Goal: Task Accomplishment & Management: Manage account settings

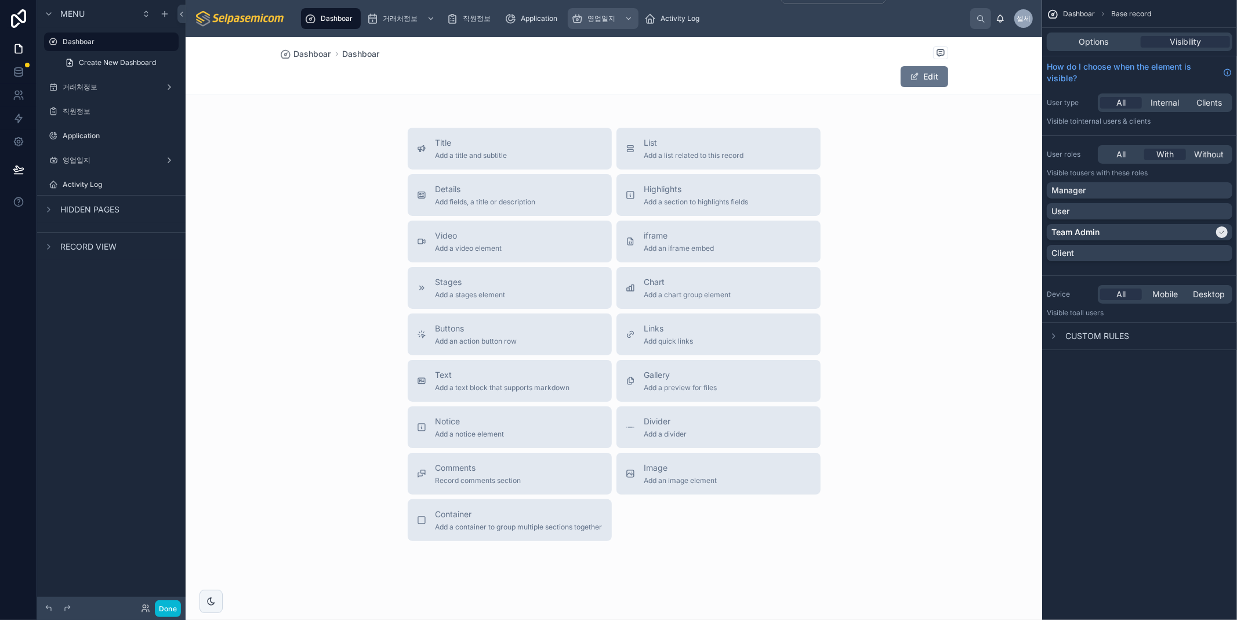
drag, startPoint x: 588, startPoint y: 16, endPoint x: 563, endPoint y: 44, distance: 36.6
click at [588, 16] on span "영업일지" at bounding box center [602, 18] width 28 height 9
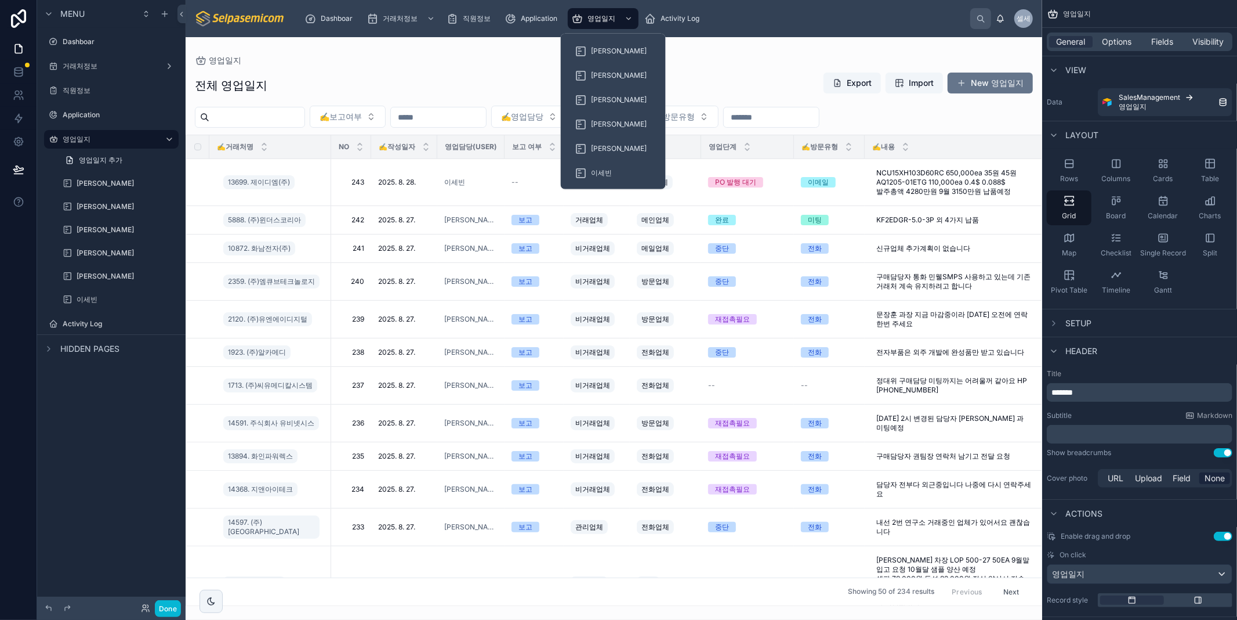
click at [740, 60] on div at bounding box center [614, 328] width 857 height 582
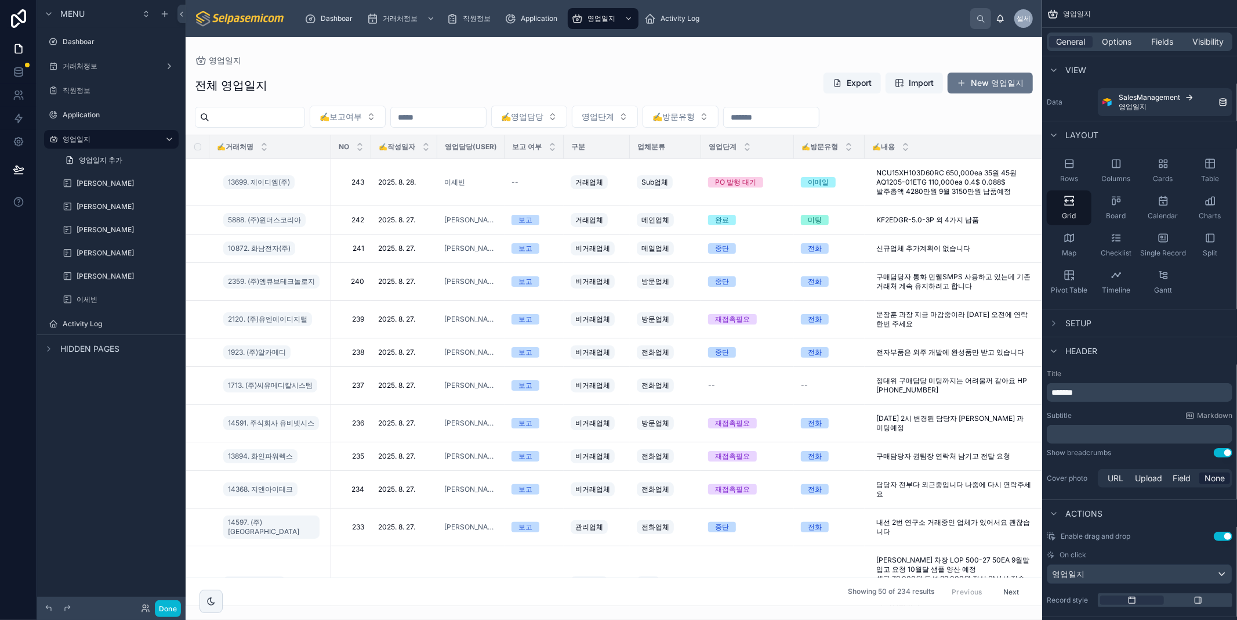
click at [430, 58] on div "영업일지" at bounding box center [614, 60] width 838 height 9
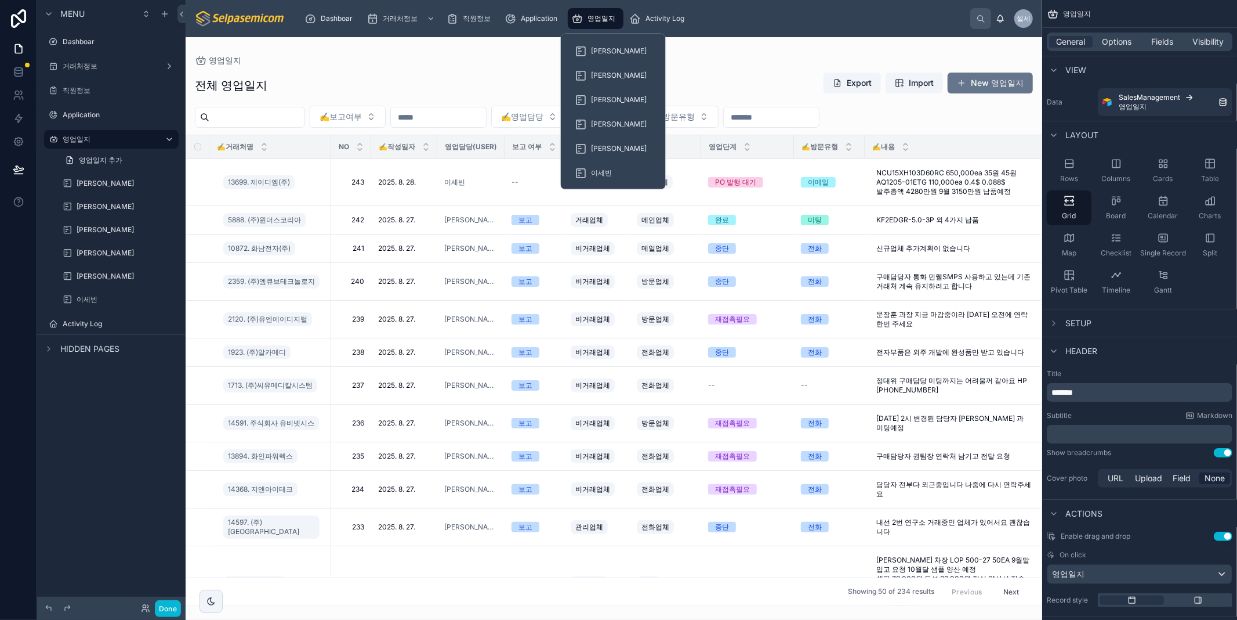
click at [599, 24] on div "영업일지" at bounding box center [595, 18] width 49 height 19
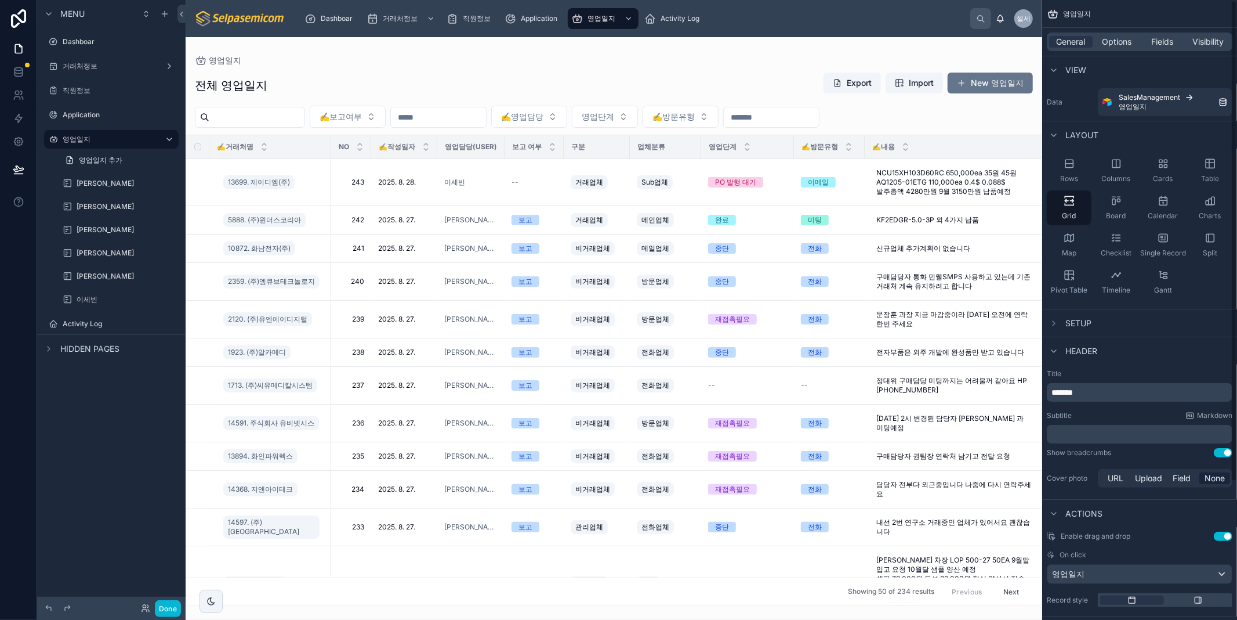
click at [716, 65] on div "전체 영업일지 Export Import New 영업일지 ✍️보고여부 ✍️영업담당 영업단계 ✍️방문유형 ✍️거래처명 NO ✍️작성일자 영업담당(…" at bounding box center [614, 335] width 857 height 541
click at [767, 77] on div "전체 영업일지 Export Import New 영업일지" at bounding box center [614, 85] width 838 height 27
click at [983, 81] on button "New 영업일지" at bounding box center [990, 83] width 85 height 21
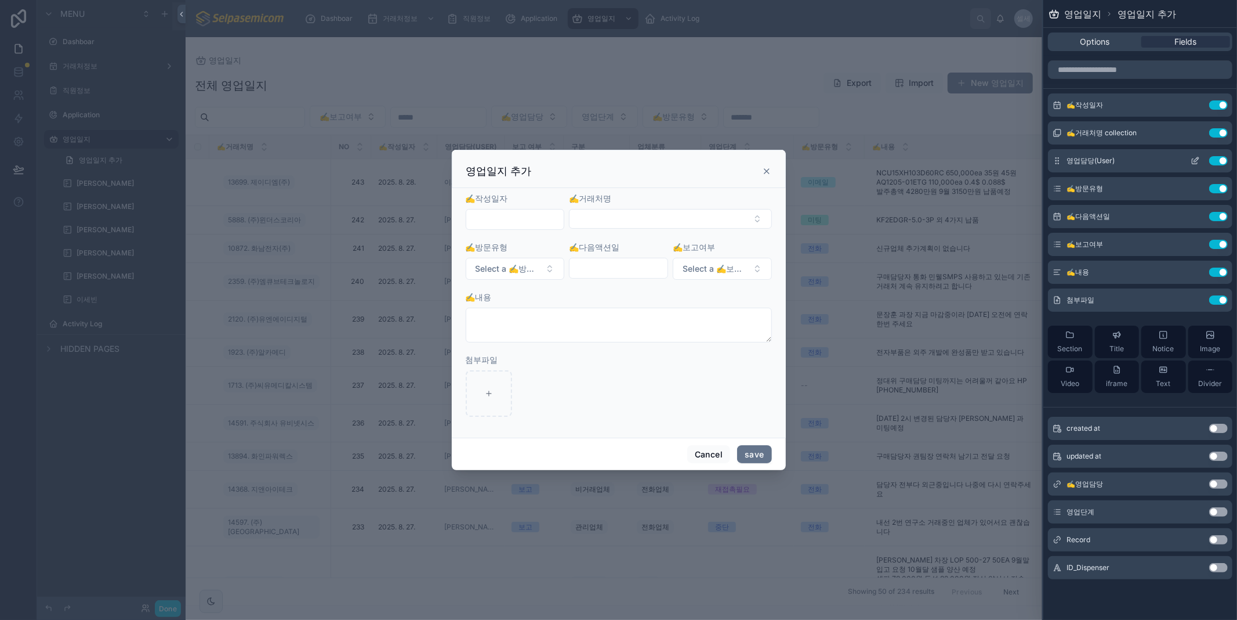
click at [1193, 161] on icon at bounding box center [1195, 161] width 5 height 5
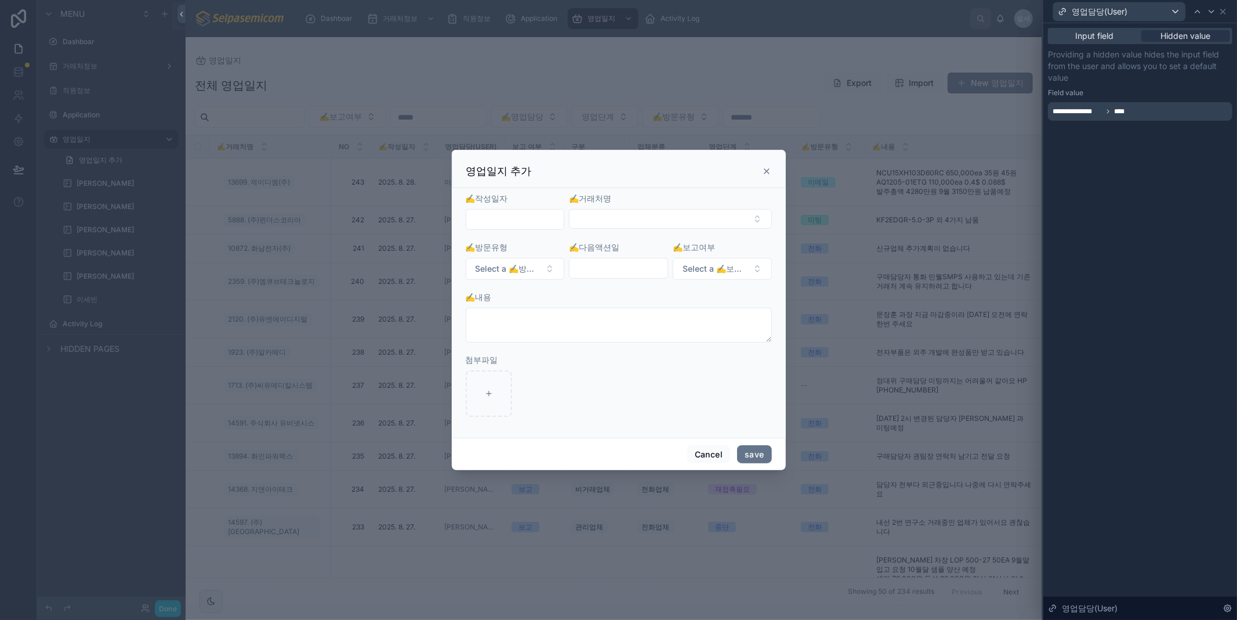
click at [1186, 155] on div "**********" at bounding box center [1141, 321] width 194 height 596
click at [770, 172] on icon at bounding box center [766, 170] width 9 height 9
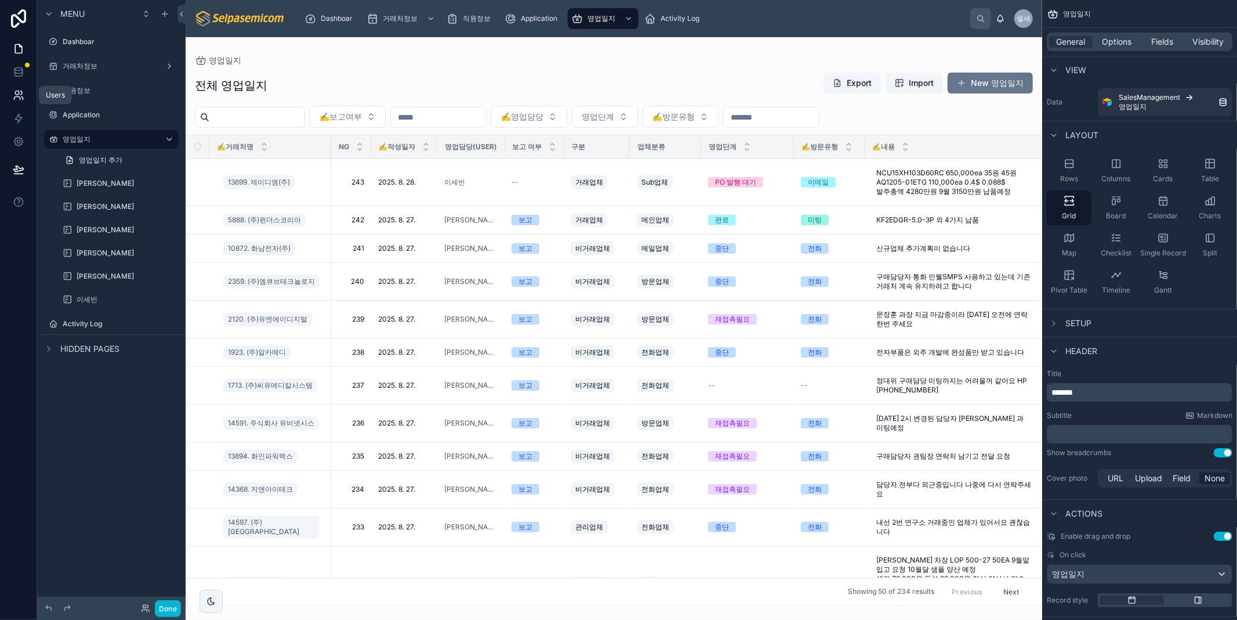
click at [21, 96] on icon at bounding box center [19, 95] width 12 height 12
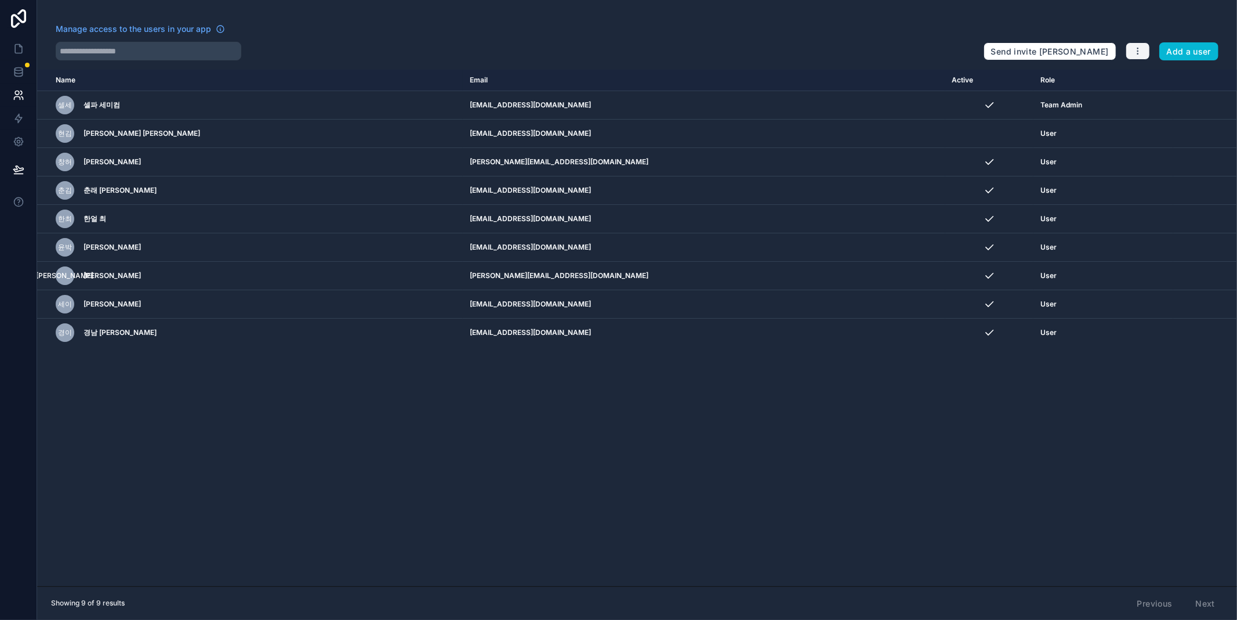
click at [1142, 47] on icon "button" at bounding box center [1137, 50] width 9 height 9
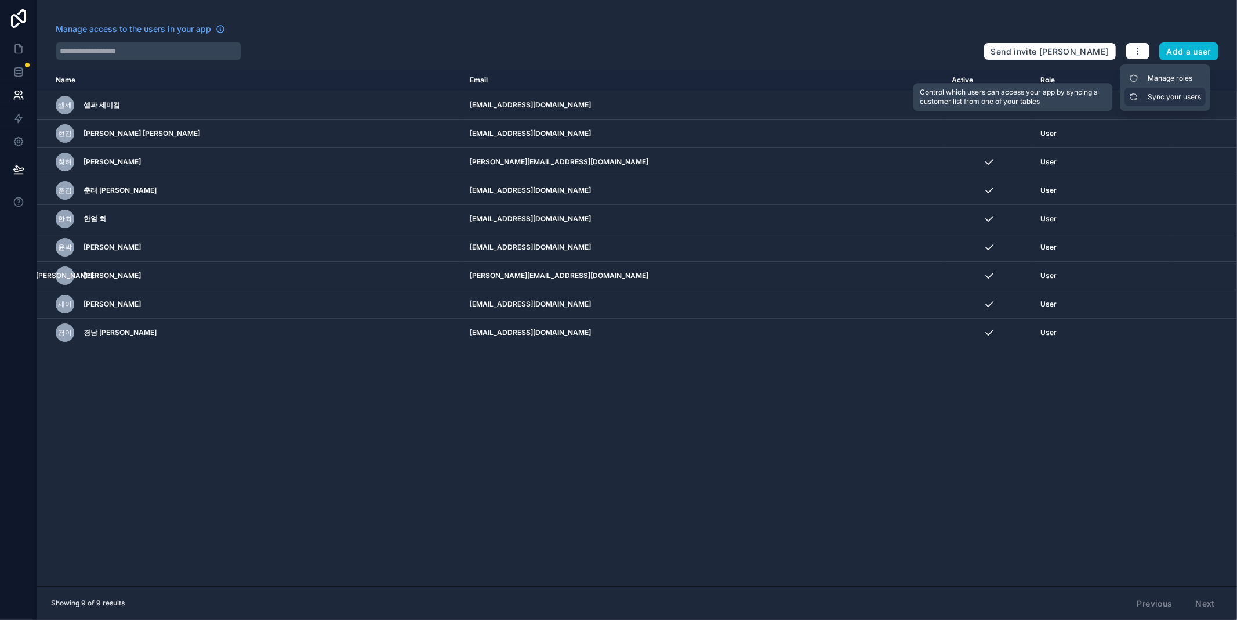
click at [1176, 99] on link "Sync your users" at bounding box center [1165, 97] width 81 height 19
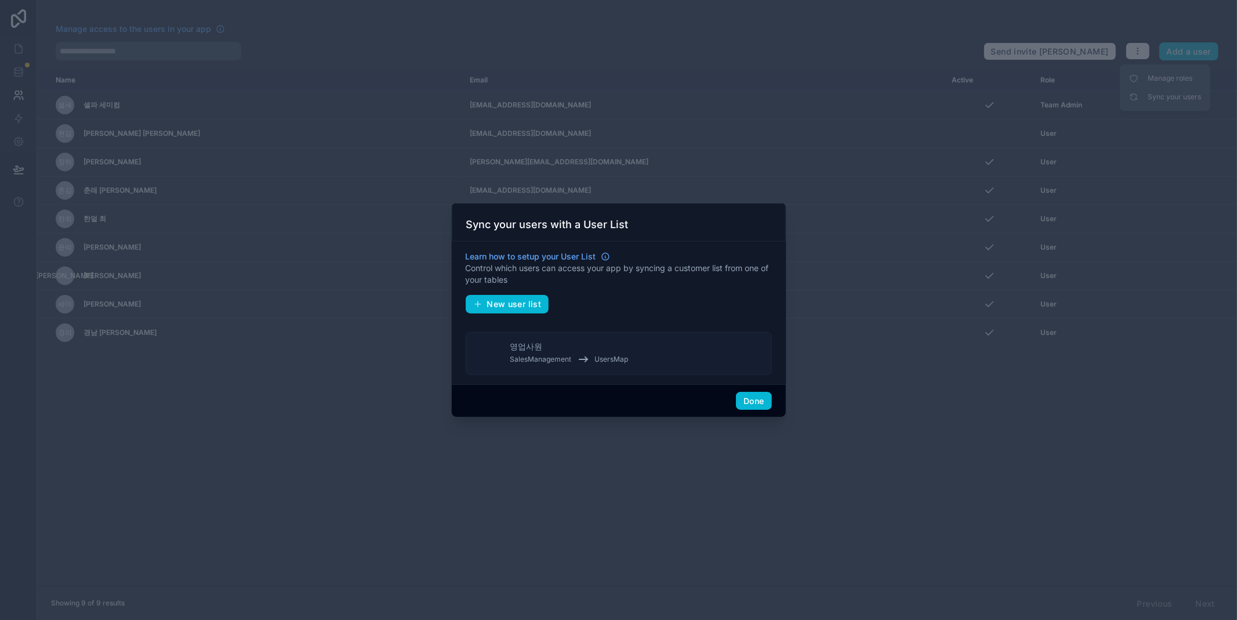
click at [553, 360] on span "SalesManagement" at bounding box center [540, 358] width 61 height 9
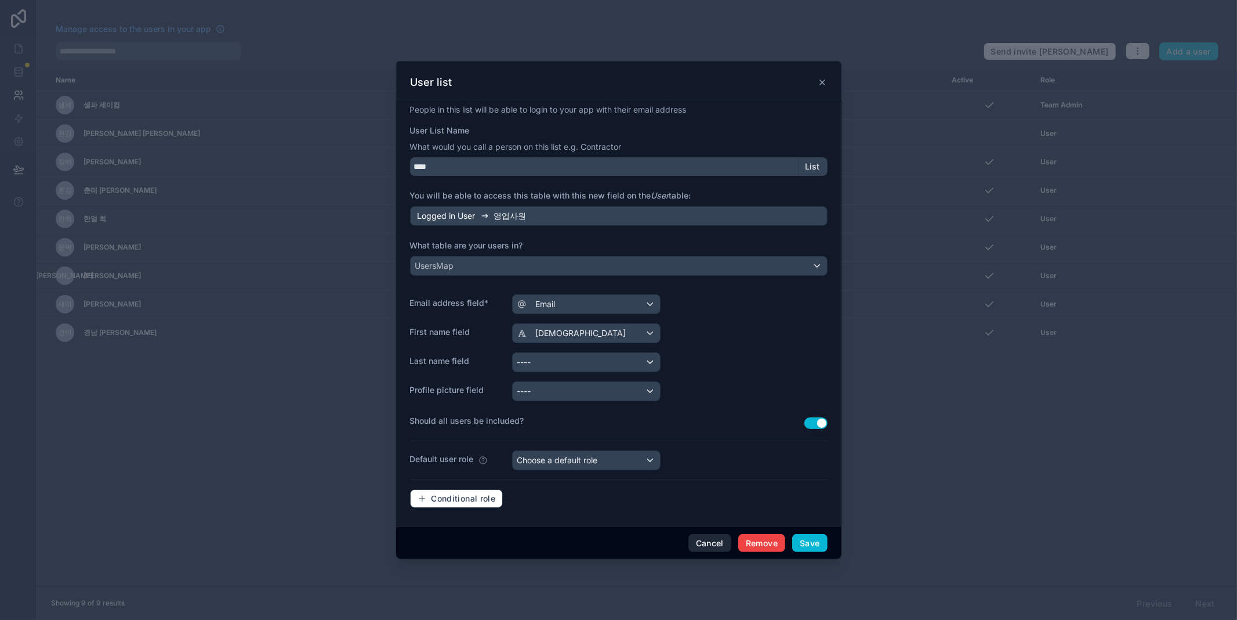
click at [697, 541] on button "Cancel" at bounding box center [710, 543] width 43 height 19
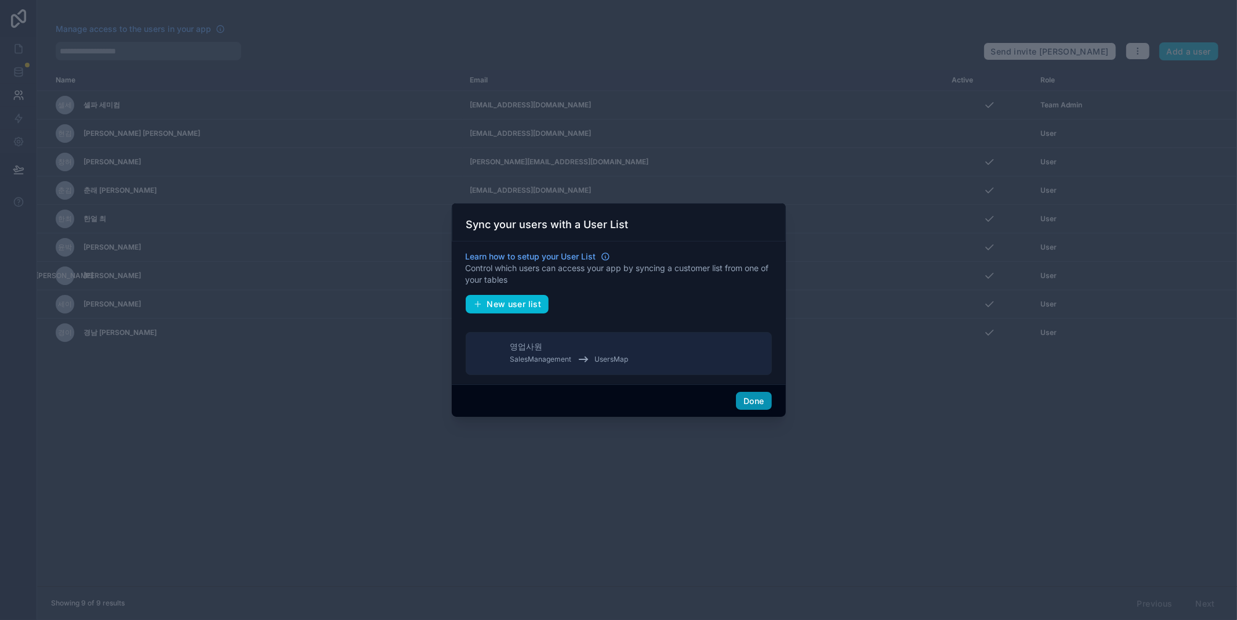
drag, startPoint x: 746, startPoint y: 397, endPoint x: 781, endPoint y: 419, distance: 41.7
click at [746, 397] on button "Done" at bounding box center [753, 401] width 35 height 19
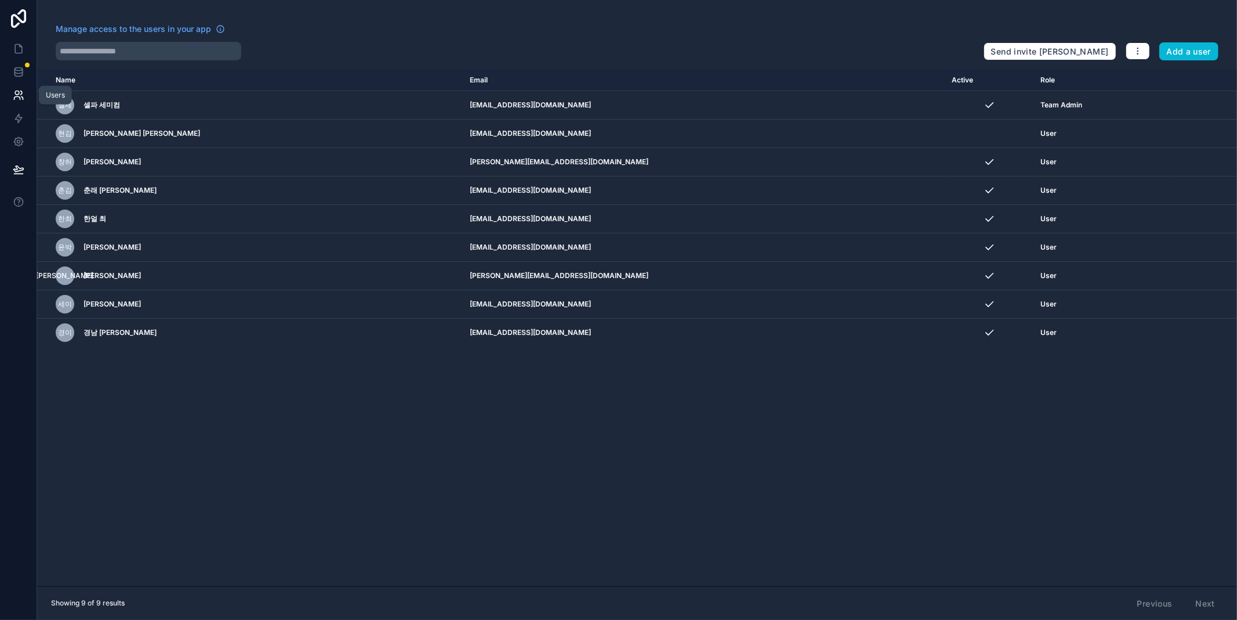
click at [19, 101] on link at bounding box center [18, 95] width 37 height 23
click at [16, 44] on icon at bounding box center [19, 49] width 12 height 12
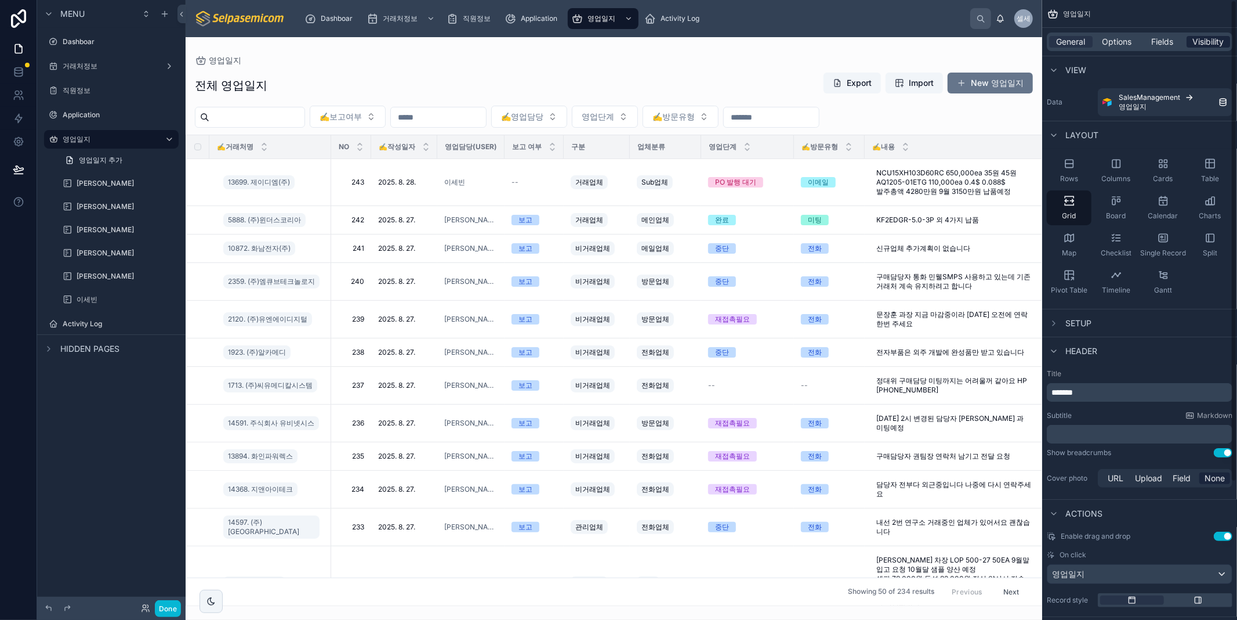
click at [1199, 39] on span "Visibility" at bounding box center [1208, 42] width 31 height 12
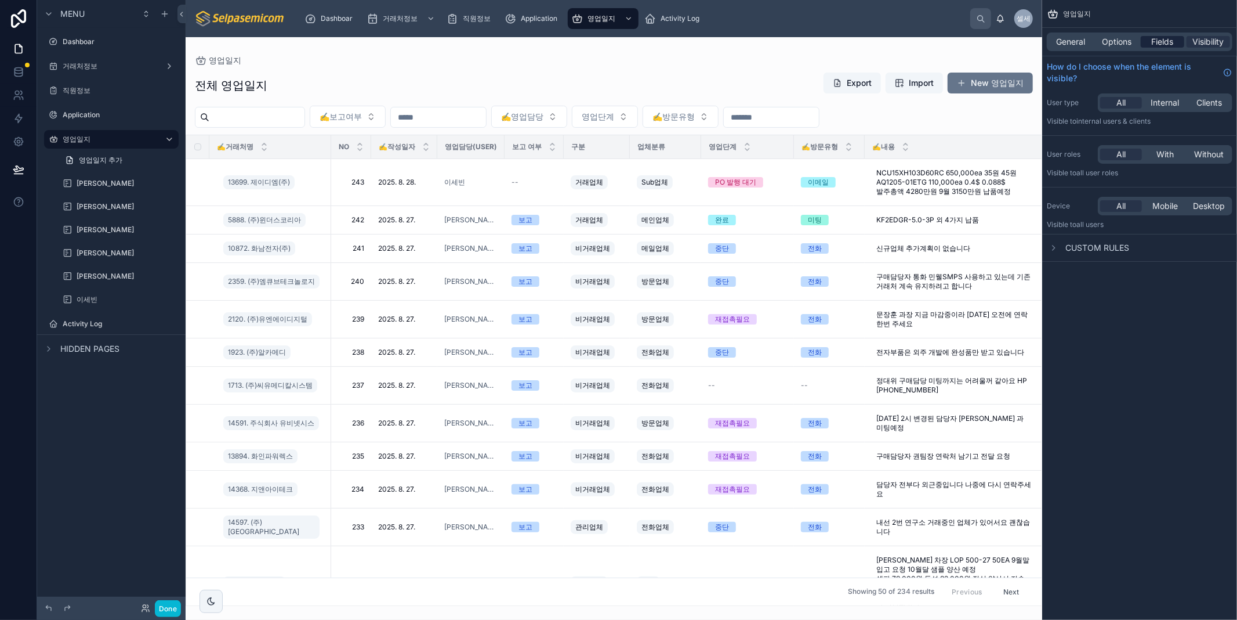
click at [1150, 45] on div "Fields" at bounding box center [1163, 42] width 44 height 12
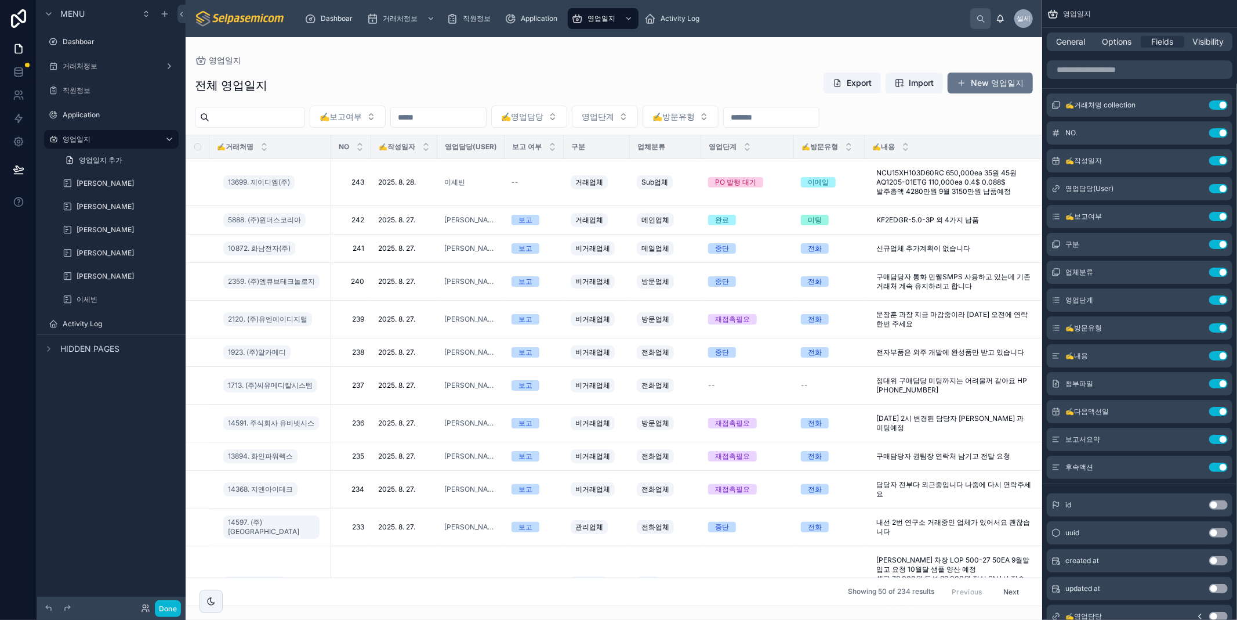
click at [572, 75] on div "전체 영업일지 Export Import New 영업일지" at bounding box center [614, 85] width 838 height 27
click at [996, 83] on button "New 영업일지" at bounding box center [990, 83] width 85 height 21
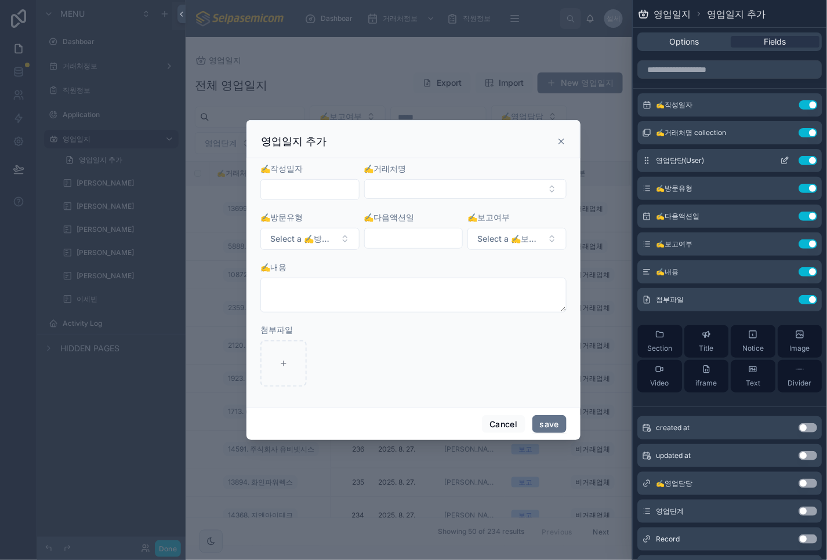
click at [781, 157] on icon at bounding box center [785, 160] width 9 height 9
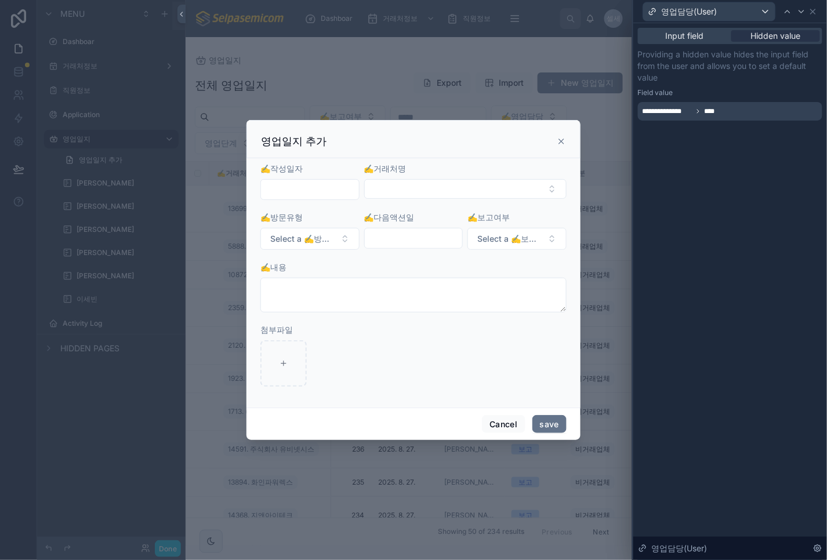
click at [703, 109] on span "**********" at bounding box center [687, 111] width 89 height 9
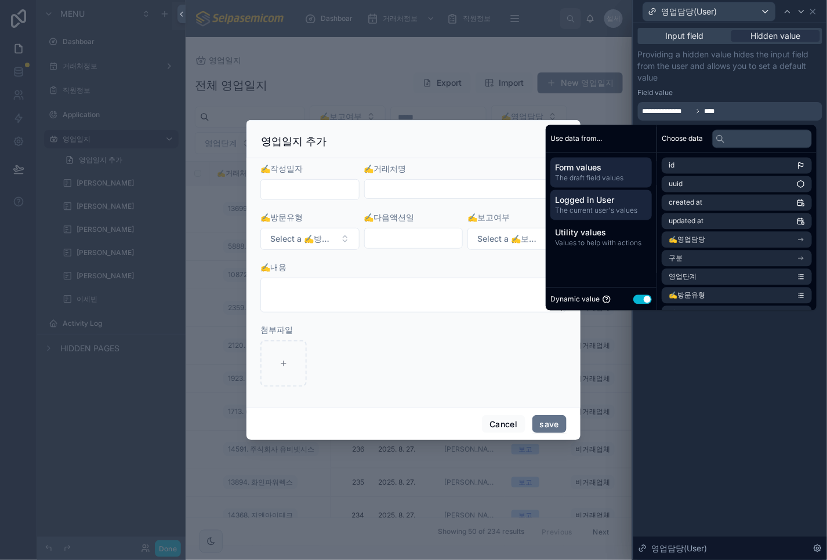
click at [588, 204] on span "Logged in User" at bounding box center [601, 201] width 92 height 12
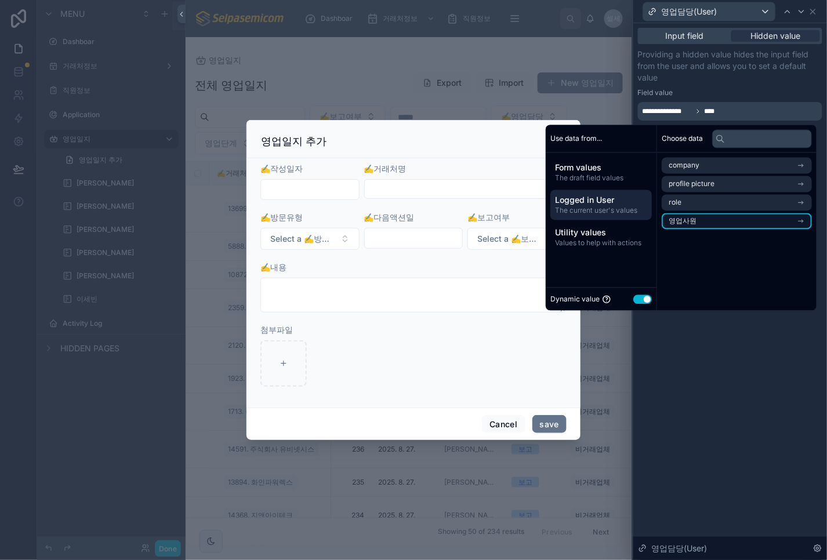
click at [702, 218] on li "영업사원" at bounding box center [737, 221] width 150 height 16
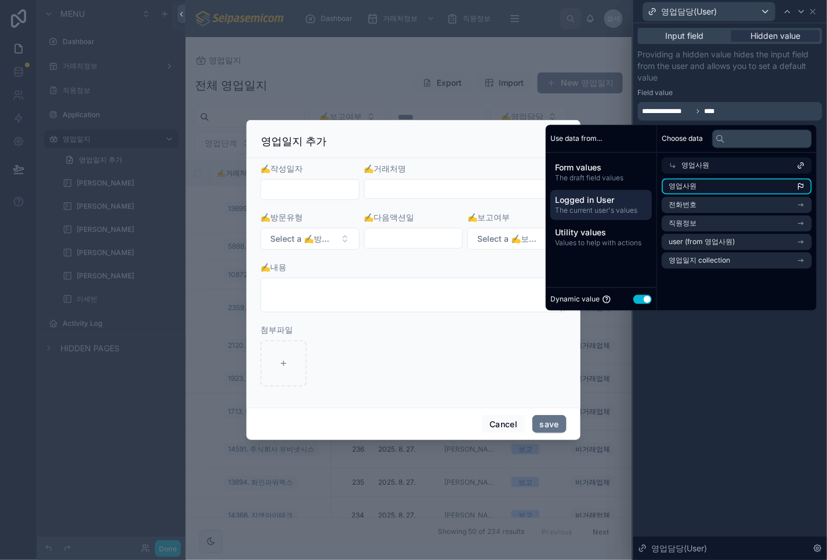
click at [805, 186] on icon "scrollable content" at bounding box center [801, 187] width 8 height 8
drag, startPoint x: 731, startPoint y: 183, endPoint x: 724, endPoint y: 376, distance: 192.7
click at [731, 183] on li "영업사원" at bounding box center [737, 187] width 150 height 16
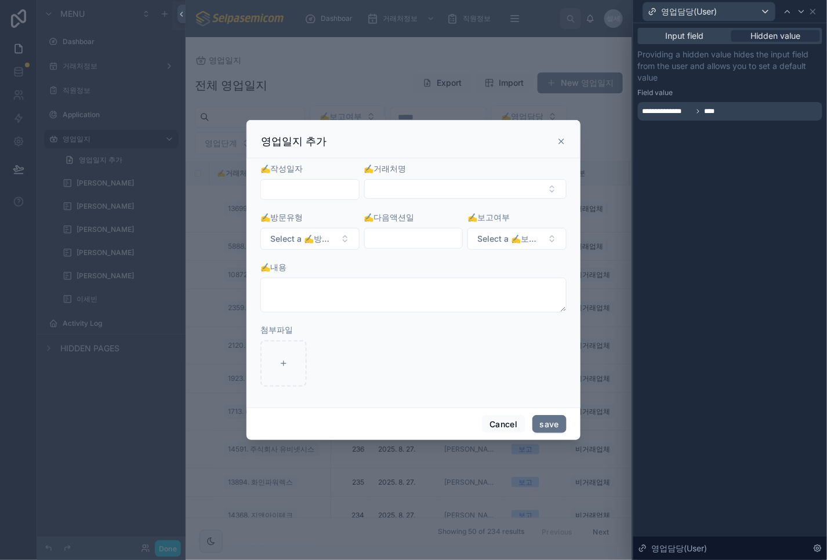
click at [724, 376] on div "**********" at bounding box center [730, 291] width 194 height 537
drag, startPoint x: 565, startPoint y: 140, endPoint x: 631, endPoint y: 20, distance: 136.3
click at [563, 140] on icon at bounding box center [561, 141] width 9 height 9
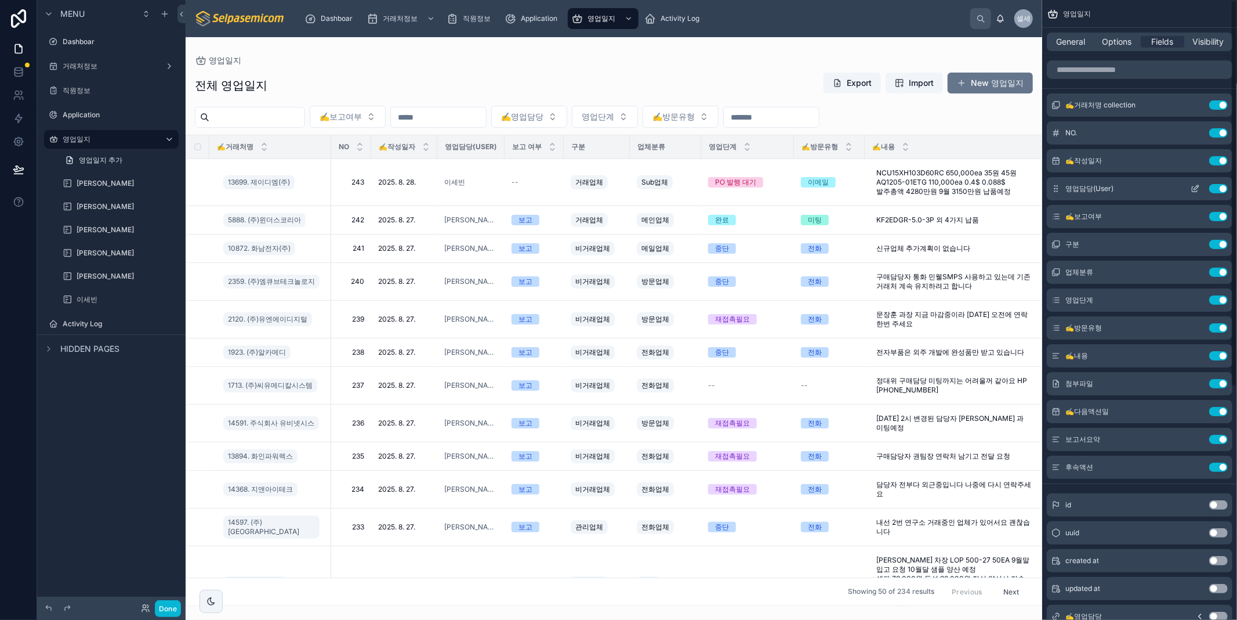
click at [1198, 187] on icon "scrollable content" at bounding box center [1197, 186] width 1 height 1
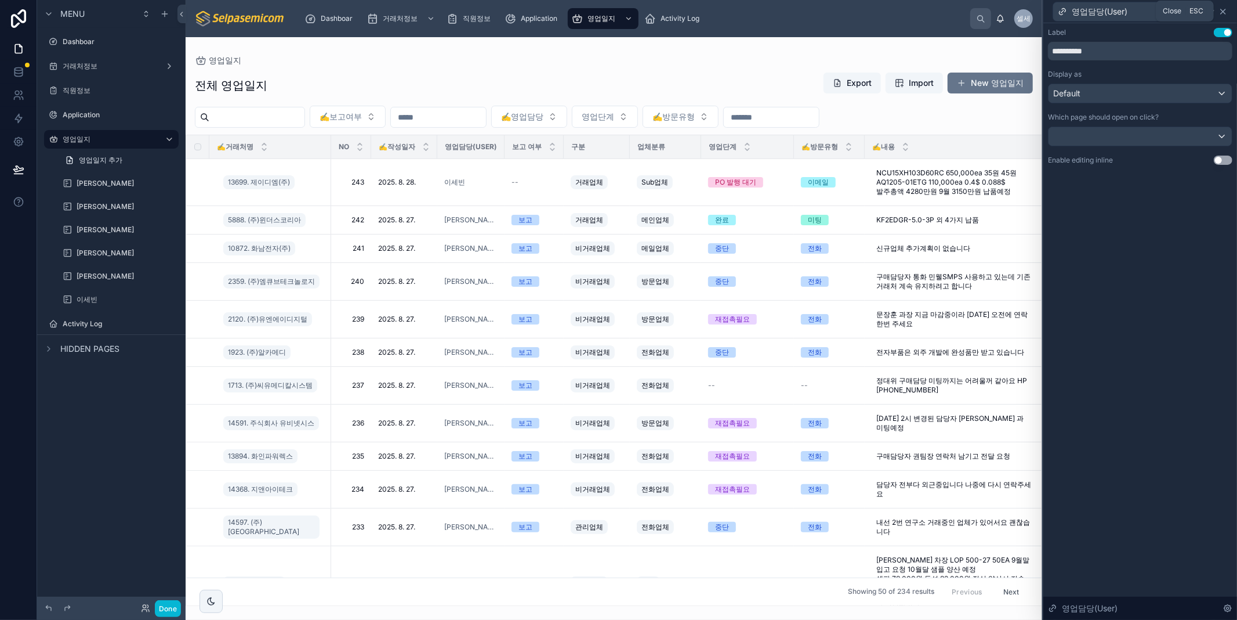
click at [1224, 10] on icon at bounding box center [1223, 11] width 9 height 9
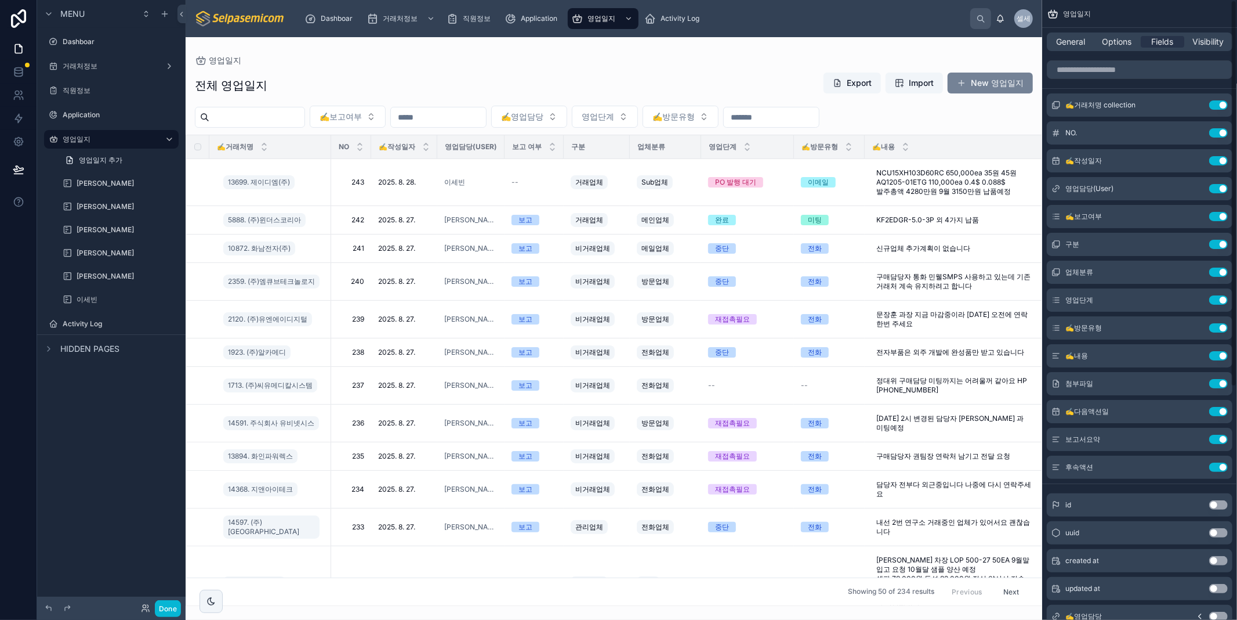
click at [978, 79] on button "New 영업일지" at bounding box center [990, 83] width 85 height 21
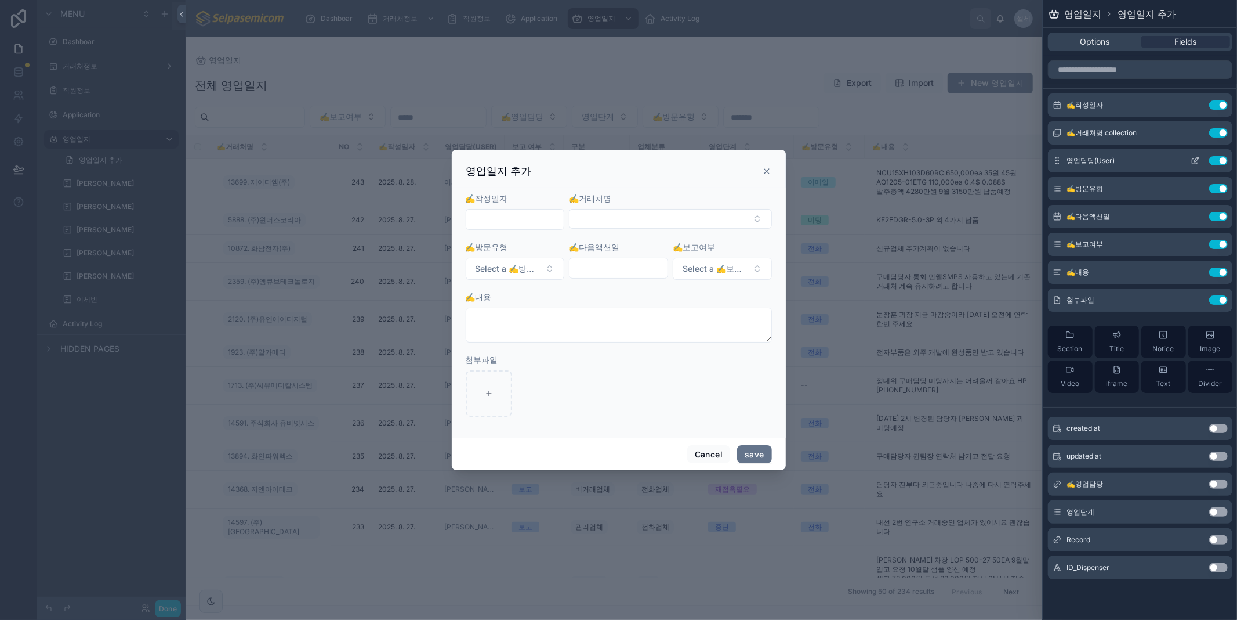
click at [1194, 158] on icon at bounding box center [1195, 160] width 9 height 9
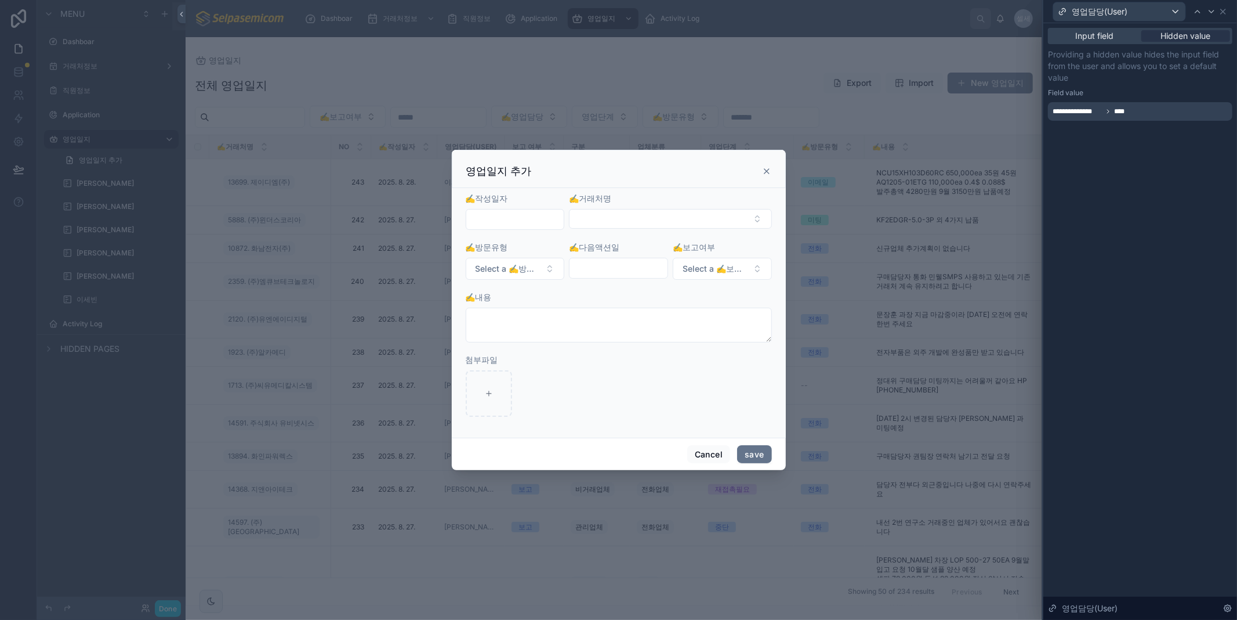
click at [1132, 114] on span "****" at bounding box center [1128, 111] width 28 height 9
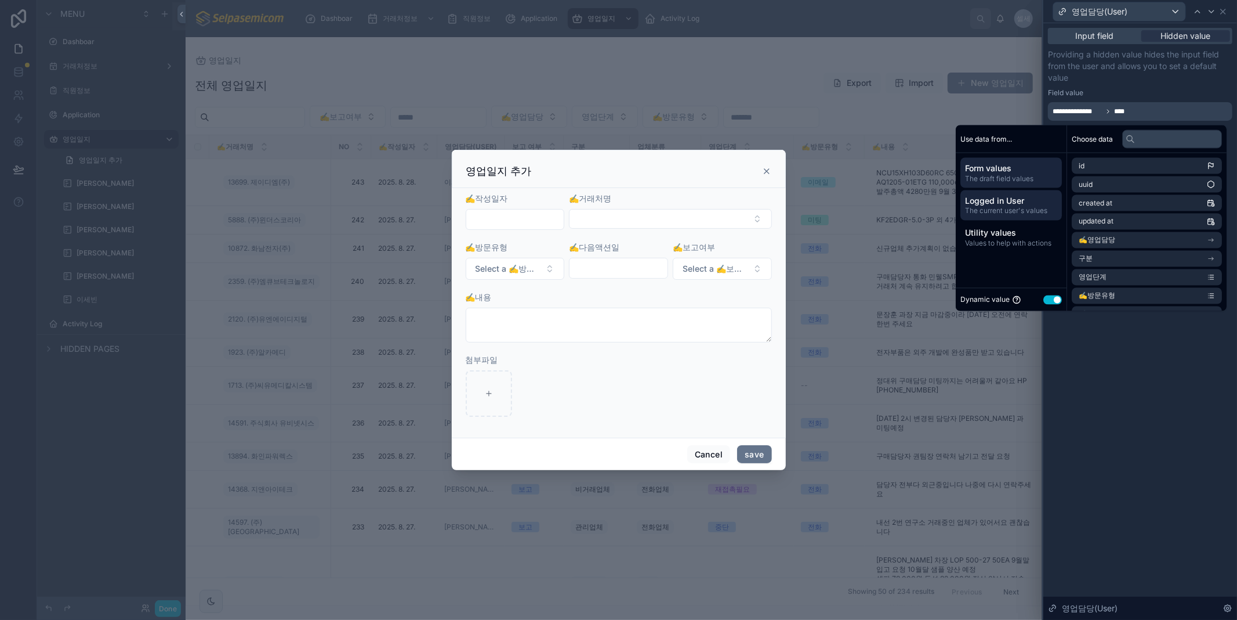
click at [983, 201] on span "Logged in User" at bounding box center [1011, 201] width 92 height 12
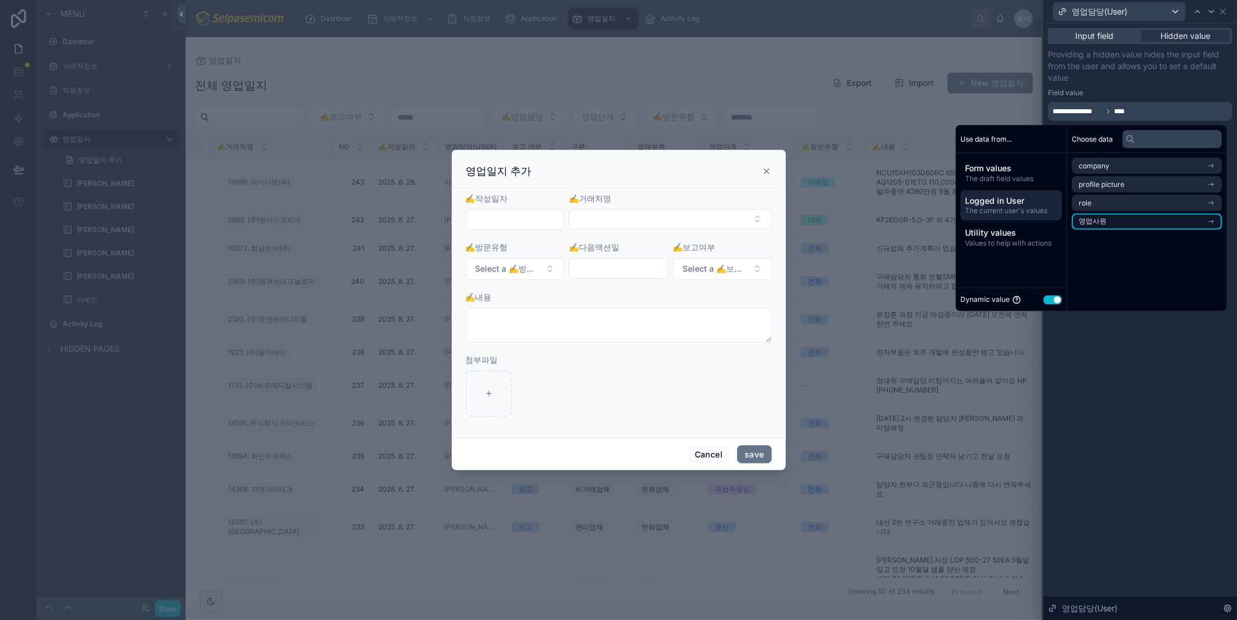
click at [1180, 222] on li "영업사원" at bounding box center [1147, 221] width 150 height 16
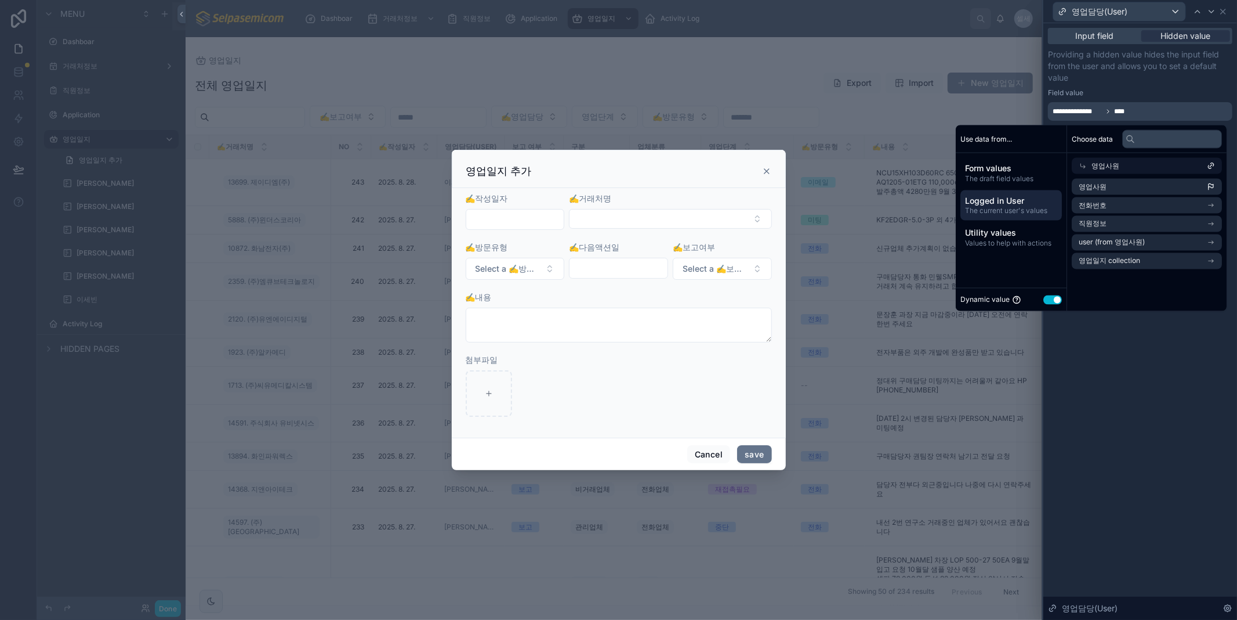
click at [1104, 287] on div "Choose data 영업사원 영업사원 전화번호 직원정보 user (from 영업사원) 영업일지 collection" at bounding box center [1147, 218] width 160 height 186
click at [1109, 226] on li "직원정보" at bounding box center [1147, 224] width 150 height 16
click at [1205, 228] on li "Noloco 유저 연결" at bounding box center [1147, 224] width 150 height 16
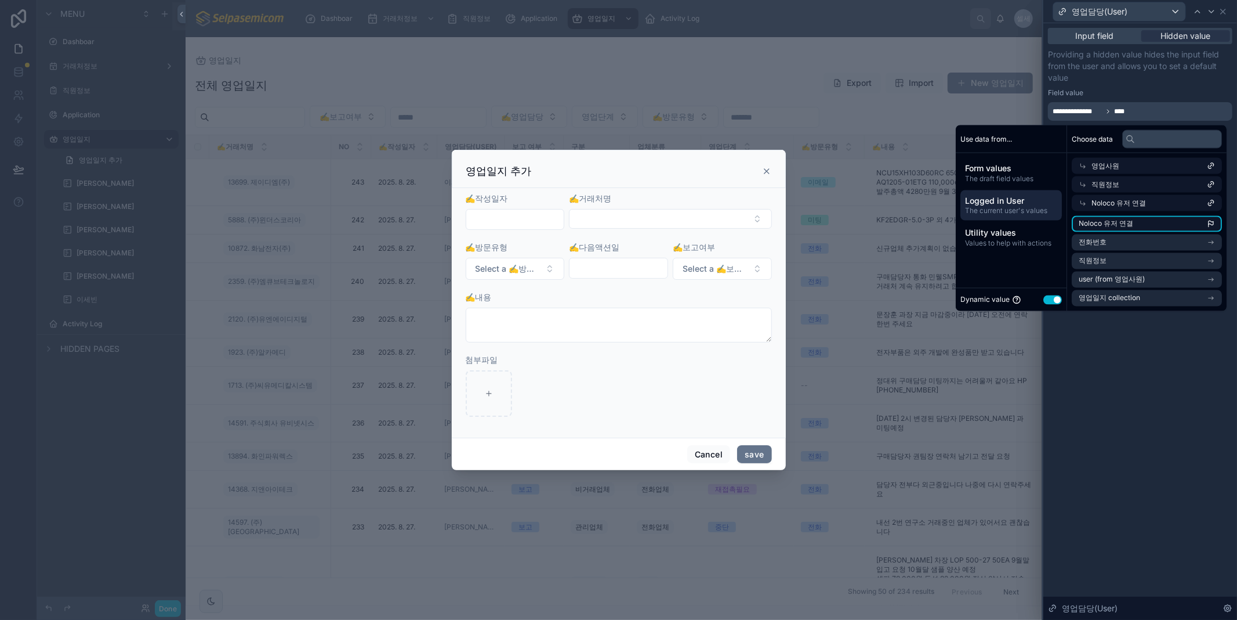
click at [1168, 222] on li "Noloco 유저 연결" at bounding box center [1147, 224] width 150 height 16
click at [1164, 298] on li "영업일지 collection" at bounding box center [1147, 298] width 150 height 16
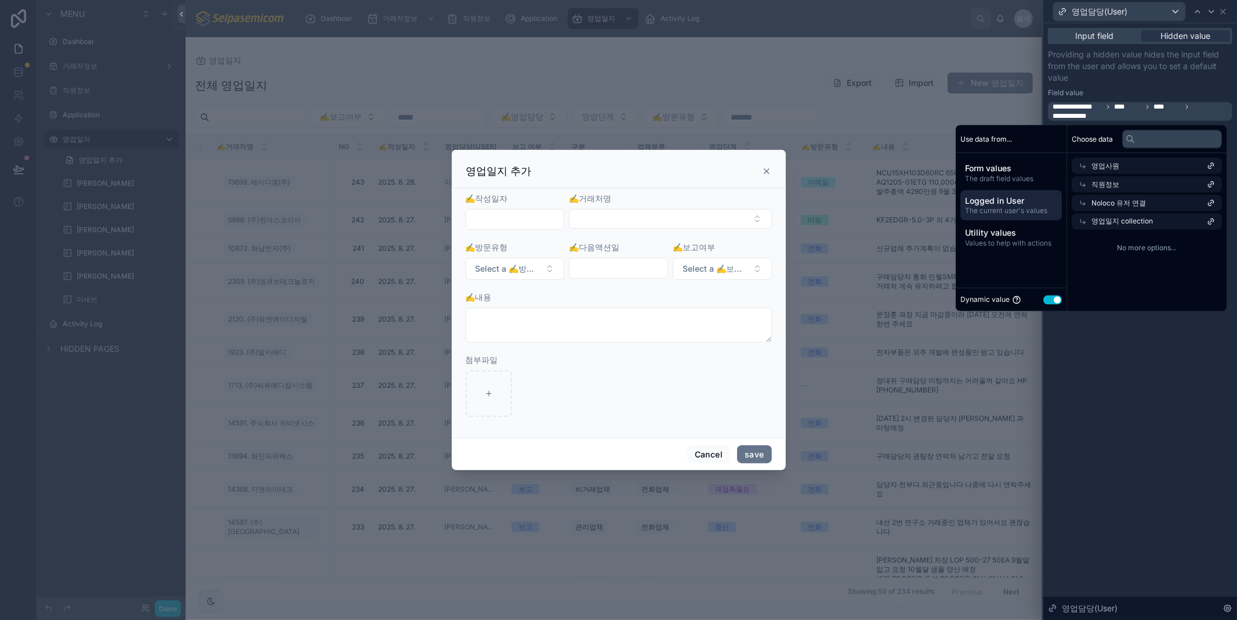
click at [1006, 200] on span "Logged in User" at bounding box center [1011, 201] width 92 height 12
click at [1101, 219] on li "영업사원" at bounding box center [1147, 221] width 150 height 16
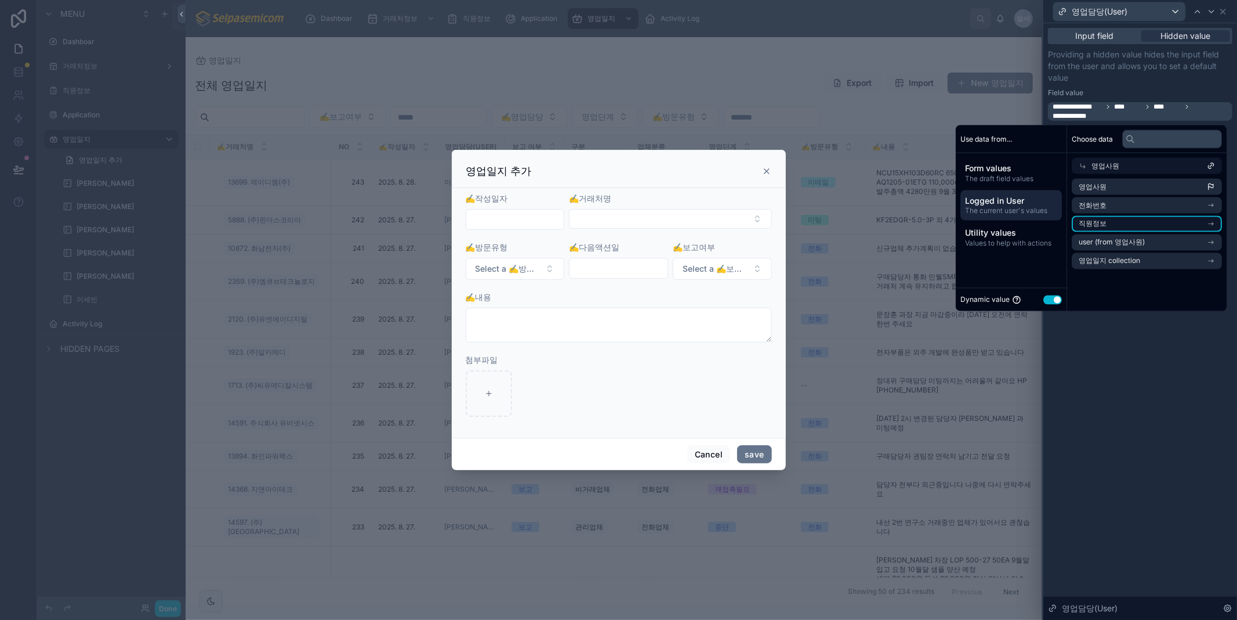
click at [1095, 221] on span "직원정보" at bounding box center [1093, 223] width 28 height 9
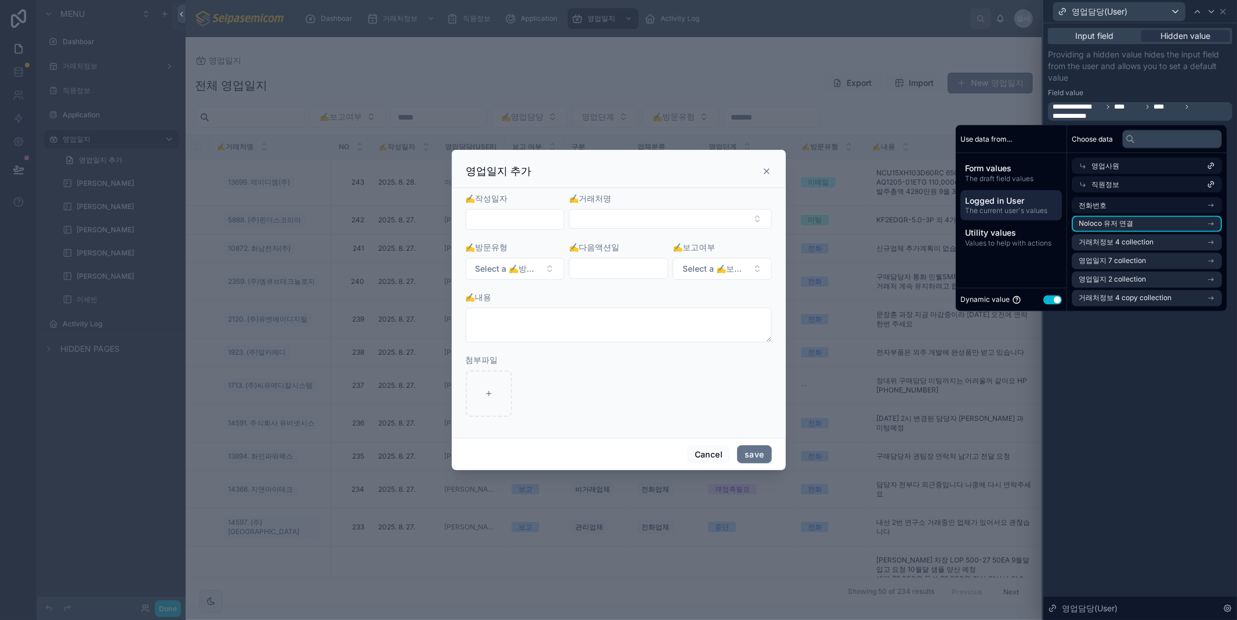
click at [1097, 224] on span "Noloco 유저 연결" at bounding box center [1106, 223] width 55 height 9
click at [1118, 201] on span "Noloco 유저 연결" at bounding box center [1119, 202] width 55 height 9
click at [1185, 224] on li "Noloco 유저 연결" at bounding box center [1147, 224] width 150 height 16
drag, startPoint x: 1180, startPoint y: 226, endPoint x: 1157, endPoint y: 280, distance: 58.5
click at [1180, 225] on li "Noloco 유저 연결" at bounding box center [1147, 224] width 150 height 16
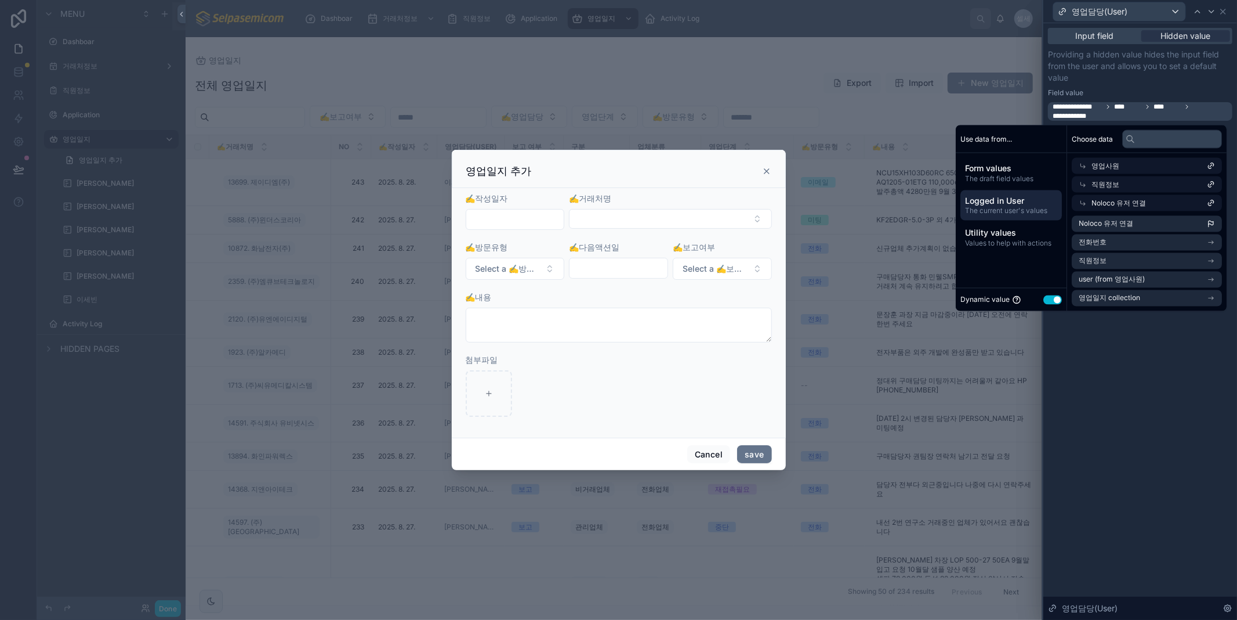
click at [1140, 366] on div "**********" at bounding box center [1141, 321] width 194 height 596
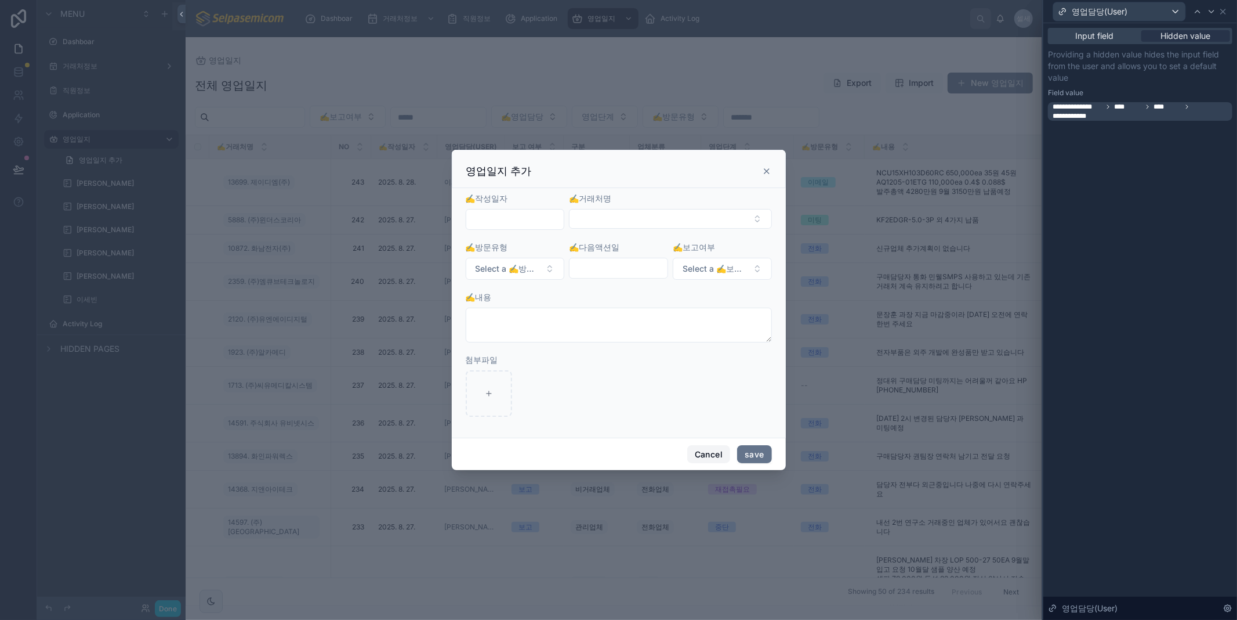
click at [718, 451] on button "Cancel" at bounding box center [708, 454] width 43 height 19
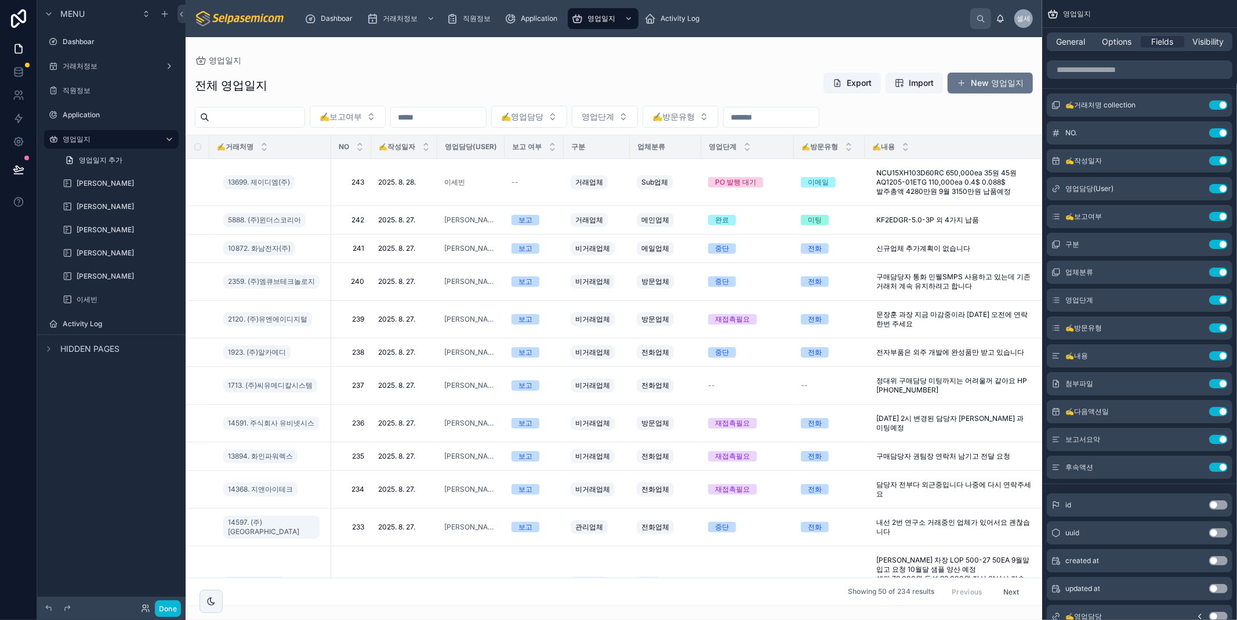
click at [783, 67] on div "전체 영업일지 Export Import New 영업일지 ✍️보고여부 ✍️영업담당 영업단계 ✍️방문유형 ✍️거래처명 NO ✍️작성일자 영업담당(…" at bounding box center [614, 335] width 857 height 541
click at [165, 611] on button "Done" at bounding box center [168, 608] width 26 height 17
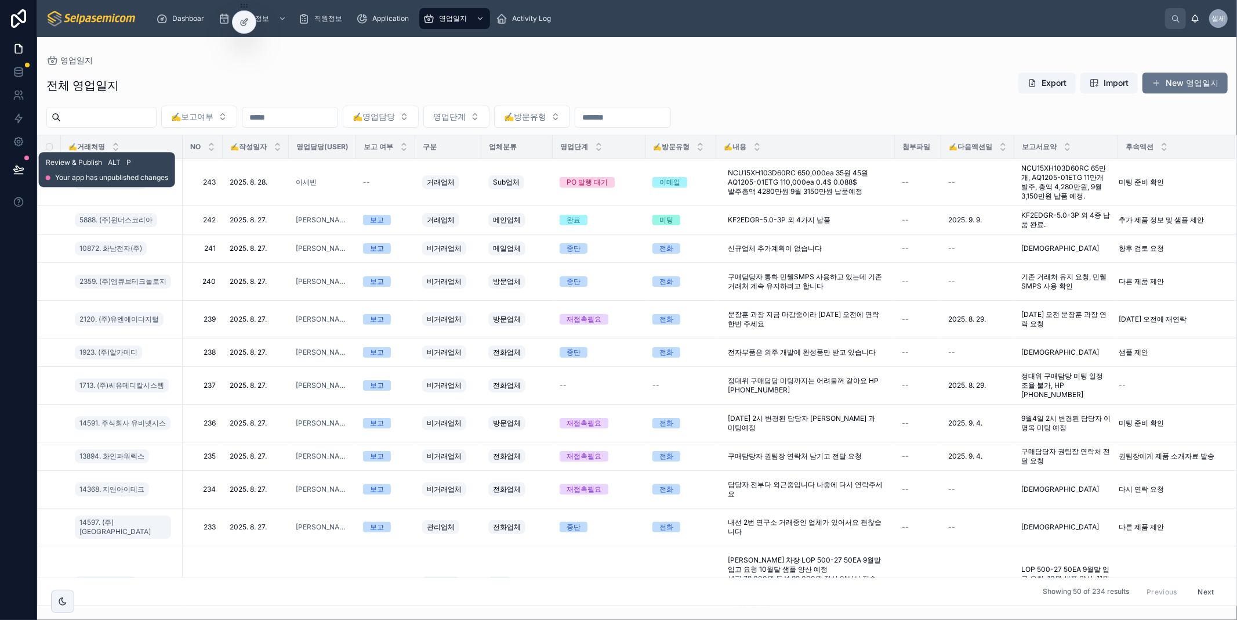
click at [21, 171] on icon at bounding box center [19, 170] width 12 height 12
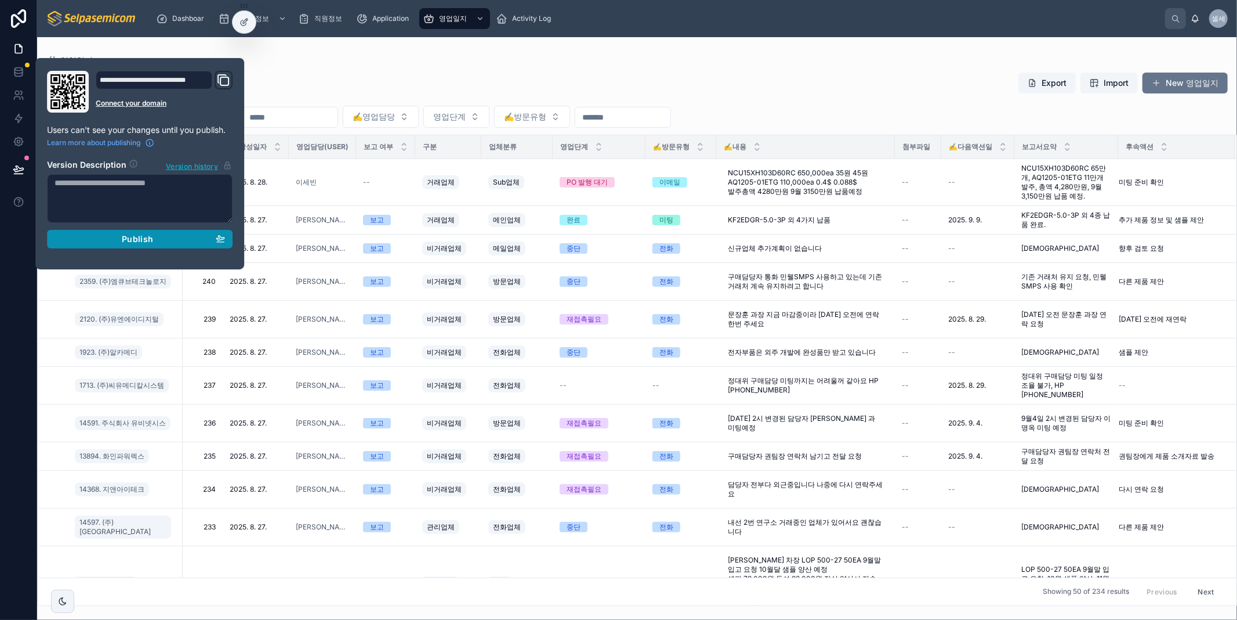
click at [134, 241] on span "Publish" at bounding box center [137, 239] width 31 height 10
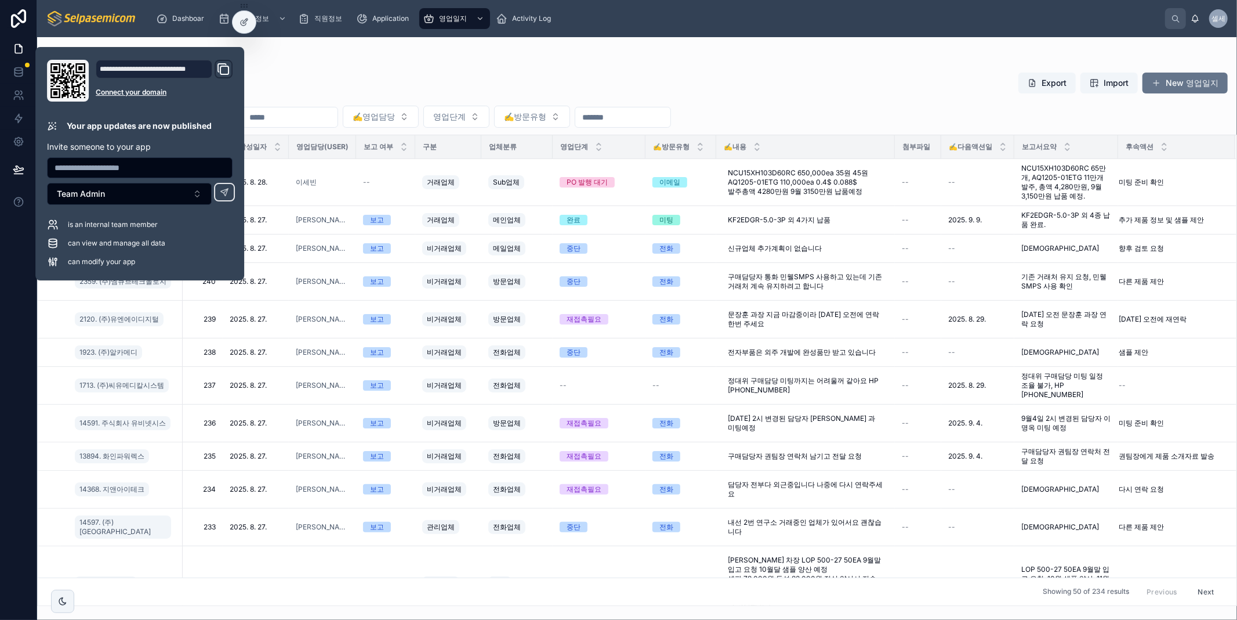
click at [282, 59] on div "영업일지" at bounding box center [637, 60] width 1182 height 9
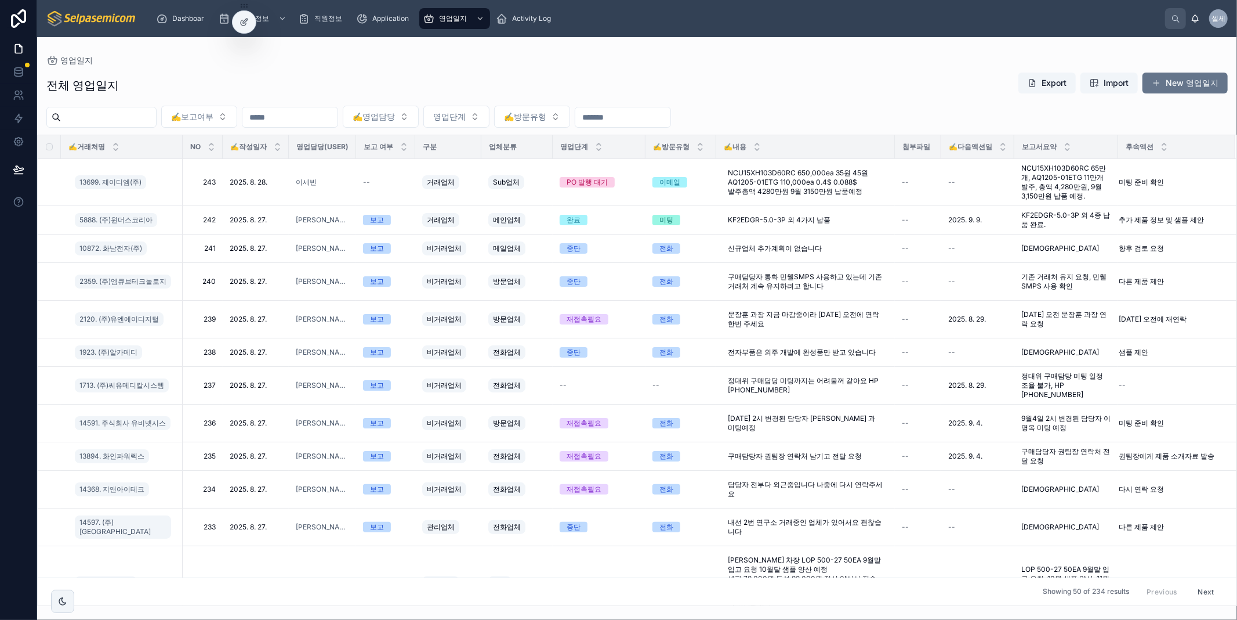
click at [763, 79] on div "전체 영업일지 Export Import New 영업일지" at bounding box center [637, 85] width 1182 height 27
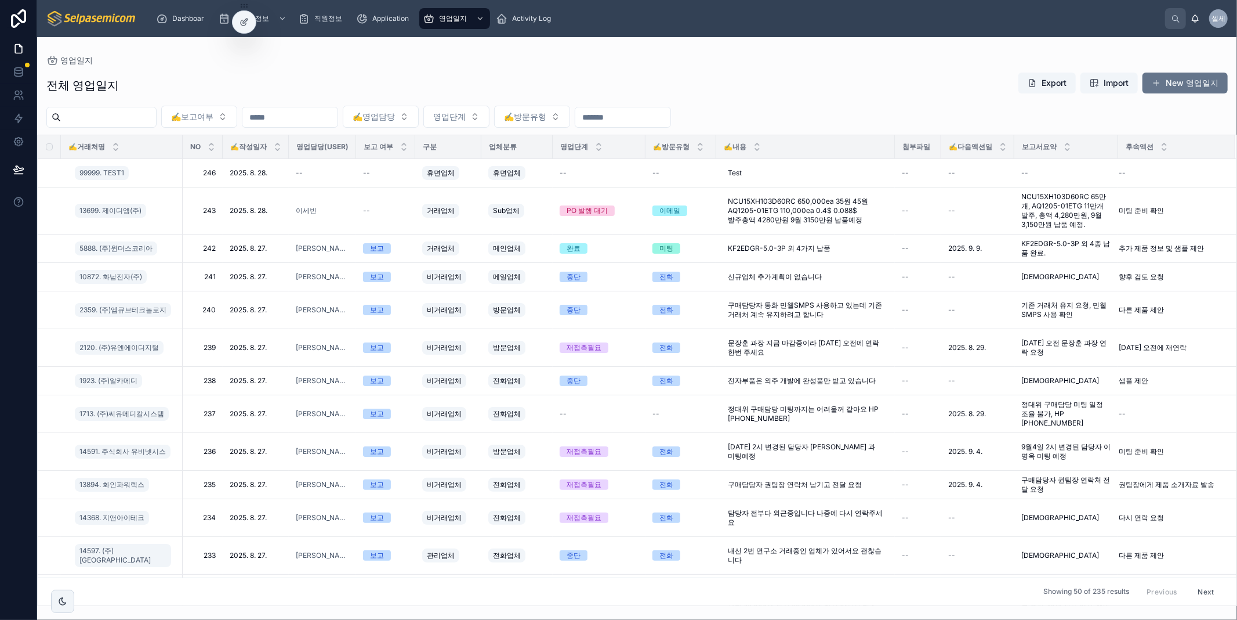
drag, startPoint x: 364, startPoint y: 68, endPoint x: 422, endPoint y: 96, distance: 64.6
click at [376, 65] on div "전체 영업일지 Export Import New 영업일지 ✍️보고여부 ✍️영업담당 영업단계 ✍️방문유형 ✍️거래처명 NO ✍️작성일자 영업담당(…" at bounding box center [637, 335] width 1200 height 541
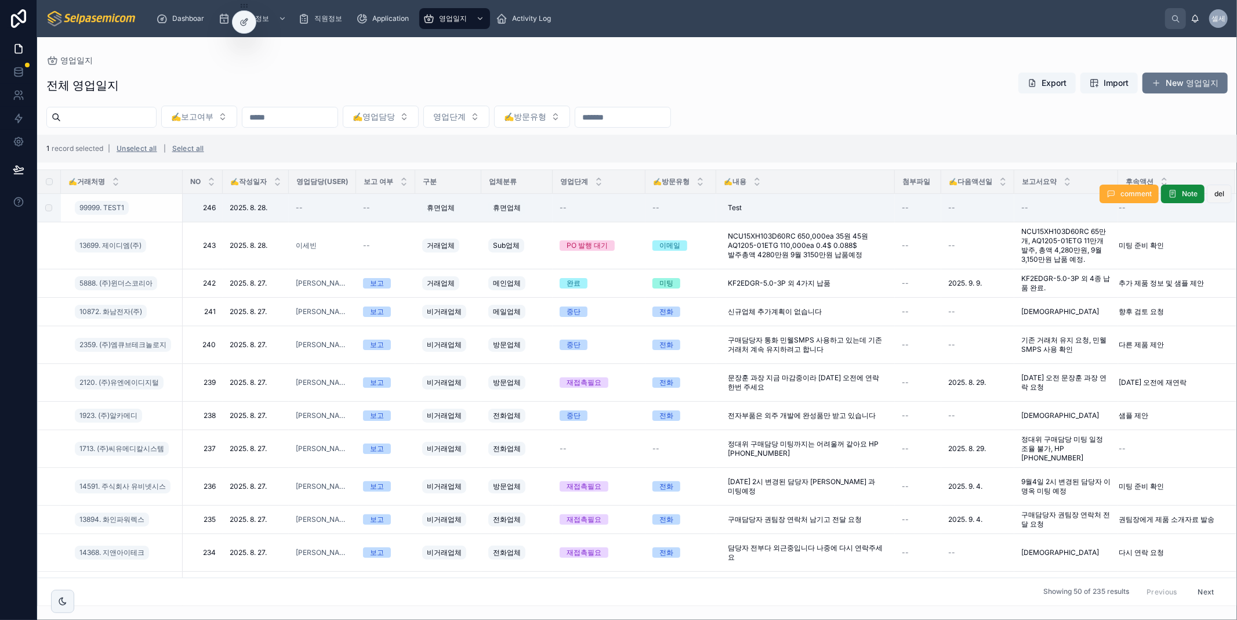
click at [1215, 194] on span "del" at bounding box center [1220, 193] width 10 height 9
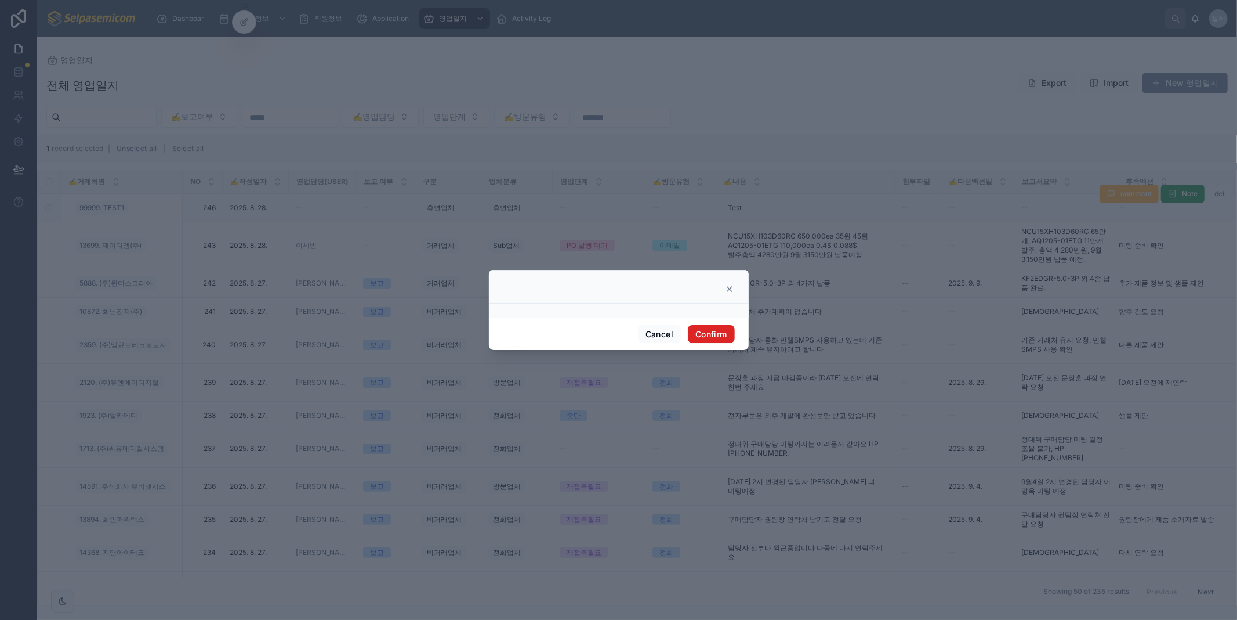
click at [705, 331] on button "Confirm" at bounding box center [711, 334] width 46 height 19
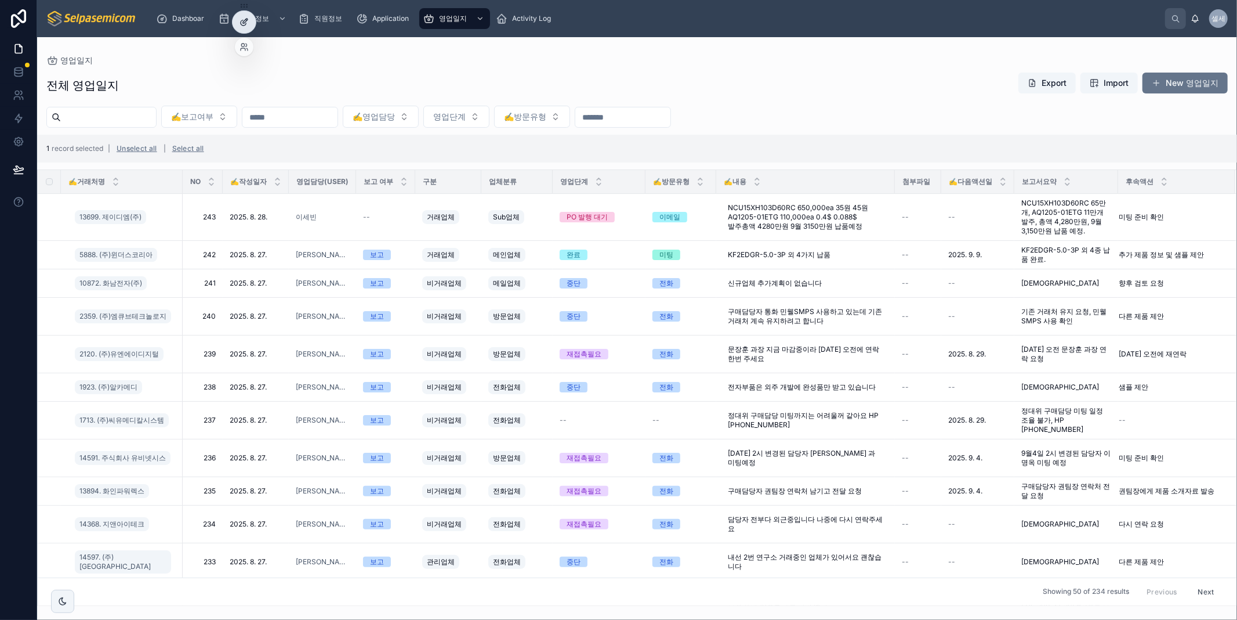
click at [245, 13] on div at bounding box center [244, 22] width 23 height 22
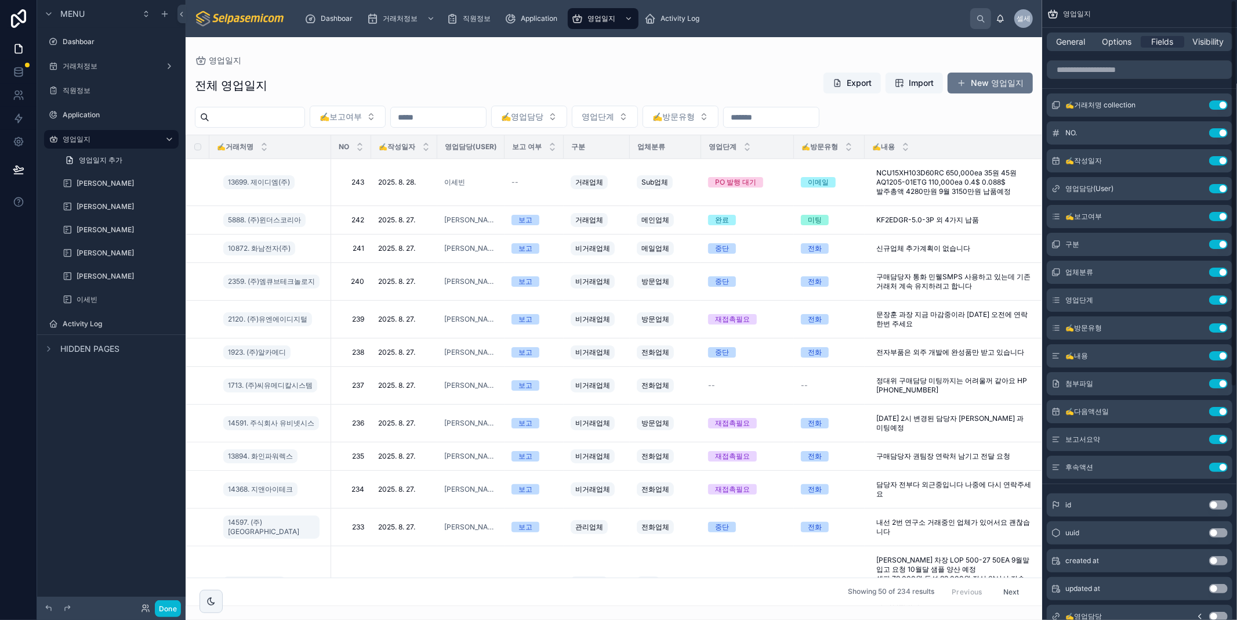
click at [958, 53] on div at bounding box center [614, 328] width 857 height 582
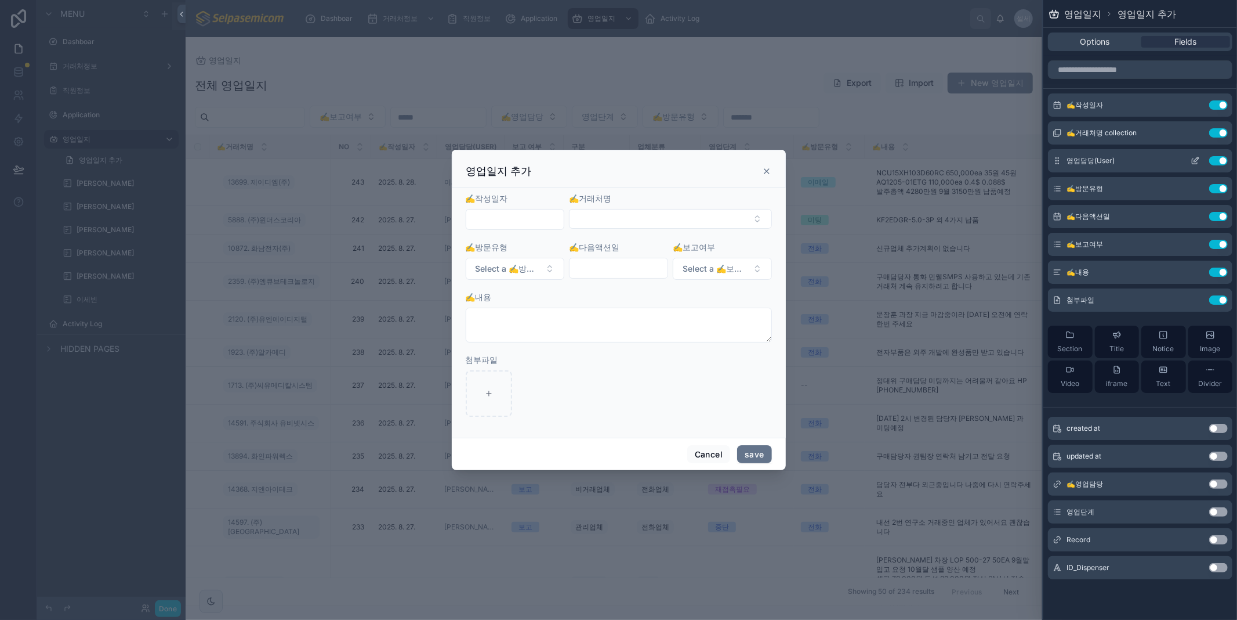
click at [1193, 160] on icon at bounding box center [1195, 160] width 9 height 9
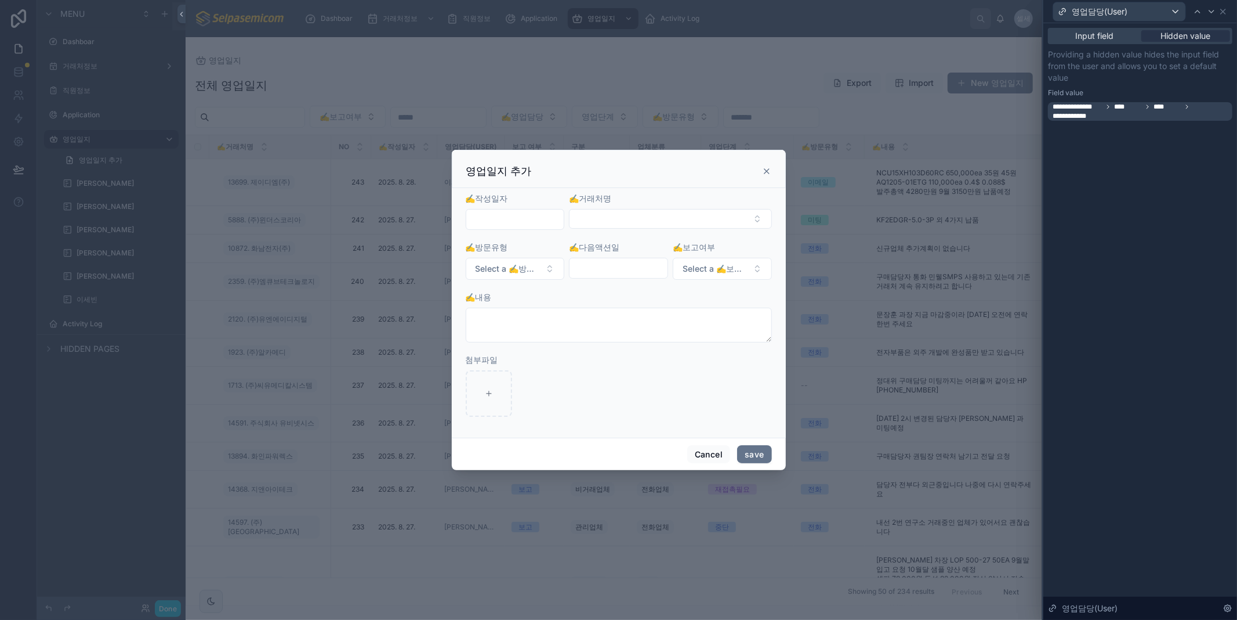
click at [1146, 106] on icon at bounding box center [1147, 106] width 7 height 7
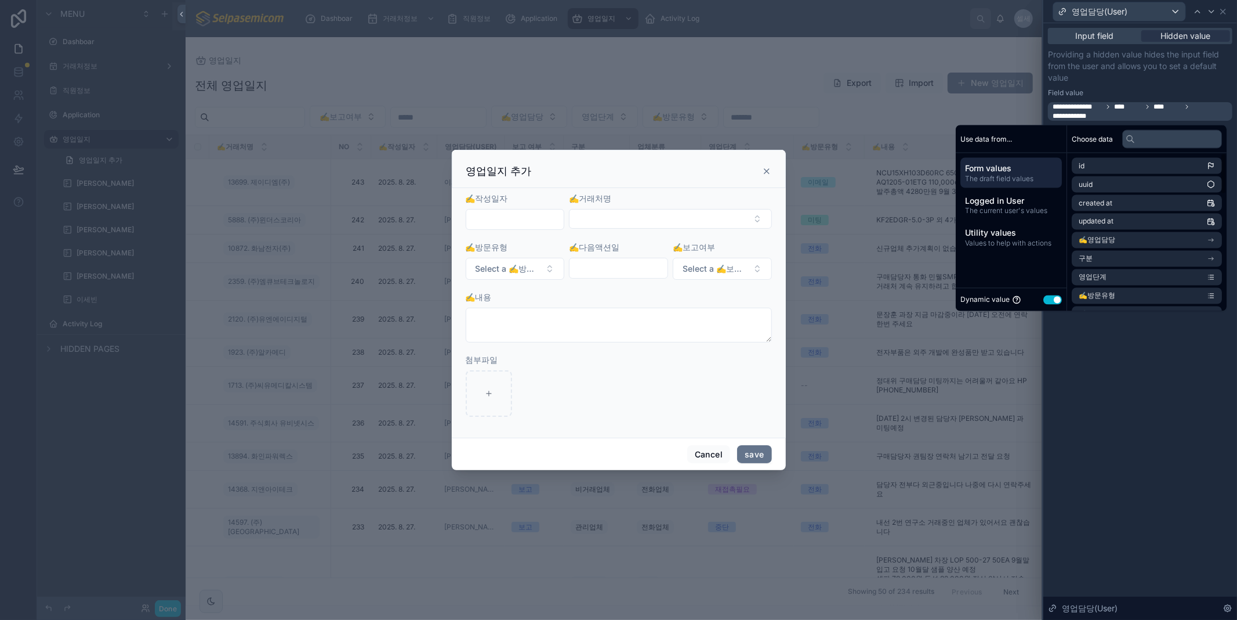
click at [1009, 165] on span "Form values" at bounding box center [1011, 168] width 92 height 12
click at [992, 227] on span "Utility values" at bounding box center [1011, 233] width 92 height 12
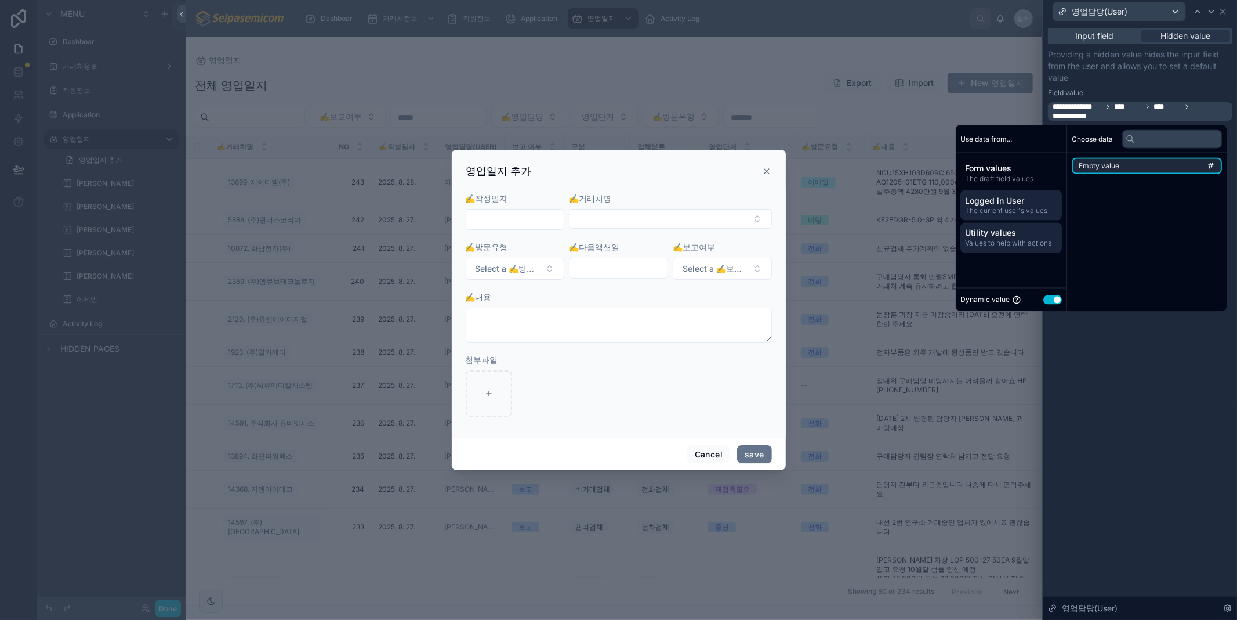
drag, startPoint x: 1113, startPoint y: 161, endPoint x: 984, endPoint y: 201, distance: 134.3
click at [1114, 160] on li "Empty value" at bounding box center [1147, 166] width 150 height 16
click at [985, 200] on span "Logged in User" at bounding box center [1011, 201] width 92 height 12
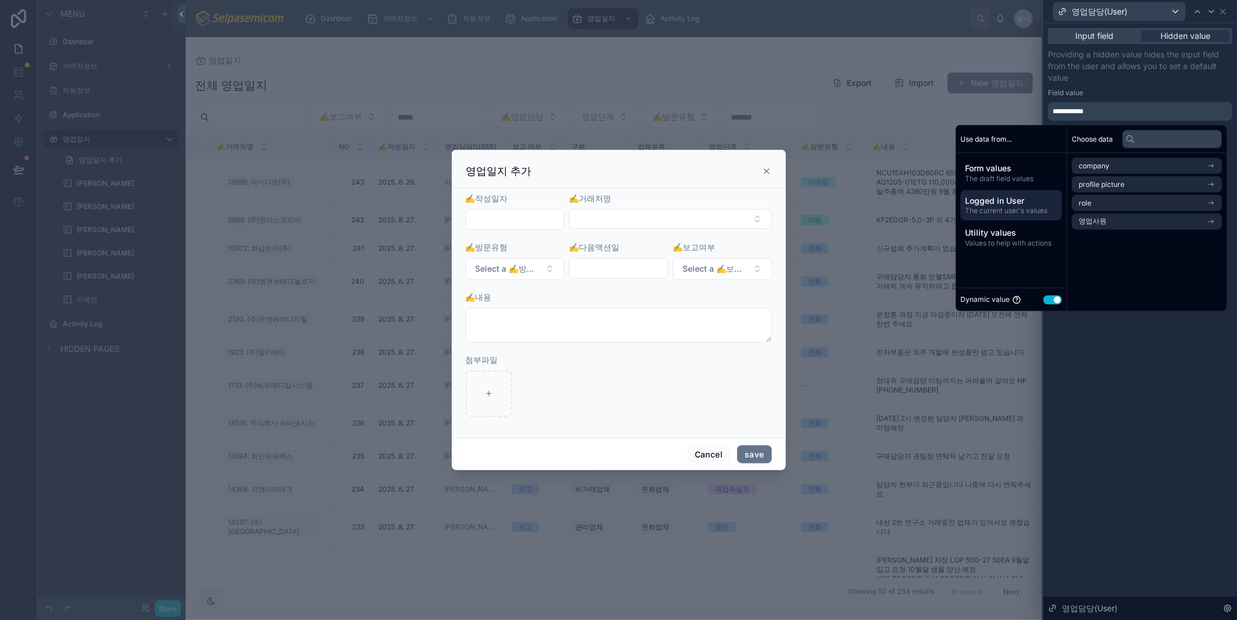
click at [1000, 196] on span "Logged in User" at bounding box center [1011, 201] width 92 height 12
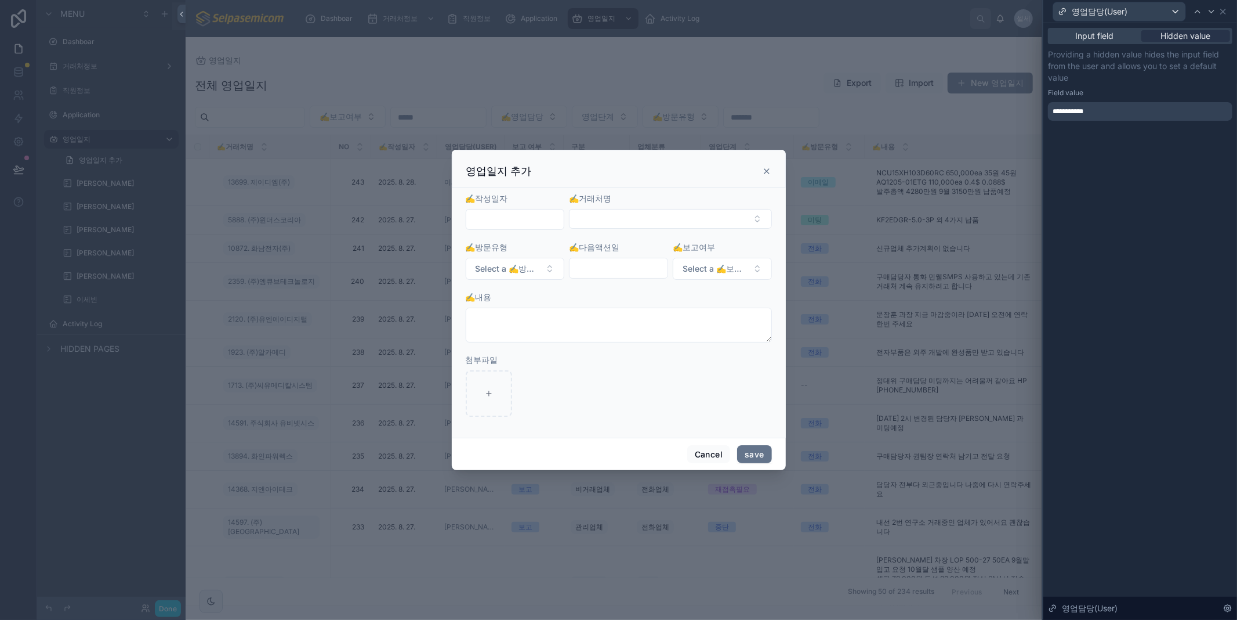
click at [772, 169] on div "영업일지 추가" at bounding box center [619, 169] width 334 height 38
click at [770, 168] on icon at bounding box center [766, 170] width 9 height 9
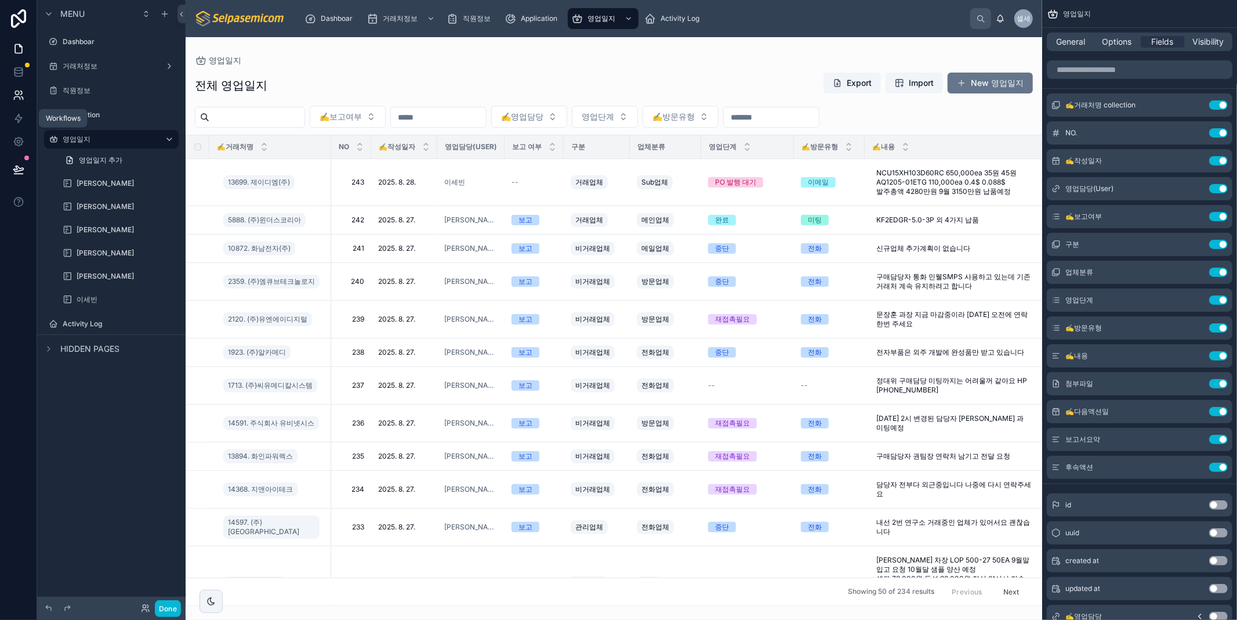
click at [18, 93] on icon at bounding box center [19, 95] width 12 height 12
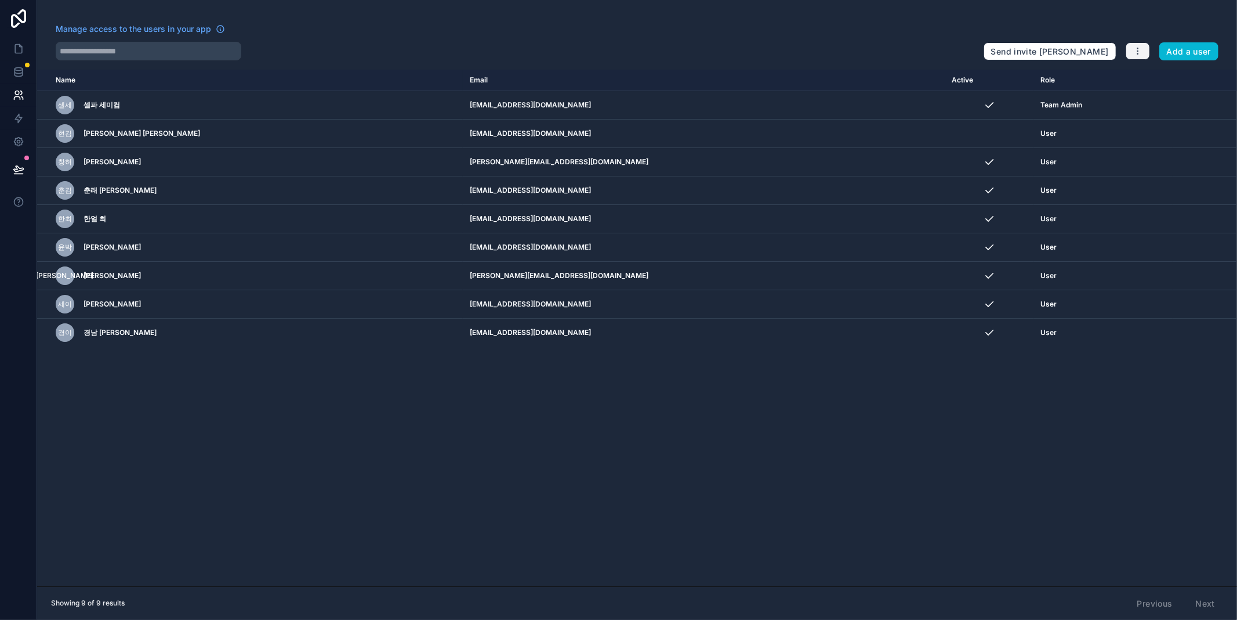
click at [1133, 53] on icon "button" at bounding box center [1137, 50] width 9 height 9
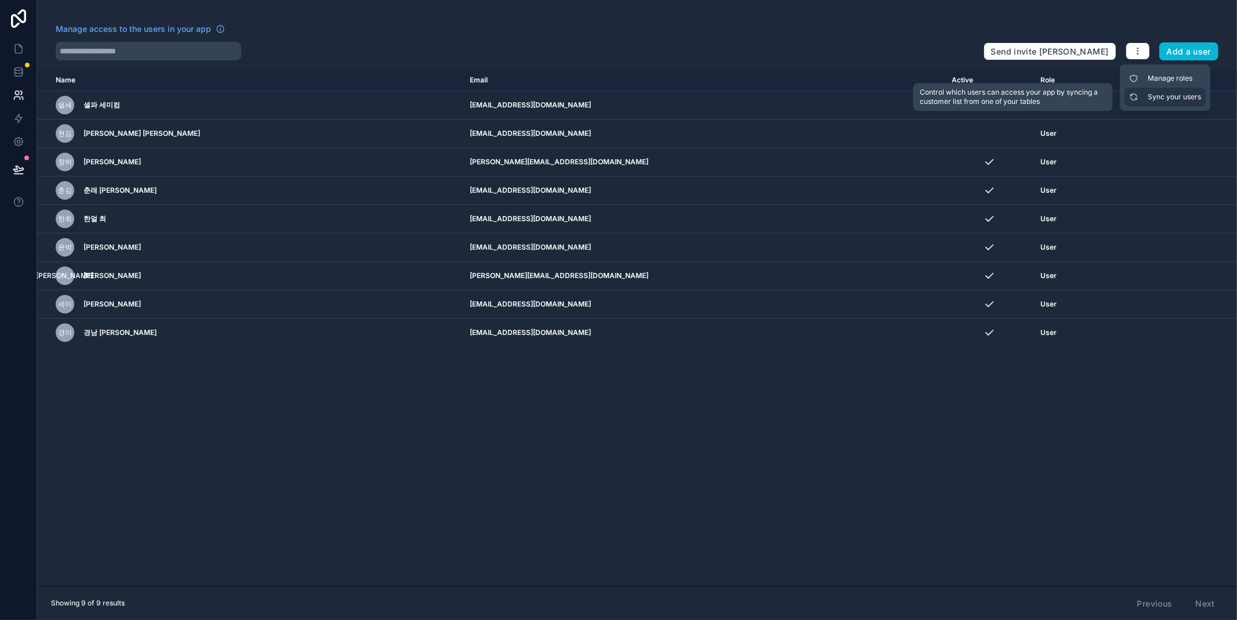
click at [1157, 96] on link "Sync your users" at bounding box center [1165, 97] width 81 height 19
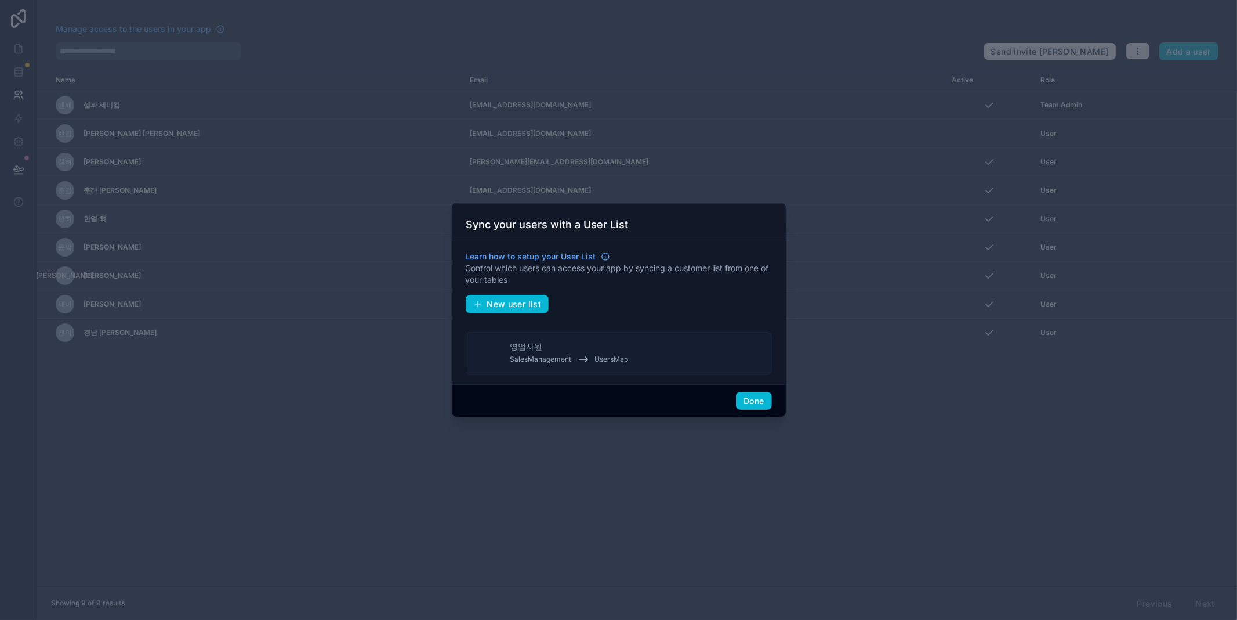
click at [524, 340] on span "영업사원" at bounding box center [526, 346] width 32 height 12
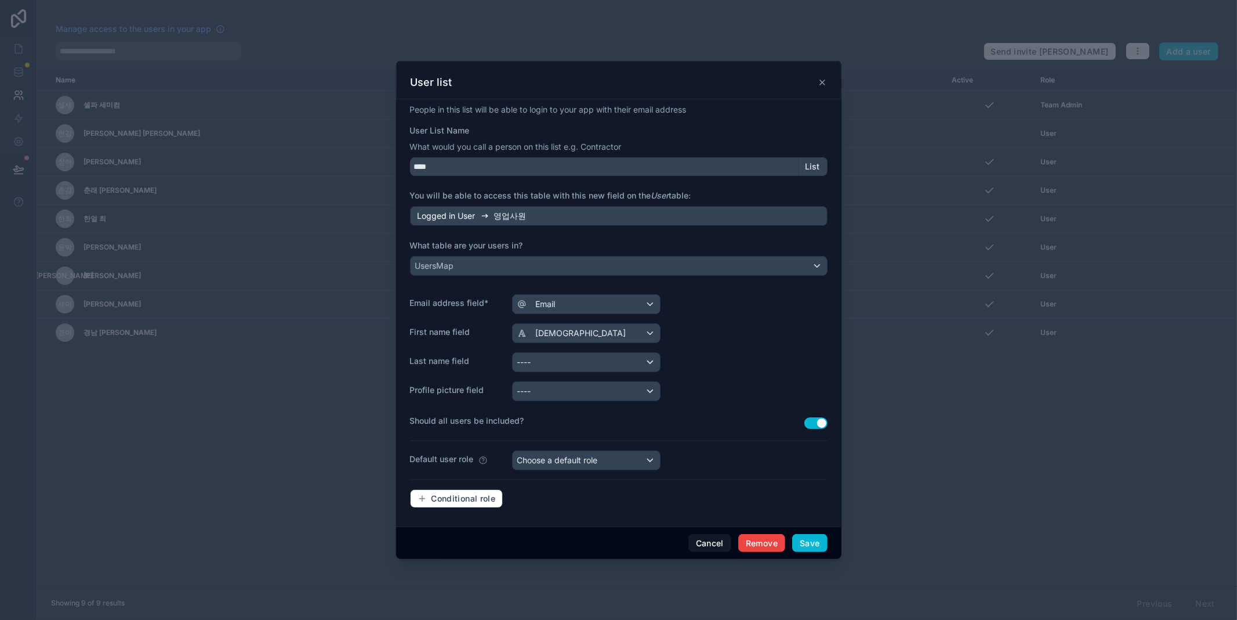
click at [824, 79] on icon at bounding box center [822, 82] width 9 height 9
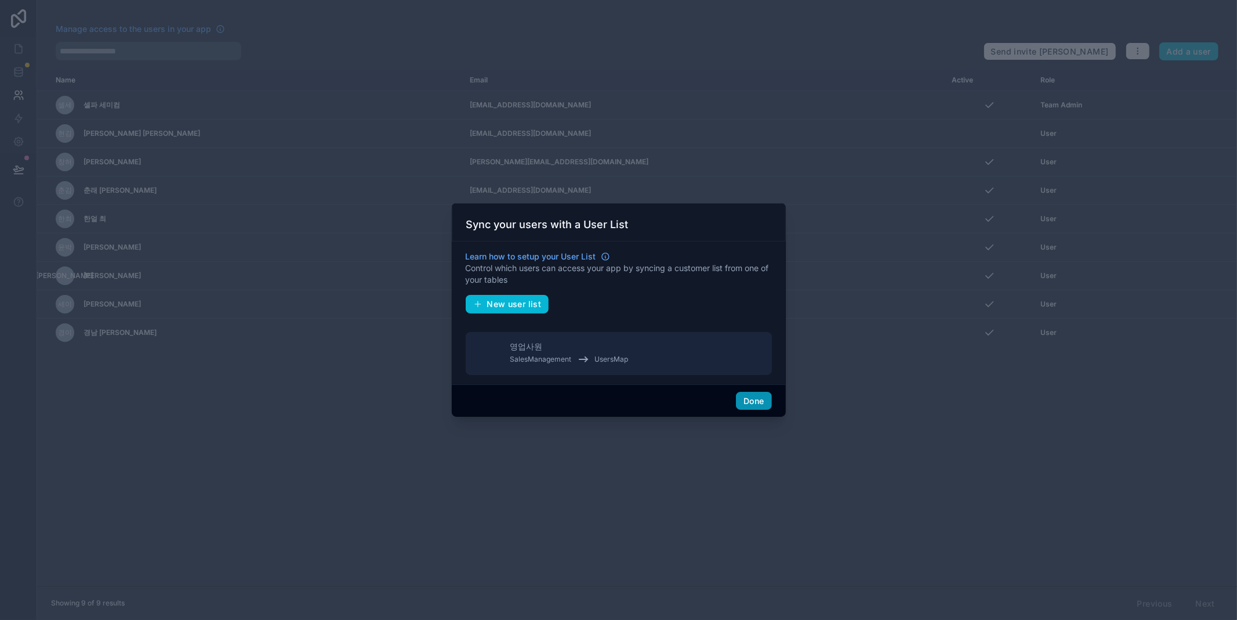
click at [760, 394] on button "Done" at bounding box center [753, 401] width 35 height 19
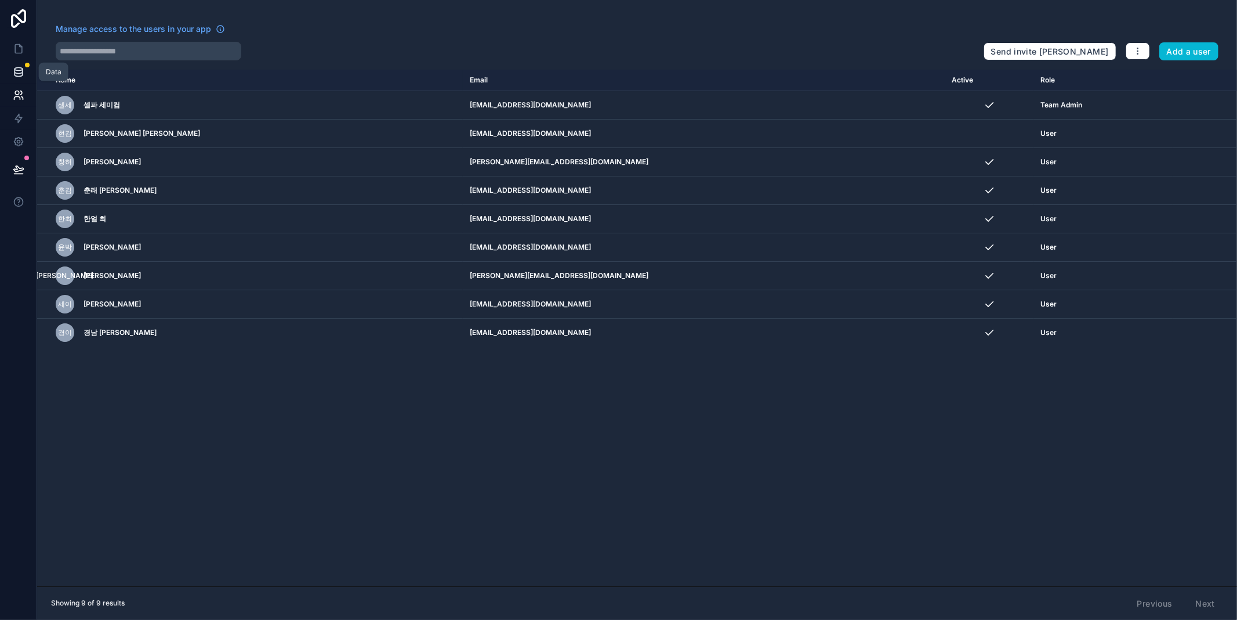
click at [19, 67] on icon at bounding box center [19, 72] width 12 height 12
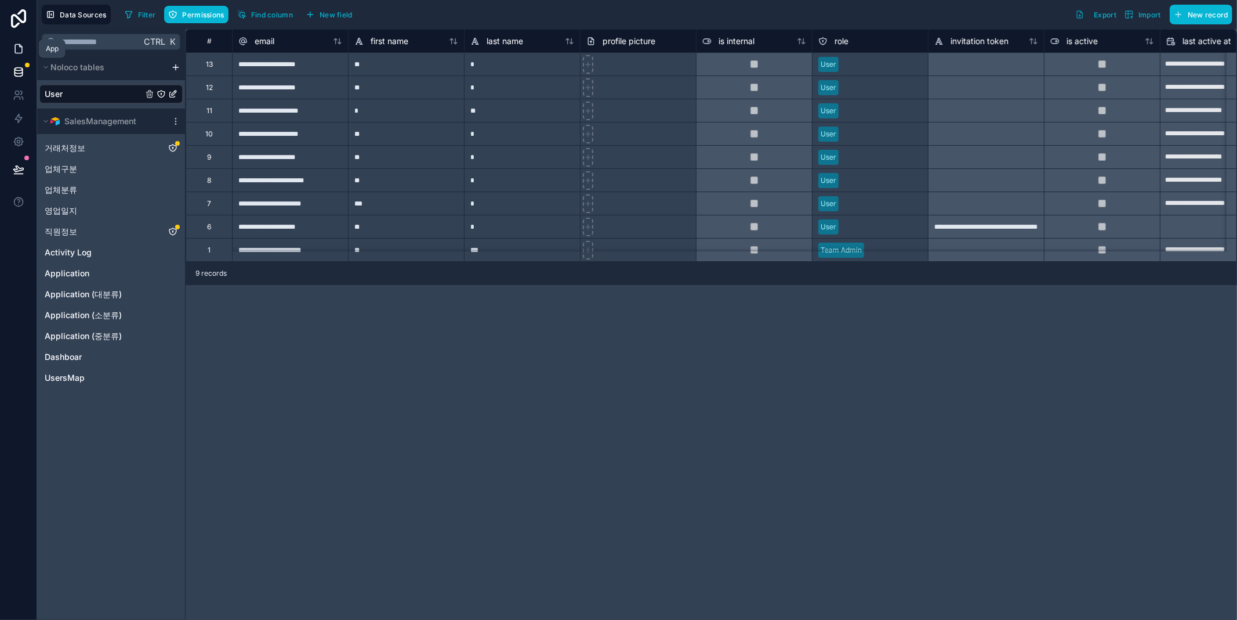
click at [17, 49] on icon at bounding box center [19, 49] width 12 height 12
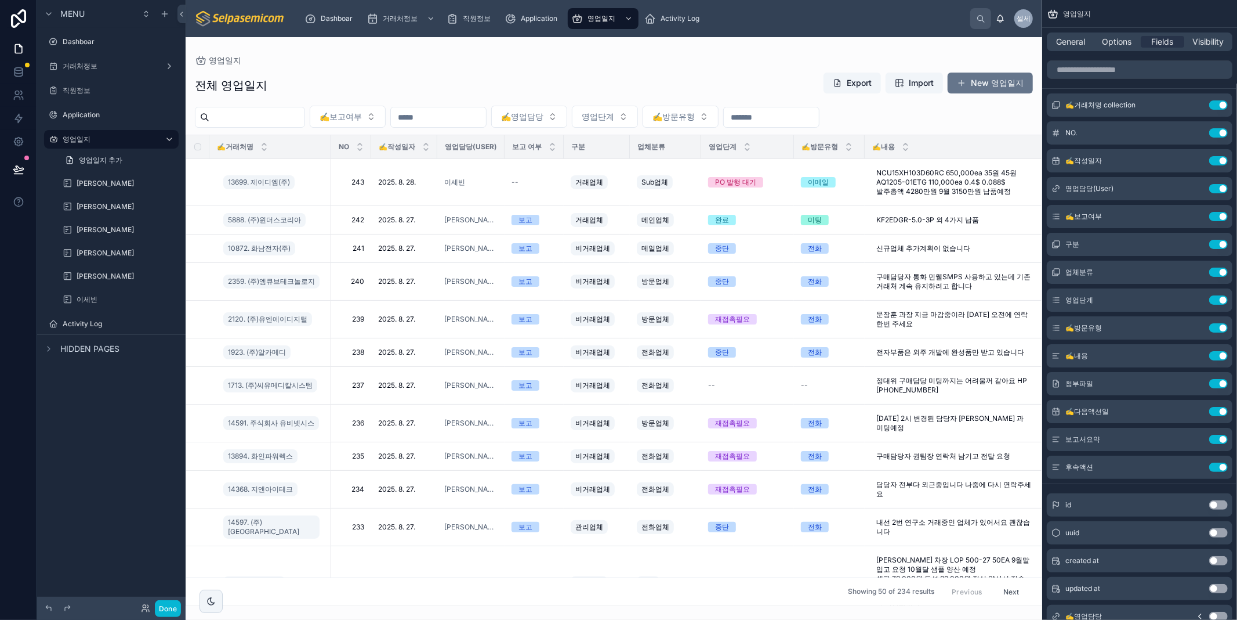
click at [74, 444] on div "Menu Dashboar 거래처정보 직원정보 Application 영업일지 영업일지 추가 허창윤 김춘래 최한얼 박윤호 김동일 이세빈 Activ…" at bounding box center [111, 303] width 148 height 606
click at [81, 385] on div "Menu Dashboar 거래처정보 직원정보 Application 영업일지 영업일지 추가 허창윤 김춘래 최한얼 박윤호 김동일 이세빈 Activ…" at bounding box center [111, 303] width 148 height 606
click at [119, 534] on div "Menu Dashboar 거래처정보 직원정보 Application 영업일지 영업일지 추가 허창윤 김춘래 최한얼 박윤호 김동일 이세빈 Activ…" at bounding box center [111, 303] width 148 height 606
click at [82, 503] on div "Menu Dashboar 거래처정보 직원정보 Application 영업일지 영업일지 추가 허창윤 김춘래 최한얼 박윤호 김동일 이세빈 Activ…" at bounding box center [111, 303] width 148 height 606
click at [94, 394] on div "Menu Dashboar 거래처정보 직원정보 Application 영업일지 영업일지 추가 허창윤 김춘래 최한얼 박윤호 김동일 이세빈 Activ…" at bounding box center [111, 303] width 148 height 606
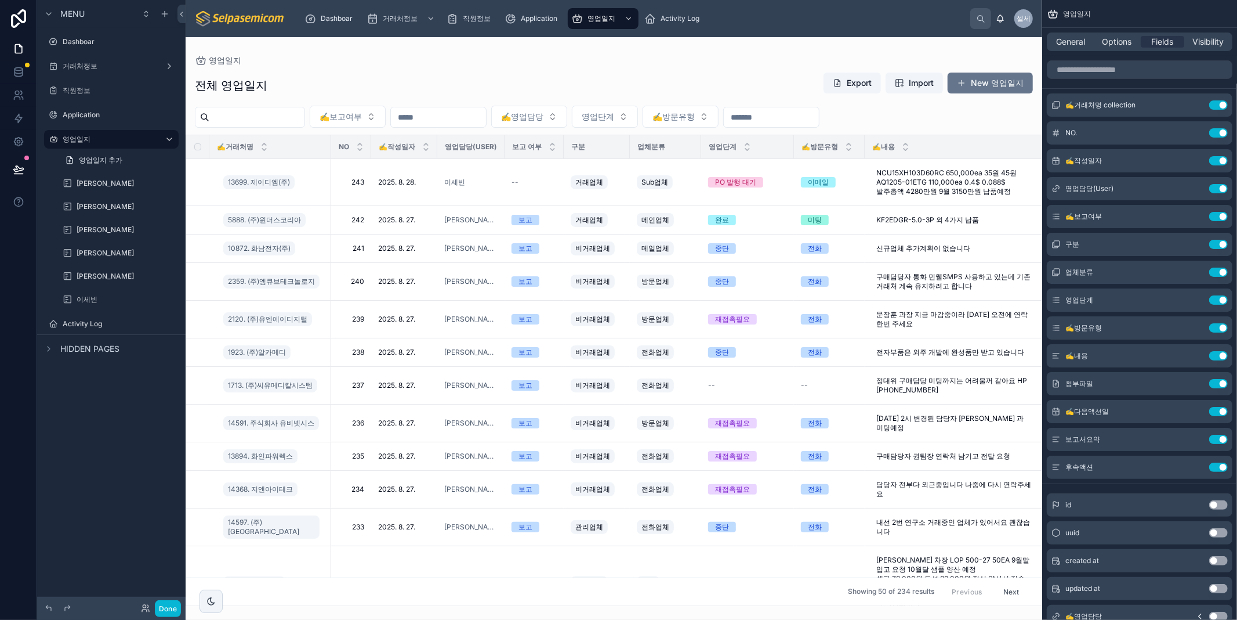
click at [142, 553] on div "Menu Dashboar 거래처정보 직원정보 Application 영업일지 영업일지 추가 허창윤 김춘래 최한얼 박윤호 김동일 이세빈 Activ…" at bounding box center [111, 303] width 148 height 606
click at [982, 82] on button "New 영업일지" at bounding box center [990, 83] width 85 height 21
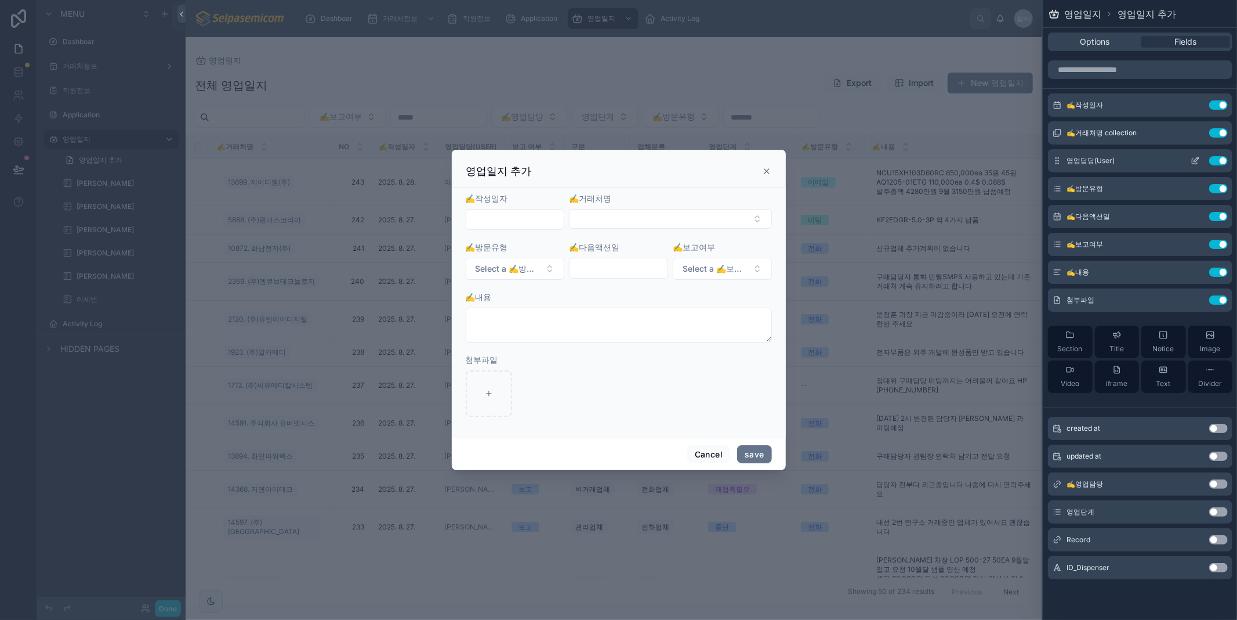
click at [1193, 160] on icon at bounding box center [1195, 161] width 5 height 5
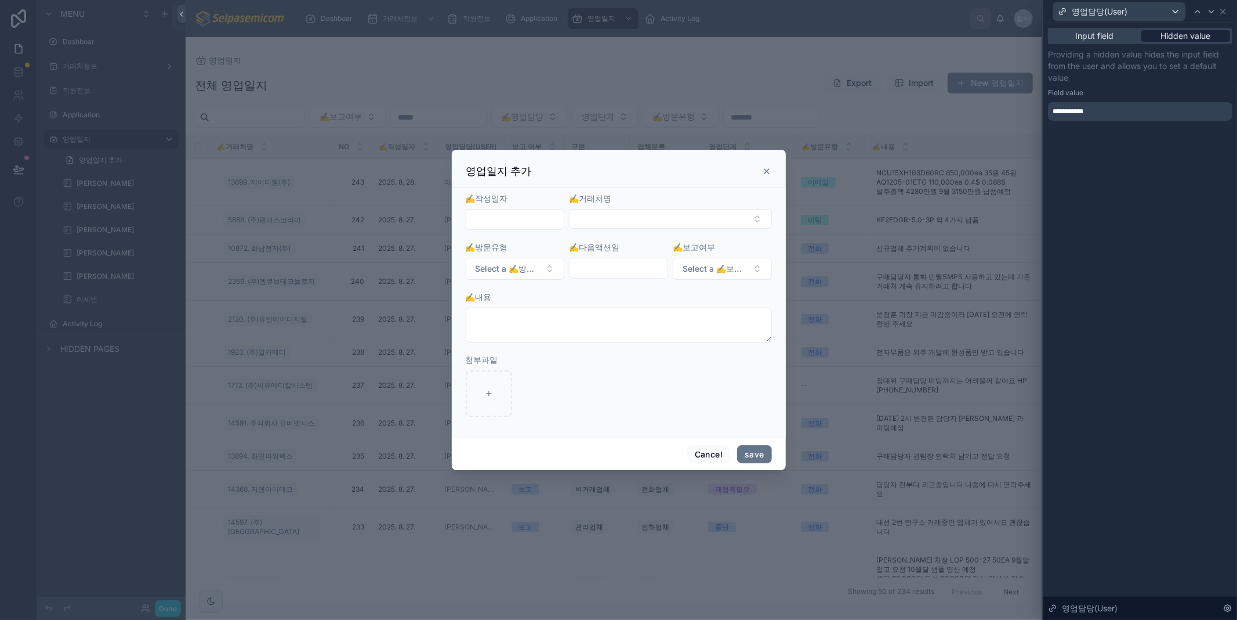
click at [1190, 38] on span "Hidden value" at bounding box center [1186, 36] width 50 height 12
click at [1109, 35] on span "Input field" at bounding box center [1095, 36] width 38 height 12
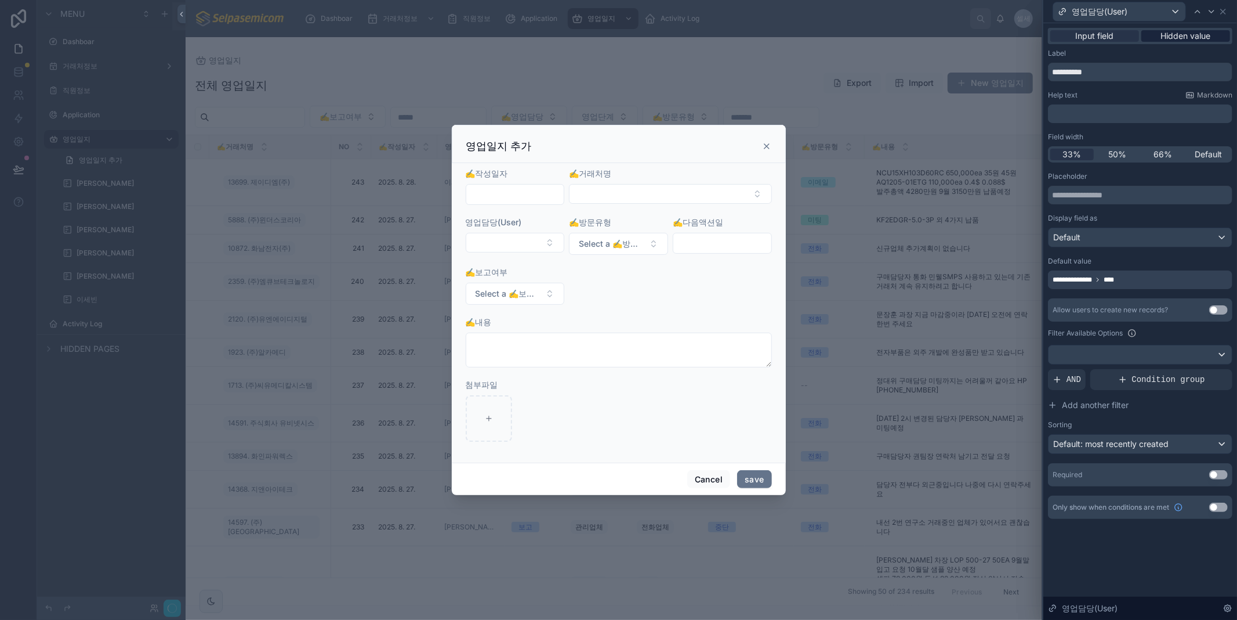
click at [1191, 36] on span "Hidden value" at bounding box center [1186, 36] width 50 height 12
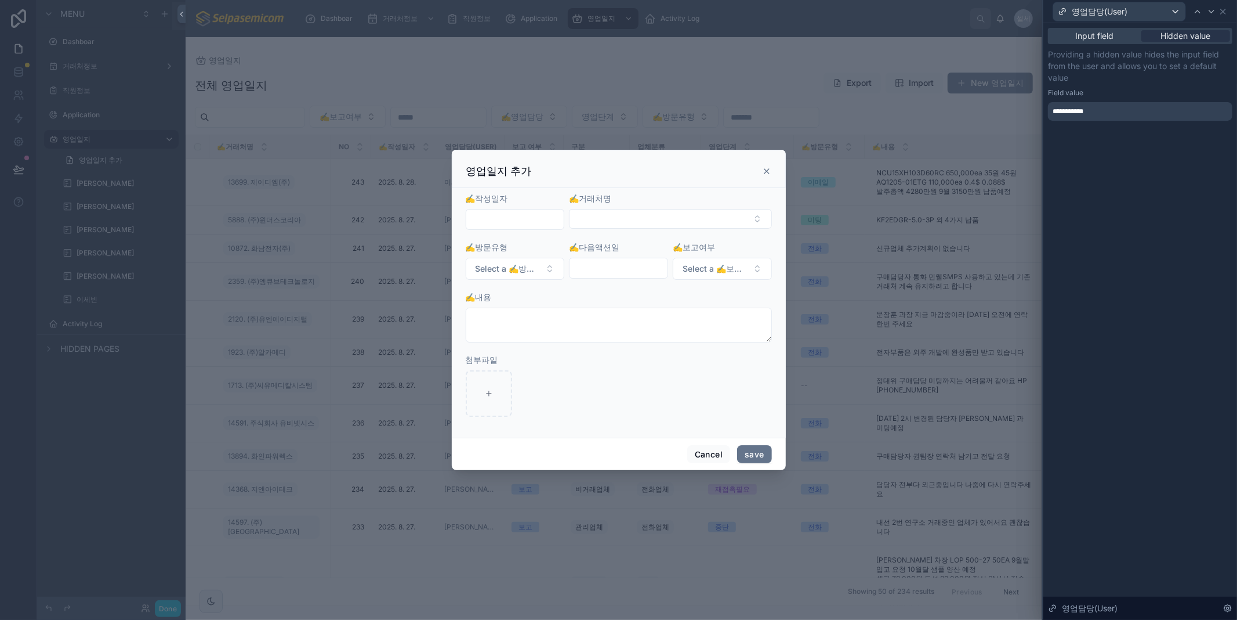
click at [1066, 107] on span "**********" at bounding box center [1073, 111] width 41 height 9
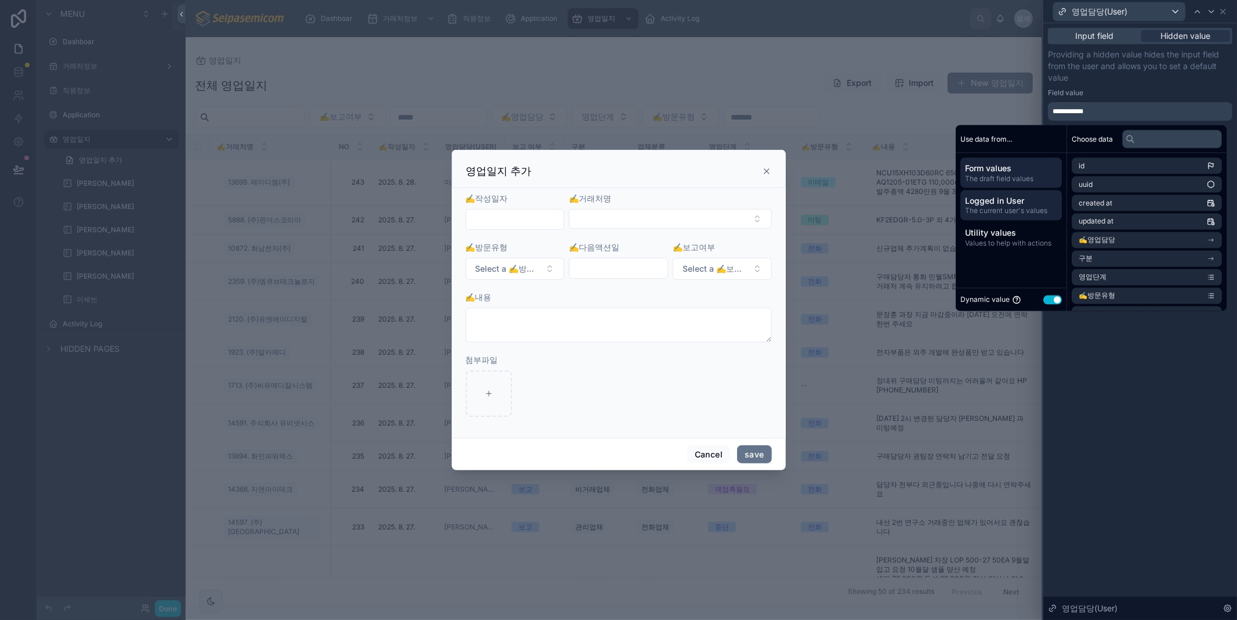
click at [1001, 198] on span "Logged in User" at bounding box center [1011, 201] width 92 height 12
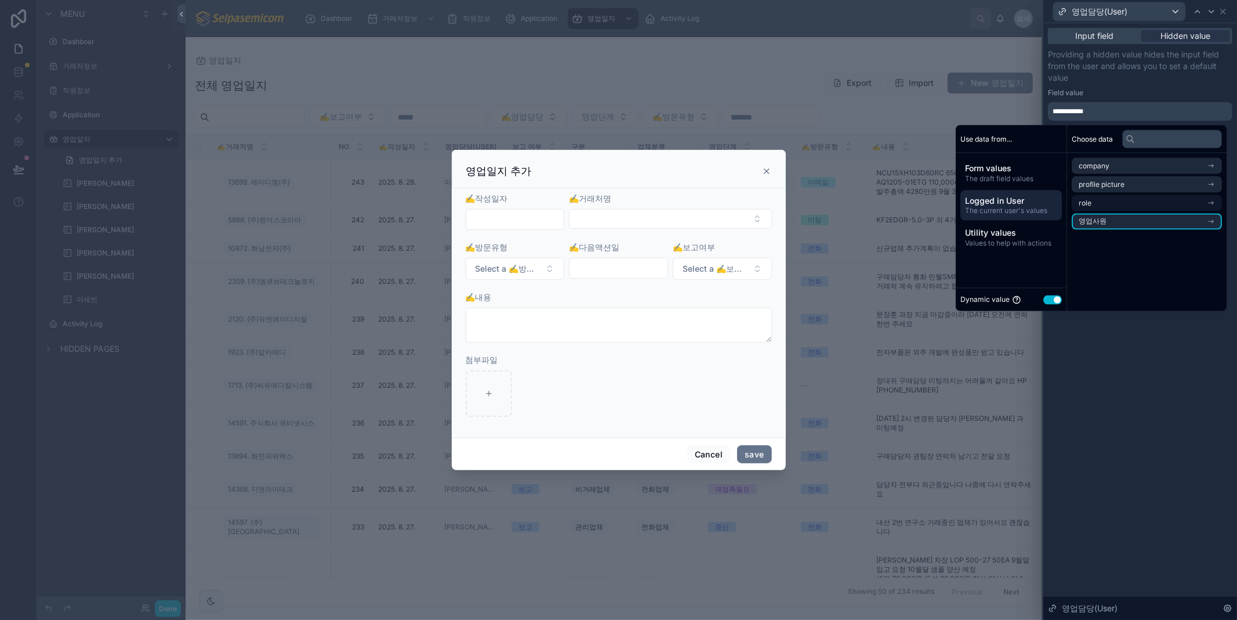
click at [1115, 219] on li "영업사원" at bounding box center [1147, 221] width 150 height 16
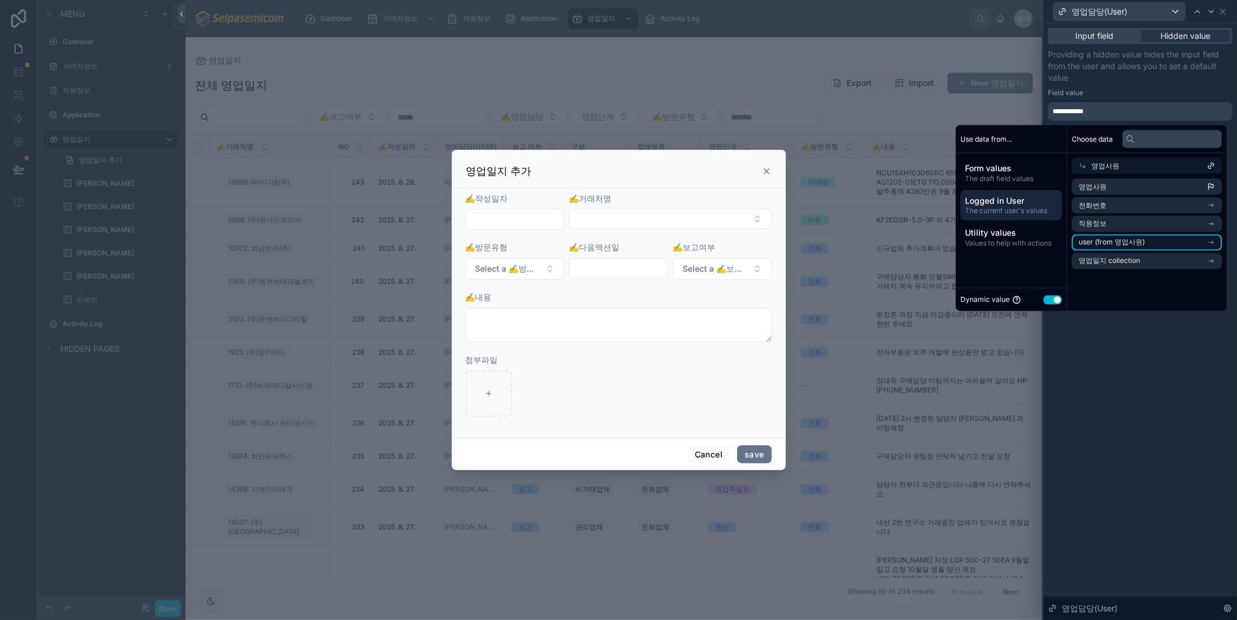
click at [1209, 242] on icon "scrollable content" at bounding box center [1211, 242] width 5 height 0
click at [1205, 260] on li "영업사원" at bounding box center [1147, 261] width 150 height 16
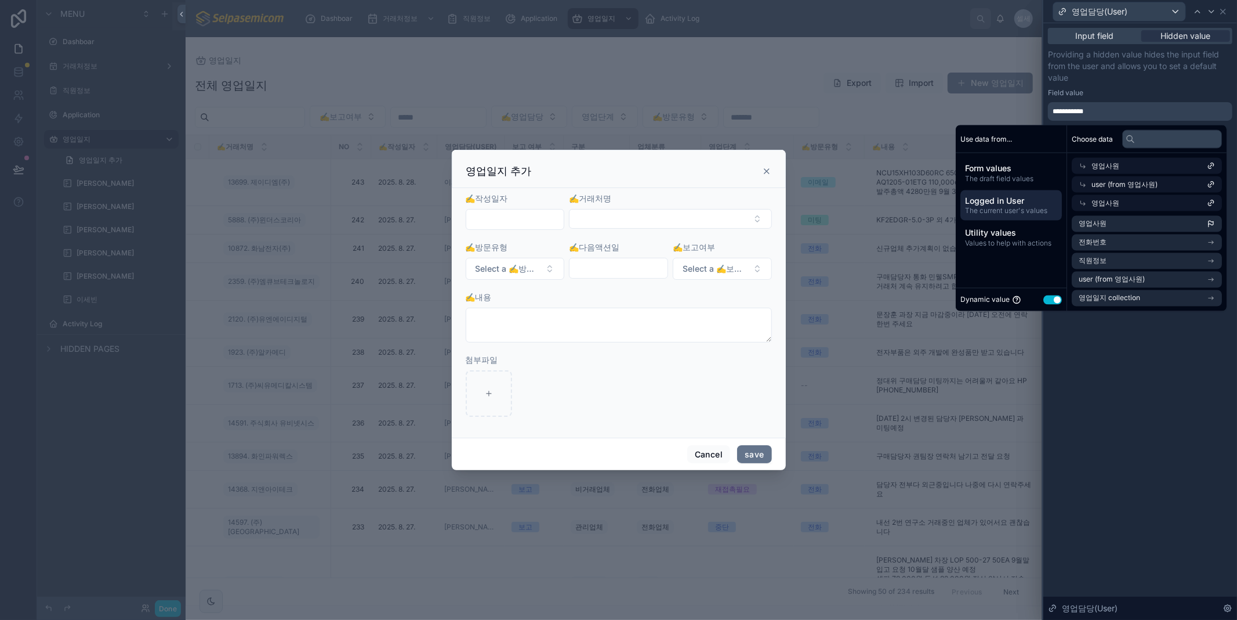
click at [1079, 200] on icon at bounding box center [1083, 203] width 8 height 8
click at [1079, 180] on icon at bounding box center [1083, 184] width 8 height 8
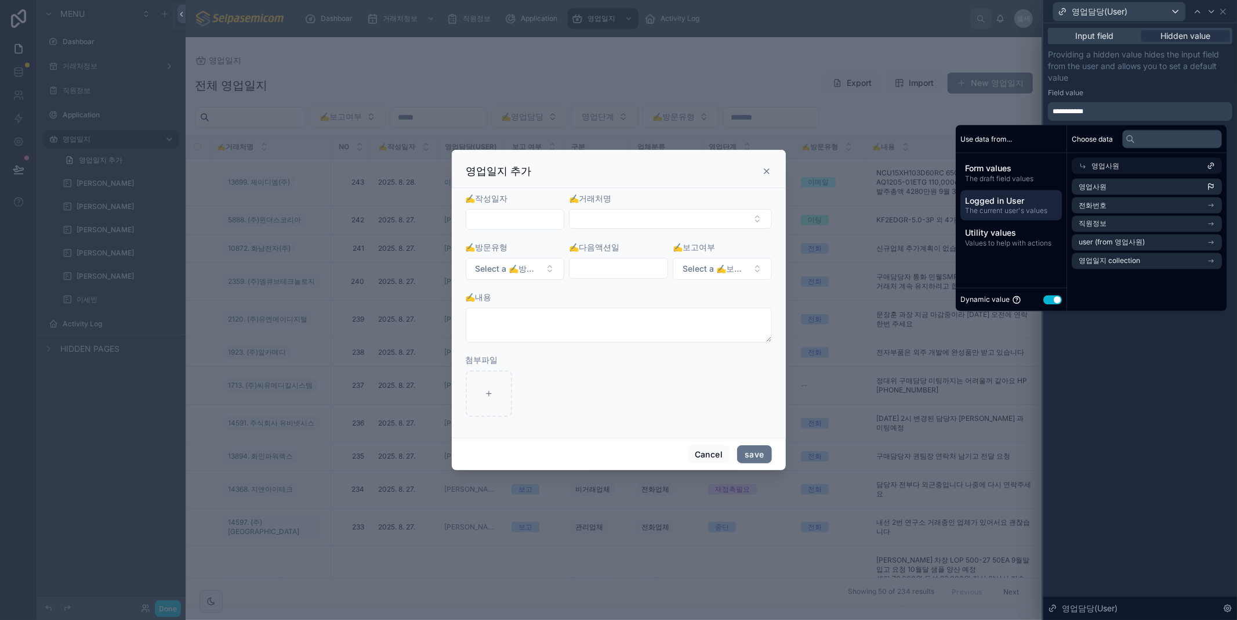
click at [1079, 163] on icon at bounding box center [1083, 166] width 8 height 8
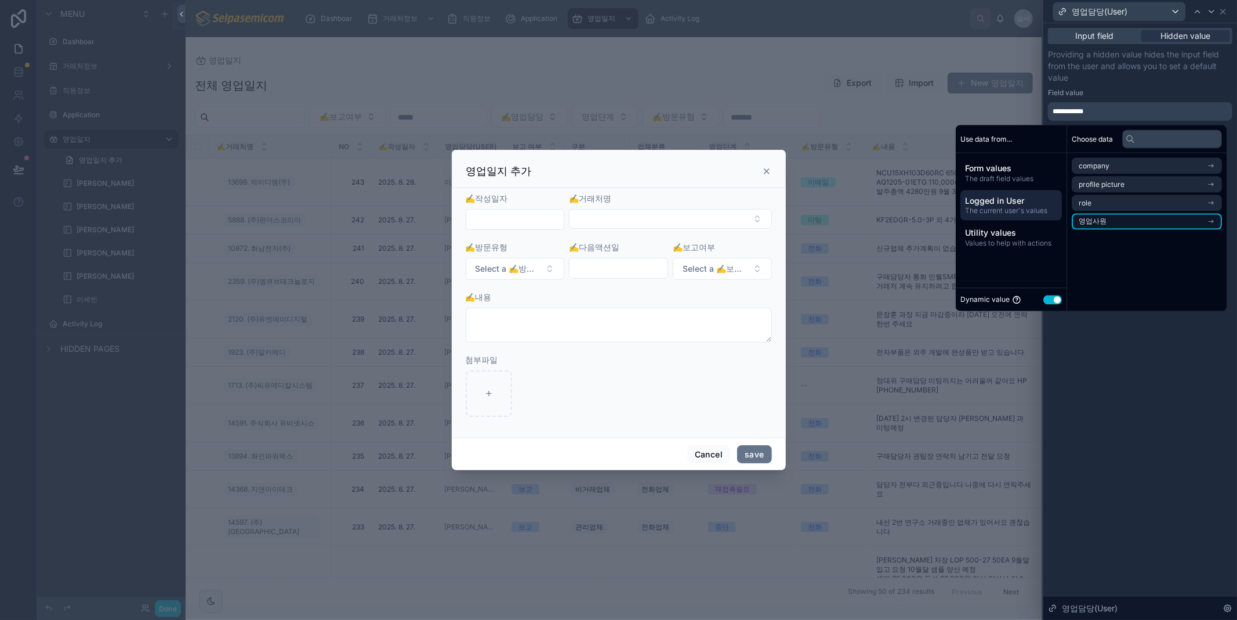
click at [1114, 222] on li "영업사원" at bounding box center [1147, 221] width 150 height 16
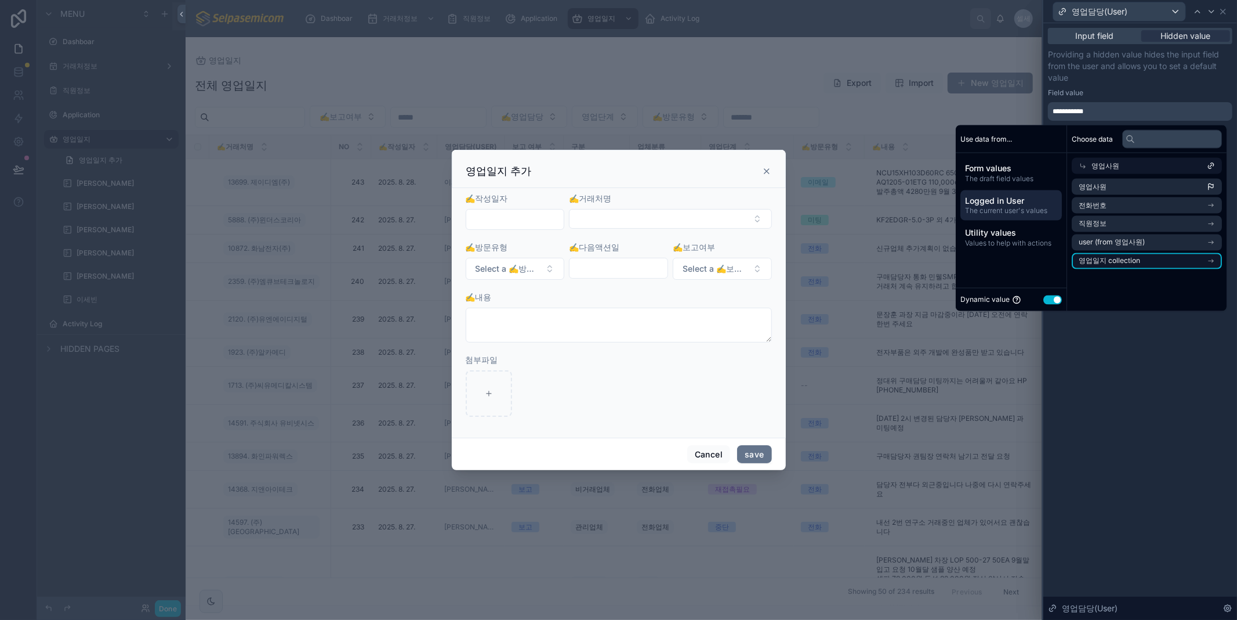
click at [1214, 261] on icon "scrollable content" at bounding box center [1211, 261] width 8 height 8
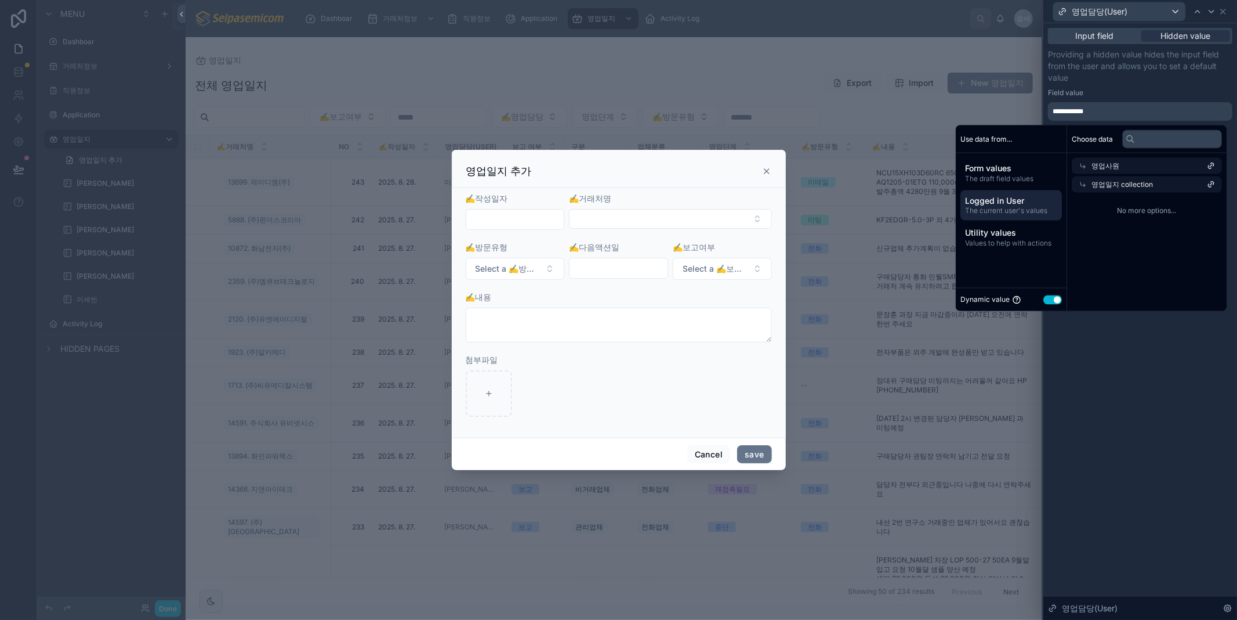
click at [1209, 183] on icon at bounding box center [1211, 184] width 8 height 8
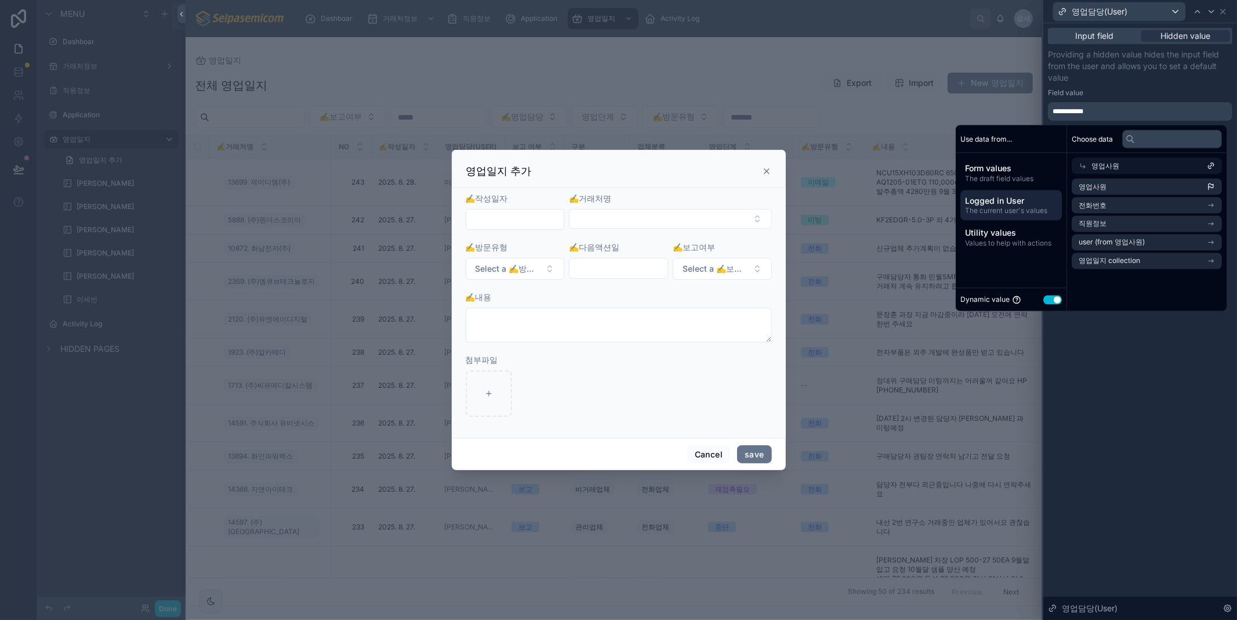
click at [1031, 204] on span "Logged in User" at bounding box center [1011, 201] width 92 height 12
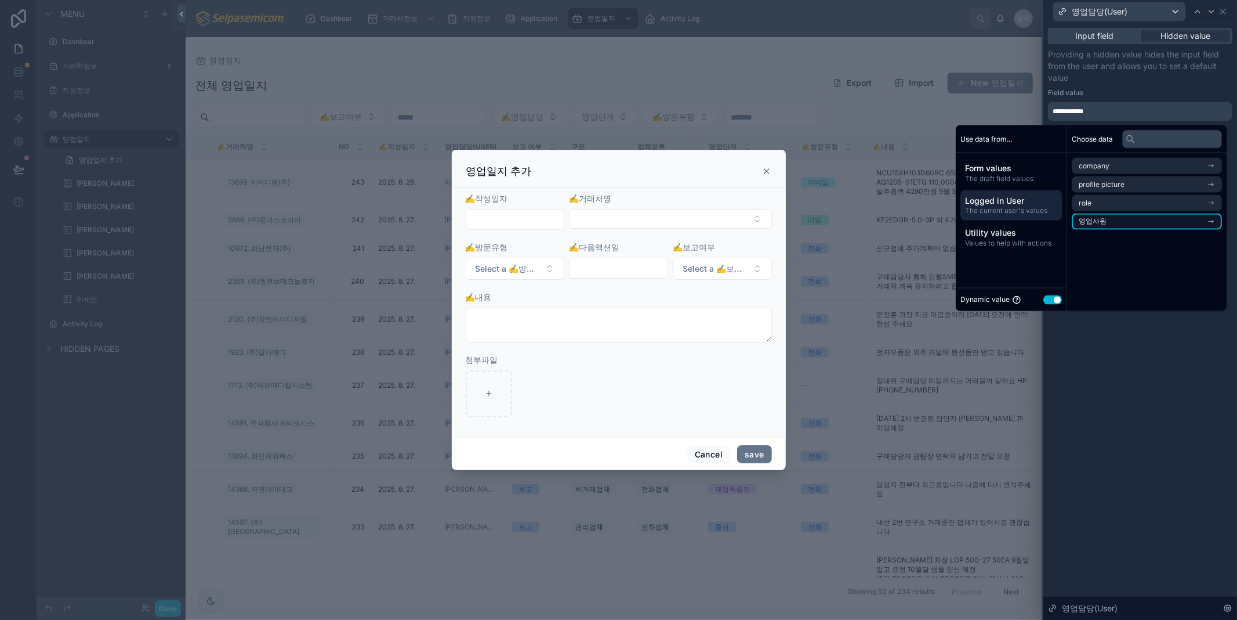
click at [1114, 220] on li "영업사원" at bounding box center [1147, 221] width 150 height 16
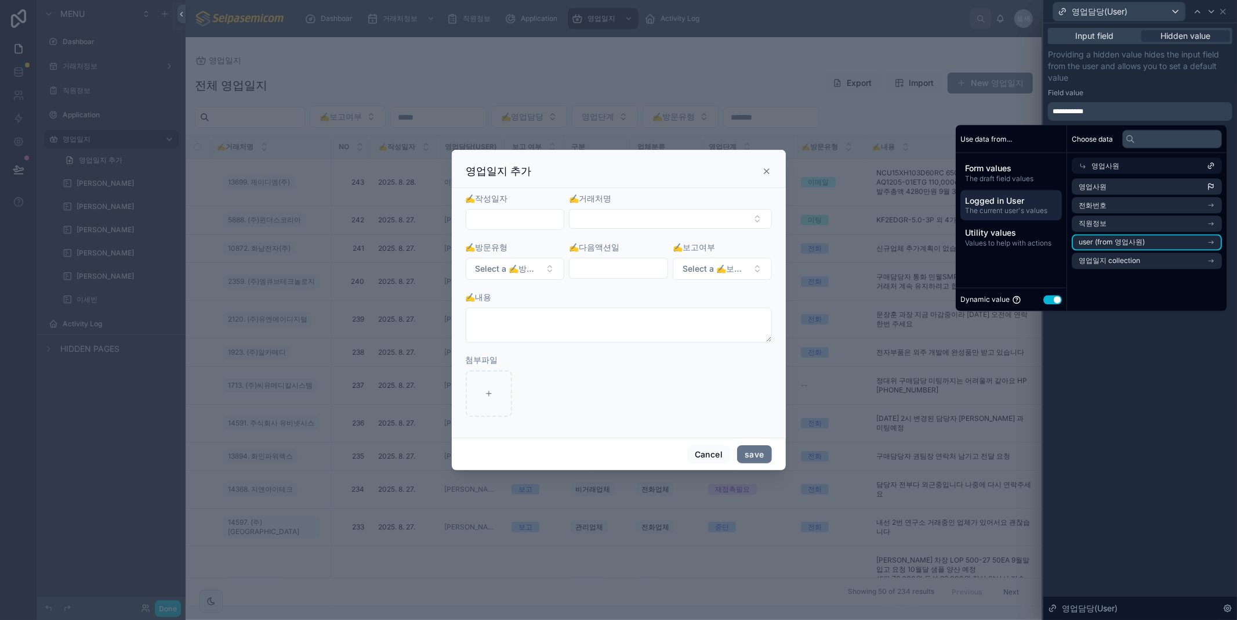
click at [1005, 196] on span "Logged in User" at bounding box center [1011, 201] width 92 height 12
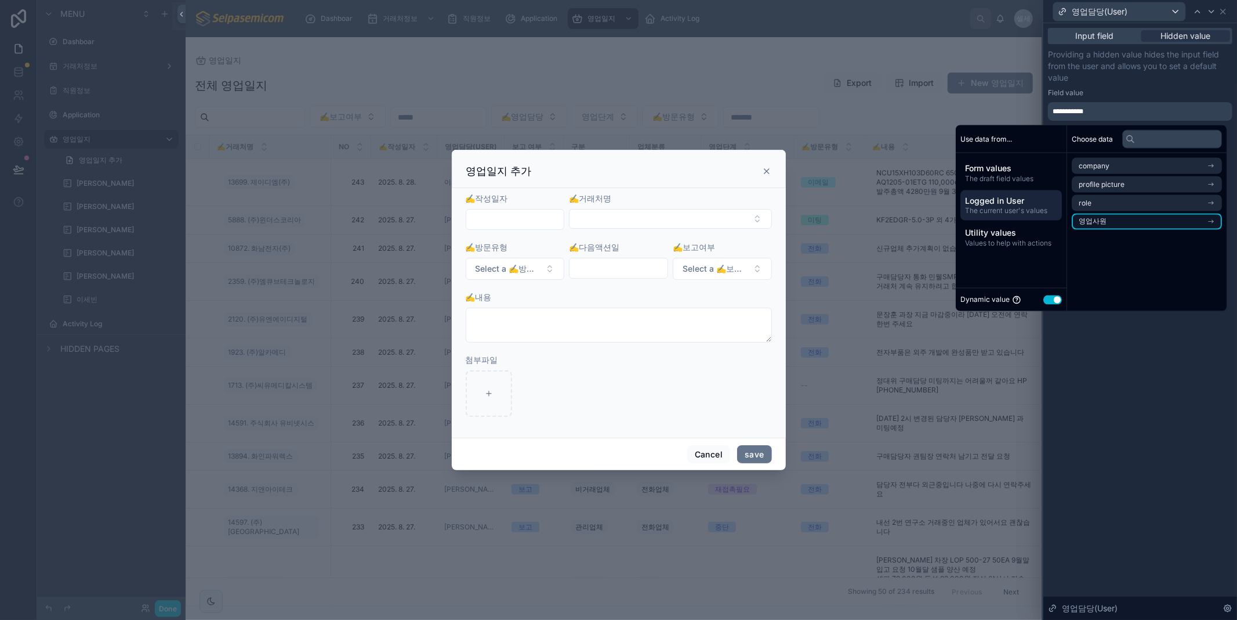
click at [1126, 218] on li "영업사원" at bounding box center [1147, 221] width 150 height 16
click at [1123, 223] on li "직원정보" at bounding box center [1147, 224] width 150 height 16
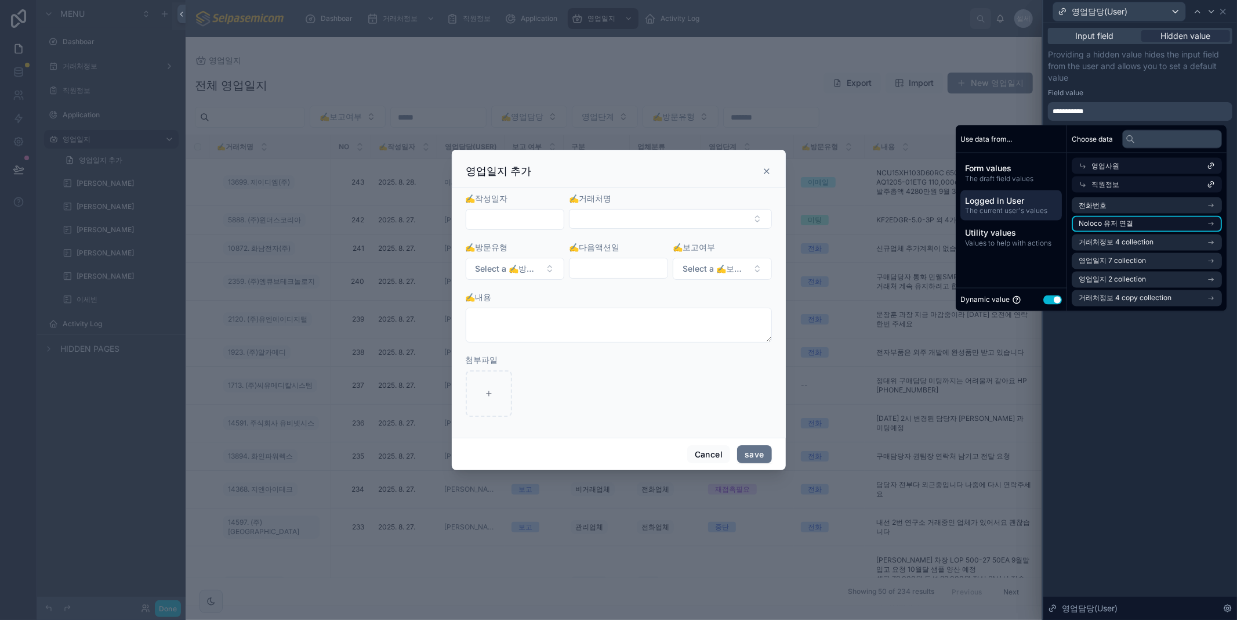
click at [1181, 222] on li "Noloco 유저 연결" at bounding box center [1147, 224] width 150 height 16
click at [1017, 197] on span "Logged in User" at bounding box center [1011, 201] width 92 height 12
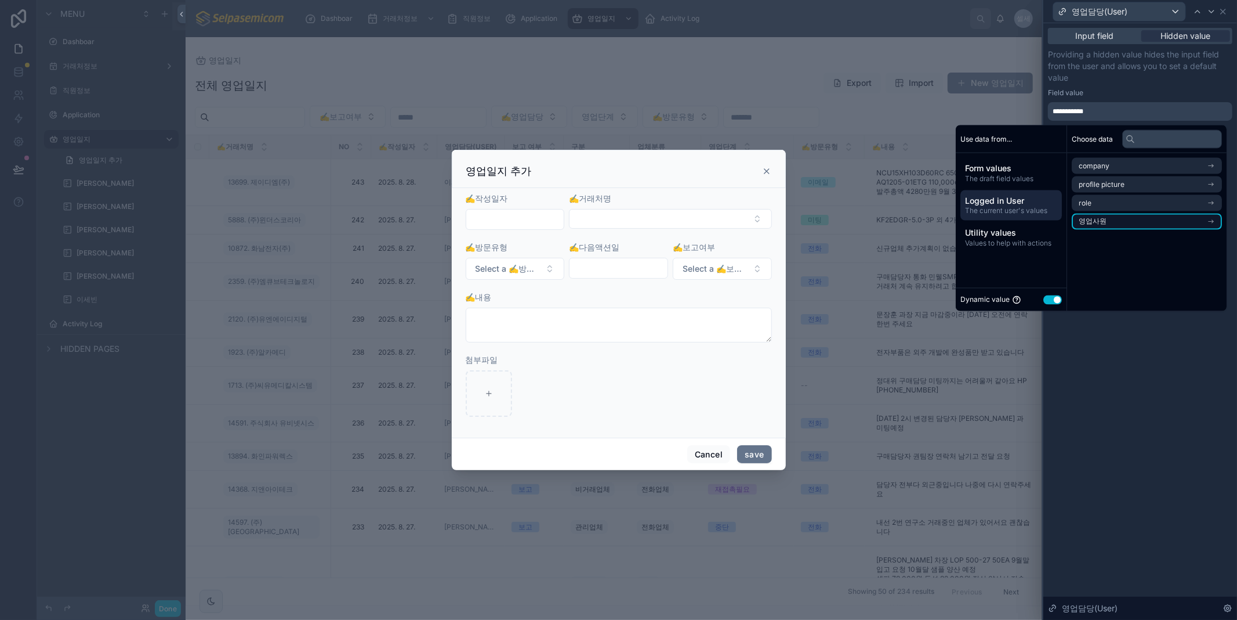
click at [1095, 216] on li "영업사원" at bounding box center [1147, 221] width 150 height 16
click at [1176, 222] on li "직원정보" at bounding box center [1147, 224] width 150 height 16
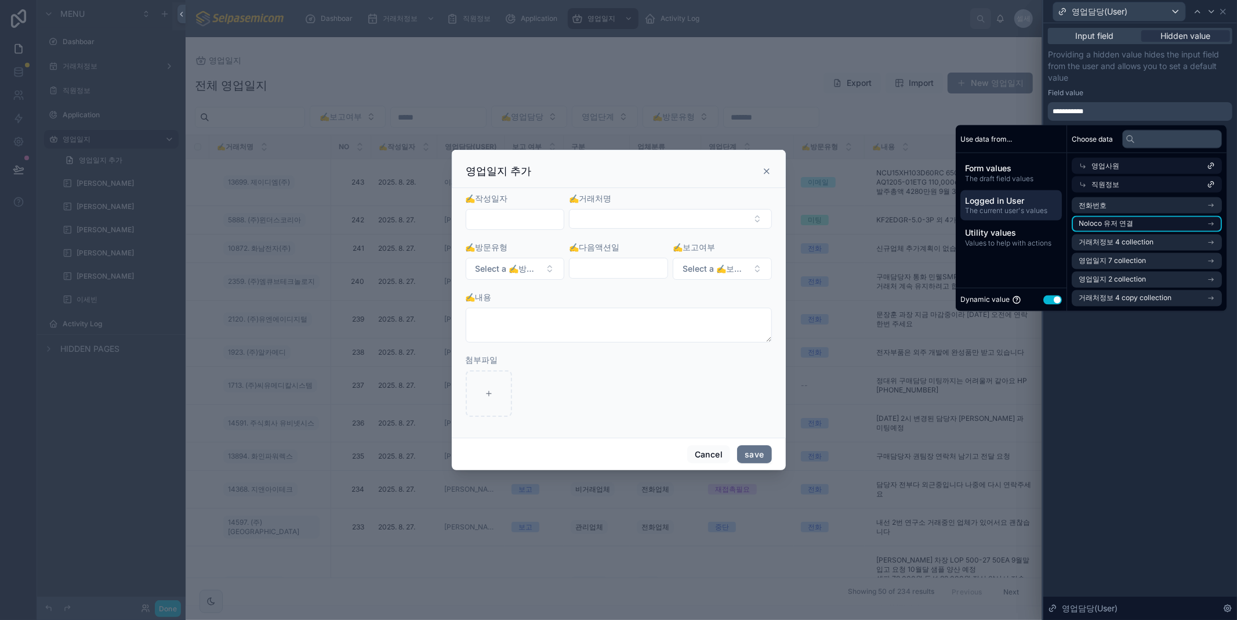
click at [1164, 222] on li "Noloco 유저 연결" at bounding box center [1147, 224] width 150 height 16
drag, startPoint x: 1105, startPoint y: 222, endPoint x: 1221, endPoint y: 252, distance: 119.9
click at [1105, 222] on span "Noloco 유저 연결" at bounding box center [1106, 223] width 55 height 9
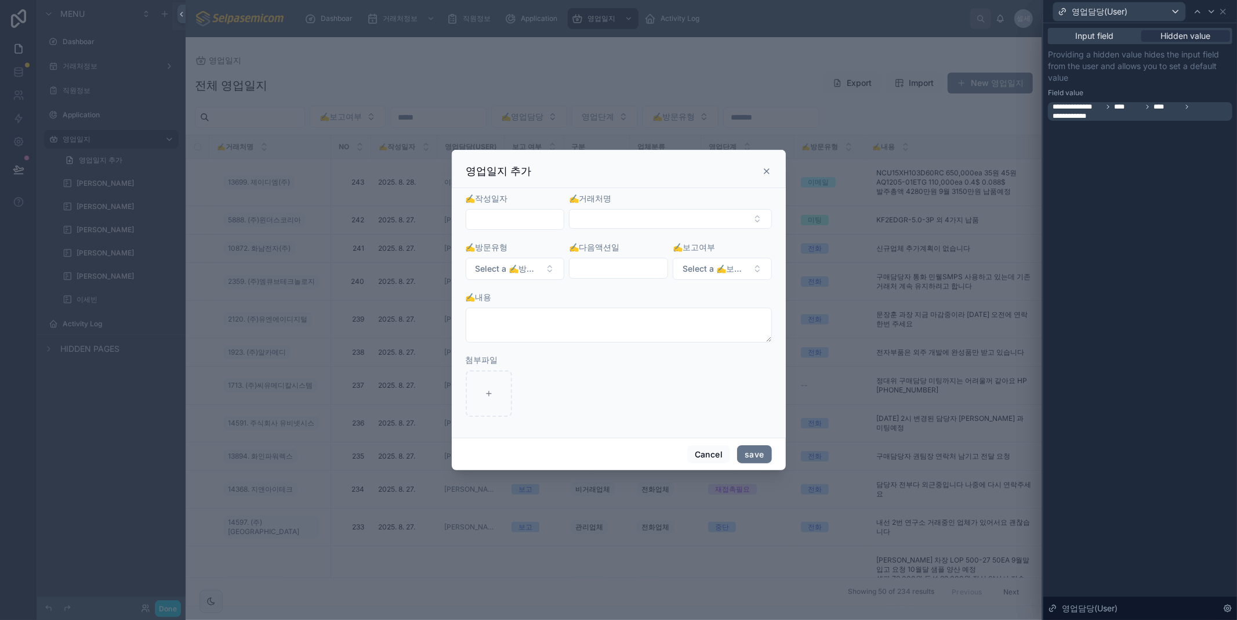
click at [764, 172] on icon at bounding box center [766, 170] width 9 height 9
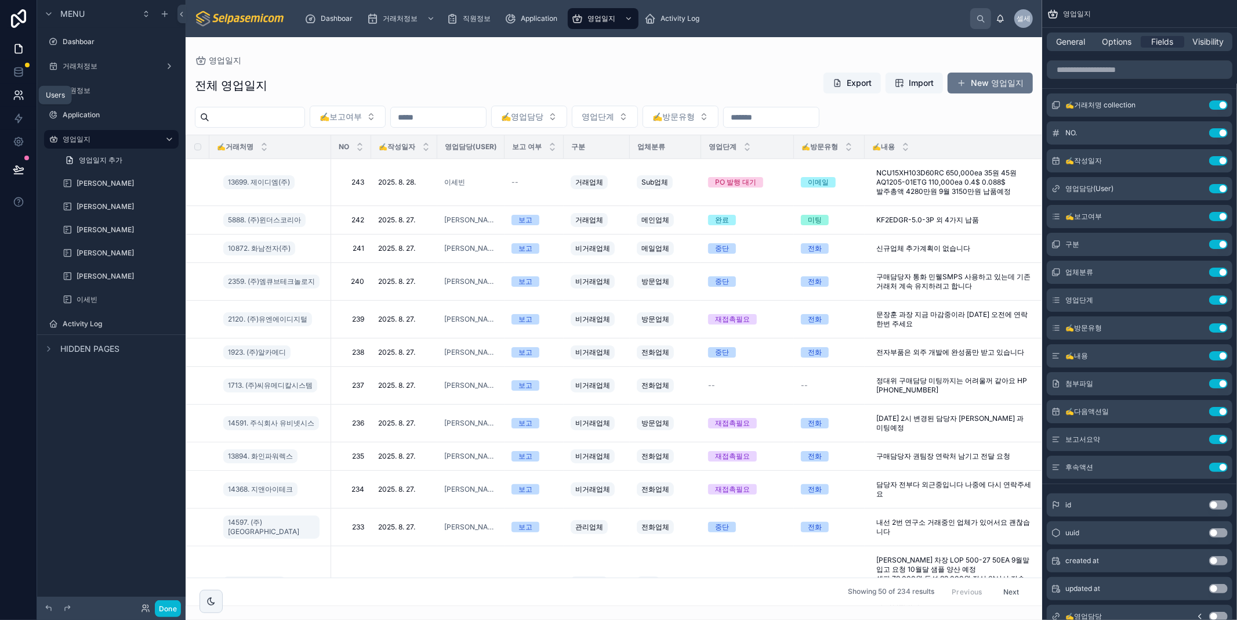
click at [21, 97] on icon at bounding box center [19, 95] width 12 height 12
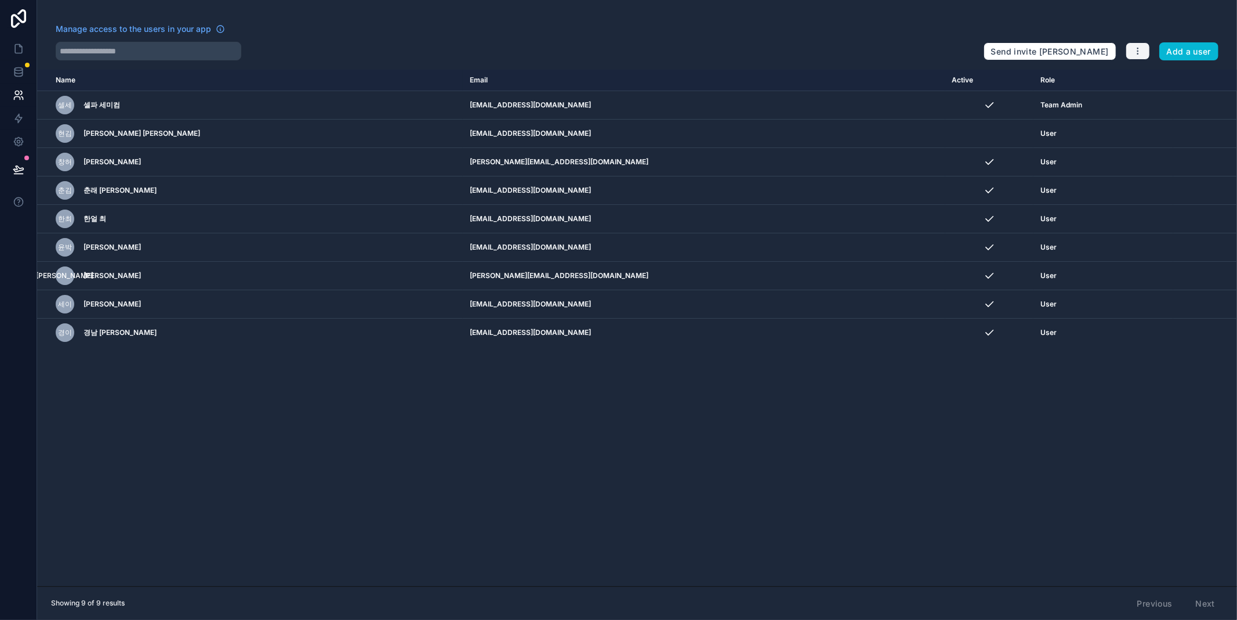
click at [1146, 52] on button "button" at bounding box center [1138, 50] width 24 height 17
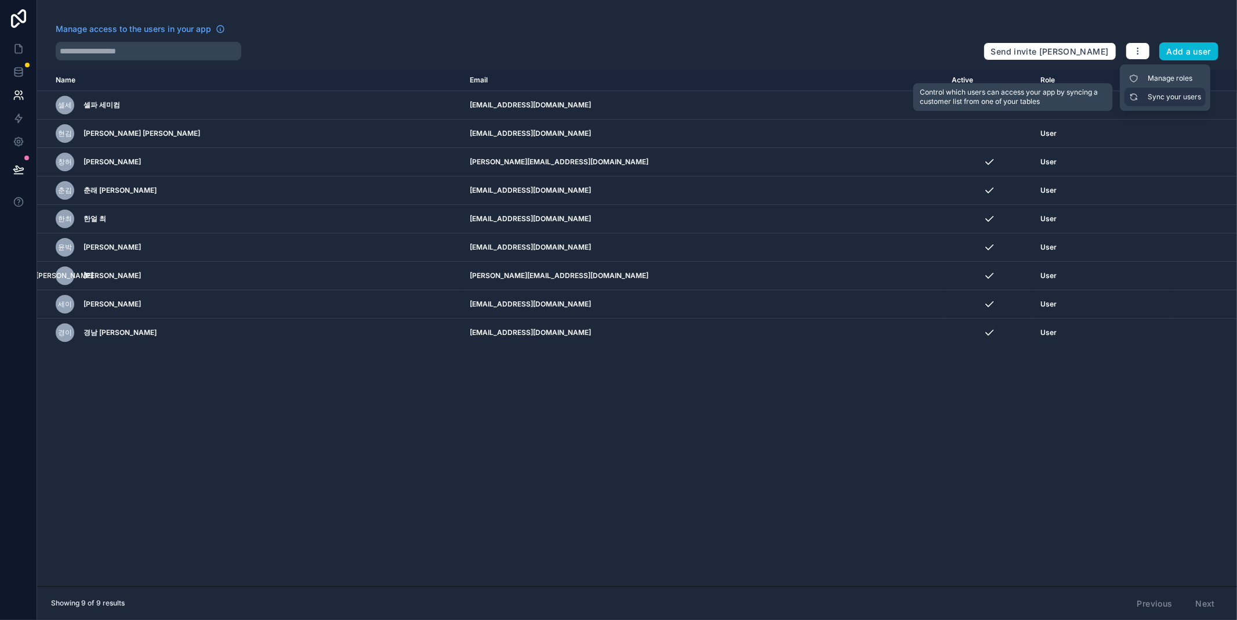
click at [1162, 96] on link "Sync your users" at bounding box center [1165, 97] width 81 height 19
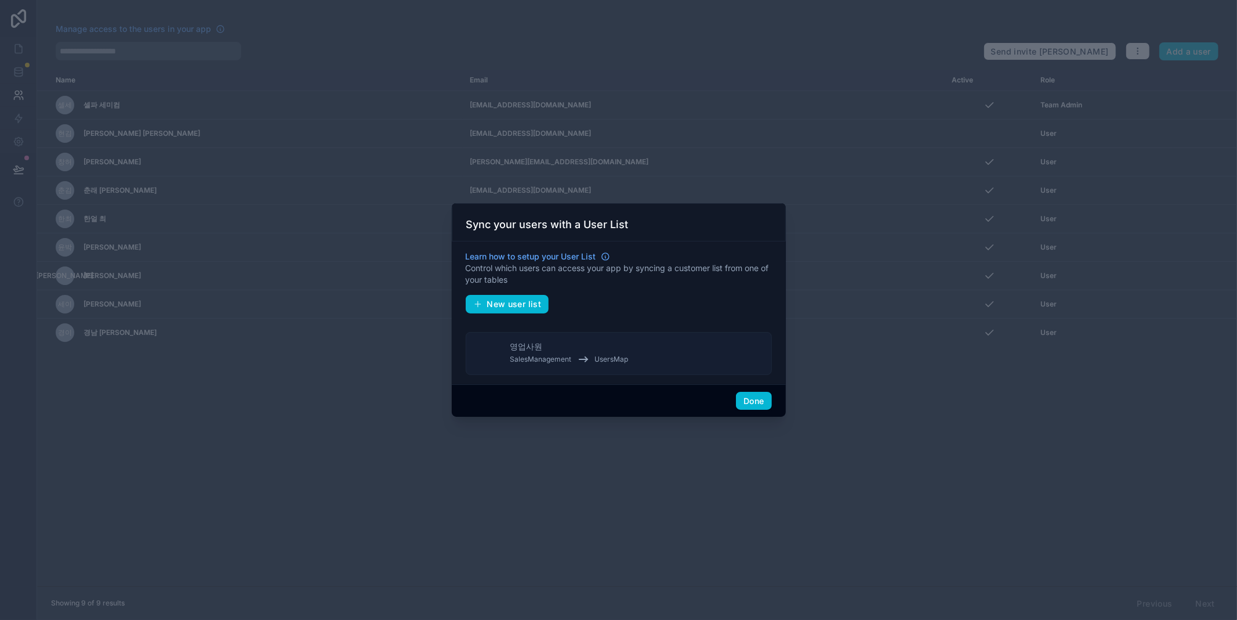
click at [541, 346] on span "영업사원" at bounding box center [526, 346] width 32 height 12
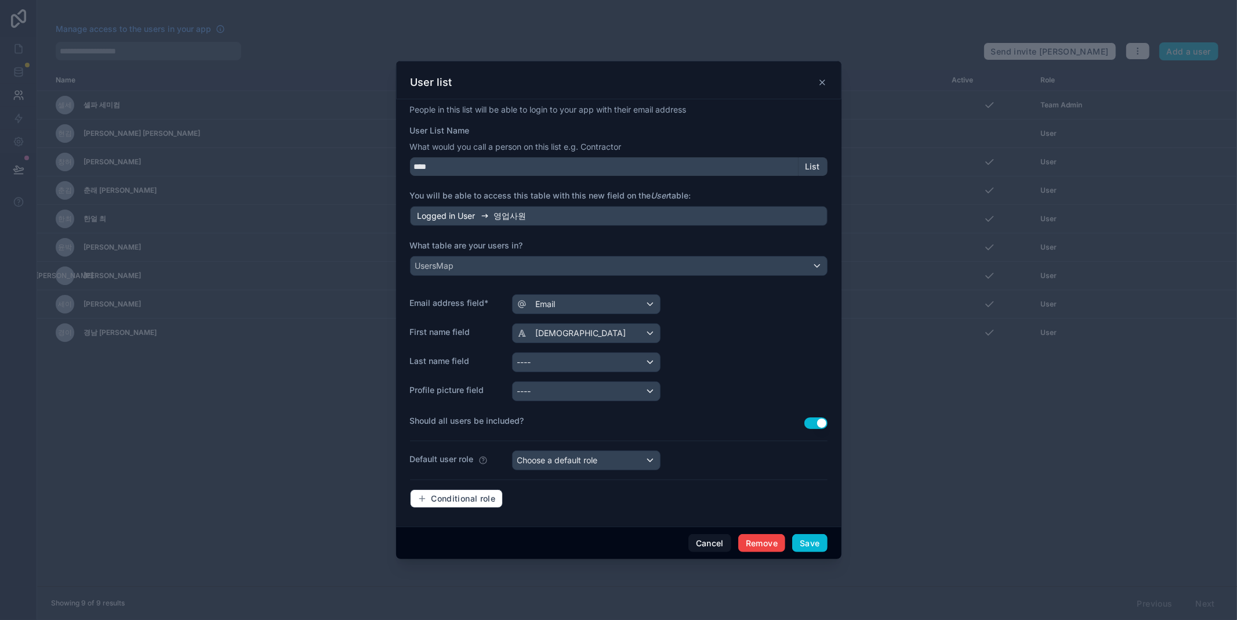
click at [819, 84] on icon at bounding box center [822, 82] width 9 height 9
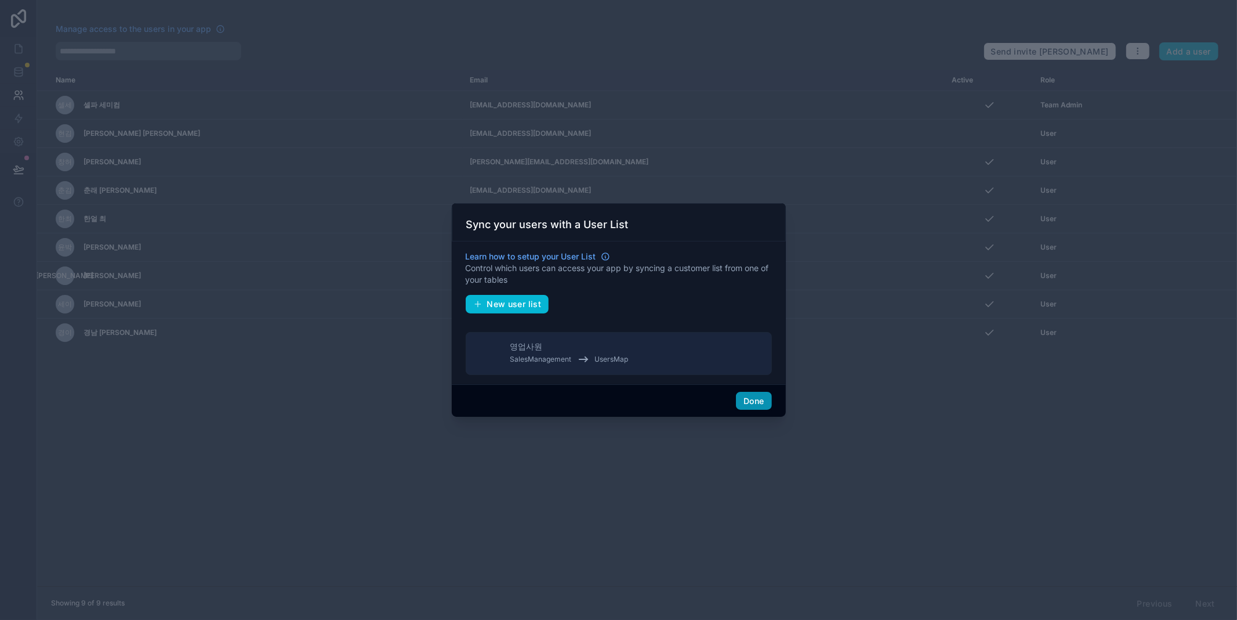
click at [747, 397] on button "Done" at bounding box center [753, 401] width 35 height 19
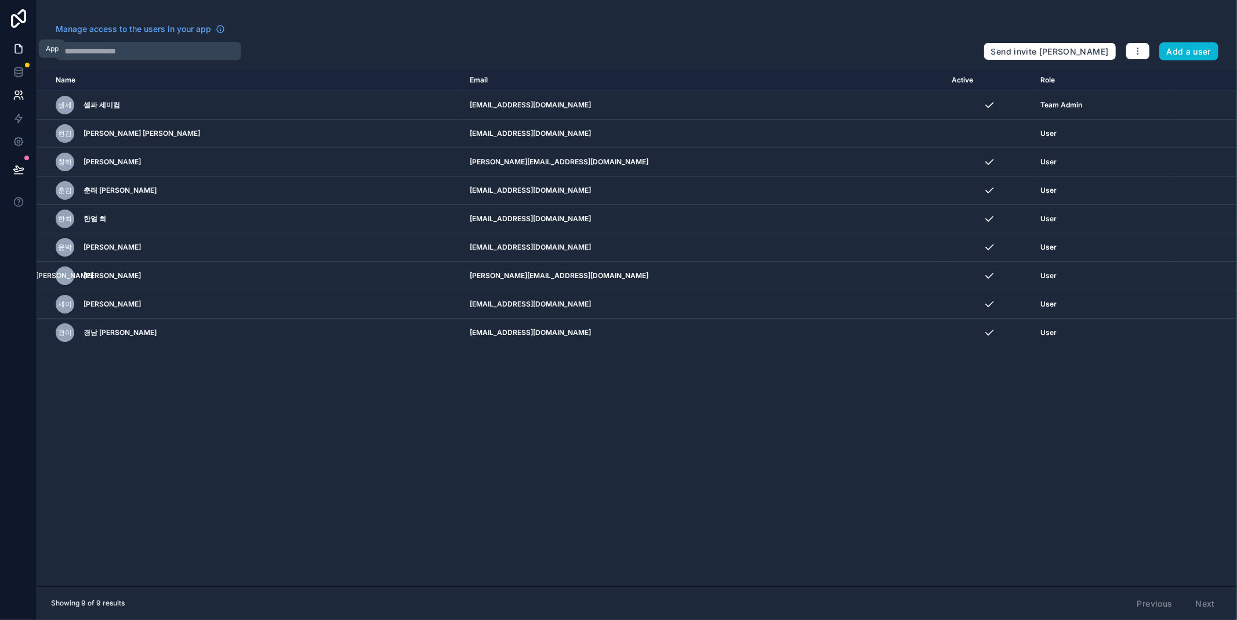
click at [19, 37] on link at bounding box center [18, 48] width 37 height 23
click at [15, 45] on icon at bounding box center [18, 49] width 7 height 9
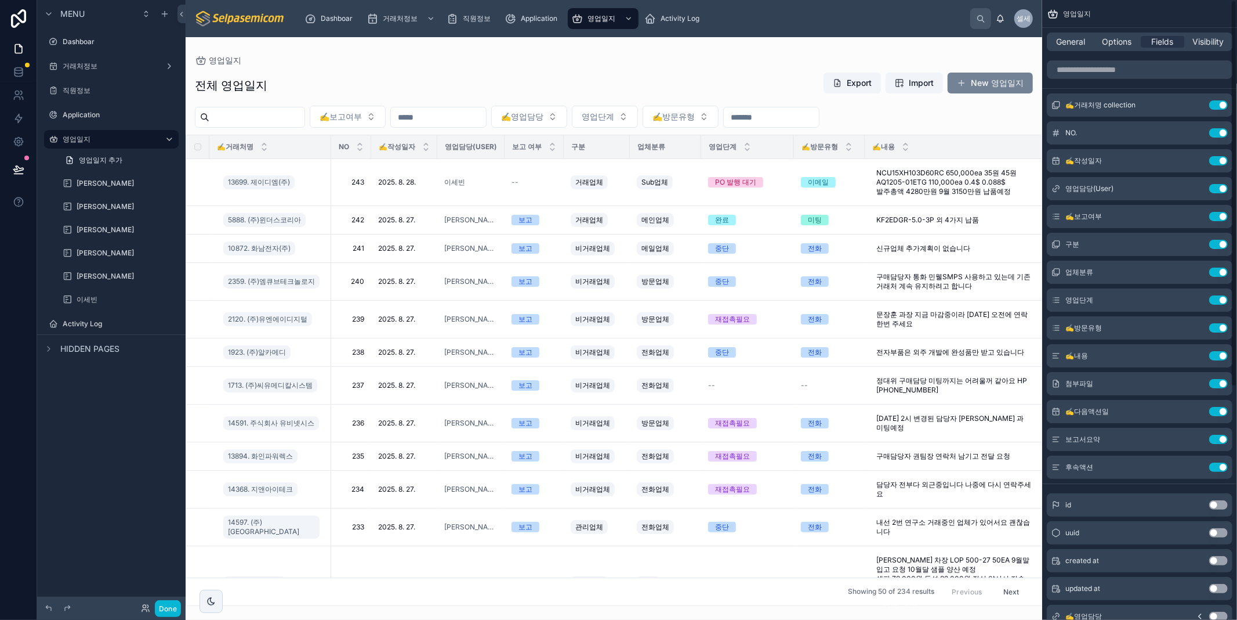
click at [978, 81] on button "New 영업일지" at bounding box center [990, 83] width 85 height 21
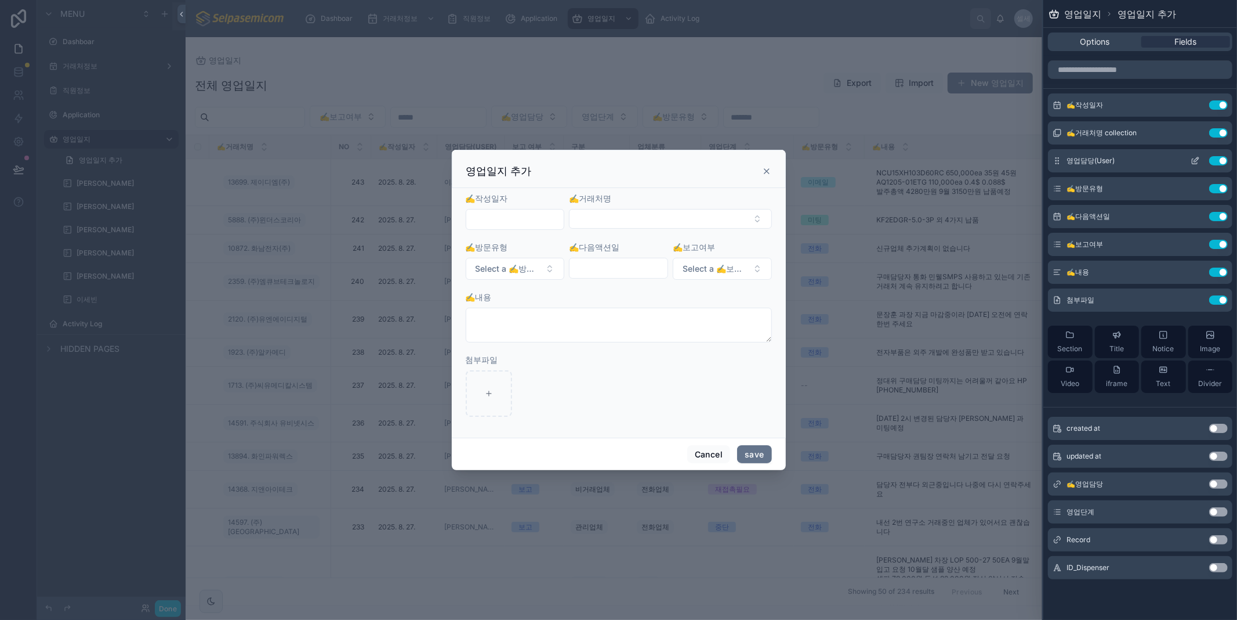
click at [1197, 158] on icon at bounding box center [1197, 158] width 1 height 1
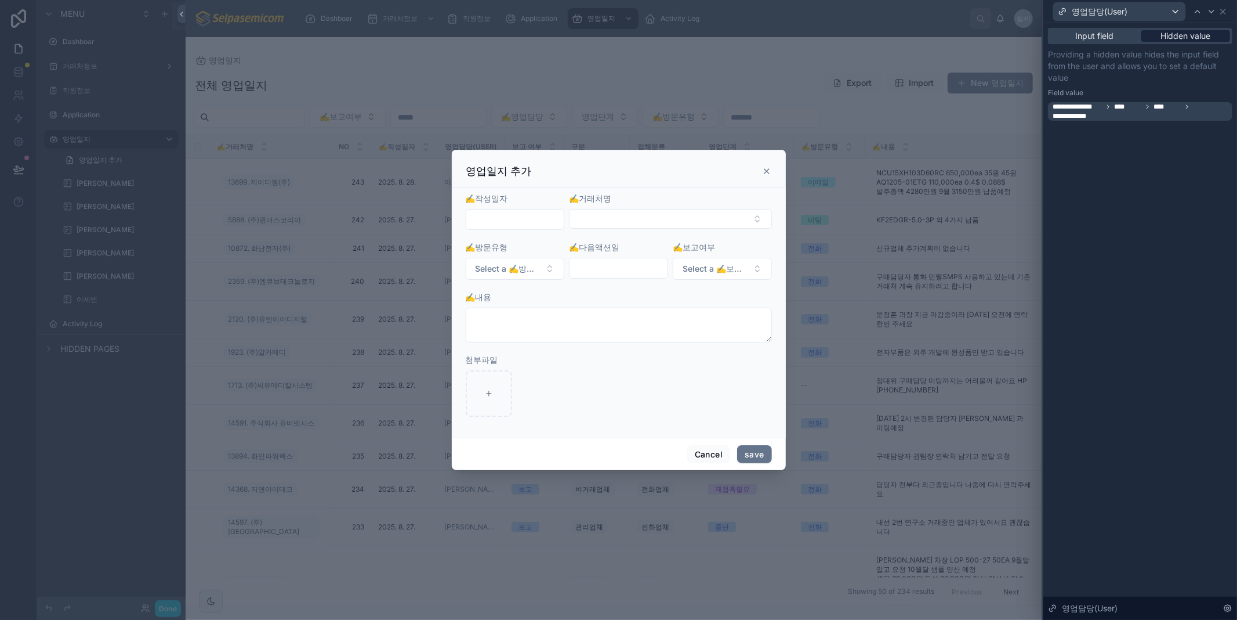
click at [1204, 34] on span "Hidden value" at bounding box center [1186, 36] width 50 height 12
click at [1152, 113] on span "**********" at bounding box center [1142, 111] width 178 height 19
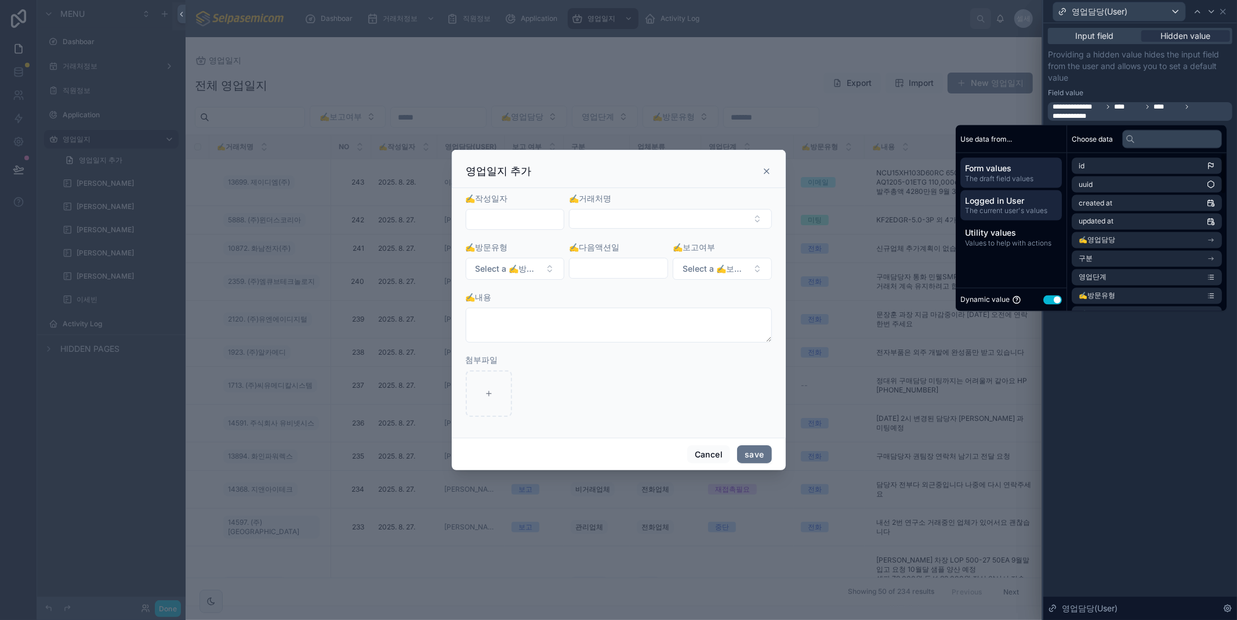
click at [992, 207] on span "The current user's values" at bounding box center [1011, 211] width 92 height 9
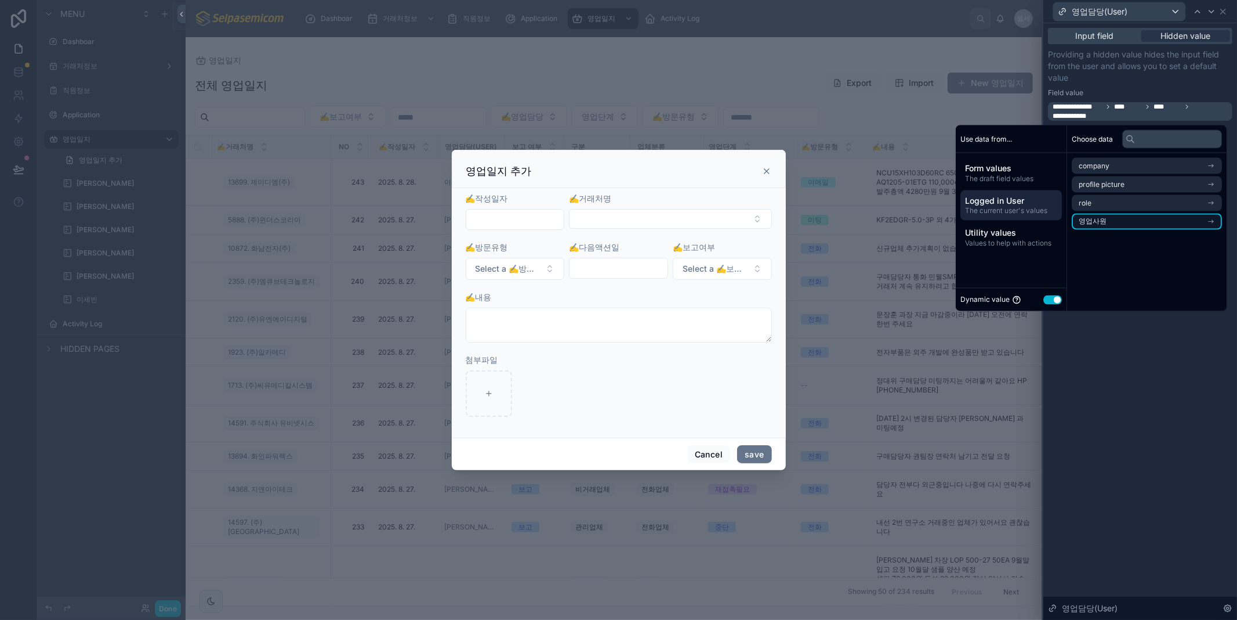
click at [1114, 219] on li "영업사원" at bounding box center [1147, 221] width 150 height 16
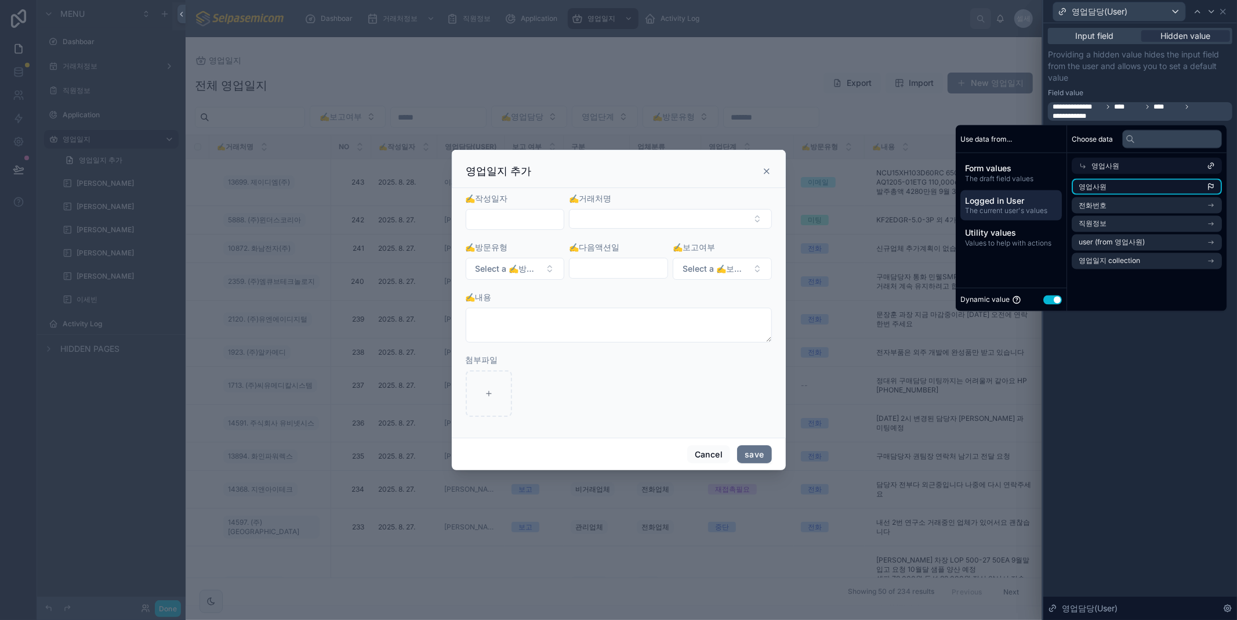
click at [1101, 184] on li "영업사원" at bounding box center [1147, 187] width 150 height 16
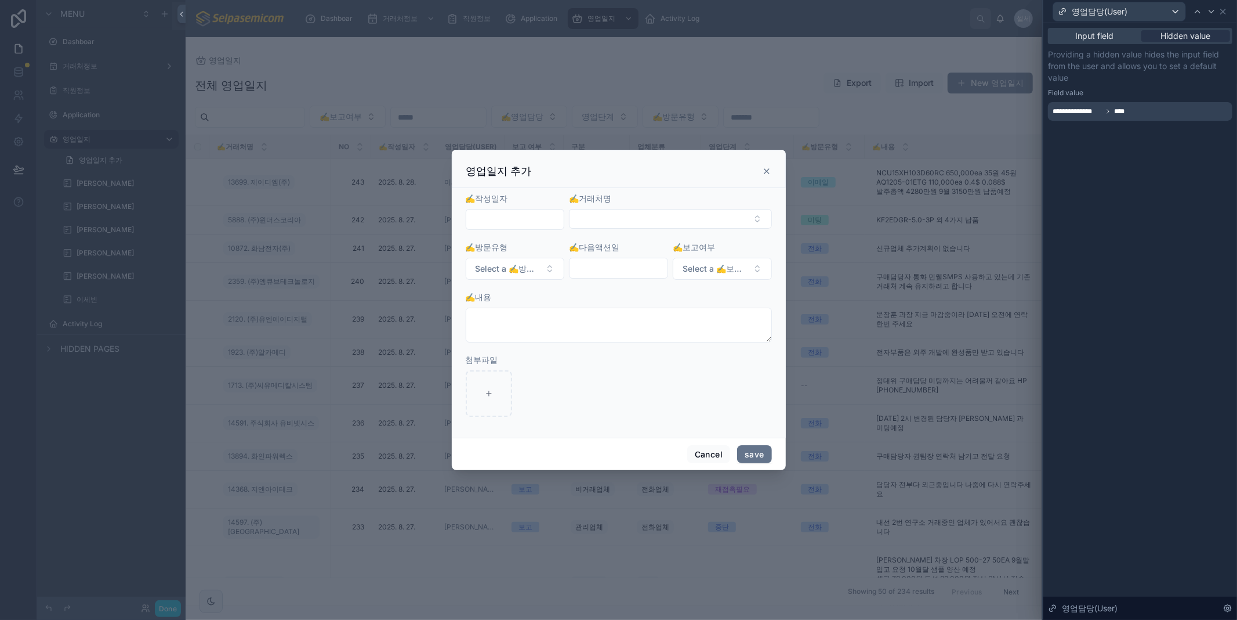
click at [1143, 368] on div "**********" at bounding box center [1141, 321] width 194 height 596
click at [523, 295] on div "✍️내용" at bounding box center [619, 297] width 306 height 12
drag, startPoint x: 770, startPoint y: 172, endPoint x: 871, endPoint y: 132, distance: 108.6
click at [770, 172] on icon at bounding box center [766, 170] width 9 height 9
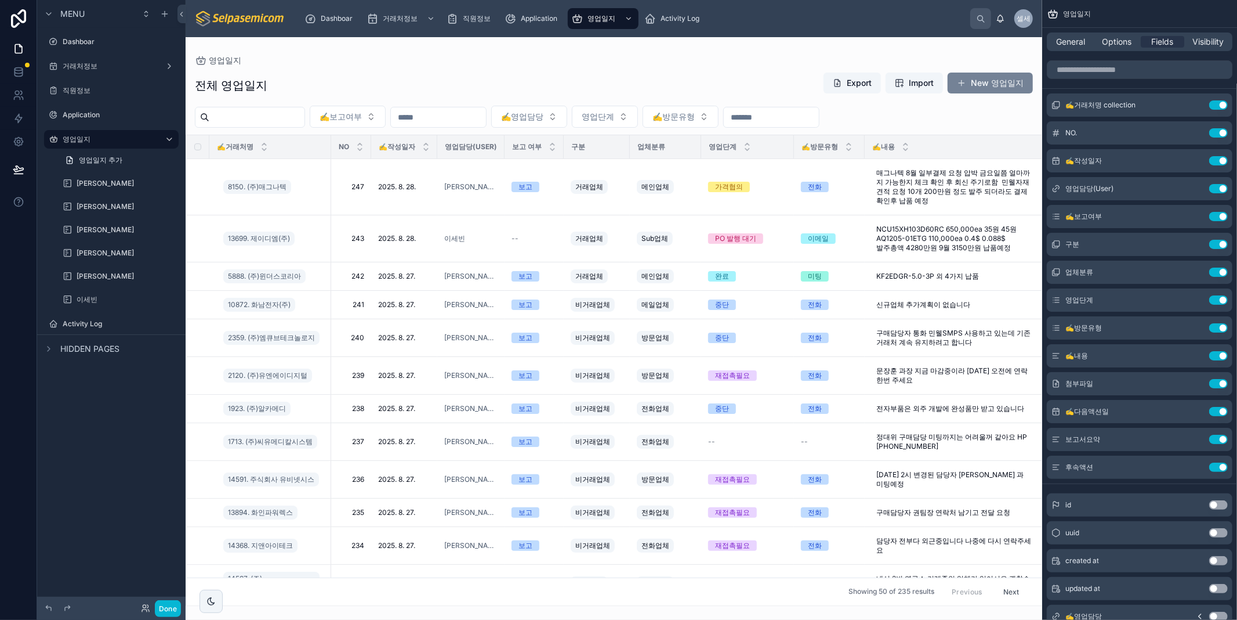
click at [982, 79] on button "New 영업일지" at bounding box center [990, 83] width 85 height 21
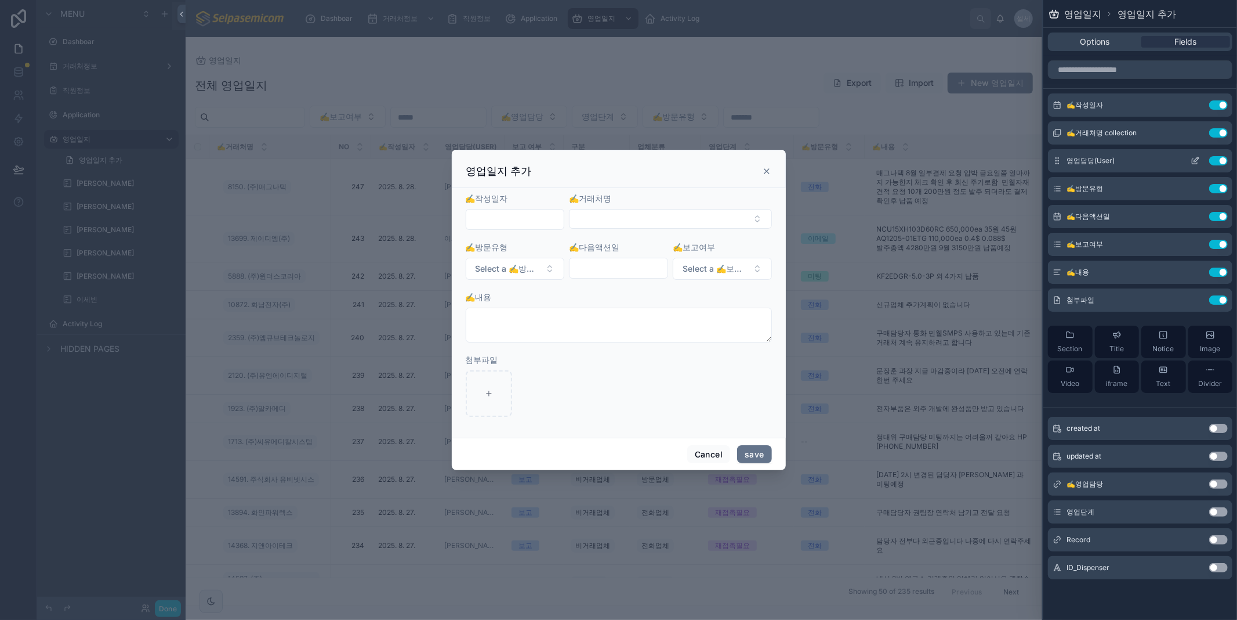
click at [1196, 160] on icon at bounding box center [1195, 160] width 9 height 9
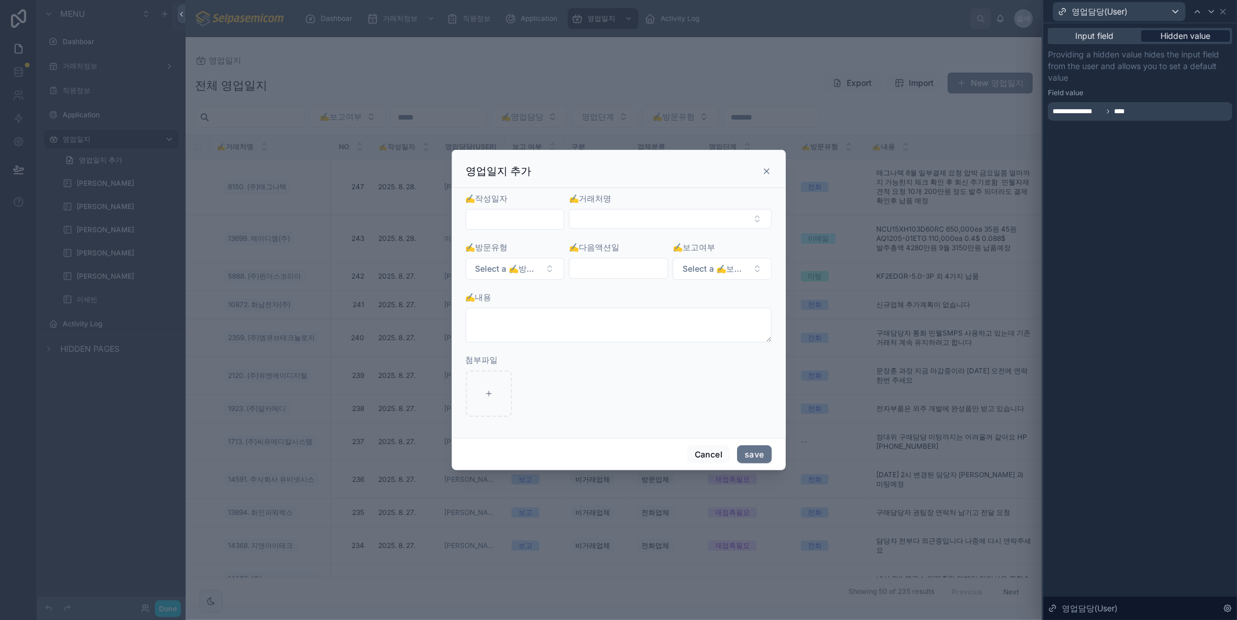
click at [1200, 35] on span "Hidden value" at bounding box center [1186, 36] width 50 height 12
click at [1105, 111] on icon at bounding box center [1108, 111] width 7 height 7
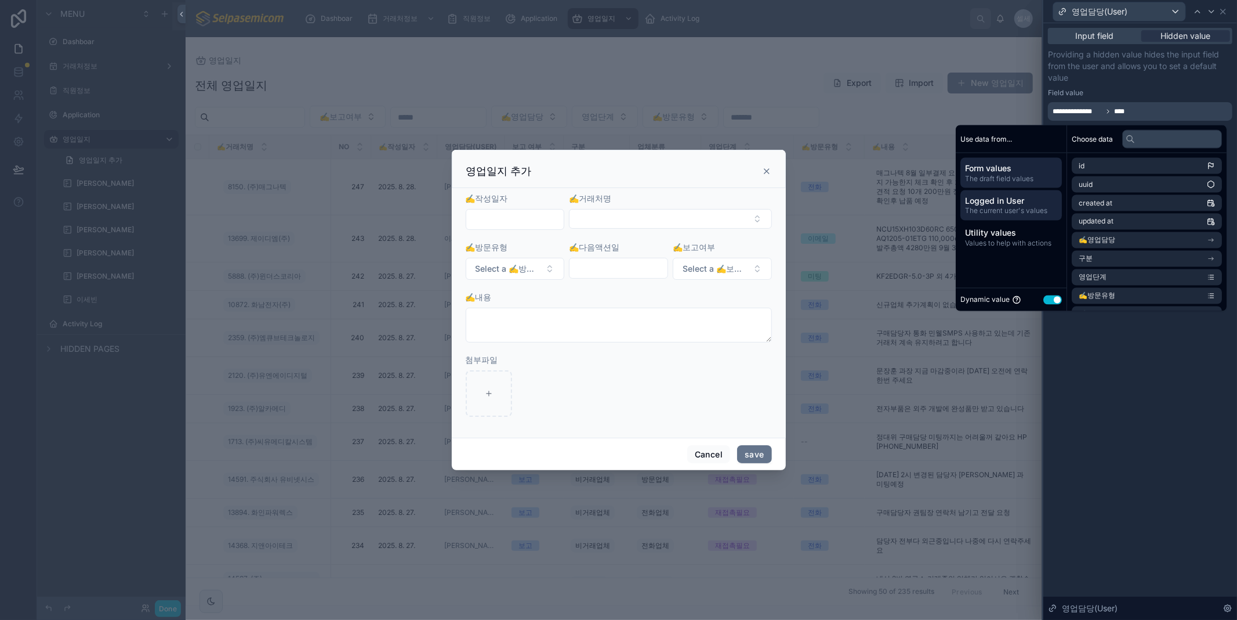
click at [1033, 203] on span "Logged in User" at bounding box center [1011, 201] width 92 height 12
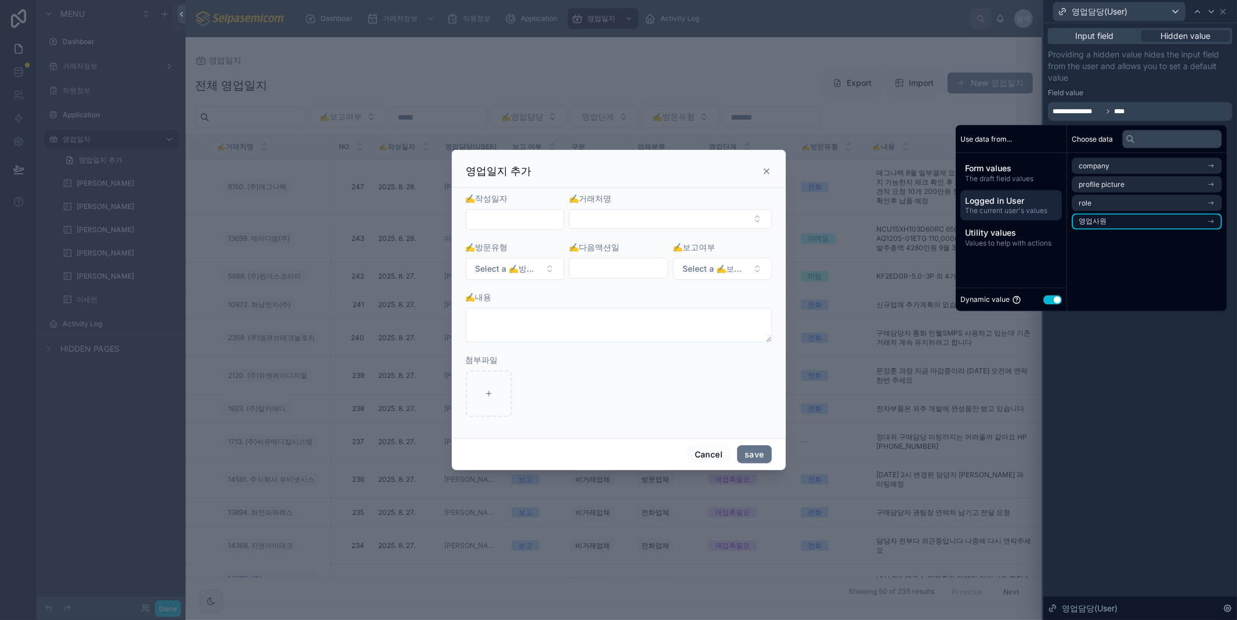
click at [1086, 220] on span "영업사원" at bounding box center [1093, 221] width 28 height 9
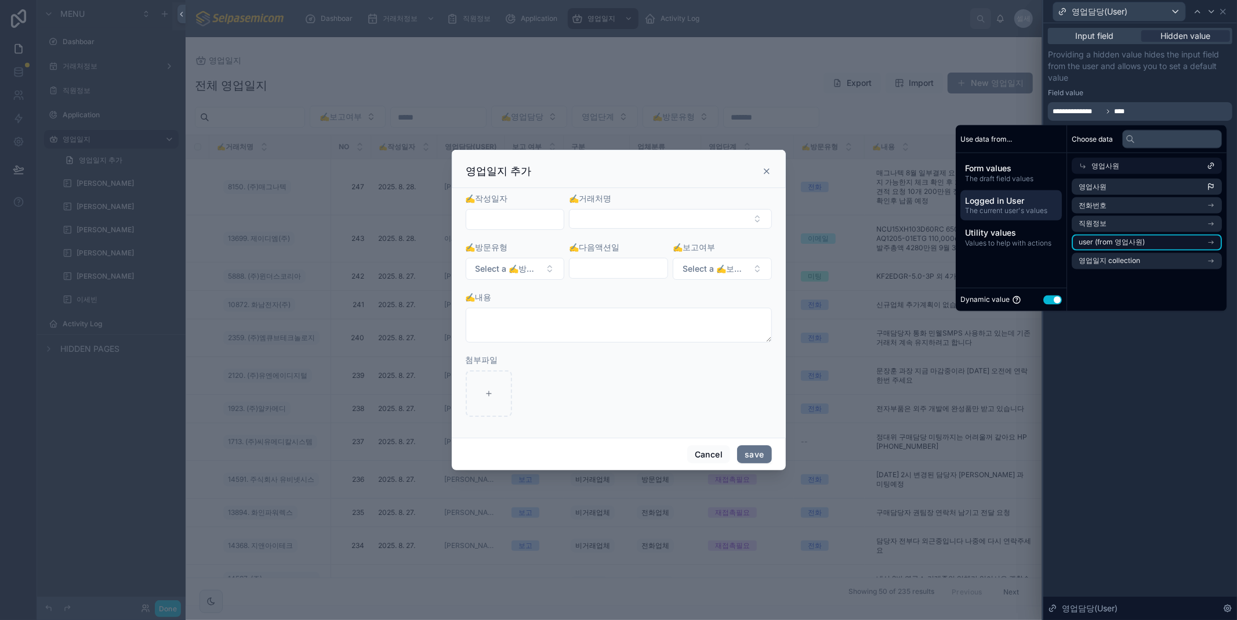
click at [1151, 234] on li "user (from 영업사원)" at bounding box center [1147, 242] width 150 height 16
click at [1137, 180] on span "user (from 영업사원)" at bounding box center [1125, 184] width 66 height 9
click at [1103, 259] on span "영업일지 collection" at bounding box center [1109, 260] width 61 height 9
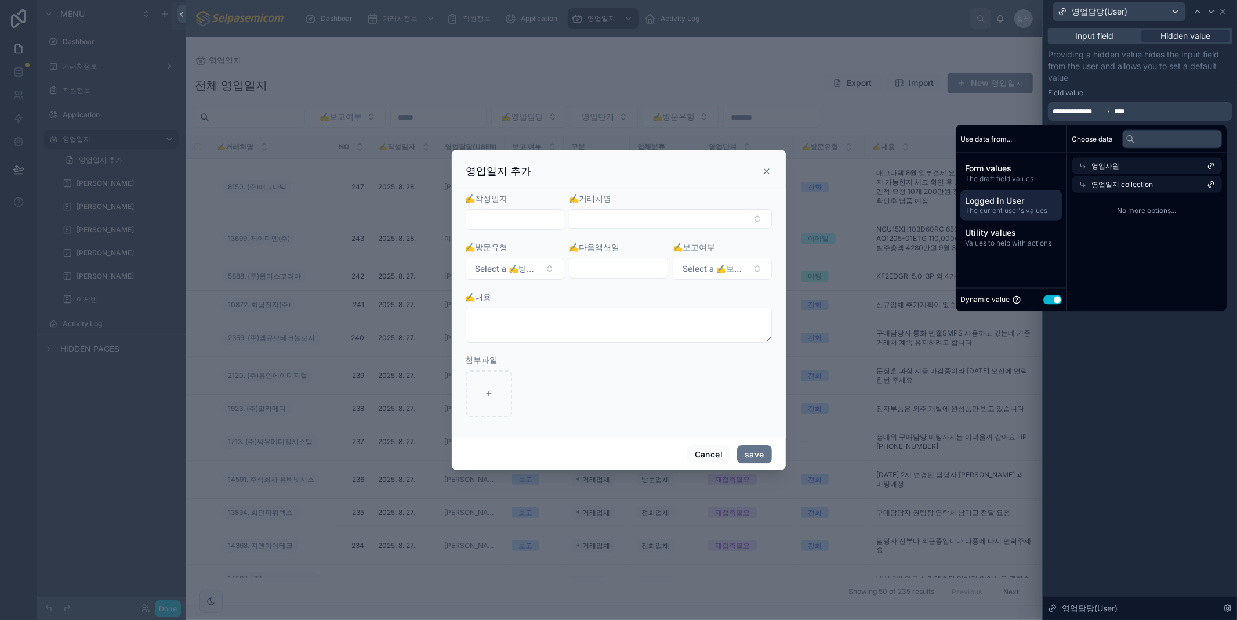
click at [1215, 186] on icon at bounding box center [1211, 184] width 8 height 8
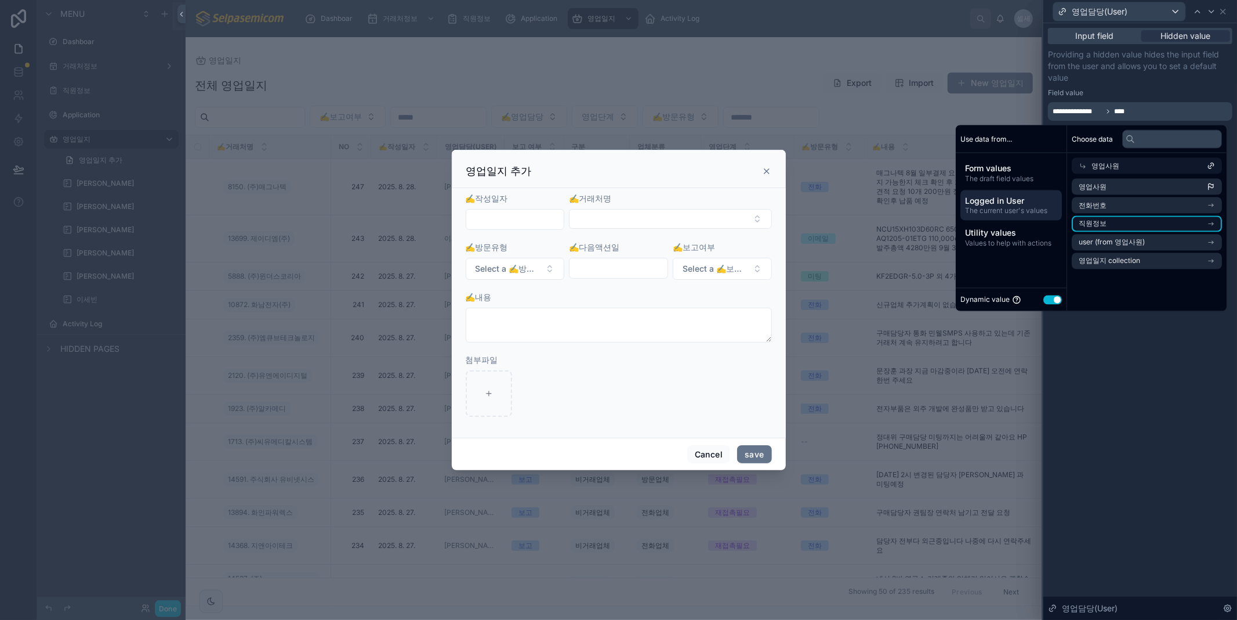
click at [1212, 221] on icon "scrollable content" at bounding box center [1211, 224] width 8 height 8
click at [1212, 222] on icon "scrollable content" at bounding box center [1212, 222] width 1 height 1
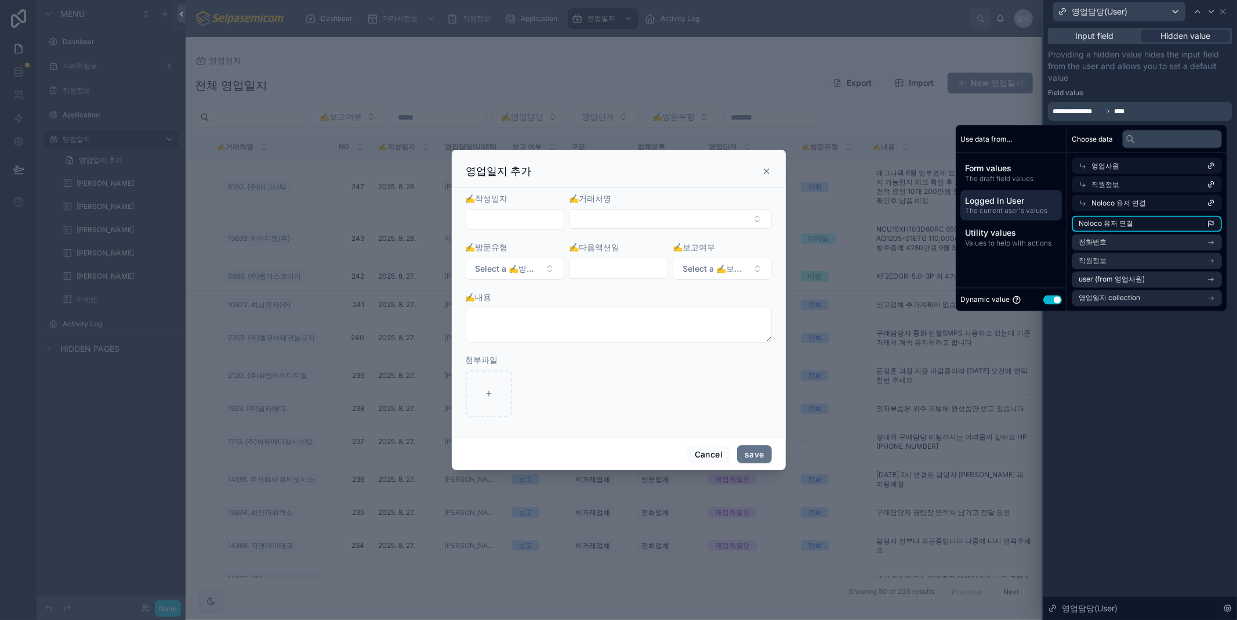
click at [1196, 220] on li "Noloco 유저 연결" at bounding box center [1147, 224] width 150 height 16
click at [1019, 196] on span "Logged in User" at bounding box center [1011, 201] width 92 height 12
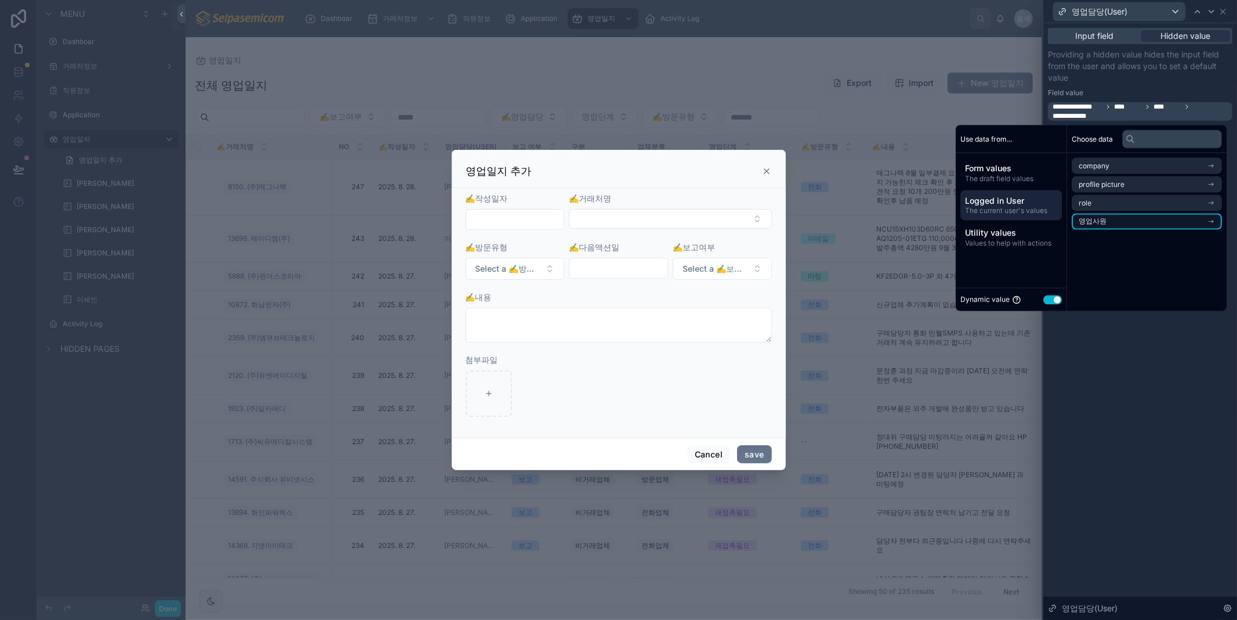
click at [1101, 224] on li "영업사원" at bounding box center [1147, 221] width 150 height 16
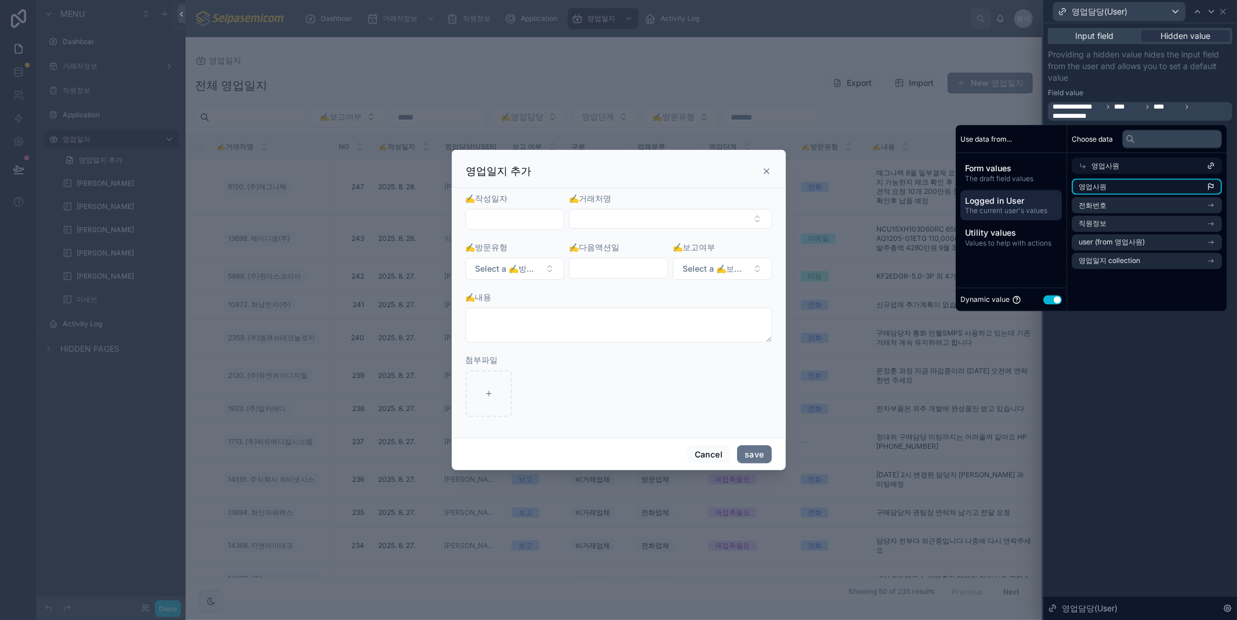
click at [1099, 189] on span "영업사원" at bounding box center [1093, 186] width 28 height 9
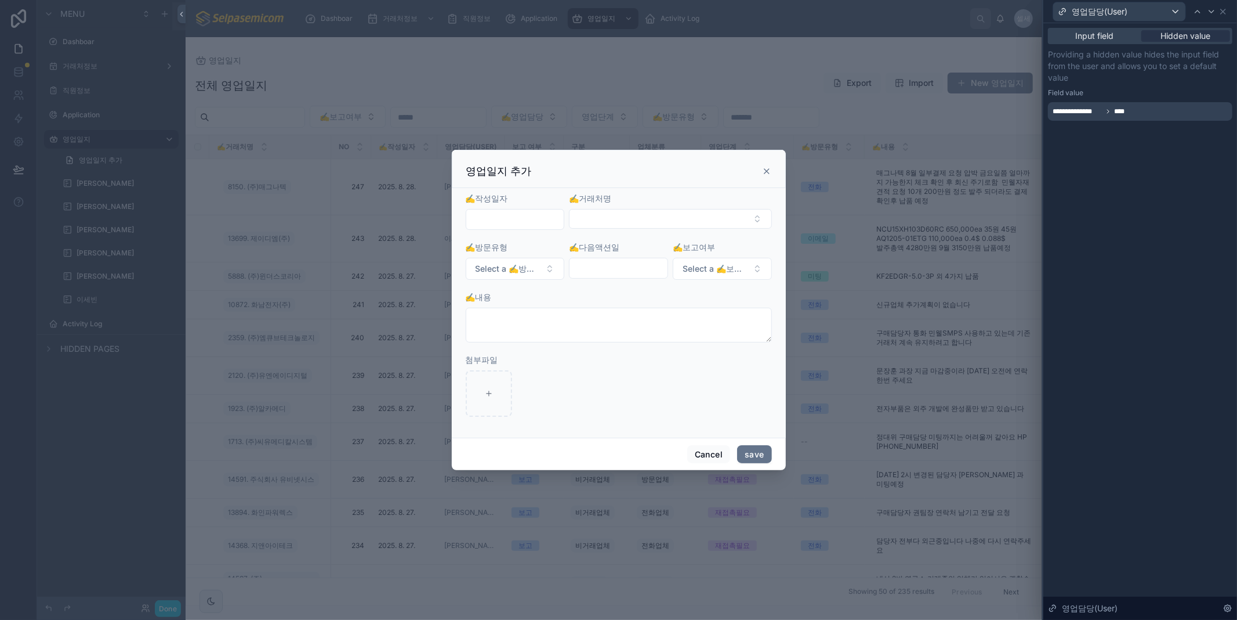
click at [1159, 457] on div "**********" at bounding box center [1141, 321] width 194 height 596
click at [705, 459] on button "Cancel" at bounding box center [708, 454] width 43 height 19
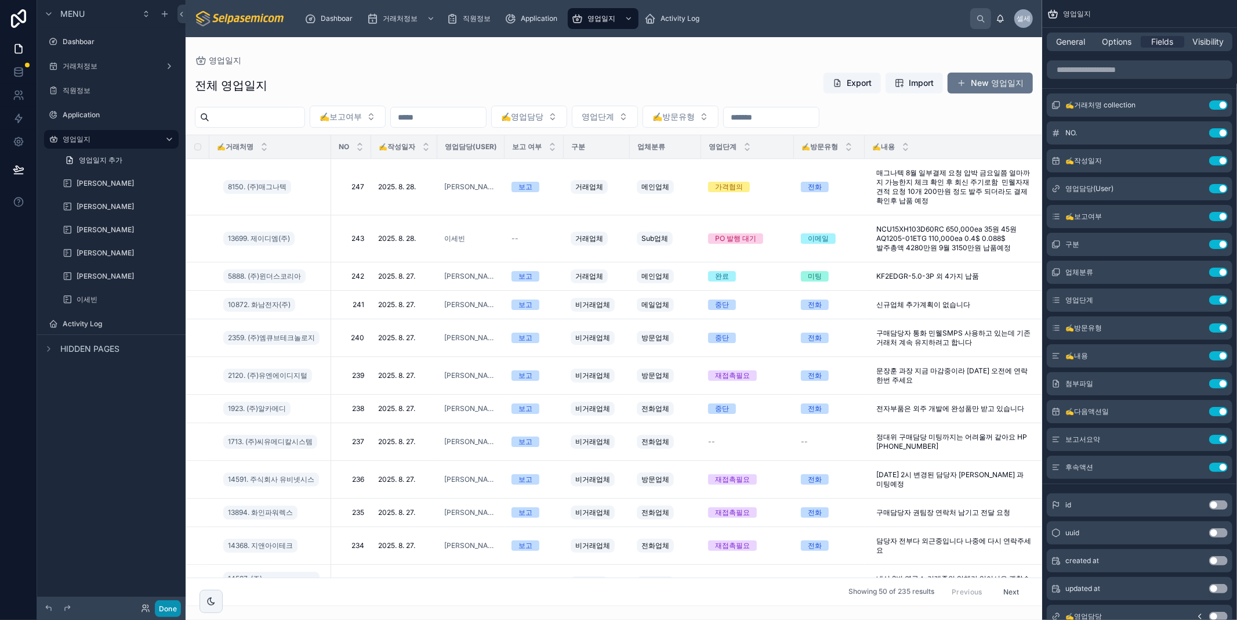
click at [159, 606] on button "Done" at bounding box center [168, 608] width 26 height 17
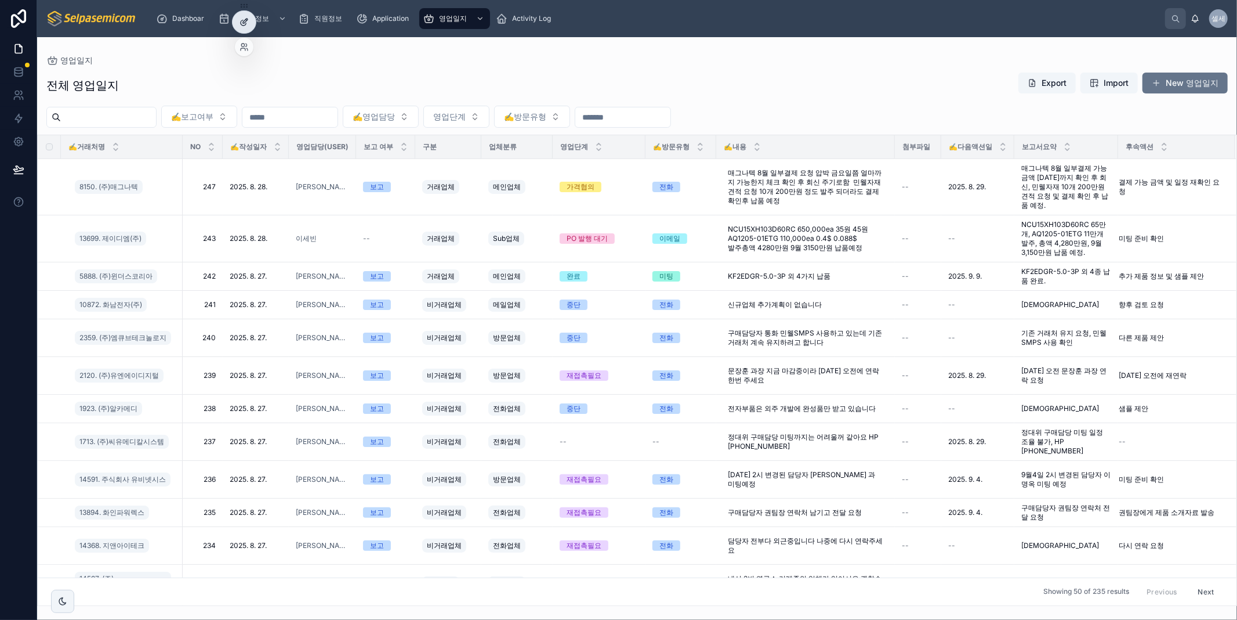
click at [238, 14] on div at bounding box center [244, 22] width 23 height 22
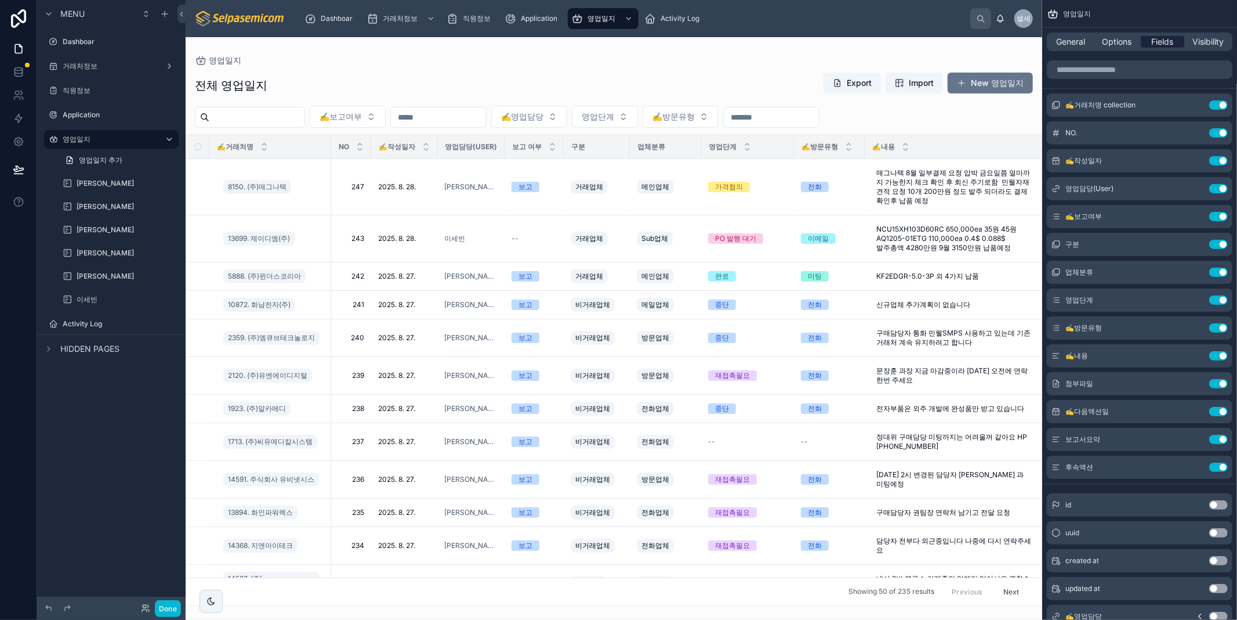
click at [1157, 37] on span "Fields" at bounding box center [1163, 42] width 22 height 12
click at [1123, 42] on span "Options" at bounding box center [1117, 42] width 30 height 12
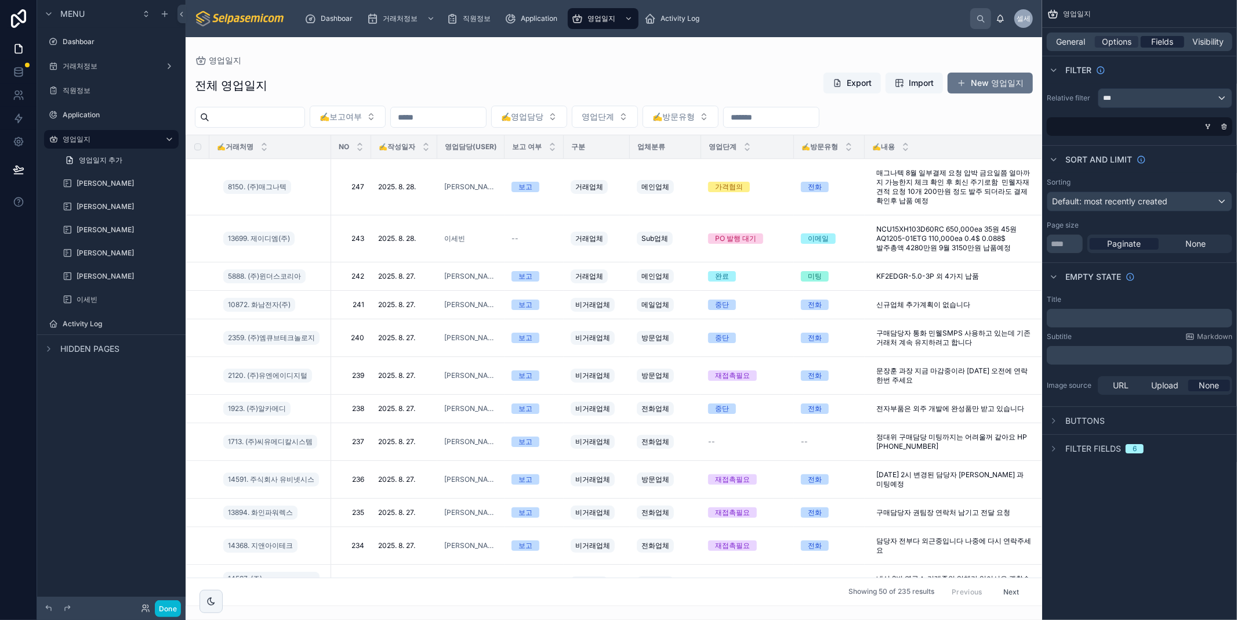
click at [1164, 42] on span "Fields" at bounding box center [1163, 42] width 22 height 12
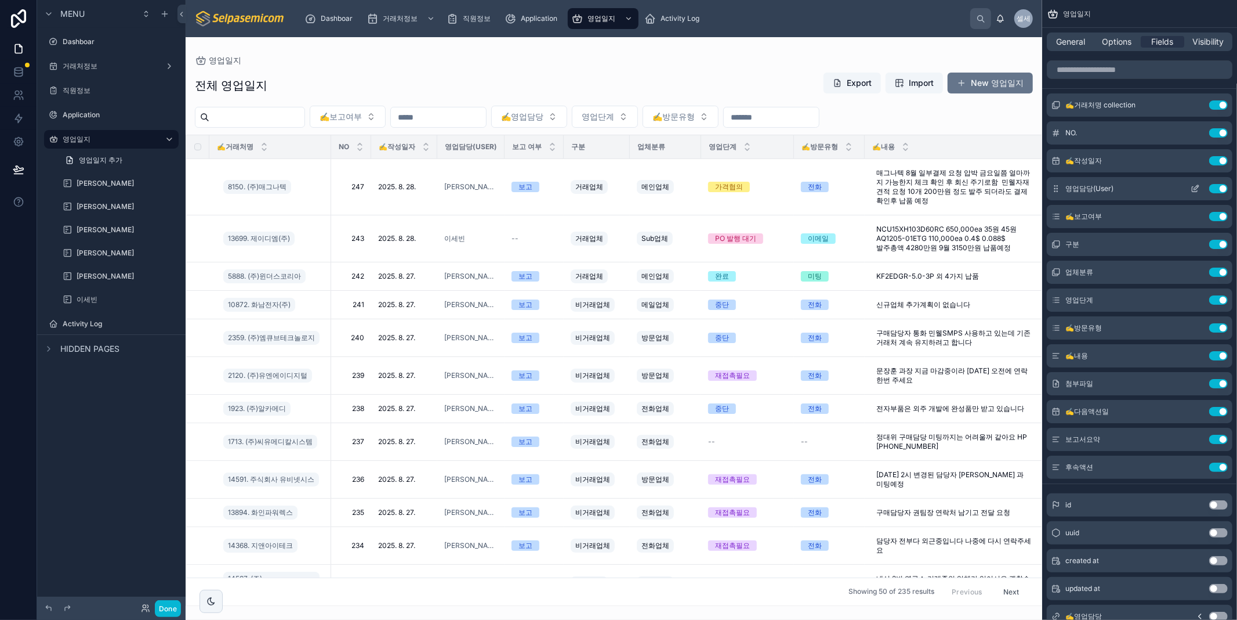
click at [1197, 187] on icon "scrollable content" at bounding box center [1195, 188] width 9 height 9
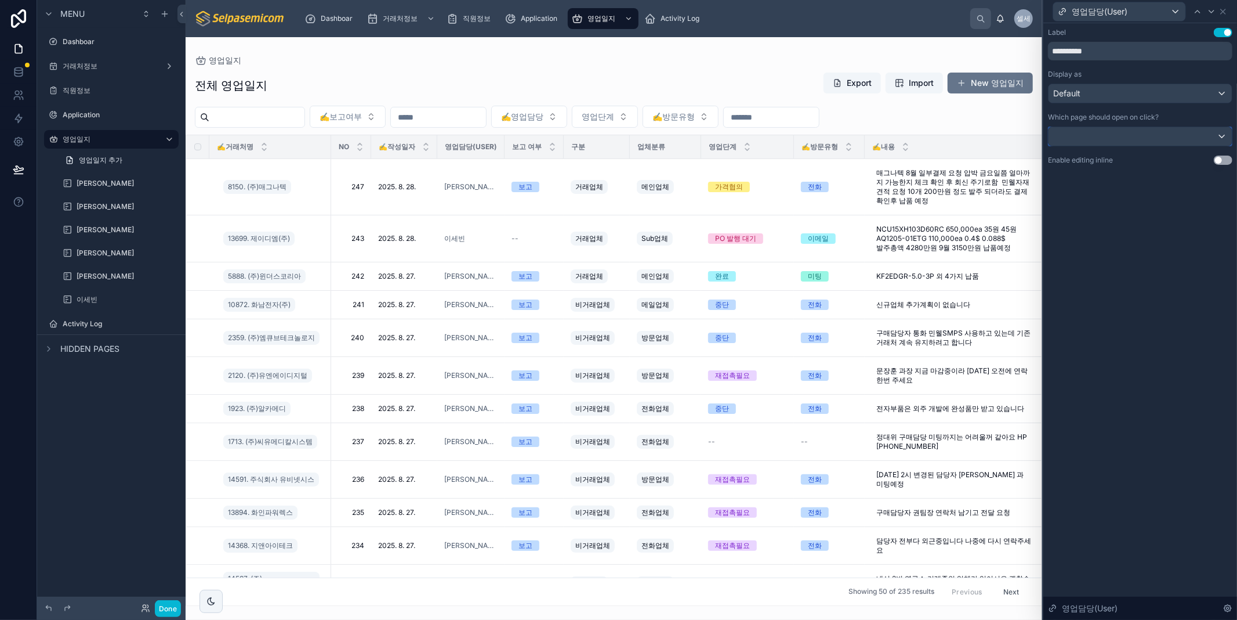
click at [1209, 146] on button at bounding box center [1140, 136] width 184 height 20
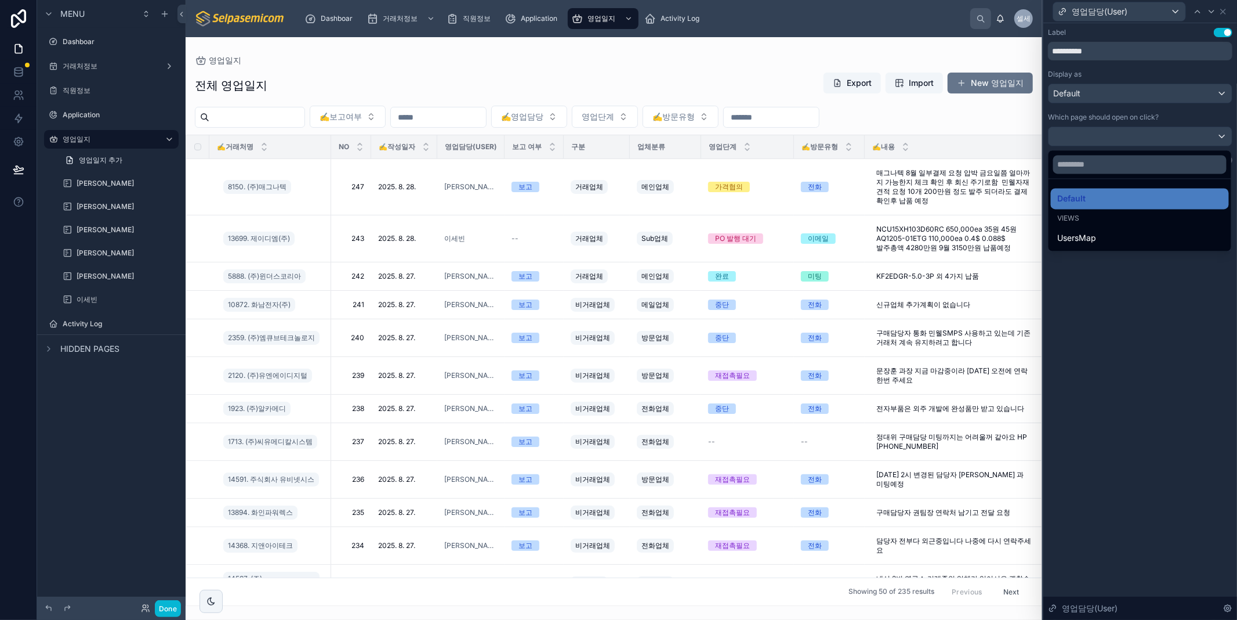
click at [1164, 305] on div at bounding box center [1141, 310] width 194 height 620
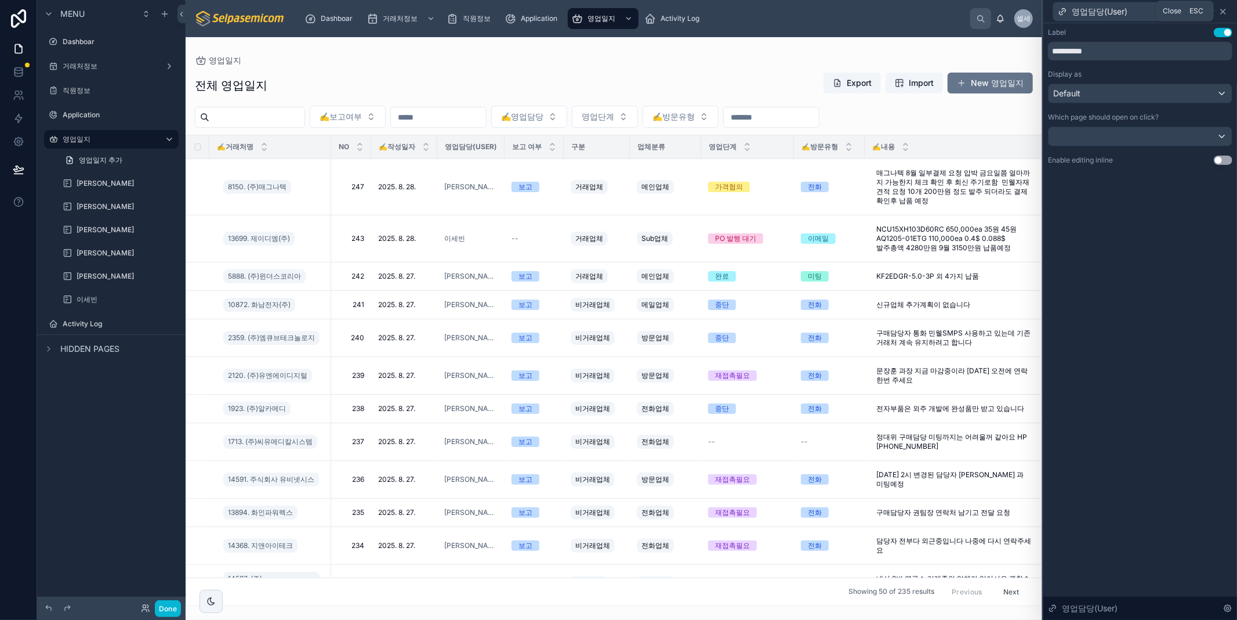
click at [1223, 9] on icon at bounding box center [1223, 11] width 9 height 9
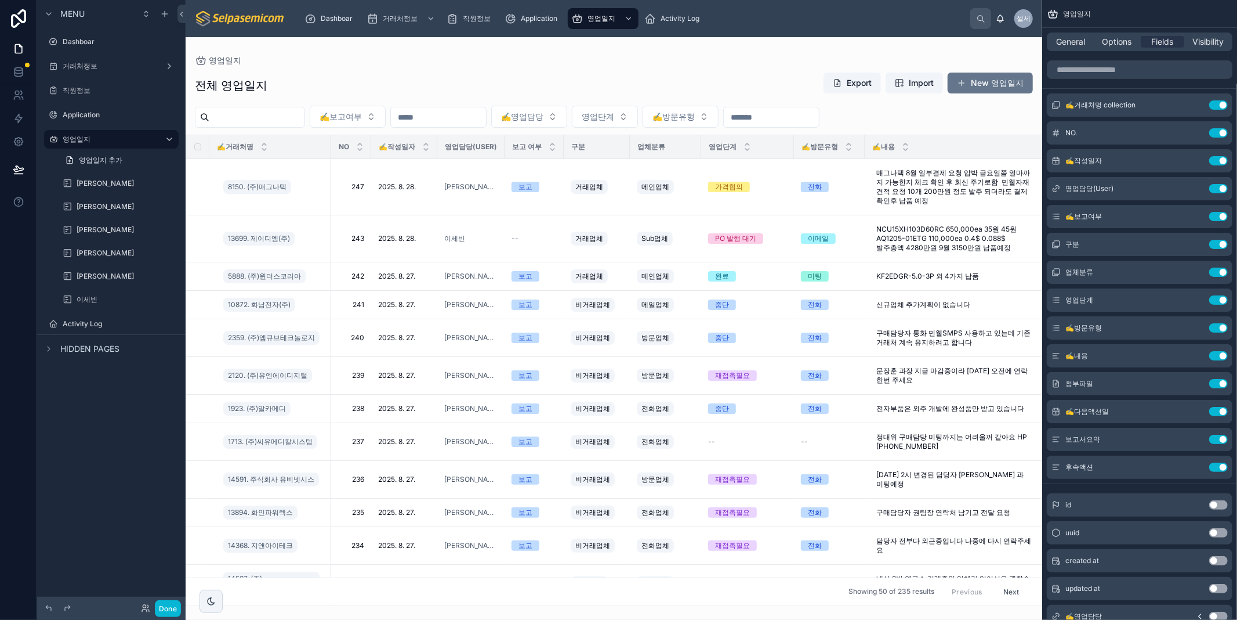
click at [450, 187] on div at bounding box center [614, 328] width 857 height 582
click at [455, 184] on span "[PERSON_NAME]" at bounding box center [470, 186] width 53 height 9
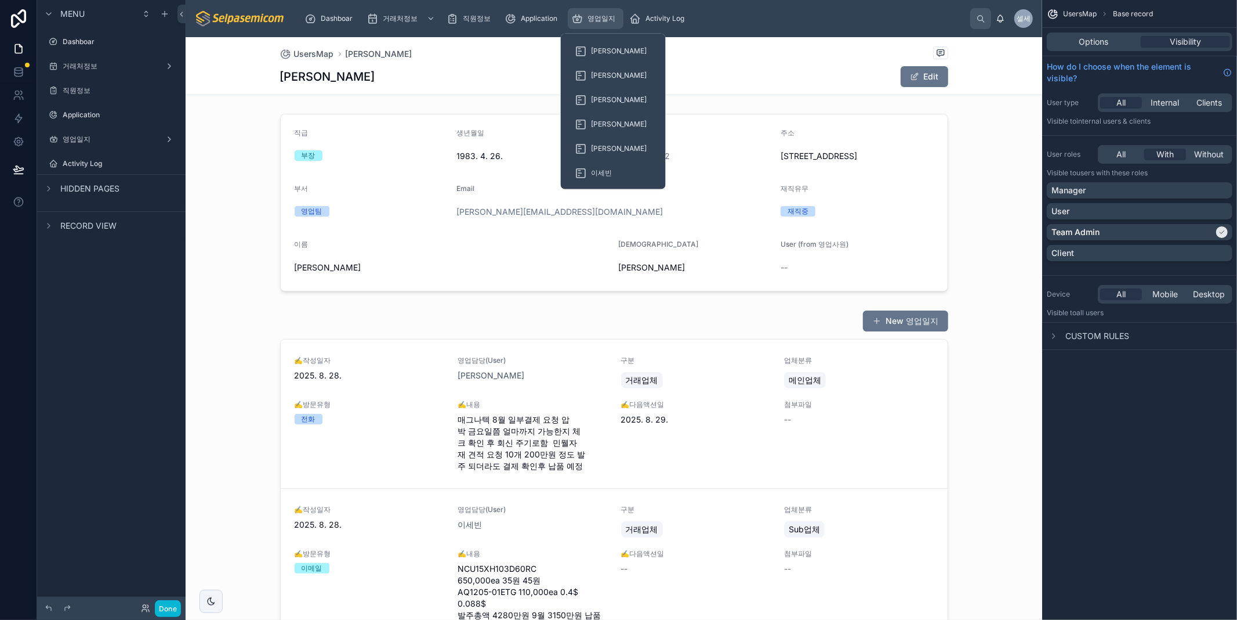
click at [581, 14] on icon "scrollable content" at bounding box center [577, 19] width 12 height 12
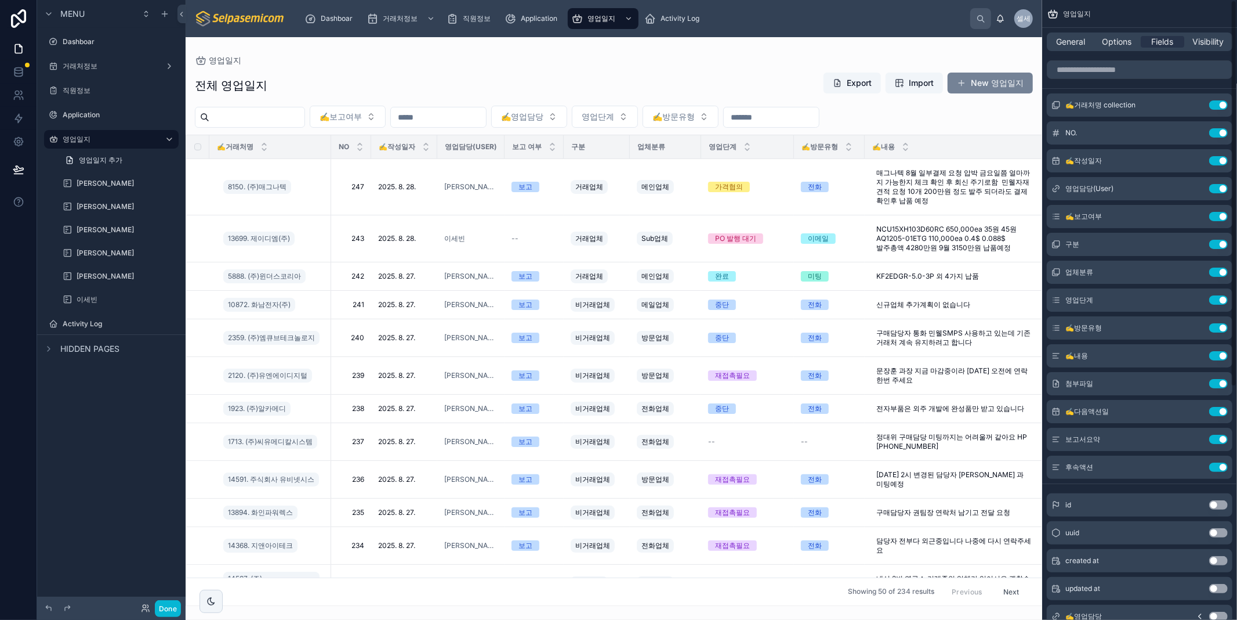
click at [1001, 85] on button "New 영업일지" at bounding box center [990, 83] width 85 height 21
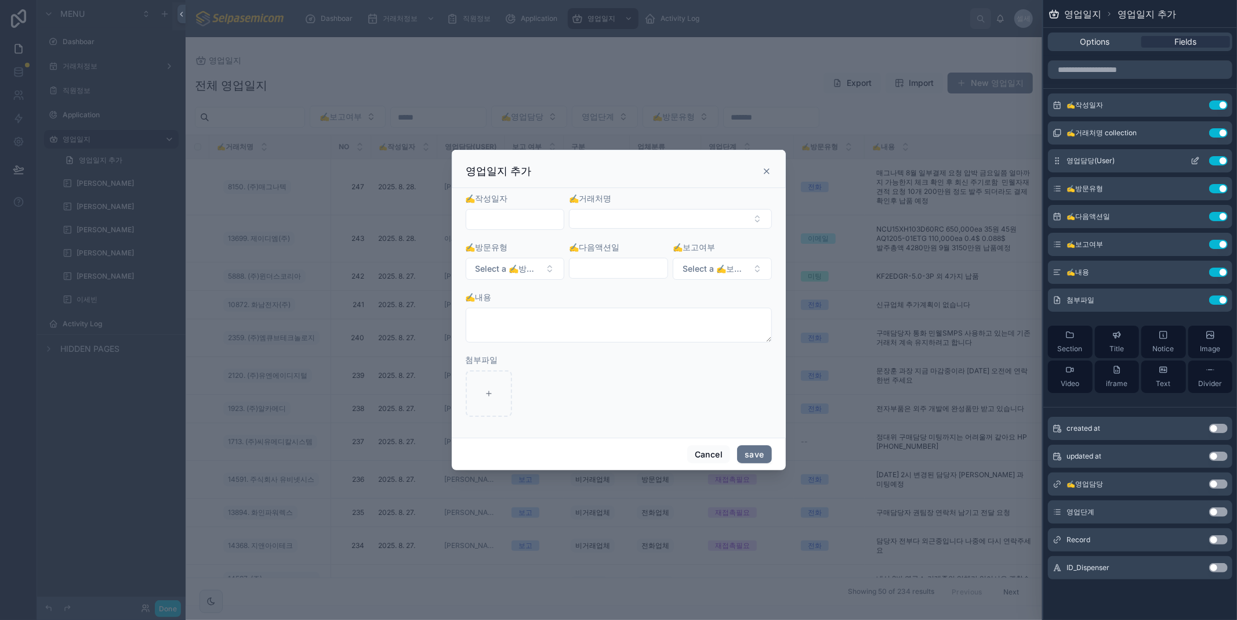
click at [1196, 160] on icon at bounding box center [1195, 160] width 9 height 9
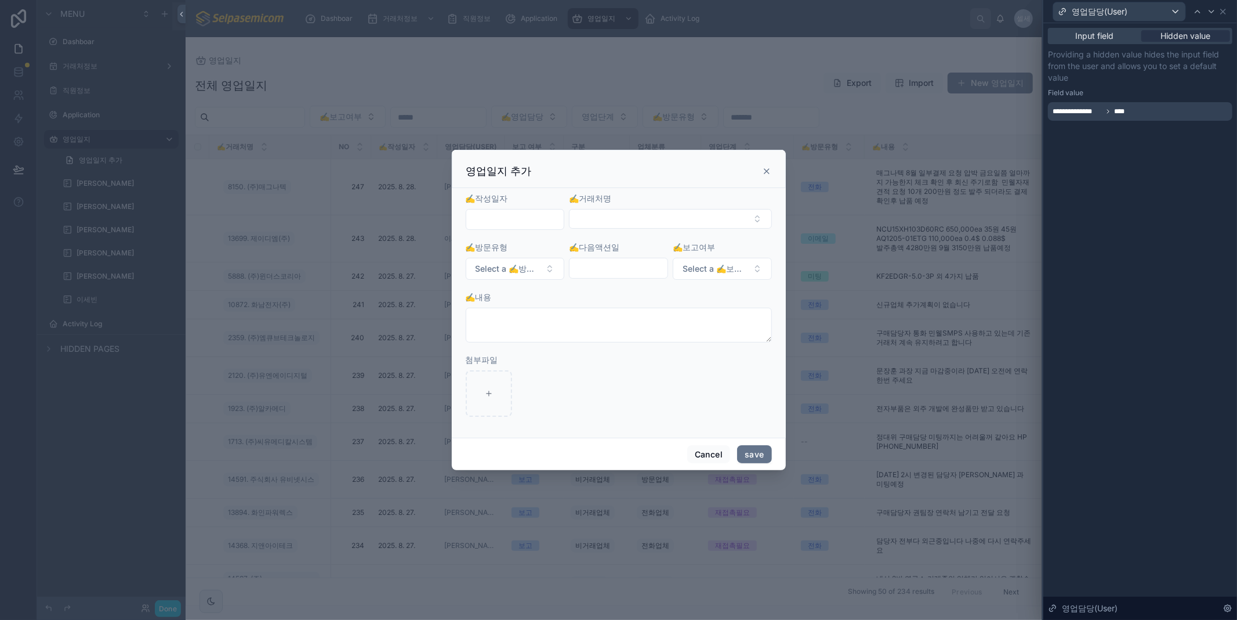
click at [1166, 146] on div "**********" at bounding box center [1141, 85] width 194 height 125
click at [765, 171] on icon at bounding box center [766, 170] width 9 height 9
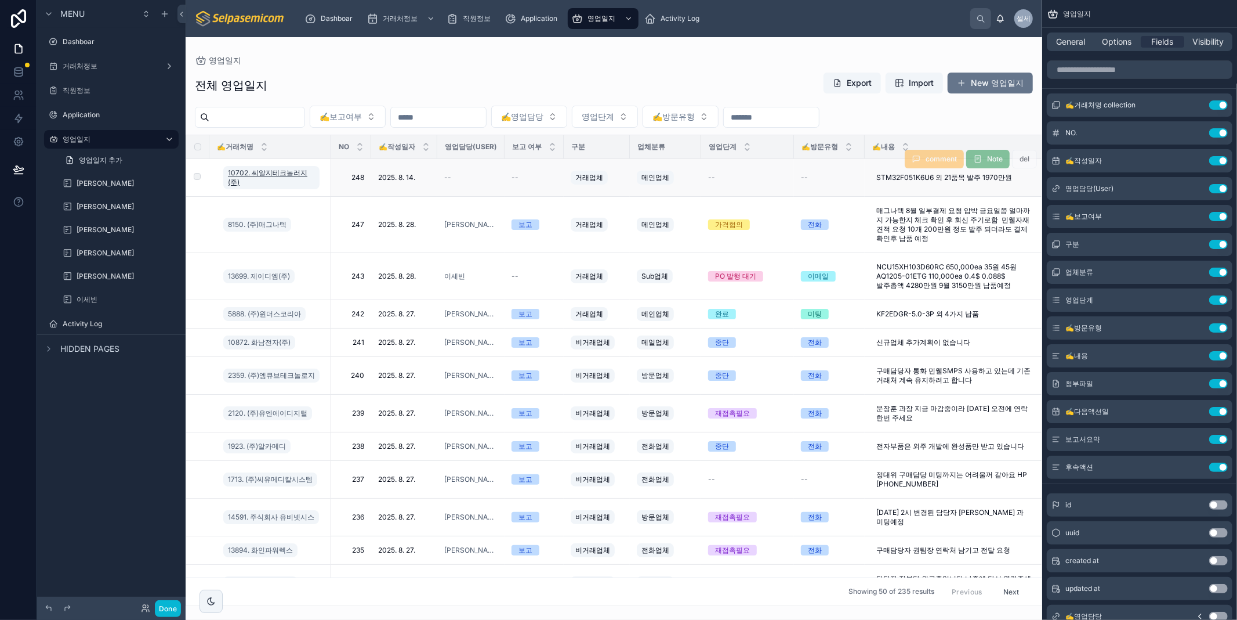
click at [262, 171] on span "10702. 씨알지테크놀러지(주)" at bounding box center [271, 177] width 87 height 19
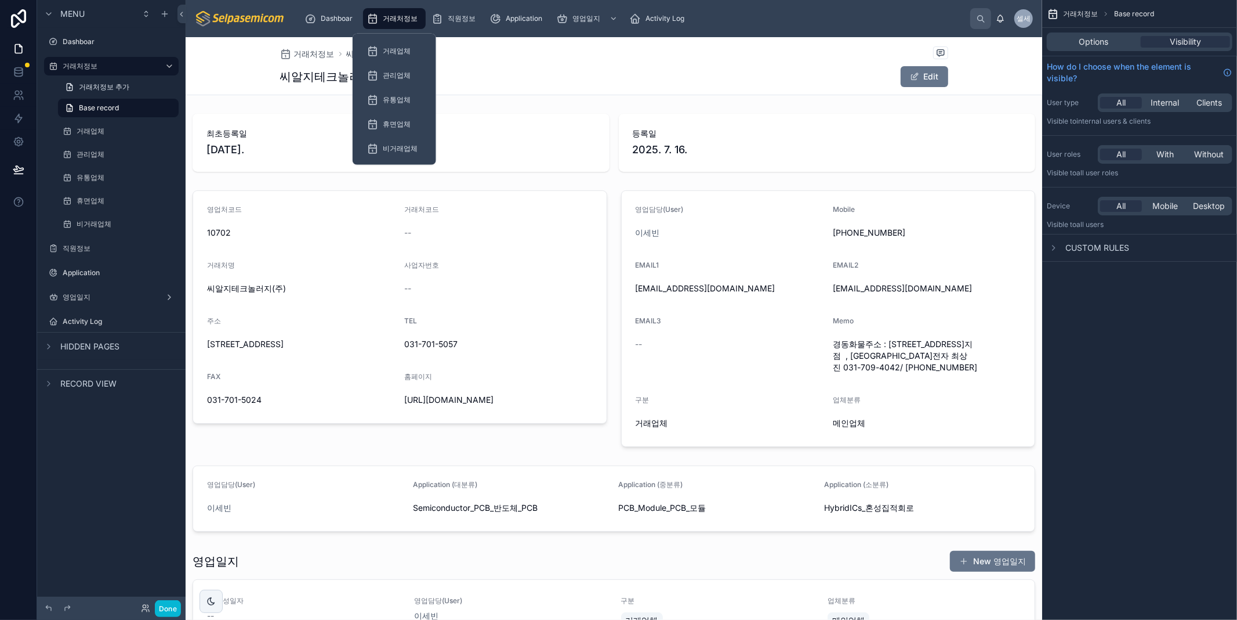
click at [408, 16] on span "거래처정보" at bounding box center [400, 18] width 35 height 9
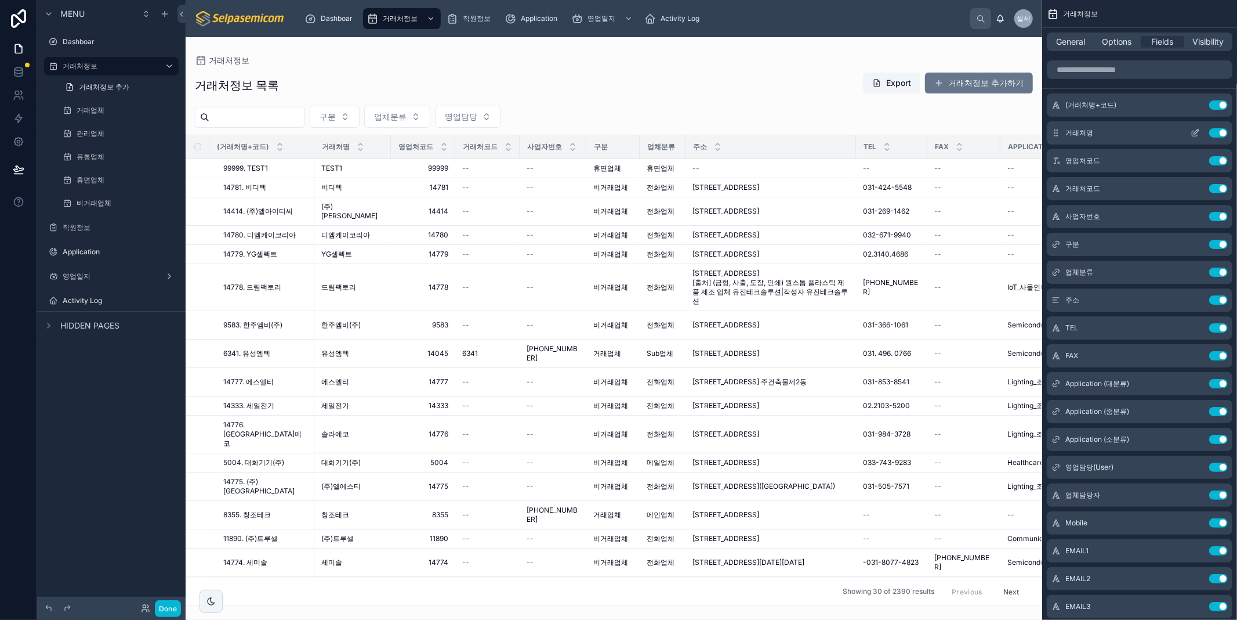
drag, startPoint x: 726, startPoint y: 47, endPoint x: 1185, endPoint y: 125, distance: 466.0
click at [726, 48] on div at bounding box center [614, 328] width 857 height 582
click at [605, 80] on div "거래처정보 목록 Export 거래처정보 추가하기" at bounding box center [614, 85] width 838 height 27
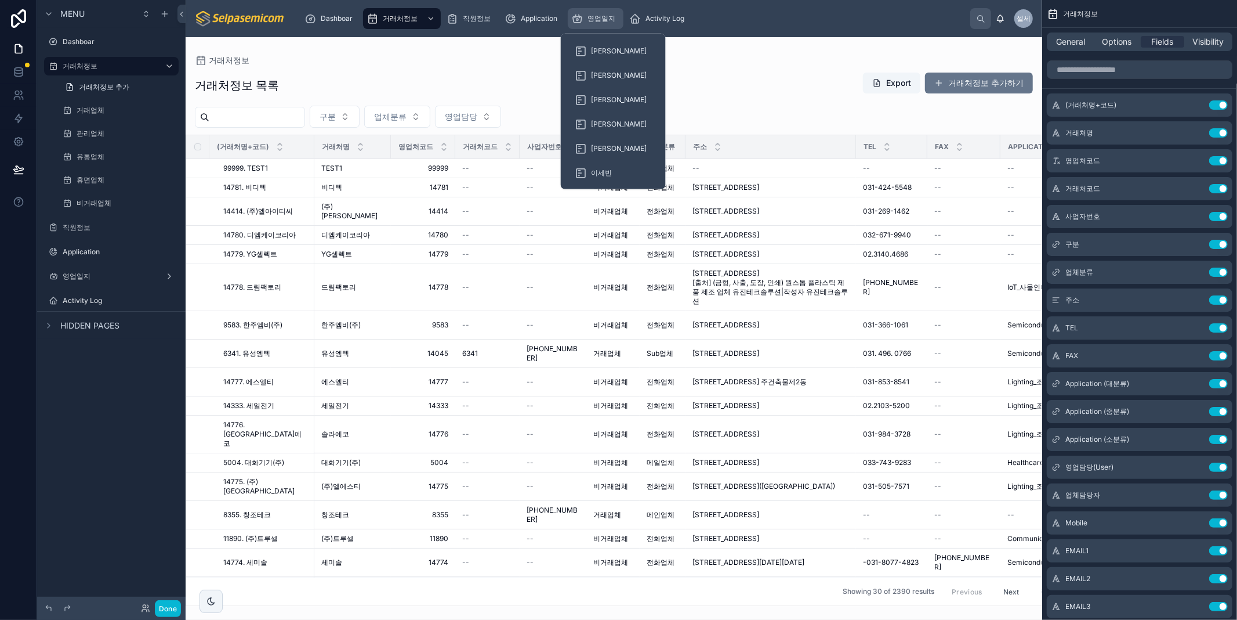
click at [593, 16] on span "영업일지" at bounding box center [602, 18] width 28 height 9
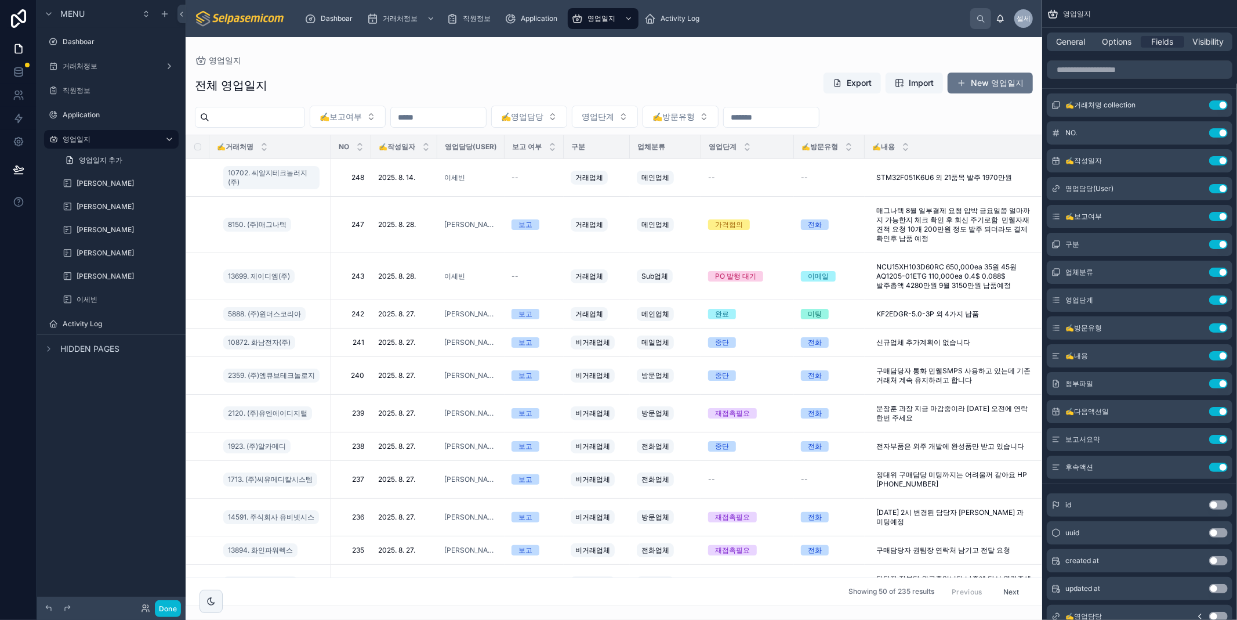
click at [975, 100] on div at bounding box center [614, 328] width 857 height 582
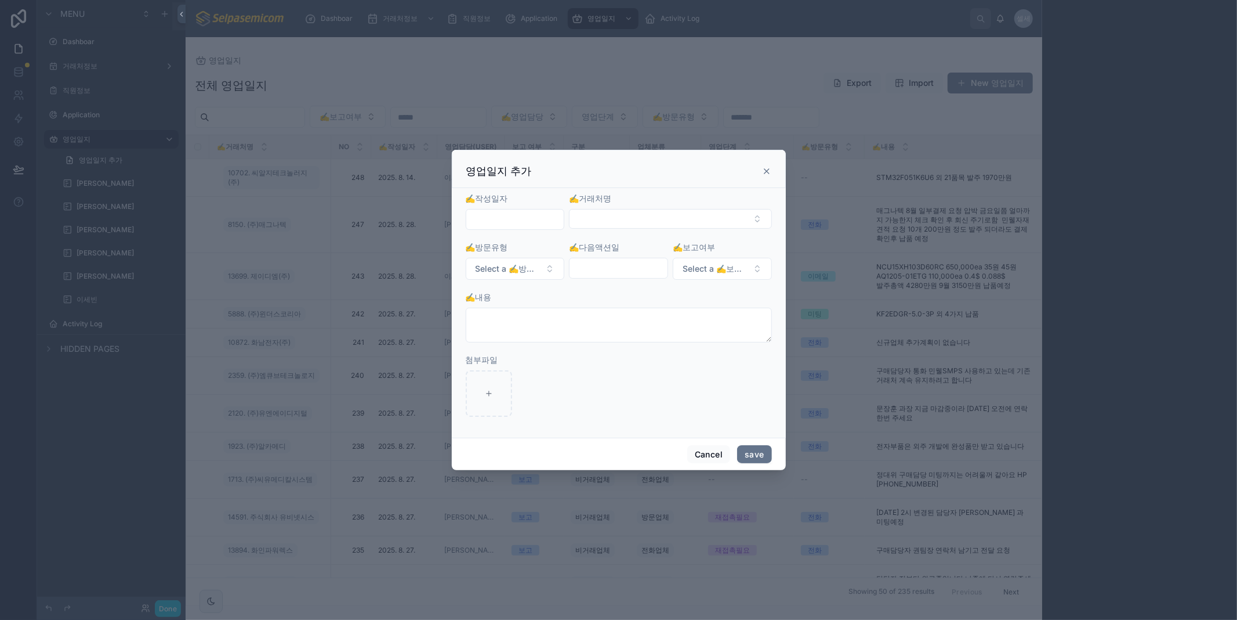
click at [975, 39] on div at bounding box center [618, 310] width 1237 height 620
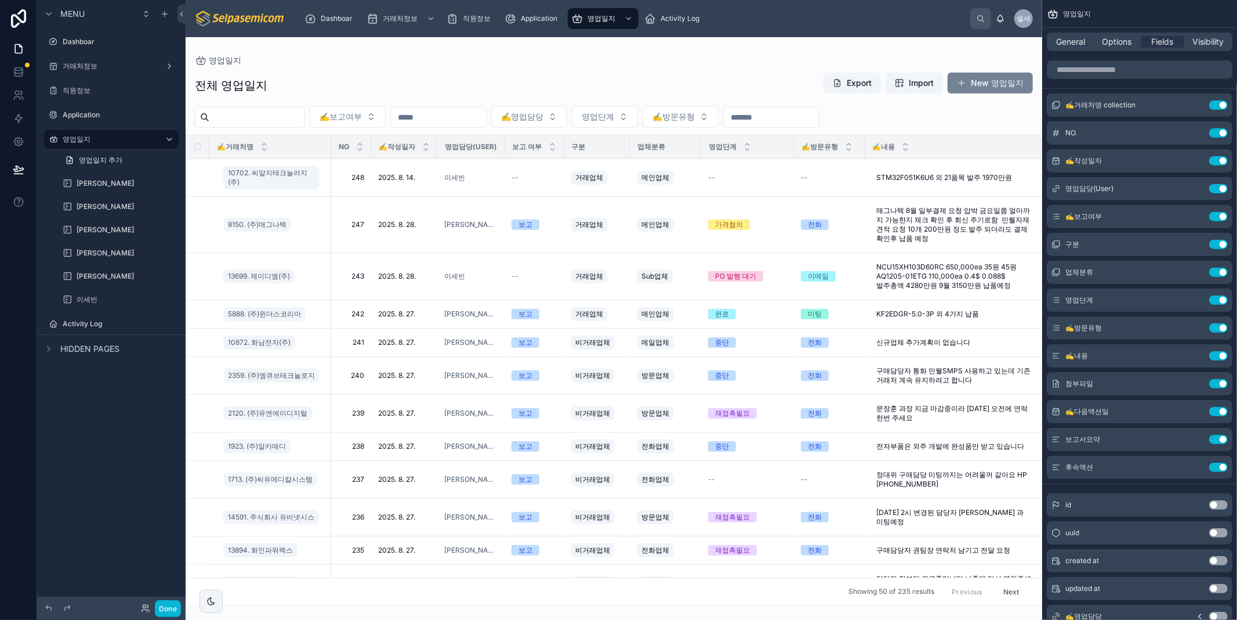
click at [982, 79] on button "New 영업일지" at bounding box center [990, 83] width 85 height 21
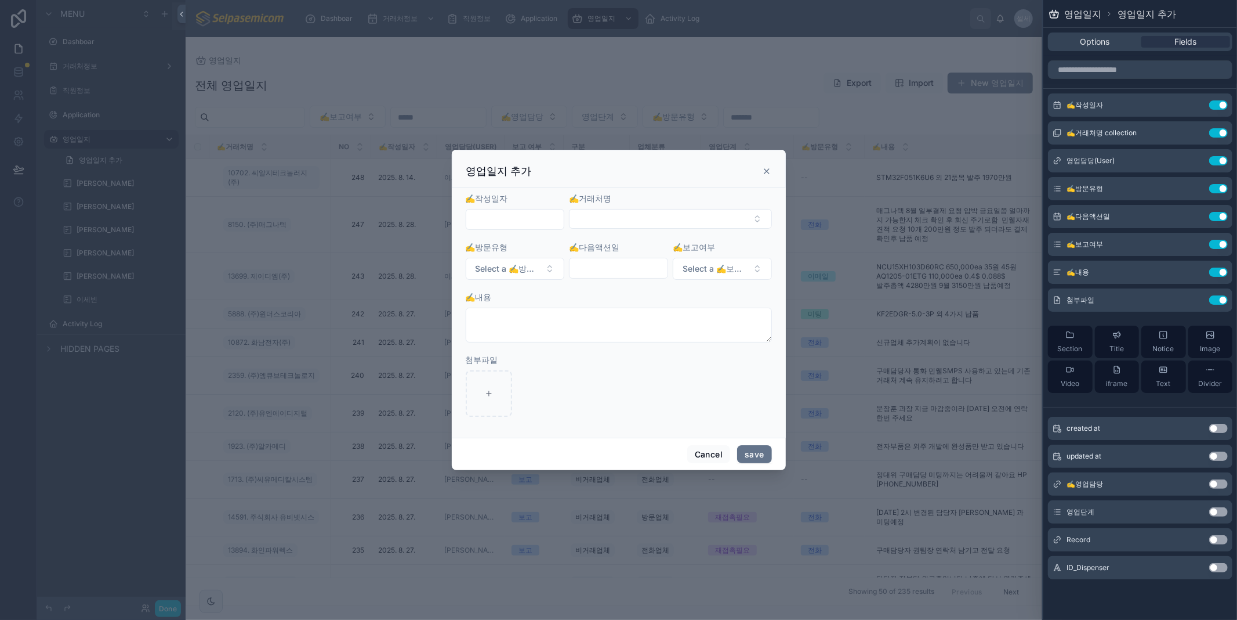
click at [766, 171] on icon at bounding box center [766, 170] width 9 height 9
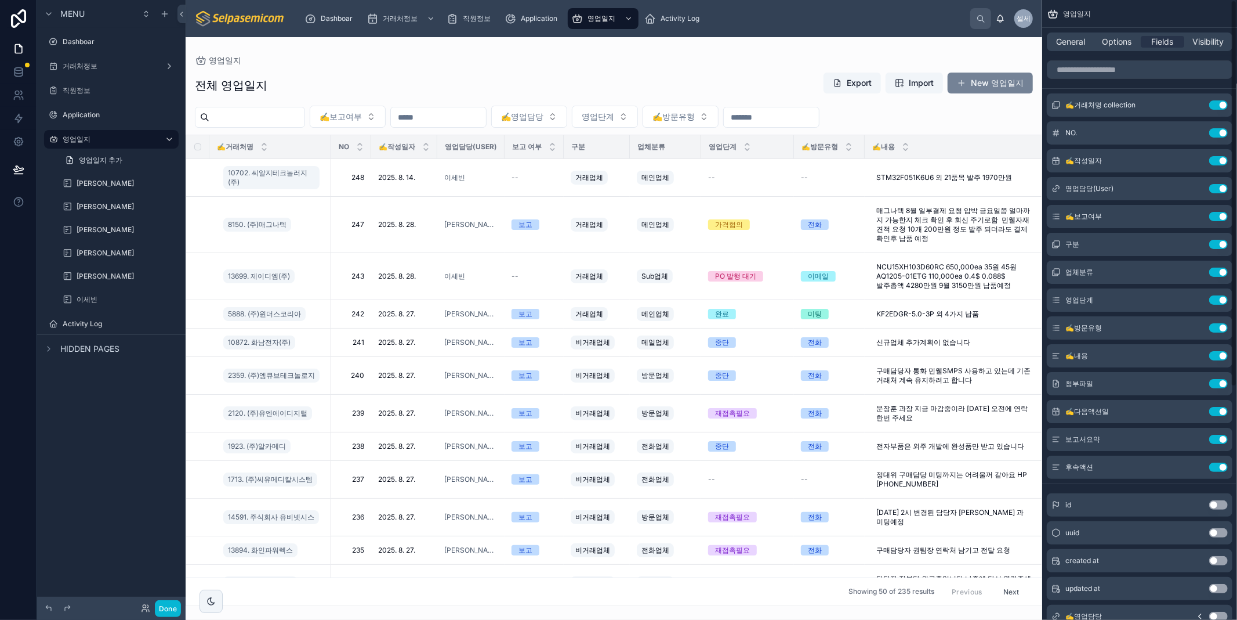
click at [984, 85] on button "New 영업일지" at bounding box center [990, 83] width 85 height 21
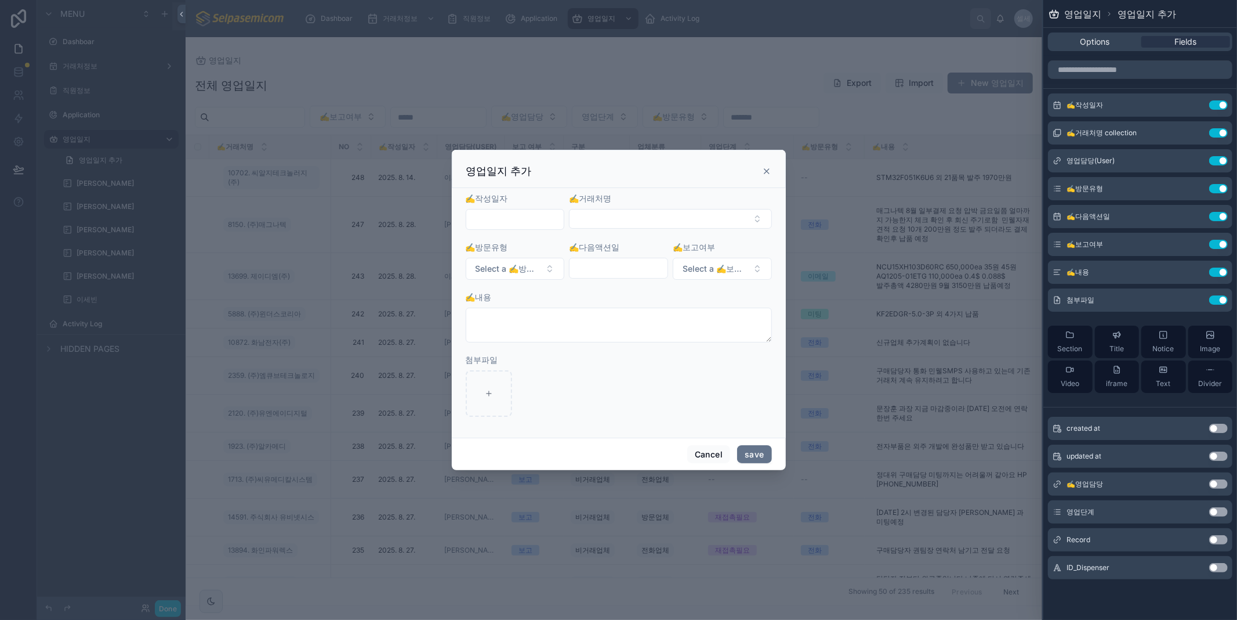
click at [766, 175] on icon at bounding box center [766, 170] width 9 height 9
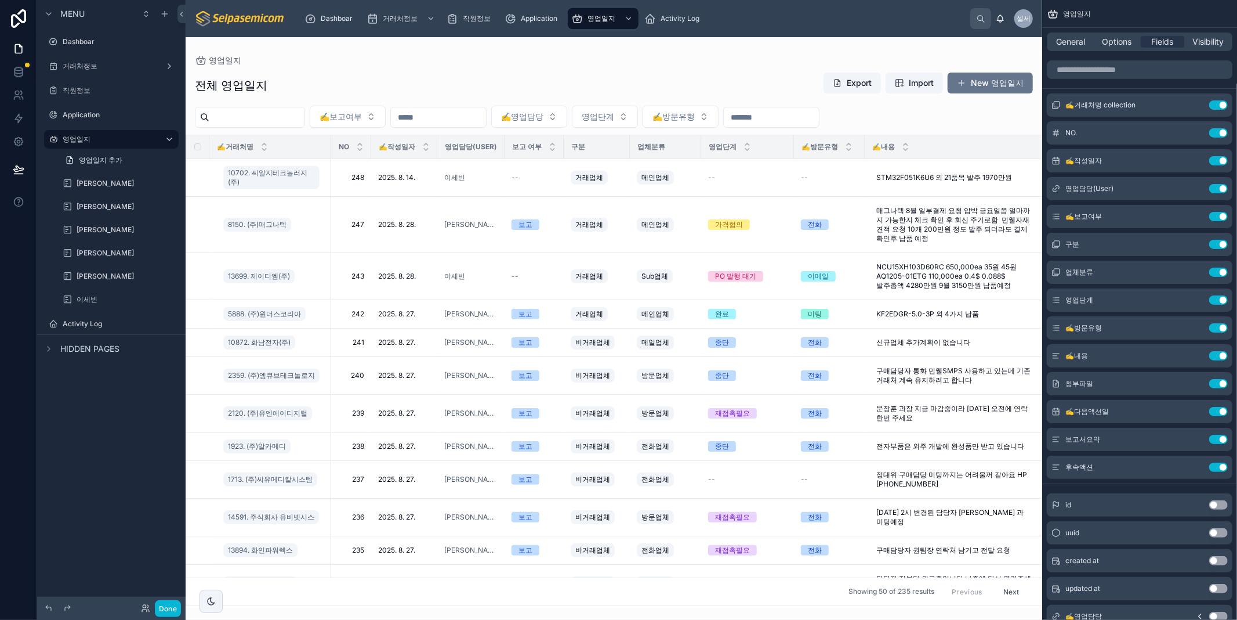
click at [407, 65] on div "전체 영업일지 Export Import New 영업일지 ✍️보고여부 ✍️영업담당 영업단계 ✍️방문유형 ✍️거래처명 NO ✍️작성일자 영업담당(…" at bounding box center [614, 335] width 857 height 541
click at [1018, 82] on button "New 영업일지" at bounding box center [990, 83] width 85 height 21
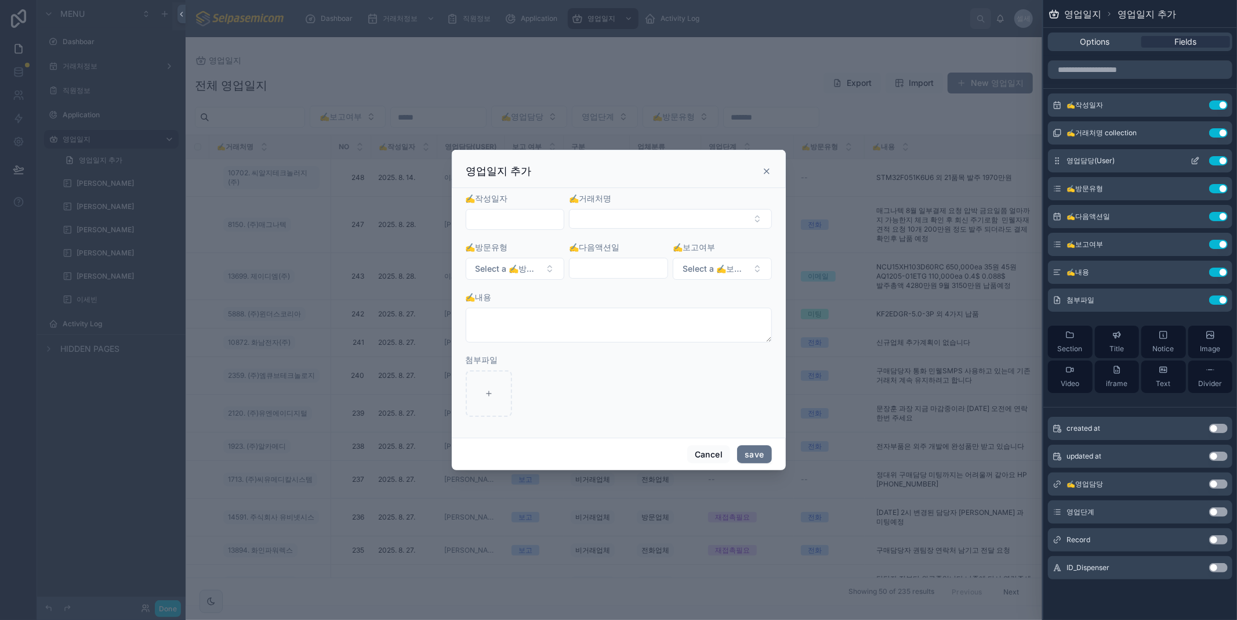
click at [1195, 162] on icon at bounding box center [1195, 160] width 9 height 9
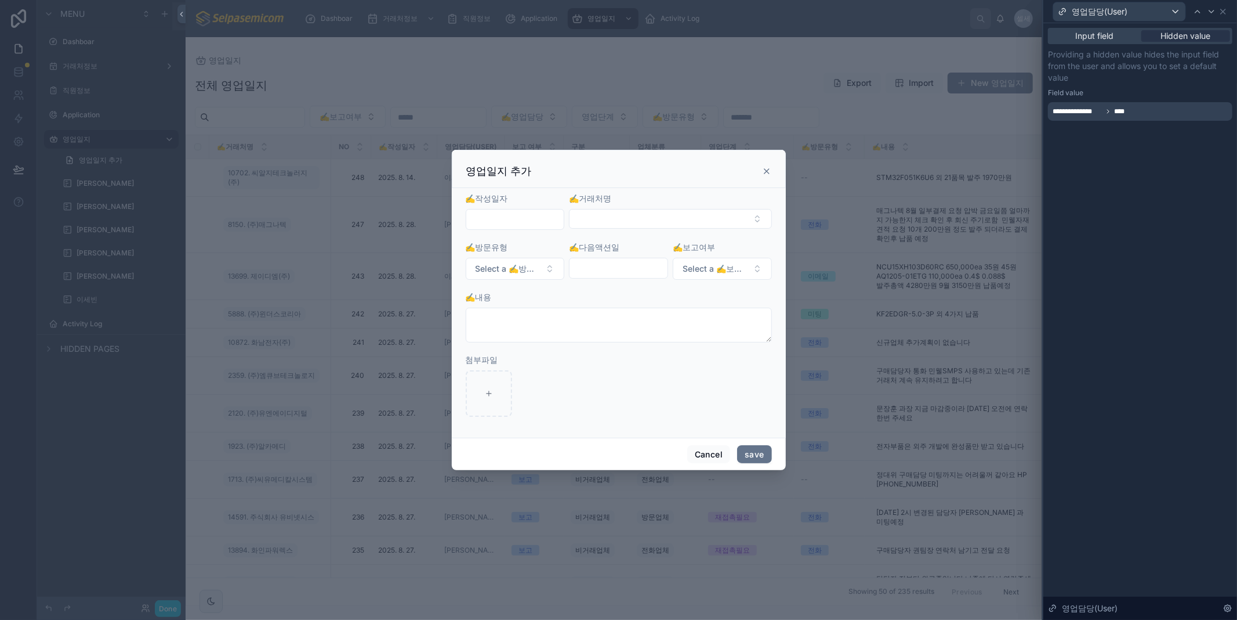
click at [762, 175] on icon at bounding box center [766, 170] width 9 height 9
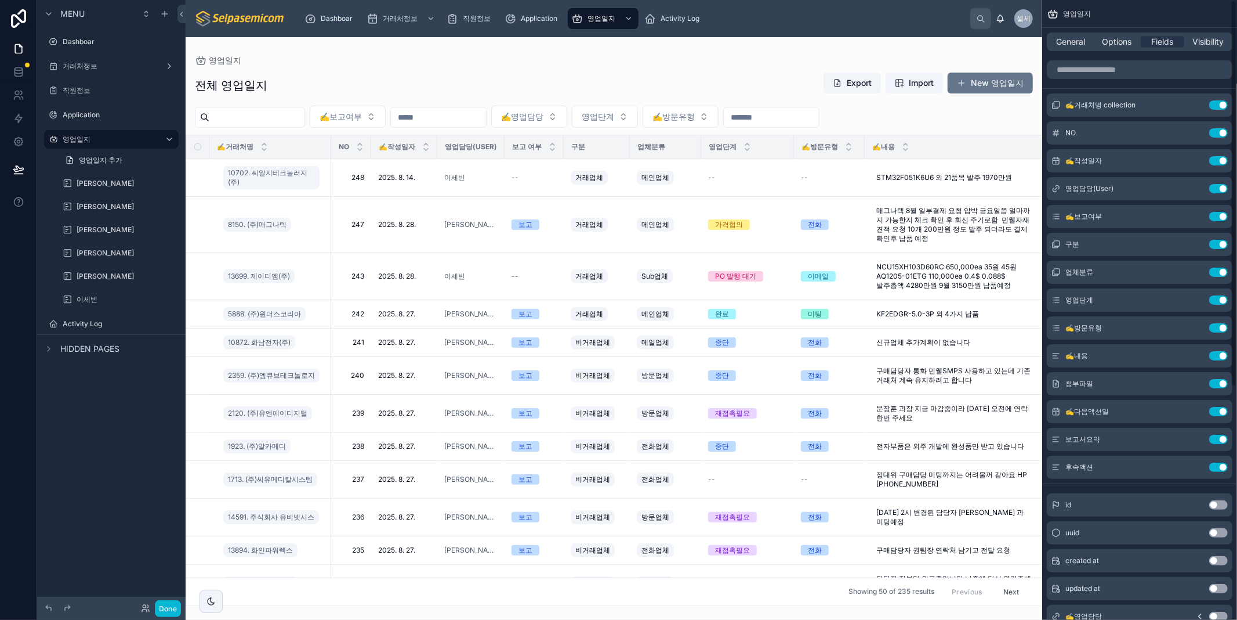
click at [600, 56] on div "영업일지" at bounding box center [614, 60] width 838 height 9
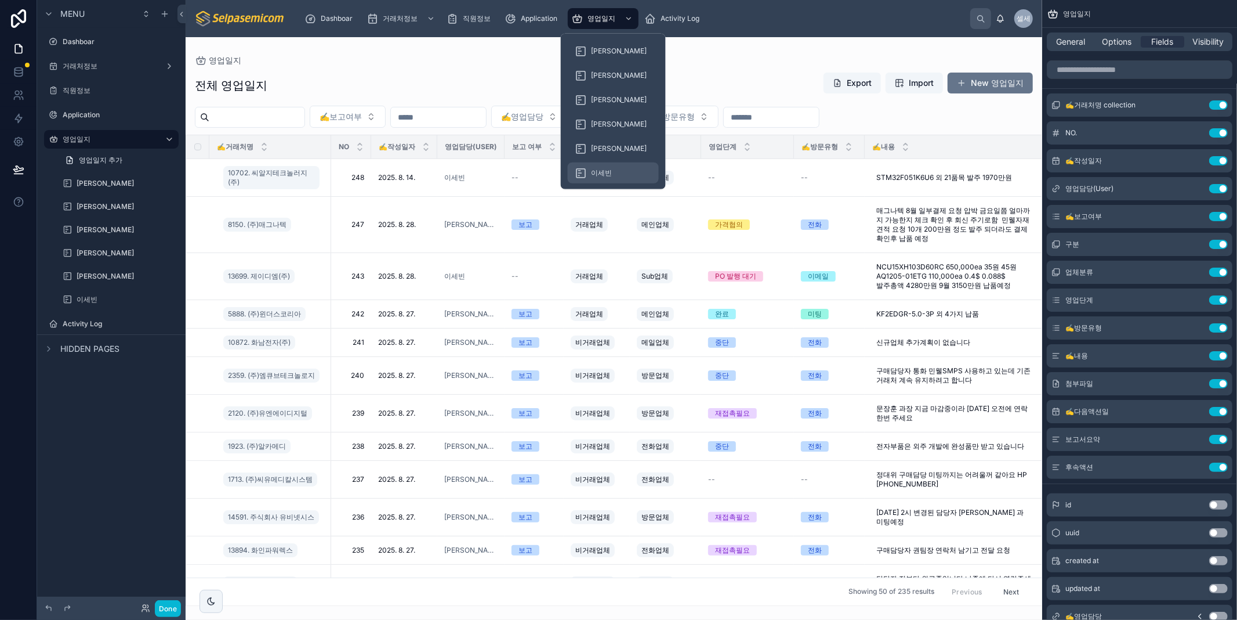
click at [609, 170] on span "이세빈" at bounding box center [601, 172] width 21 height 9
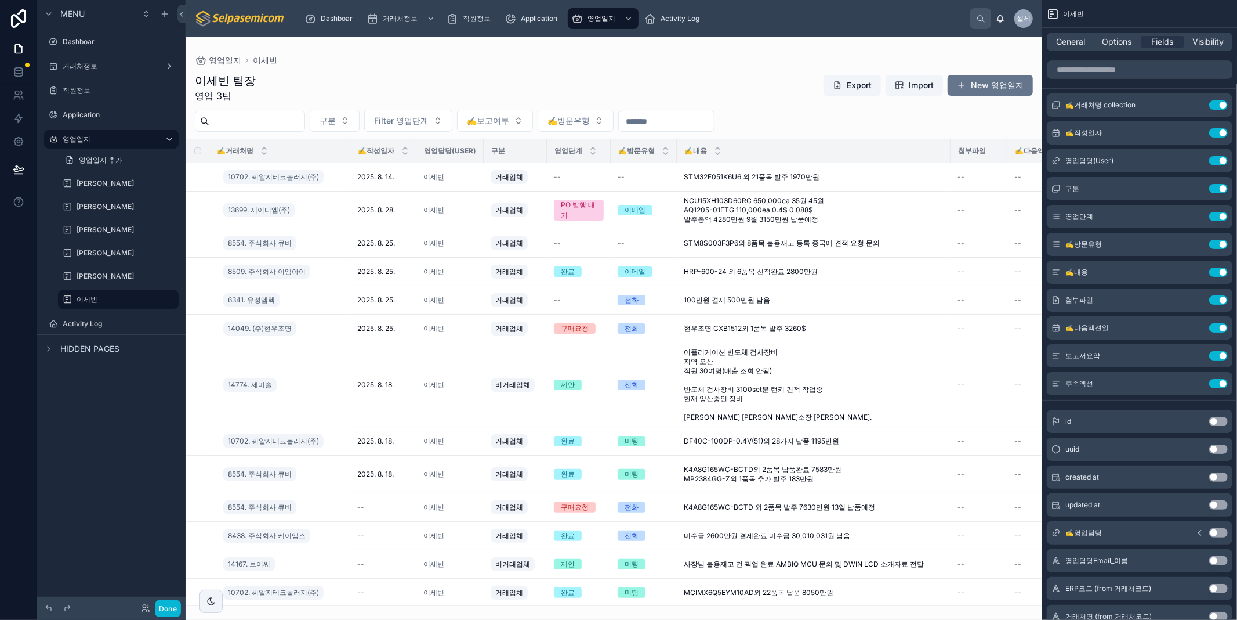
click at [758, 77] on div at bounding box center [614, 328] width 857 height 582
click at [932, 124] on div "구분 Filter 영업단계 ✍️보고여부 ✍️방문유형" at bounding box center [614, 121] width 857 height 22
click at [1074, 37] on span "General" at bounding box center [1071, 42] width 29 height 12
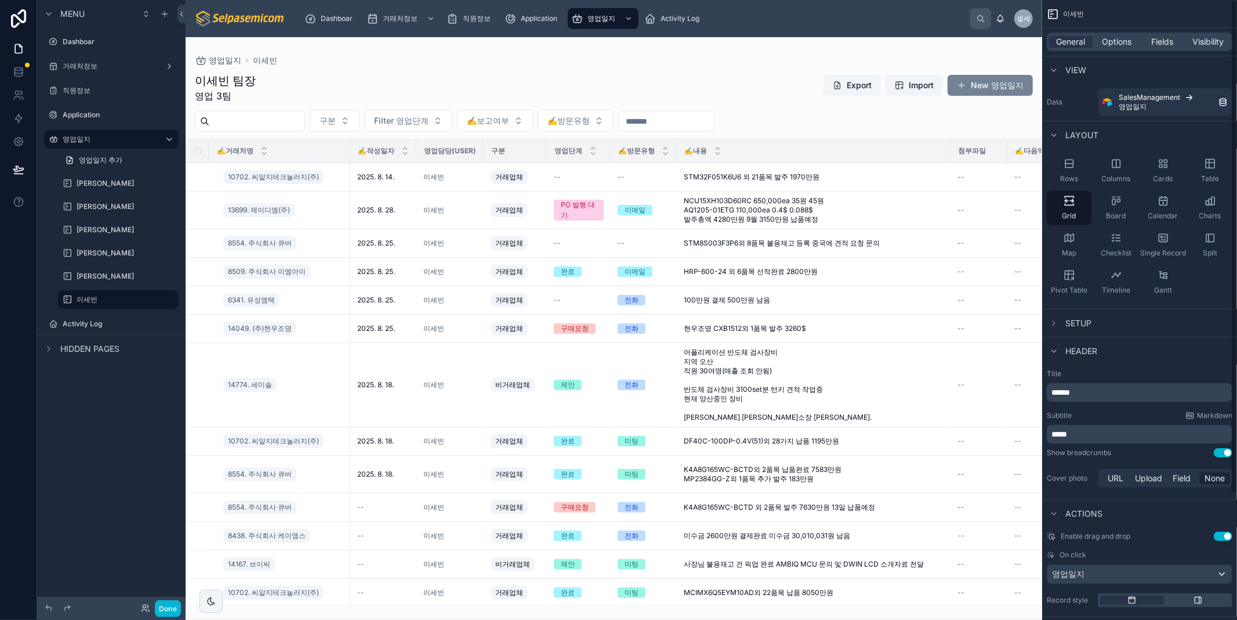
click at [978, 88] on button "New 영업일지" at bounding box center [990, 85] width 85 height 21
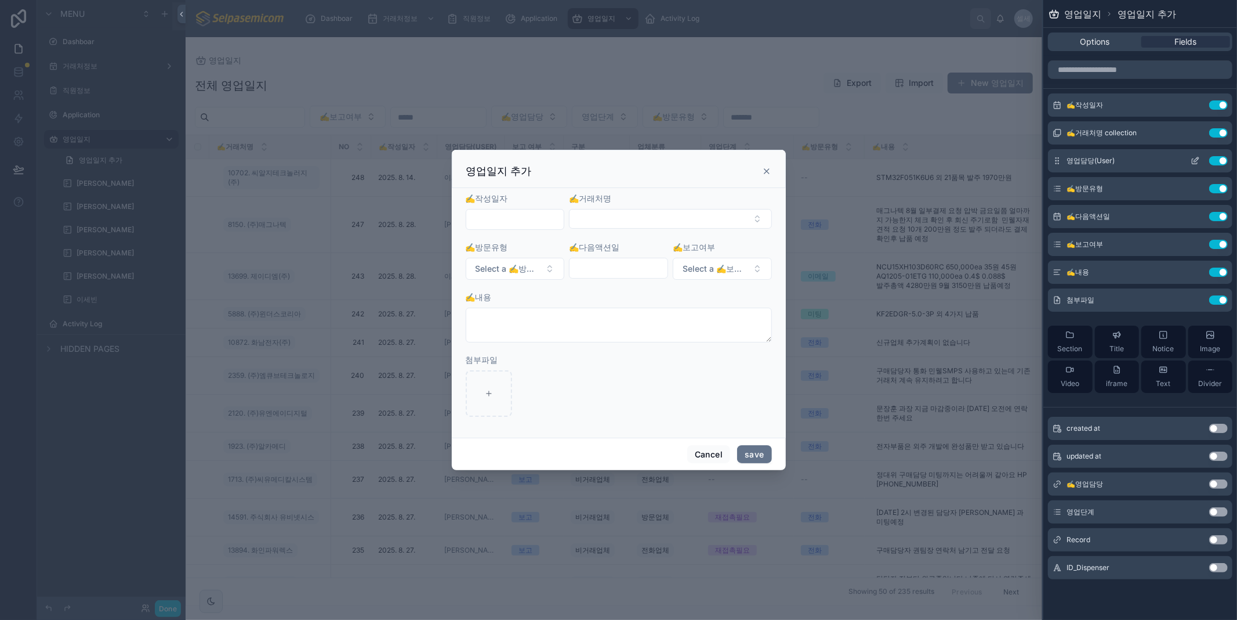
click at [1196, 157] on icon at bounding box center [1195, 160] width 9 height 9
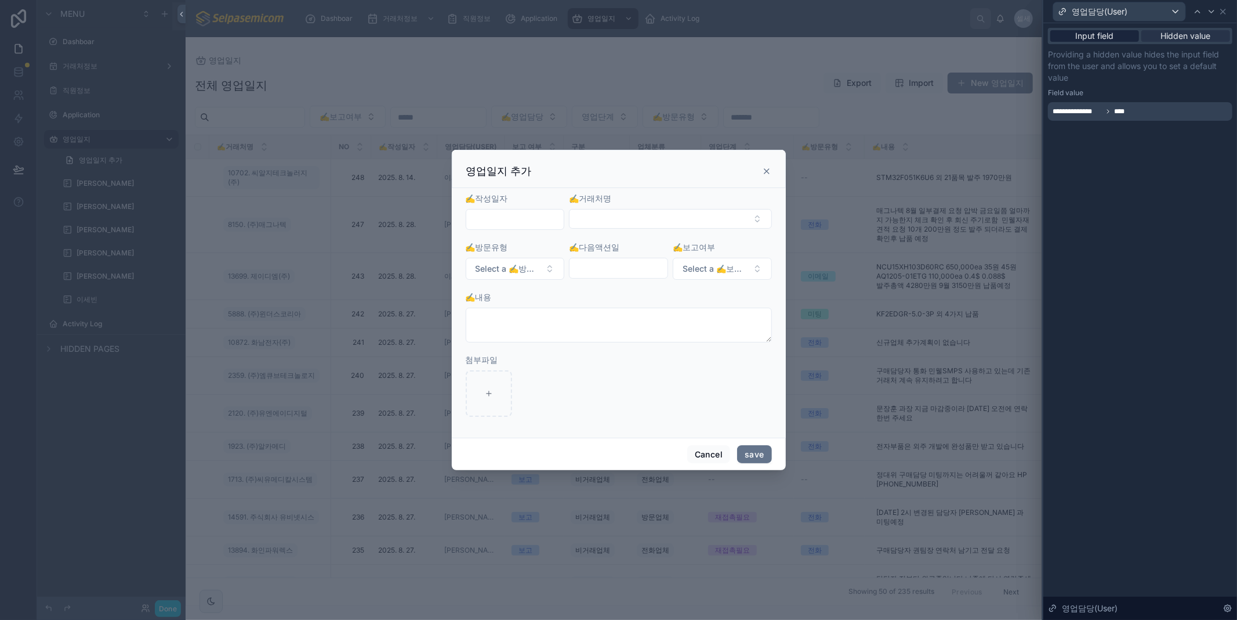
click at [1118, 34] on div "Input field" at bounding box center [1095, 36] width 89 height 12
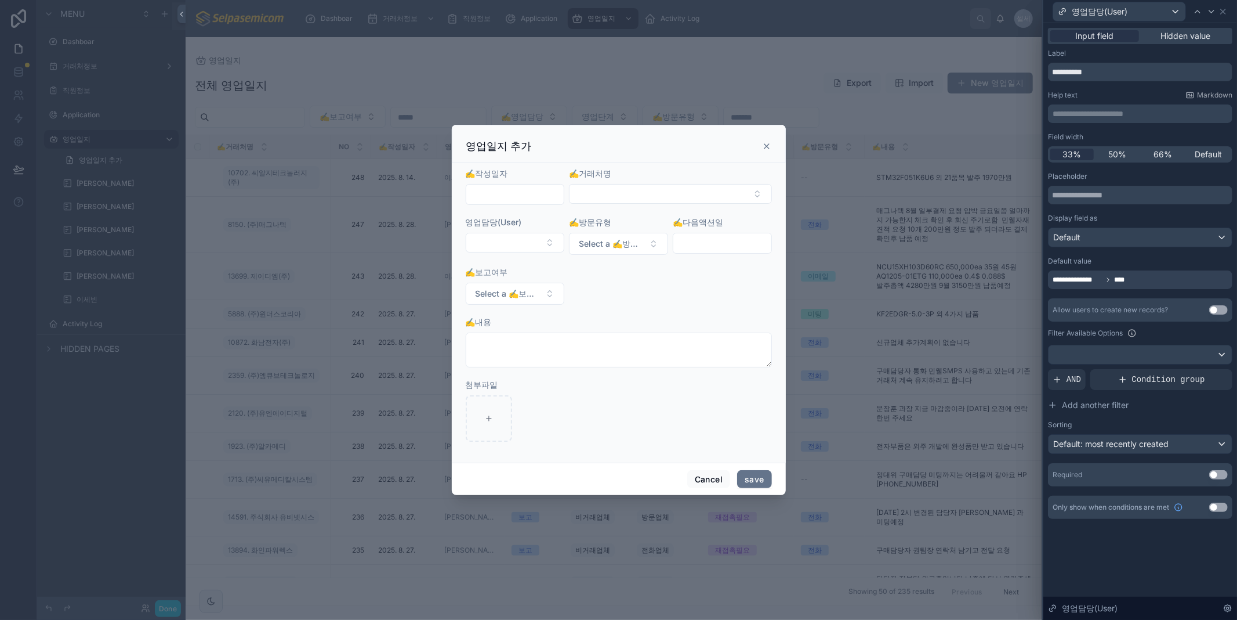
click at [1091, 285] on div "**********" at bounding box center [1097, 280] width 89 height 14
click at [1091, 282] on span "**********" at bounding box center [1078, 279] width 50 height 9
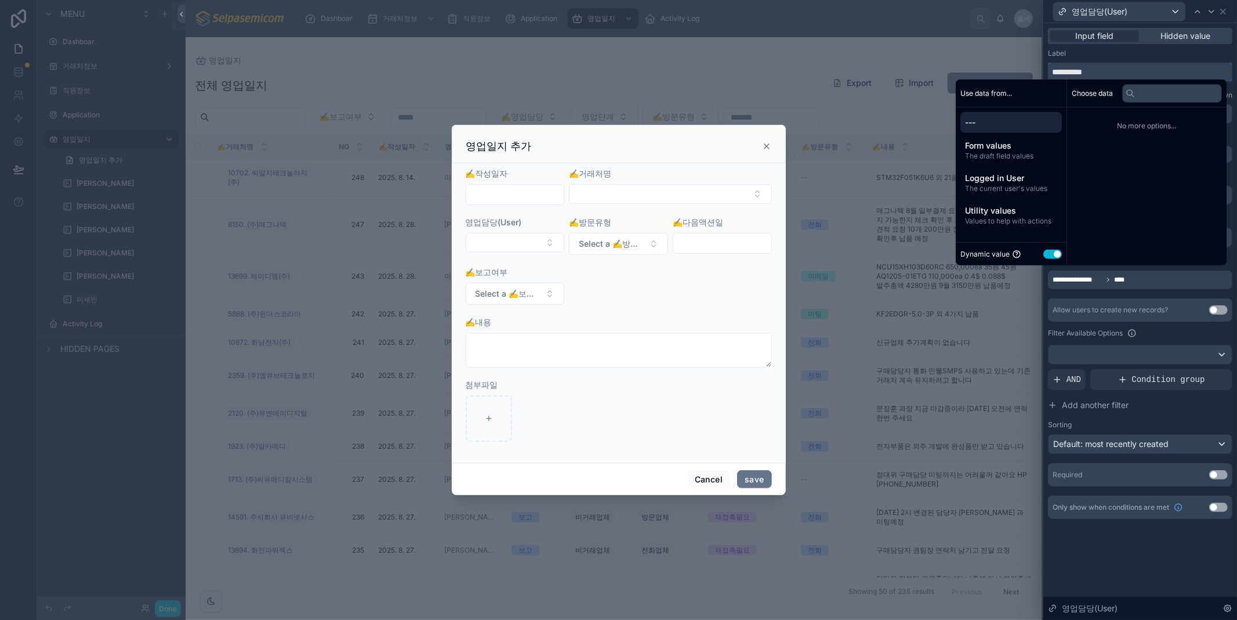
click at [1115, 65] on input "**********" at bounding box center [1140, 72] width 184 height 19
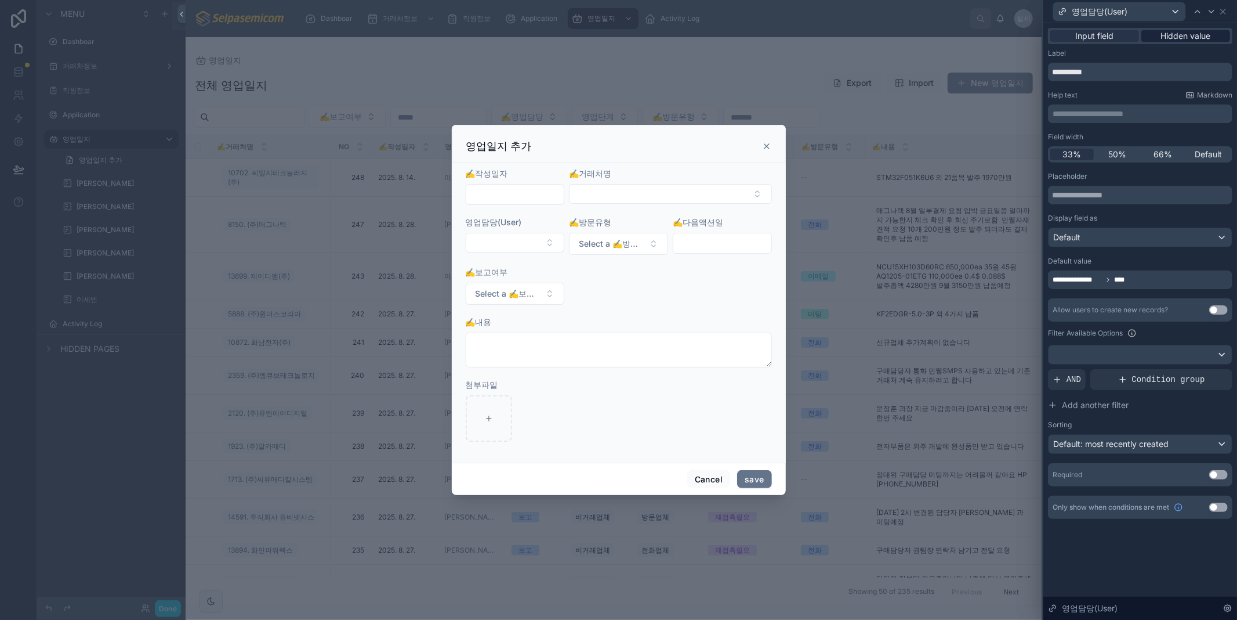
click at [1190, 38] on span "Hidden value" at bounding box center [1186, 36] width 50 height 12
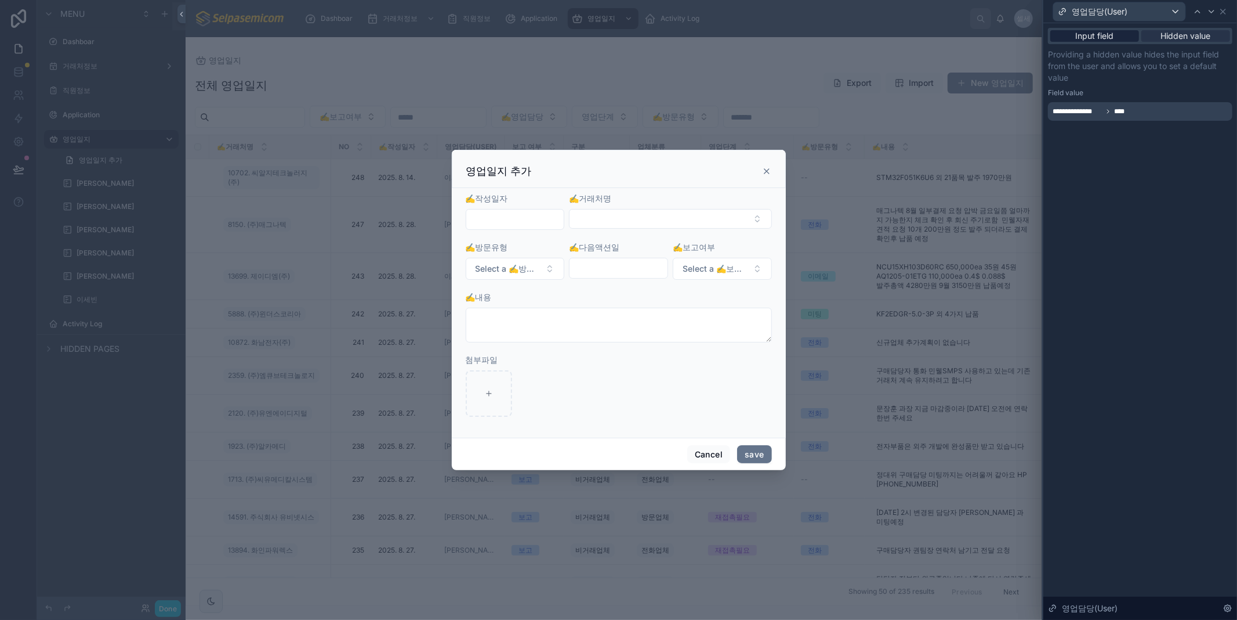
click at [1095, 38] on span "Input field" at bounding box center [1095, 36] width 38 height 12
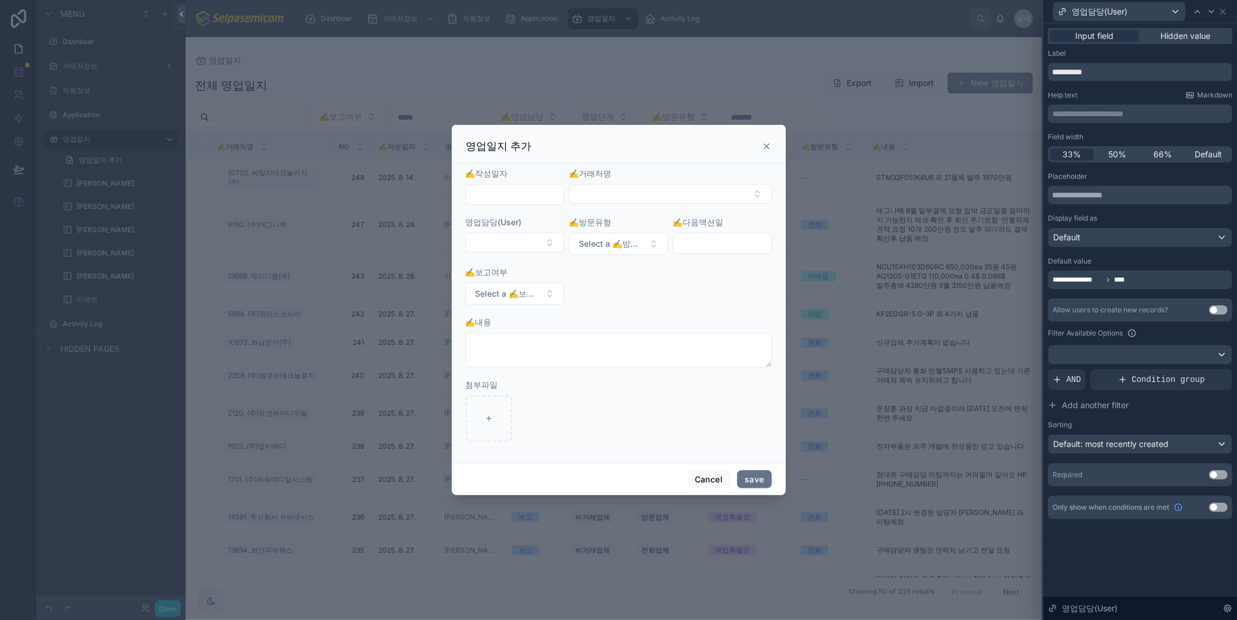
click at [1201, 45] on div "**********" at bounding box center [1140, 273] width 184 height 491
click at [1195, 36] on span "Hidden value" at bounding box center [1186, 36] width 50 height 12
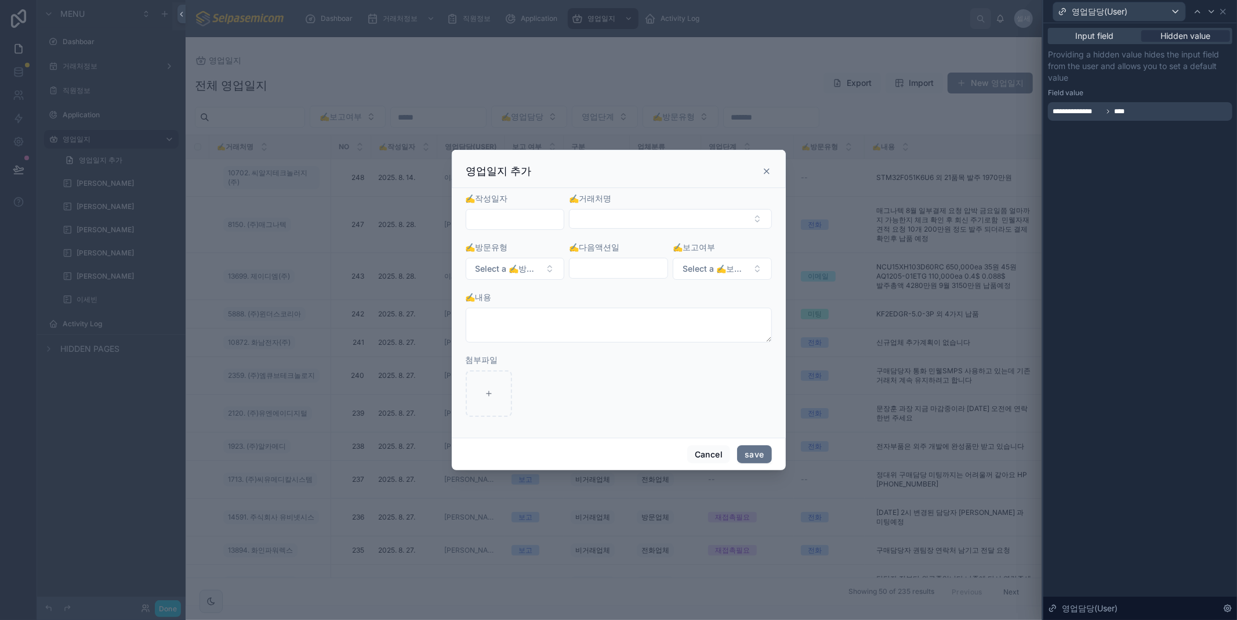
drag, startPoint x: 1094, startPoint y: 225, endPoint x: 1062, endPoint y: 80, distance: 148.6
click at [1094, 222] on div "**********" at bounding box center [1141, 321] width 194 height 596
click at [1098, 41] on span "Input field" at bounding box center [1095, 36] width 38 height 12
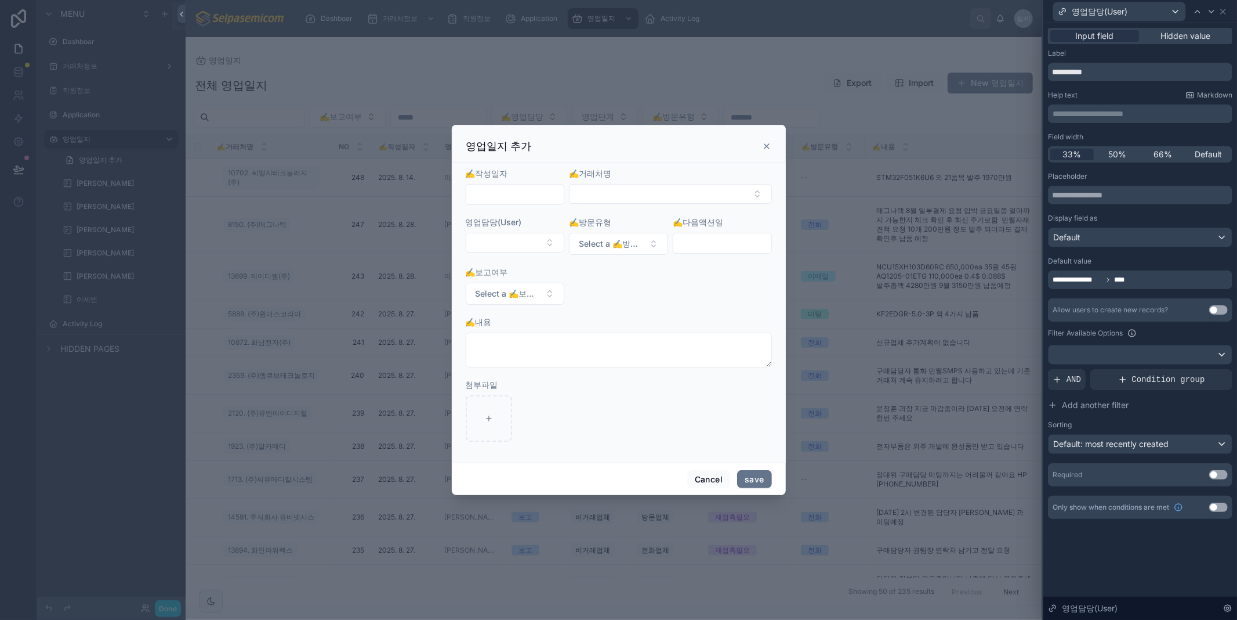
click at [1084, 281] on span "**********" at bounding box center [1078, 279] width 50 height 9
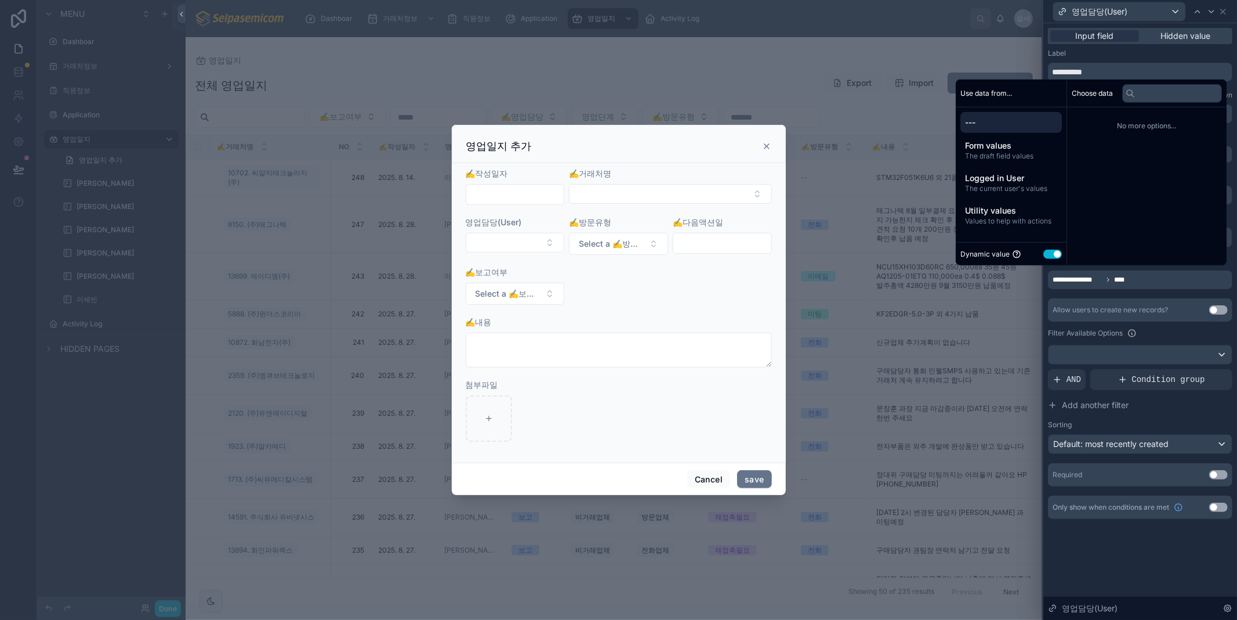
click at [968, 128] on span "---" at bounding box center [1011, 123] width 92 height 12
click at [967, 121] on span "---" at bounding box center [1011, 123] width 92 height 12
click at [968, 122] on span "---" at bounding box center [1011, 123] width 92 height 12
drag, startPoint x: 969, startPoint y: 122, endPoint x: 998, endPoint y: 159, distance: 47.5
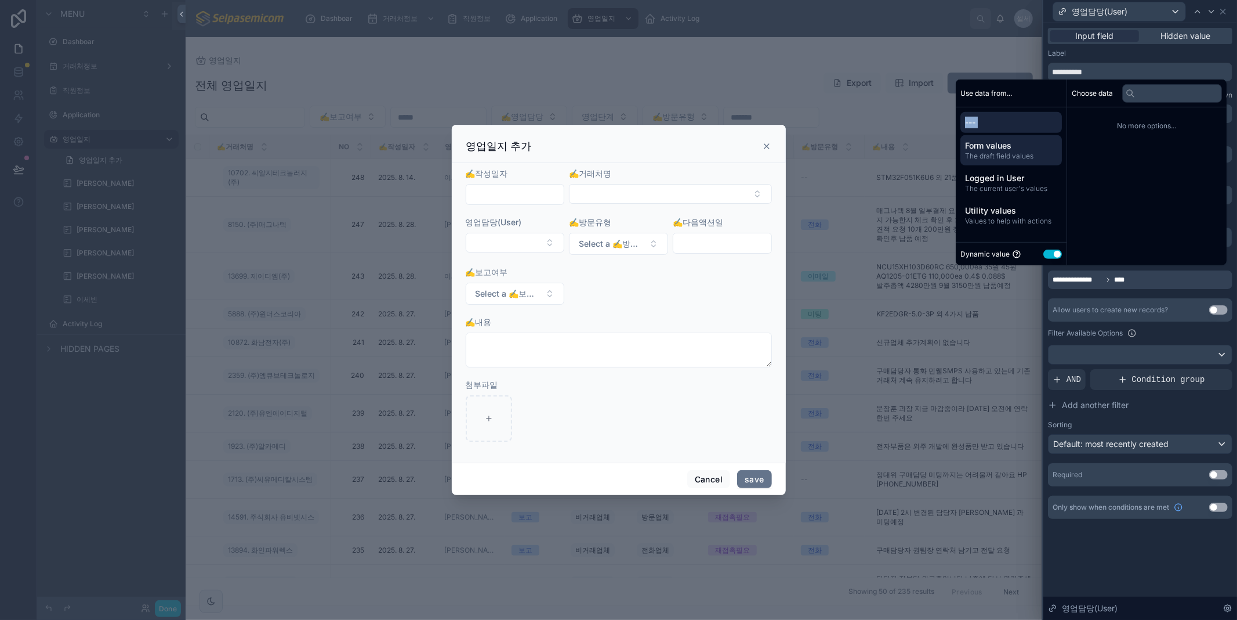
click at [971, 124] on span "---" at bounding box center [1011, 123] width 92 height 12
click at [992, 151] on span "Form values" at bounding box center [1011, 146] width 92 height 12
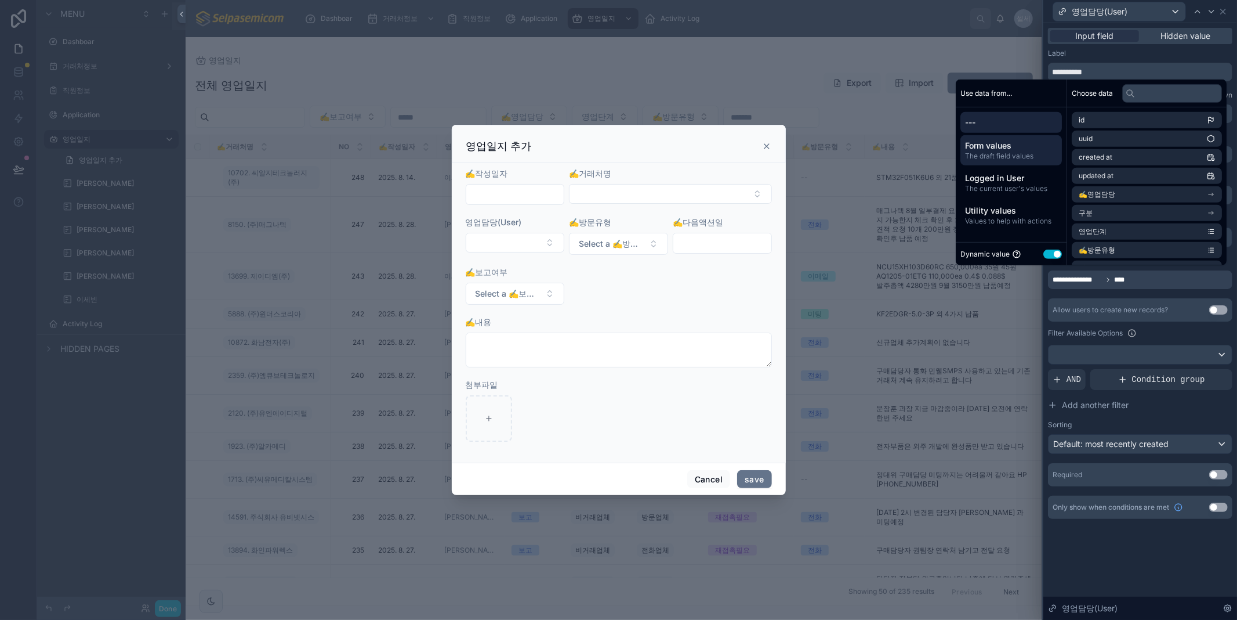
click at [977, 115] on div "---" at bounding box center [1012, 122] width 102 height 21
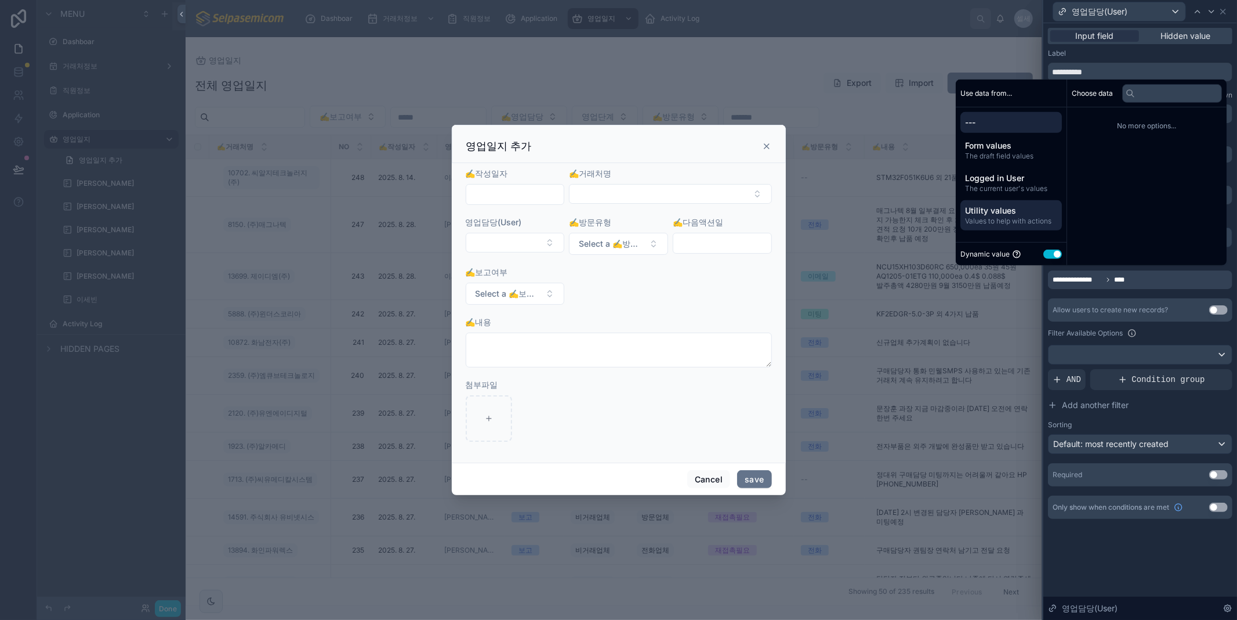
click at [995, 218] on span "Values to help with actions" at bounding box center [1011, 220] width 92 height 9
click at [1099, 125] on span "Empty value" at bounding box center [1099, 119] width 41 height 9
click at [1213, 119] on icon "scrollable content" at bounding box center [1212, 119] width 1 height 5
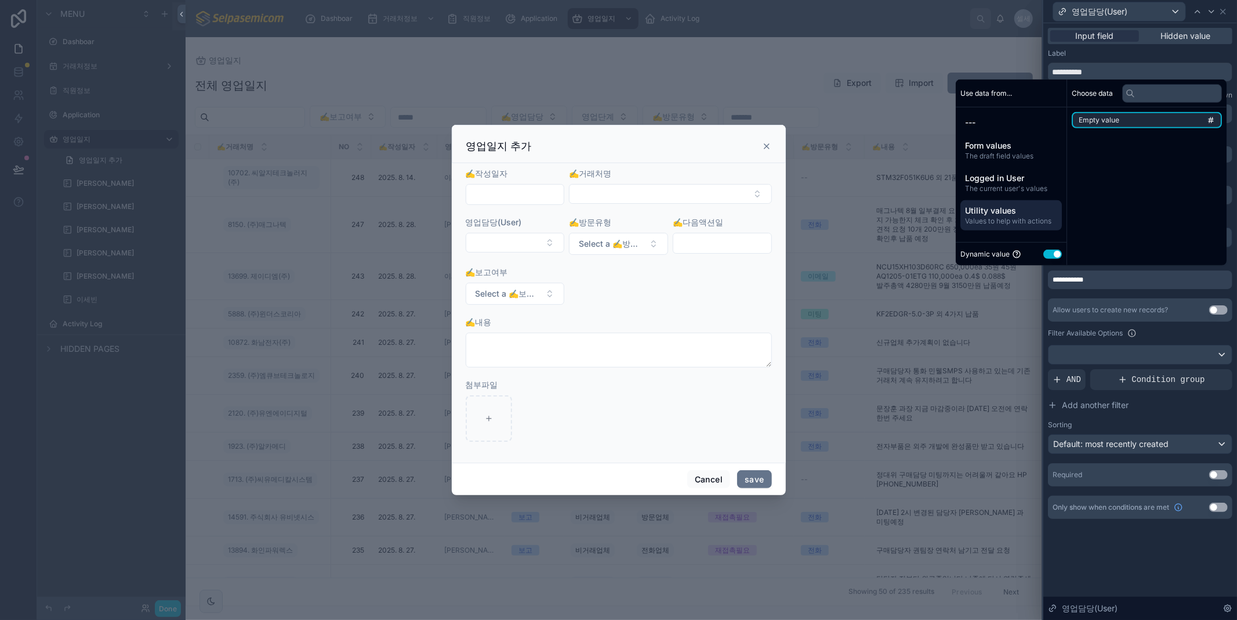
click at [1213, 119] on icon "scrollable content" at bounding box center [1212, 119] width 1 height 5
click at [1049, 253] on button "Use setting" at bounding box center [1053, 253] width 19 height 9
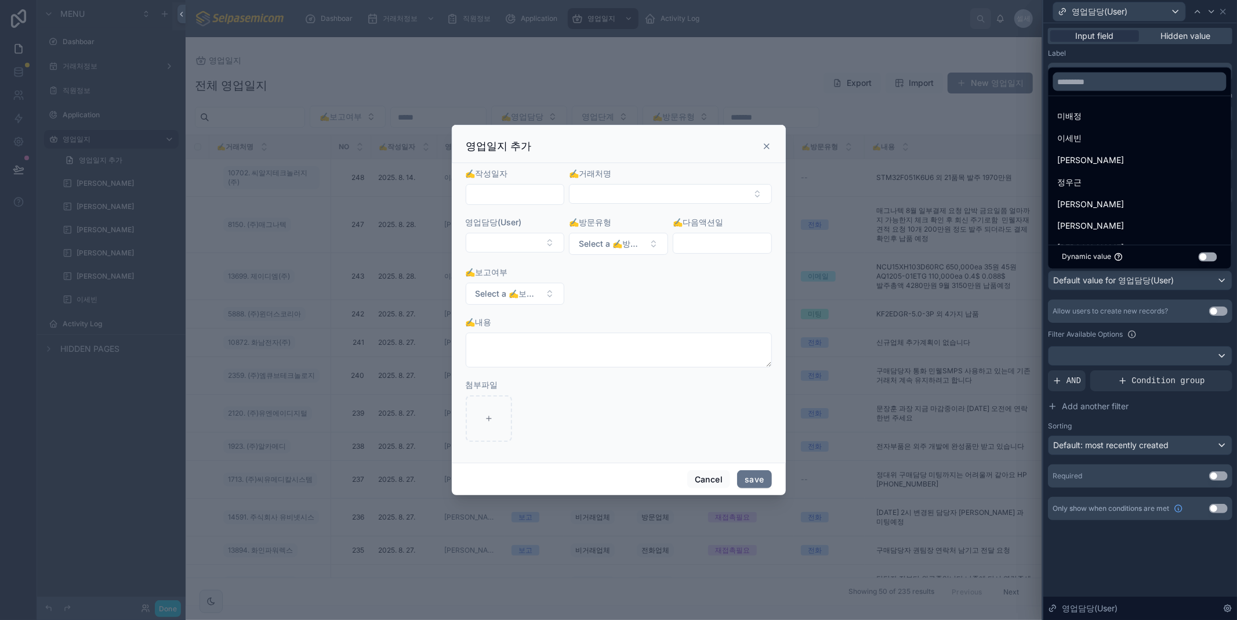
click at [1160, 340] on div at bounding box center [1141, 310] width 194 height 620
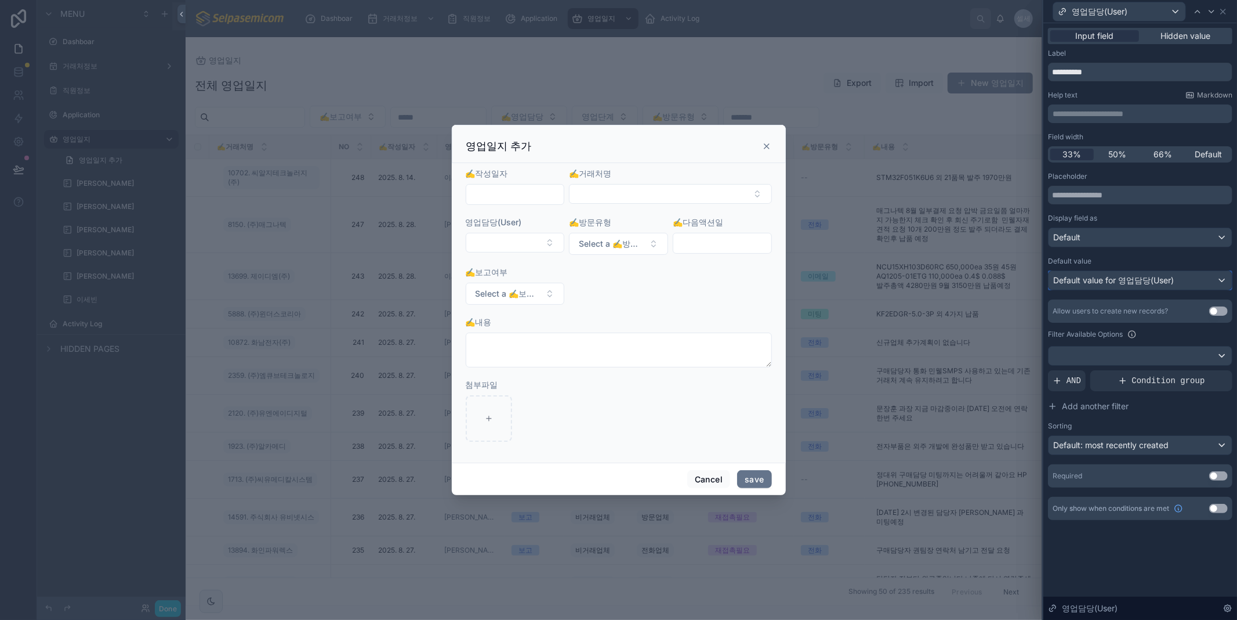
click at [1221, 276] on div "Default value for 영업담당(User)" at bounding box center [1140, 280] width 183 height 19
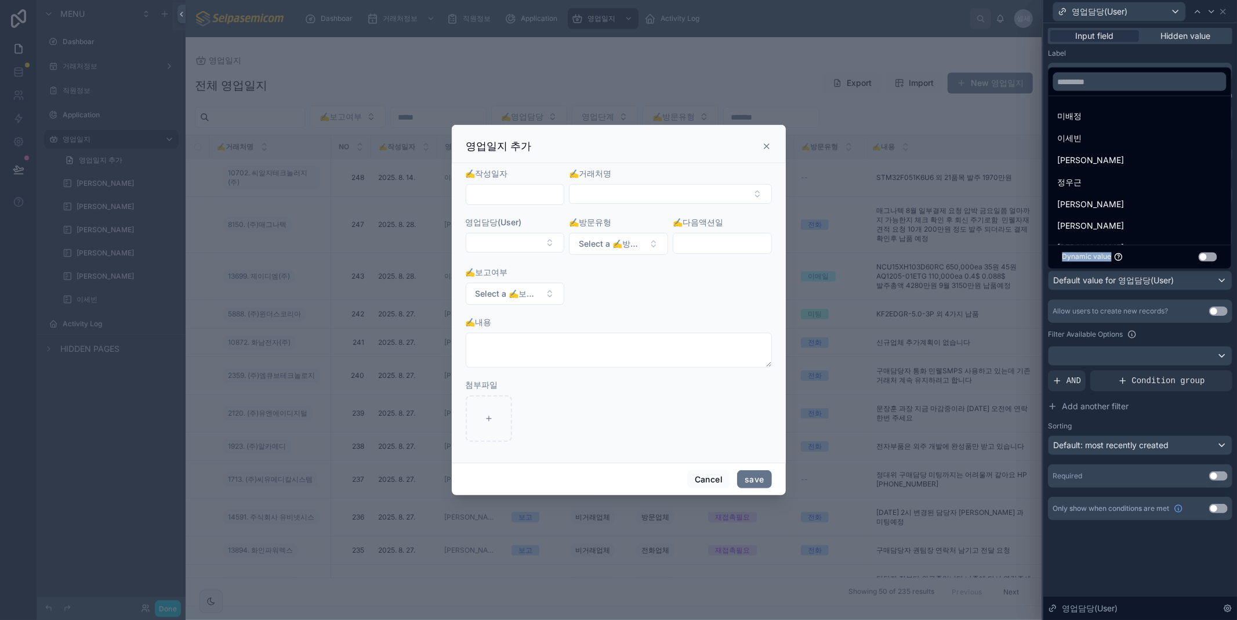
drag, startPoint x: 1080, startPoint y: 258, endPoint x: 1216, endPoint y: 282, distance: 138.4
click at [1109, 259] on div "Dynamic value Use setting" at bounding box center [1140, 257] width 183 height 24
copy span "Dynamic valu"
click at [1227, 289] on div at bounding box center [1141, 310] width 194 height 620
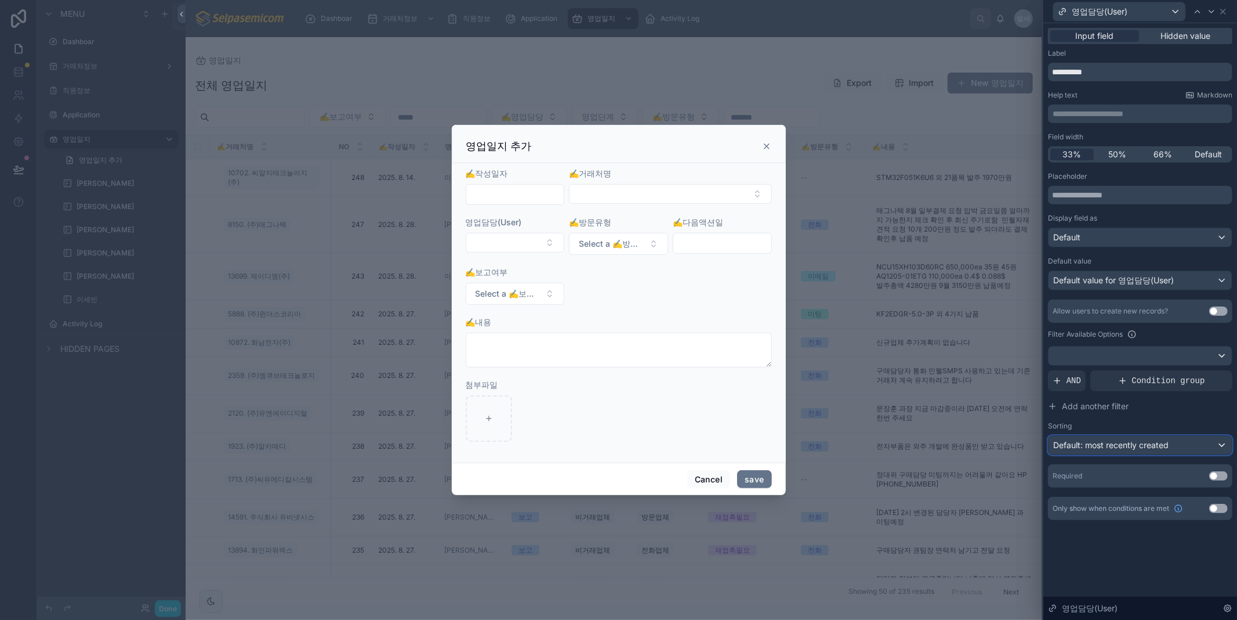
click at [1160, 450] on div "Default: most recently created" at bounding box center [1140, 445] width 183 height 19
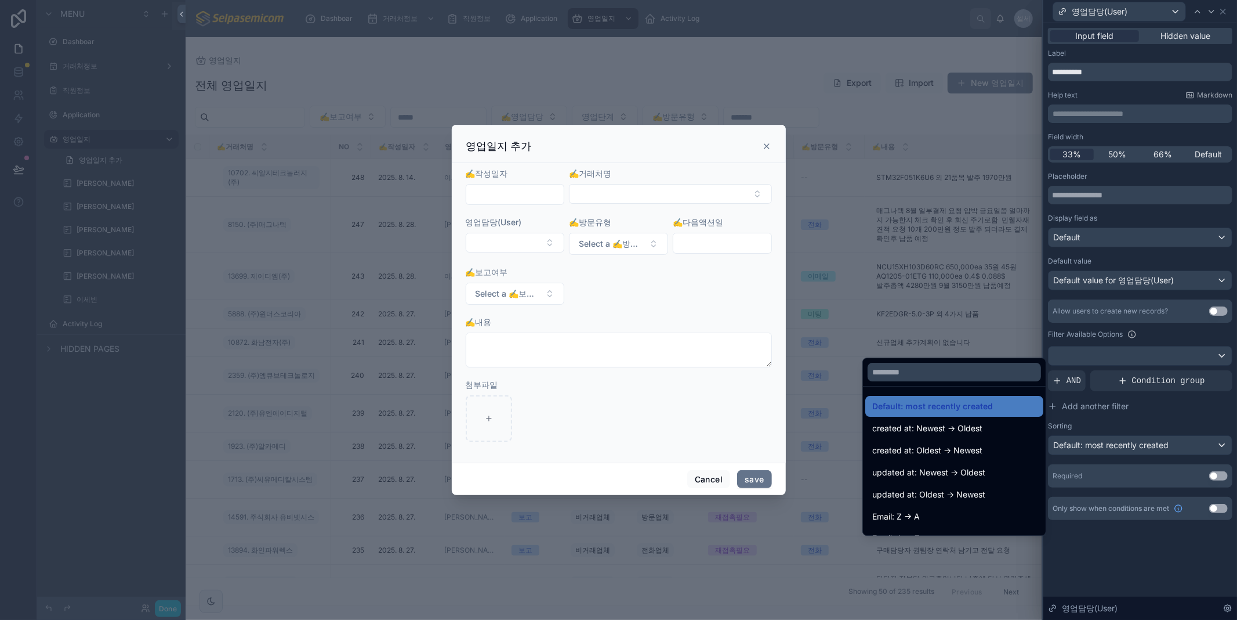
click at [1160, 450] on div at bounding box center [1141, 310] width 194 height 620
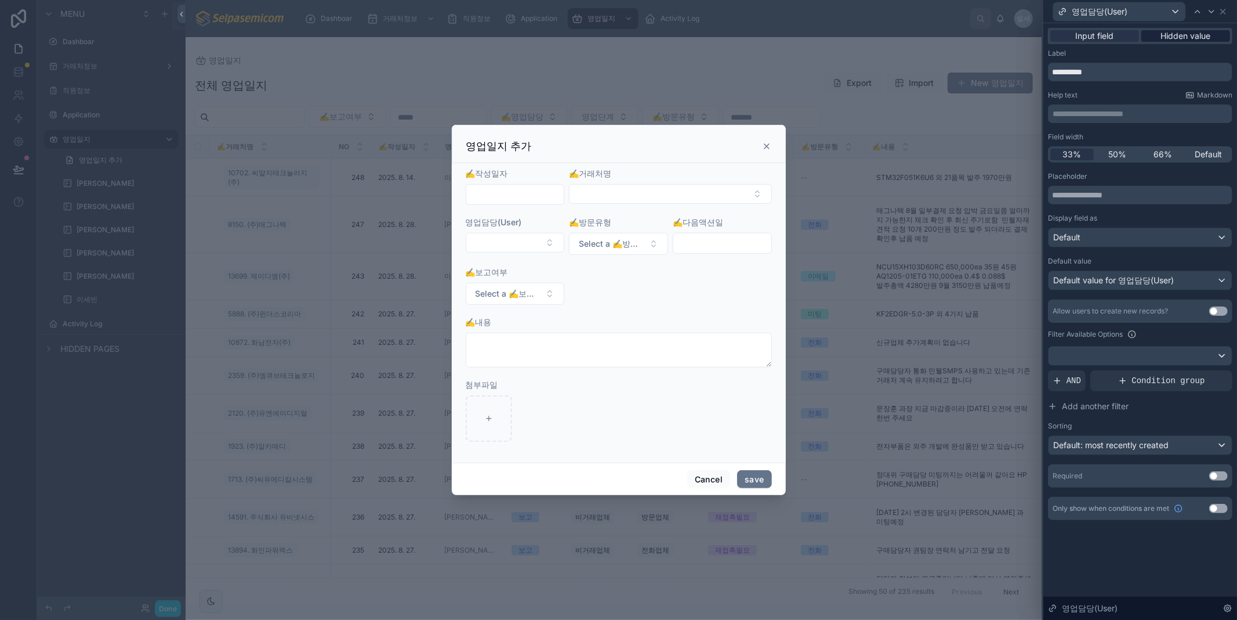
click at [1191, 41] on span "Hidden value" at bounding box center [1186, 36] width 50 height 12
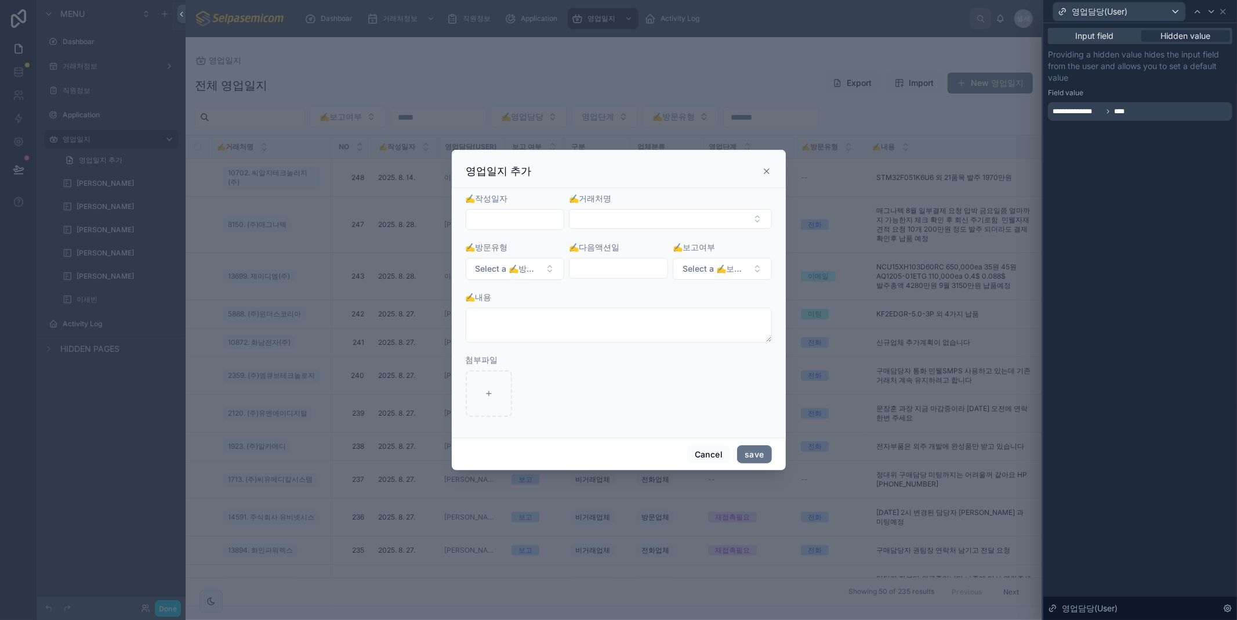
click at [1078, 50] on p "Providing a hidden value hides the input field from the user and allows you to …" at bounding box center [1140, 66] width 184 height 35
click at [1082, 39] on span "Input field" at bounding box center [1095, 36] width 38 height 12
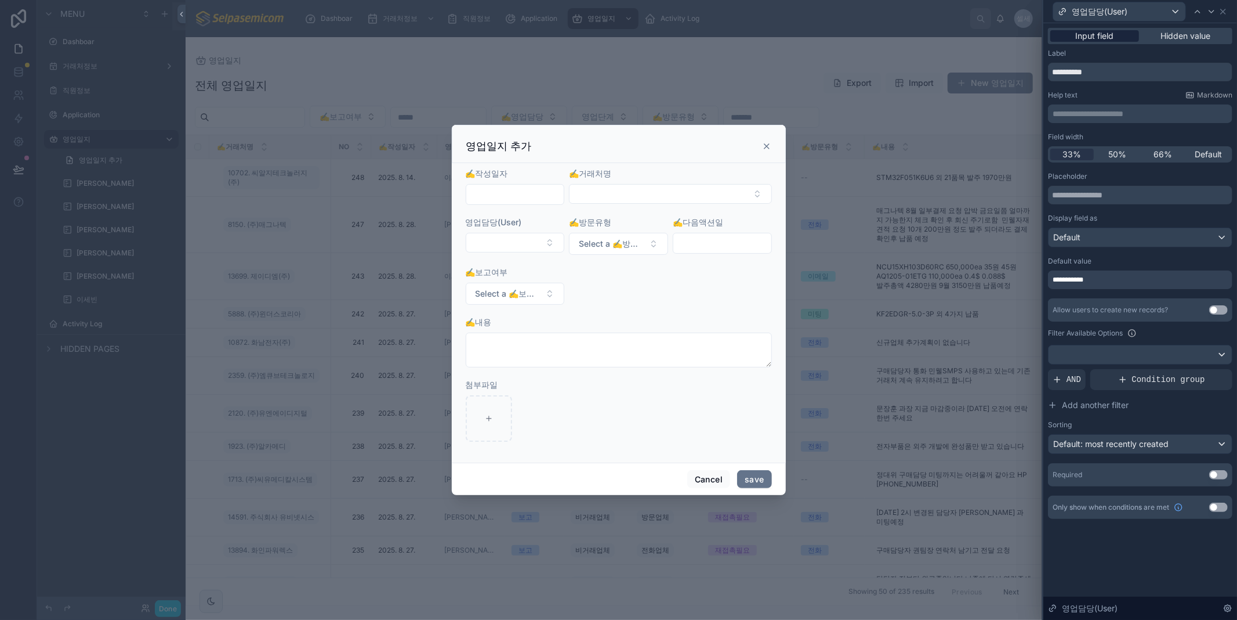
click at [1106, 35] on span "Input field" at bounding box center [1095, 36] width 38 height 12
click at [1091, 276] on span "**********" at bounding box center [1073, 279] width 41 height 9
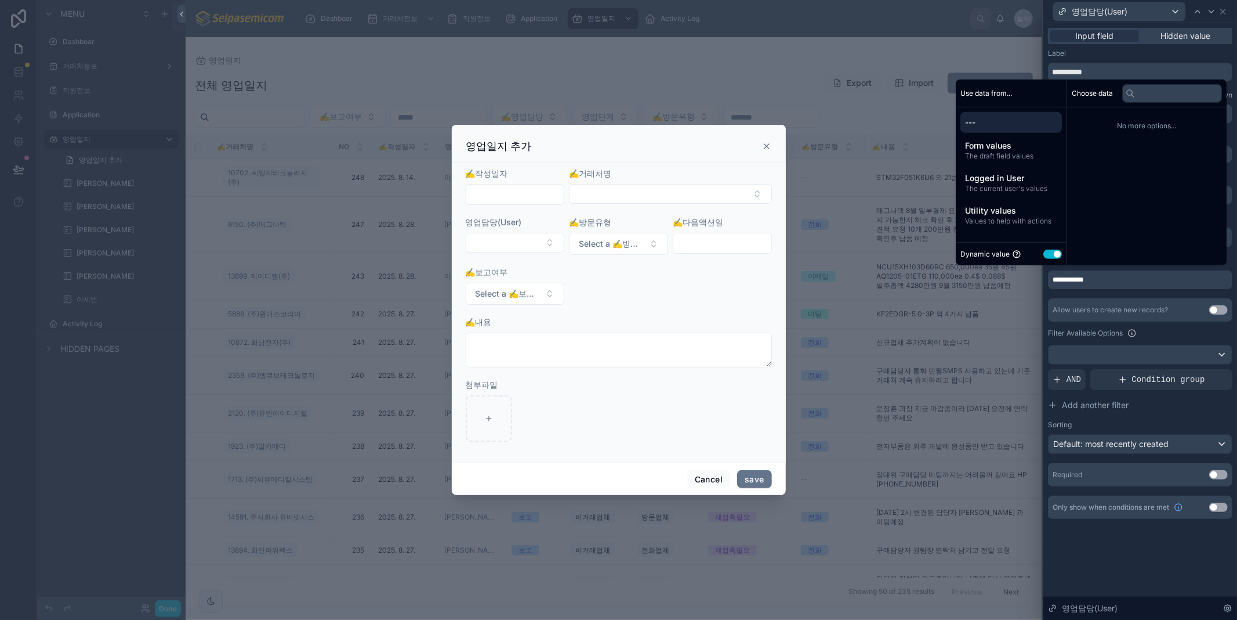
click at [1132, 538] on div "**********" at bounding box center [1141, 284] width 194 height 523
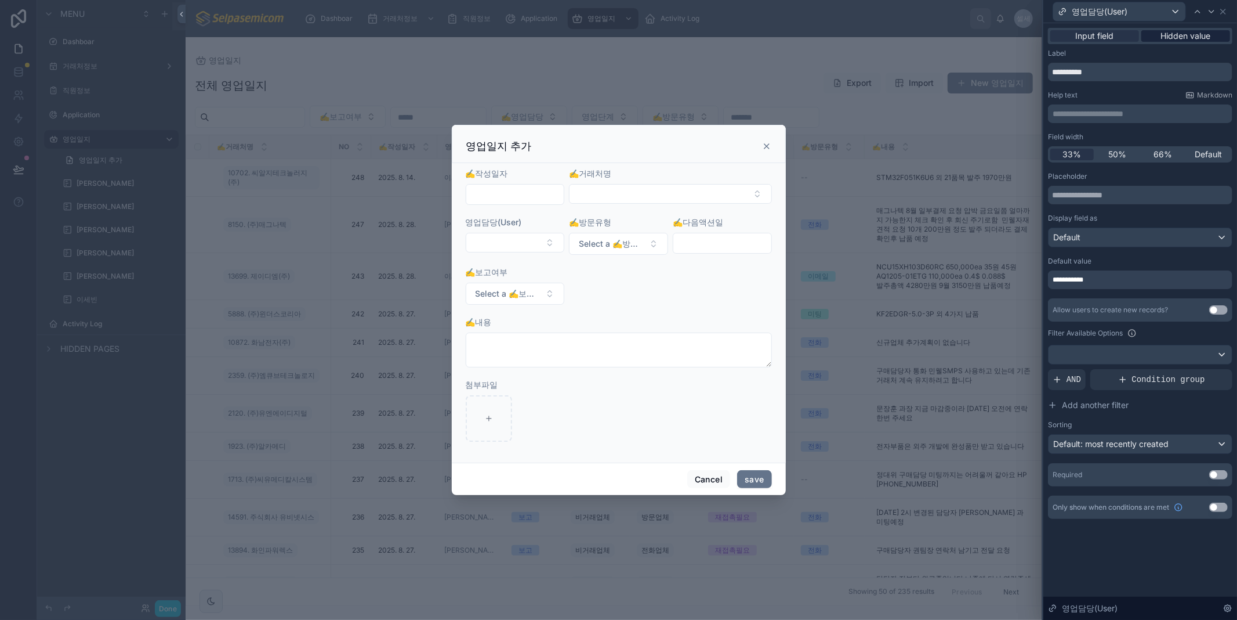
click at [1178, 33] on span "Hidden value" at bounding box center [1186, 36] width 50 height 12
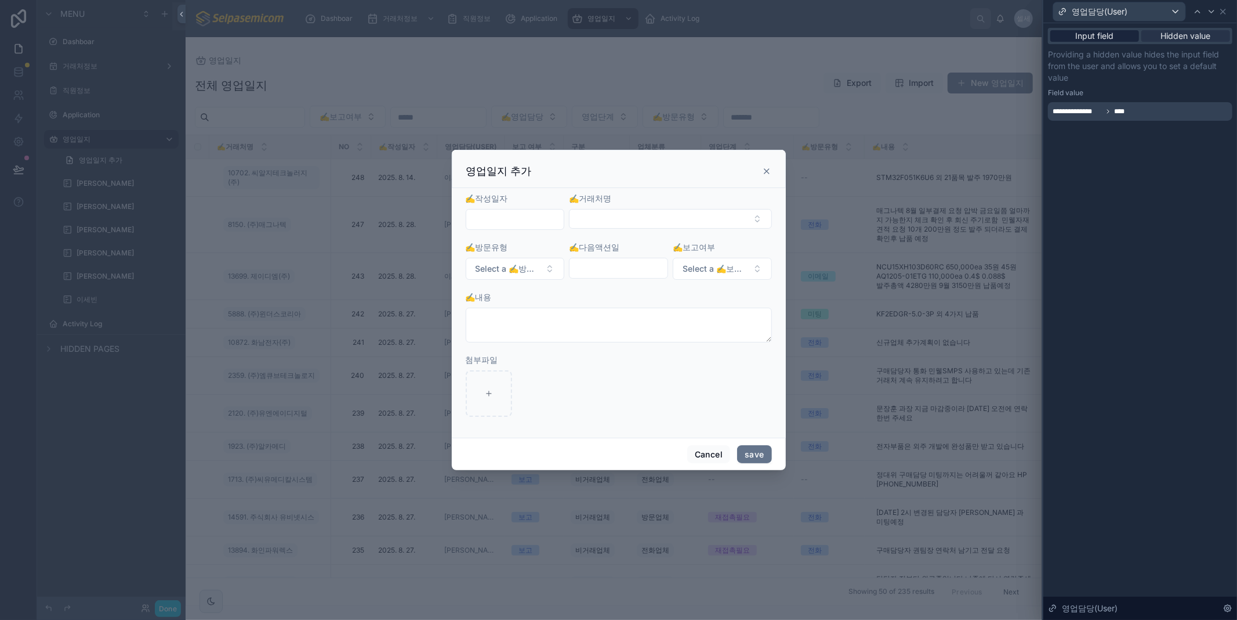
click at [1112, 35] on span "Input field" at bounding box center [1095, 36] width 38 height 12
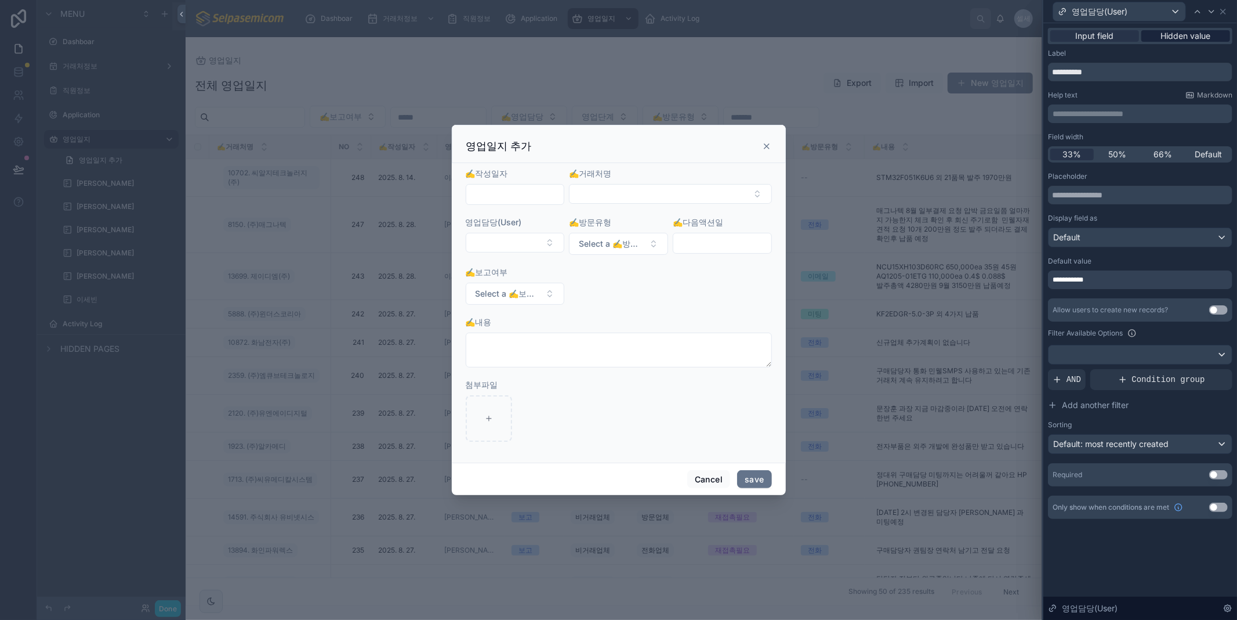
click at [1193, 35] on span "Hidden value" at bounding box center [1186, 36] width 50 height 12
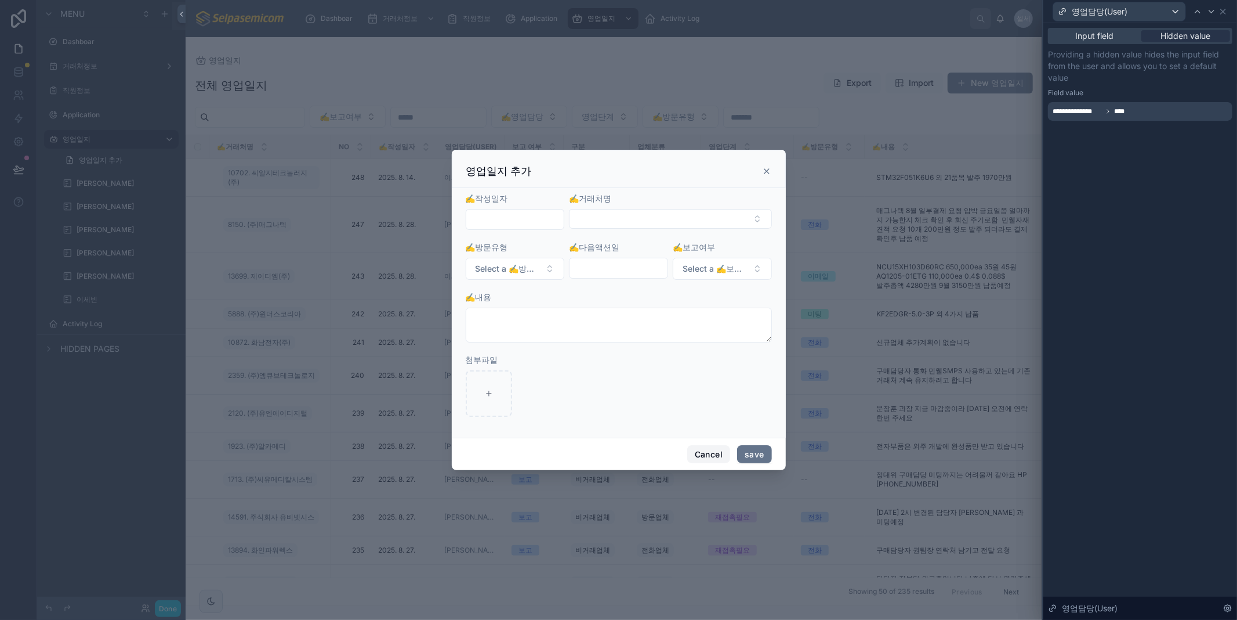
click at [699, 455] on button "Cancel" at bounding box center [708, 454] width 43 height 19
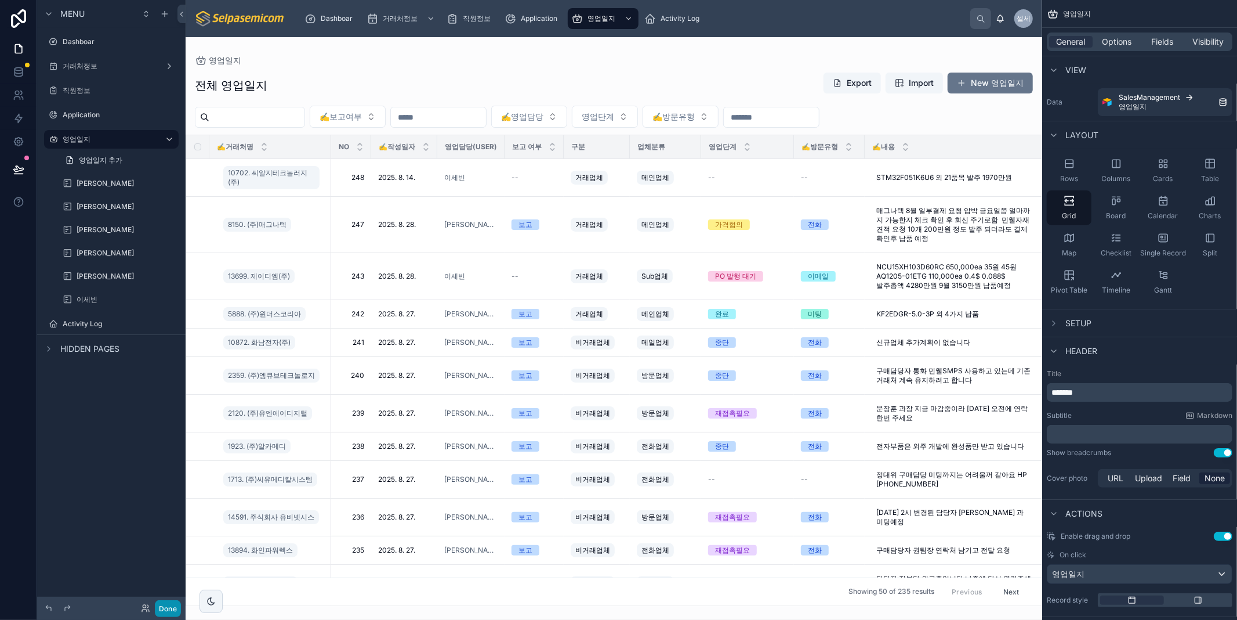
click at [160, 606] on button "Done" at bounding box center [168, 608] width 26 height 17
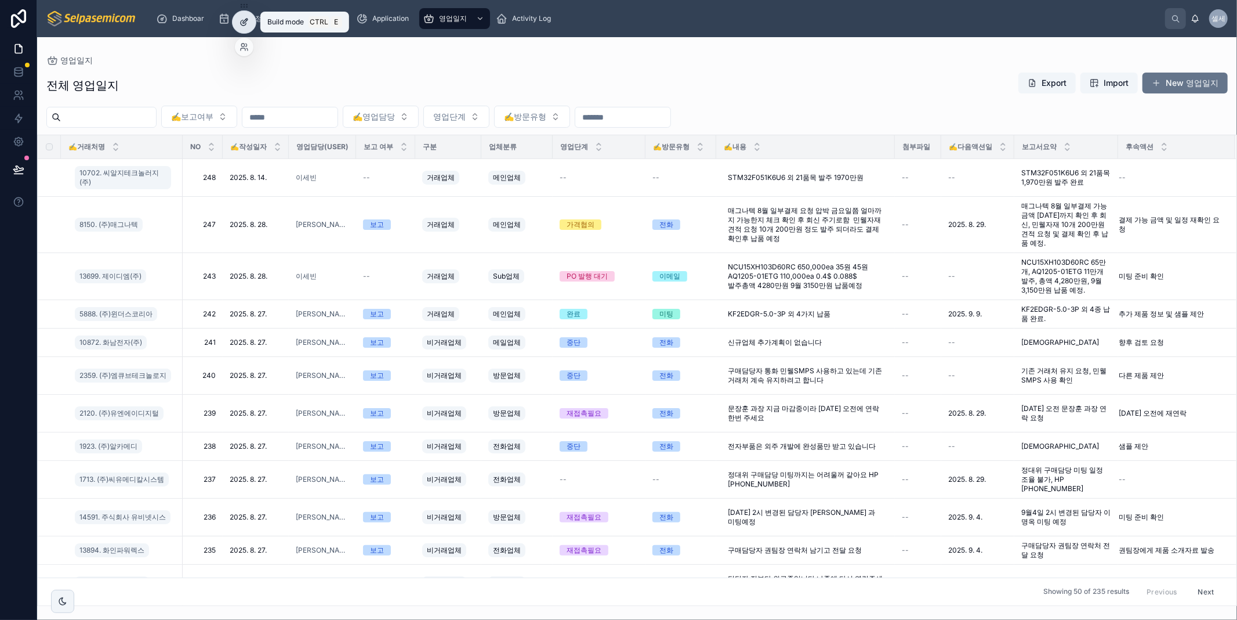
click at [251, 20] on div at bounding box center [244, 22] width 23 height 22
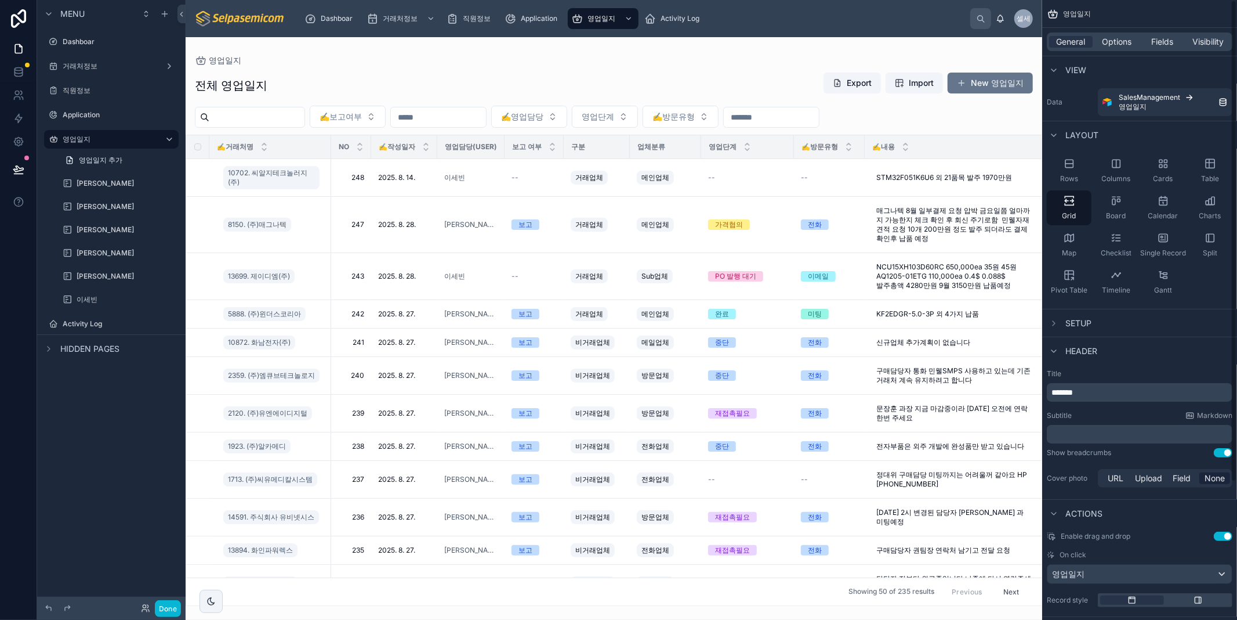
click at [976, 82] on div at bounding box center [614, 328] width 857 height 582
click at [983, 86] on button "New 영업일지" at bounding box center [990, 83] width 85 height 21
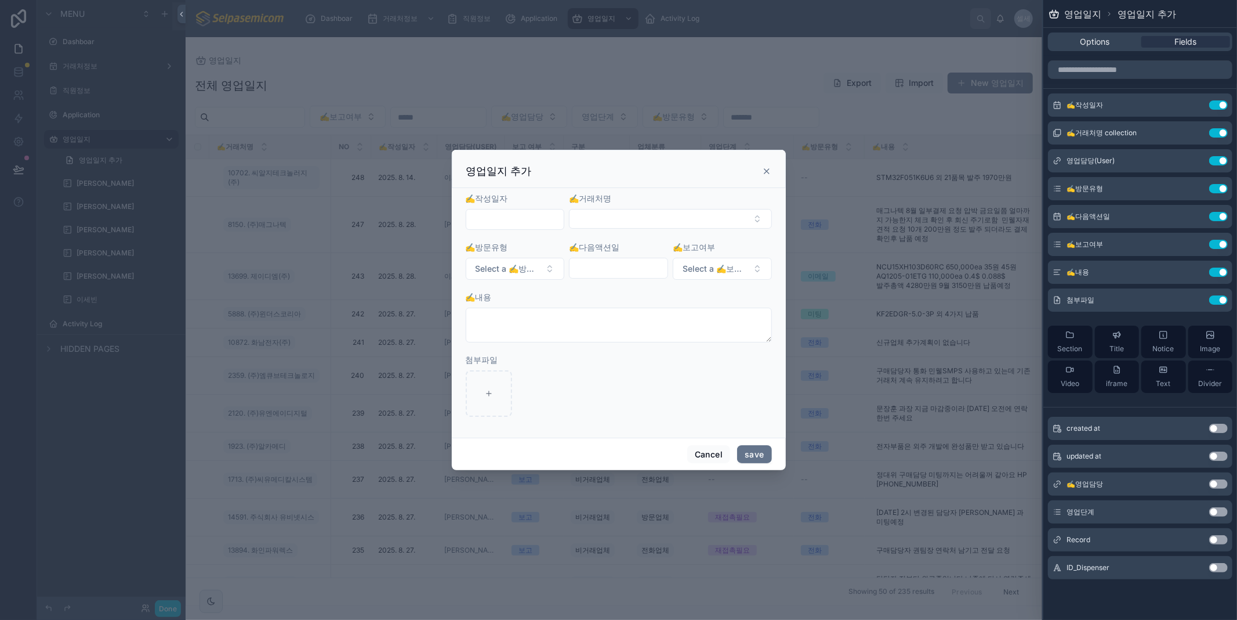
click at [488, 218] on input "text" at bounding box center [515, 219] width 98 height 16
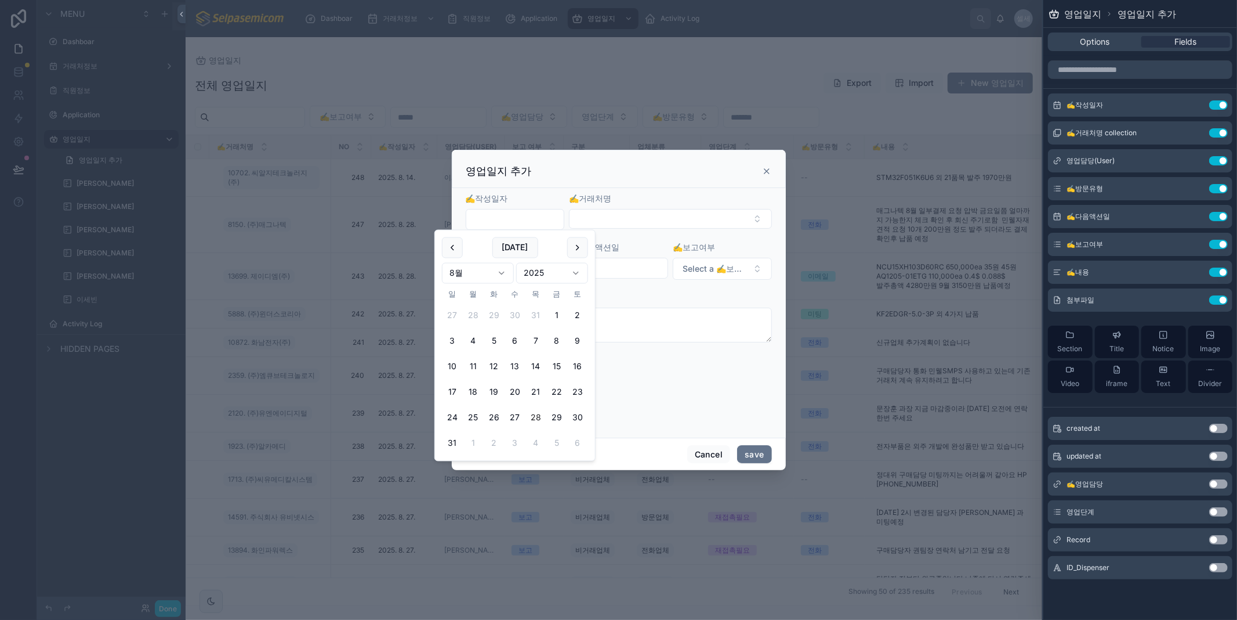
click at [540, 413] on button "28" at bounding box center [536, 417] width 21 height 21
type input "**********"
click at [635, 224] on button "Select Button" at bounding box center [670, 219] width 202 height 20
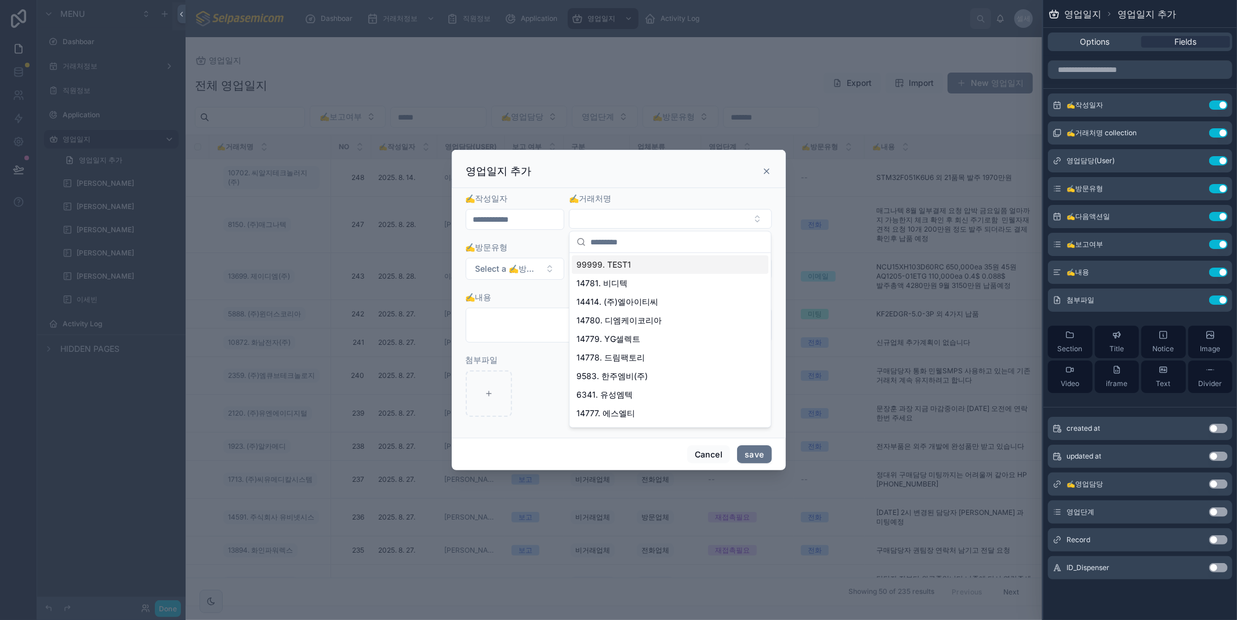
click at [591, 261] on span "99999. TEST1" at bounding box center [604, 265] width 55 height 12
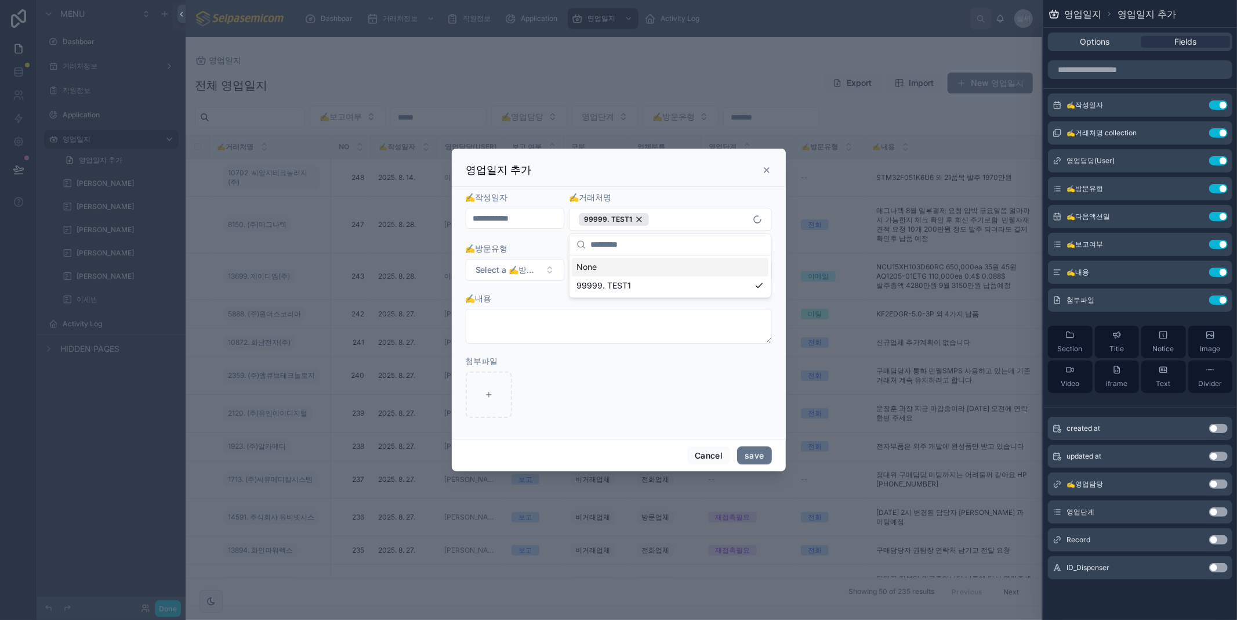
click at [544, 377] on div at bounding box center [619, 394] width 306 height 46
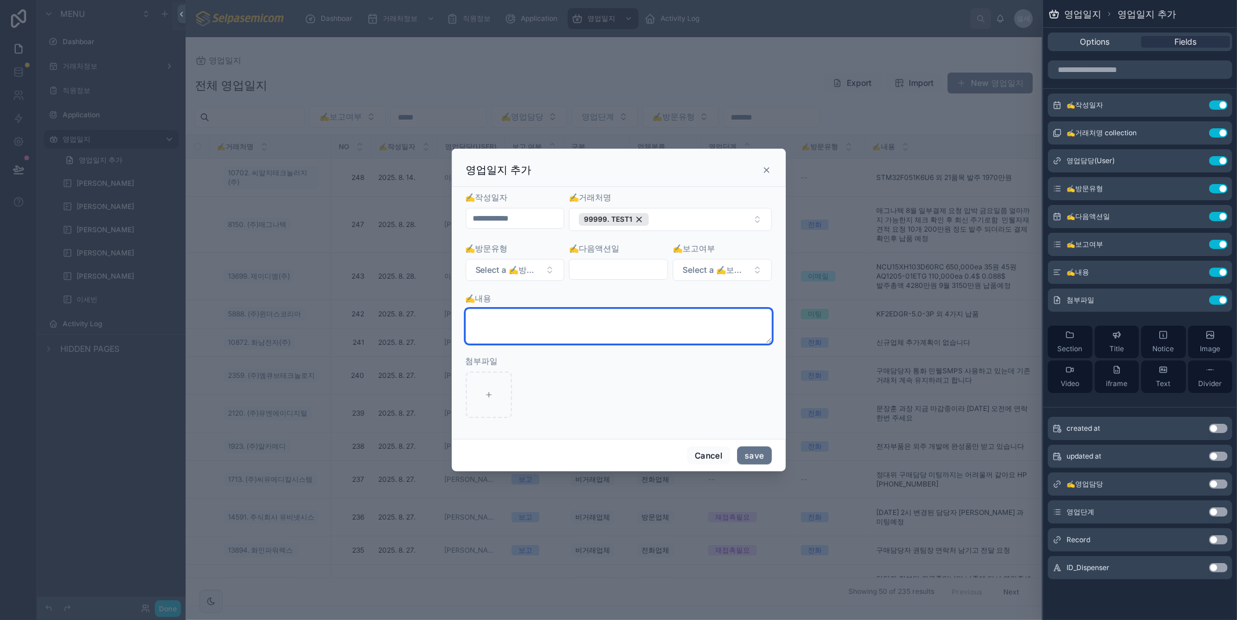
click at [563, 321] on textarea at bounding box center [619, 326] width 306 height 35
type textarea "*"
type textarea "****"
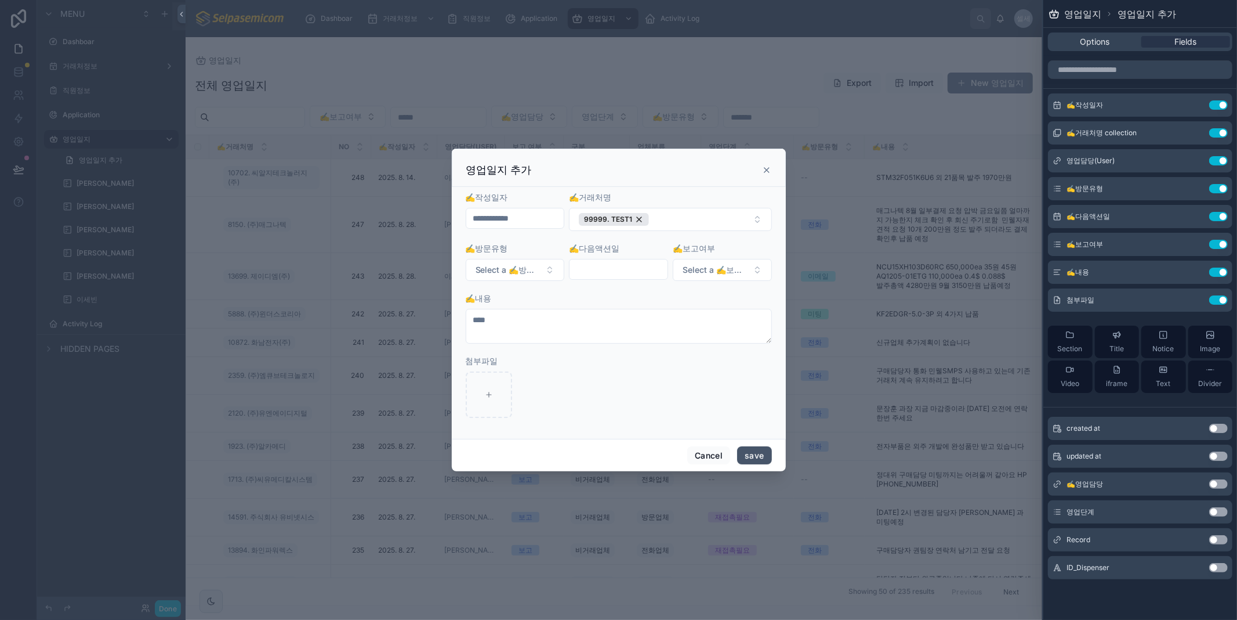
click at [744, 461] on button "save" at bounding box center [754, 455] width 34 height 19
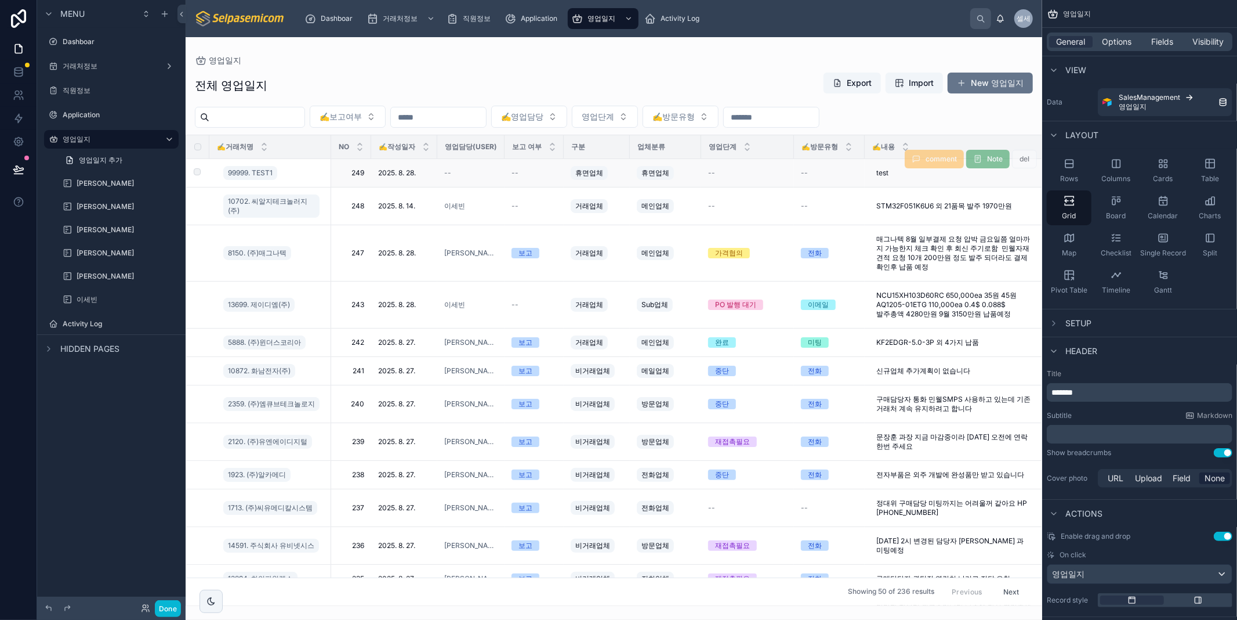
click at [464, 175] on div "--" at bounding box center [470, 172] width 53 height 9
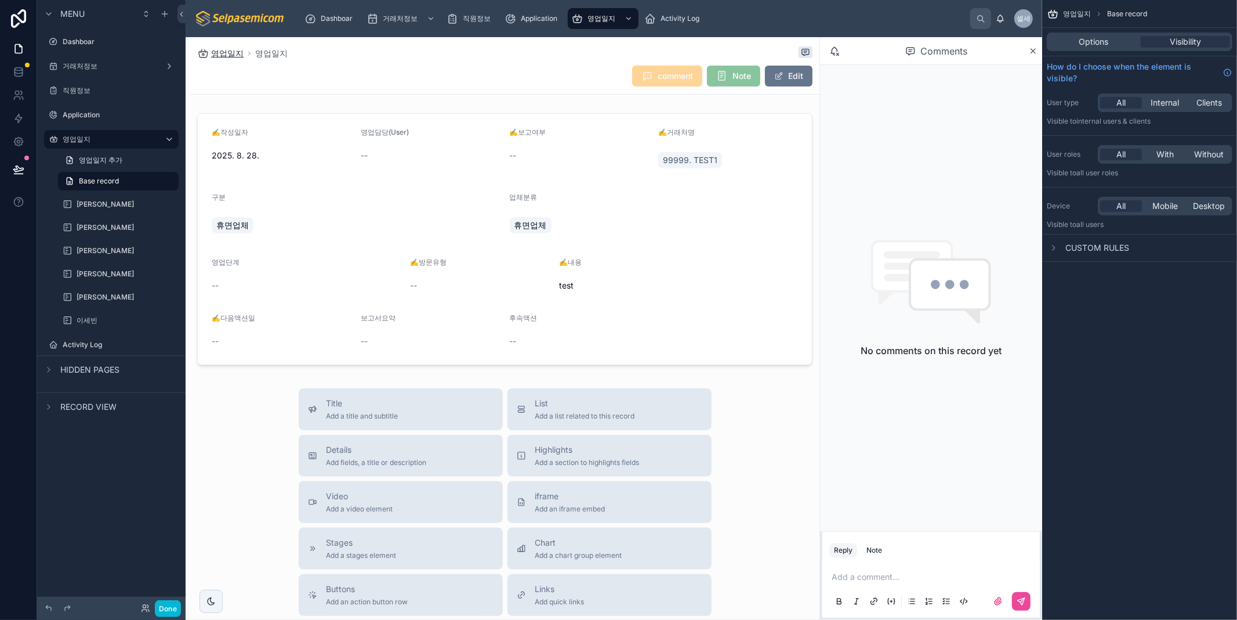
click at [224, 55] on span "영업일지" at bounding box center [227, 54] width 32 height 12
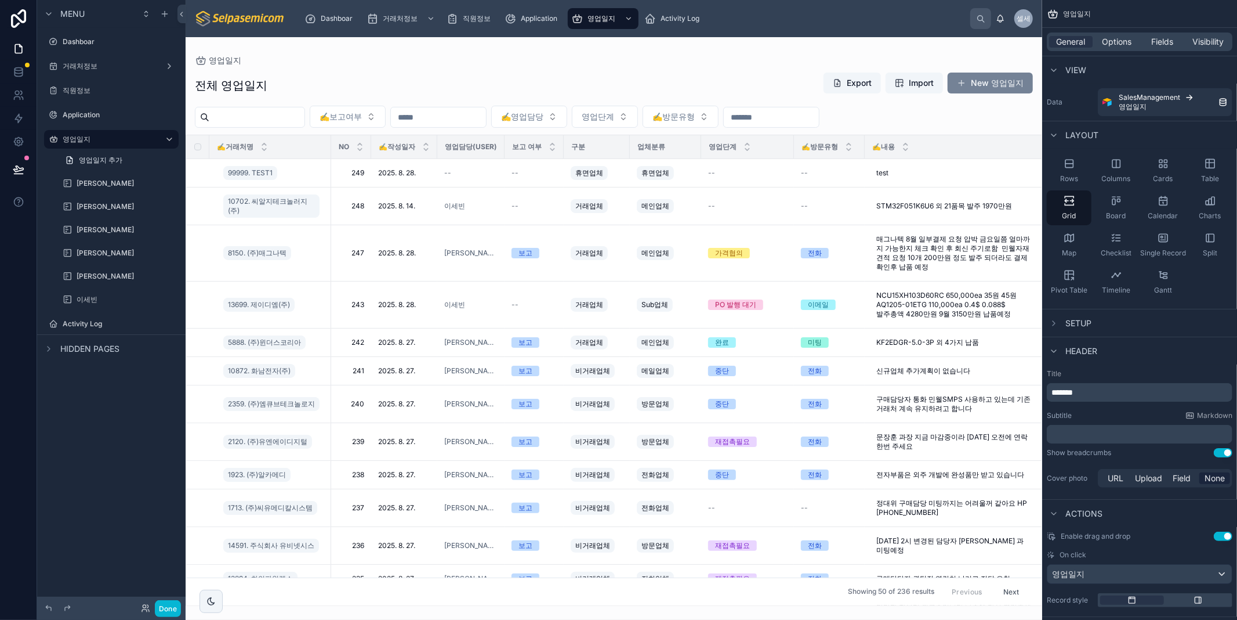
click at [980, 84] on button "New 영업일지" at bounding box center [990, 83] width 85 height 21
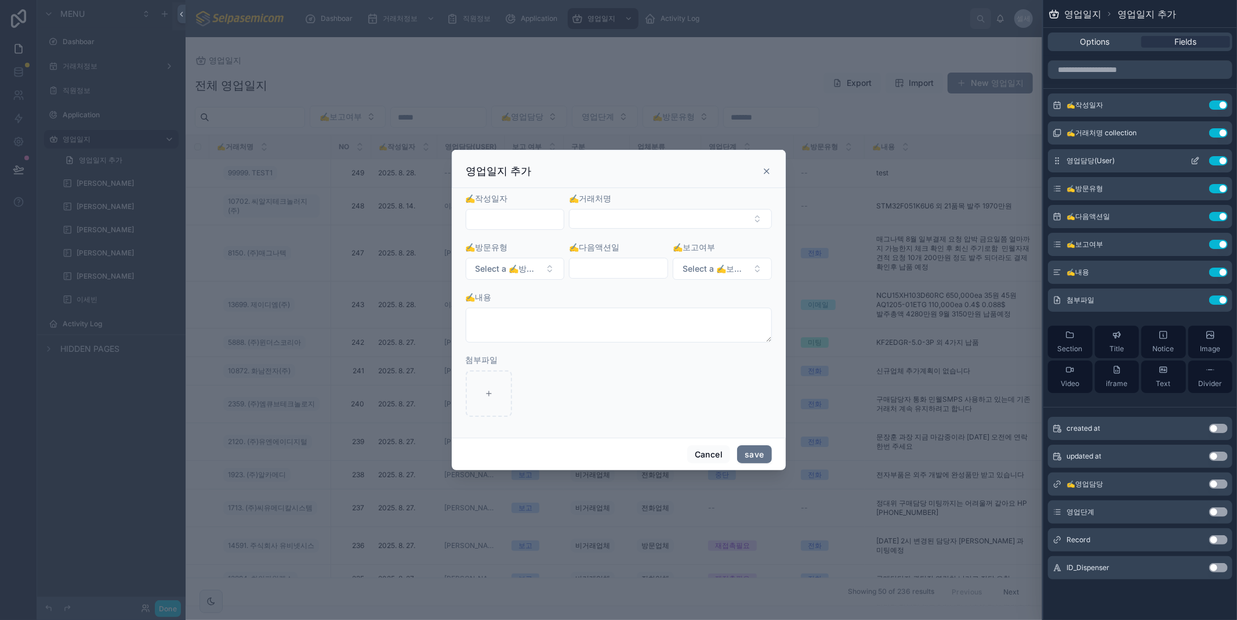
click at [1193, 159] on icon at bounding box center [1195, 160] width 9 height 9
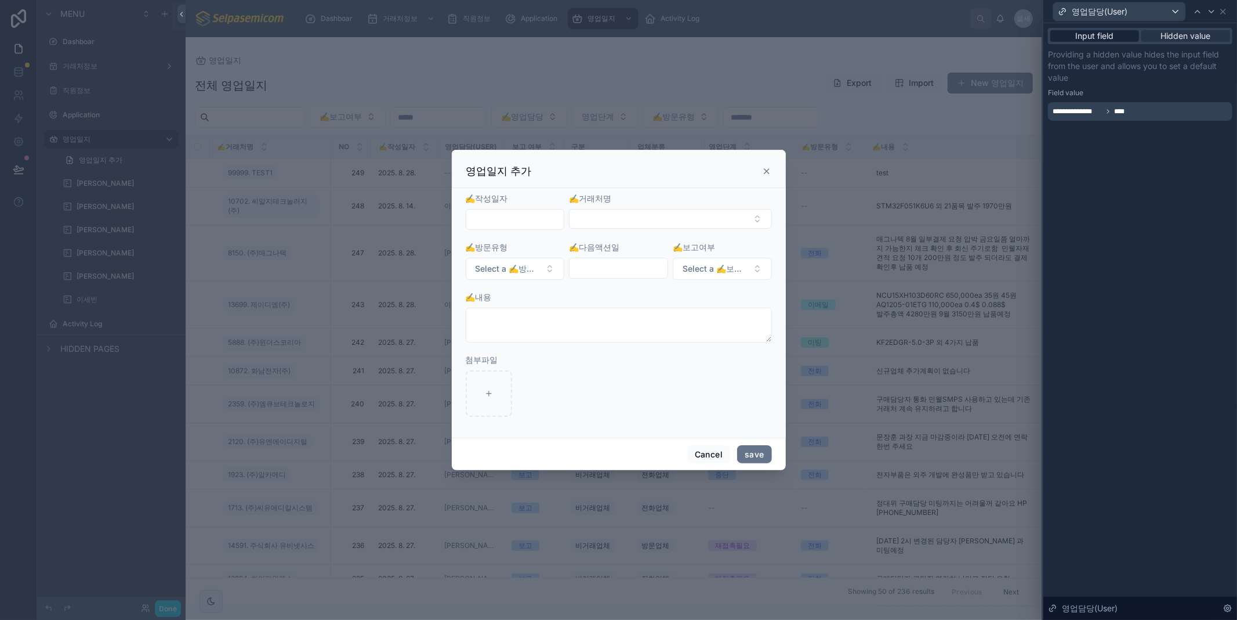
click at [1100, 34] on span "Input field" at bounding box center [1095, 36] width 38 height 12
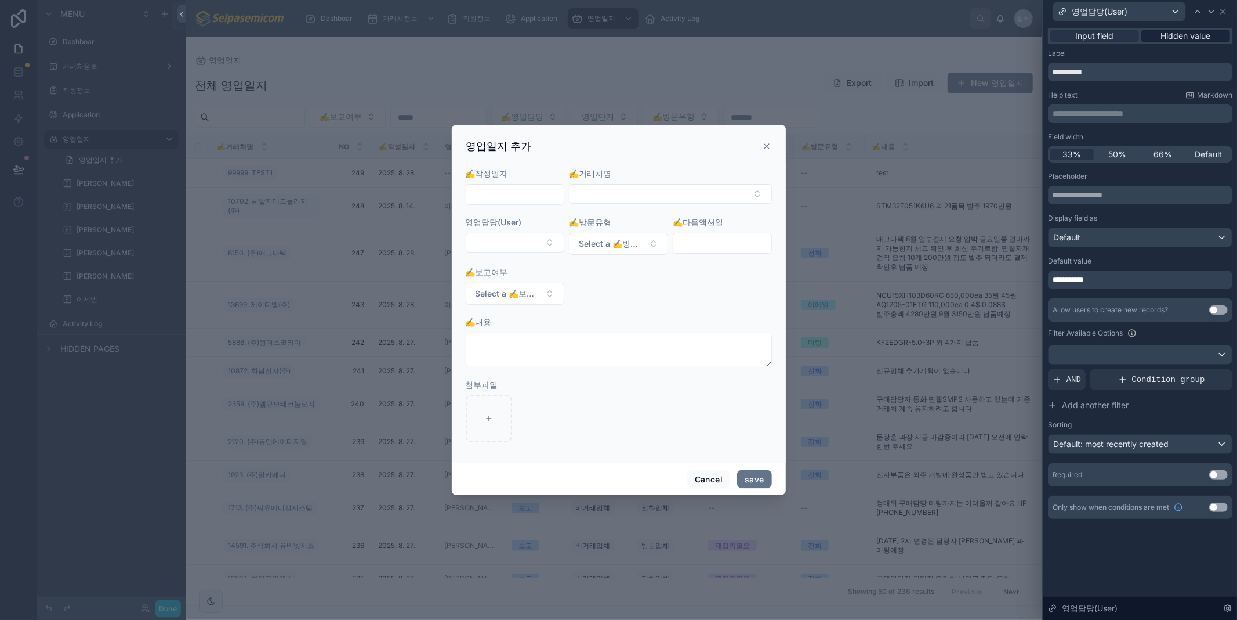
click at [1176, 37] on span "Hidden value" at bounding box center [1186, 36] width 50 height 12
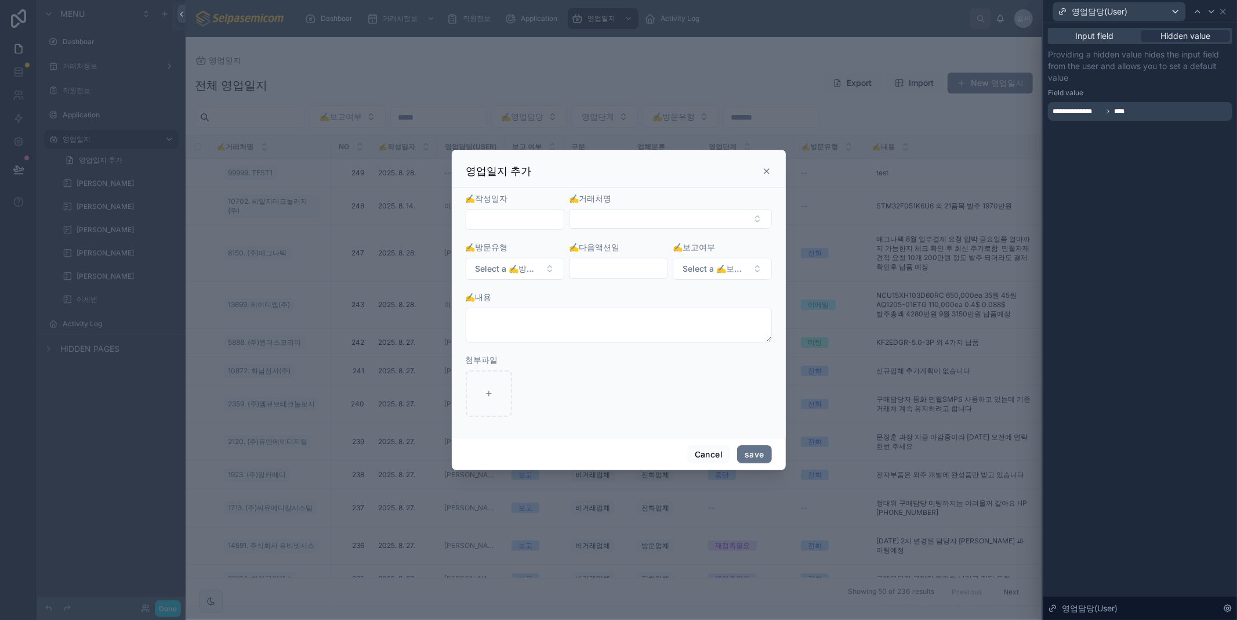
click at [770, 175] on icon at bounding box center [766, 170] width 9 height 9
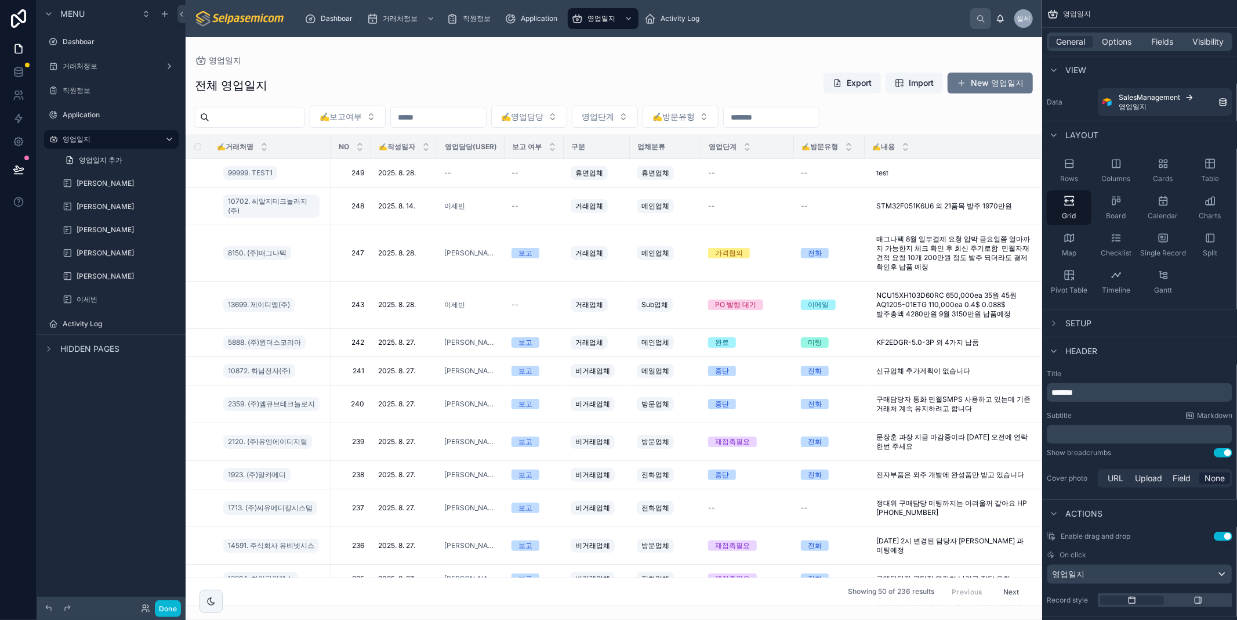
click at [662, 53] on div "영업일지 전체 영업일지 Export Import New 영업일지 ✍️보고여부 ✍️영업담당 영업단계 ✍️방문유형 ✍️거래처명 NO ✍️작성일자 …" at bounding box center [614, 321] width 857 height 568
click at [17, 172] on icon at bounding box center [19, 170] width 12 height 12
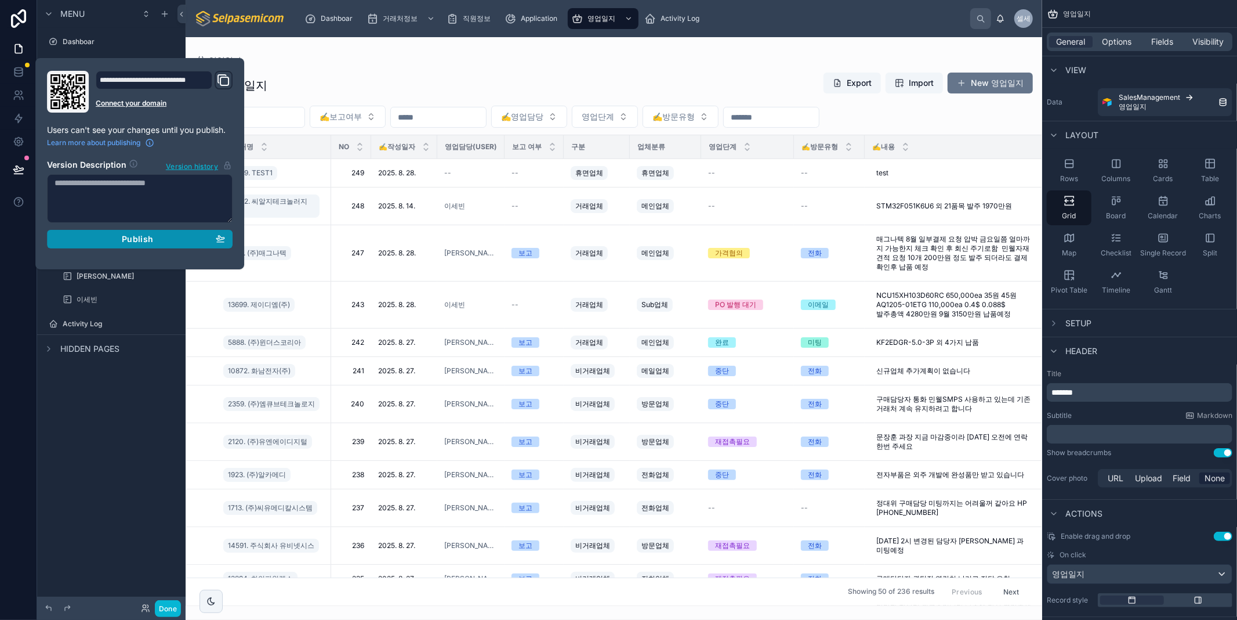
click at [155, 242] on div "Publish" at bounding box center [140, 239] width 171 height 10
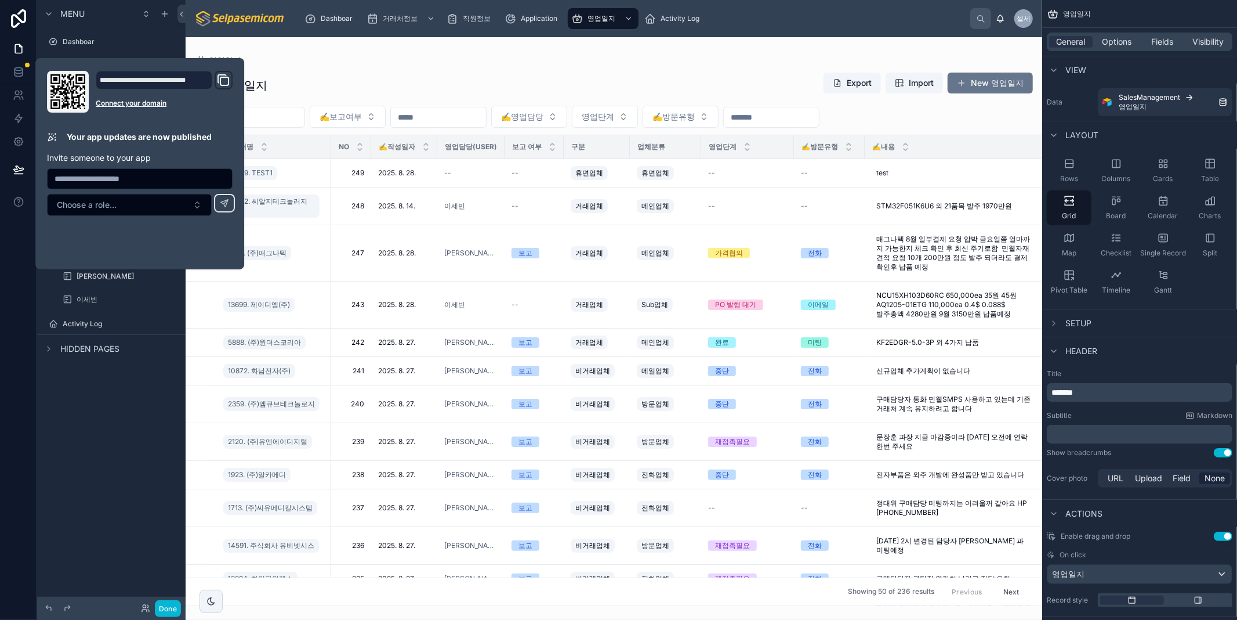
click at [311, 67] on div "전체 영업일지 Export Import New 영업일지 ✍️보고여부 ✍️영업담당 영업단계 ✍️방문유형 ✍️거래처명 NO ✍️작성일자 영업담당(…" at bounding box center [614, 335] width 857 height 541
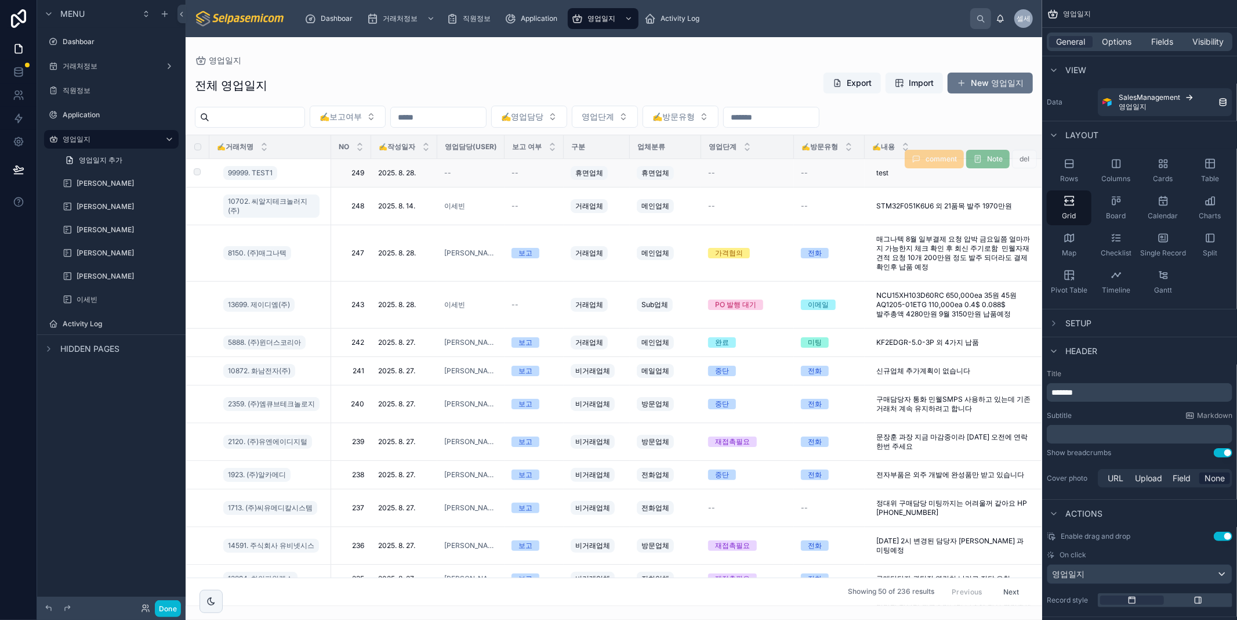
click at [1019, 158] on span "del" at bounding box center [1024, 158] width 25 height 9
click at [600, 17] on span "영업일지" at bounding box center [602, 18] width 28 height 9
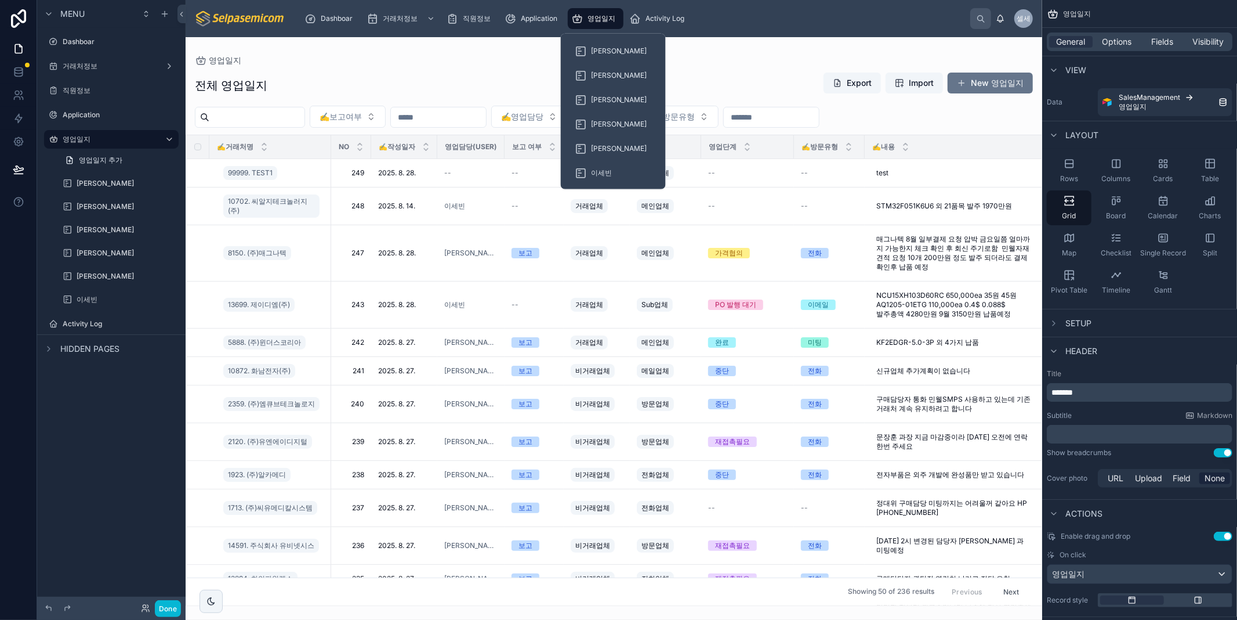
click at [603, 17] on span "영업일지" at bounding box center [602, 18] width 28 height 9
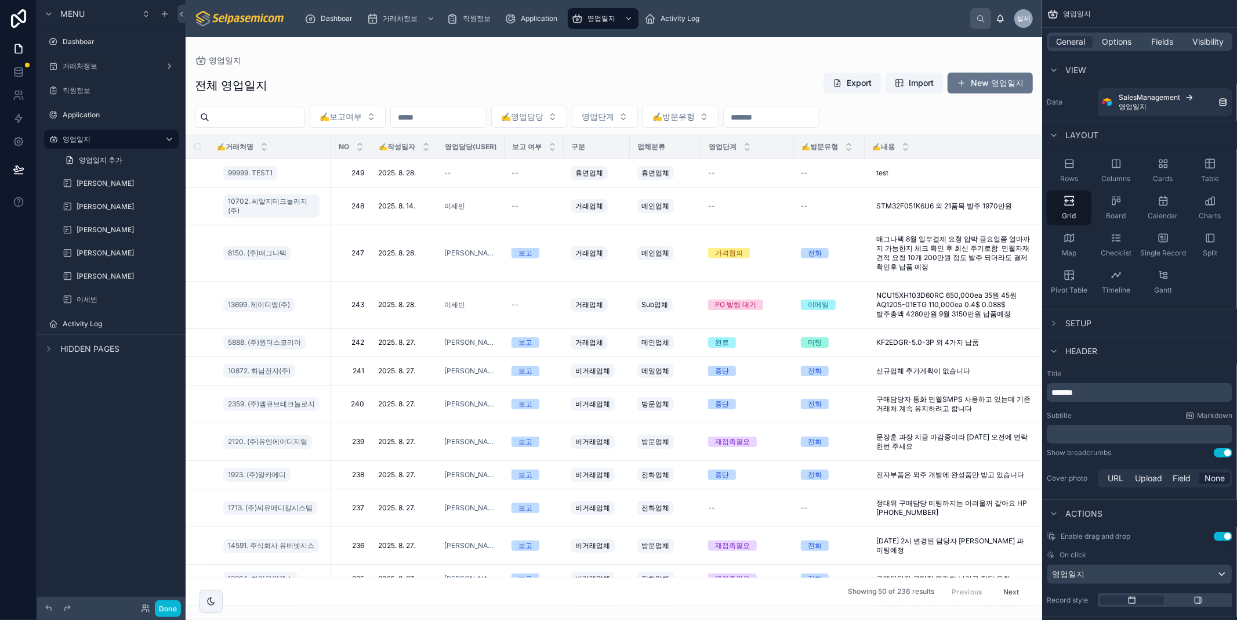
click at [366, 83] on div "전체 영업일지 Export Import New 영업일지" at bounding box center [614, 85] width 838 height 27
click at [803, 170] on span "--" at bounding box center [804, 172] width 7 height 9
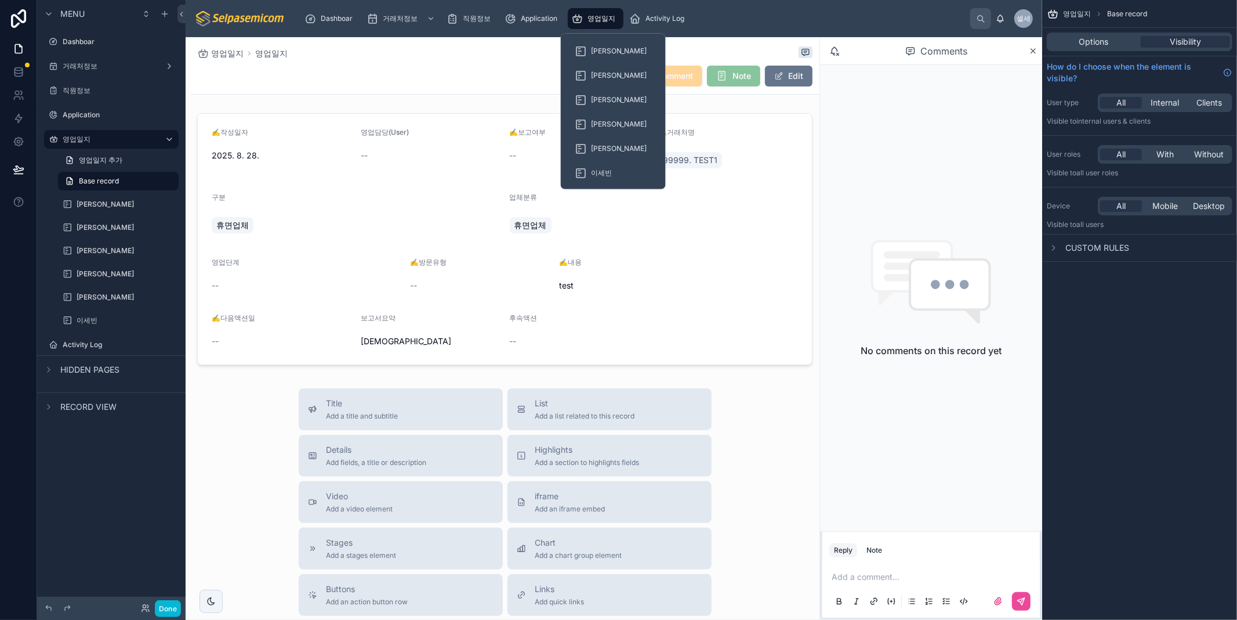
click at [596, 15] on span "영업일지" at bounding box center [602, 18] width 28 height 9
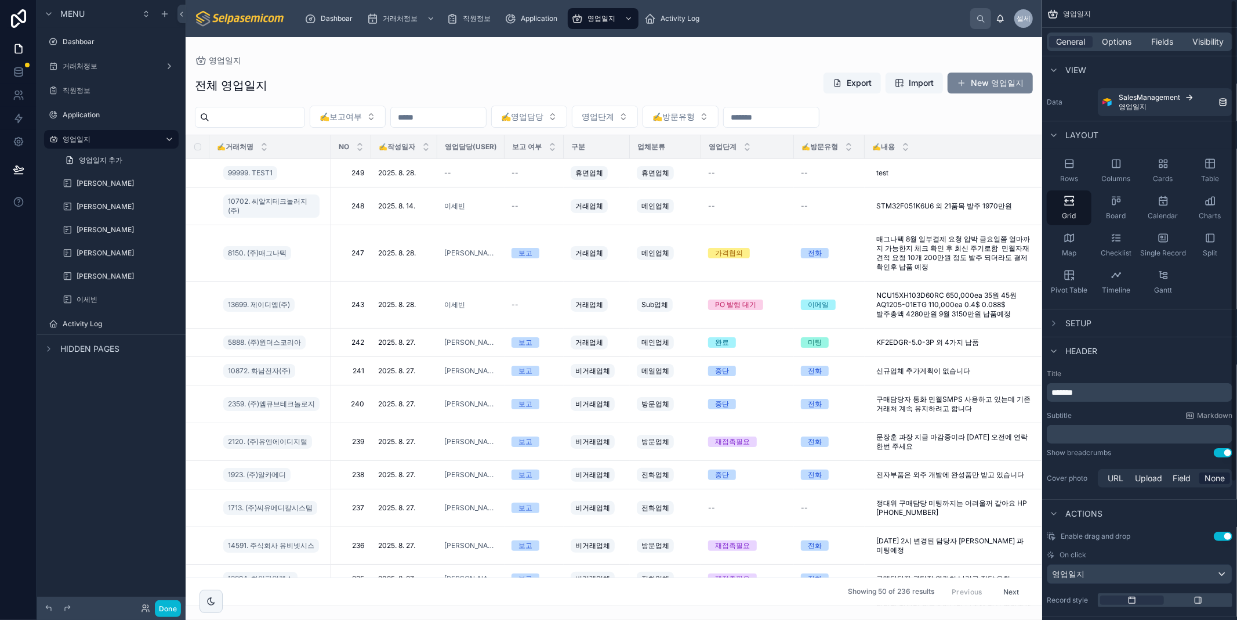
click at [1014, 83] on button "New 영업일지" at bounding box center [990, 83] width 85 height 21
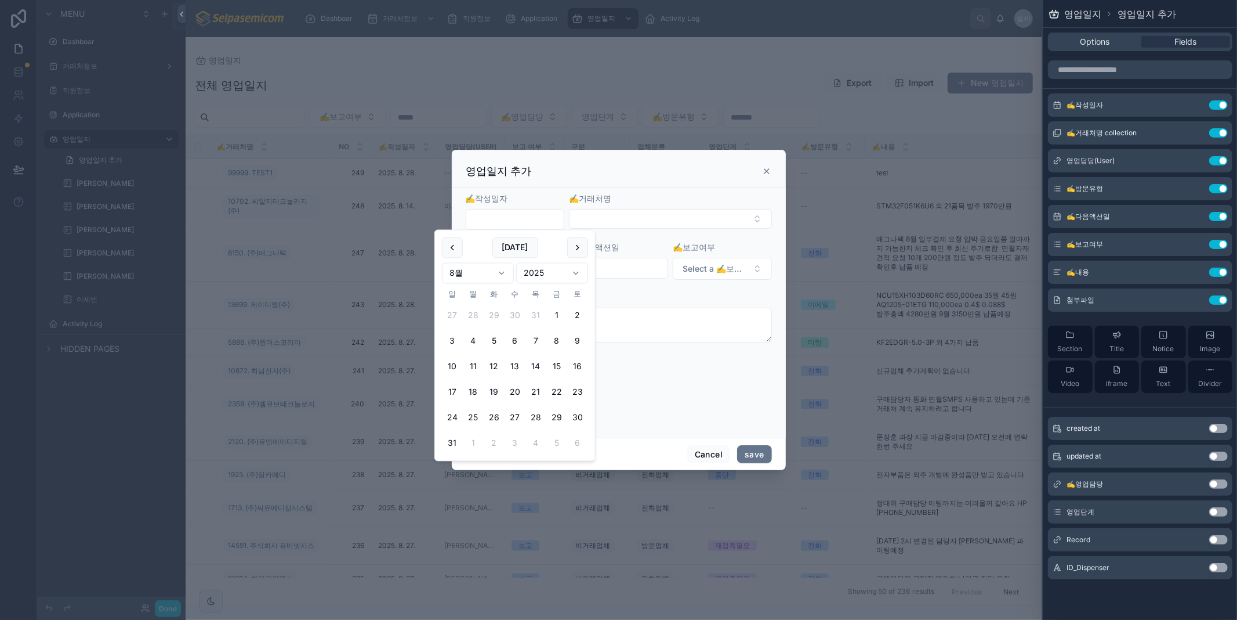
click at [511, 218] on input "text" at bounding box center [515, 219] width 98 height 16
click at [556, 416] on button "29" at bounding box center [556, 417] width 21 height 21
type input "**********"
click at [676, 216] on button "Select Button" at bounding box center [670, 219] width 202 height 20
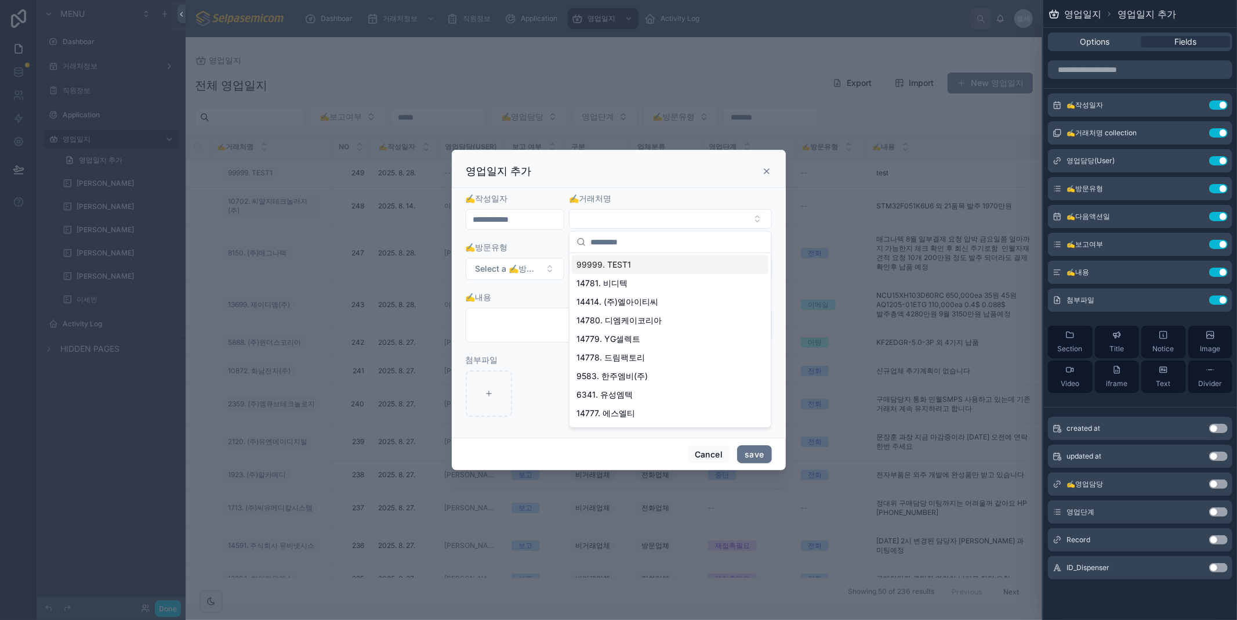
click at [623, 265] on span "99999. TEST1" at bounding box center [604, 265] width 55 height 12
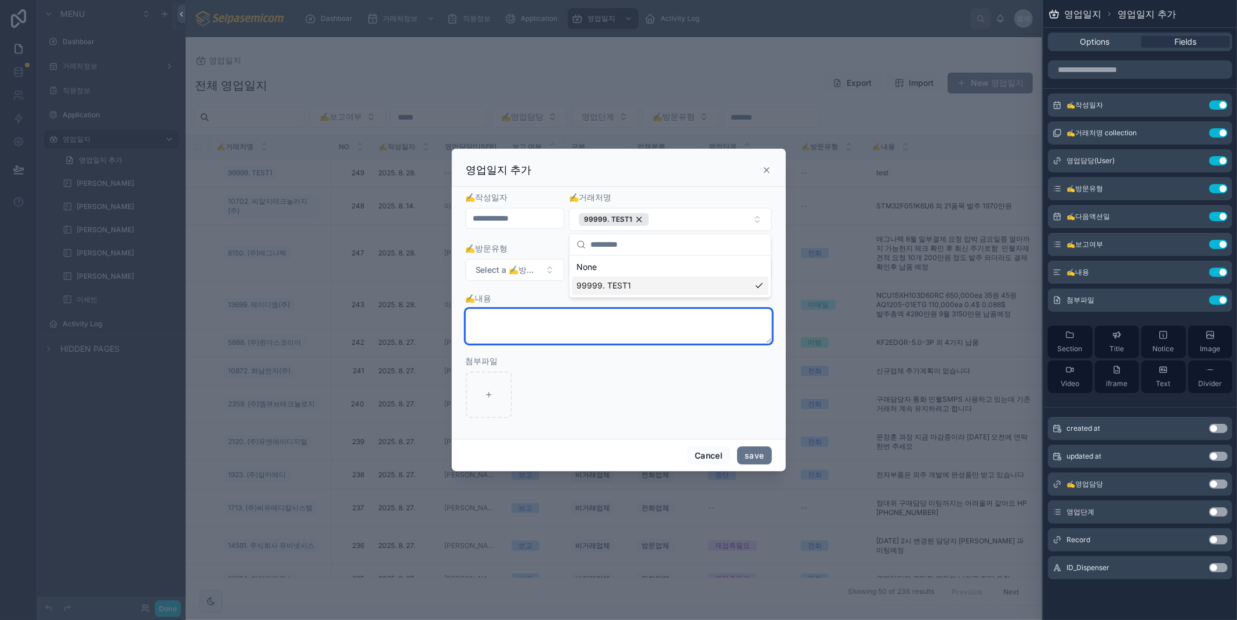
click at [470, 339] on textarea at bounding box center [619, 326] width 306 height 35
type textarea "*"
type textarea "*******"
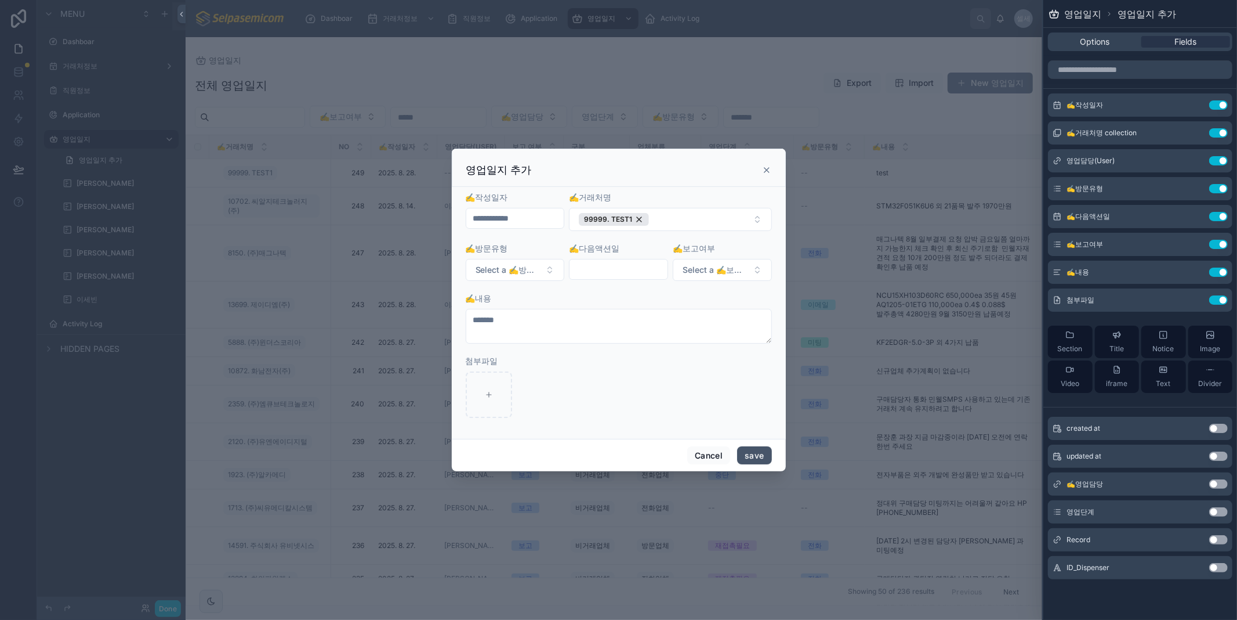
click at [759, 462] on button "save" at bounding box center [754, 455] width 34 height 19
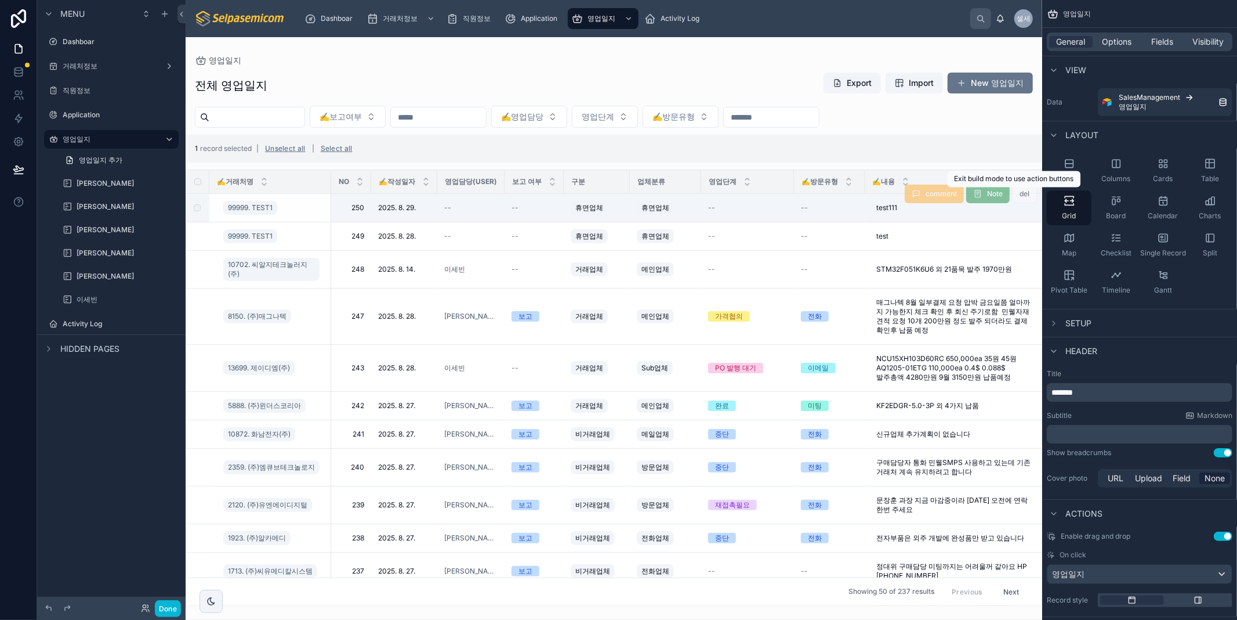
click at [1018, 193] on span "del" at bounding box center [1024, 193] width 25 height 9
click at [1121, 35] on div "General Options Fields Visibility" at bounding box center [1140, 41] width 186 height 19
click at [1121, 41] on span "Options" at bounding box center [1117, 42] width 30 height 12
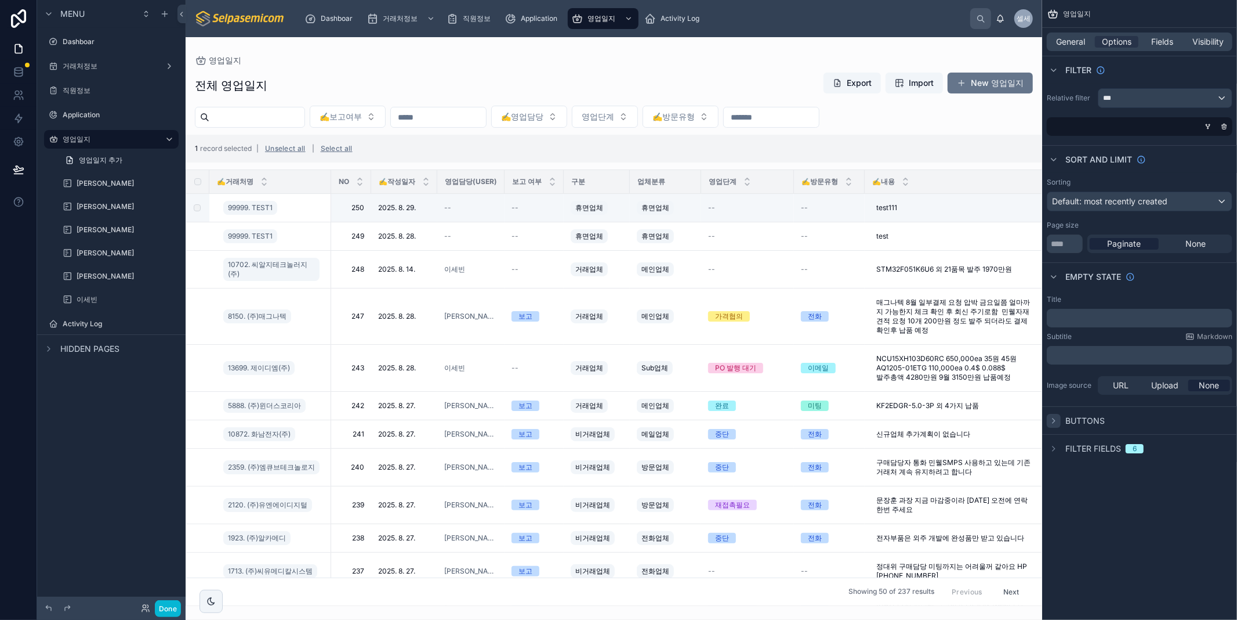
click at [1054, 422] on icon "scrollable content" at bounding box center [1053, 420] width 9 height 9
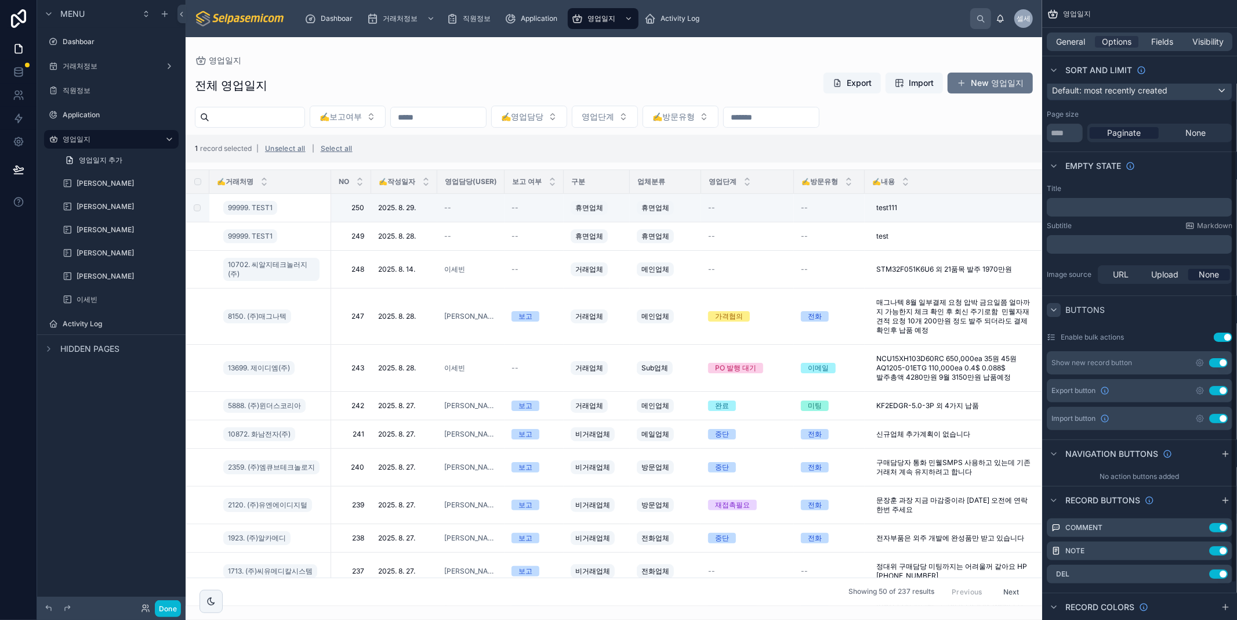
scroll to position [129, 0]
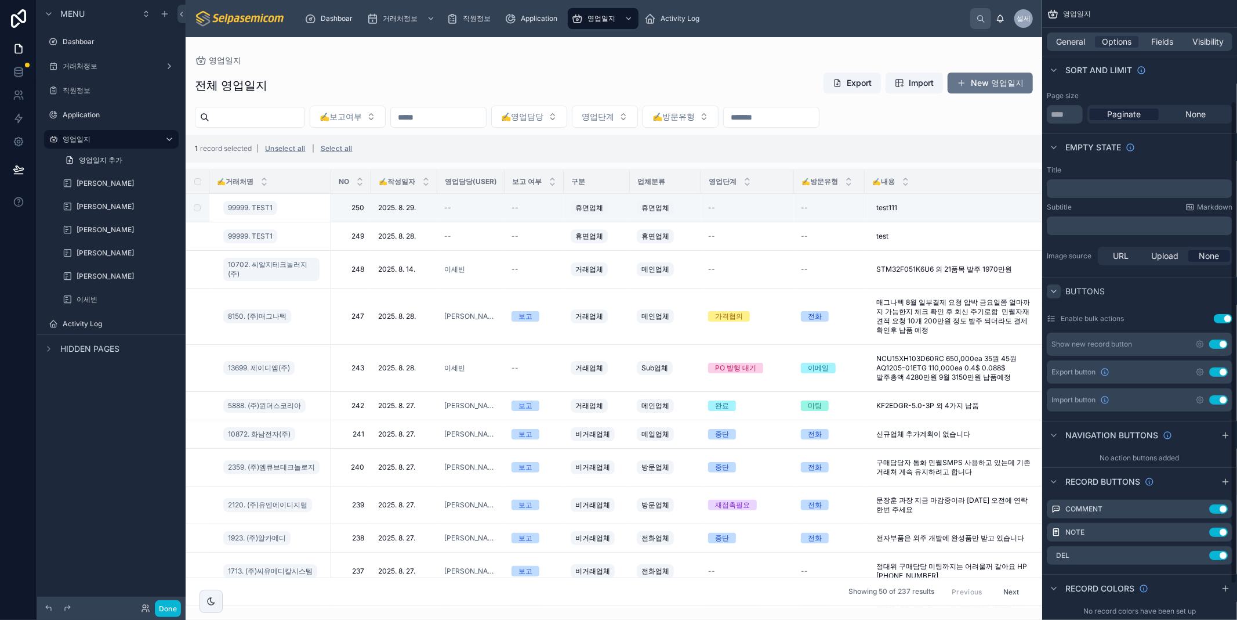
click at [1053, 288] on icon "scrollable content" at bounding box center [1053, 291] width 9 height 9
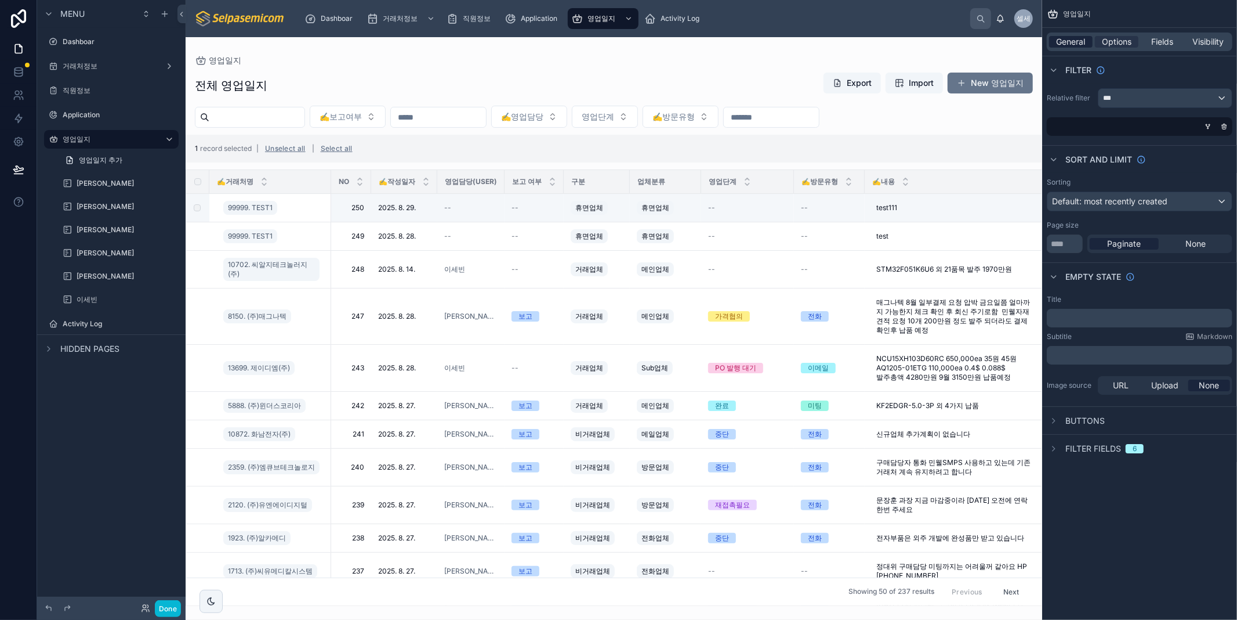
click at [1064, 37] on span "General" at bounding box center [1071, 42] width 29 height 12
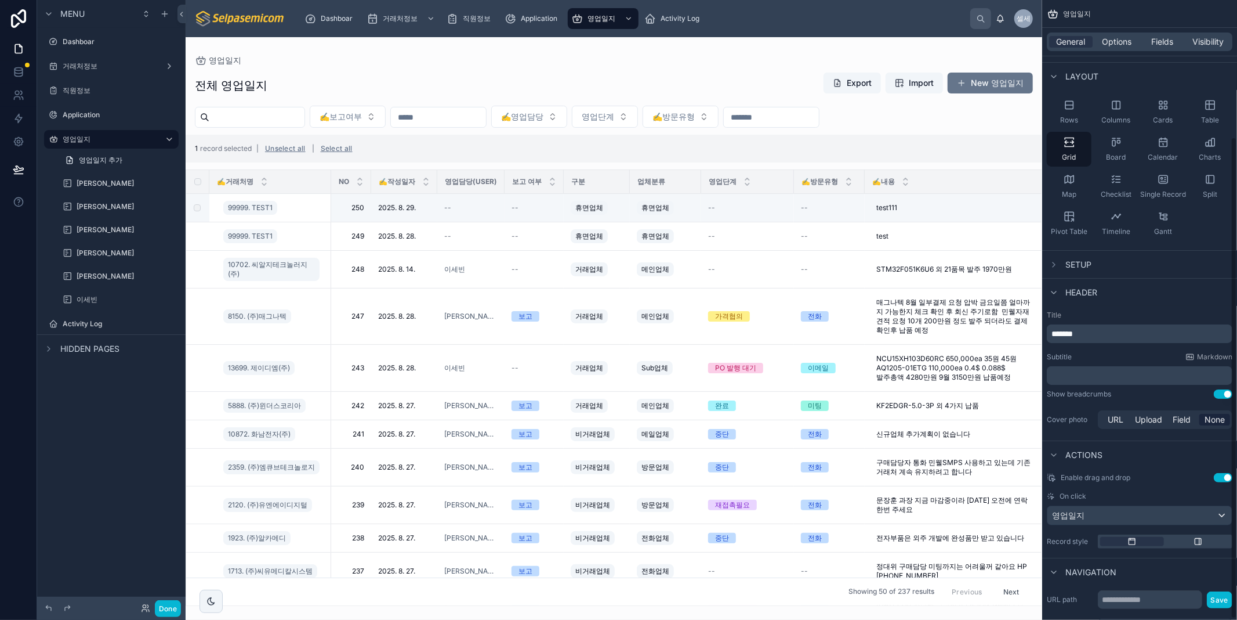
scroll to position [178, 0]
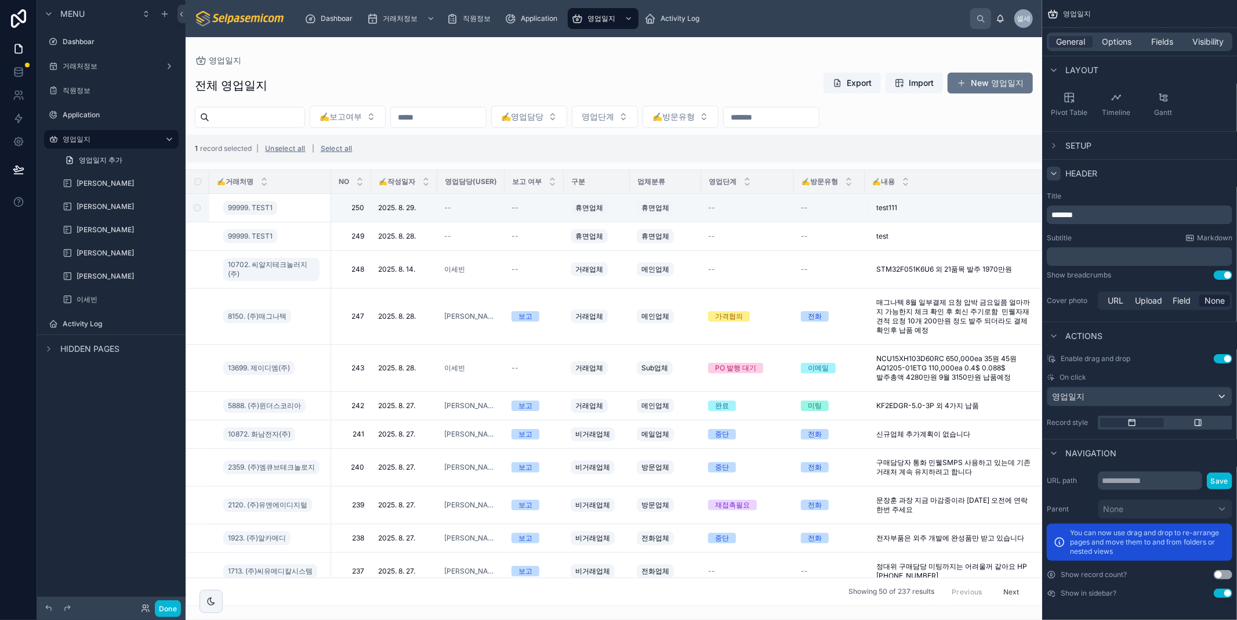
click at [1056, 171] on icon "scrollable content" at bounding box center [1053, 173] width 9 height 9
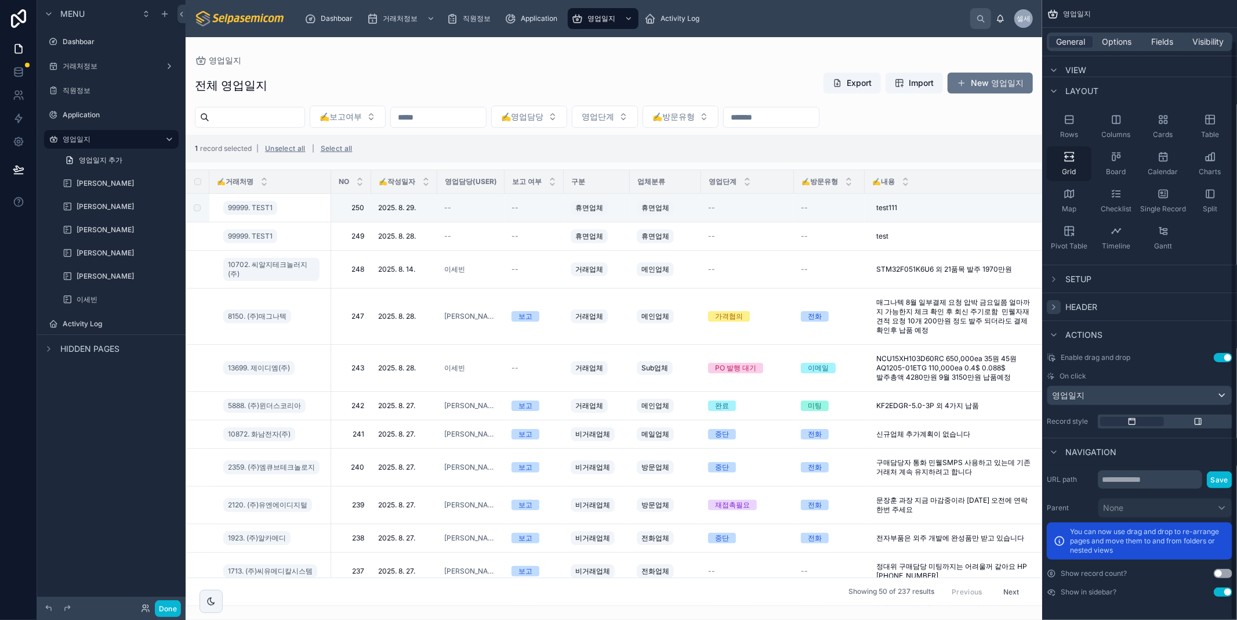
scroll to position [44, 0]
click at [1056, 87] on icon "scrollable content" at bounding box center [1053, 91] width 9 height 9
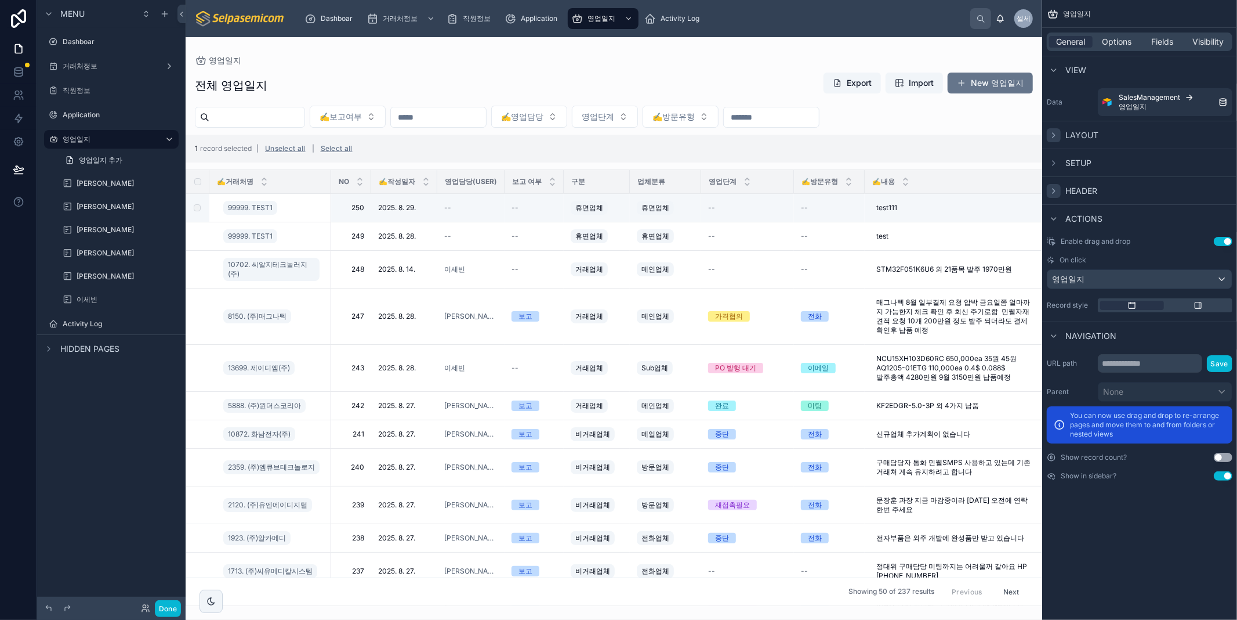
scroll to position [0, 0]
click at [1118, 43] on span "Options" at bounding box center [1117, 42] width 30 height 12
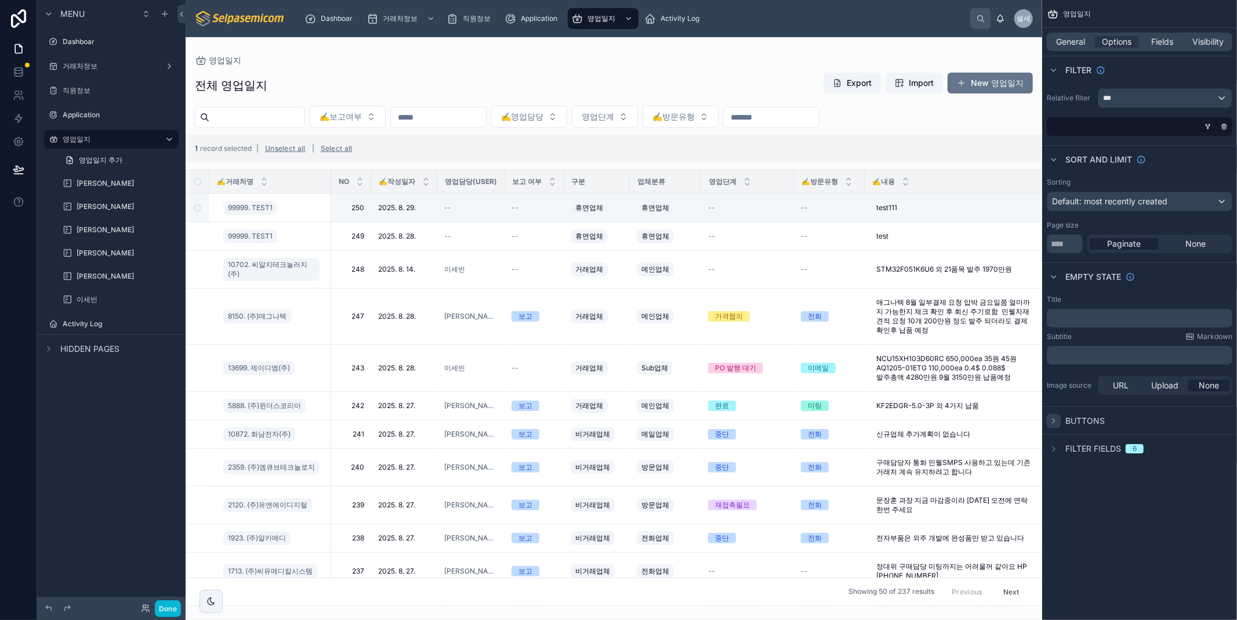
click at [1056, 418] on icon "scrollable content" at bounding box center [1053, 420] width 9 height 9
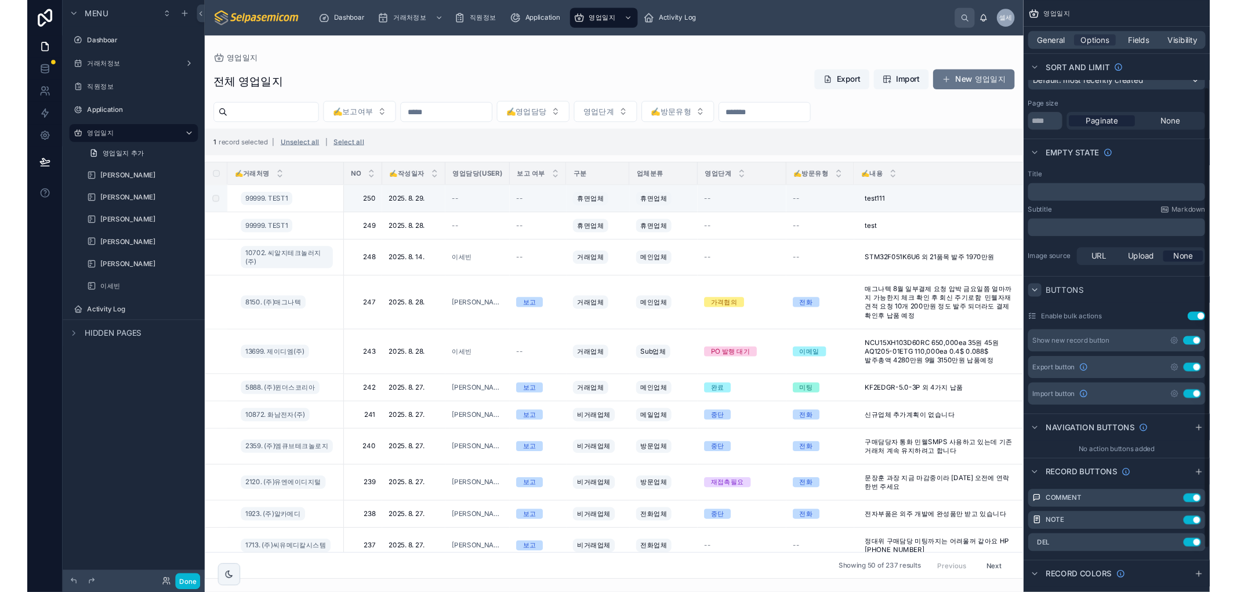
scroll to position [129, 0]
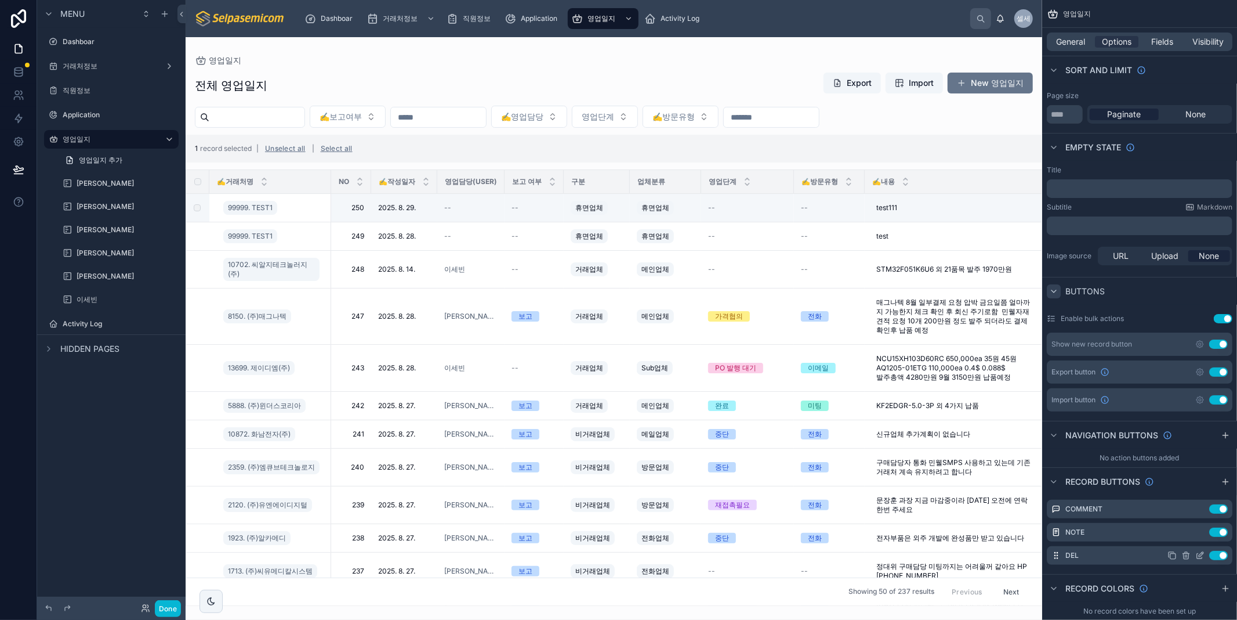
click at [1197, 555] on icon "scrollable content" at bounding box center [1199, 555] width 5 height 5
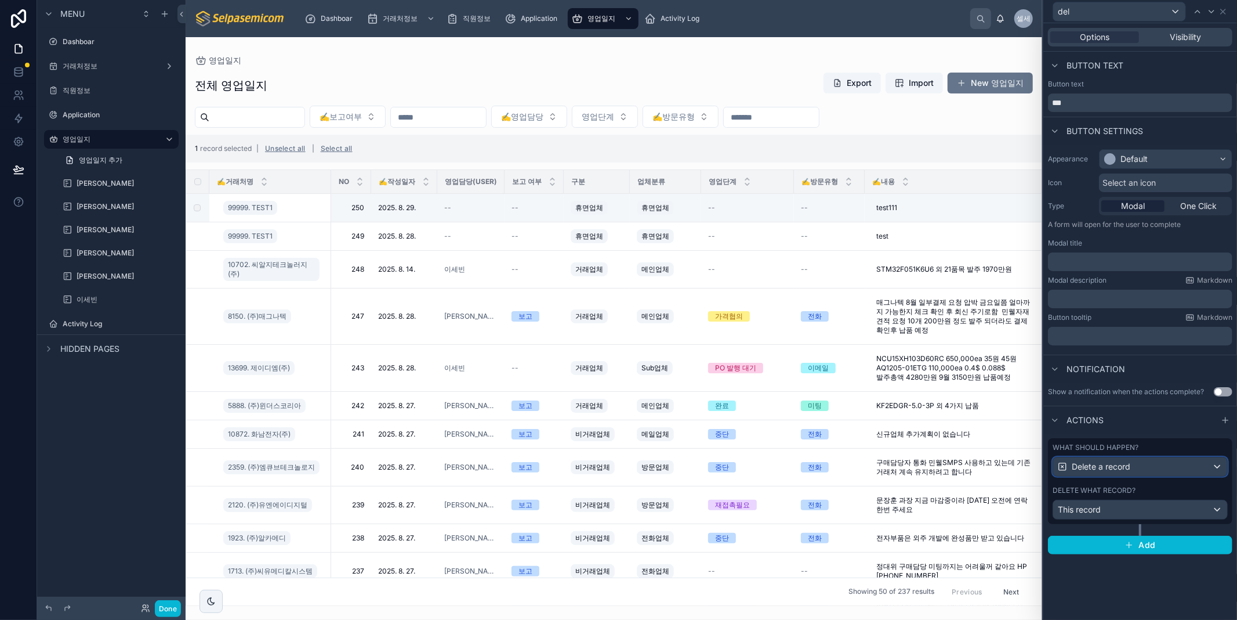
click at [1129, 468] on span "Delete a record" at bounding box center [1101, 467] width 59 height 12
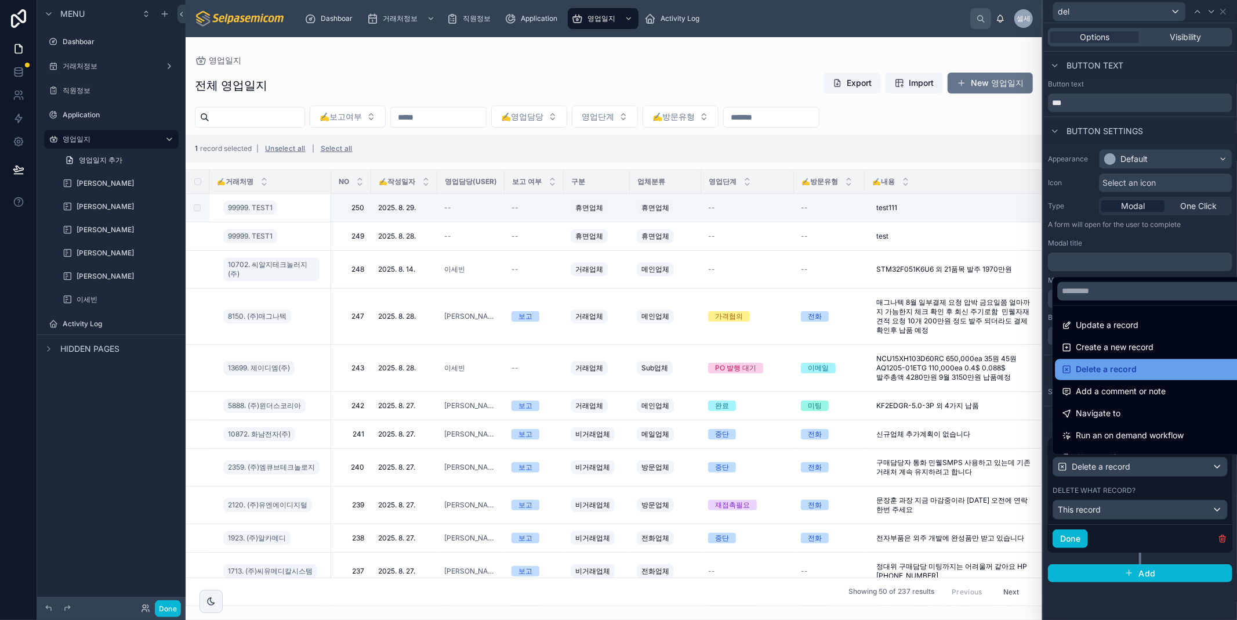
click at [1109, 367] on span "Delete a record" at bounding box center [1106, 370] width 61 height 14
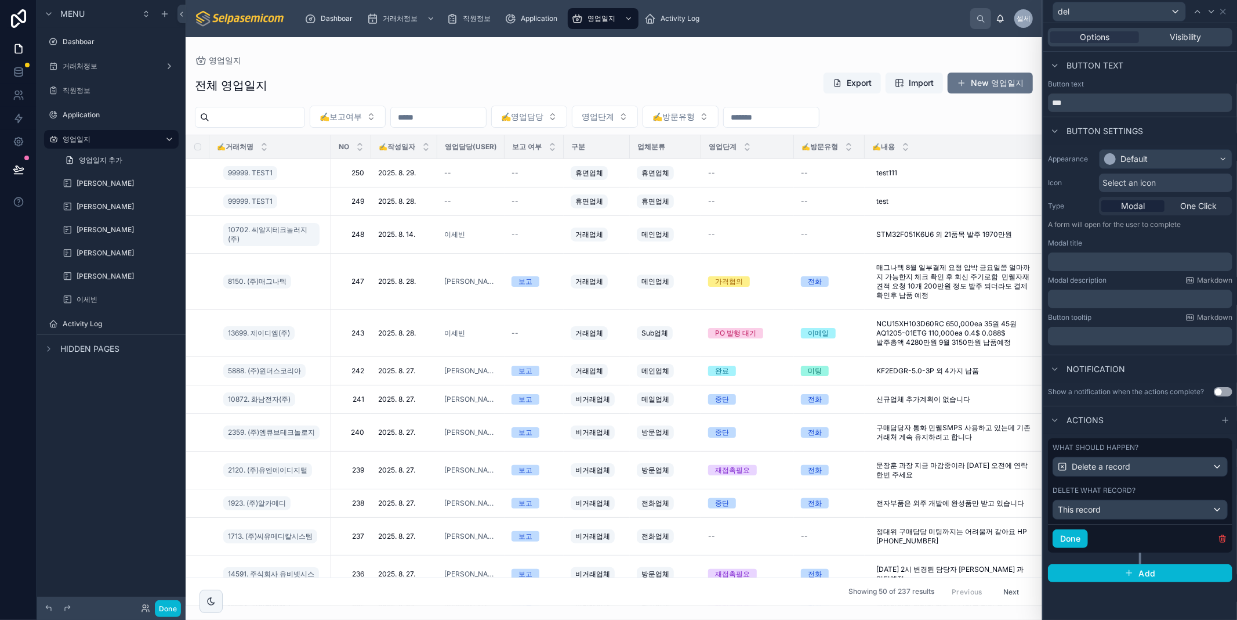
drag, startPoint x: 1109, startPoint y: 599, endPoint x: 1124, endPoint y: 613, distance: 21.0
click at [1112, 602] on div "Options Visibility Button text Button text *** Button settings Appearance Defau…" at bounding box center [1141, 321] width 194 height 596
click at [169, 607] on button "Done" at bounding box center [168, 608] width 26 height 17
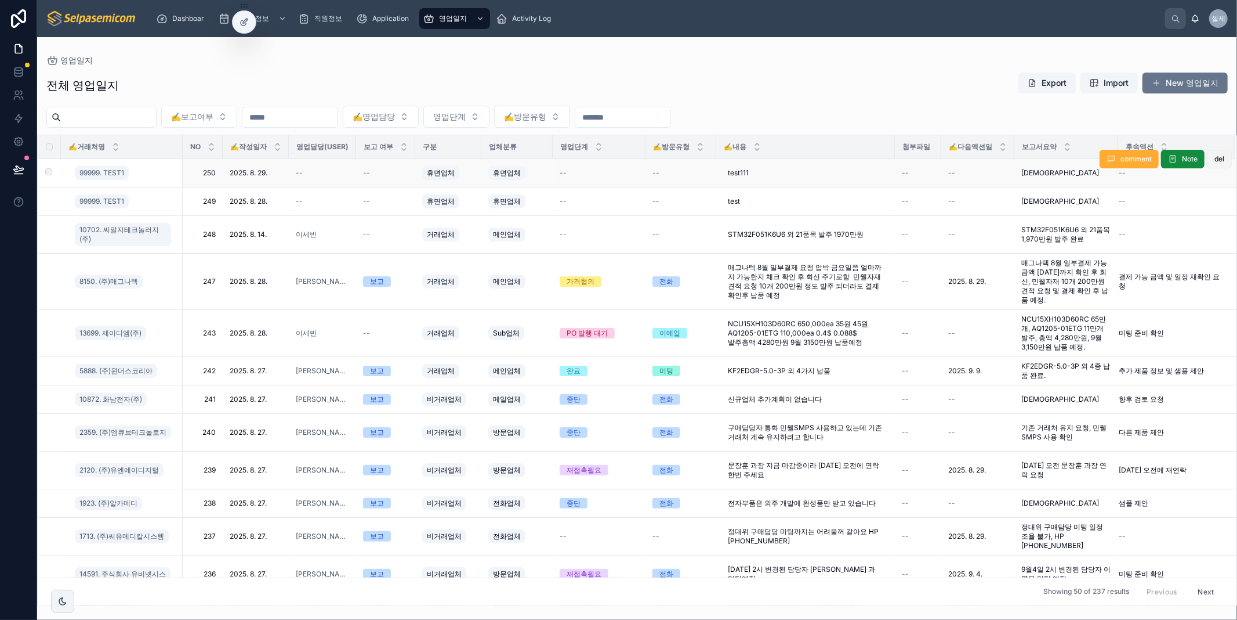
click at [1214, 164] on button "del" at bounding box center [1219, 159] width 25 height 19
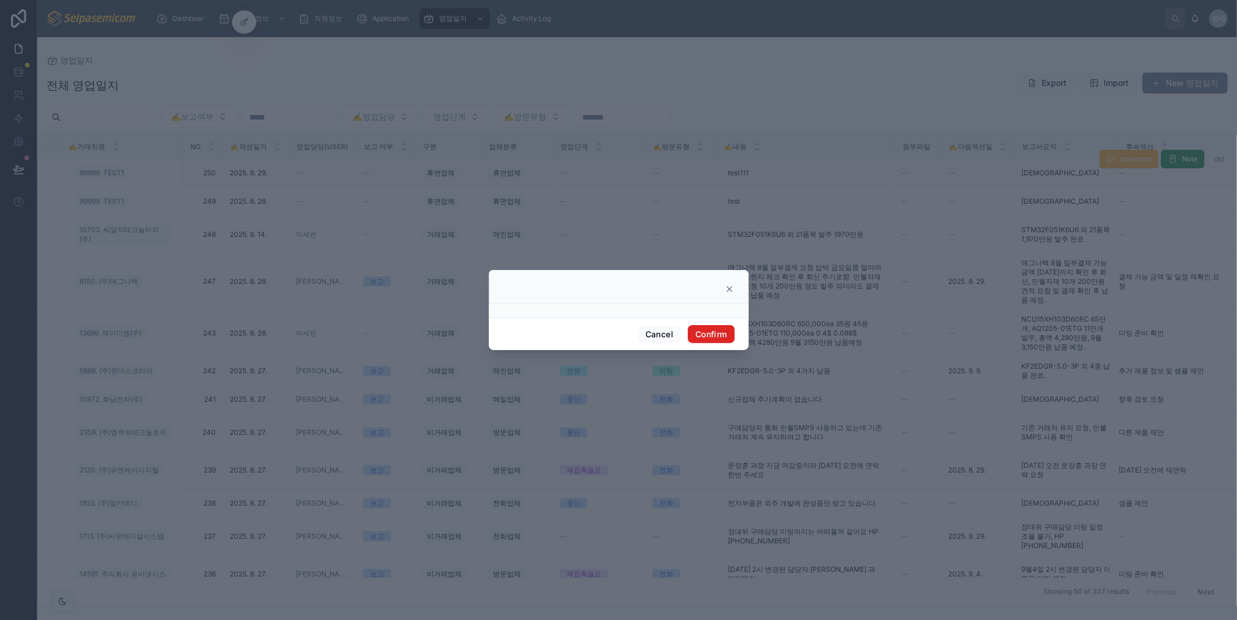
click at [708, 333] on button "Confirm" at bounding box center [711, 334] width 46 height 19
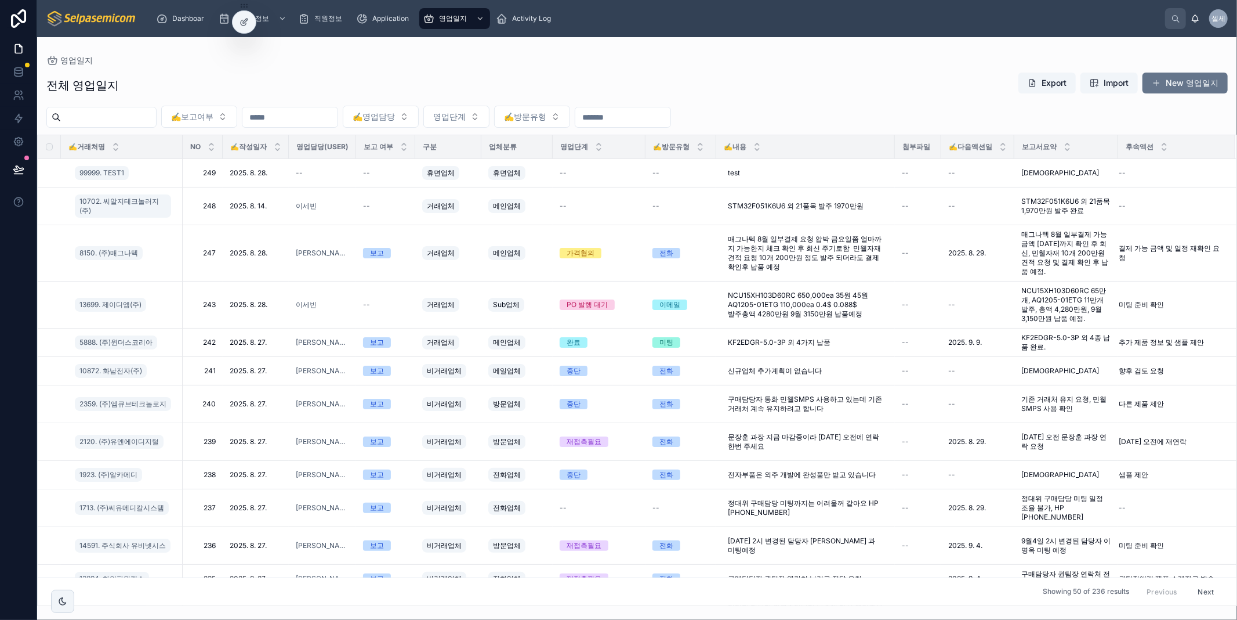
click at [19, 171] on icon at bounding box center [19, 170] width 12 height 12
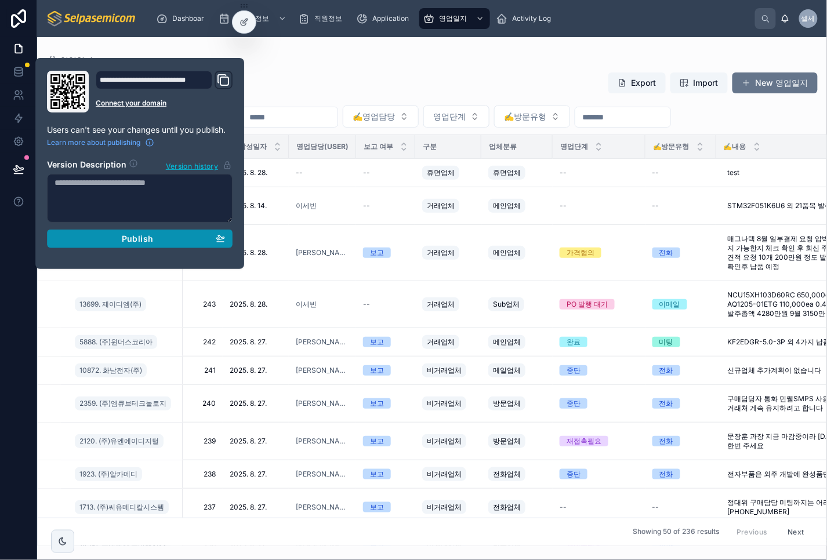
click at [86, 240] on div "Publish" at bounding box center [140, 239] width 171 height 10
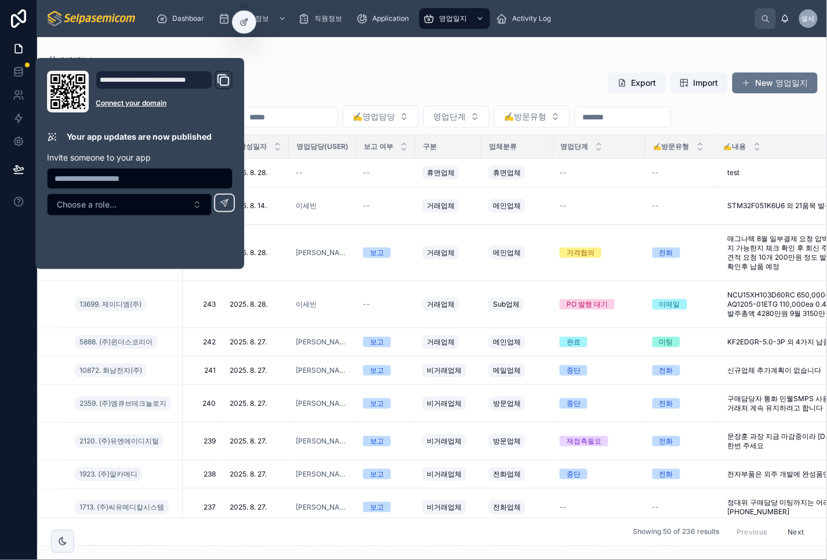
drag, startPoint x: 323, startPoint y: 45, endPoint x: 727, endPoint y: 47, distance: 403.7
click at [325, 45] on div "영업일지 전체 영업일지 Export Import New 영업일지 ✍️보고여부 ✍️영업담당 영업단계 ✍️방문유형 ✍️거래처명 NO ✍️작성일자 …" at bounding box center [432, 291] width 790 height 509
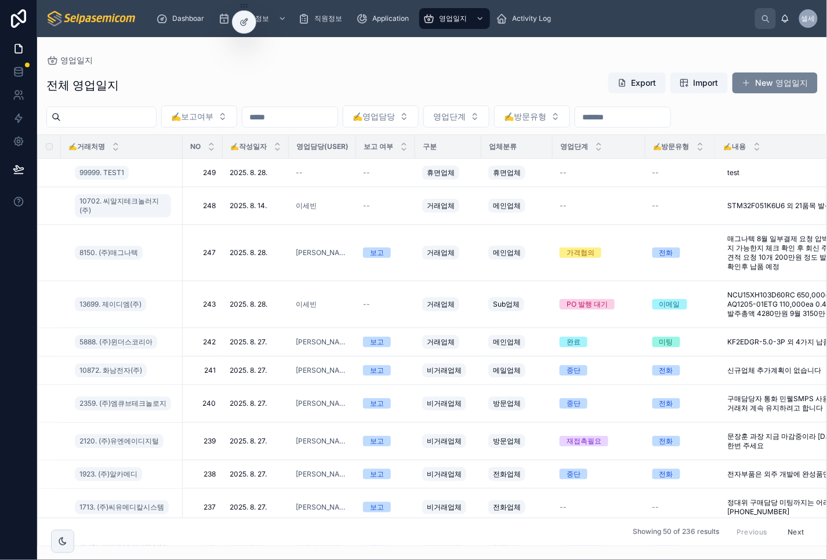
click at [778, 81] on button "New 영업일지" at bounding box center [775, 83] width 85 height 21
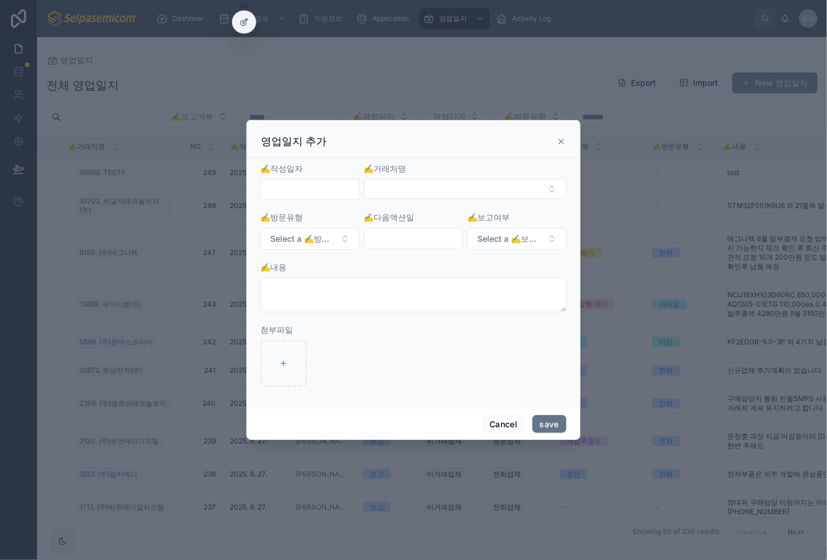
click at [340, 189] on input "text" at bounding box center [310, 190] width 98 height 16
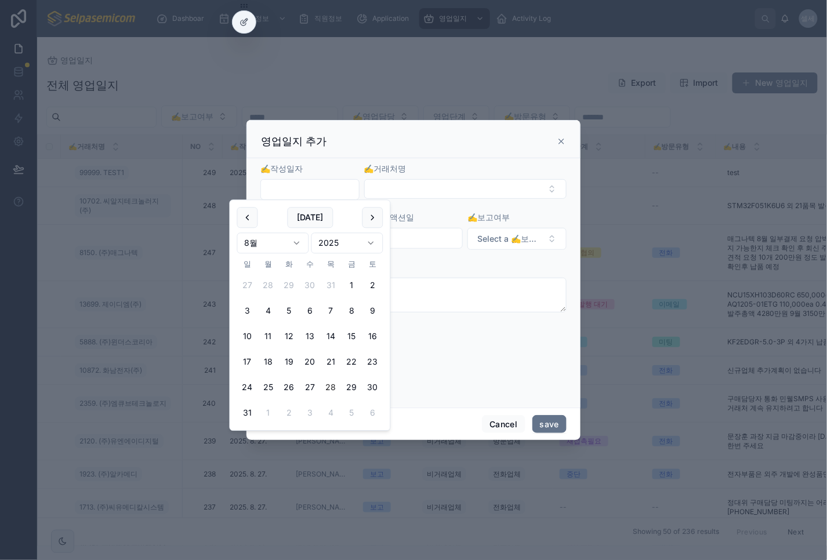
click at [329, 385] on button "28" at bounding box center [331, 388] width 21 height 21
type input "**********"
click at [407, 189] on button "Select Button" at bounding box center [465, 189] width 202 height 20
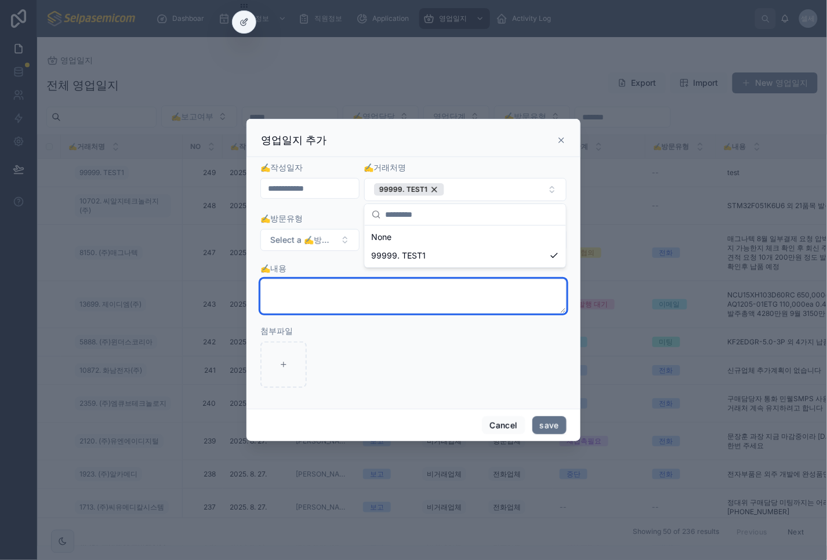
drag, startPoint x: 329, startPoint y: 298, endPoint x: 333, endPoint y: 292, distance: 6.8
click at [329, 299] on textarea at bounding box center [413, 296] width 306 height 35
type textarea "***"
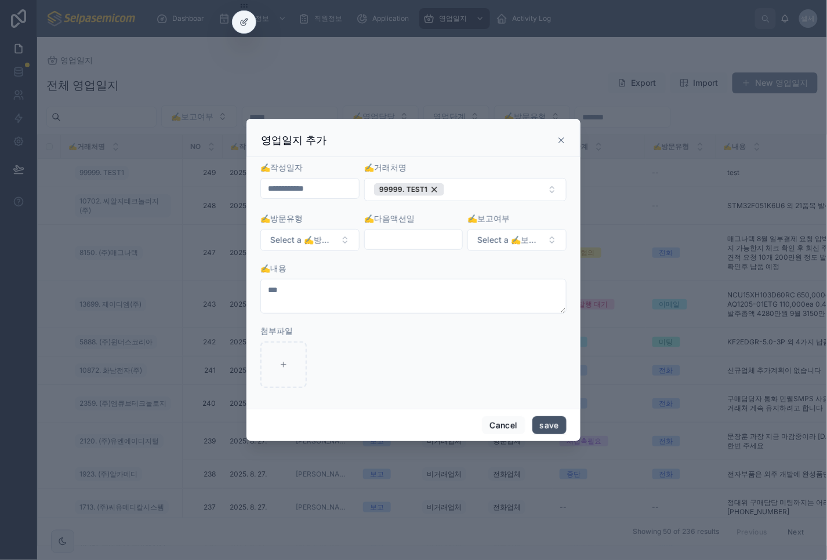
click at [544, 426] on button "save" at bounding box center [550, 425] width 34 height 19
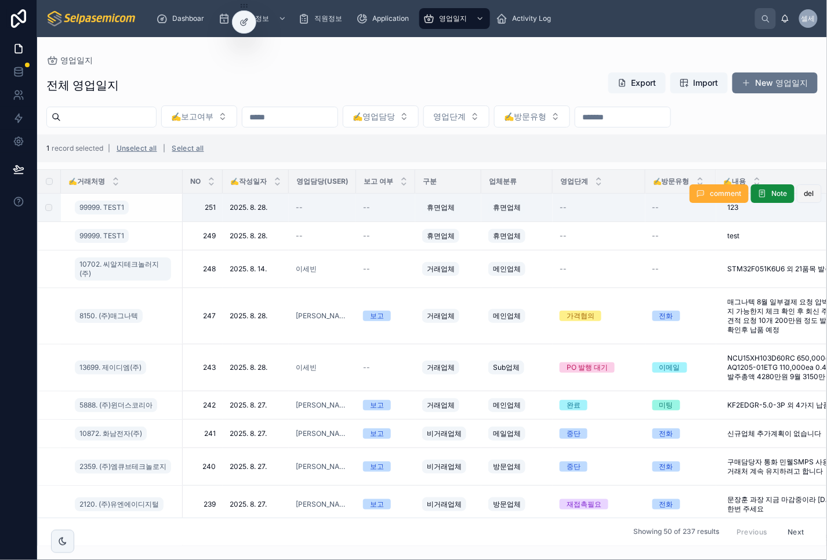
click at [805, 196] on button "del" at bounding box center [809, 193] width 25 height 19
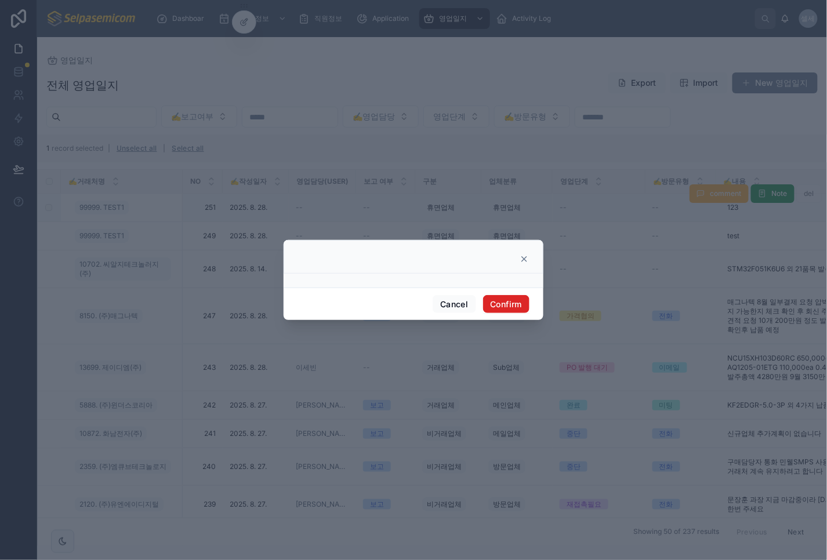
click at [488, 303] on button "Confirm" at bounding box center [506, 304] width 46 height 19
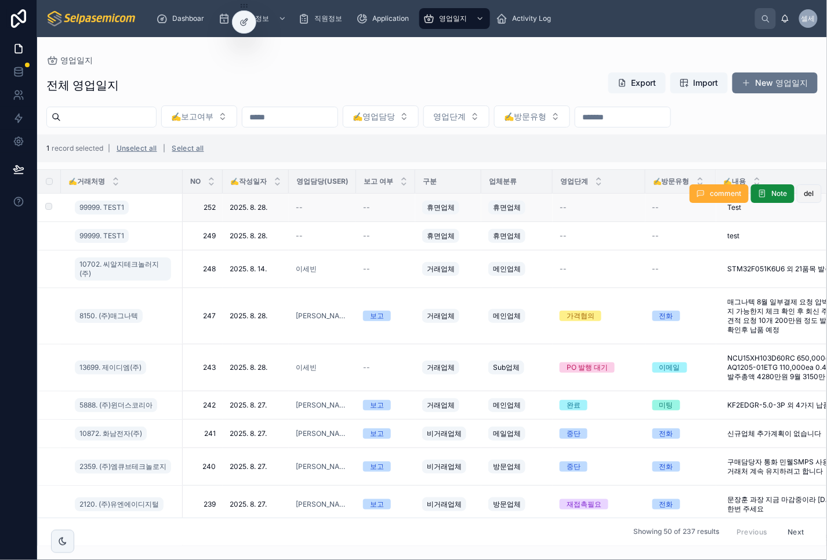
click at [805, 194] on span "del" at bounding box center [810, 193] width 10 height 9
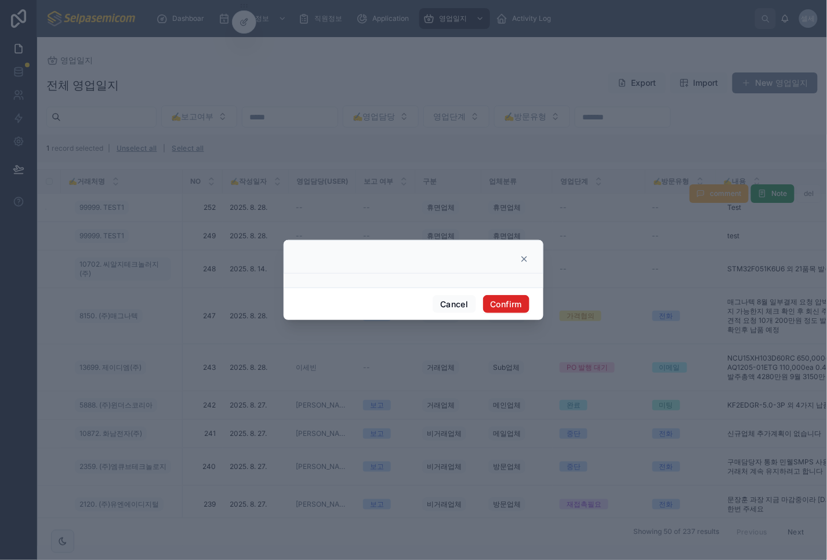
click at [497, 309] on button "Confirm" at bounding box center [506, 304] width 46 height 19
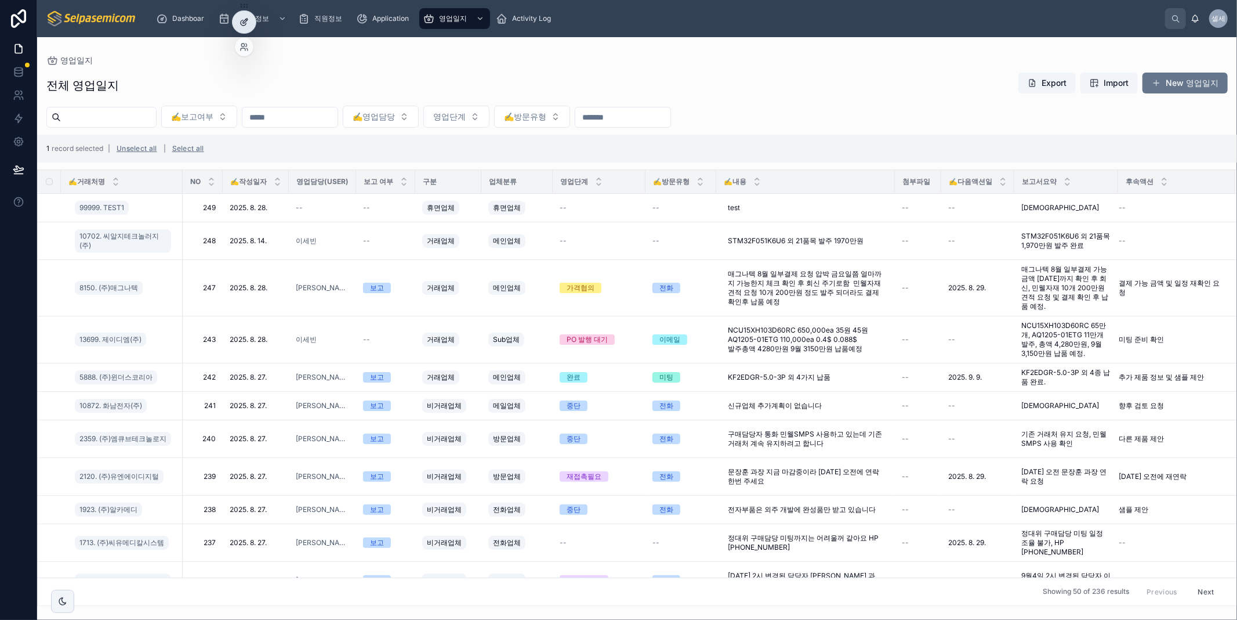
click at [246, 16] on div at bounding box center [244, 22] width 23 height 22
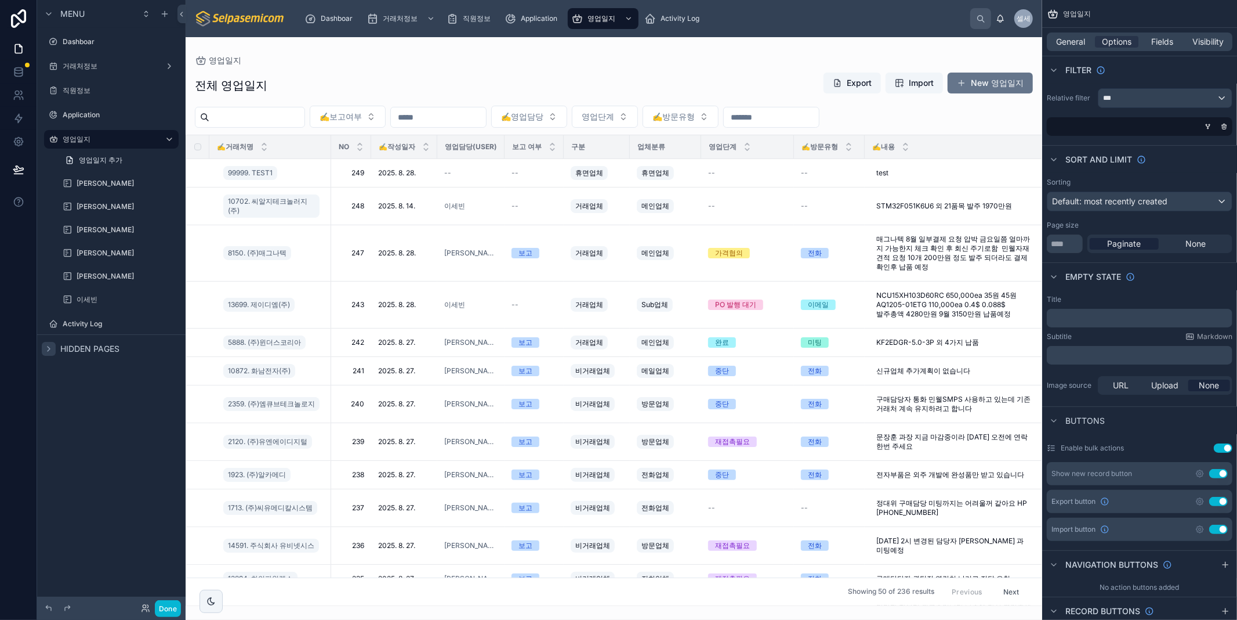
click at [50, 352] on icon "scrollable content" at bounding box center [48, 348] width 9 height 9
click at [97, 375] on label "UsersMap" at bounding box center [109, 374] width 93 height 9
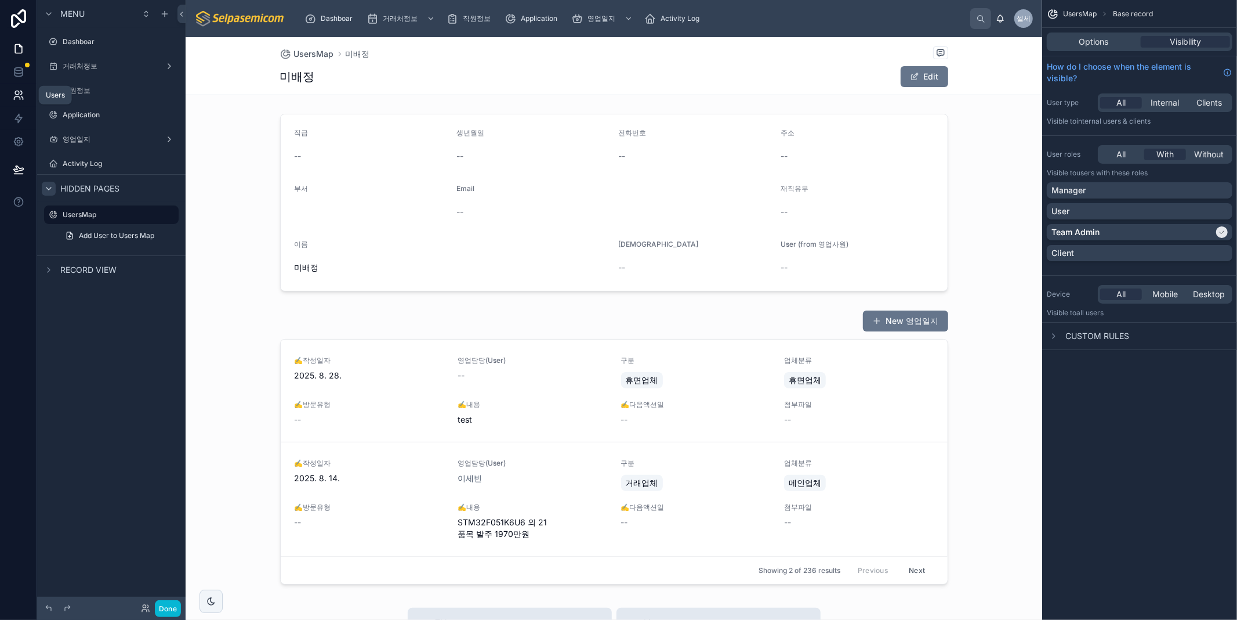
click at [14, 94] on icon at bounding box center [19, 95] width 12 height 12
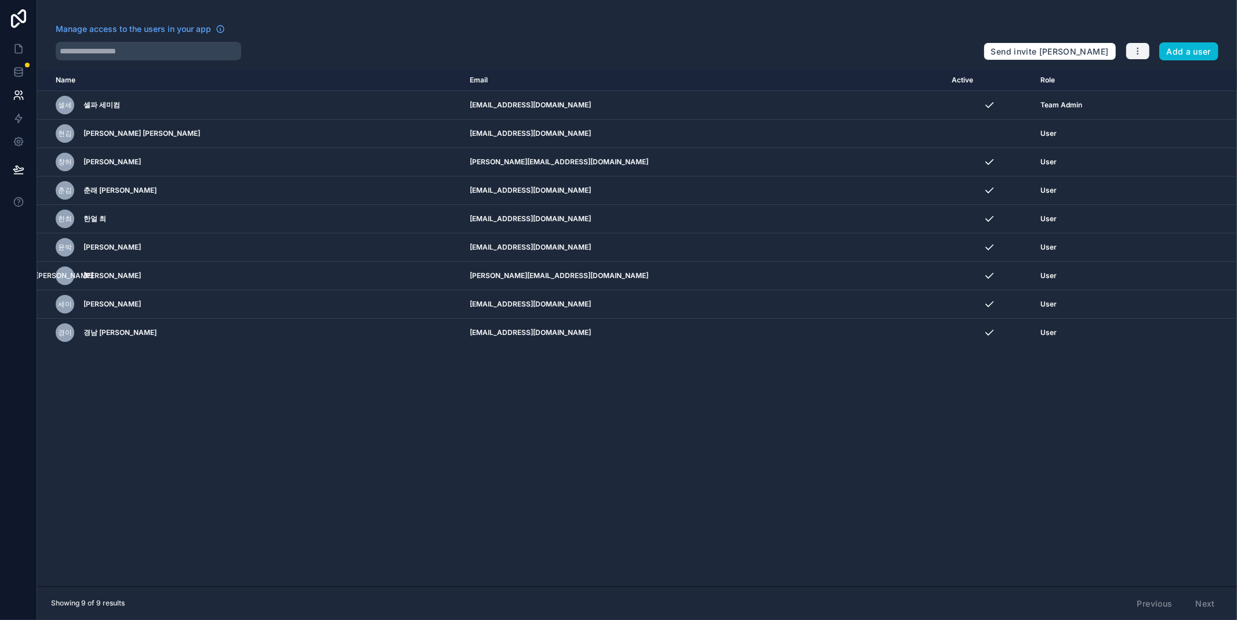
click at [1135, 51] on icon "button" at bounding box center [1137, 50] width 9 height 9
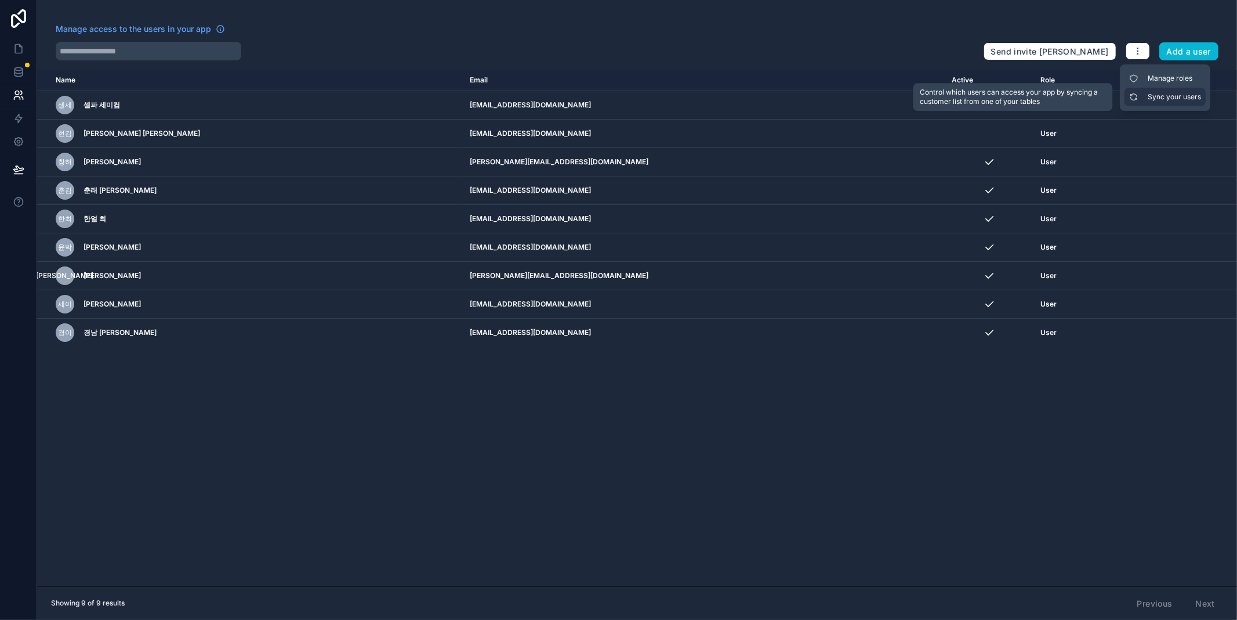
click at [1165, 96] on link "Sync your users" at bounding box center [1165, 97] width 81 height 19
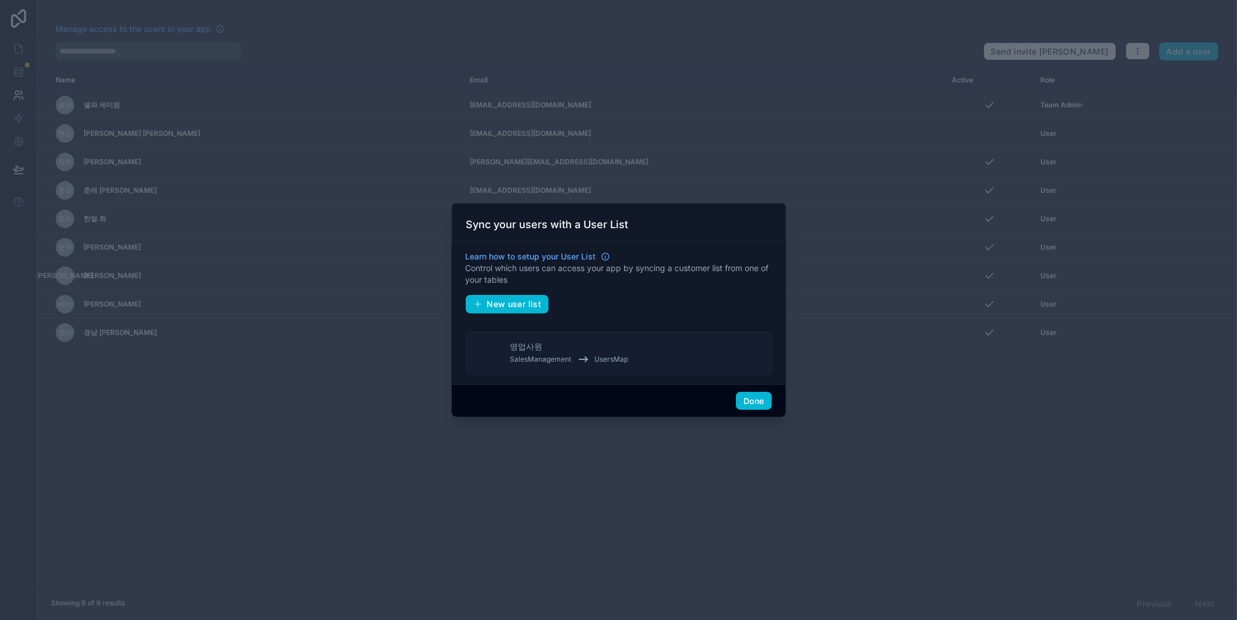
click at [583, 351] on div "영업사원 SalesManagement UsersMap" at bounding box center [569, 353] width 118 height 26
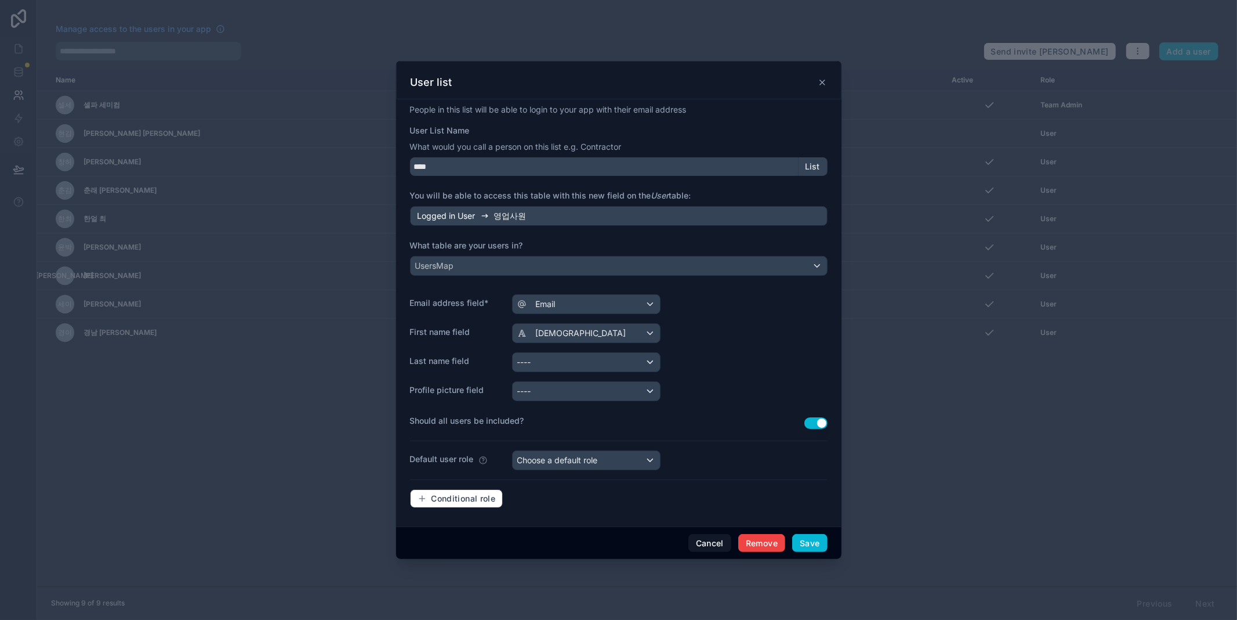
drag, startPoint x: 311, startPoint y: 72, endPoint x: 448, endPoint y: 70, distance: 136.9
click at [311, 75] on div at bounding box center [618, 310] width 1237 height 620
click at [820, 75] on div "User list" at bounding box center [619, 82] width 416 height 14
click at [827, 85] on div "User list" at bounding box center [618, 80] width 445 height 38
click at [825, 82] on icon at bounding box center [822, 82] width 9 height 9
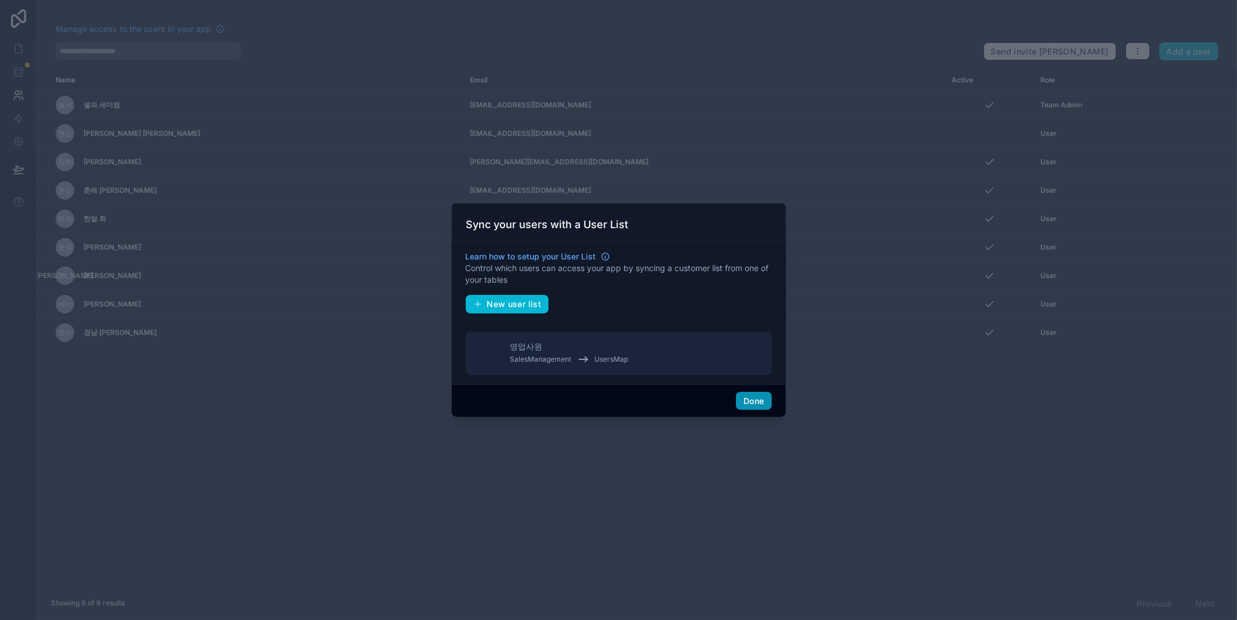
click at [755, 400] on button "Done" at bounding box center [753, 401] width 35 height 19
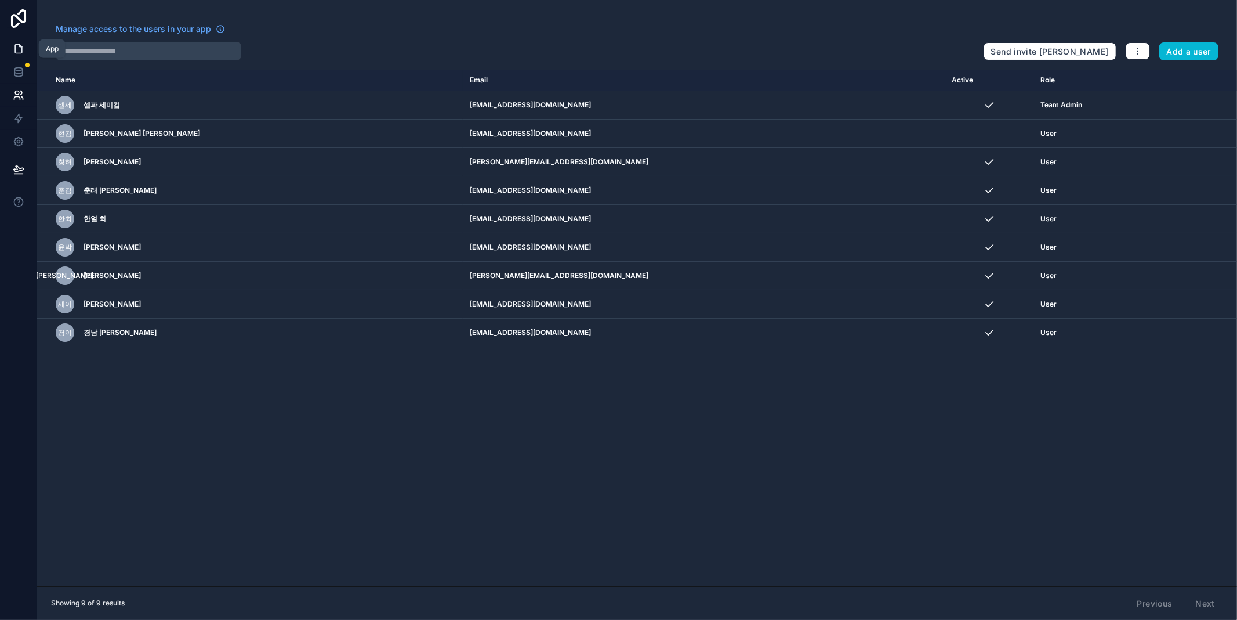
click at [19, 49] on icon at bounding box center [19, 49] width 12 height 12
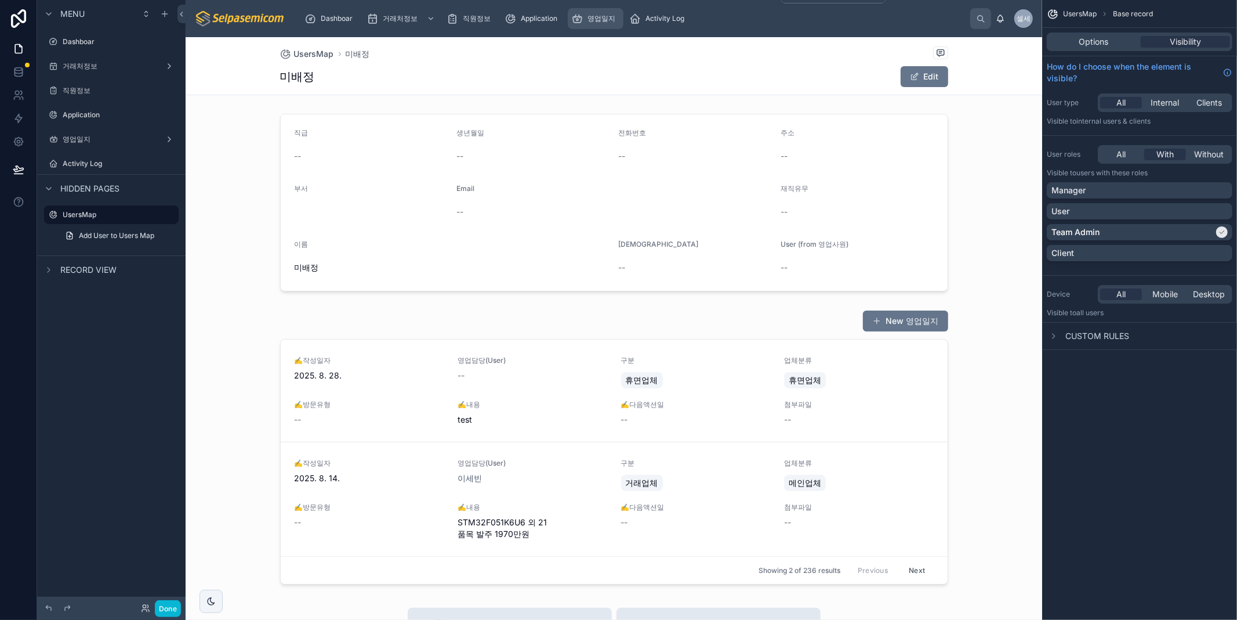
click at [606, 15] on span "영업일지" at bounding box center [602, 18] width 28 height 9
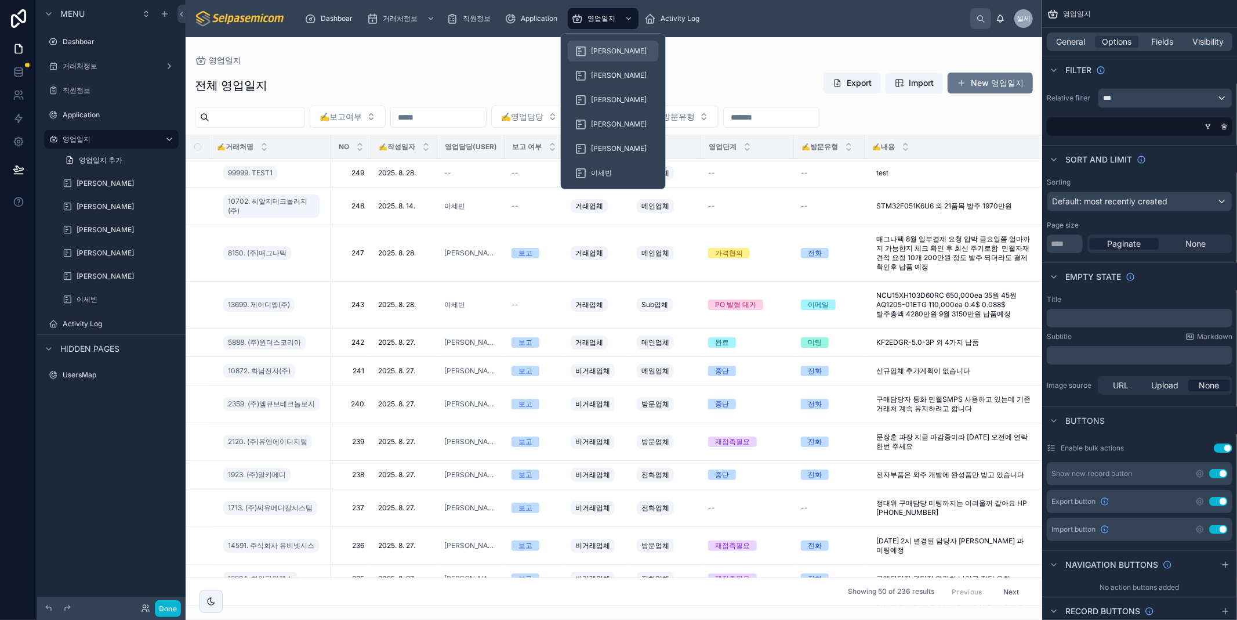
click at [600, 53] on span "[PERSON_NAME]" at bounding box center [619, 50] width 56 height 9
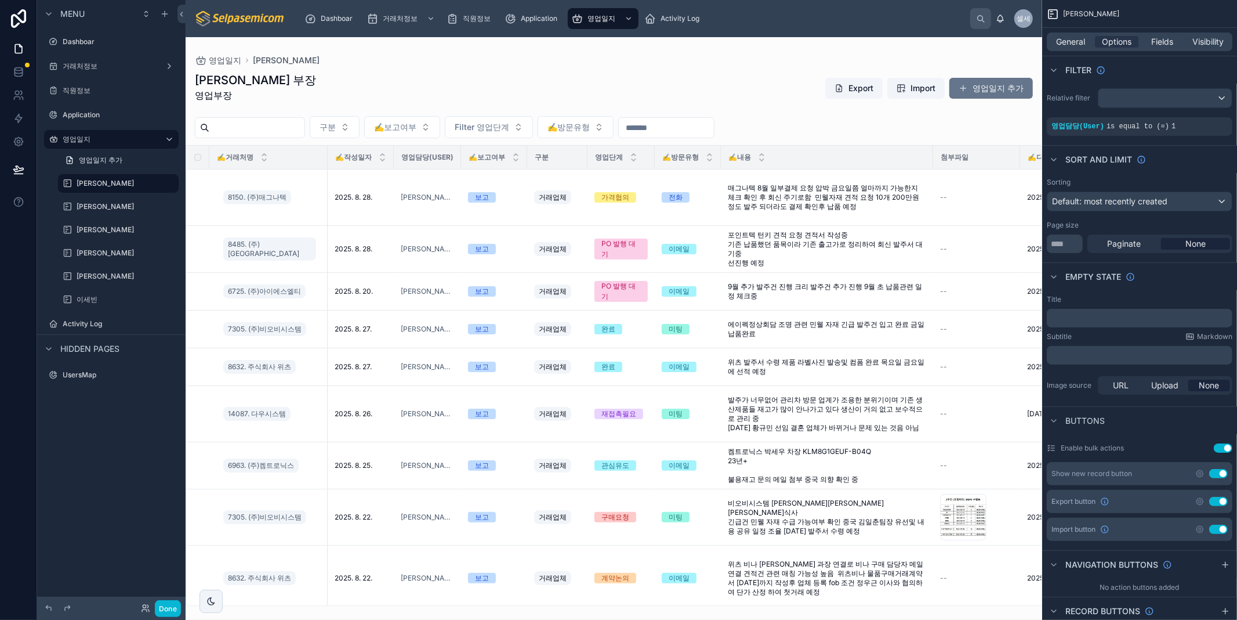
click at [838, 194] on div at bounding box center [614, 328] width 857 height 582
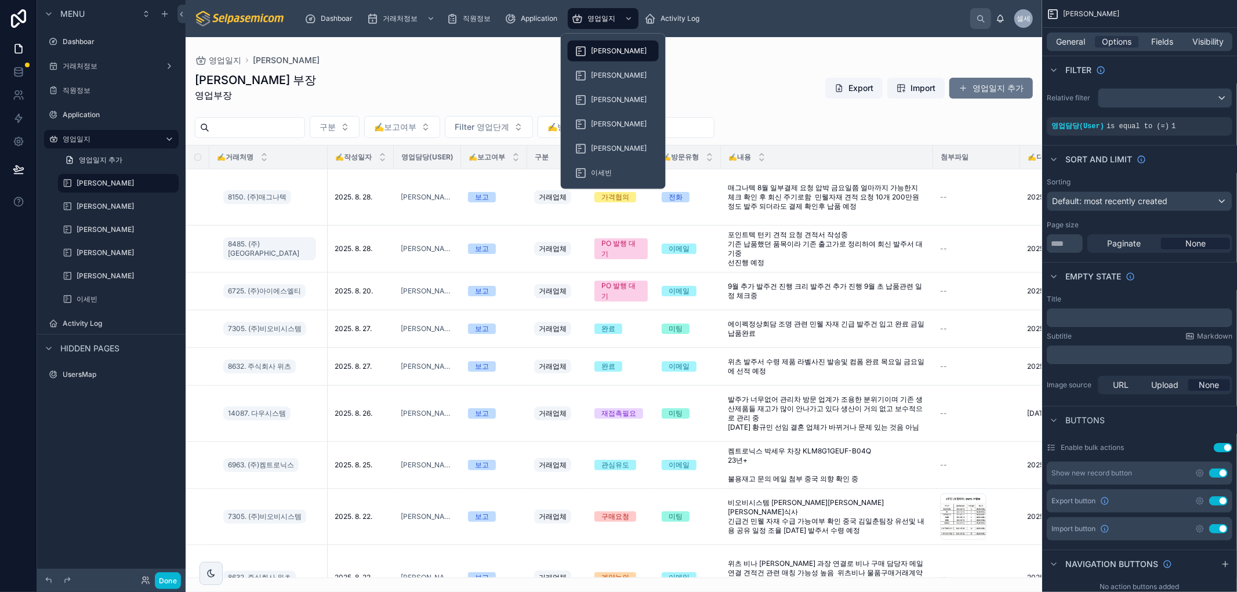
drag, startPoint x: 589, startPoint y: 12, endPoint x: 617, endPoint y: 41, distance: 39.4
click at [589, 12] on div "영업일지" at bounding box center [603, 18] width 64 height 19
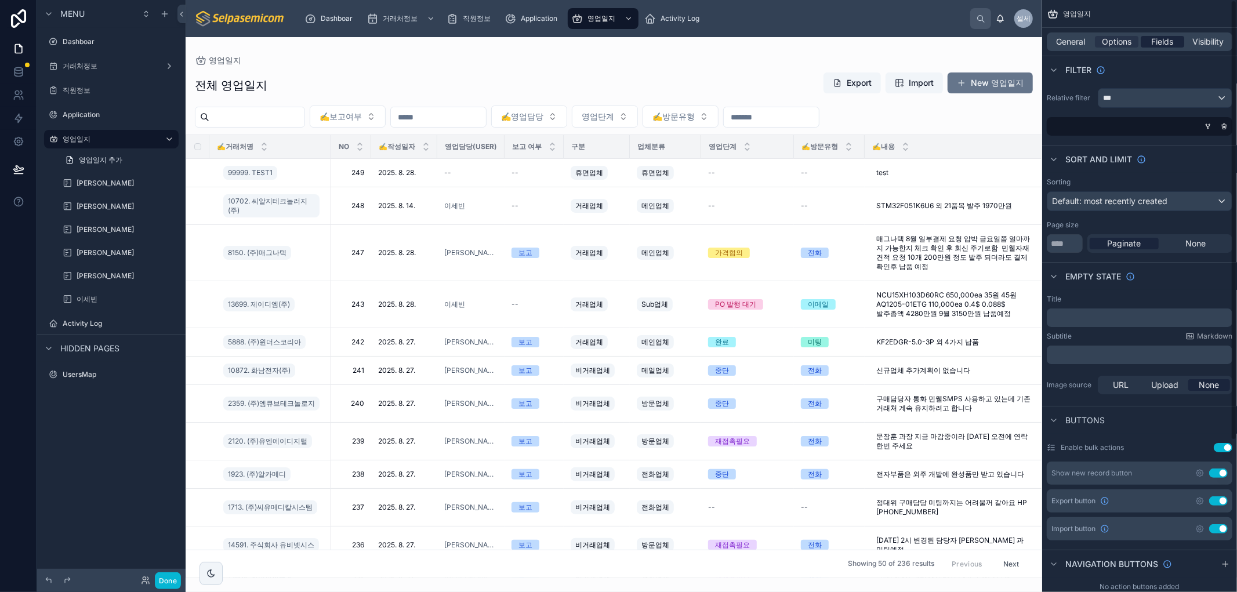
click at [1175, 39] on div "Fields" at bounding box center [1163, 42] width 44 height 12
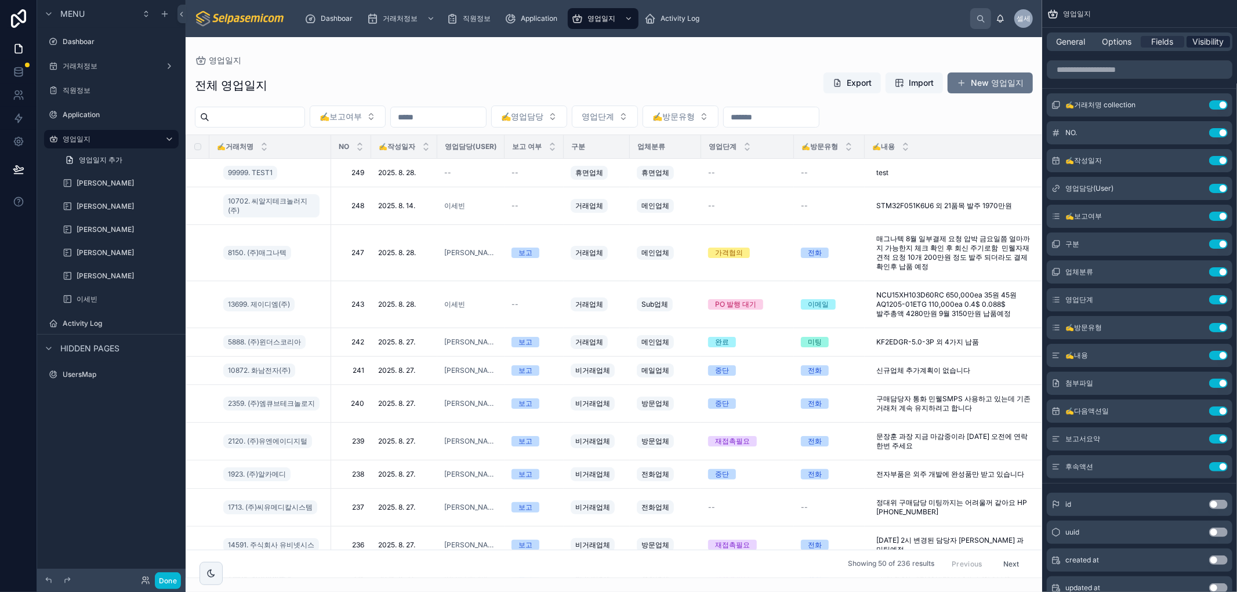
click at [1190, 39] on div "Visibility" at bounding box center [1209, 42] width 44 height 12
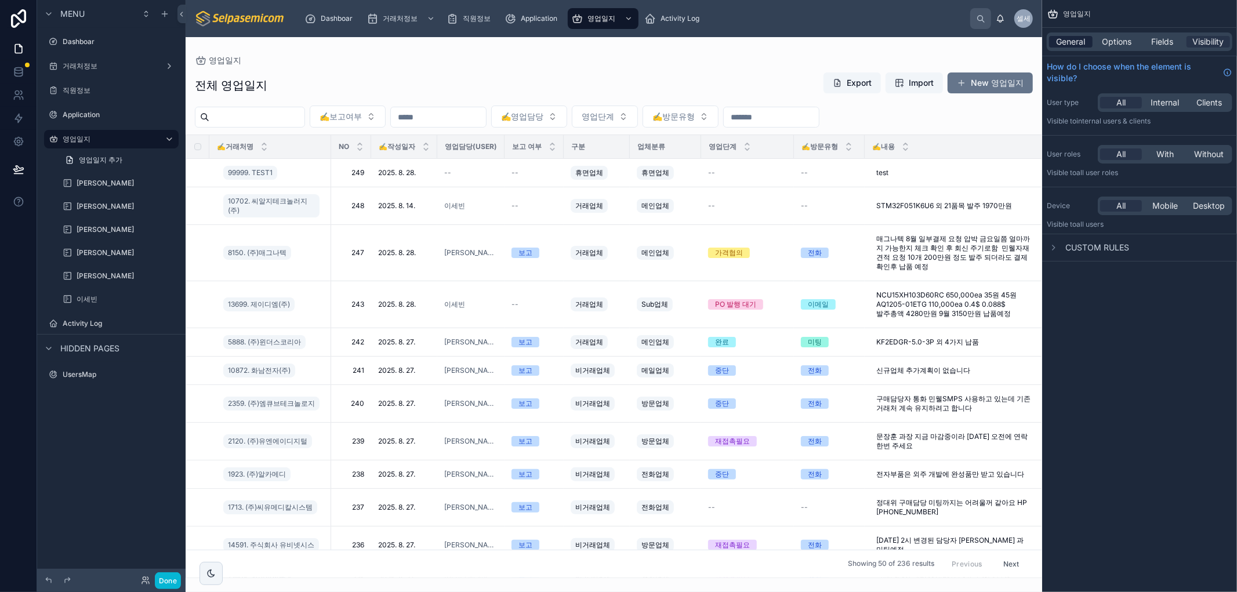
click at [1074, 44] on span "General" at bounding box center [1071, 42] width 29 height 12
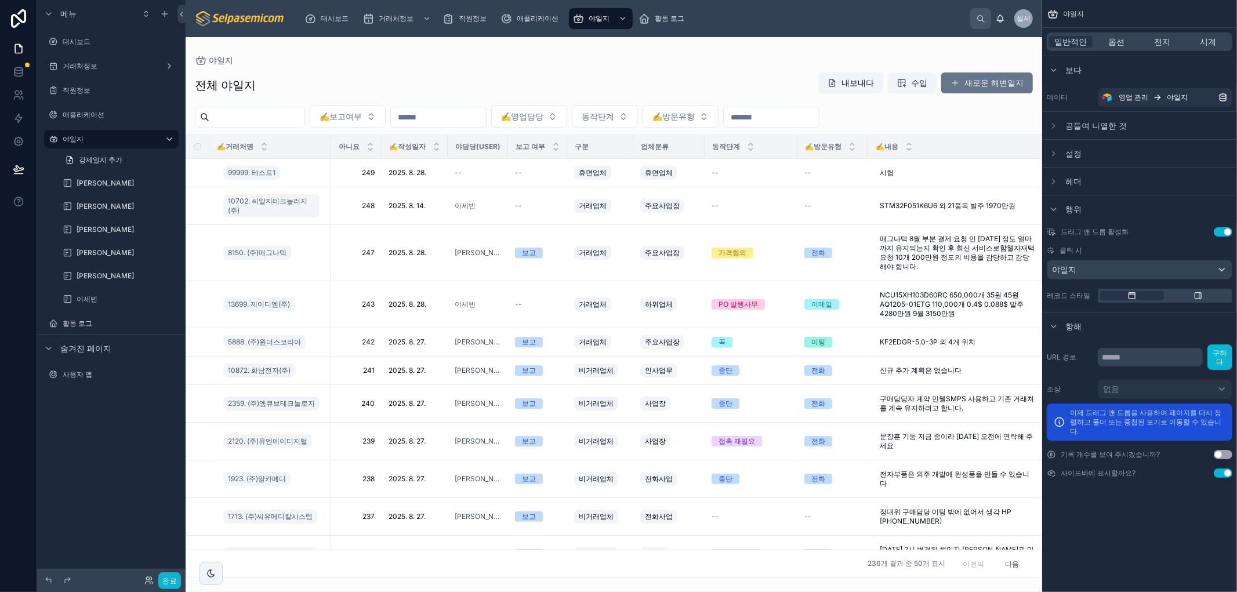
click at [914, 16] on div "대시보드 거래처정보 직원정보 애플리케이션 야일지 활동 로그" at bounding box center [632, 19] width 675 height 26
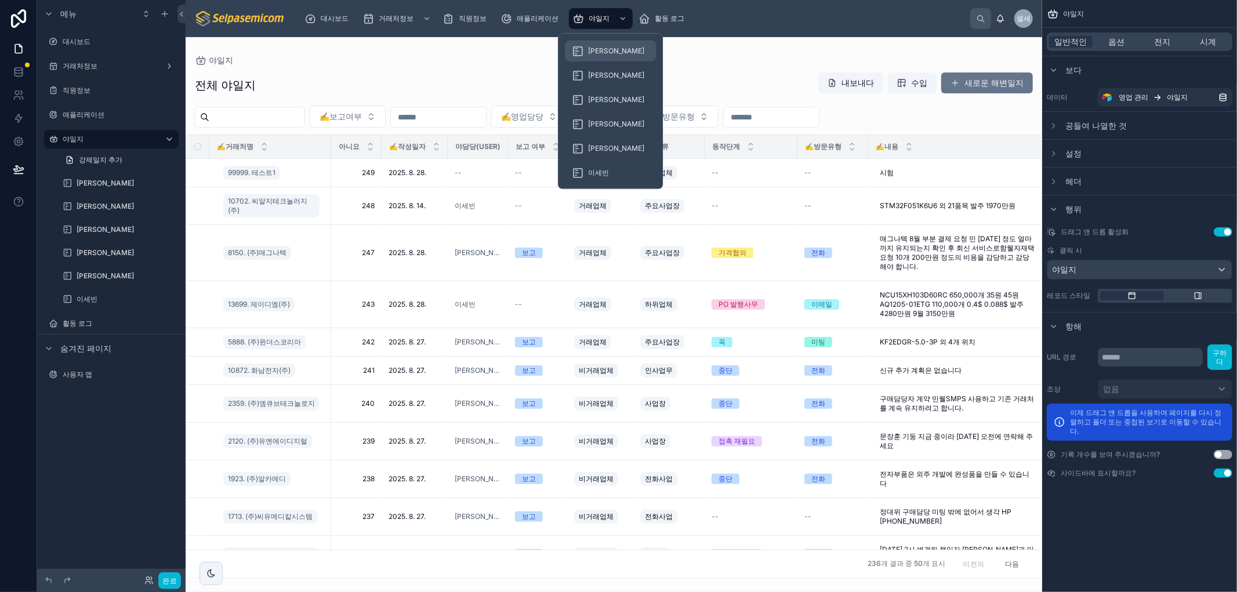
click at [595, 52] on font "[PERSON_NAME]" at bounding box center [616, 50] width 56 height 9
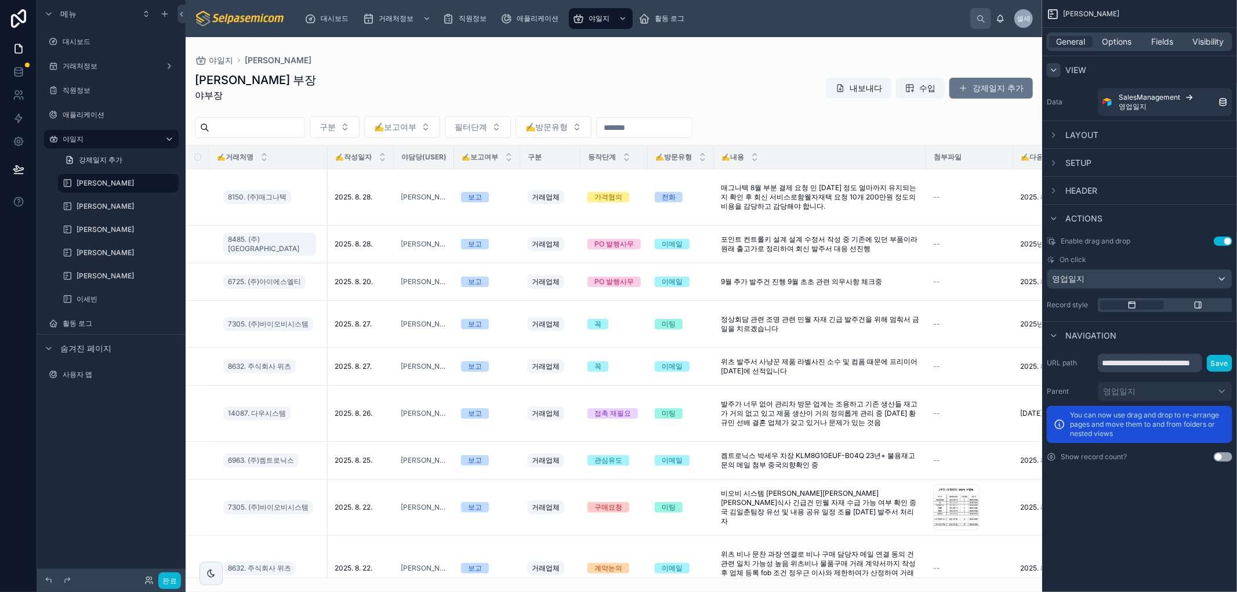
click at [1054, 68] on icon "스크롤 가능한 콘텐츠" at bounding box center [1053, 70] width 9 height 9
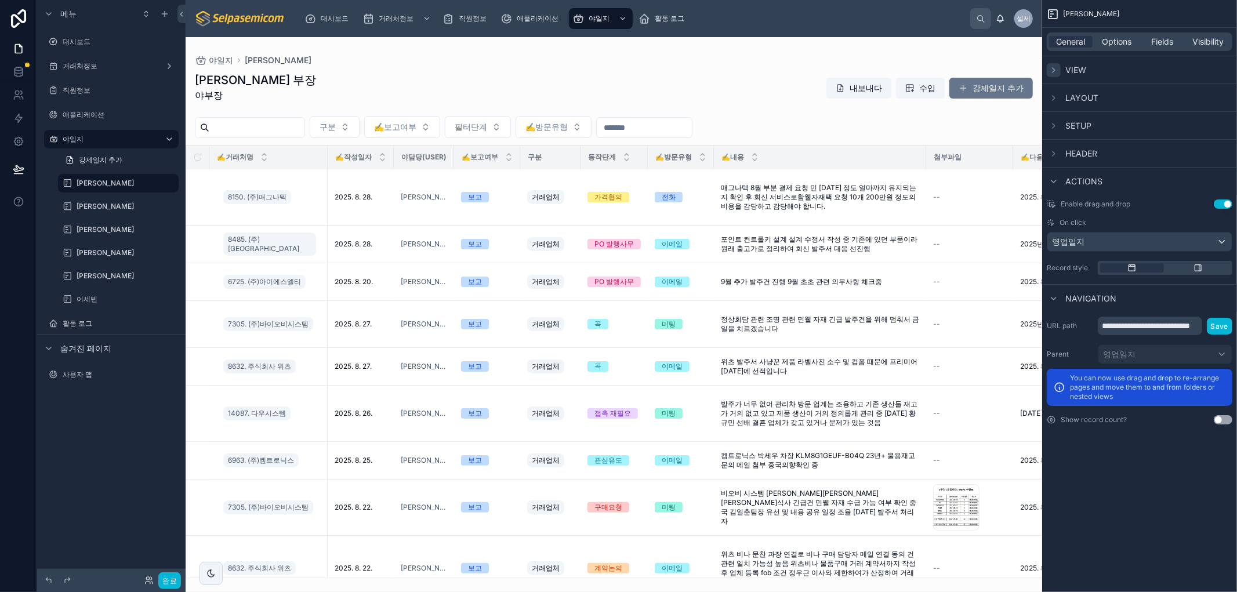
click at [1054, 68] on icon "스크롤 가능한 콘텐츠" at bounding box center [1053, 70] width 9 height 9
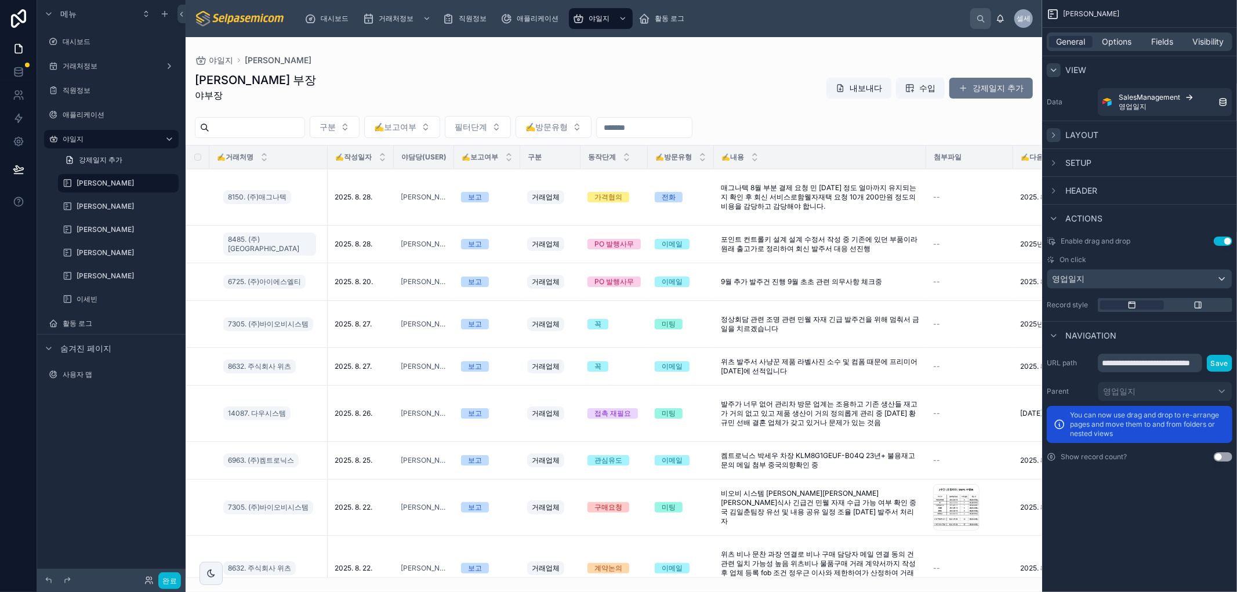
click at [1053, 129] on div "스크롤 가능한 콘텐츠" at bounding box center [1054, 135] width 14 height 14
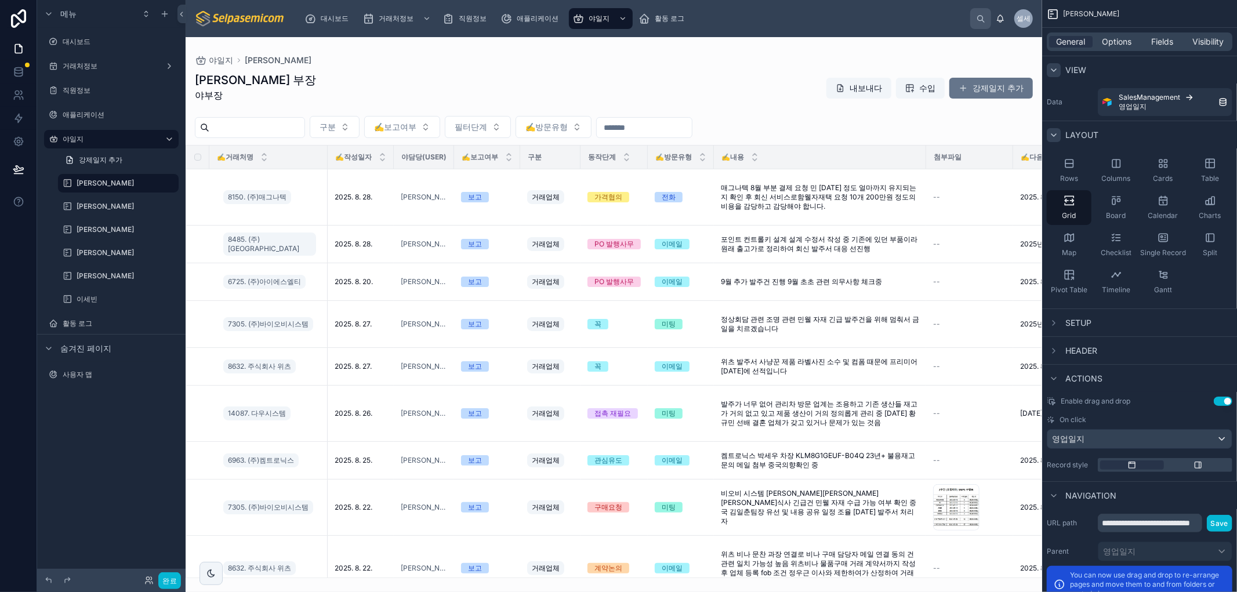
click at [1053, 129] on div "스크롤 가능한 콘텐츠" at bounding box center [1054, 135] width 14 height 14
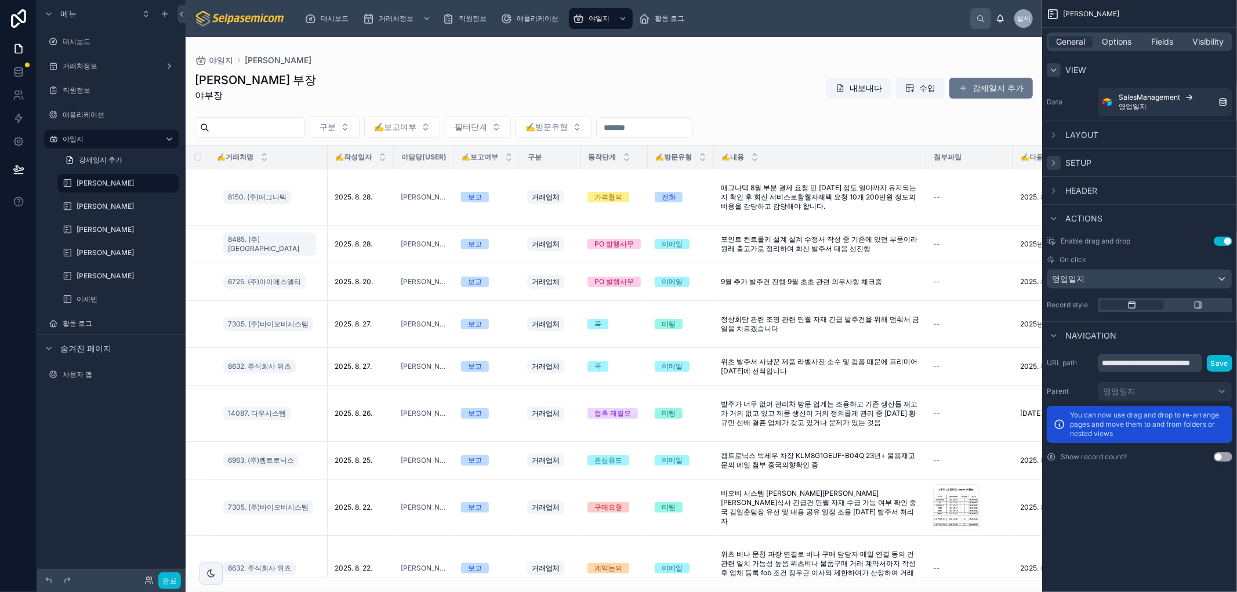
click at [1052, 164] on icon "스크롤 가능한 콘텐츠" at bounding box center [1053, 162] width 9 height 9
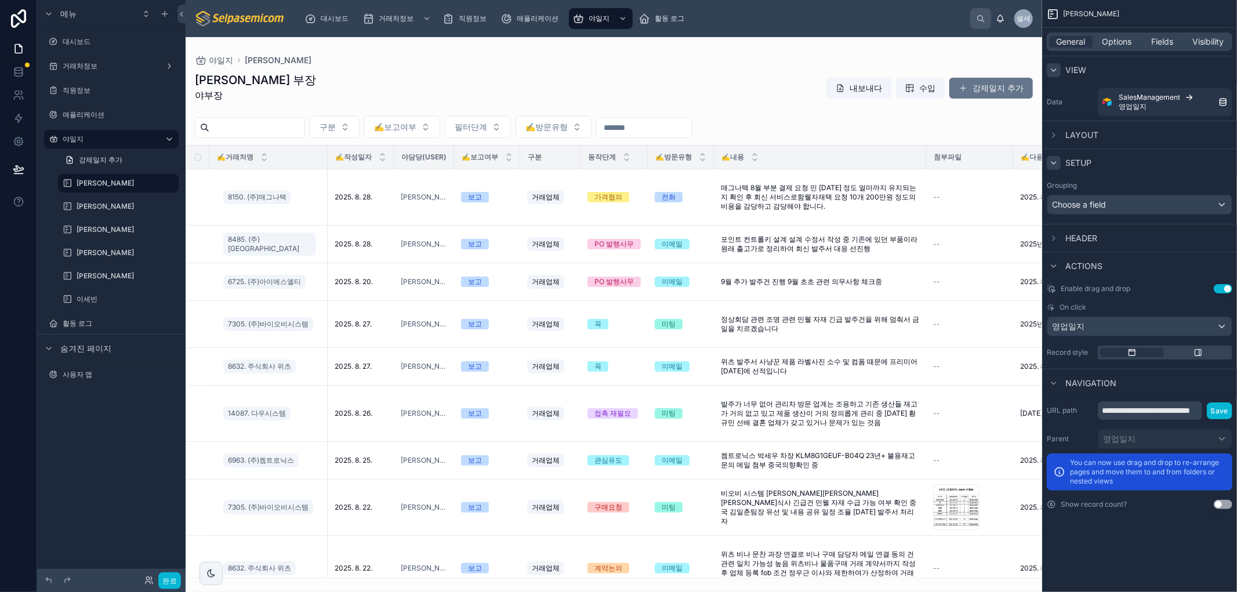
drag, startPoint x: 1053, startPoint y: 164, endPoint x: 1060, endPoint y: 157, distance: 9.8
click at [1053, 165] on icon "스크롤 가능한 콘텐츠" at bounding box center [1053, 162] width 9 height 9
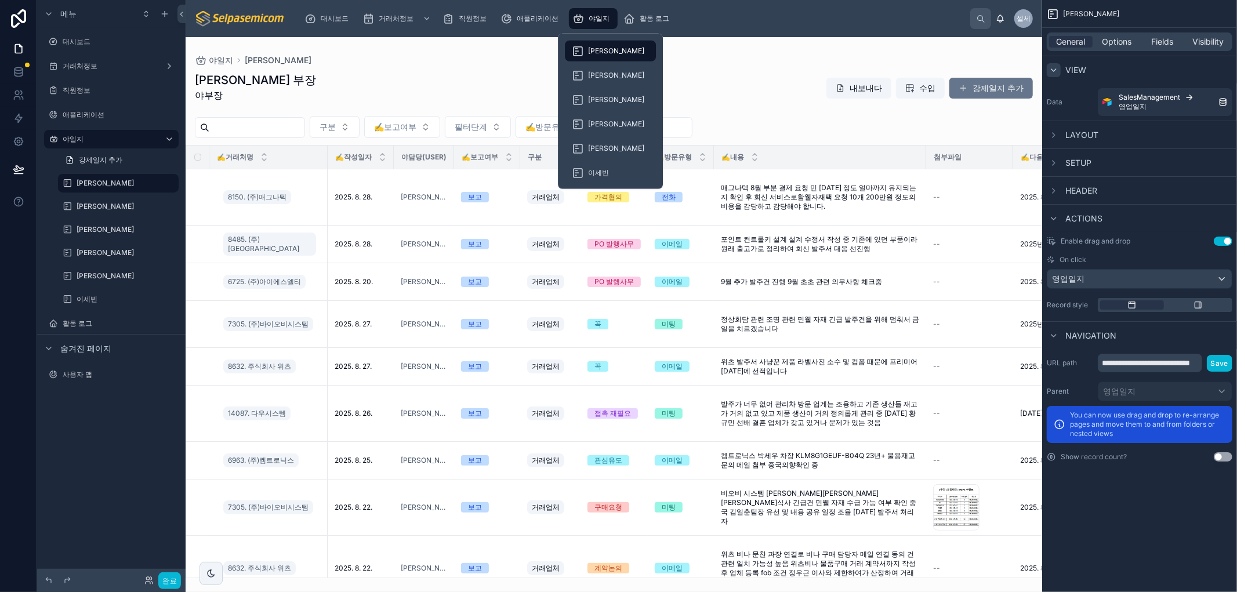
click at [602, 12] on div "야일지" at bounding box center [594, 18] width 42 height 19
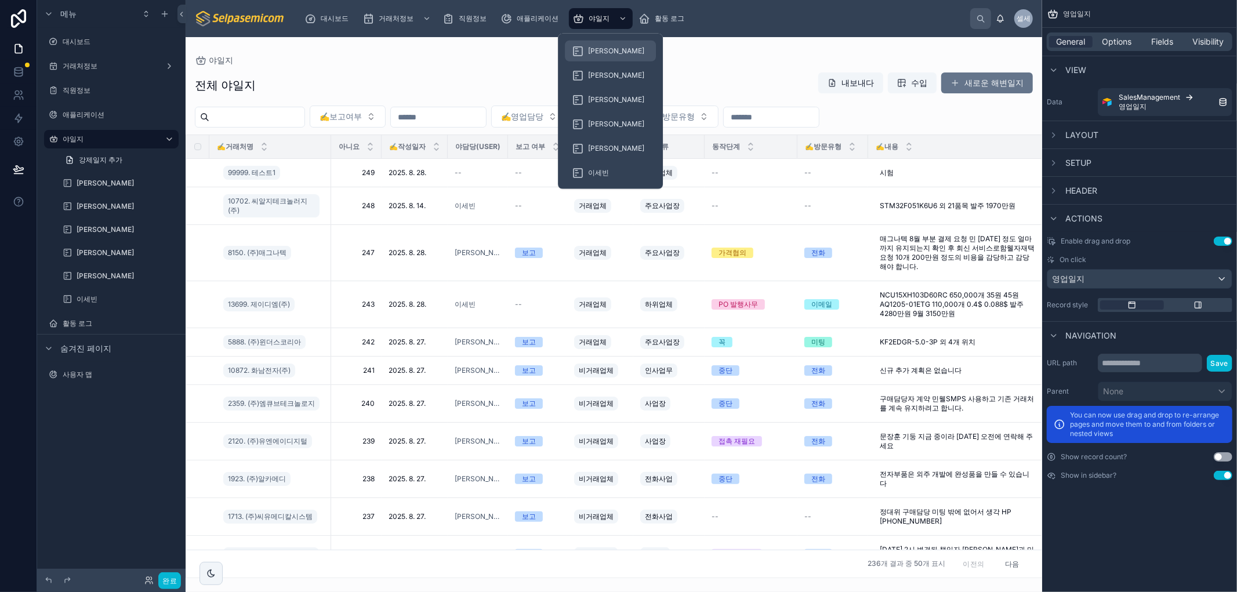
click at [590, 55] on span "[PERSON_NAME]" at bounding box center [616, 50] width 56 height 9
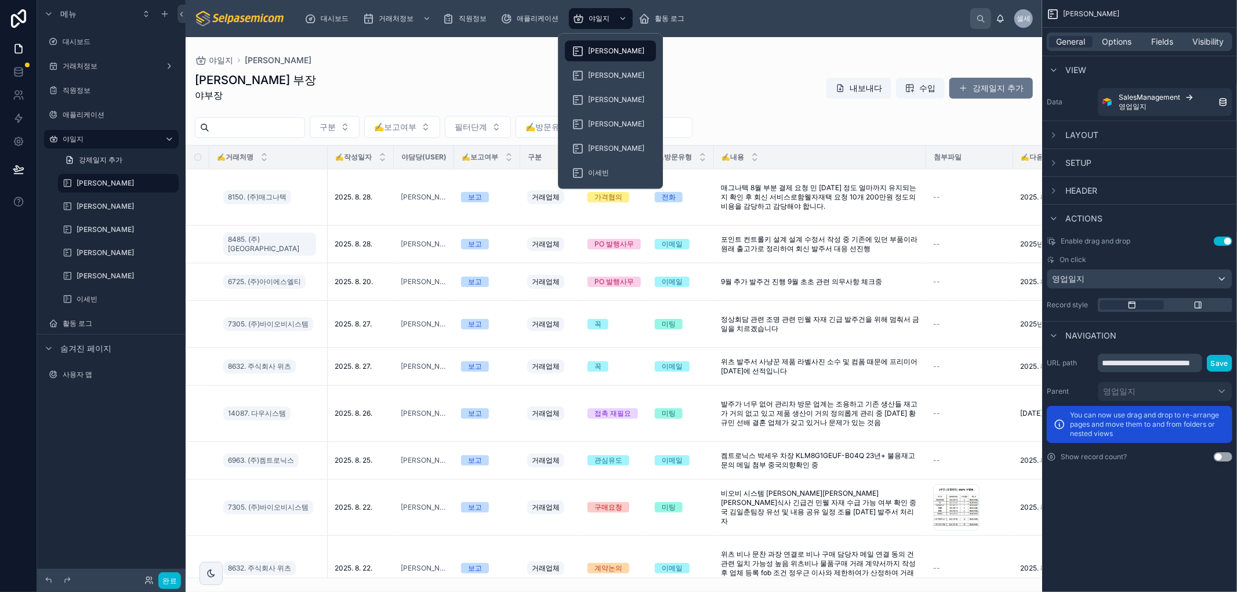
click at [595, 50] on font "[PERSON_NAME]" at bounding box center [616, 50] width 56 height 9
click at [596, 20] on font "야일지" at bounding box center [599, 18] width 21 height 9
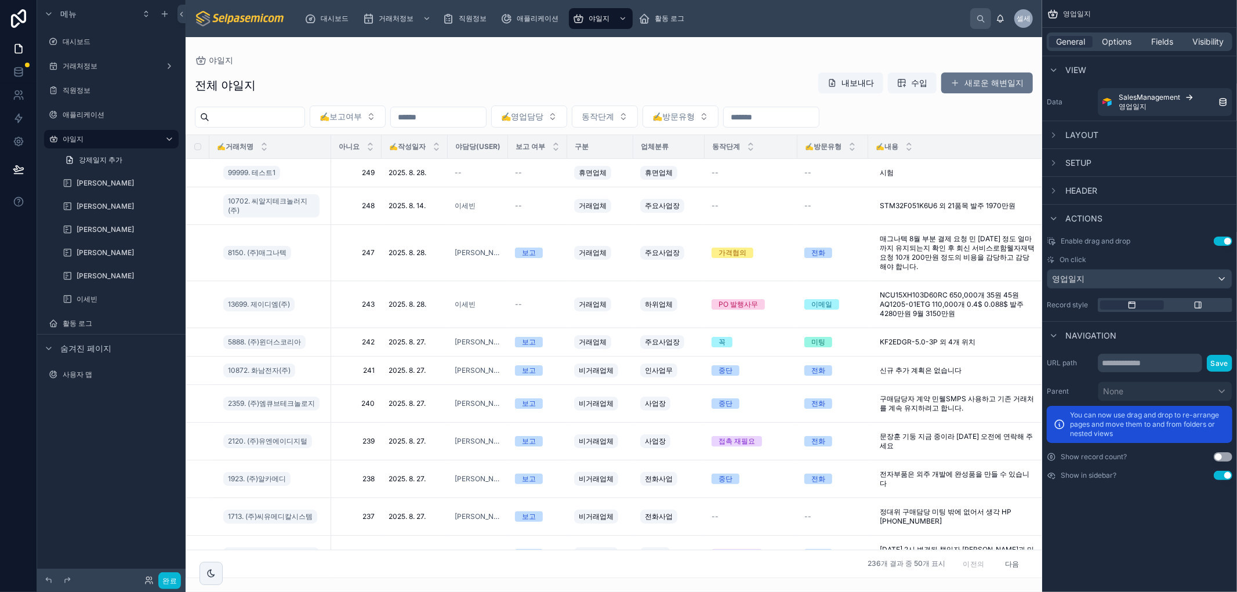
click at [919, 213] on div at bounding box center [614, 314] width 857 height 555
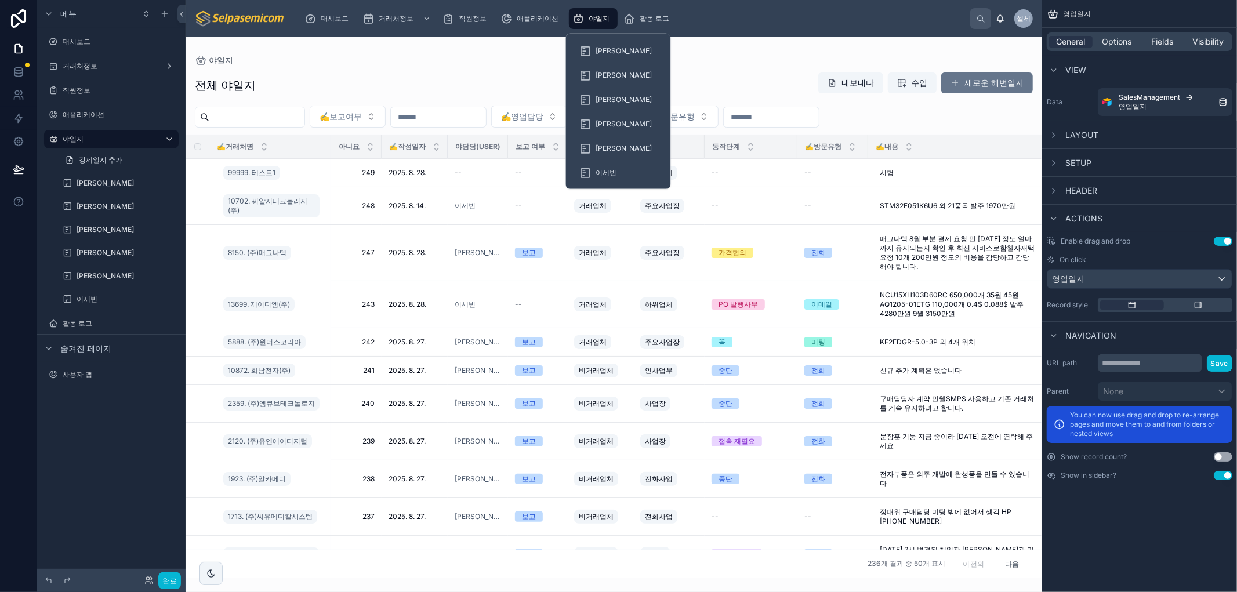
click at [603, 16] on font "야일지" at bounding box center [599, 18] width 21 height 9
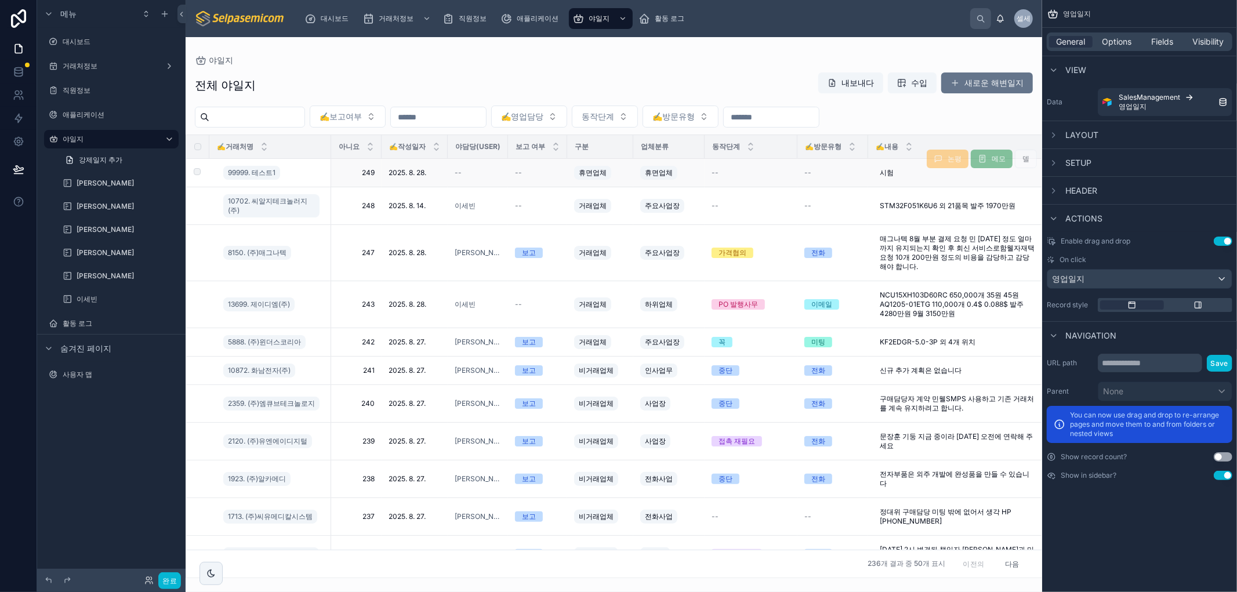
drag, startPoint x: 718, startPoint y: 65, endPoint x: 843, endPoint y: 172, distance: 165.0
click at [722, 65] on div "전체 야일지 내보내다 수입 새로운 해변일지 ✍️보고여부 ✍️영업담당 동작단계 ✍️방문유형 ✍️거래처명 아니요 ✍️작성일자 야담당(User) 보…" at bounding box center [614, 321] width 857 height 513
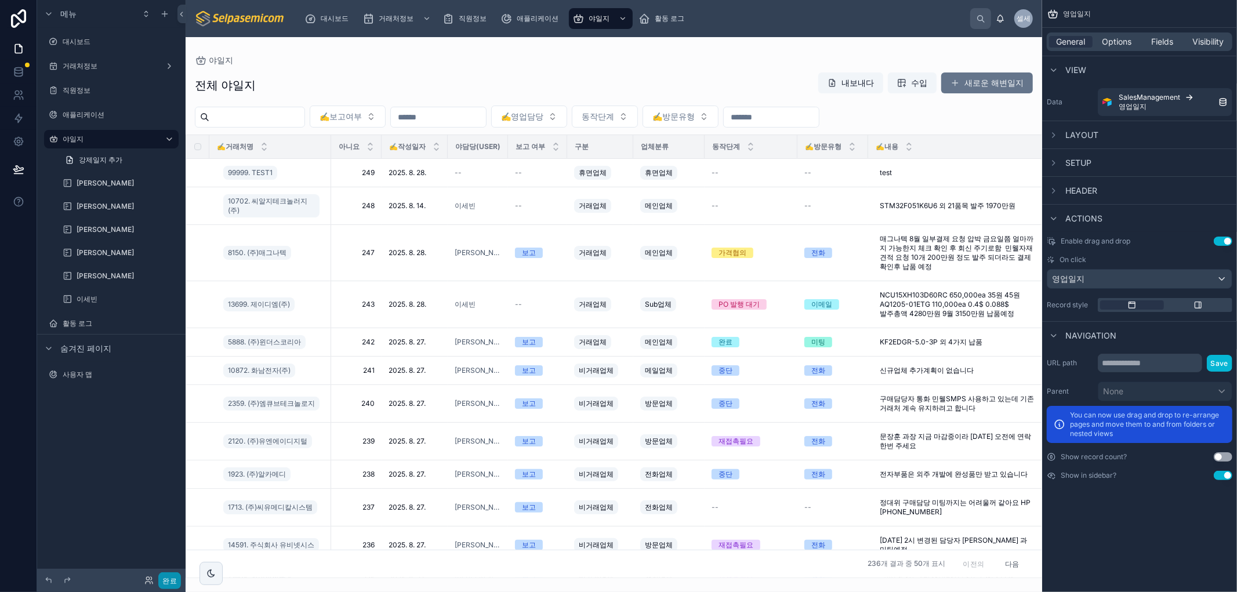
click at [178, 575] on button "완료" at bounding box center [169, 581] width 23 height 17
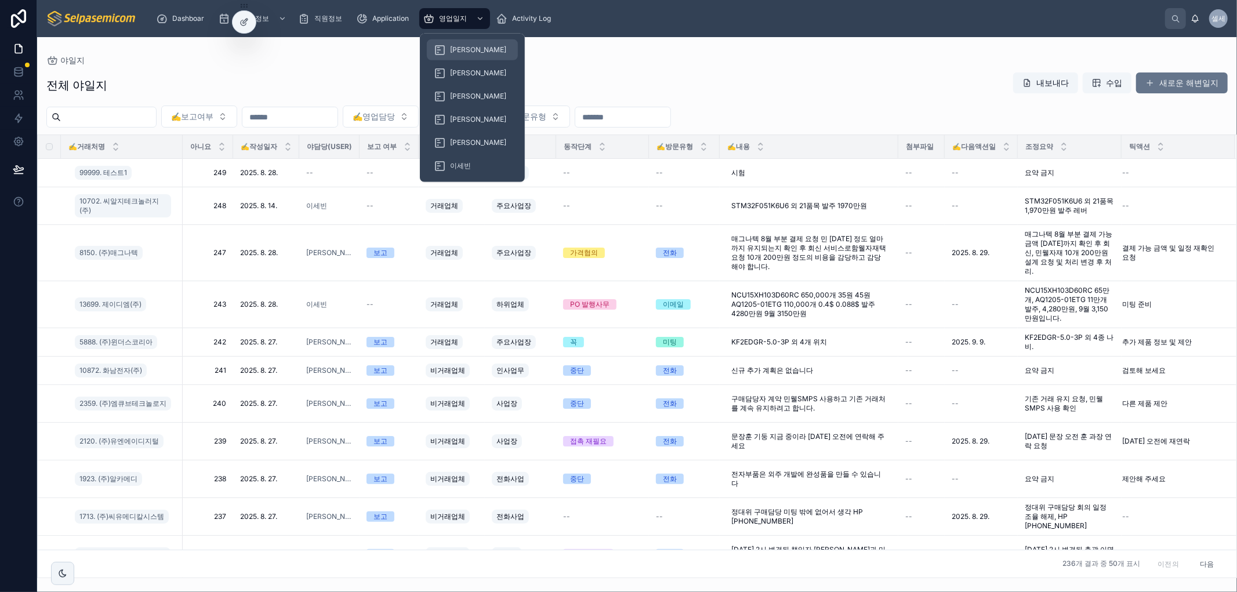
click at [456, 49] on font "[PERSON_NAME]" at bounding box center [478, 49] width 56 height 9
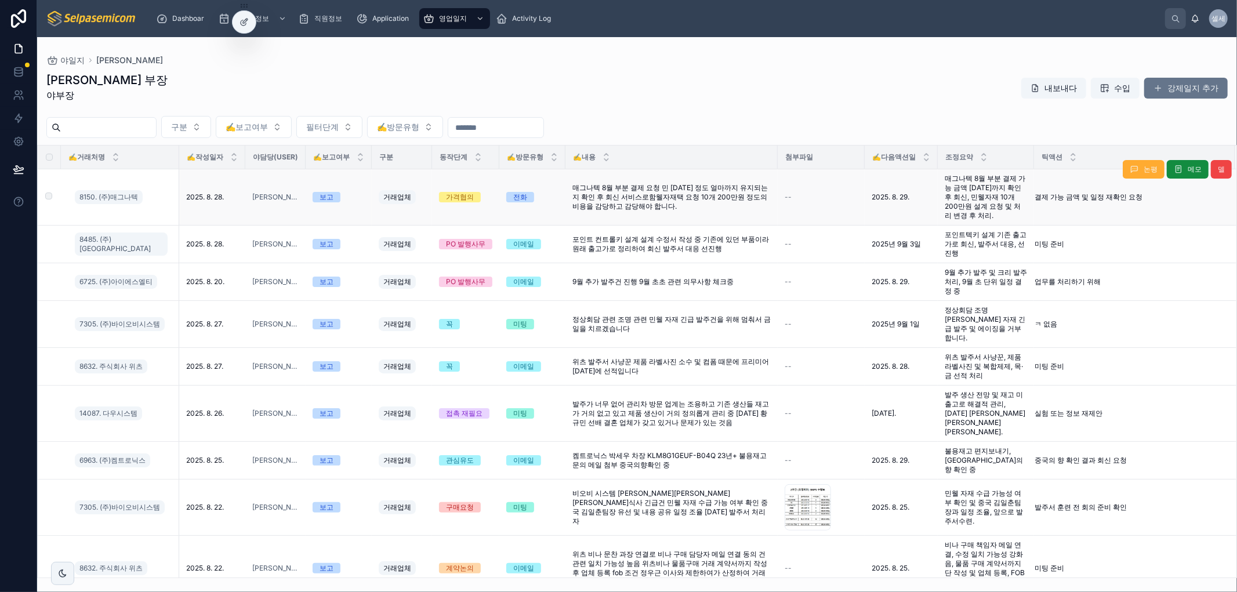
click at [706, 193] on font "매그나텍 8월 부분 결제 요청 민 [DATE] 정도 얼마까지 유지되는지 확인 후 회신 서비스로함웰자재택 요청 10개 200만원 정도의 비용을 …" at bounding box center [671, 196] width 197 height 27
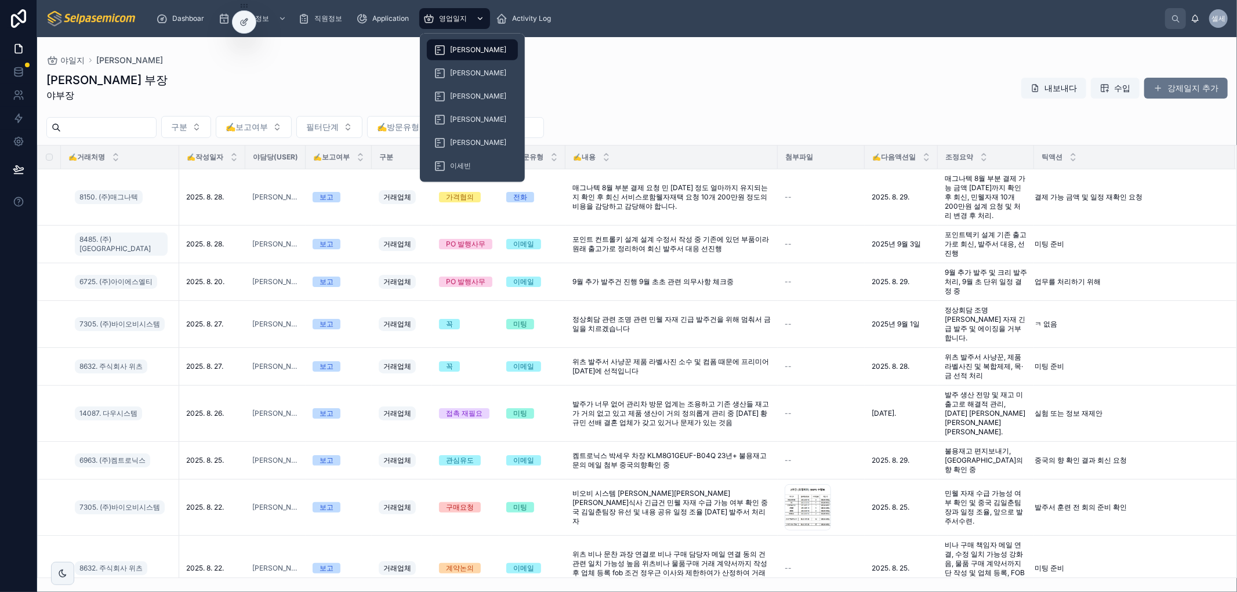
click at [447, 15] on span "영업일지" at bounding box center [453, 18] width 28 height 9
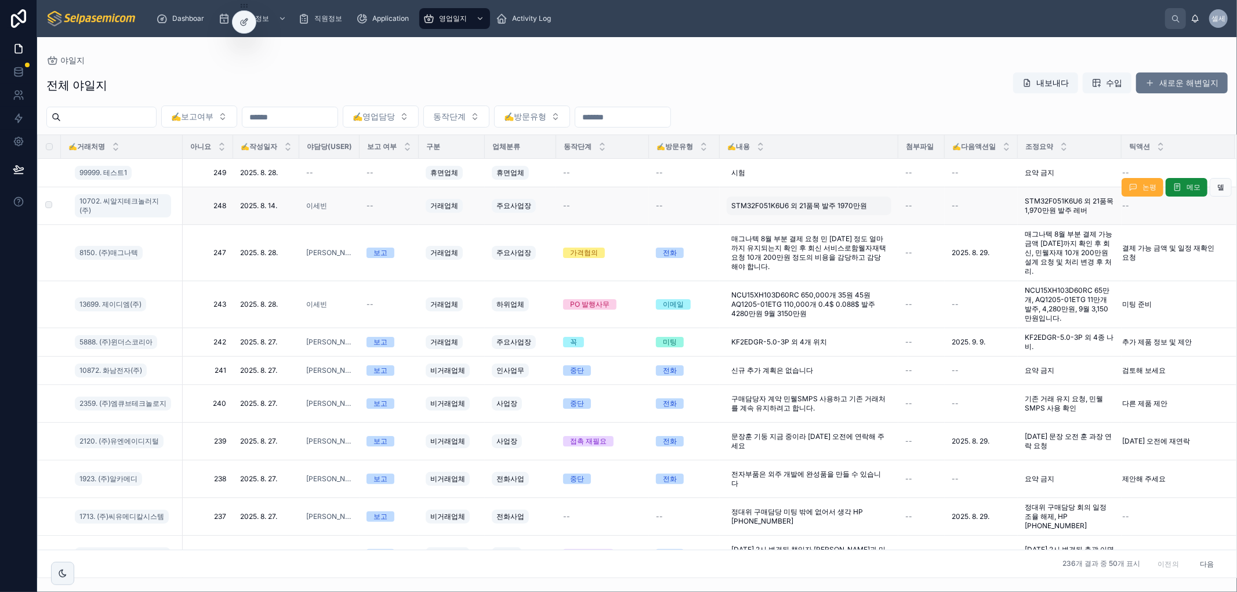
click at [773, 206] on font "STM32F051K6U6 외 21품목 발주 1970만원" at bounding box center [799, 205] width 136 height 9
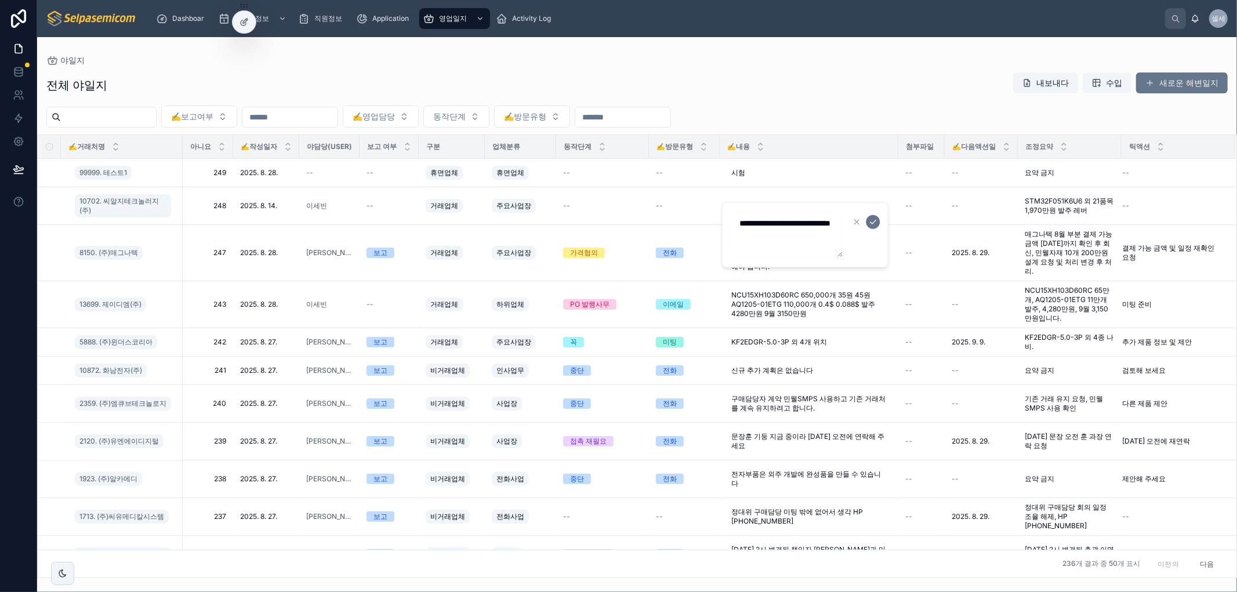
click at [807, 106] on div "✍️보고여부 ✍️영업담당 동작단계 ✍️방문유형" at bounding box center [637, 117] width 1200 height 22
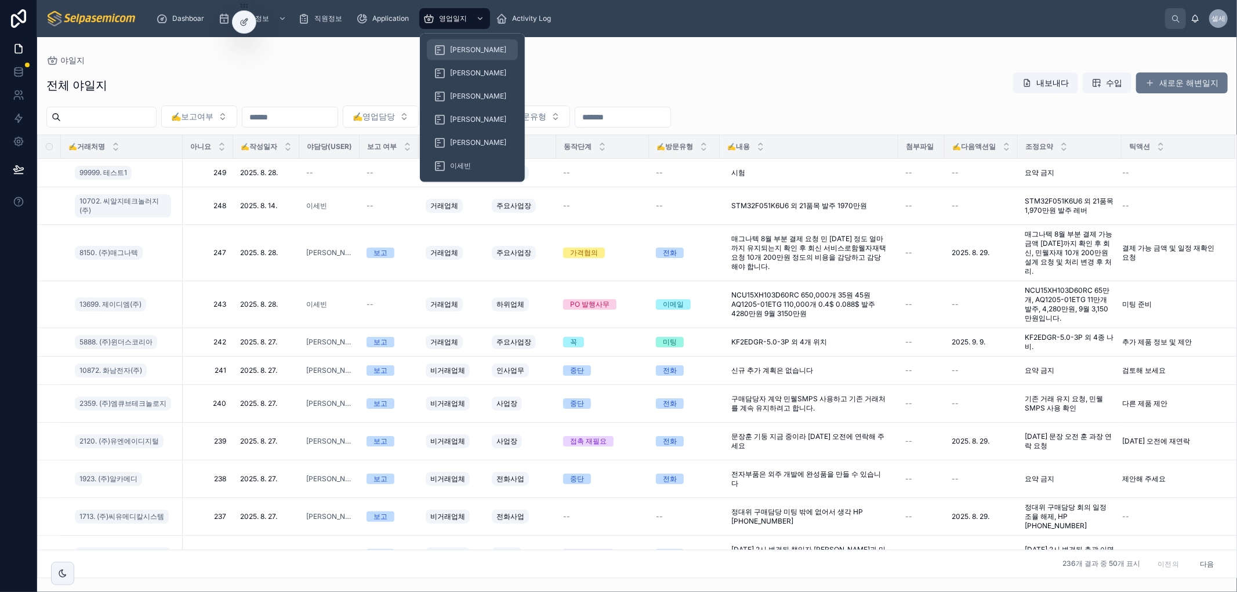
click at [457, 53] on font "[PERSON_NAME]" at bounding box center [478, 49] width 56 height 9
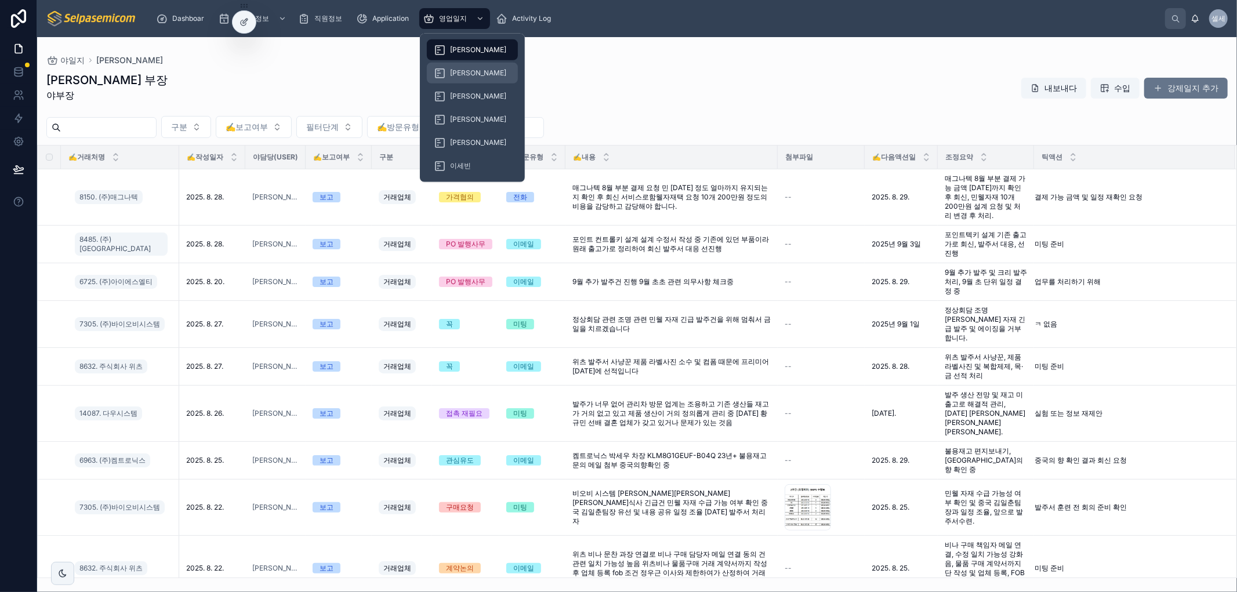
click at [459, 76] on font "[PERSON_NAME]" at bounding box center [478, 72] width 56 height 9
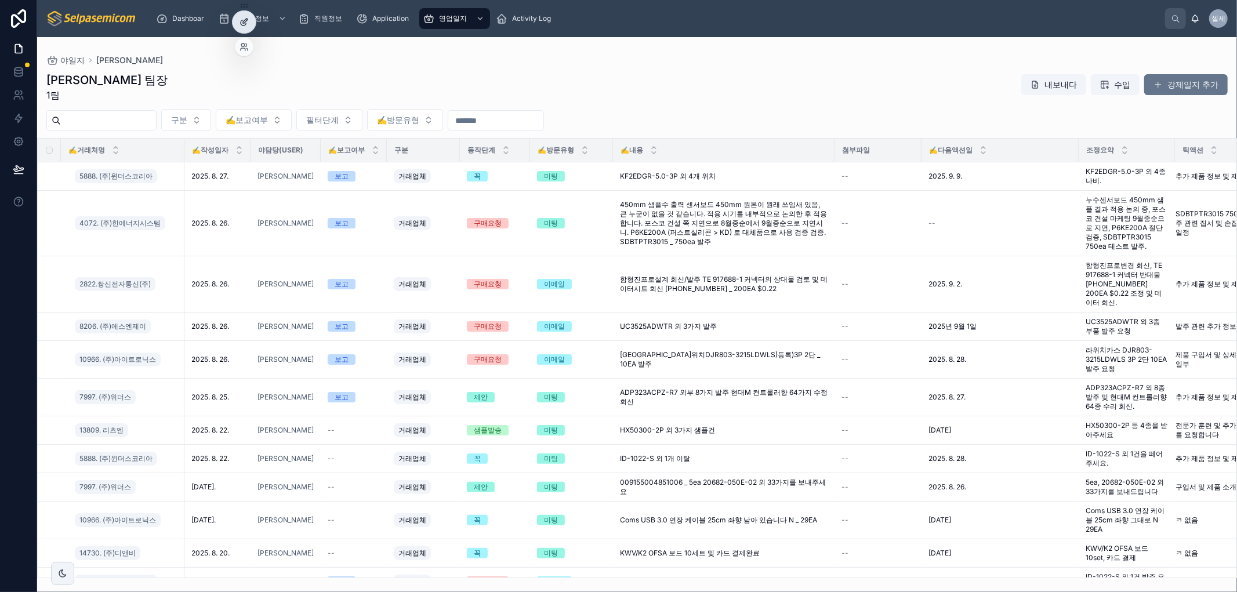
click at [233, 22] on div at bounding box center [244, 22] width 23 height 22
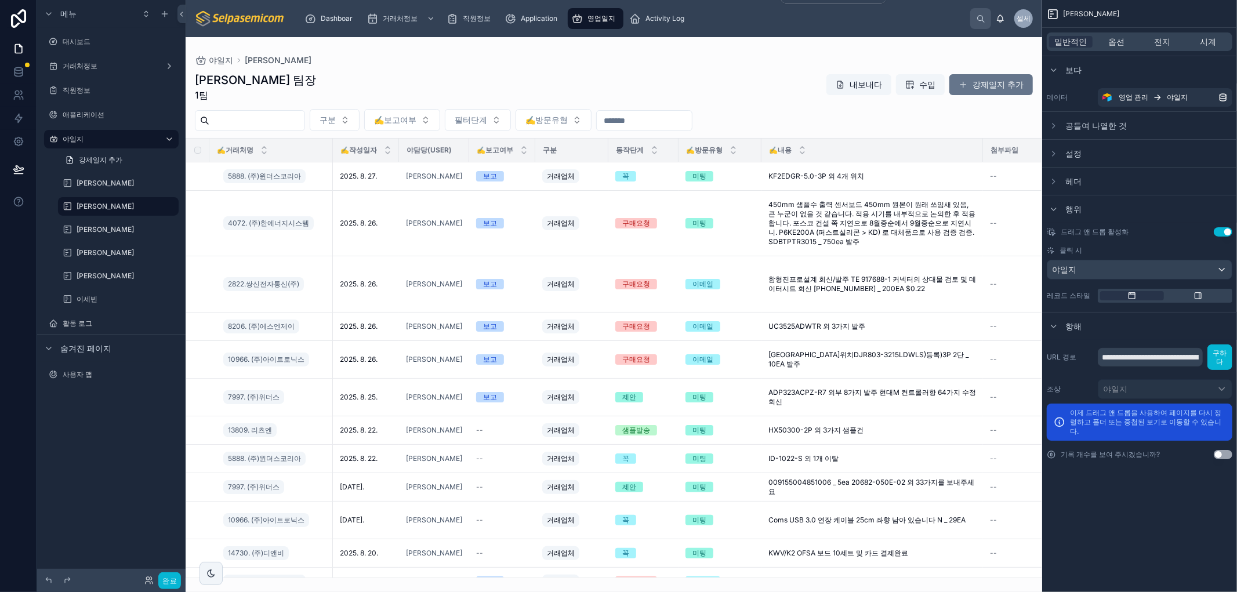
click at [594, 19] on span "영업일지" at bounding box center [602, 18] width 28 height 9
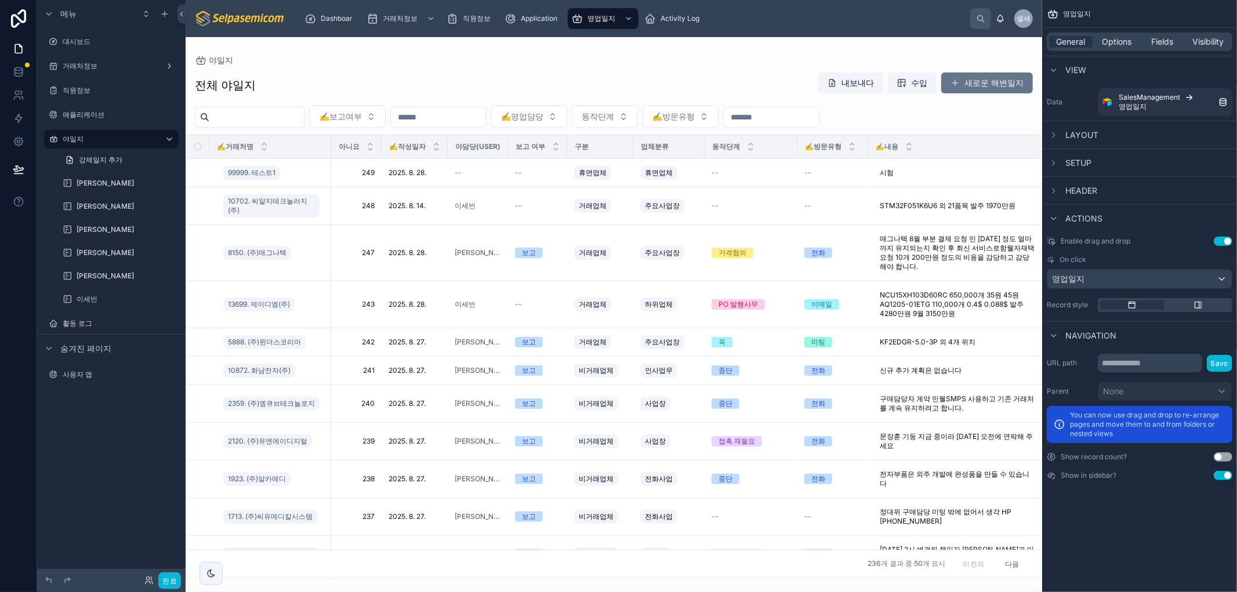
click at [696, 88] on div at bounding box center [614, 314] width 857 height 555
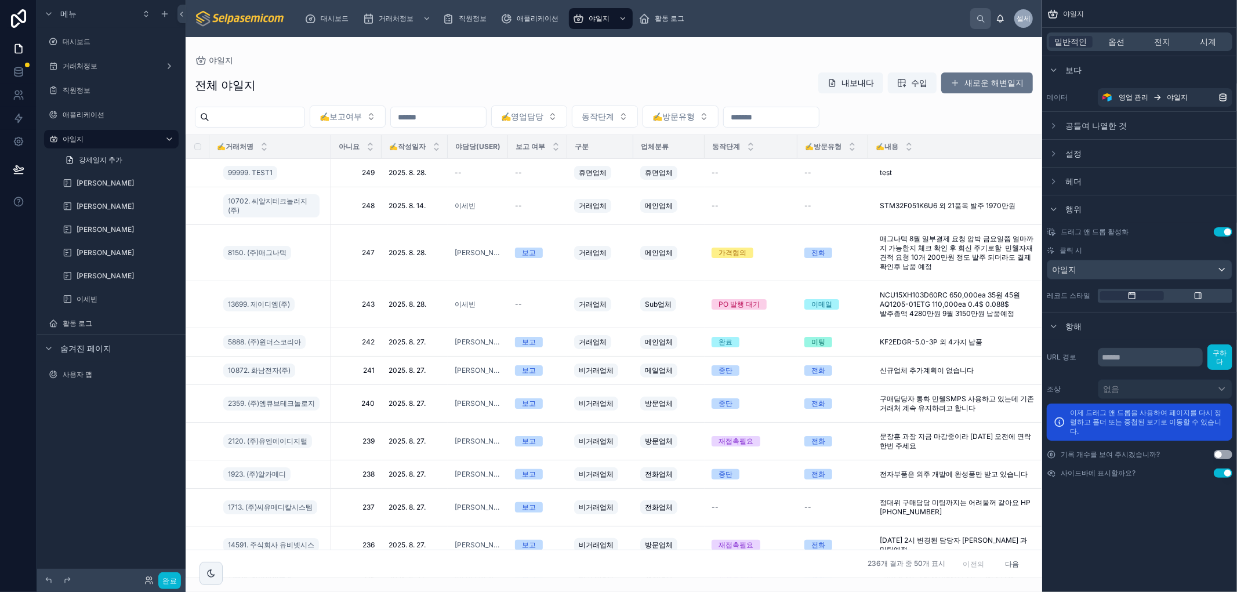
click at [1224, 229] on button "설정 사용" at bounding box center [1223, 231] width 19 height 9
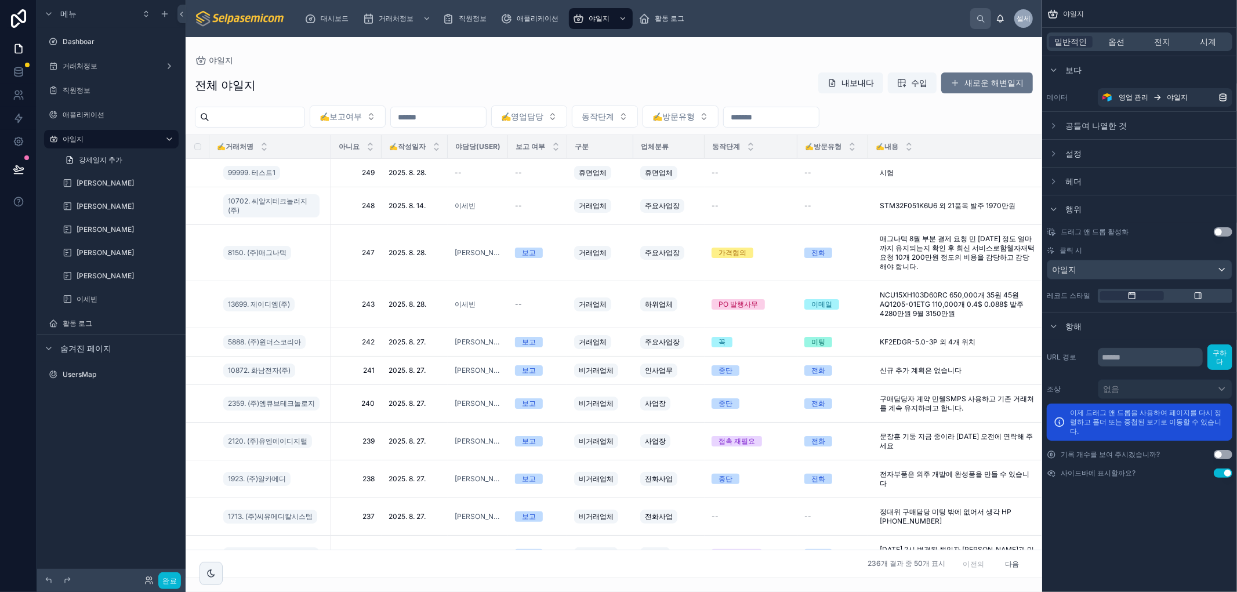
click at [1216, 229] on button "설정 사용" at bounding box center [1223, 231] width 19 height 9
click at [1117, 38] on font "옵션" at bounding box center [1117, 42] width 16 height 10
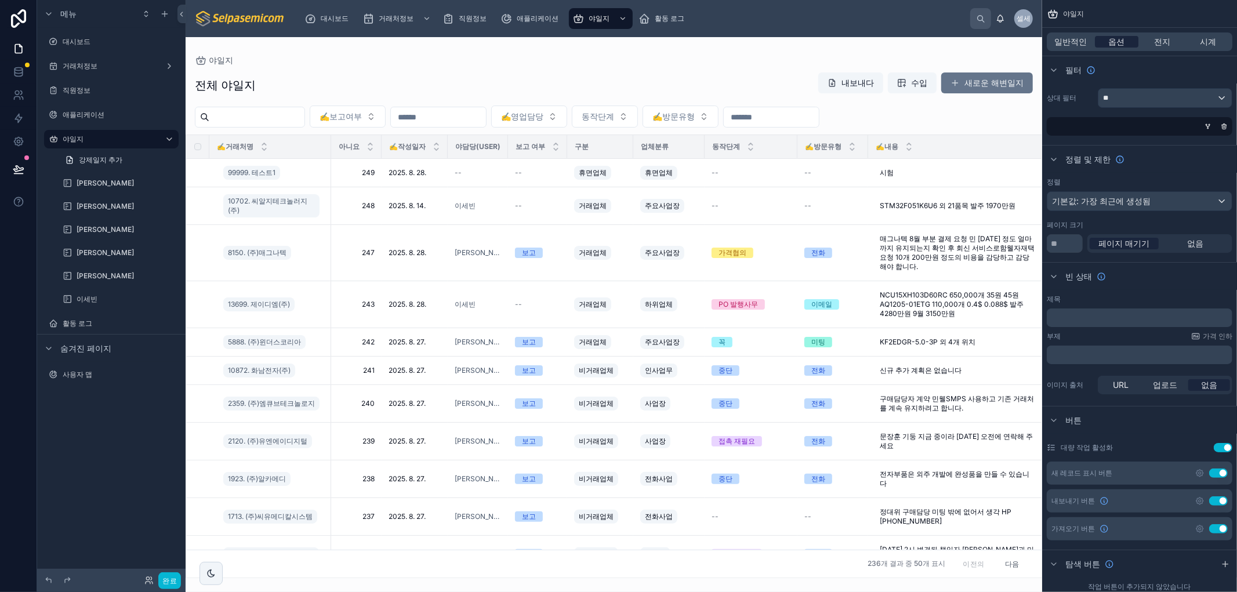
click at [1161, 163] on div "정렬 및 제한" at bounding box center [1139, 159] width 195 height 28
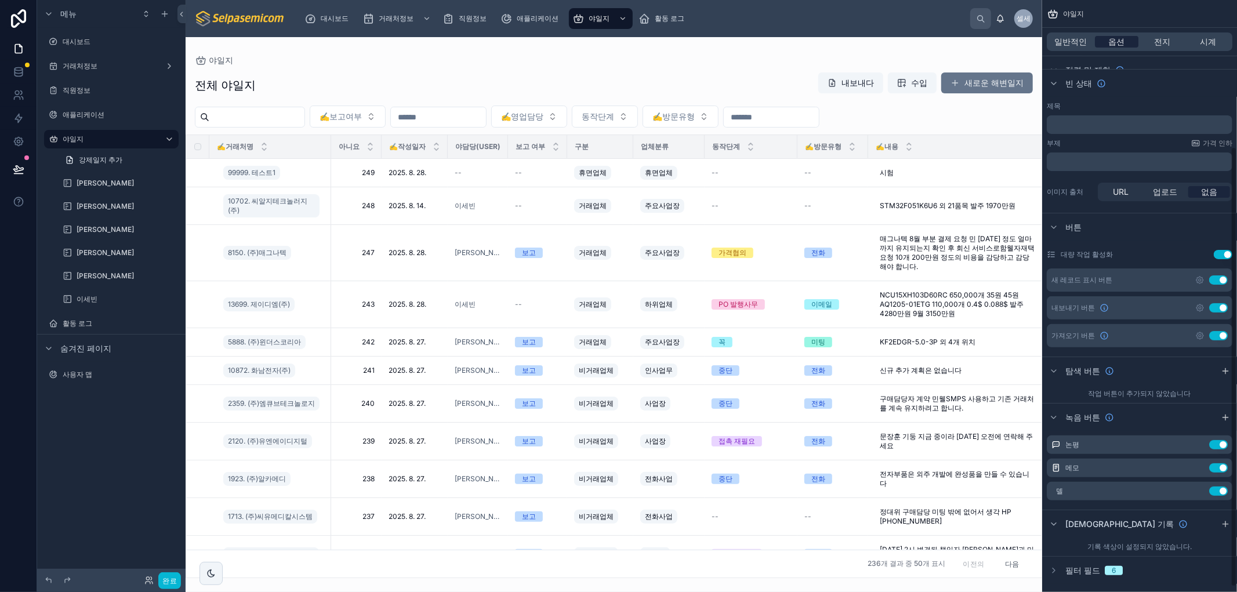
scroll to position [204, 0]
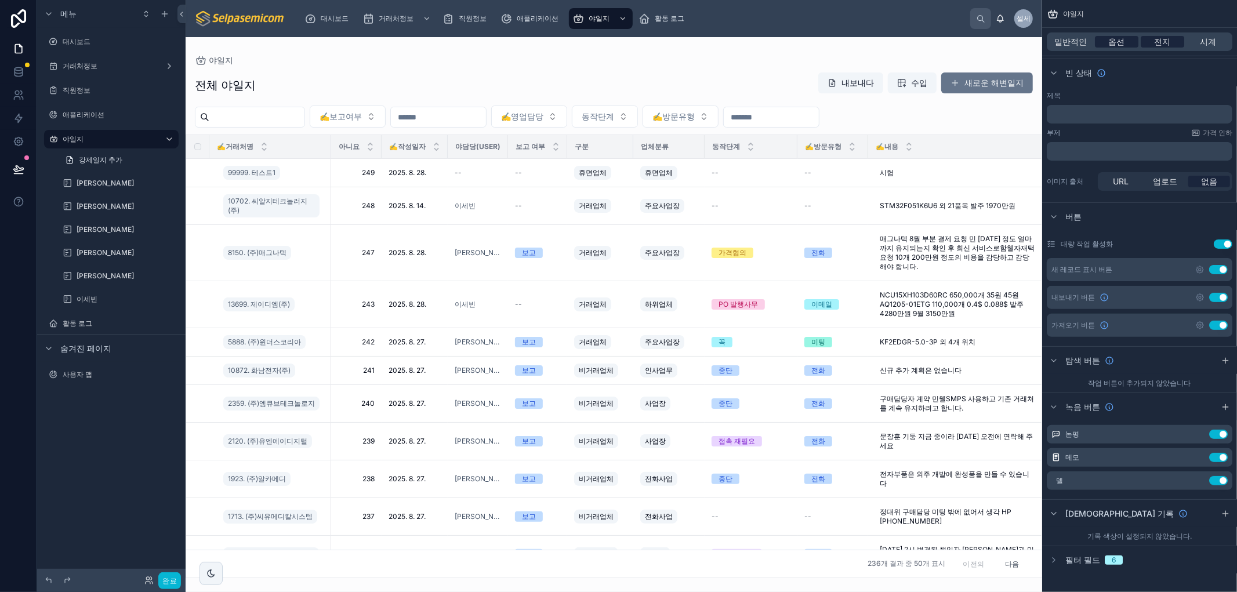
click at [1162, 37] on font "전지" at bounding box center [1163, 42] width 16 height 10
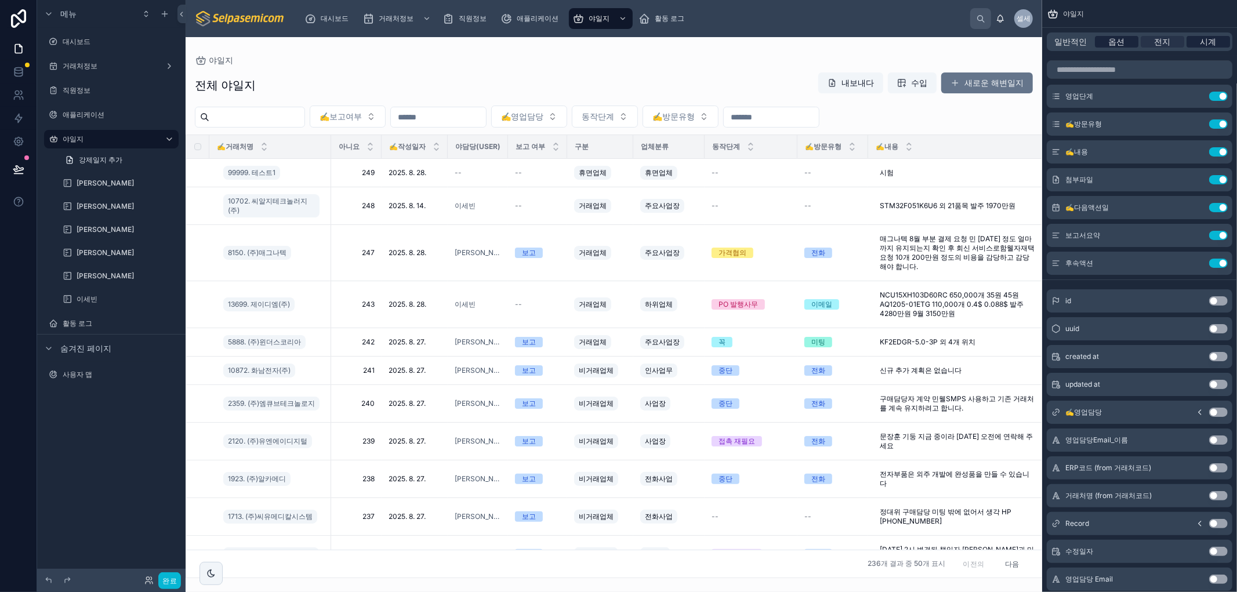
click at [1205, 38] on font "시계" at bounding box center [1209, 42] width 16 height 10
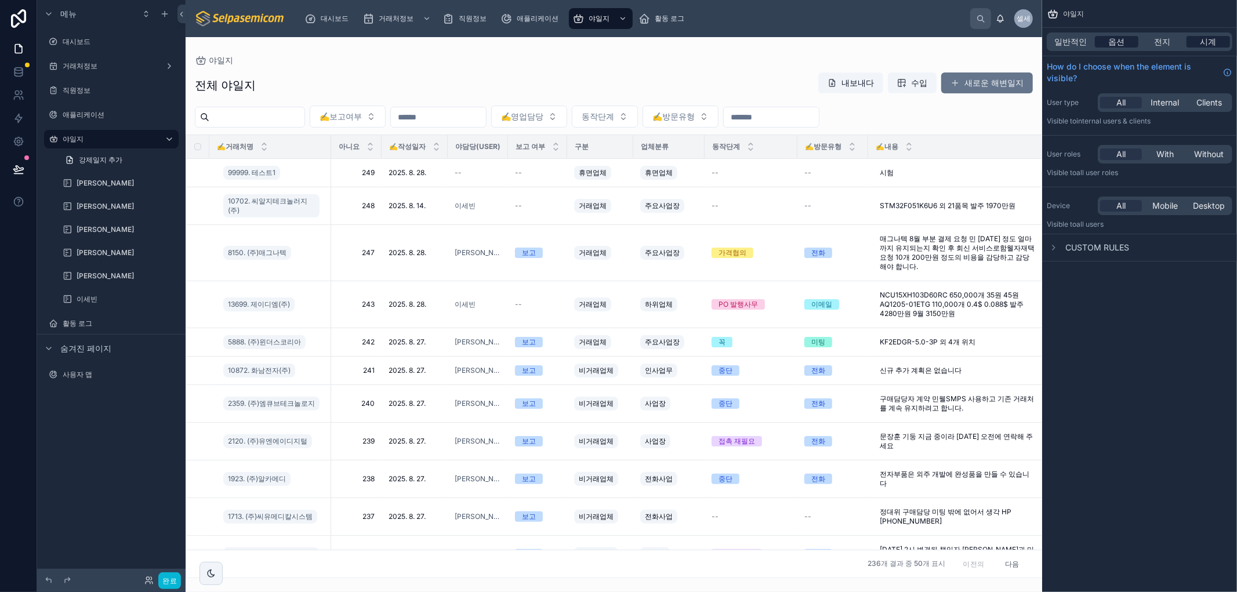
scroll to position [0, 0]
click at [1068, 42] on font "일반적인" at bounding box center [1071, 42] width 32 height 10
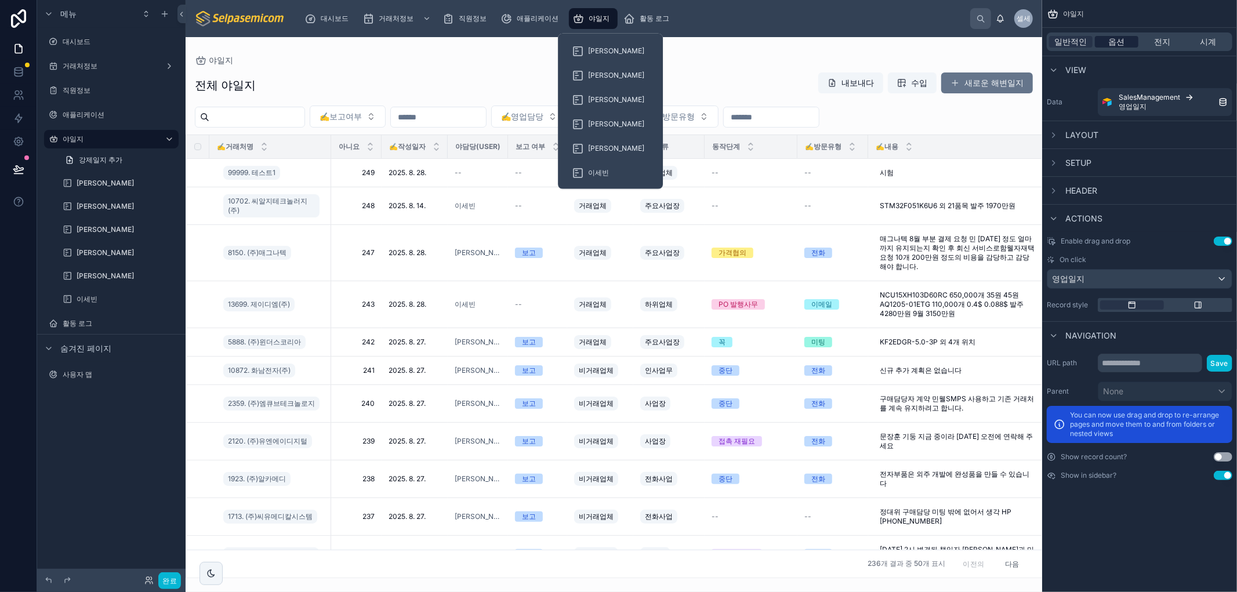
click at [596, 16] on font "야일지" at bounding box center [599, 18] width 21 height 9
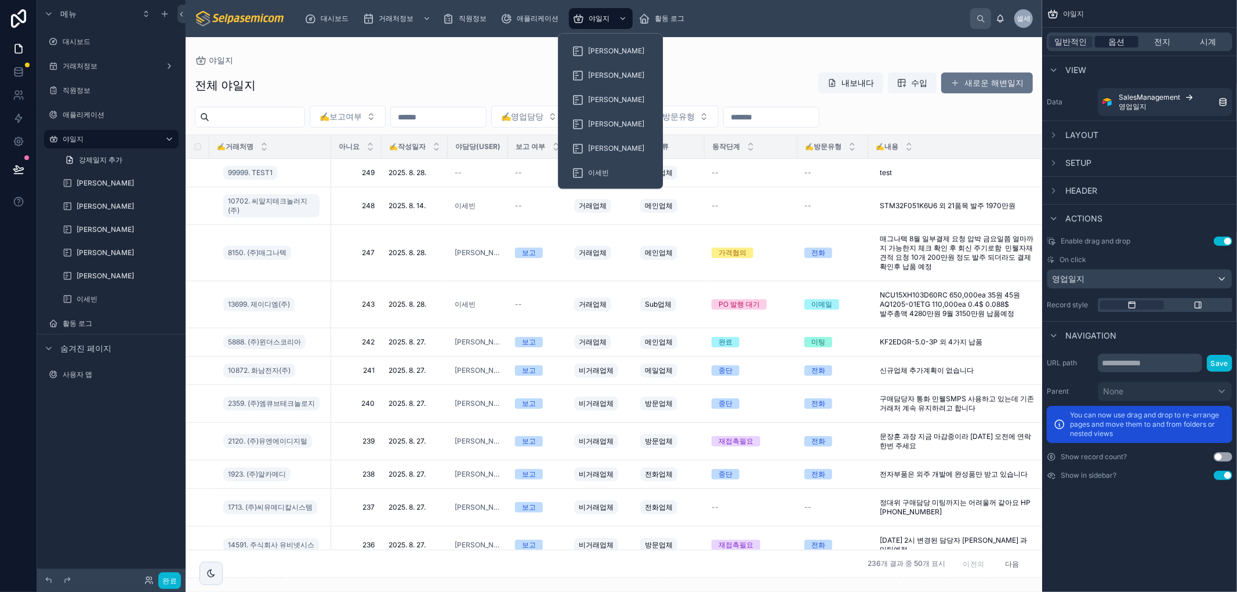
click at [726, 73] on div "전체 야일지 내보내다 수입 새로운 해변일지" at bounding box center [614, 85] width 838 height 27
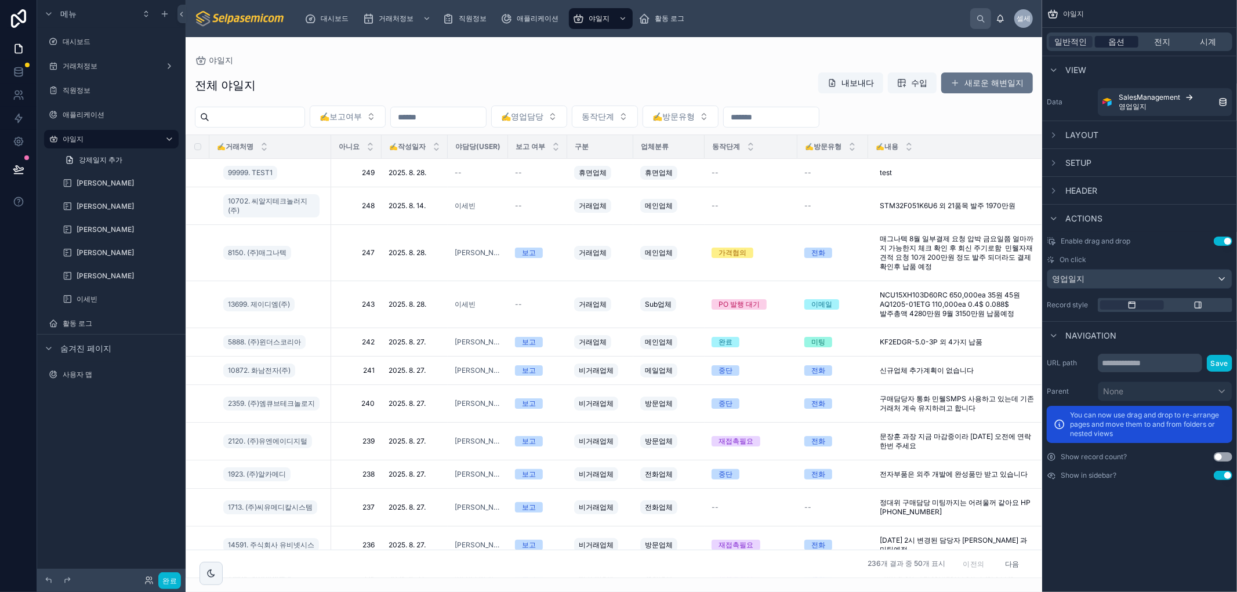
click at [1059, 35] on div "일반적인 옵션 전지 시계" at bounding box center [1140, 41] width 186 height 19
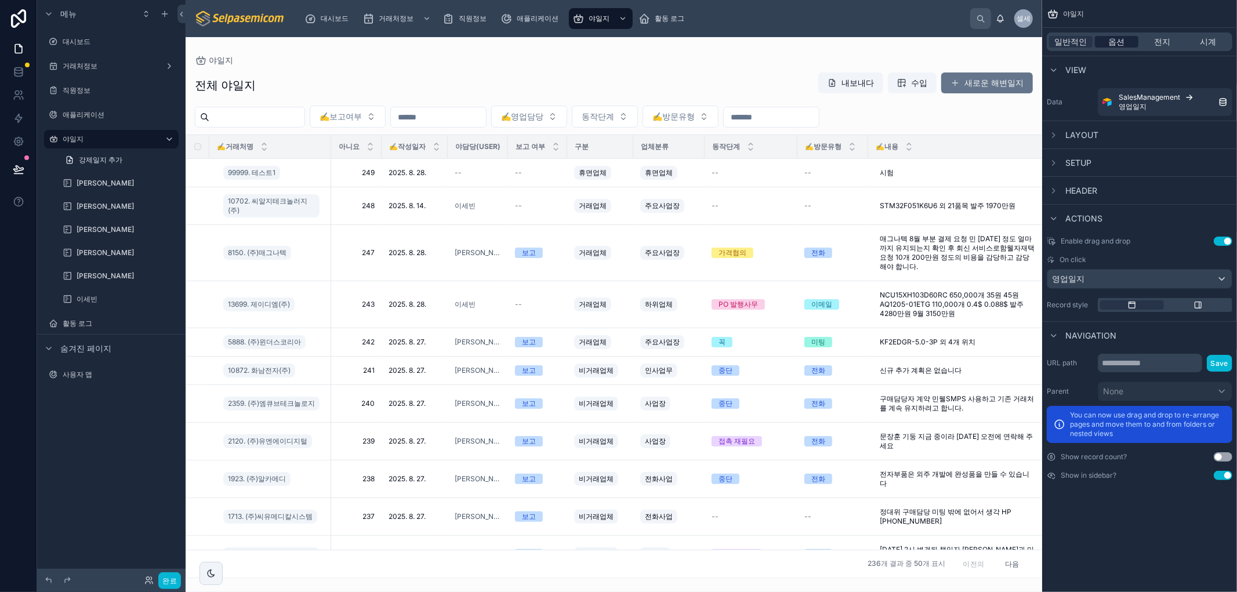
click at [1118, 45] on font "옵션" at bounding box center [1117, 42] width 16 height 10
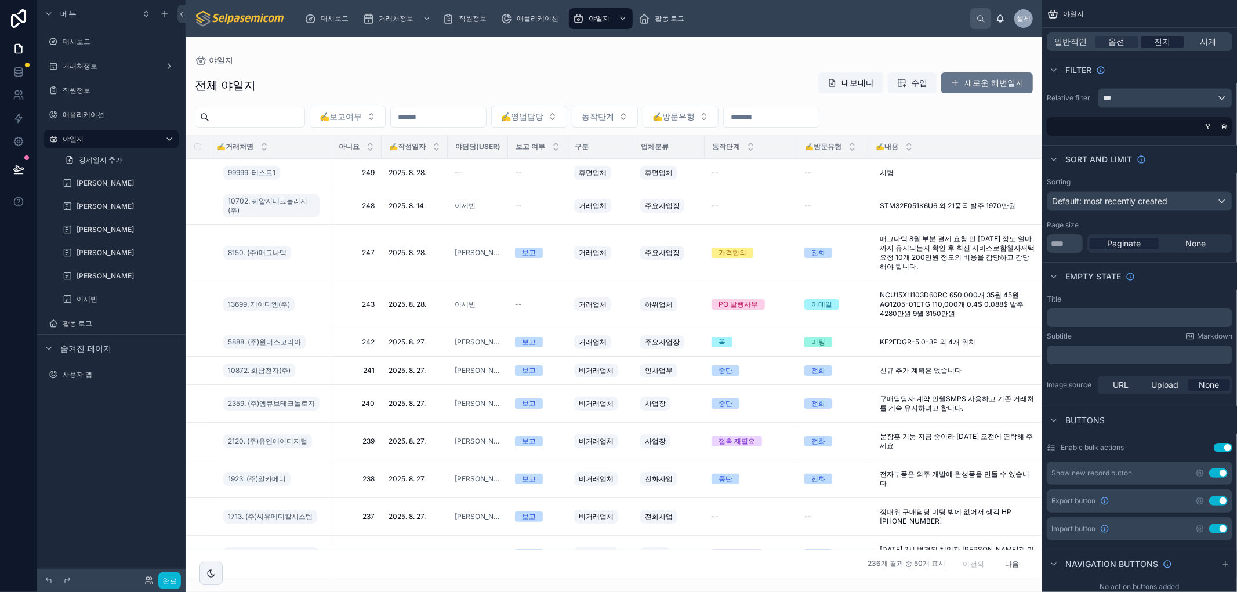
click at [1178, 47] on div "전지" at bounding box center [1163, 42] width 44 height 12
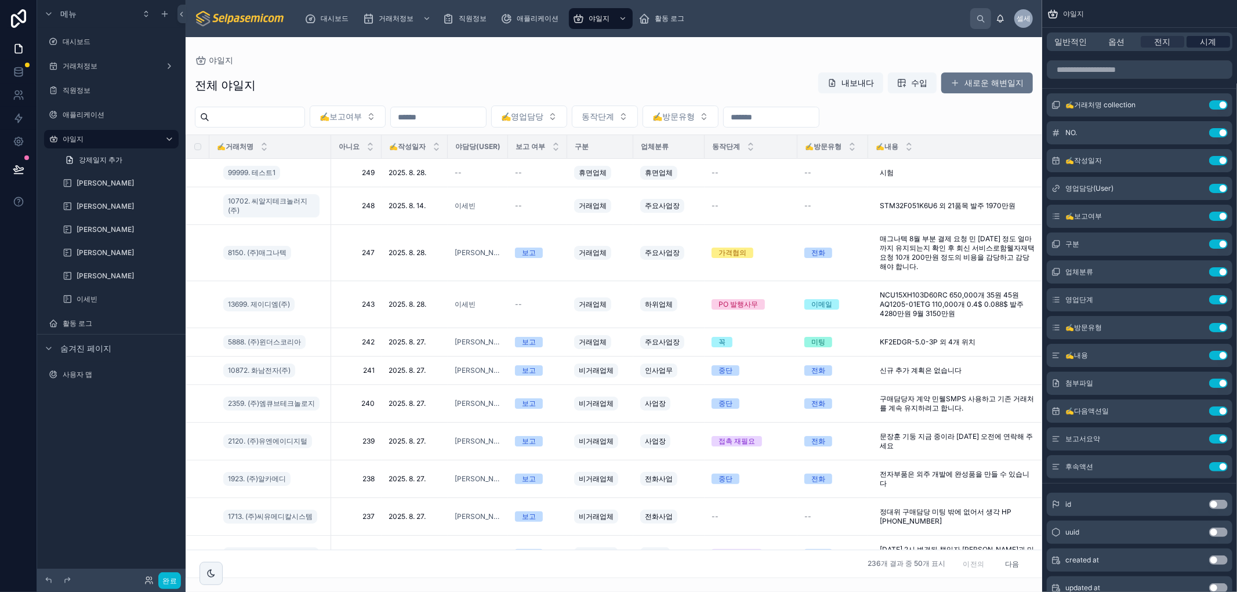
click at [1215, 45] on font "시계" at bounding box center [1209, 42] width 16 height 10
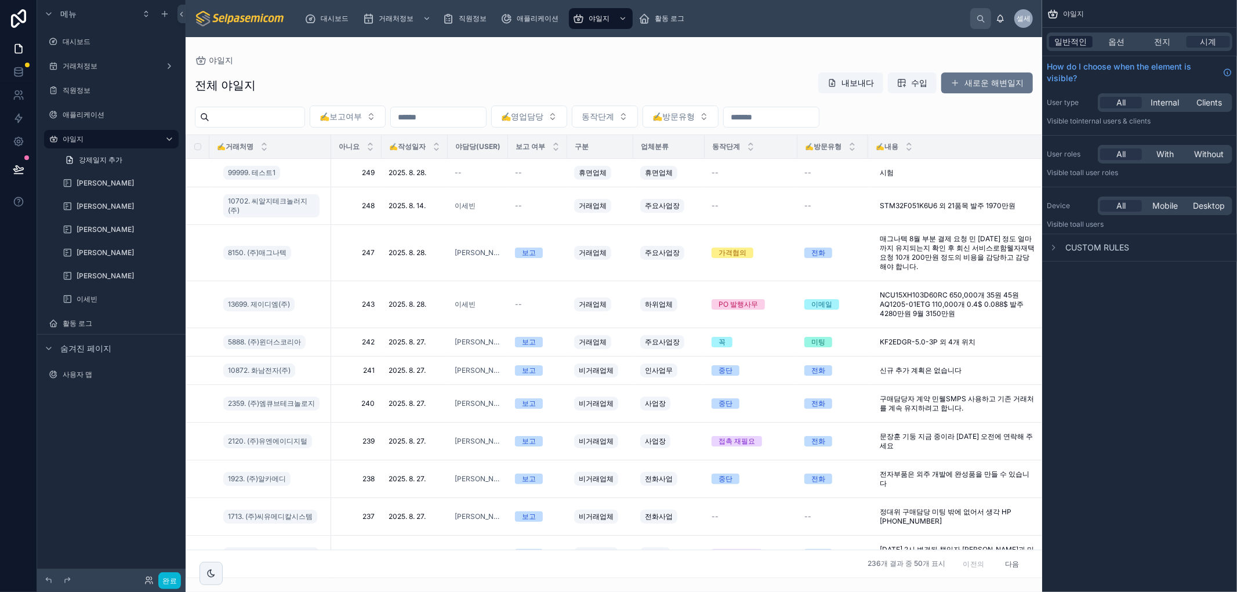
click at [1068, 45] on font "일반적인" at bounding box center [1071, 42] width 32 height 10
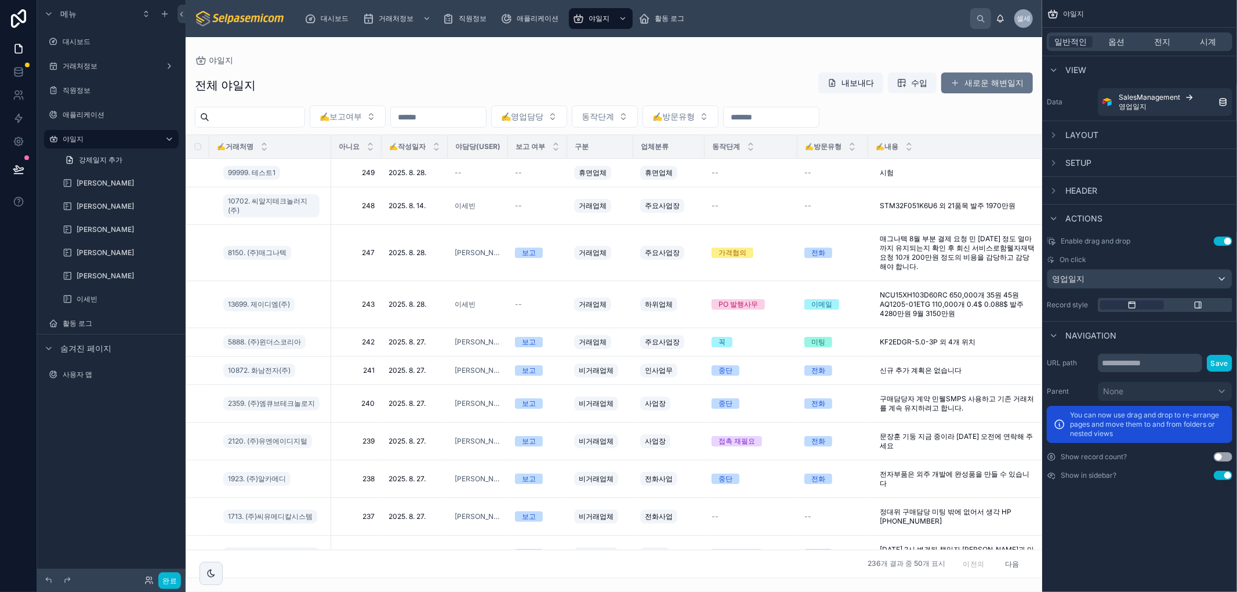
click at [552, 77] on div "전체 야일지 내보내다 수입 새로운 해변일지" at bounding box center [614, 85] width 838 height 27
drag, startPoint x: 689, startPoint y: 68, endPoint x: 1050, endPoint y: 250, distance: 404.7
click at [689, 67] on div "전체 야일지 내보내다 수입 새로운 해변일지 ✍️보고여부 ✍️영업담당 동작단계 ✍️방문유형 ✍️거래처명 아니요 ✍️작성일자 야담당(User) 보…" at bounding box center [614, 321] width 857 height 513
click at [1115, 41] on font "옵션" at bounding box center [1117, 42] width 16 height 10
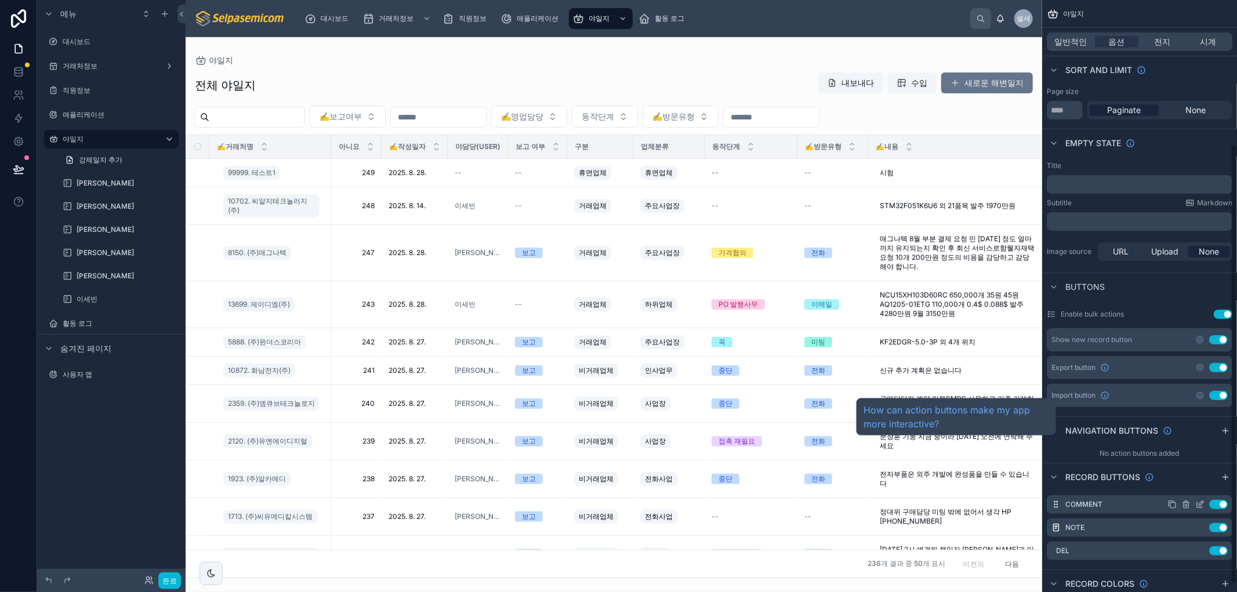
scroll to position [193, 0]
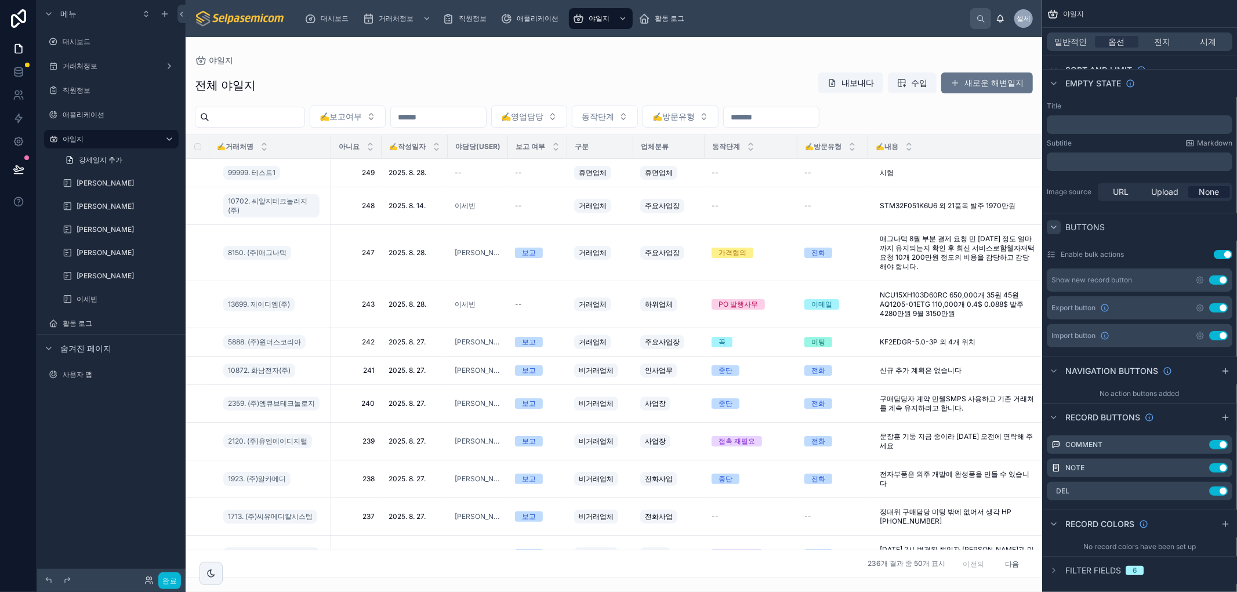
click at [1051, 224] on icon "스크롤 가능한 콘텐츠" at bounding box center [1053, 227] width 9 height 9
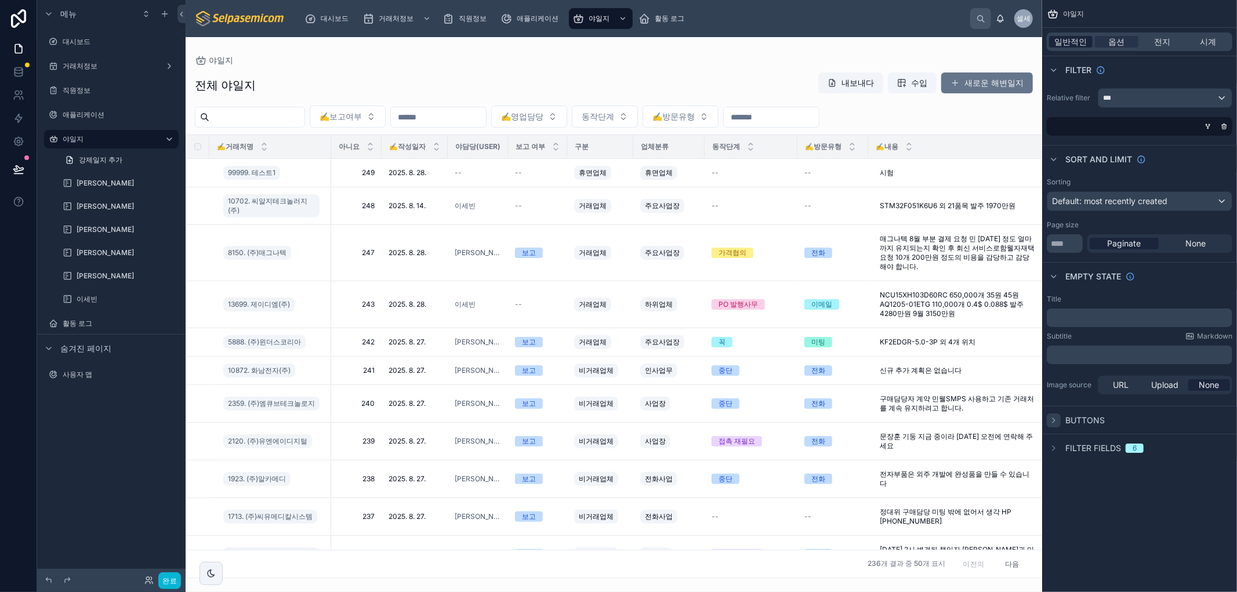
click at [1070, 39] on font "일반적인" at bounding box center [1071, 42] width 32 height 10
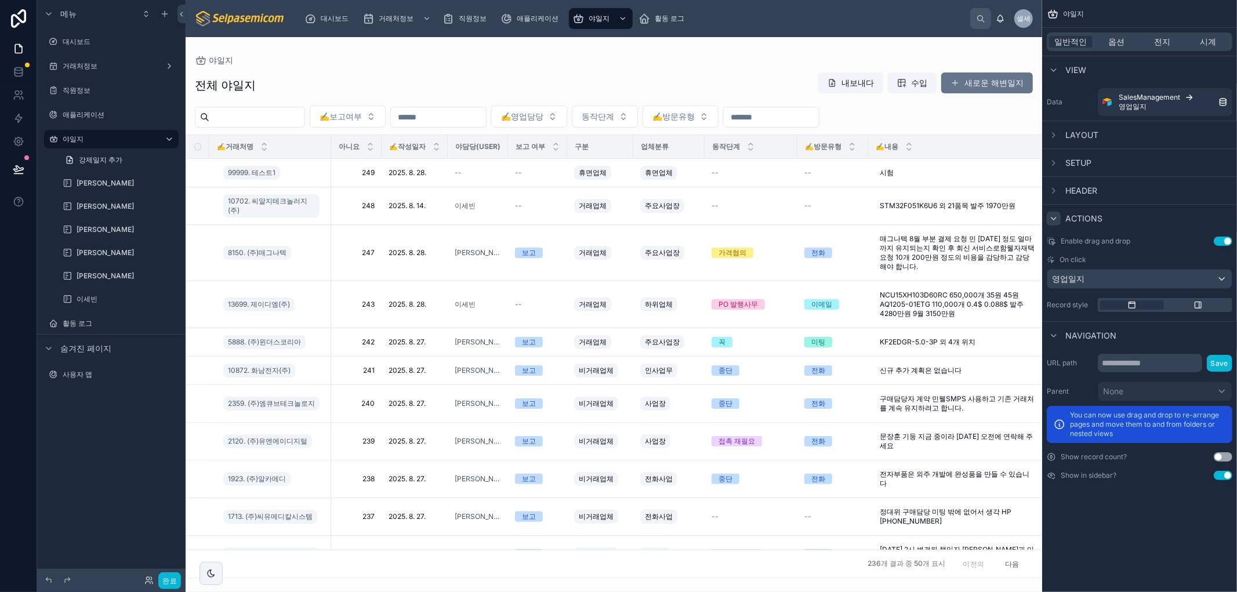
click at [1054, 218] on icon "스크롤 가능한 콘텐츠" at bounding box center [1053, 218] width 9 height 9
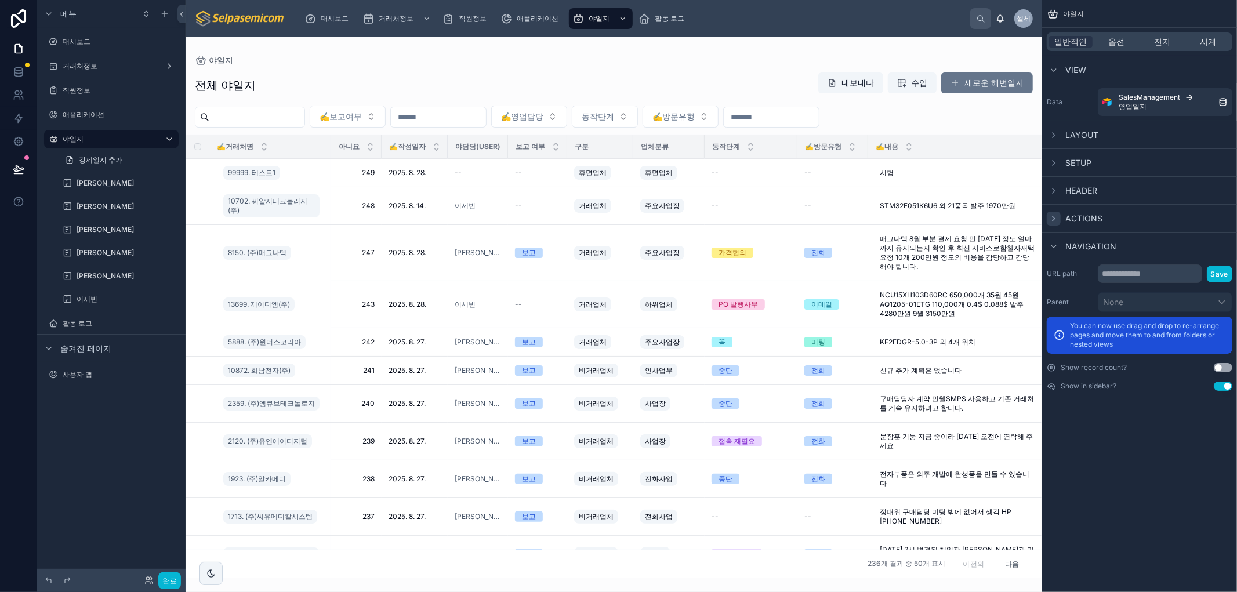
click at [1115, 49] on div "일반적인 옵션 전지 시계" at bounding box center [1140, 41] width 186 height 19
click at [1122, 37] on font "옵션" at bounding box center [1117, 42] width 16 height 10
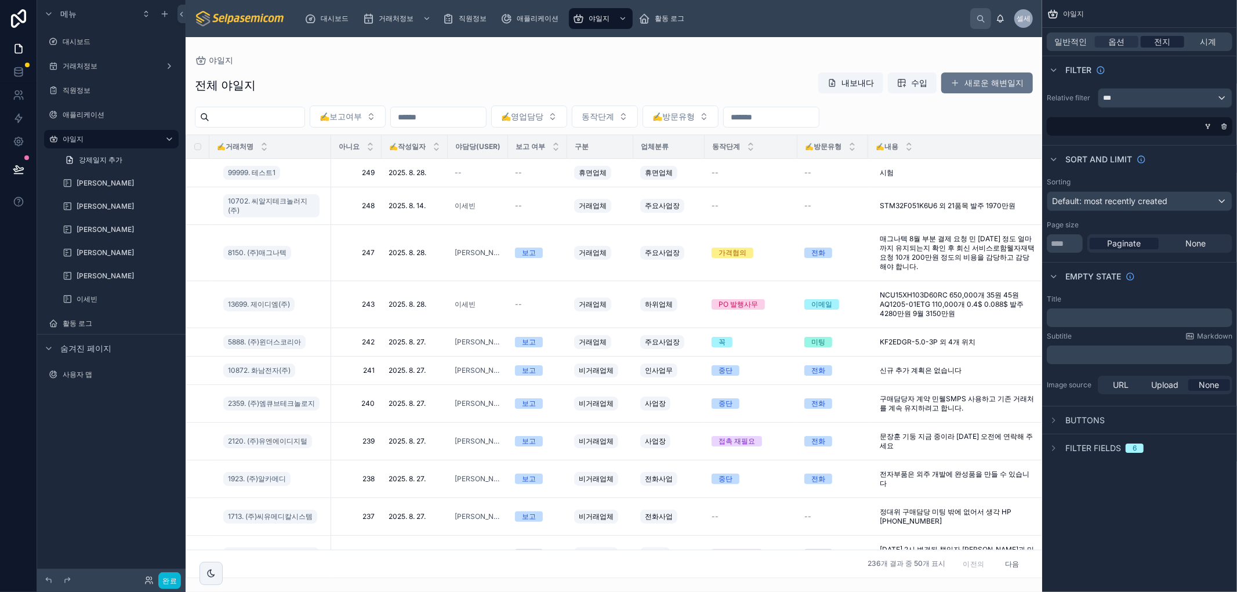
click at [1168, 41] on font "전지" at bounding box center [1163, 42] width 16 height 10
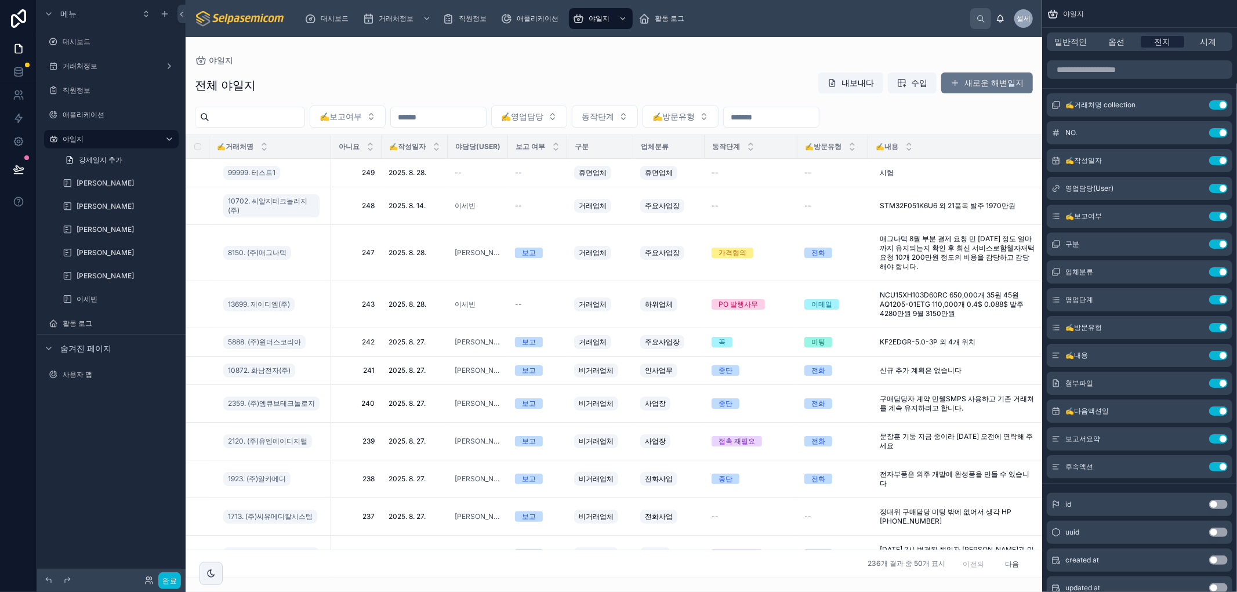
click at [1164, 36] on span "전지" at bounding box center [1163, 42] width 16 height 12
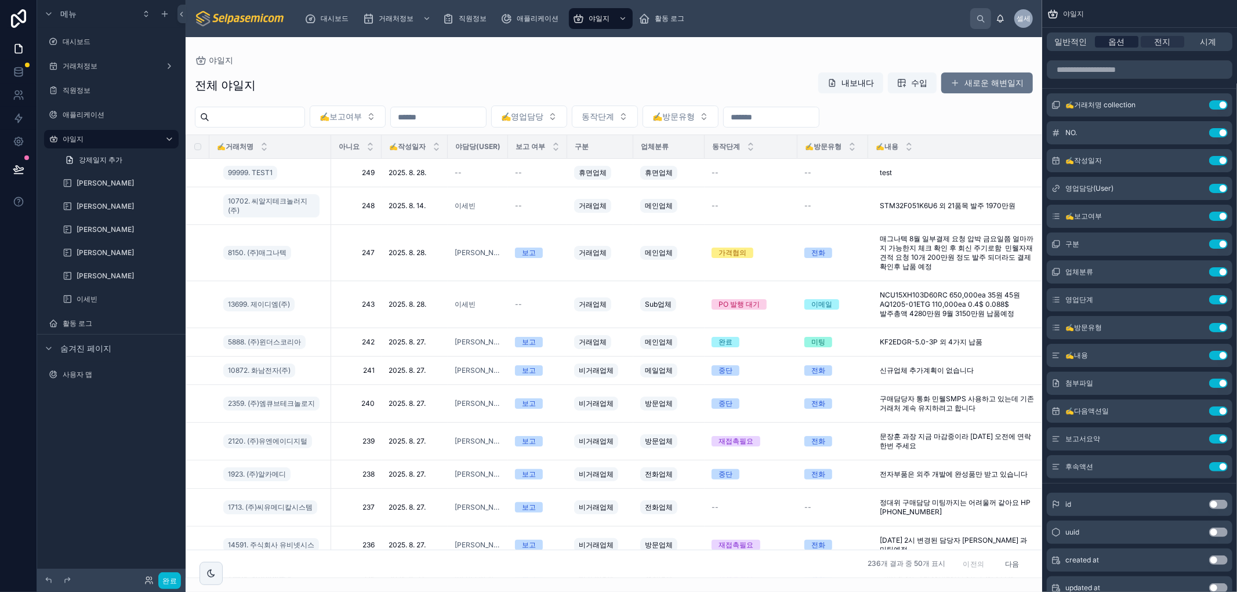
click at [1114, 39] on font "옵션" at bounding box center [1117, 42] width 16 height 10
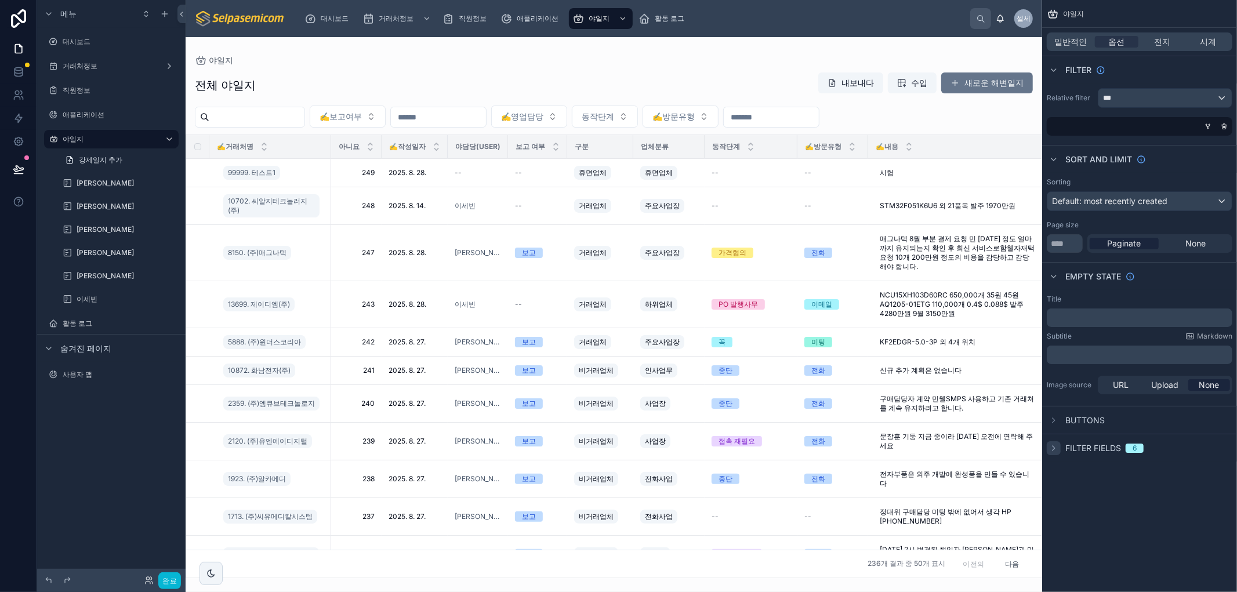
click at [1051, 444] on icon "스크롤 가능한 콘텐츠" at bounding box center [1053, 448] width 9 height 9
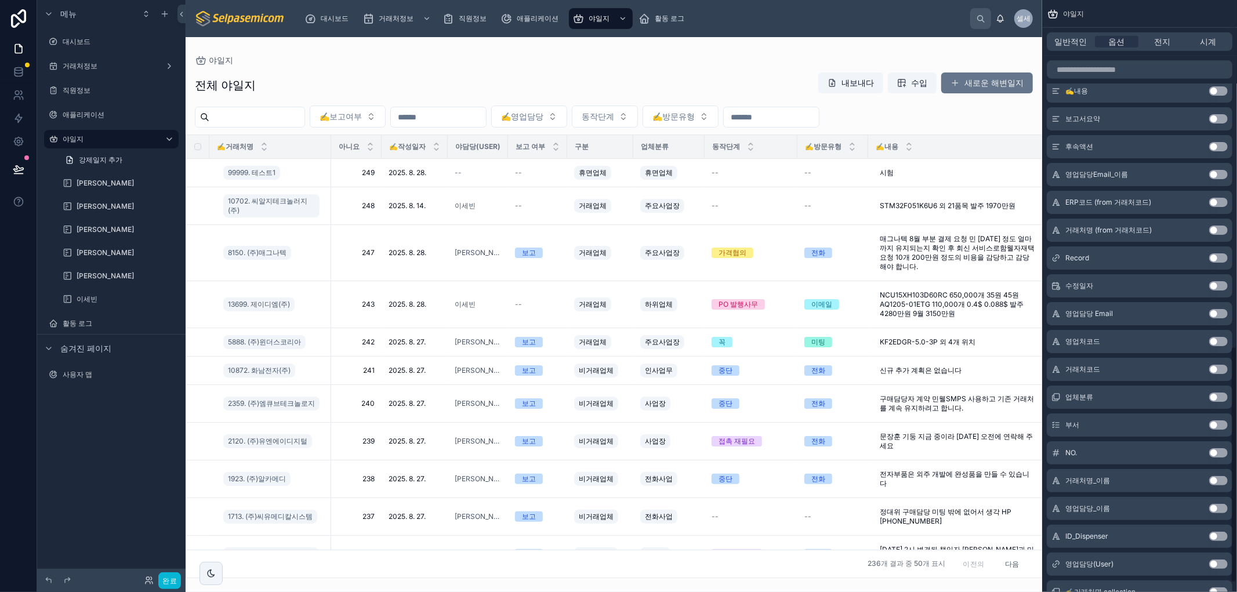
scroll to position [868, 0]
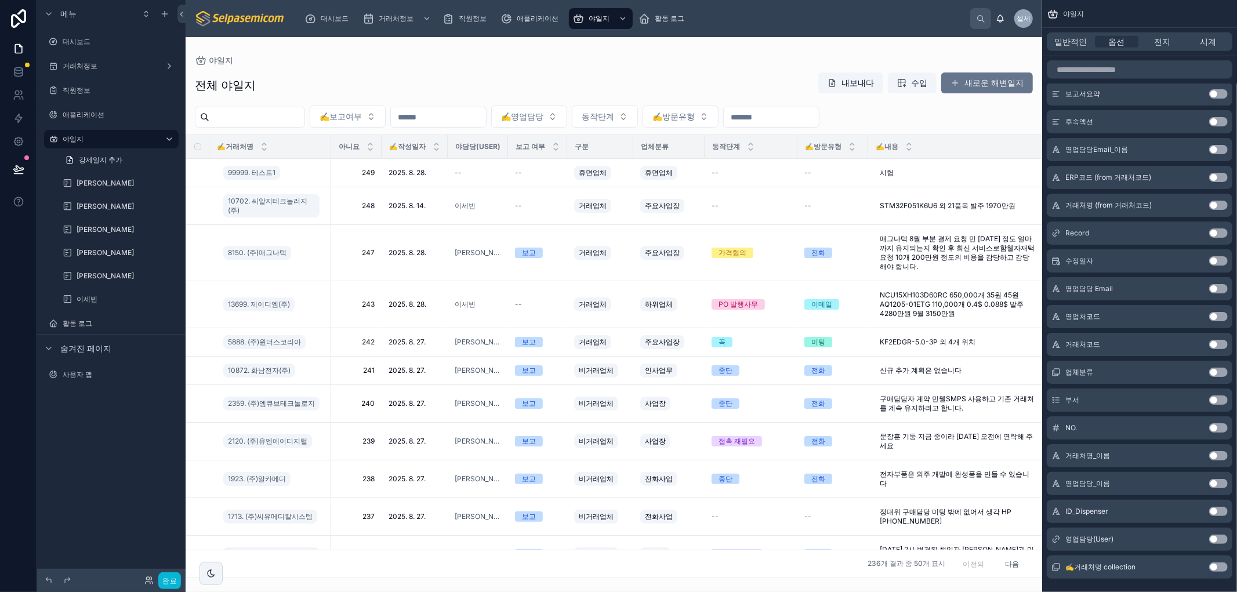
click at [1214, 541] on button "Use setting" at bounding box center [1218, 539] width 19 height 9
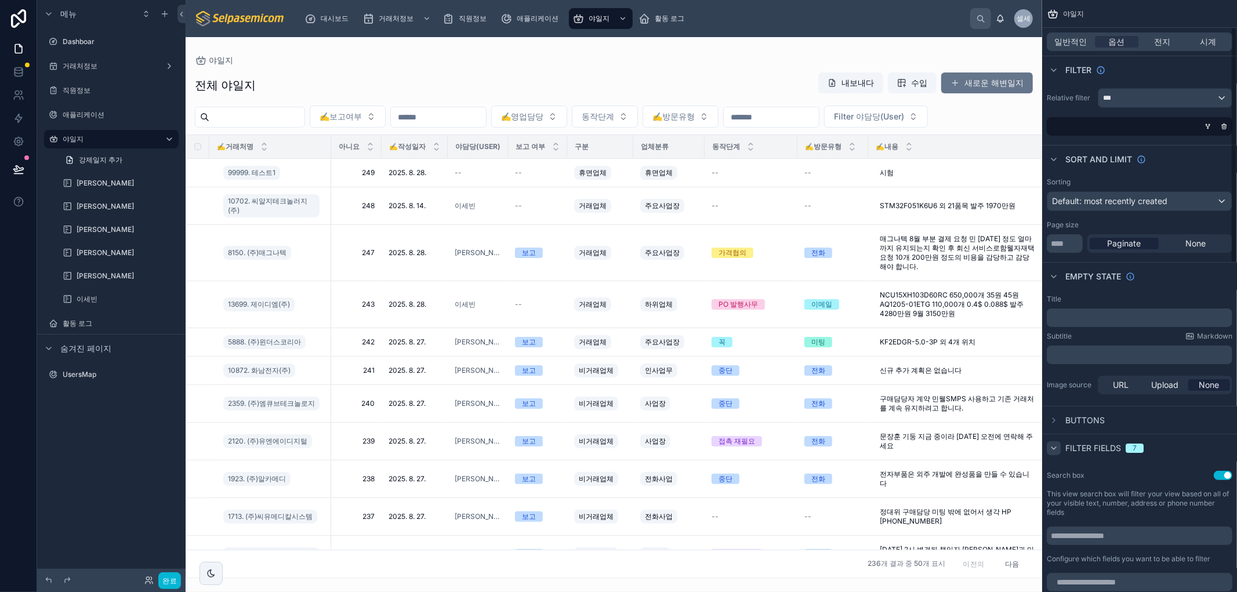
scroll to position [258, 0]
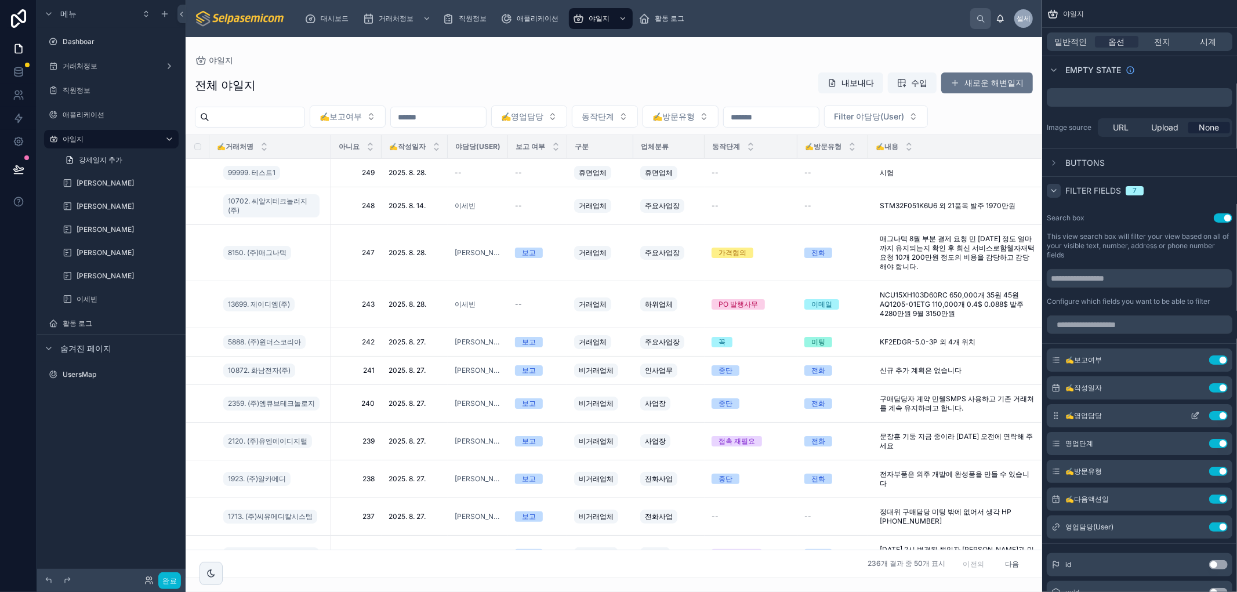
click at [1196, 414] on icon "스크롤 가능한 콘텐츠" at bounding box center [1196, 414] width 5 height 5
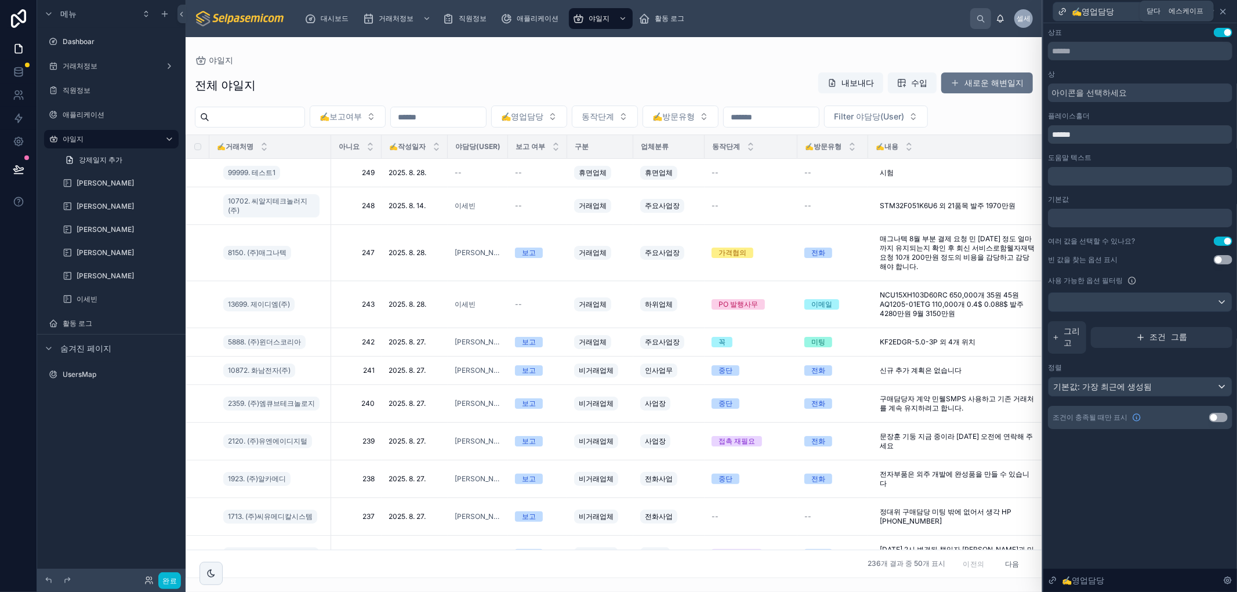
click at [1225, 10] on icon at bounding box center [1223, 11] width 9 height 9
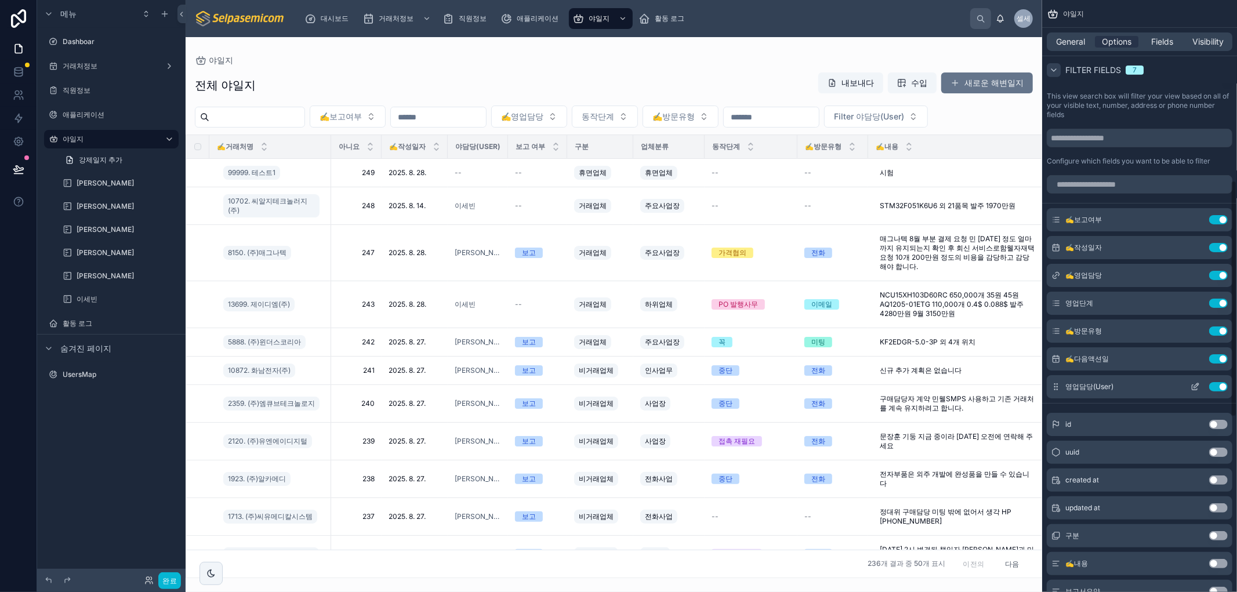
scroll to position [451, 0]
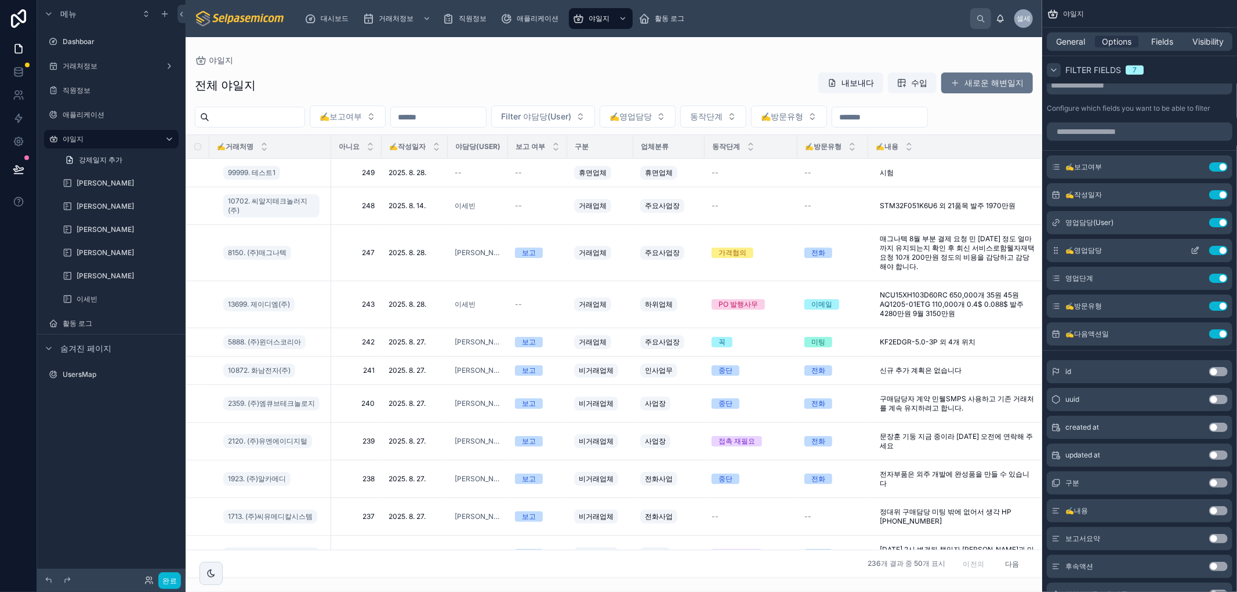
click at [1217, 250] on button "Use setting" at bounding box center [1218, 250] width 19 height 9
click at [1195, 223] on icon "스크롤 가능한 콘텐츠" at bounding box center [1196, 221] width 5 height 5
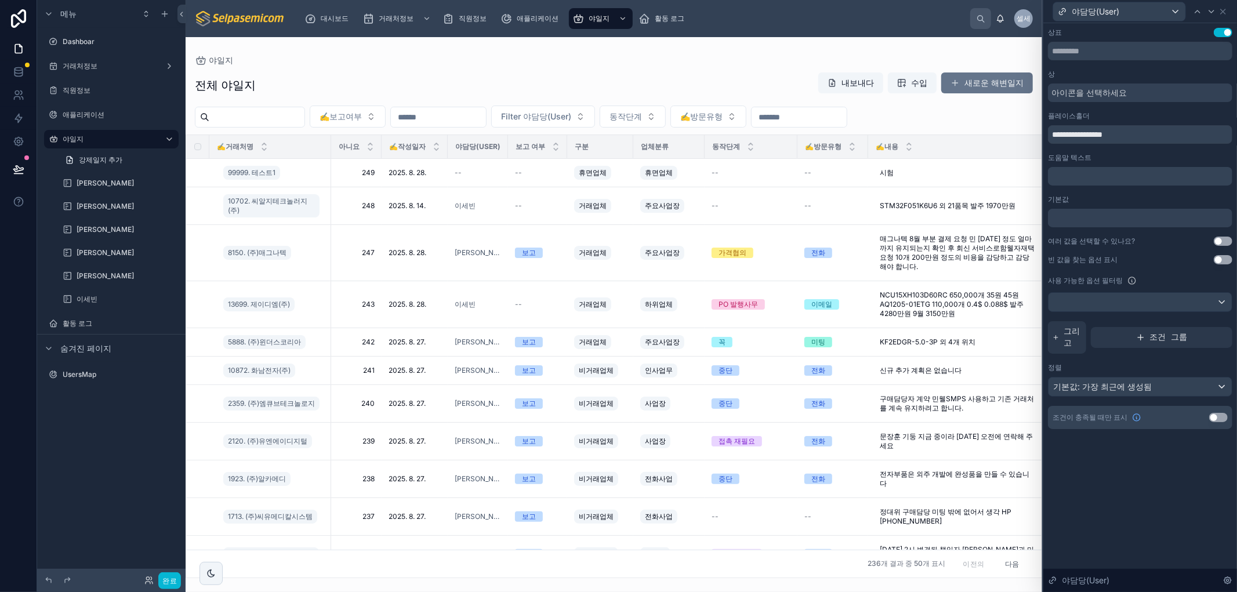
click at [1220, 242] on button "설정 사용" at bounding box center [1223, 241] width 19 height 9
click at [1120, 480] on div "**********" at bounding box center [1141, 307] width 194 height 569
click at [1225, 10] on icon at bounding box center [1223, 11] width 9 height 9
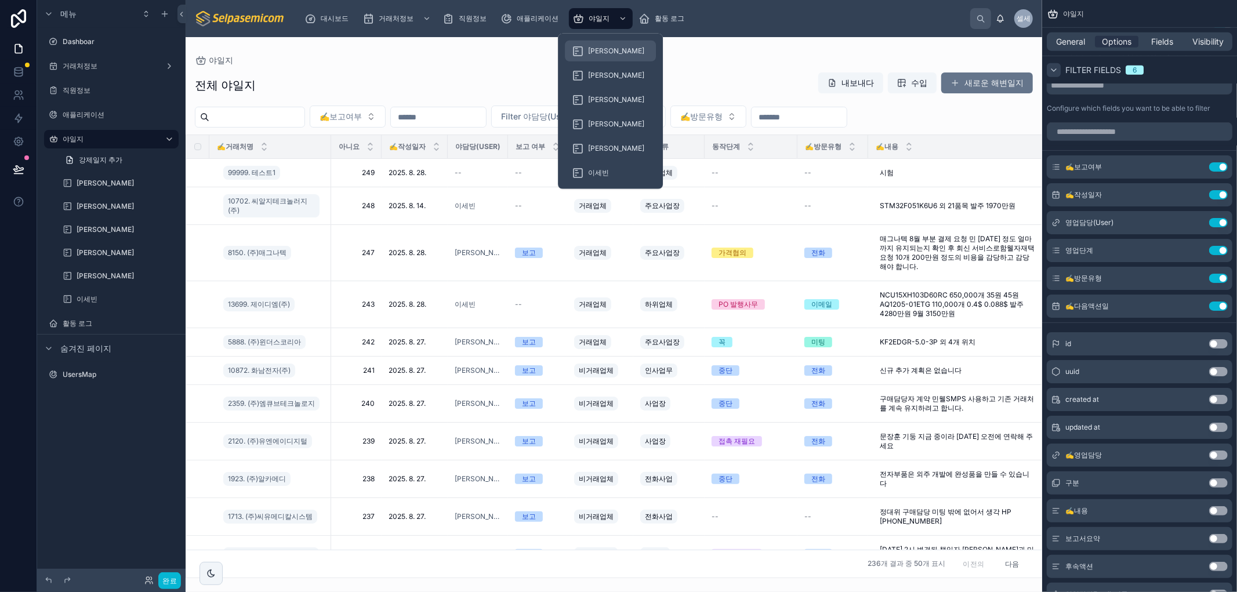
click at [591, 48] on font "[PERSON_NAME]" at bounding box center [616, 50] width 56 height 9
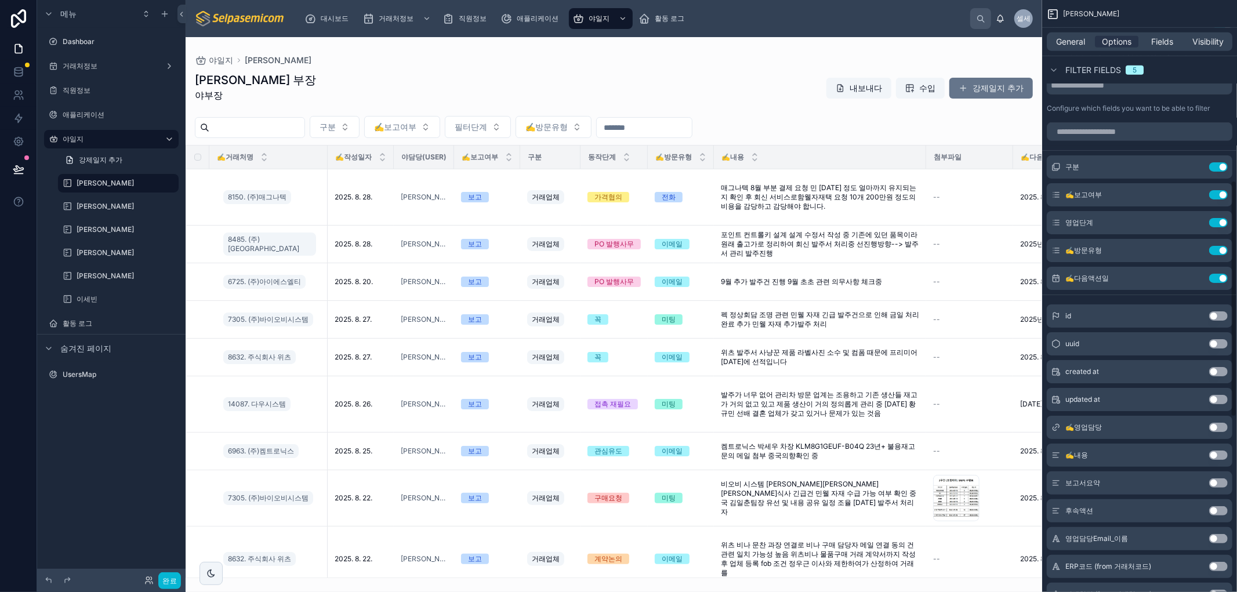
scroll to position [886, 0]
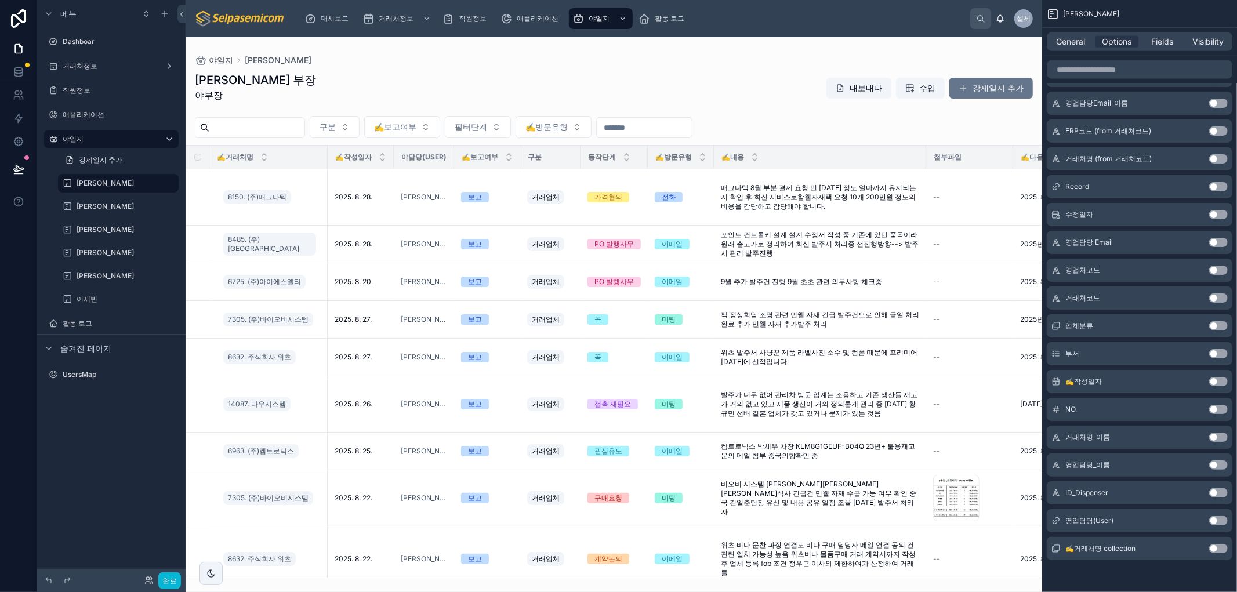
click at [1214, 520] on button "Use setting" at bounding box center [1218, 520] width 19 height 9
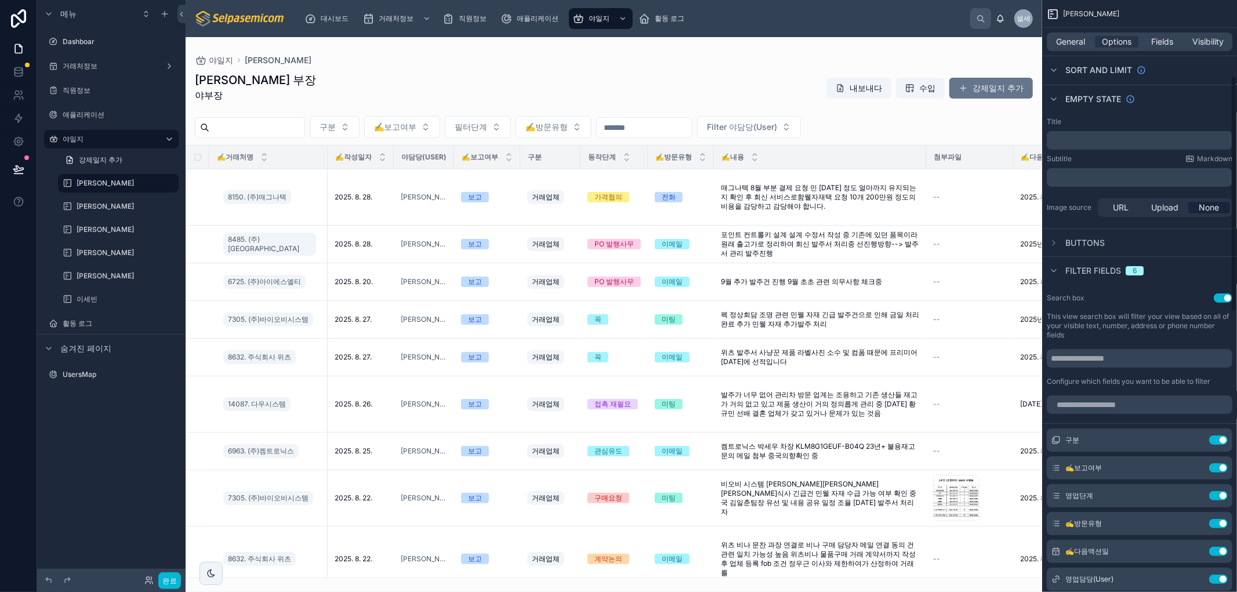
scroll to position [371, 0]
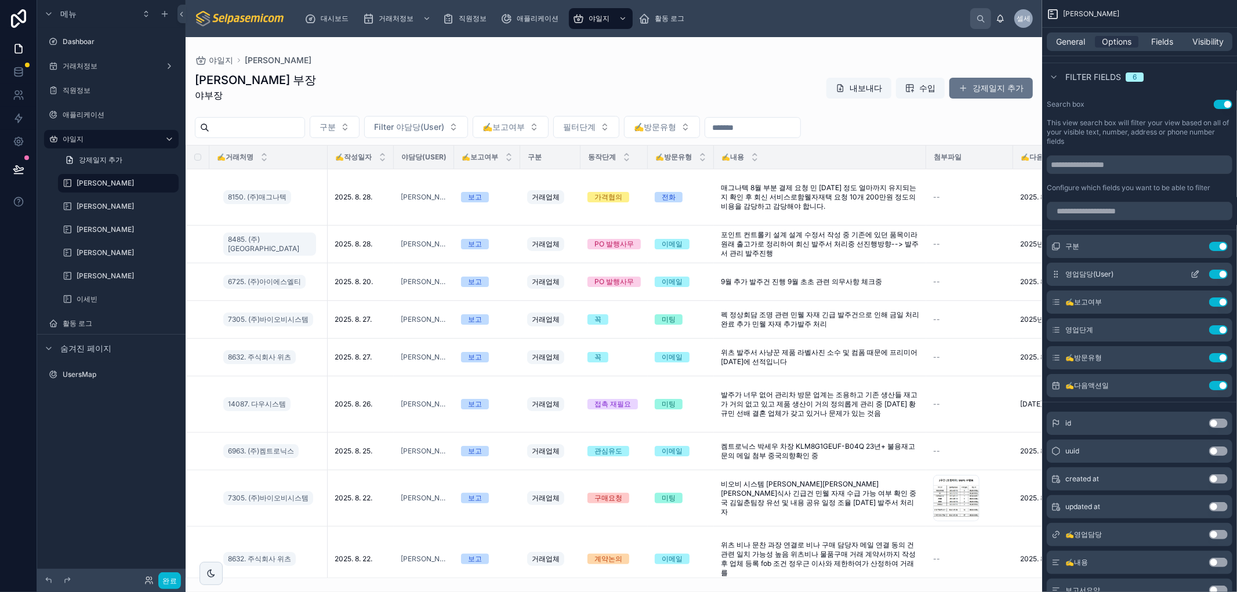
click at [1193, 275] on icon "스크롤 가능한 콘텐츠" at bounding box center [1195, 275] width 5 height 5
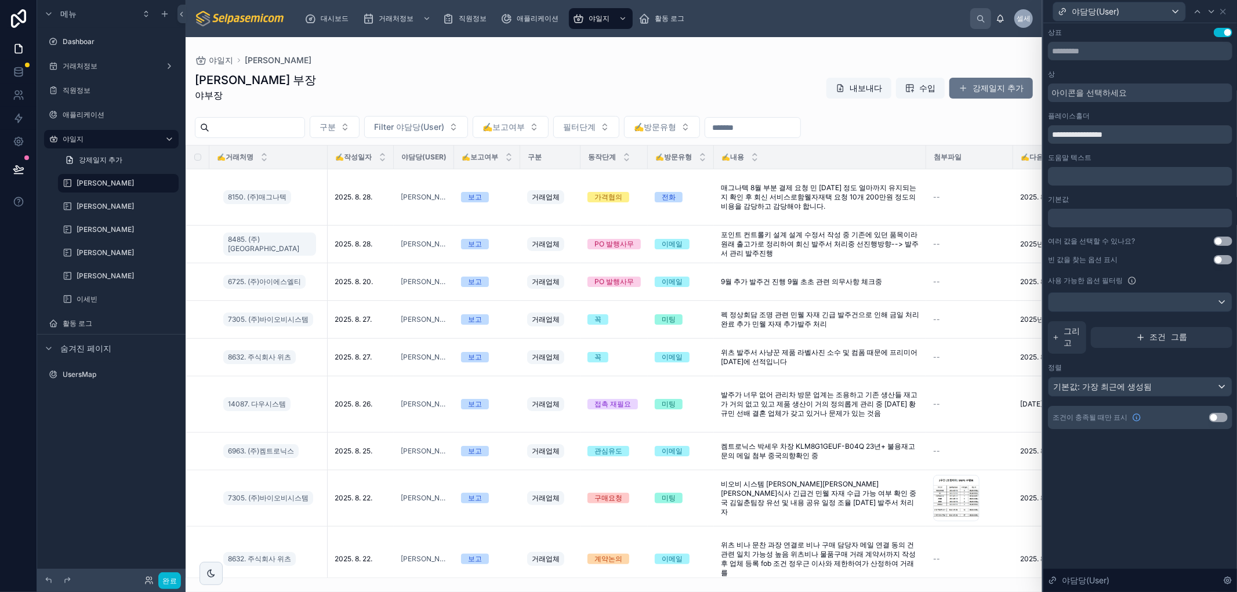
click at [1216, 240] on button "설정 사용" at bounding box center [1223, 241] width 19 height 9
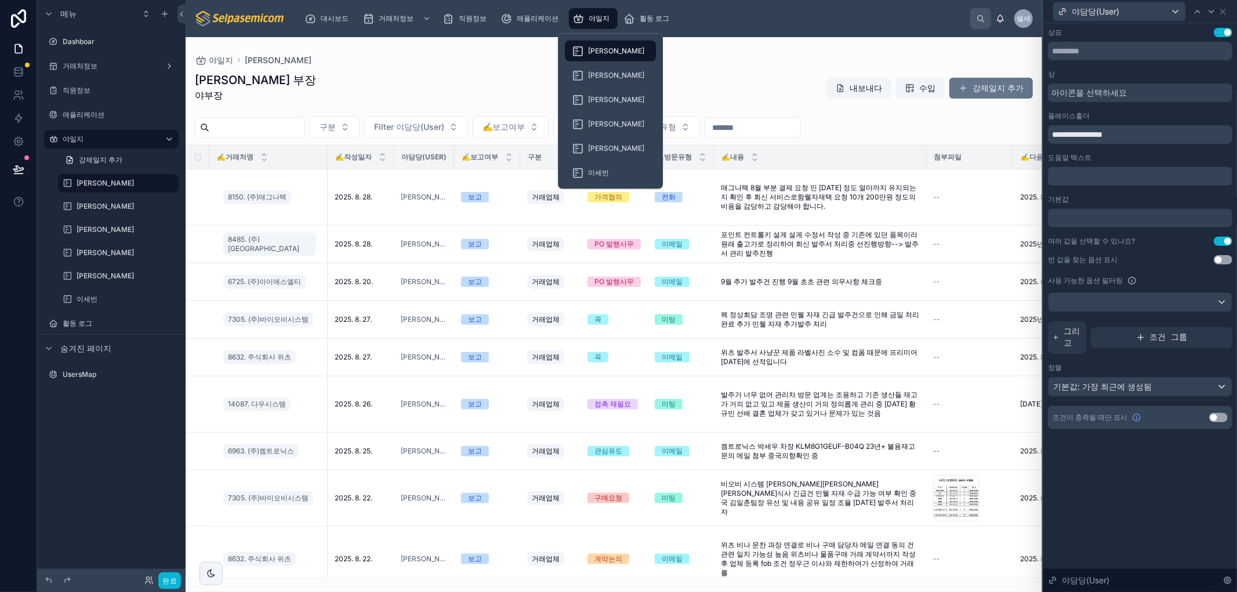
click at [593, 16] on font "야일지" at bounding box center [599, 18] width 21 height 9
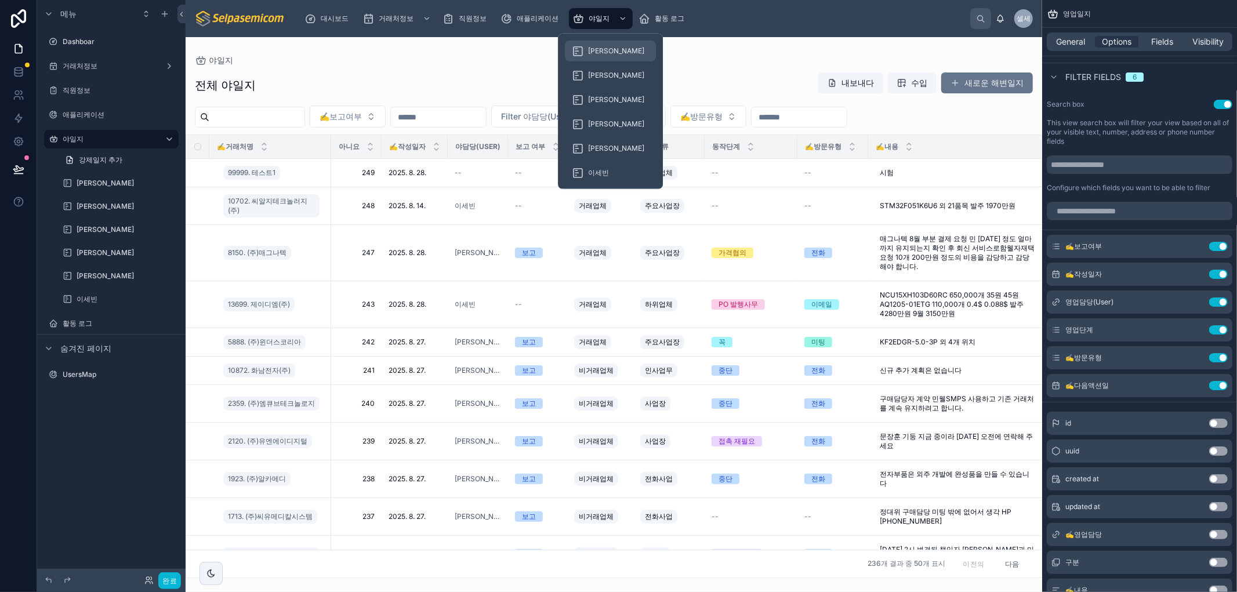
click at [592, 53] on font "[PERSON_NAME]" at bounding box center [616, 50] width 56 height 9
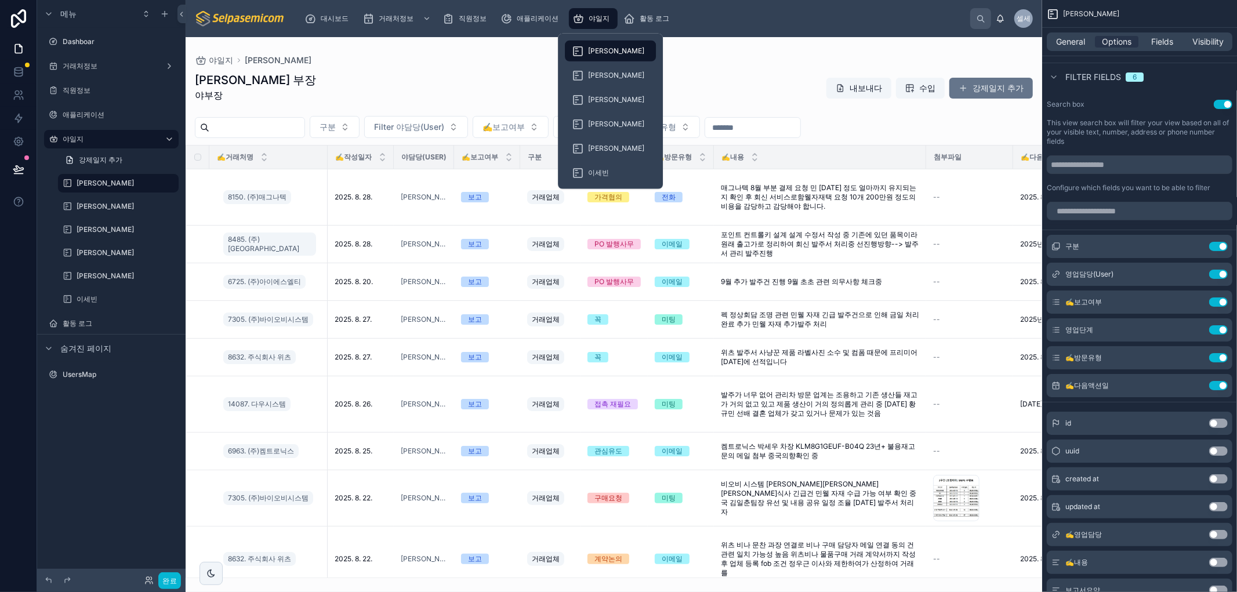
click at [595, 16] on font "야일지" at bounding box center [599, 18] width 21 height 9
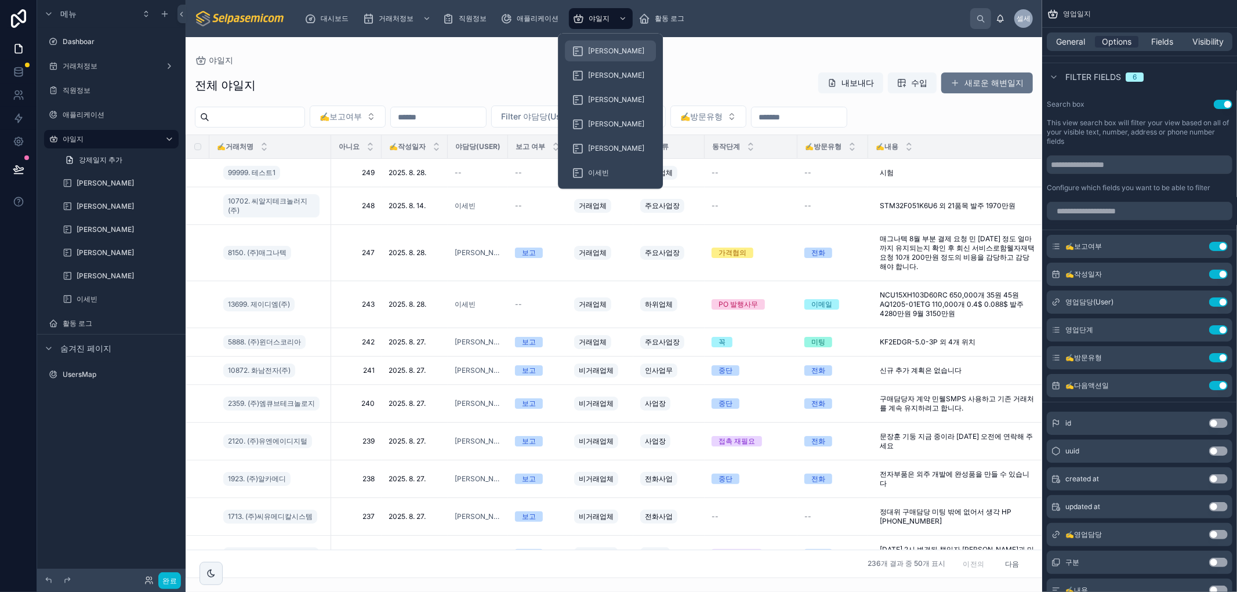
click at [595, 46] on font "[PERSON_NAME]" at bounding box center [616, 50] width 56 height 9
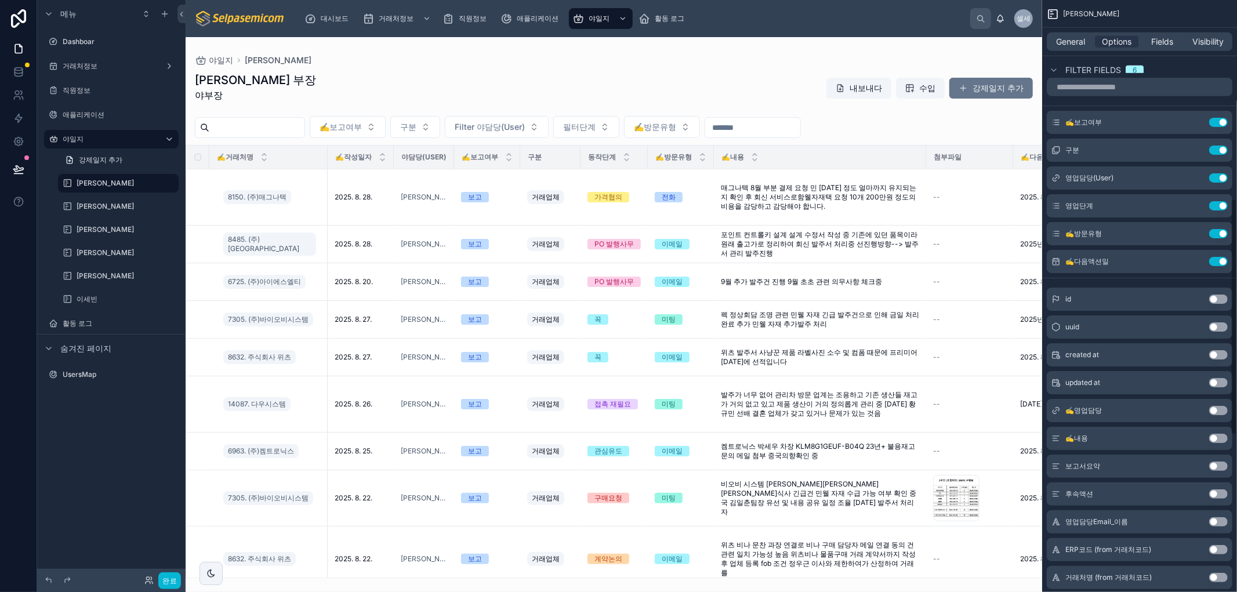
scroll to position [436, 0]
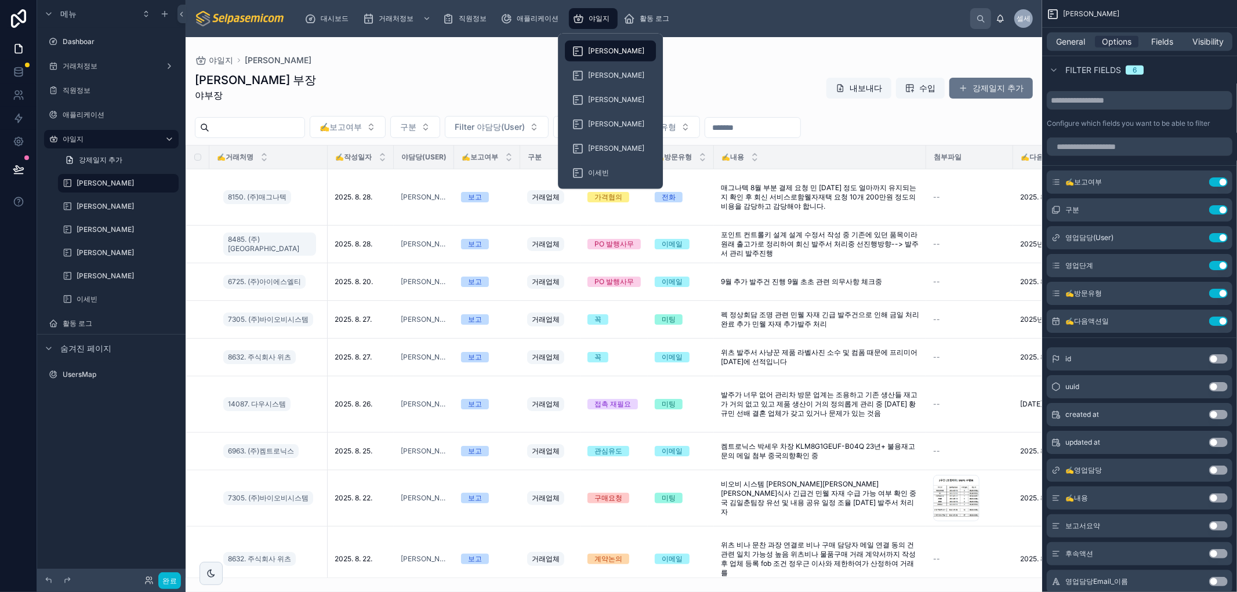
click at [593, 16] on font "야일지" at bounding box center [599, 18] width 21 height 9
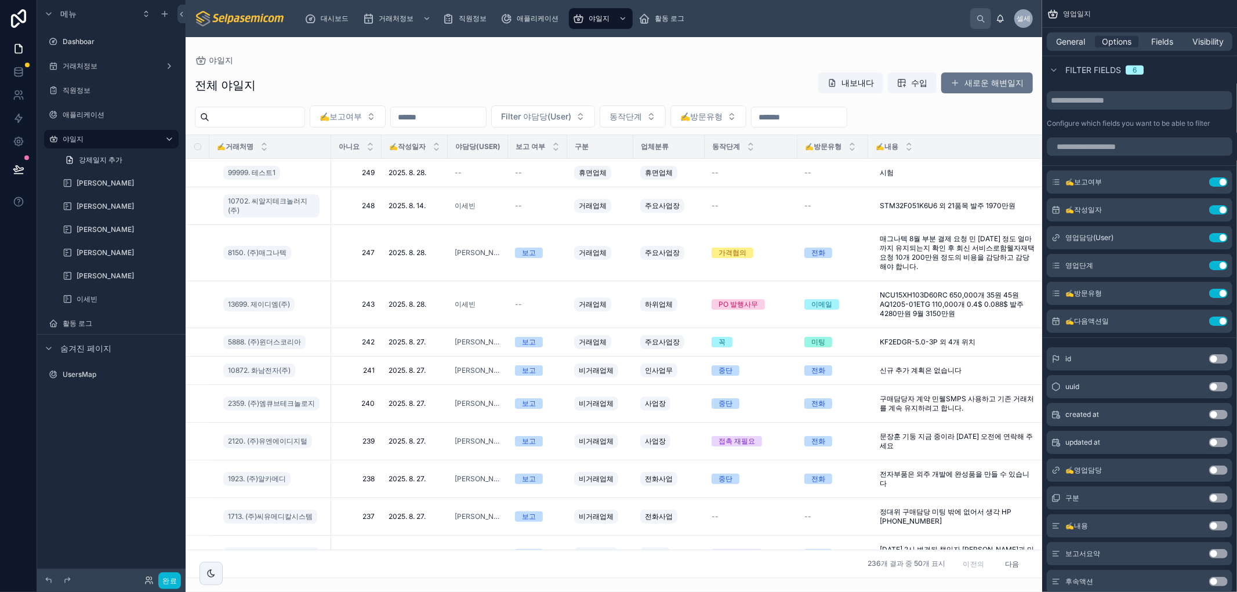
click at [478, 118] on input "text" at bounding box center [438, 117] width 95 height 16
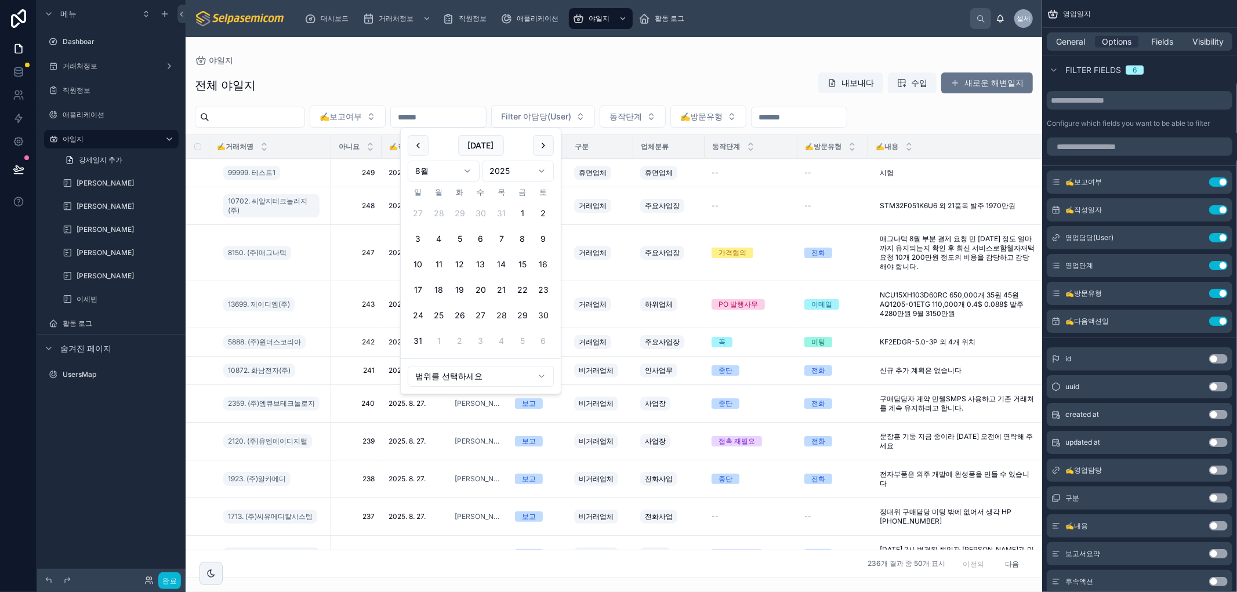
click at [537, 61] on div "야일지" at bounding box center [614, 60] width 838 height 9
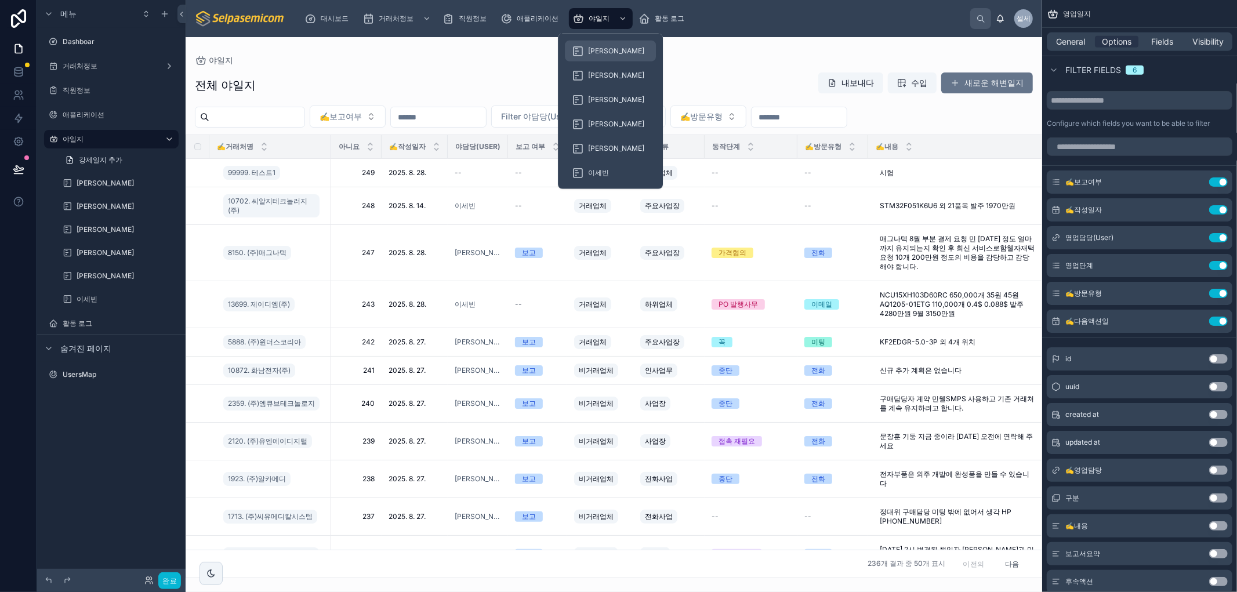
click at [599, 48] on font "[PERSON_NAME]" at bounding box center [616, 50] width 56 height 9
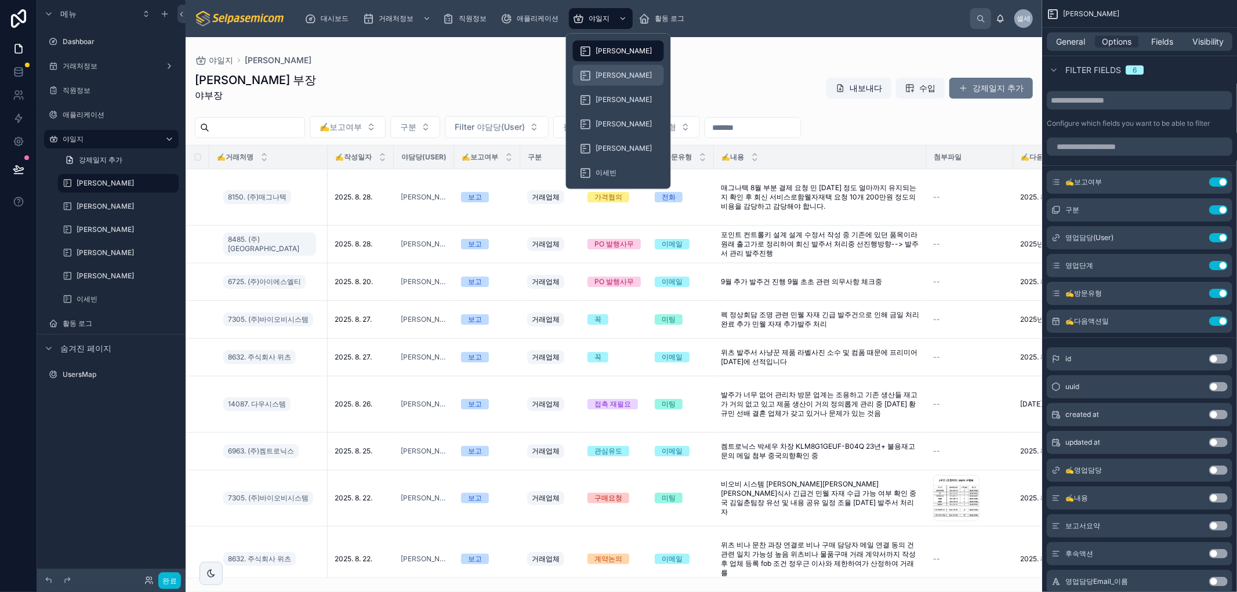
click at [595, 75] on div "[PERSON_NAME]" at bounding box center [618, 75] width 77 height 19
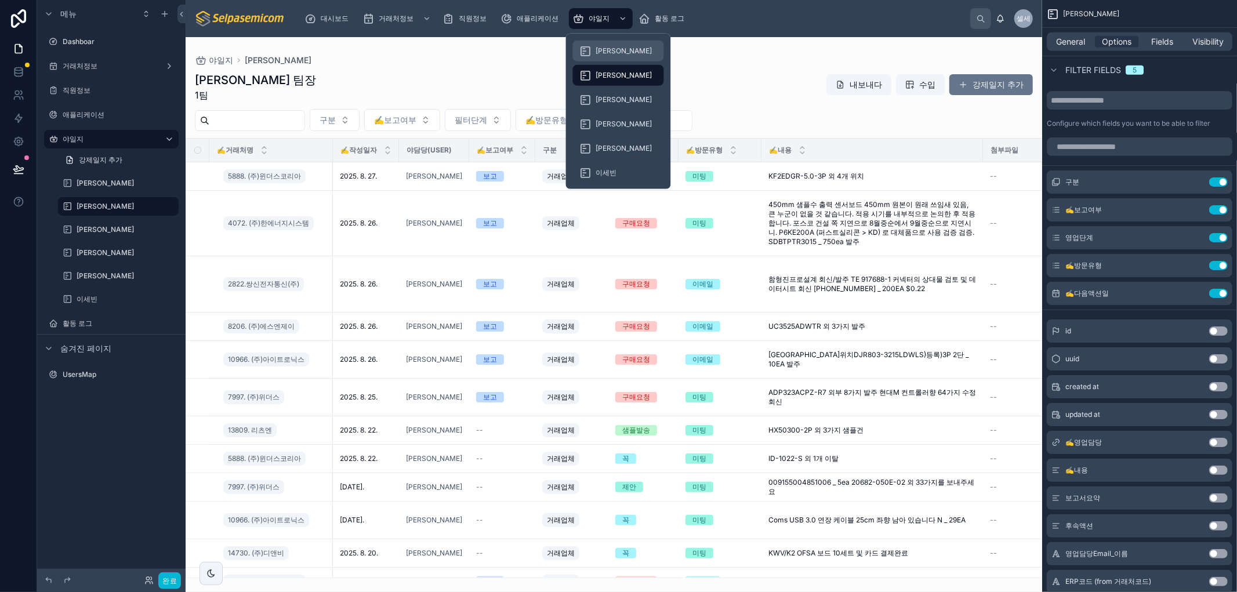
click at [596, 49] on font "[PERSON_NAME]" at bounding box center [624, 50] width 56 height 9
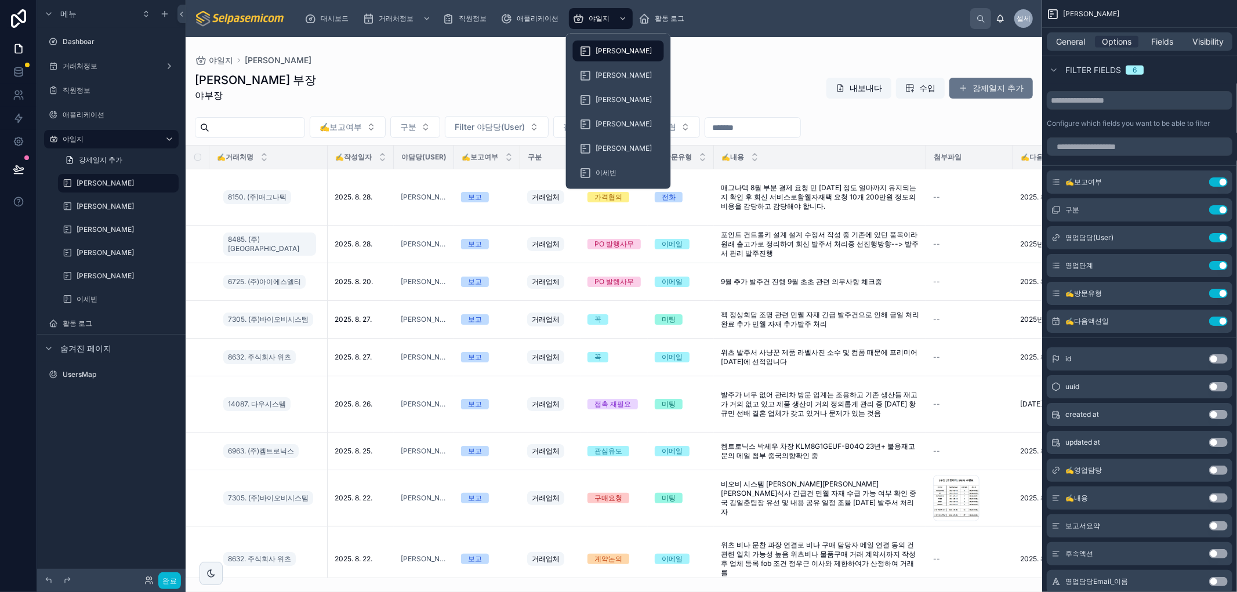
click at [379, 68] on div at bounding box center [614, 314] width 857 height 555
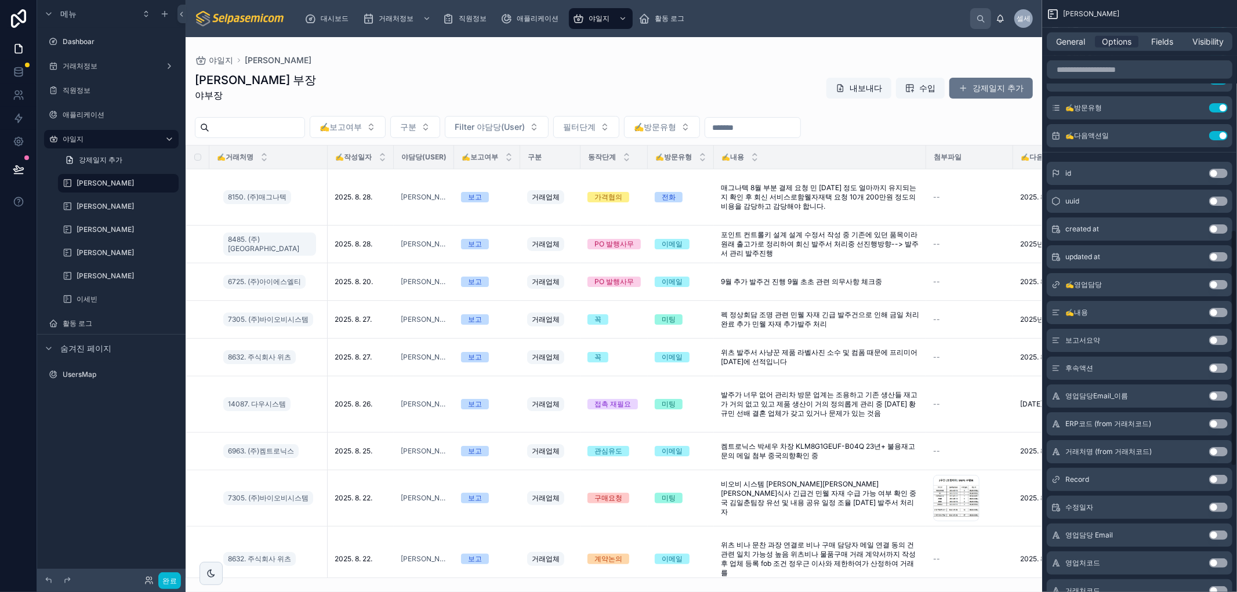
scroll to position [629, 0]
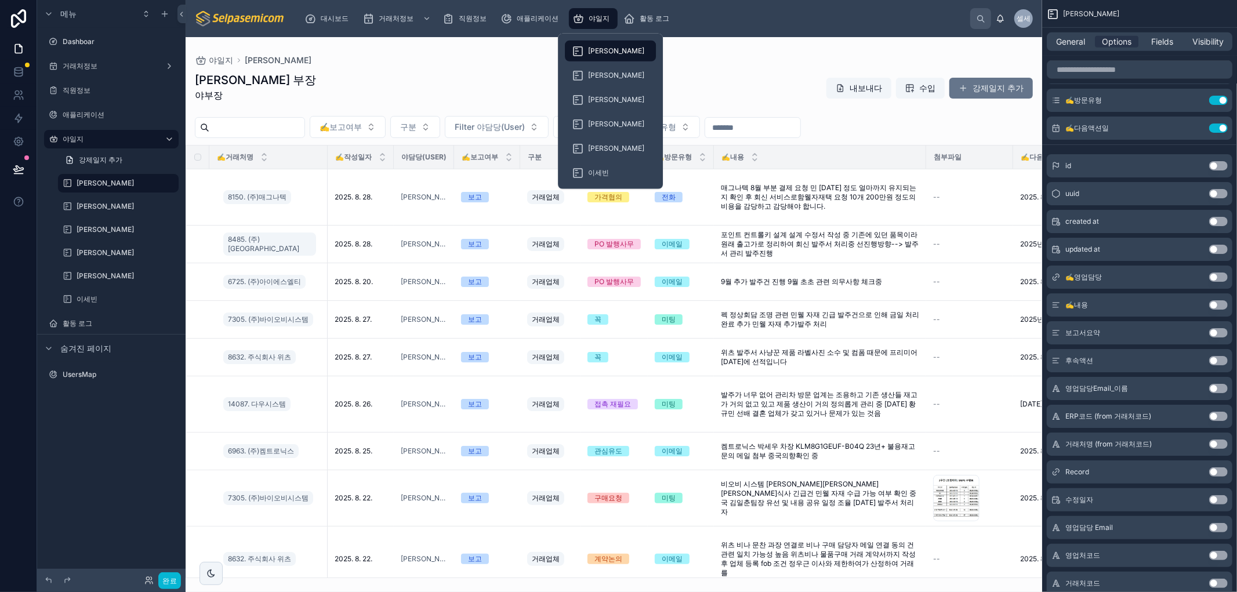
click at [597, 14] on font "야일지" at bounding box center [599, 18] width 21 height 9
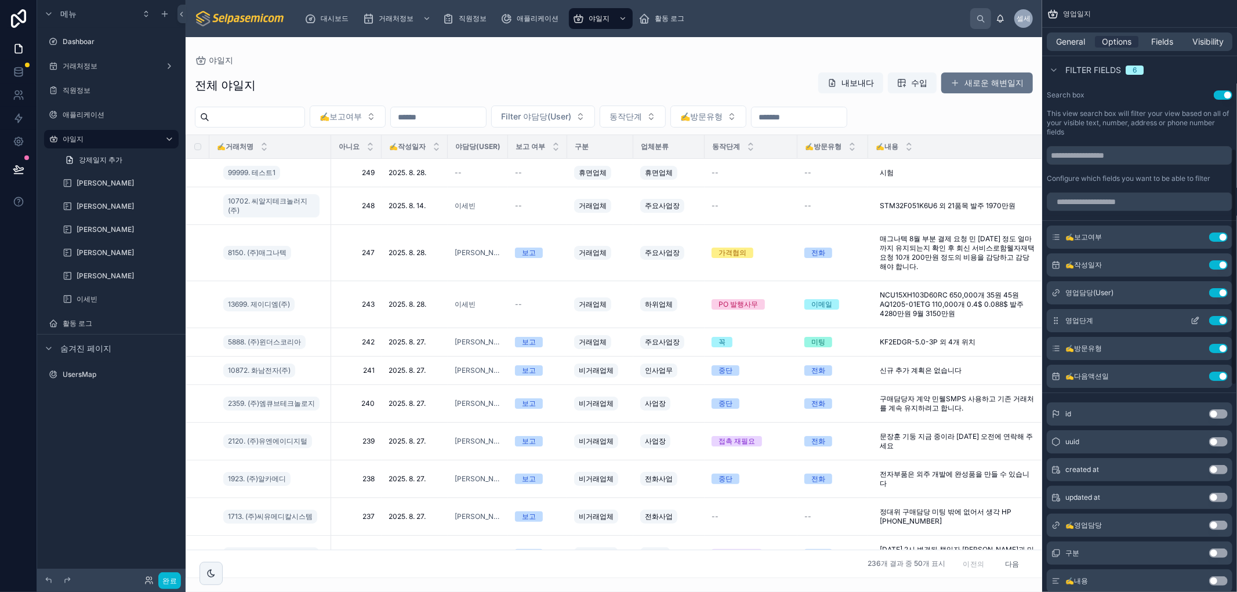
scroll to position [371, 0]
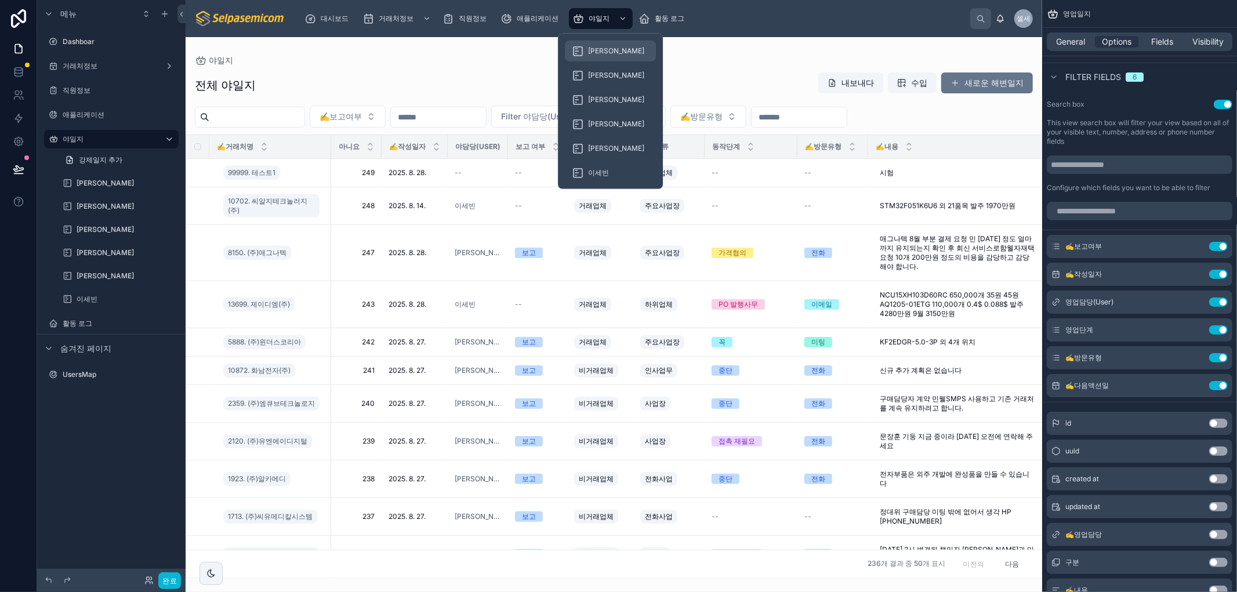
click at [608, 46] on font "[PERSON_NAME]" at bounding box center [616, 50] width 56 height 9
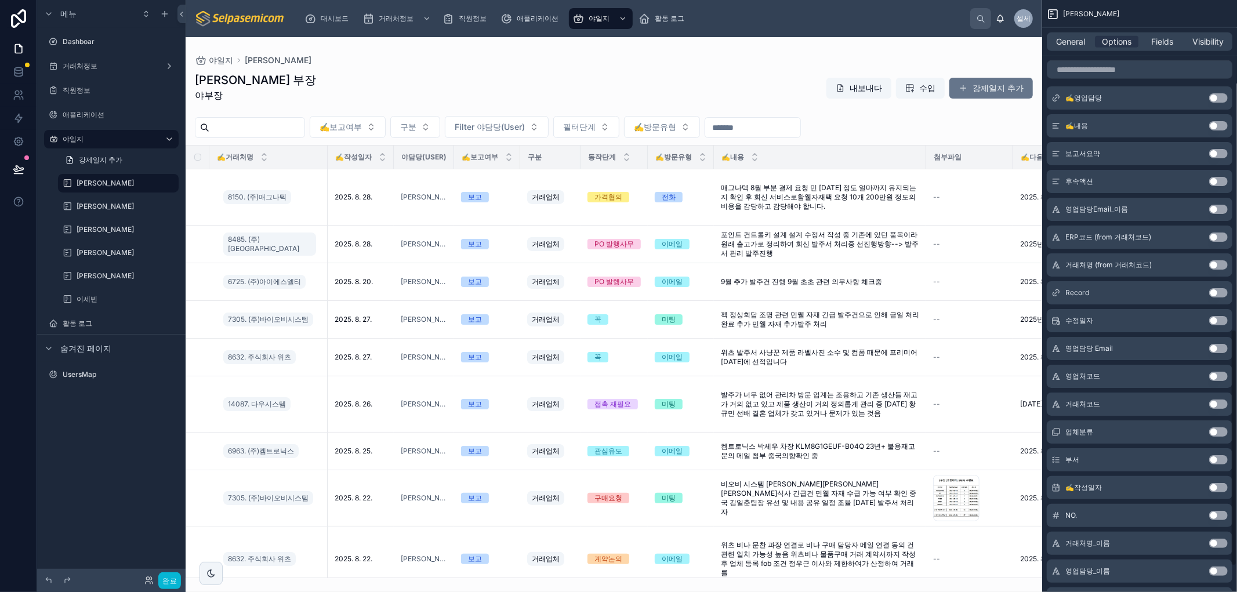
scroll to position [822, 0]
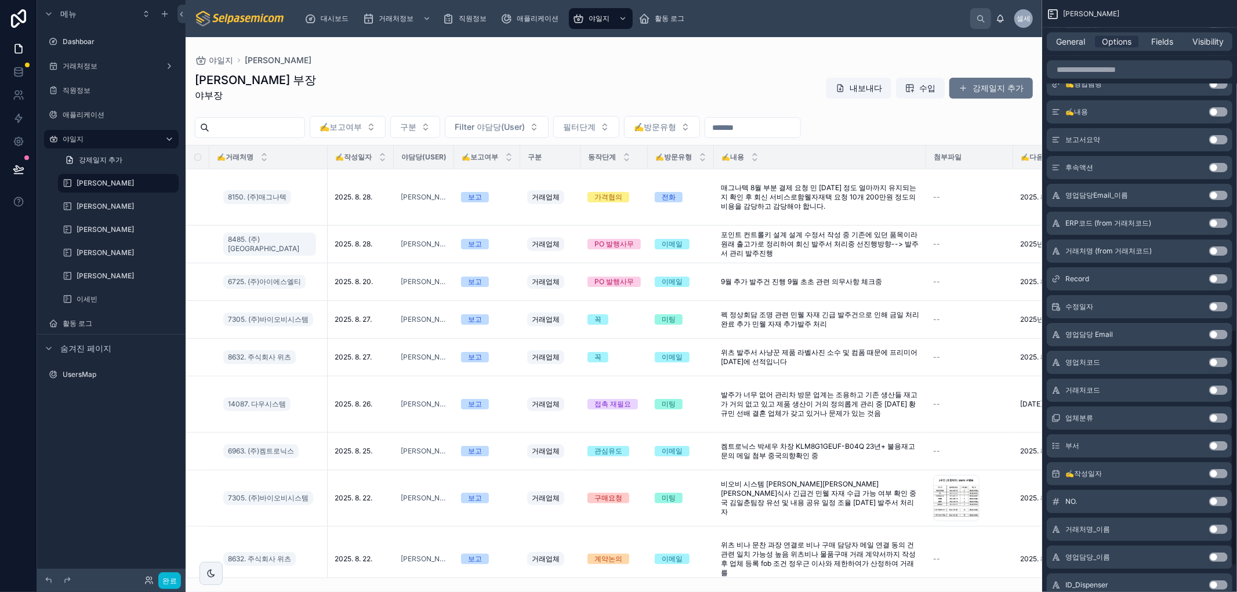
click at [1214, 471] on button "Use setting" at bounding box center [1218, 473] width 19 height 9
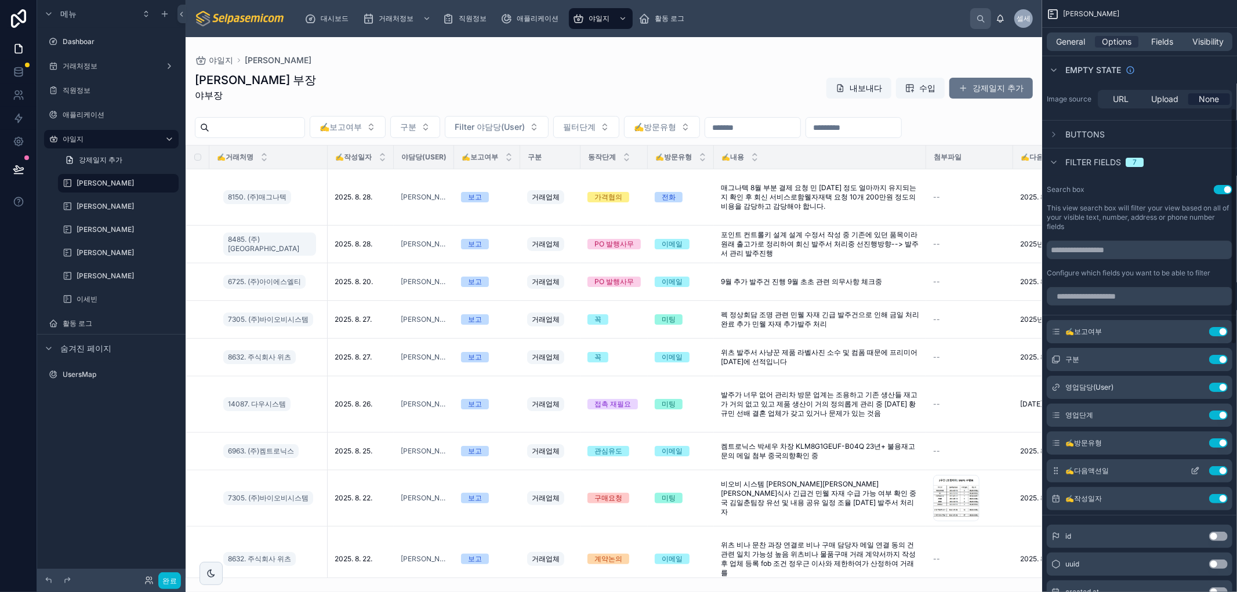
scroll to position [270, 0]
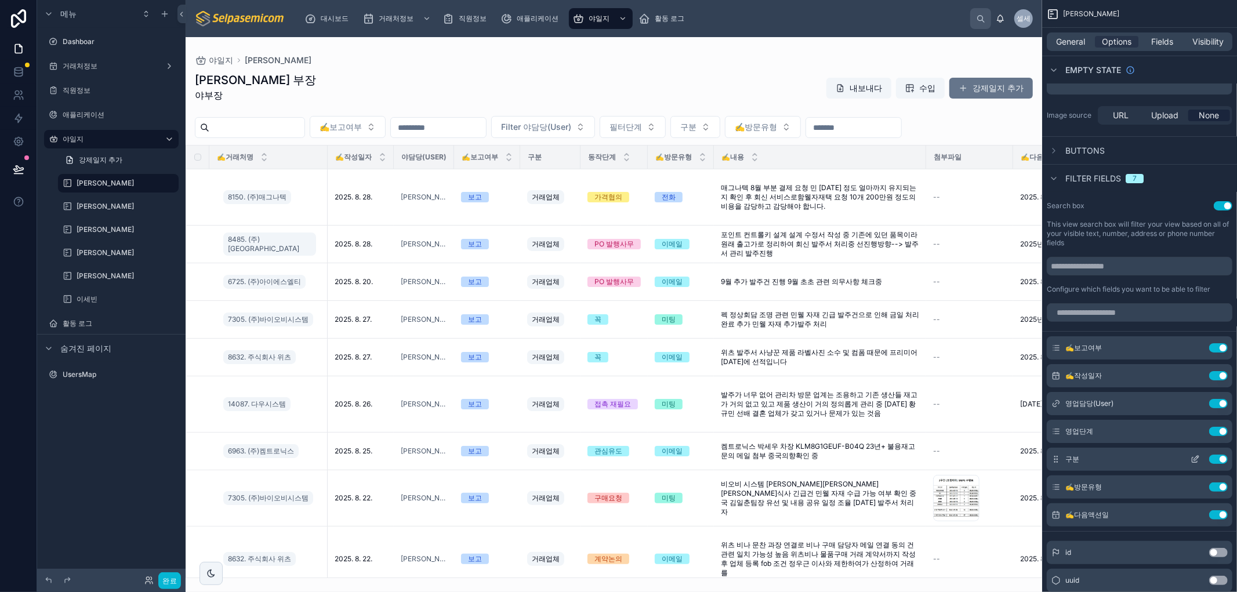
click at [1217, 459] on button "Use setting" at bounding box center [1218, 459] width 19 height 9
click at [1195, 378] on icon "스크롤 가능한 콘텐츠" at bounding box center [1195, 375] width 9 height 9
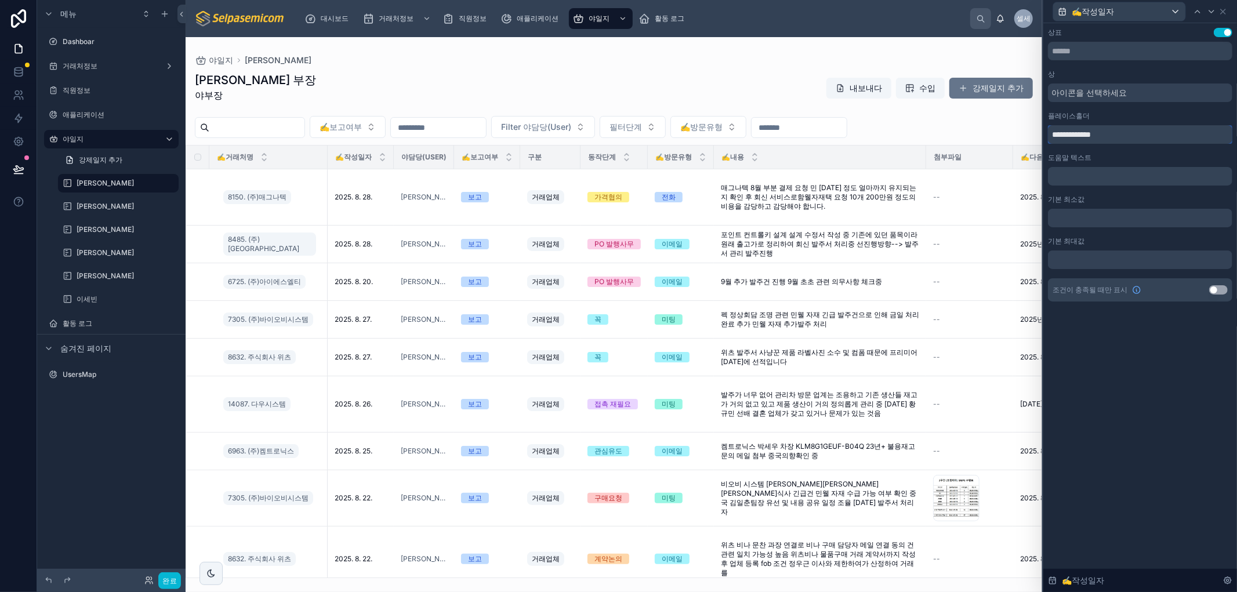
drag, startPoint x: 1072, startPoint y: 136, endPoint x: 1037, endPoint y: 131, distance: 35.8
click at [1037, 131] on div "**********" at bounding box center [618, 296] width 1237 height 592
type input "******"
click at [1221, 10] on icon at bounding box center [1223, 11] width 9 height 9
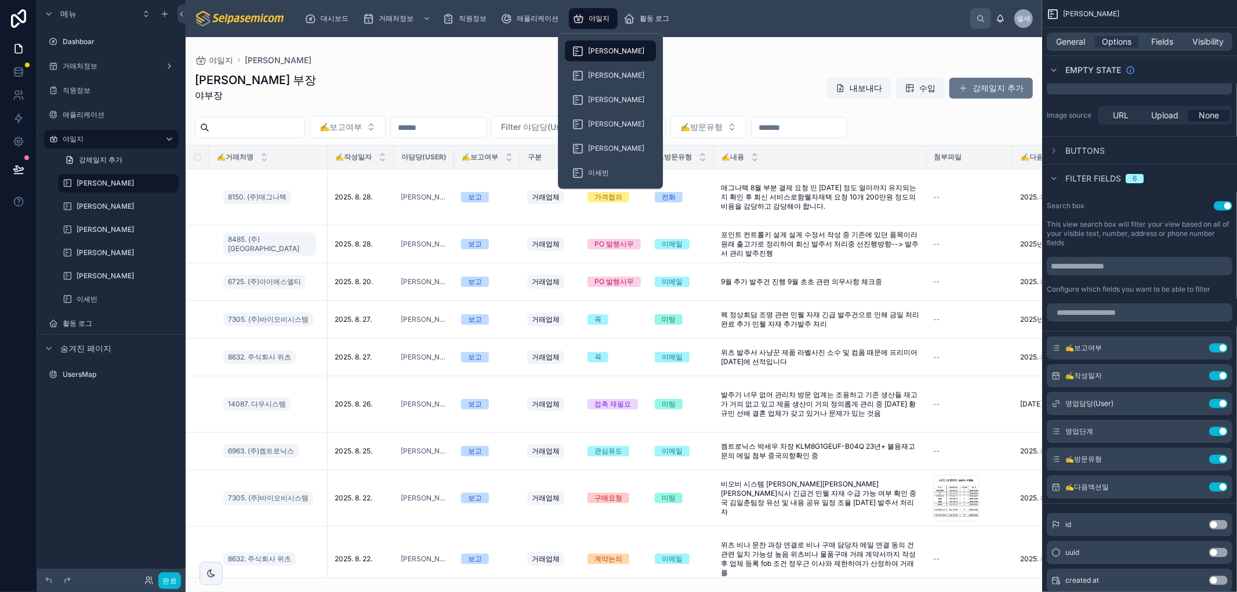
click at [588, 16] on div "야일지" at bounding box center [594, 18] width 42 height 19
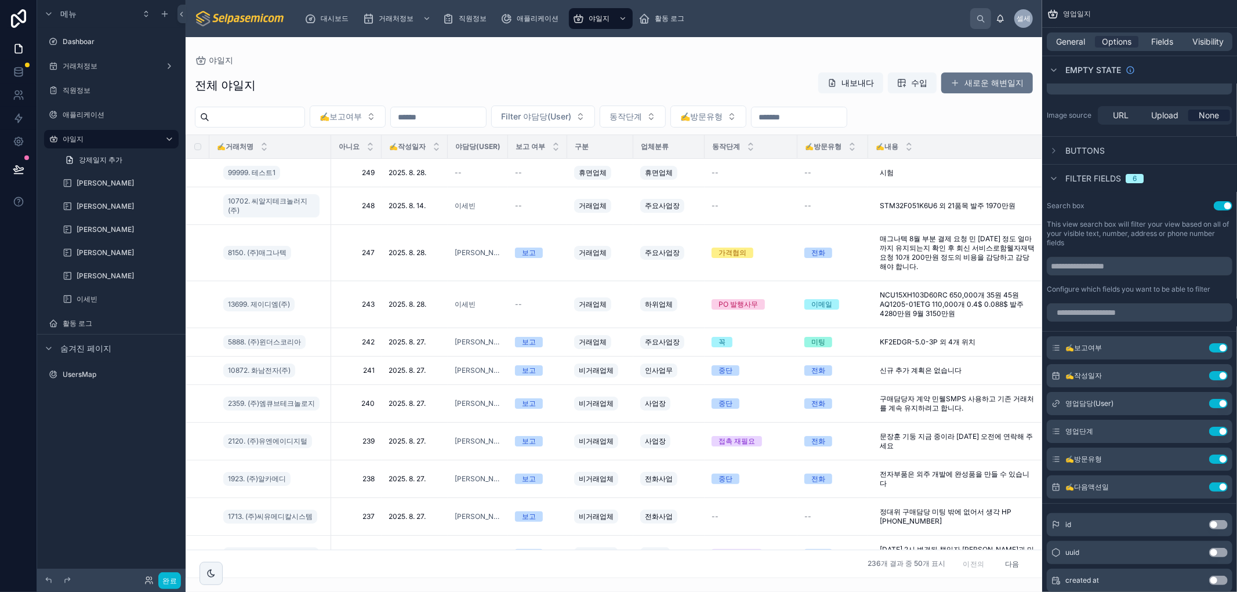
click at [423, 70] on div at bounding box center [614, 314] width 857 height 555
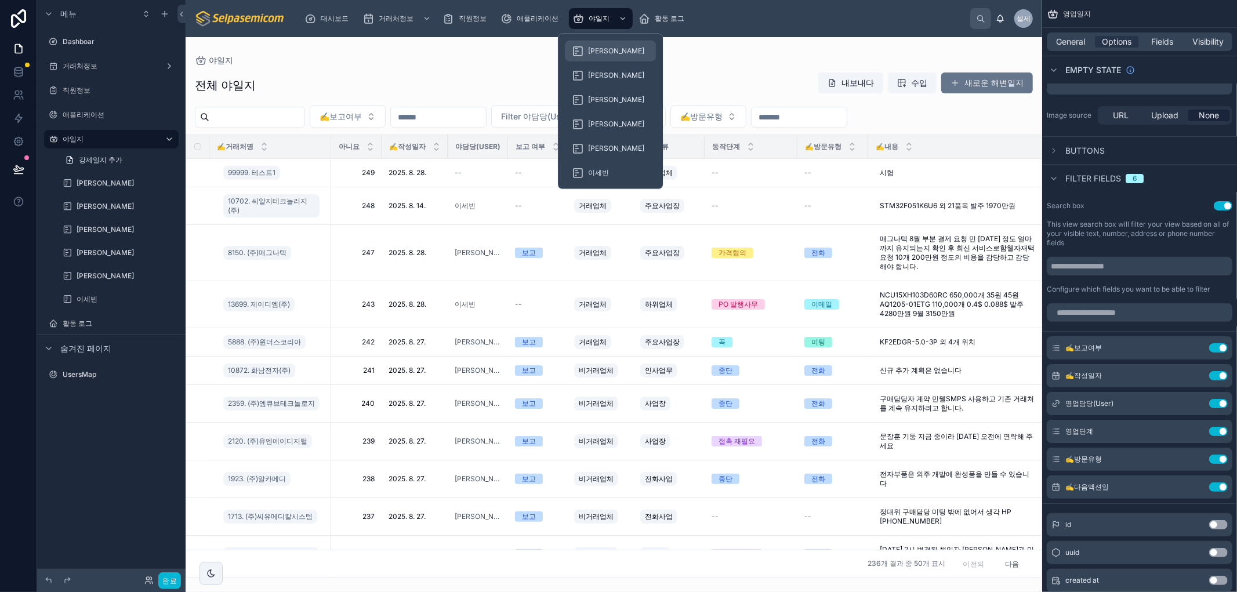
click at [600, 52] on font "[PERSON_NAME]" at bounding box center [616, 50] width 56 height 9
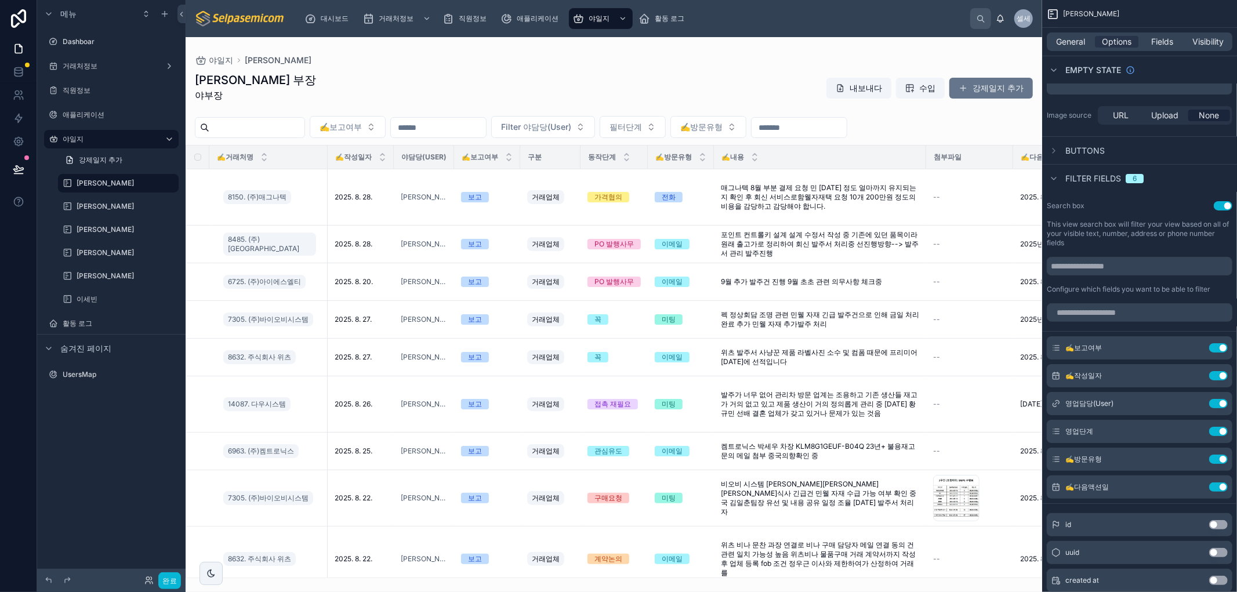
click at [512, 59] on div at bounding box center [614, 314] width 857 height 555
click at [666, 126] on button "필터단계" at bounding box center [633, 127] width 66 height 22
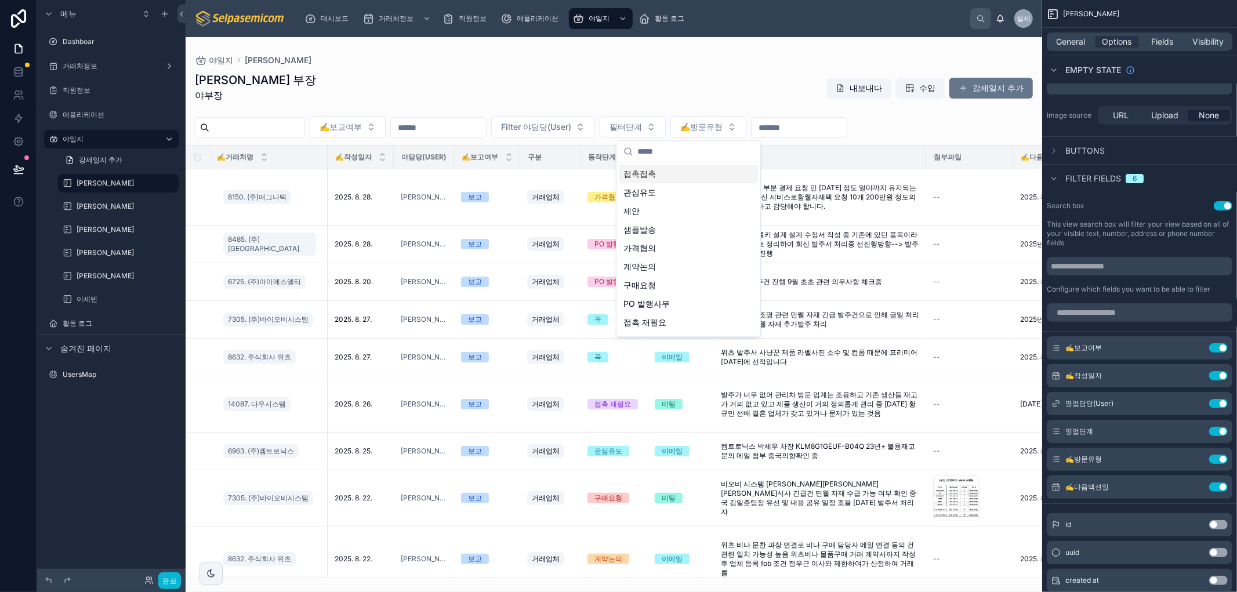
click at [703, 95] on div "[PERSON_NAME] 부장 야부장 내보내다 수입 강제일지 추가" at bounding box center [614, 90] width 838 height 37
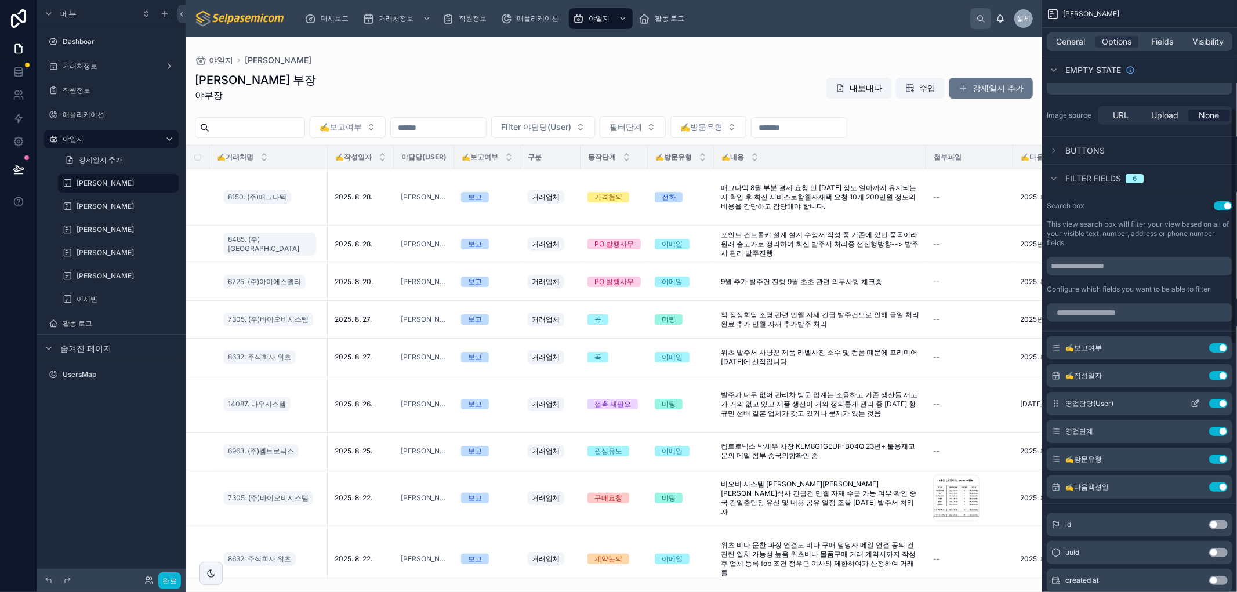
click at [1194, 403] on icon "스크롤 가능한 콘텐츠" at bounding box center [1196, 402] width 5 height 5
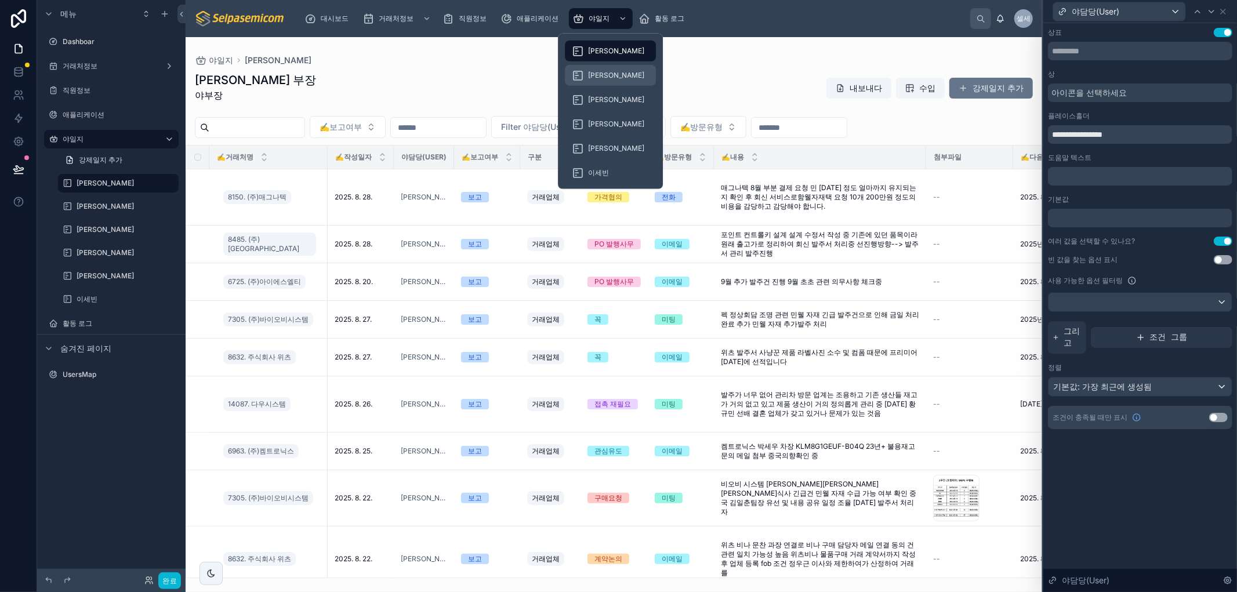
click at [600, 77] on font "[PERSON_NAME]" at bounding box center [616, 75] width 56 height 9
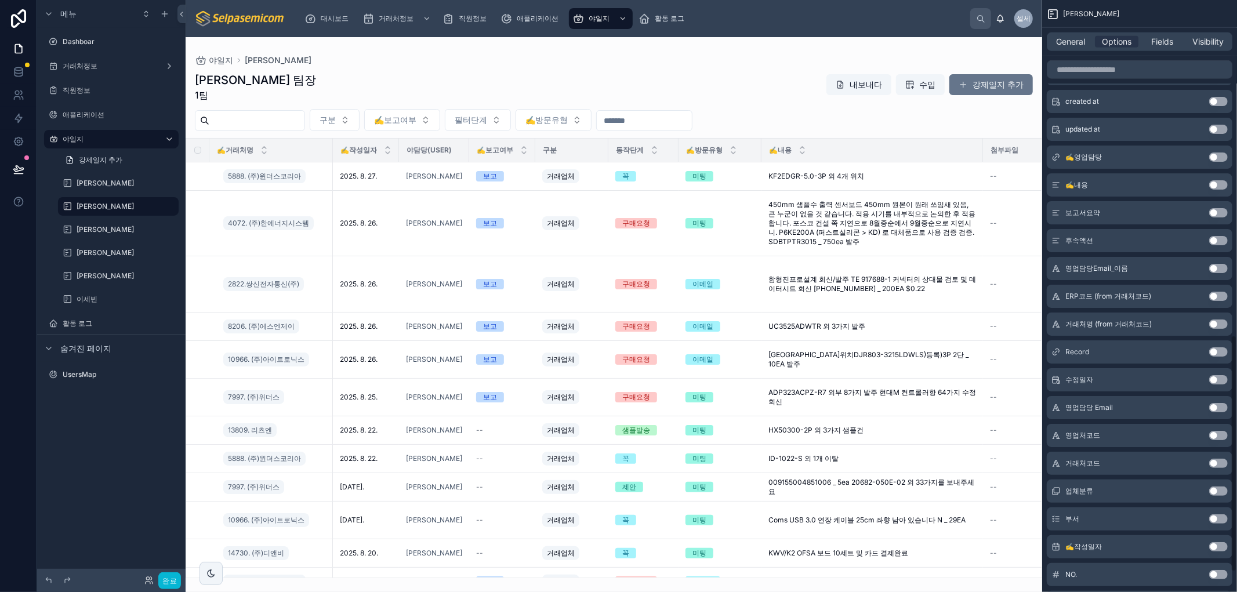
scroll to position [886, 0]
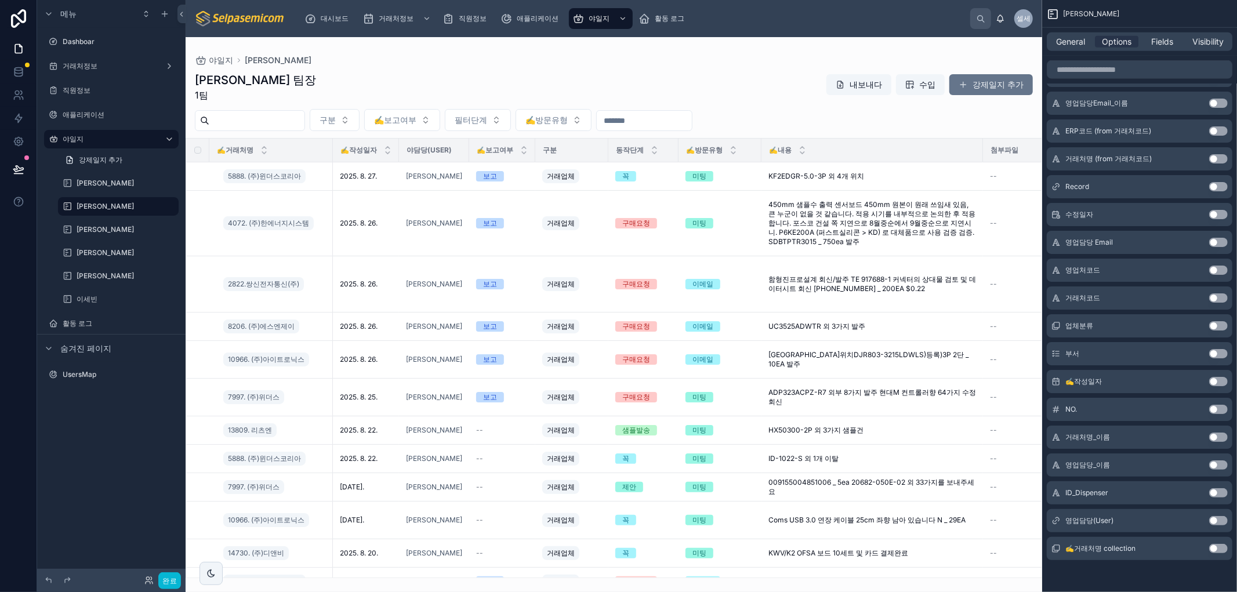
click at [1214, 382] on button "Use setting" at bounding box center [1218, 381] width 19 height 9
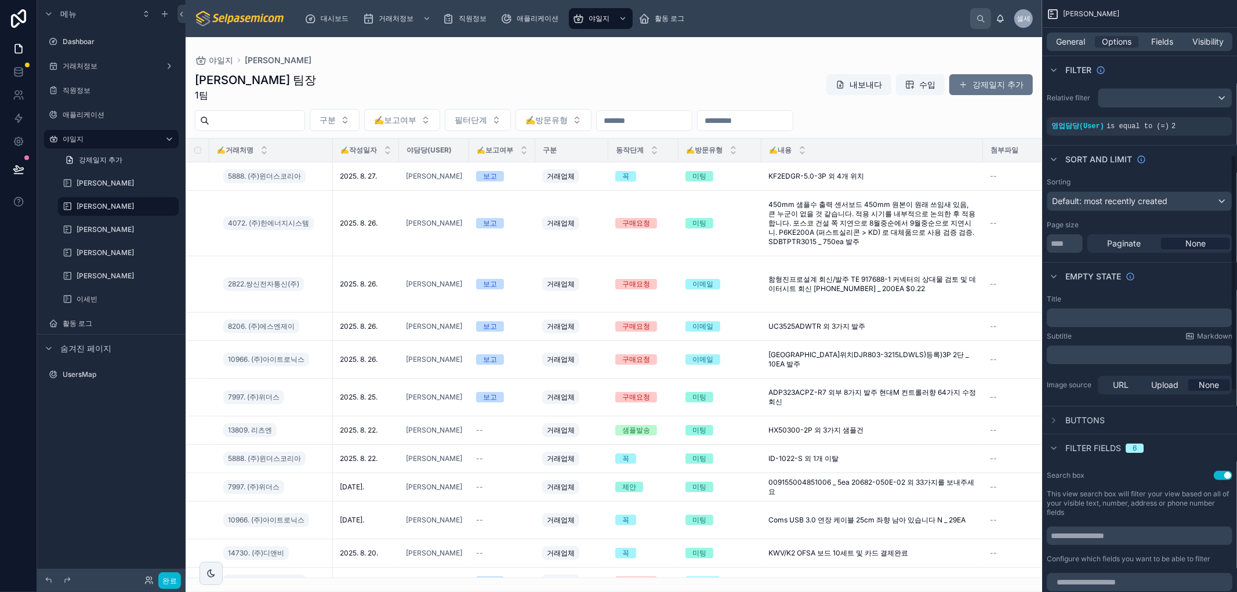
scroll to position [386, 0]
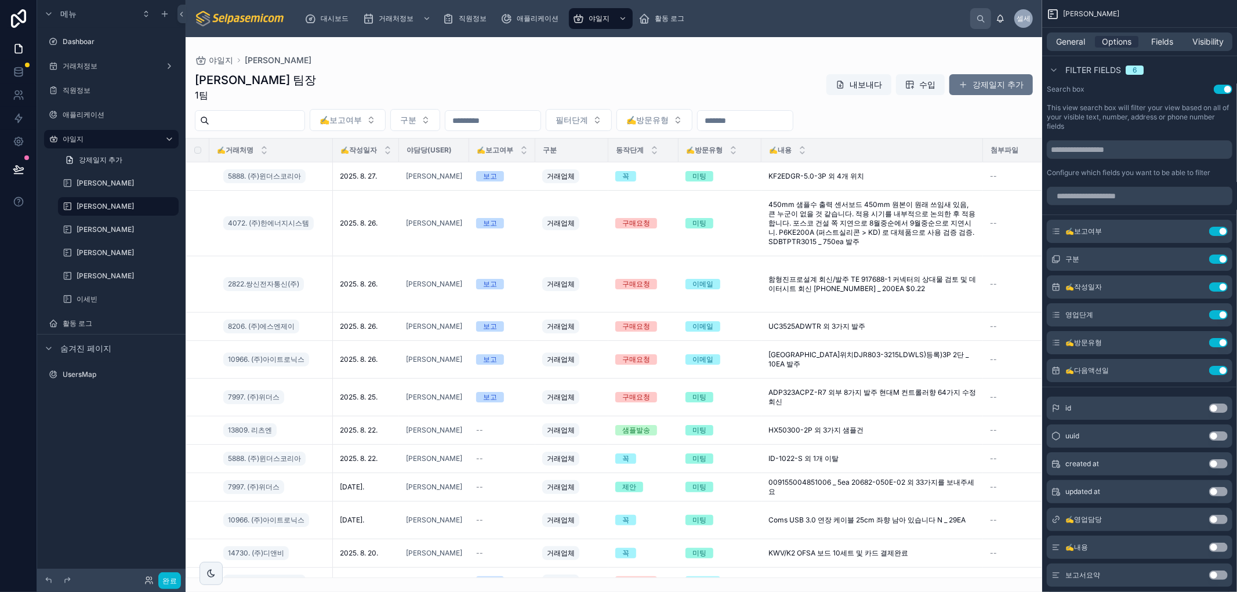
click at [453, 114] on div at bounding box center [614, 314] width 857 height 555
click at [476, 82] on div "[PERSON_NAME] 팀장 1팀 내보내다 수입 강제일지 추가" at bounding box center [614, 87] width 838 height 30
click at [1221, 262] on button "Use setting" at bounding box center [1218, 259] width 19 height 9
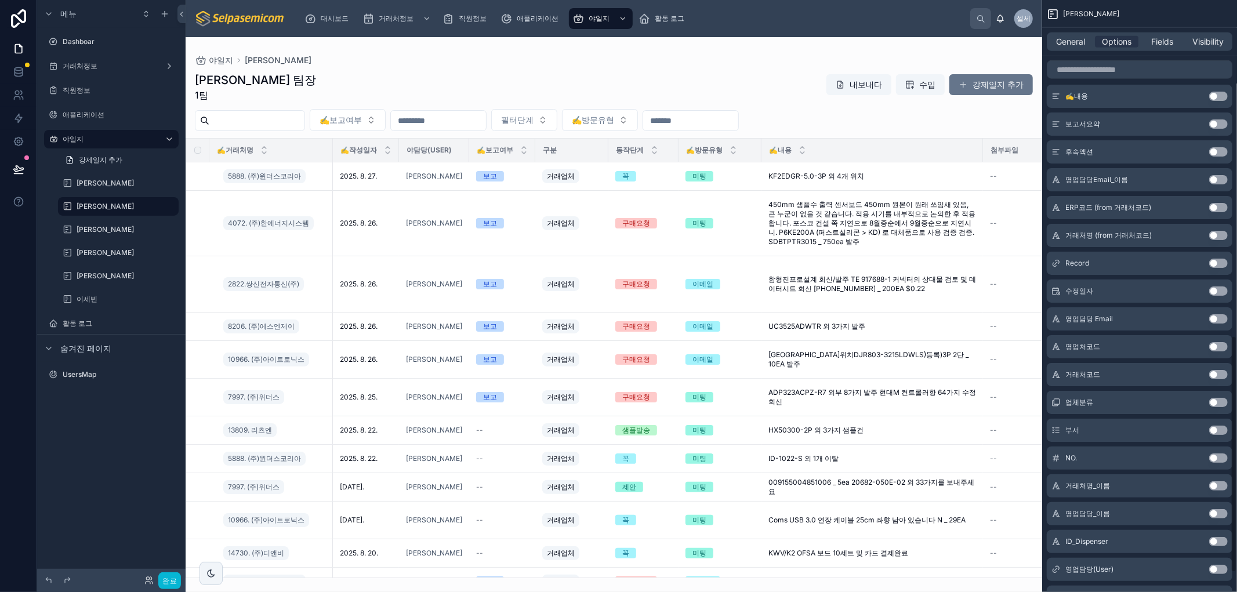
scroll to position [886, 0]
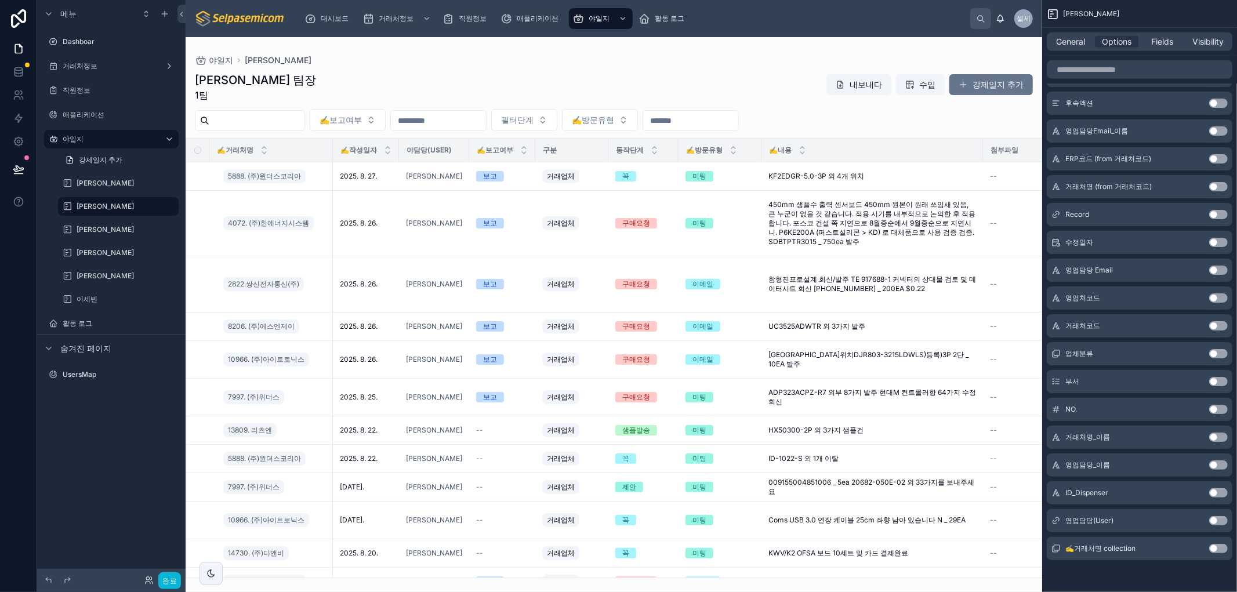
click at [1211, 520] on button "Use setting" at bounding box center [1218, 520] width 19 height 9
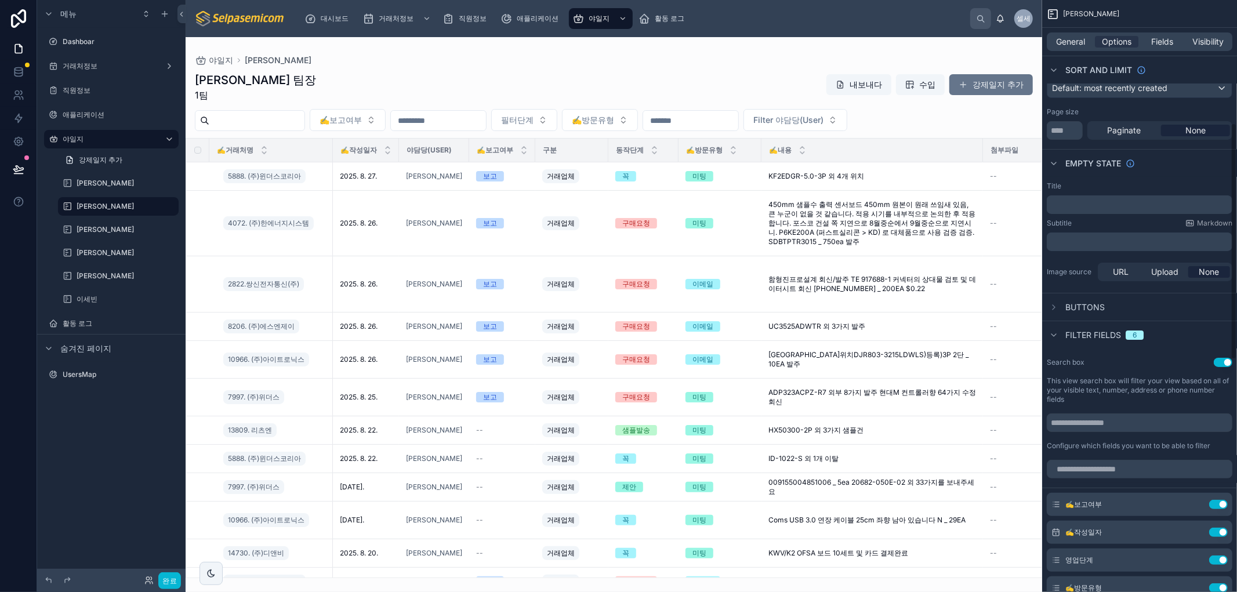
scroll to position [306, 0]
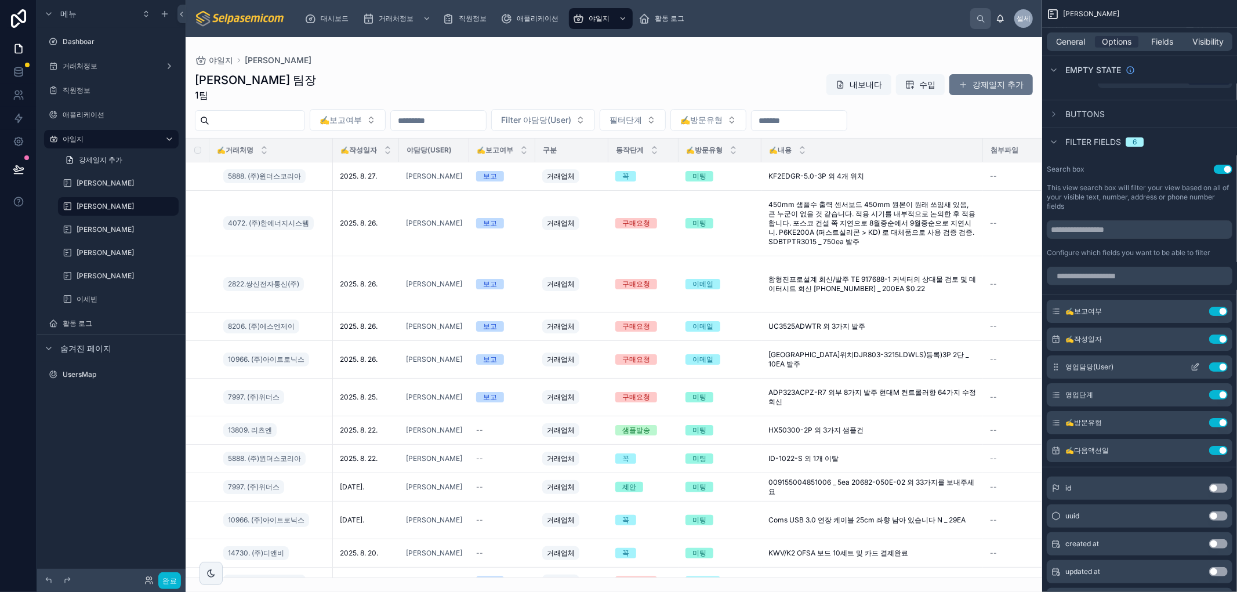
click at [1198, 366] on icon "스크롤 가능한 콘텐츠" at bounding box center [1195, 367] width 9 height 9
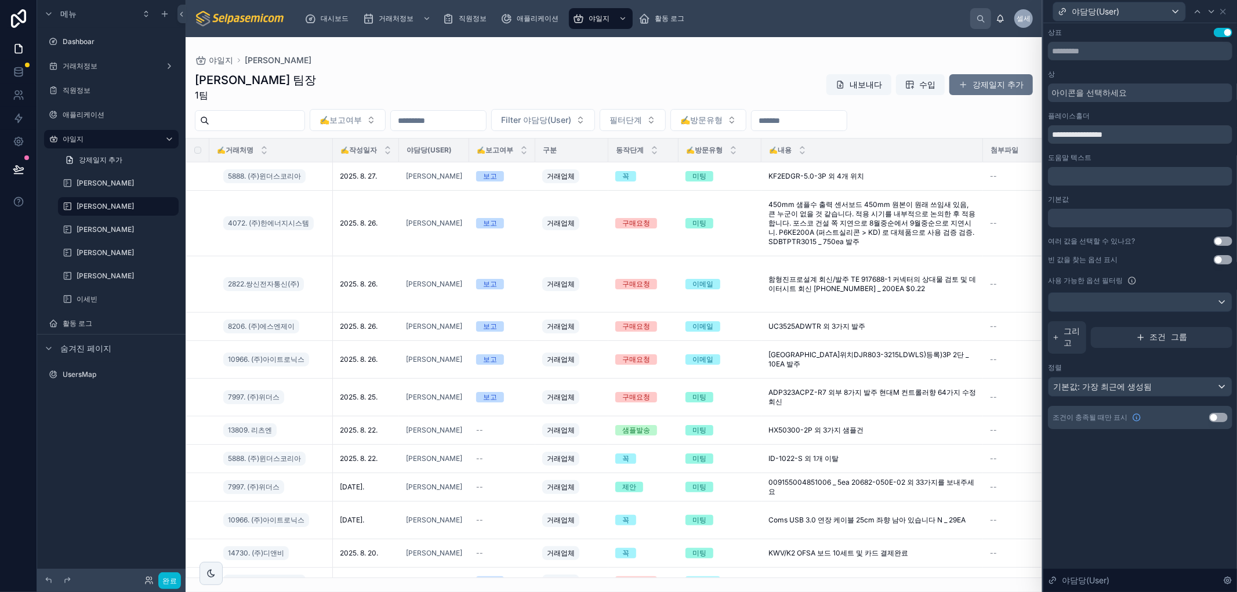
click at [1217, 240] on button "설정 사용" at bounding box center [1223, 241] width 19 height 9
click at [1223, 9] on icon at bounding box center [1223, 11] width 9 height 9
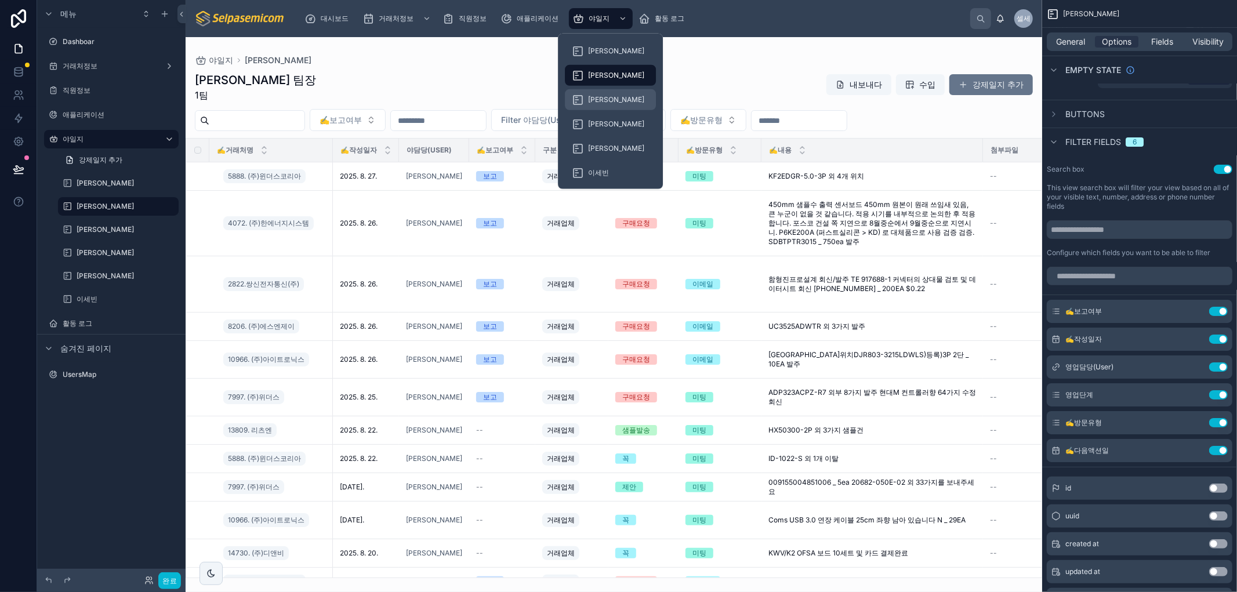
click at [600, 96] on font "[PERSON_NAME]" at bounding box center [616, 99] width 56 height 9
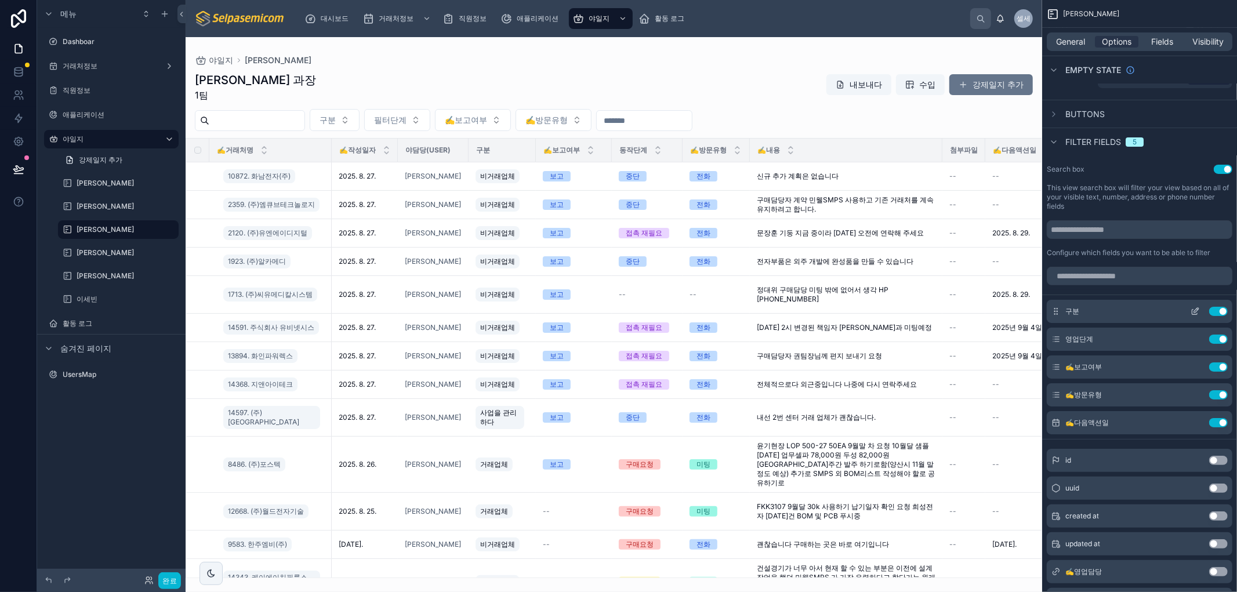
click at [1220, 310] on button "Use setting" at bounding box center [1218, 311] width 19 height 9
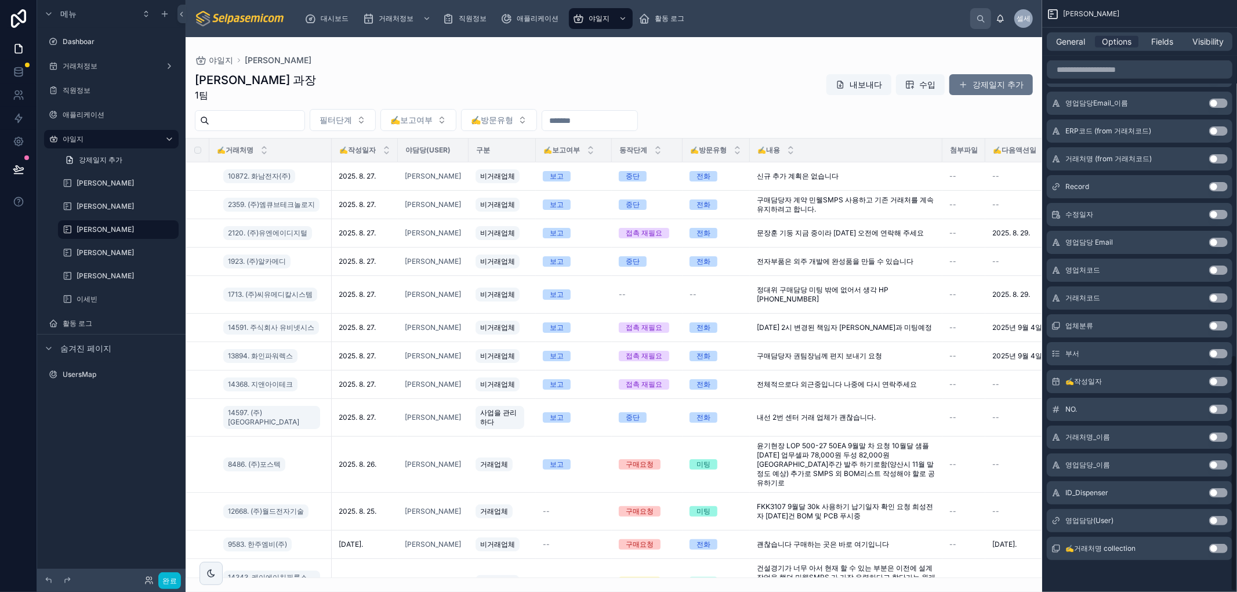
click at [1214, 379] on button "Use setting" at bounding box center [1218, 381] width 19 height 9
click at [1211, 519] on button "Use setting" at bounding box center [1218, 520] width 19 height 9
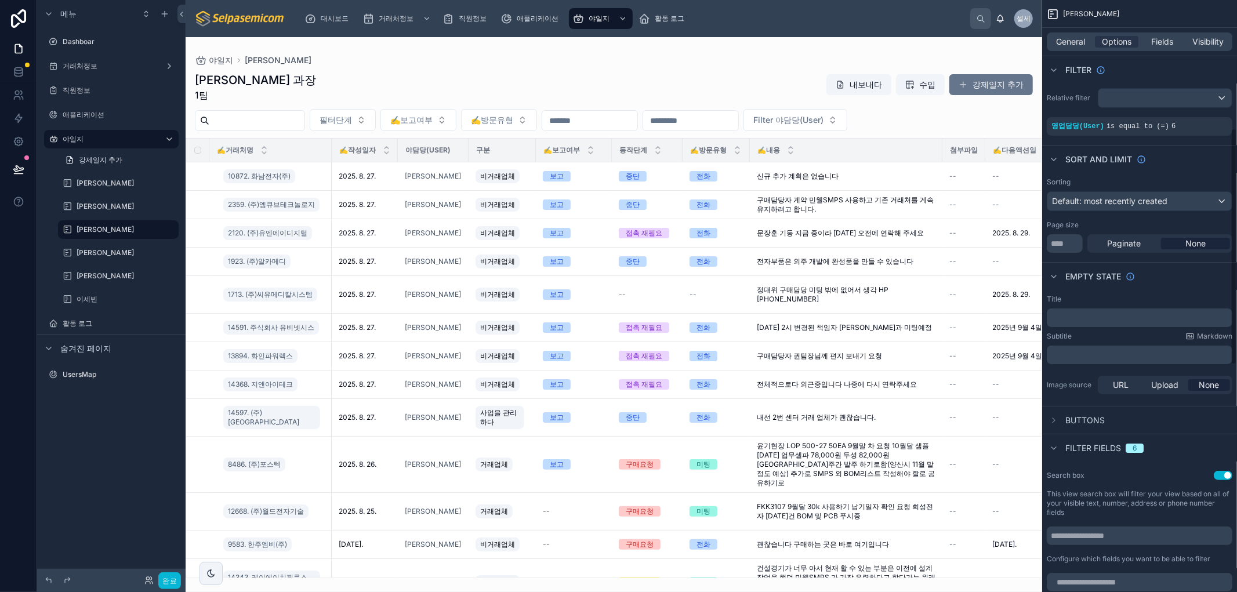
scroll to position [322, 0]
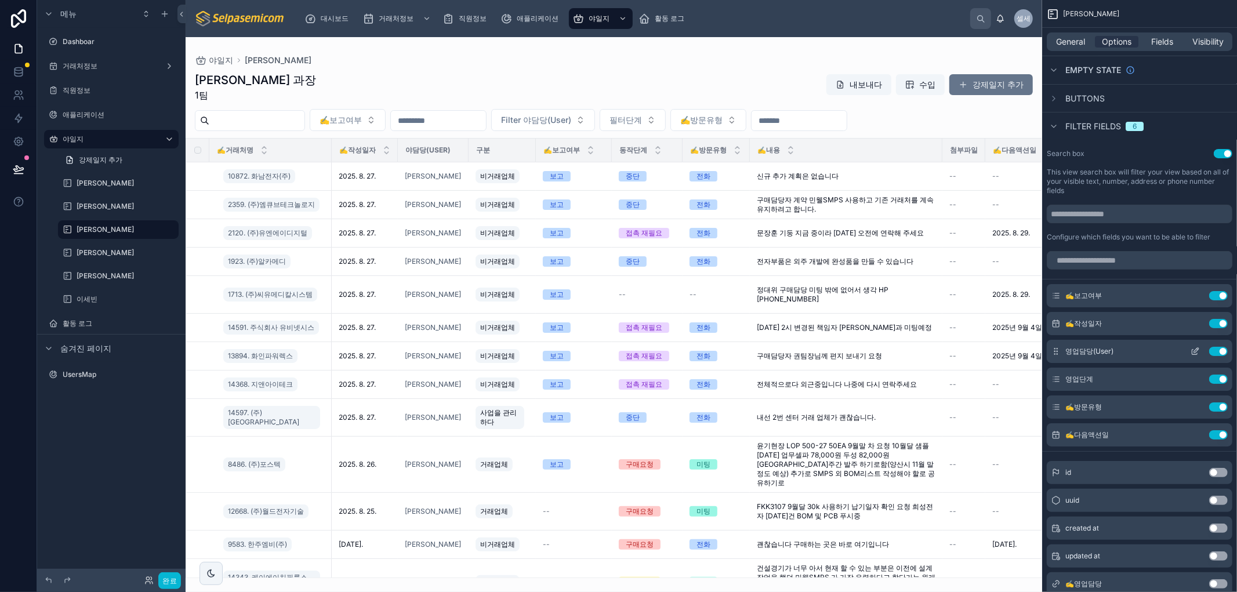
click at [1195, 356] on icon "스크롤 가능한 콘텐츠" at bounding box center [1195, 351] width 9 height 9
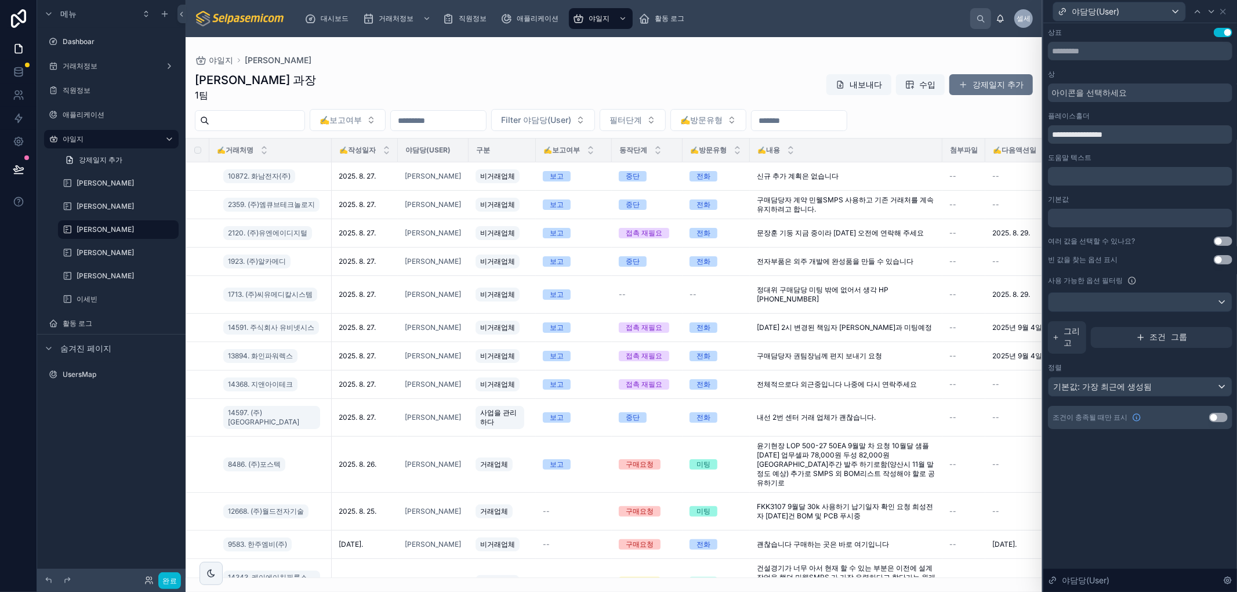
click at [1218, 241] on button "설정 사용" at bounding box center [1223, 241] width 19 height 9
click at [1224, 8] on icon at bounding box center [1223, 11] width 9 height 9
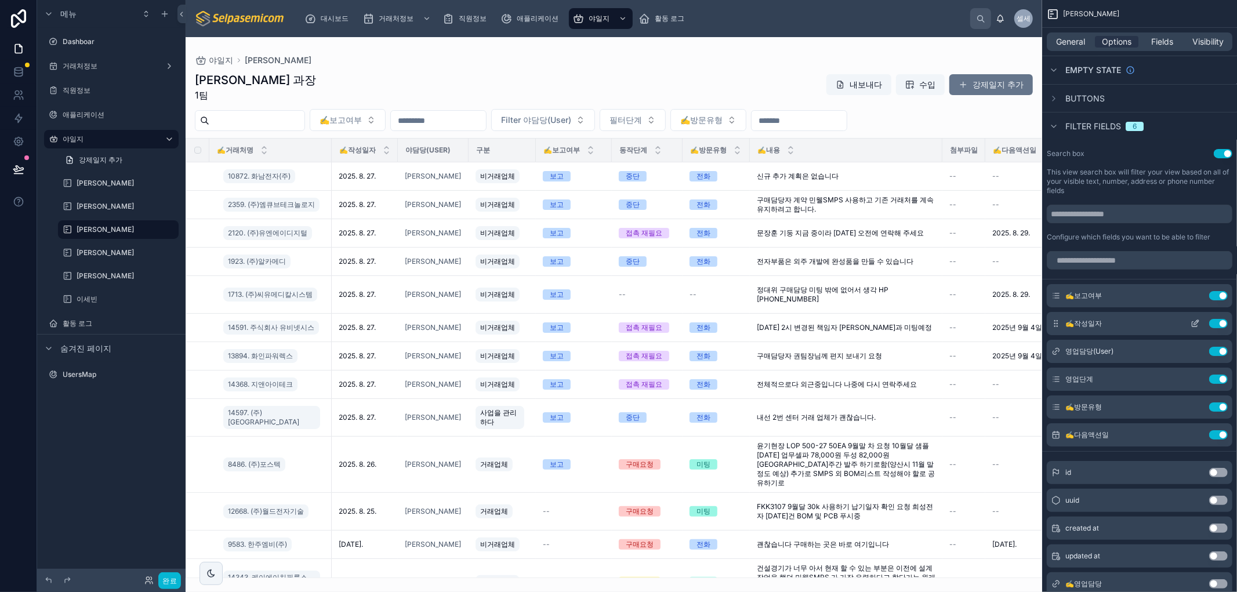
click at [1194, 328] on div "✍️작성일자 Use setting" at bounding box center [1140, 323] width 186 height 23
click at [1191, 322] on icon "스크롤 가능한 콘텐츠" at bounding box center [1195, 323] width 9 height 9
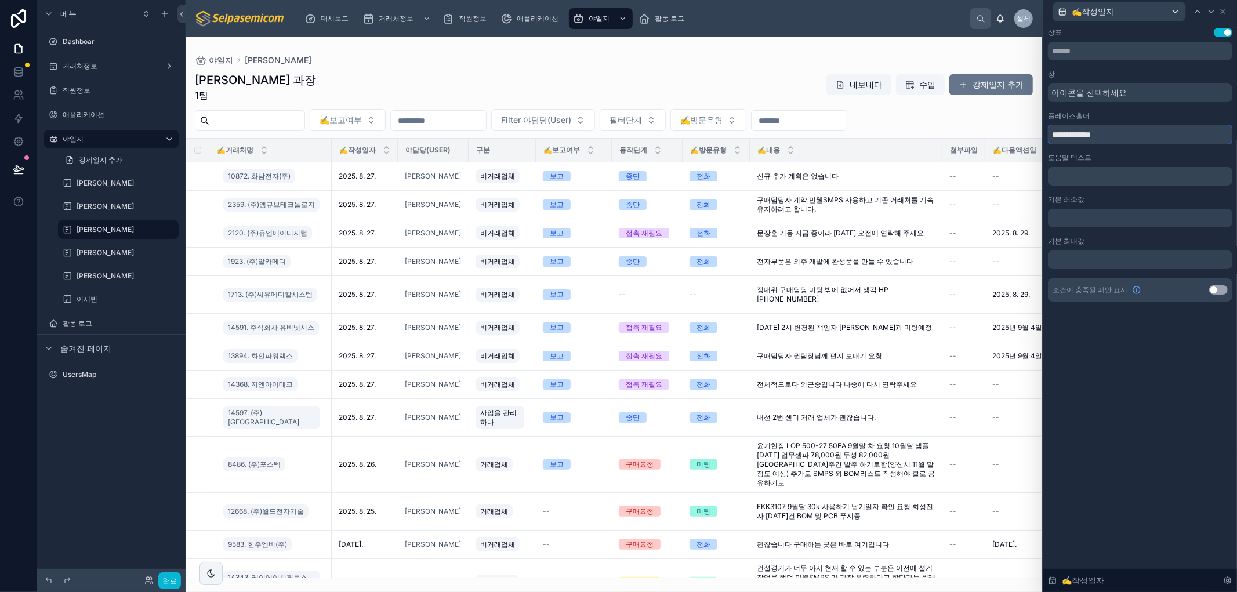
drag, startPoint x: 979, startPoint y: 116, endPoint x: 1133, endPoint y: 135, distance: 155.4
click at [948, 111] on div "**********" at bounding box center [618, 296] width 1237 height 592
drag, startPoint x: 1082, startPoint y: 143, endPoint x: 1075, endPoint y: 137, distance: 8.2
click at [1082, 143] on input "**********" at bounding box center [1140, 134] width 184 height 19
click at [1074, 135] on input "**********" at bounding box center [1140, 134] width 184 height 19
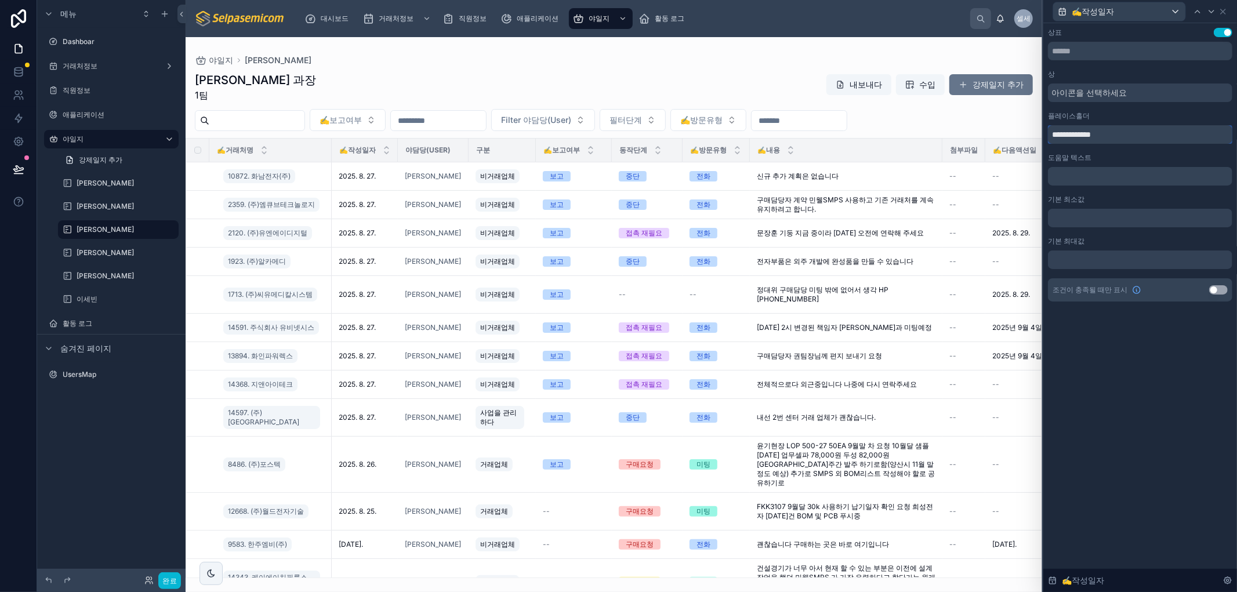
click at [1069, 133] on input "**********" at bounding box center [1140, 134] width 184 height 19
drag, startPoint x: 1075, startPoint y: 136, endPoint x: 1012, endPoint y: 119, distance: 64.9
click at [1013, 119] on div "**********" at bounding box center [618, 296] width 1237 height 592
type input "******"
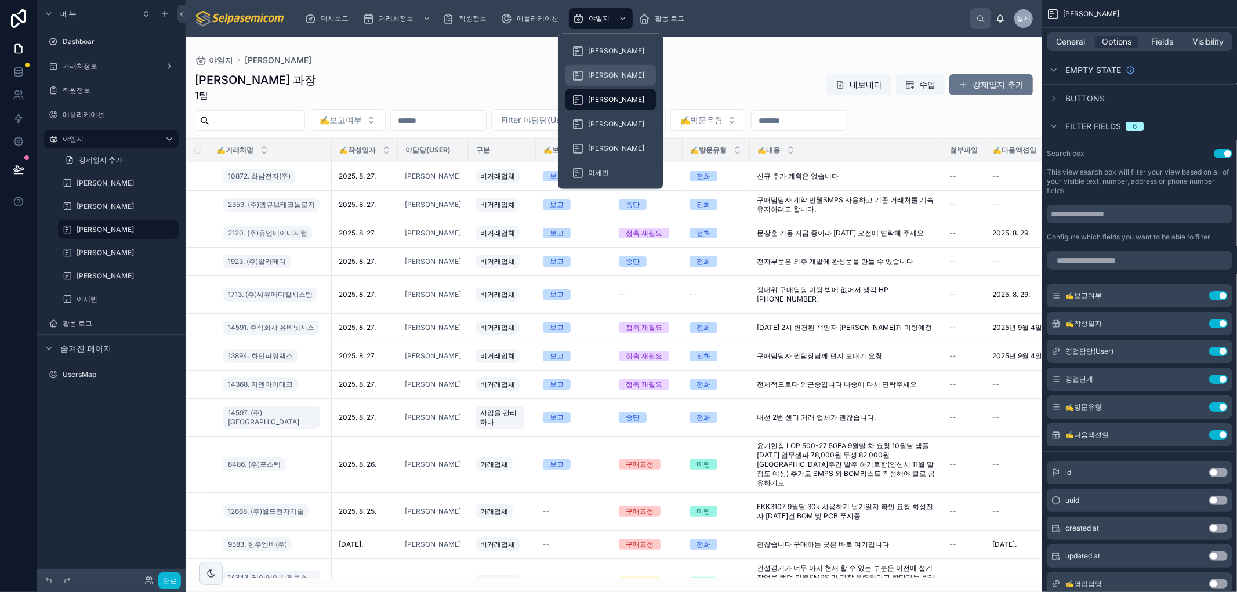
click at [594, 73] on font "[PERSON_NAME]" at bounding box center [616, 75] width 56 height 9
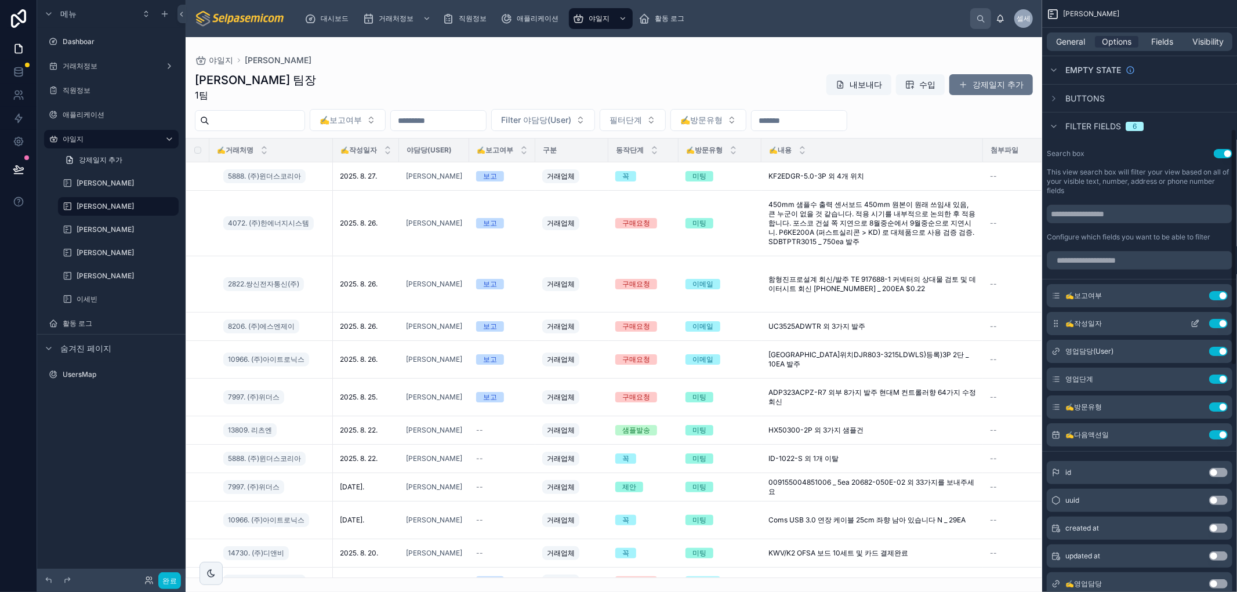
click at [1195, 320] on icon "스크롤 가능한 콘텐츠" at bounding box center [1195, 323] width 9 height 9
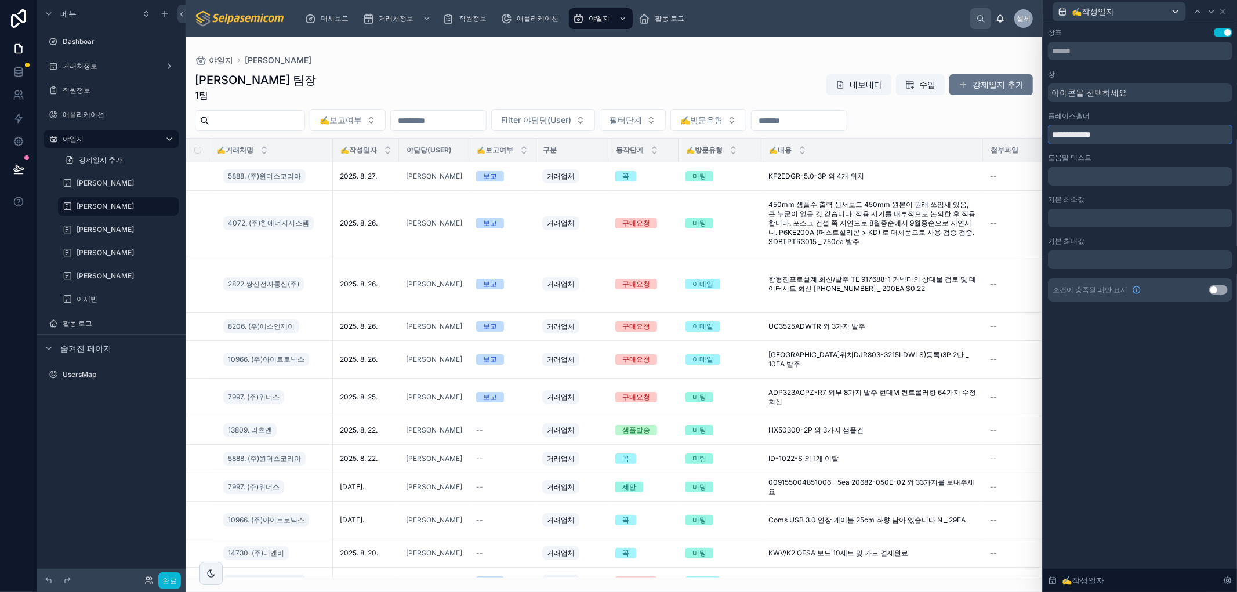
drag, startPoint x: 1075, startPoint y: 135, endPoint x: 975, endPoint y: 118, distance: 101.8
click at [975, 118] on div "**********" at bounding box center [618, 296] width 1237 height 592
type input "******"
click at [1221, 13] on icon at bounding box center [1223, 11] width 9 height 9
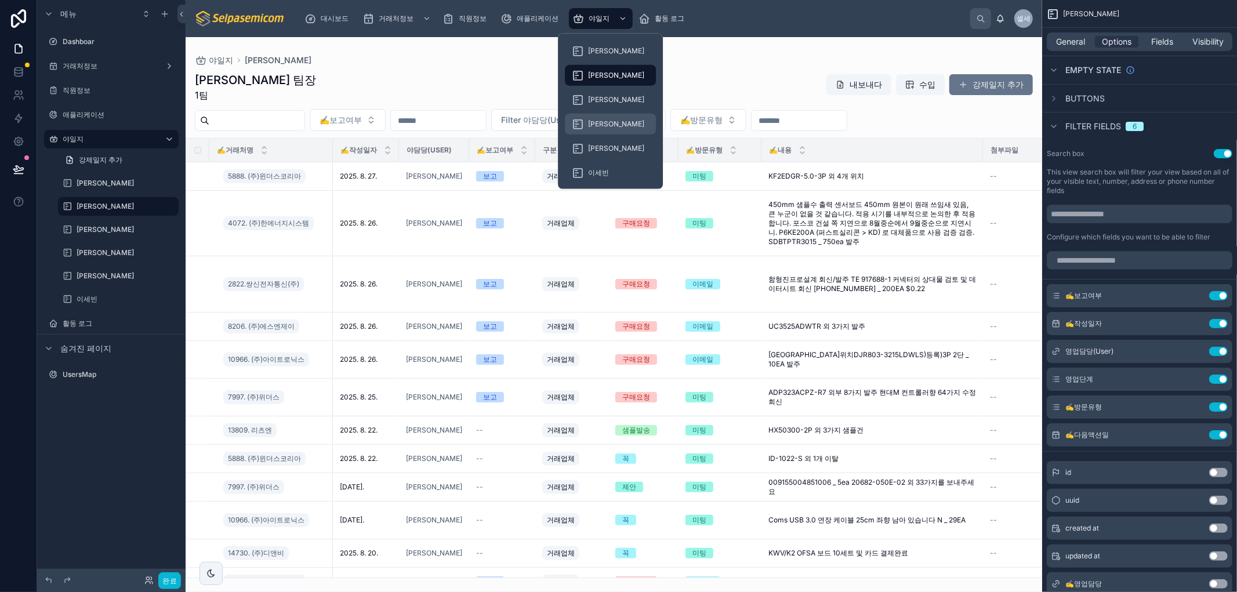
click at [604, 119] on font "[PERSON_NAME]" at bounding box center [616, 123] width 56 height 9
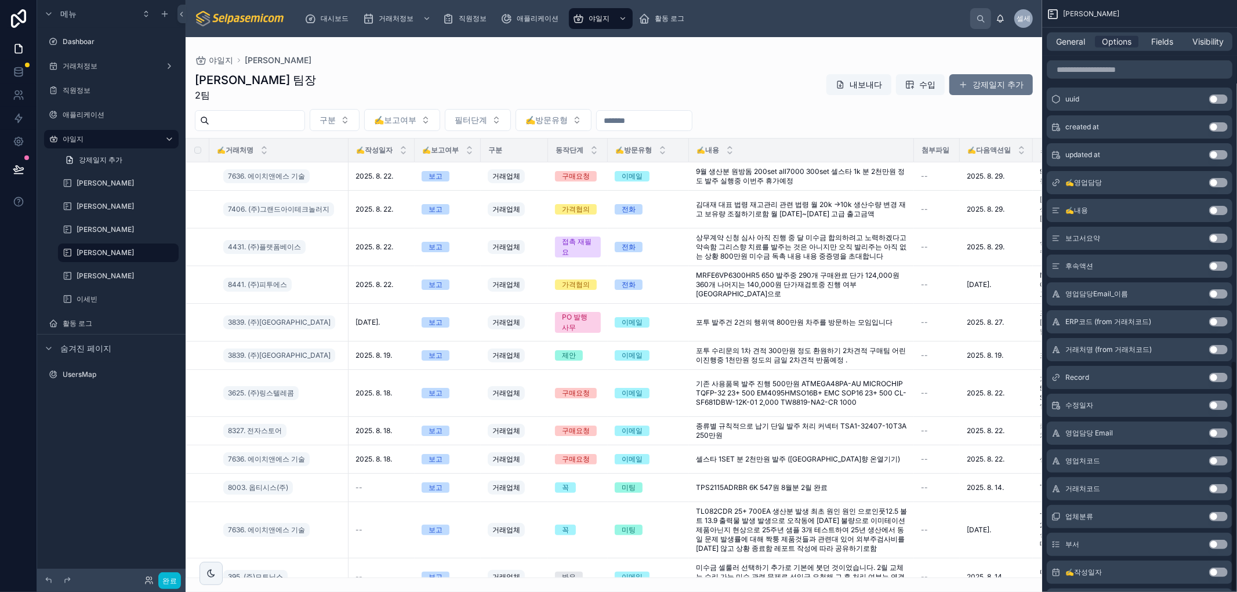
scroll to position [923, 0]
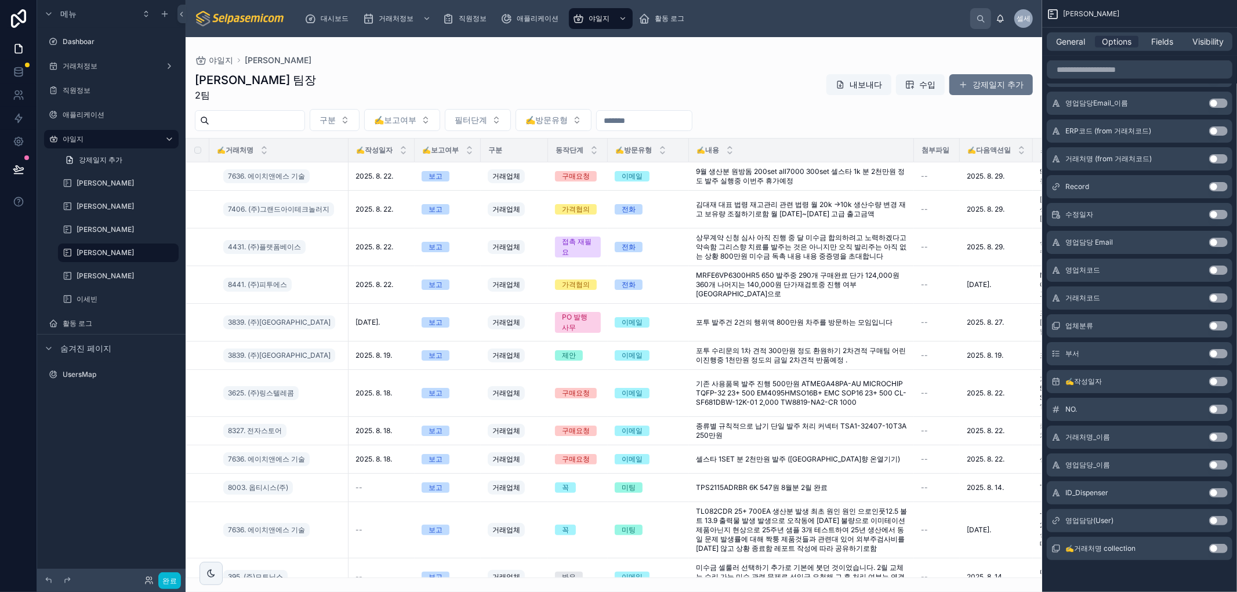
click at [1215, 519] on button "Use setting" at bounding box center [1218, 520] width 19 height 9
click at [1214, 411] on button "Use setting" at bounding box center [1218, 409] width 19 height 9
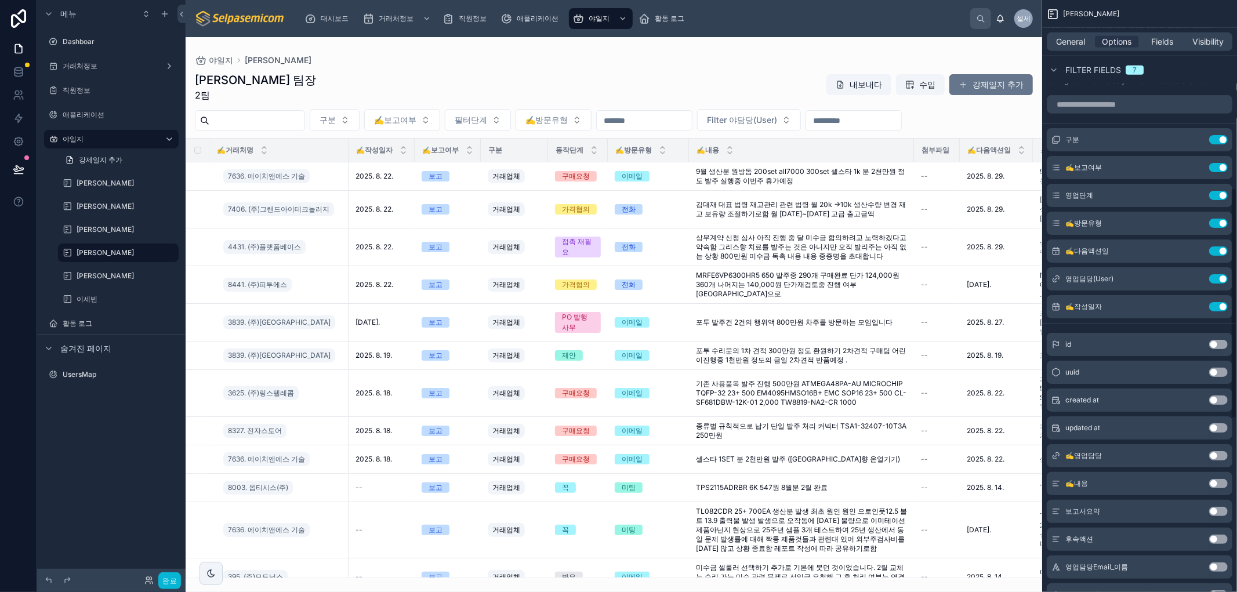
scroll to position [451, 0]
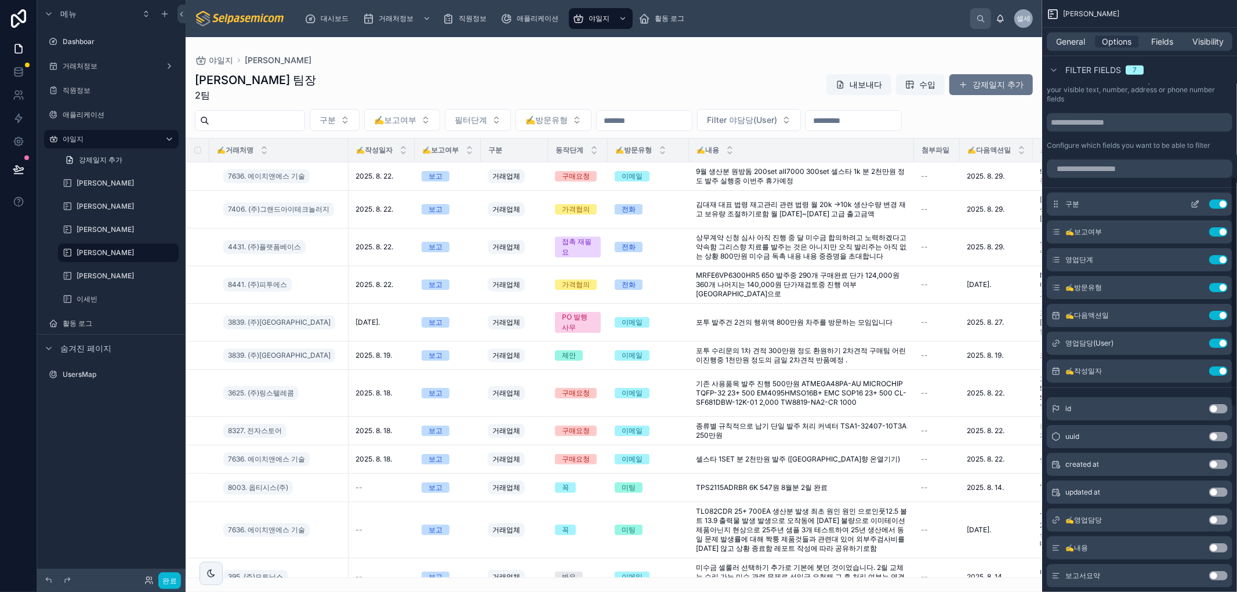
click at [1218, 200] on button "Use setting" at bounding box center [1218, 204] width 19 height 9
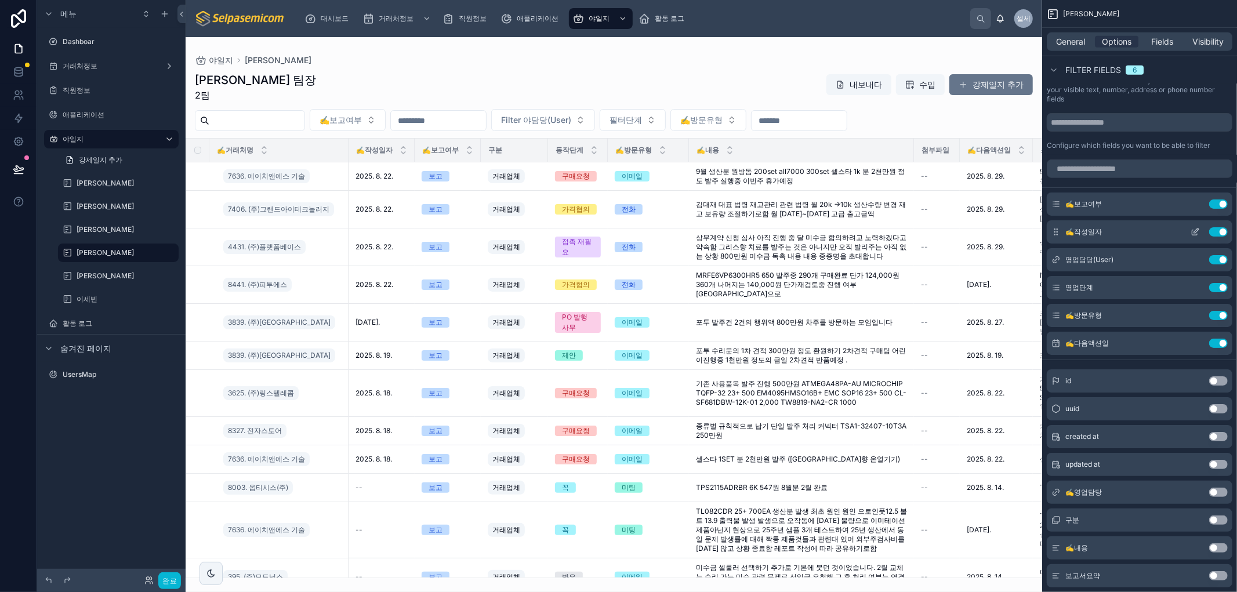
click at [1191, 232] on icon "스크롤 가능한 콘텐츠" at bounding box center [1195, 231] width 9 height 9
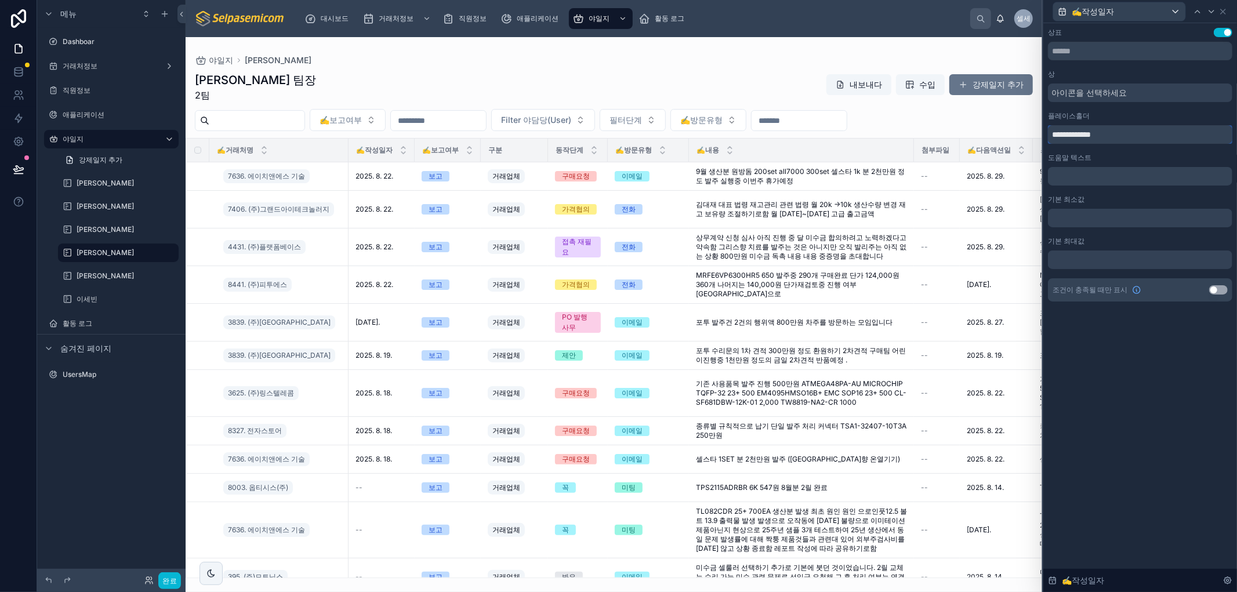
drag, startPoint x: 1077, startPoint y: 135, endPoint x: 969, endPoint y: 118, distance: 108.6
click at [970, 118] on div "**********" at bounding box center [618, 296] width 1237 height 592
type input "******"
click at [1223, 10] on icon at bounding box center [1223, 11] width 5 height 5
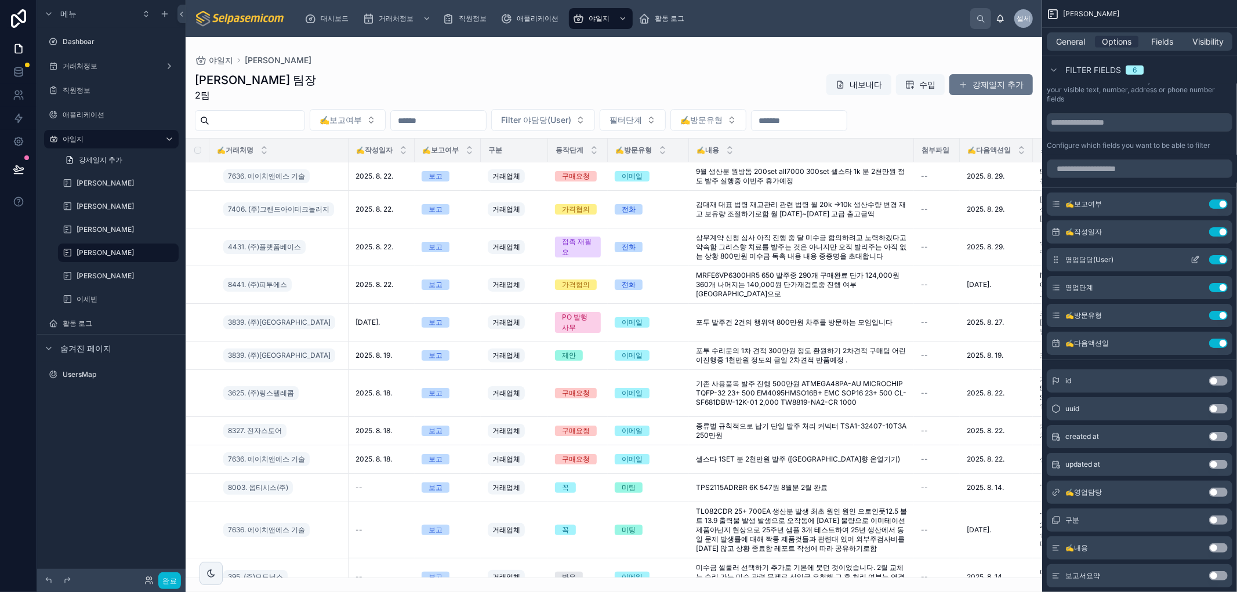
click at [1197, 258] on icon "스크롤 가능한 콘텐츠" at bounding box center [1195, 259] width 9 height 9
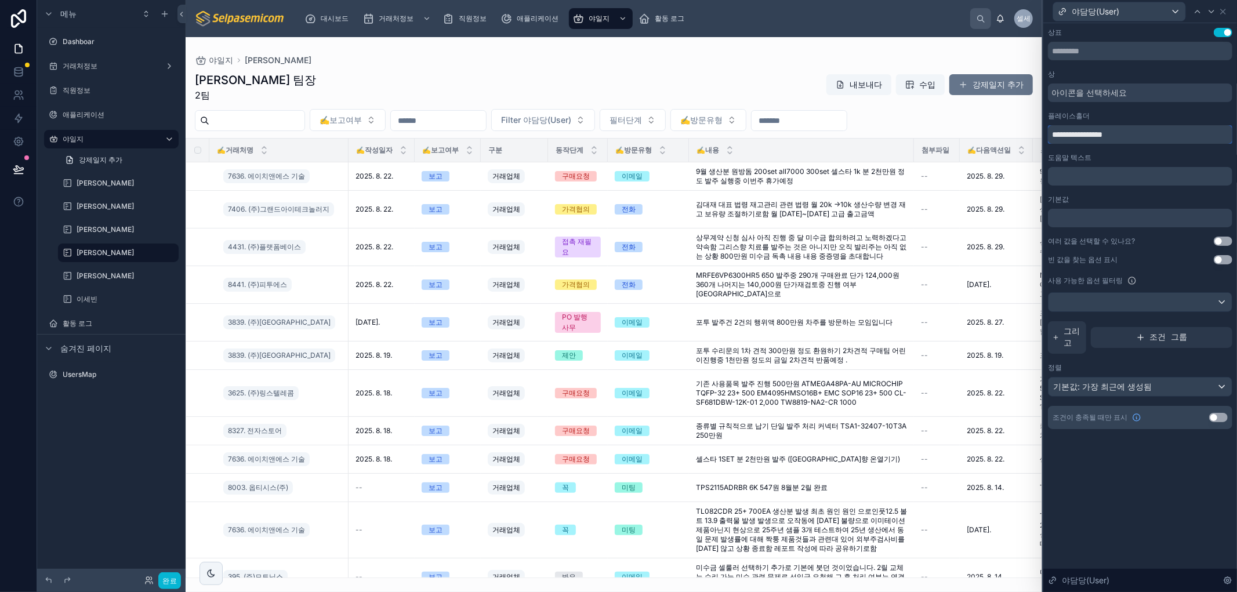
drag, startPoint x: 1075, startPoint y: 137, endPoint x: 987, endPoint y: 123, distance: 89.9
click at [987, 123] on div "**********" at bounding box center [618, 296] width 1237 height 592
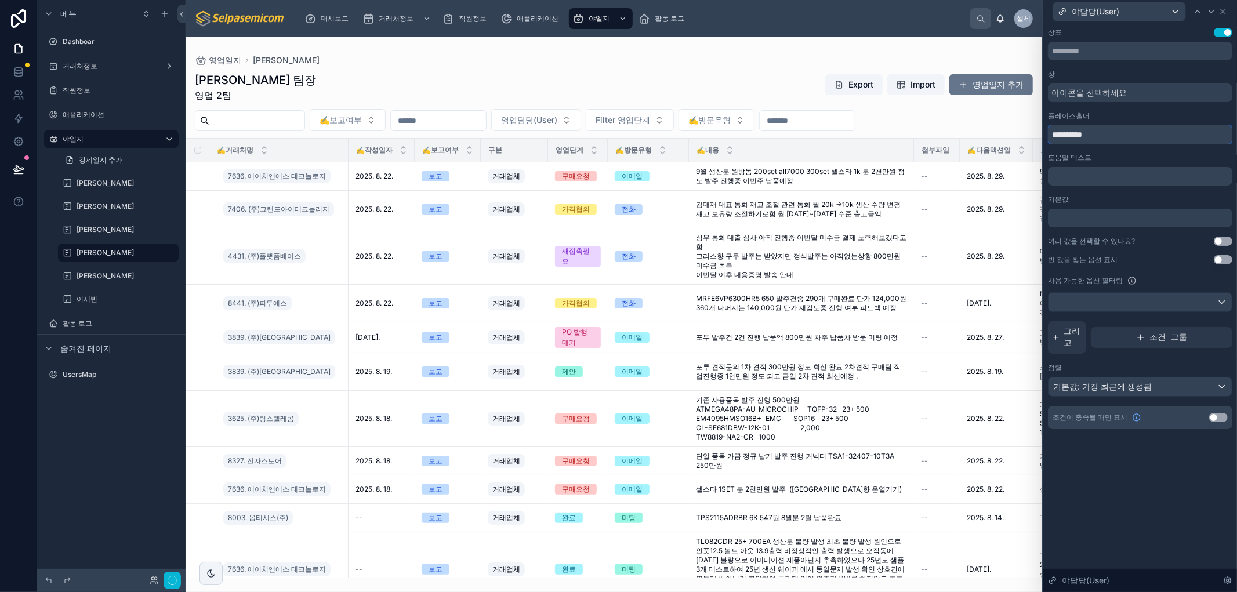
type input "**********"
click at [1226, 9] on icon at bounding box center [1223, 11] width 9 height 9
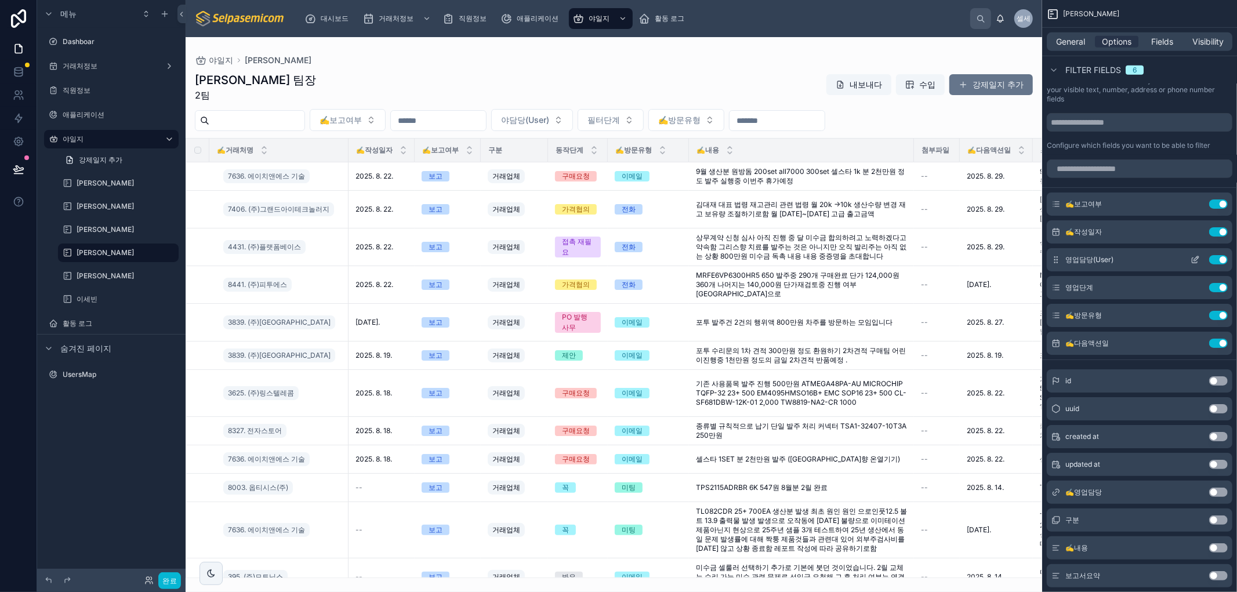
click at [1199, 266] on div "영업담당(User) Use setting" at bounding box center [1140, 259] width 186 height 23
click at [1193, 258] on icon "스크롤 가능한 콘텐츠" at bounding box center [1195, 259] width 9 height 9
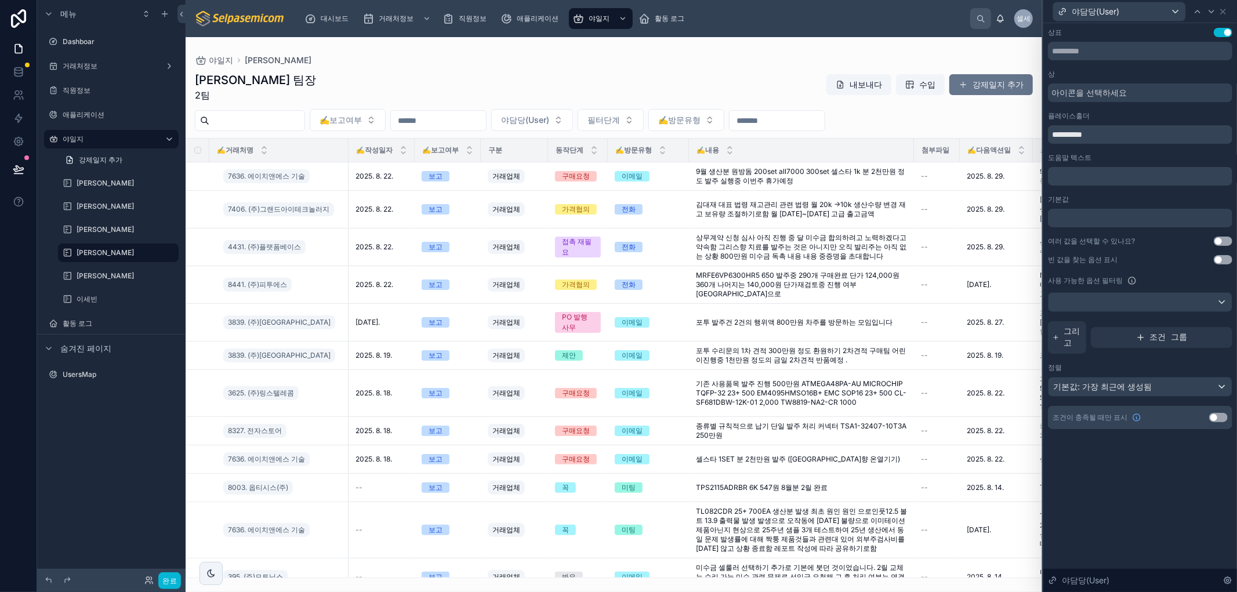
click at [1216, 245] on button "설정 사용" at bounding box center [1223, 241] width 19 height 9
click at [1226, 10] on icon at bounding box center [1223, 11] width 9 height 9
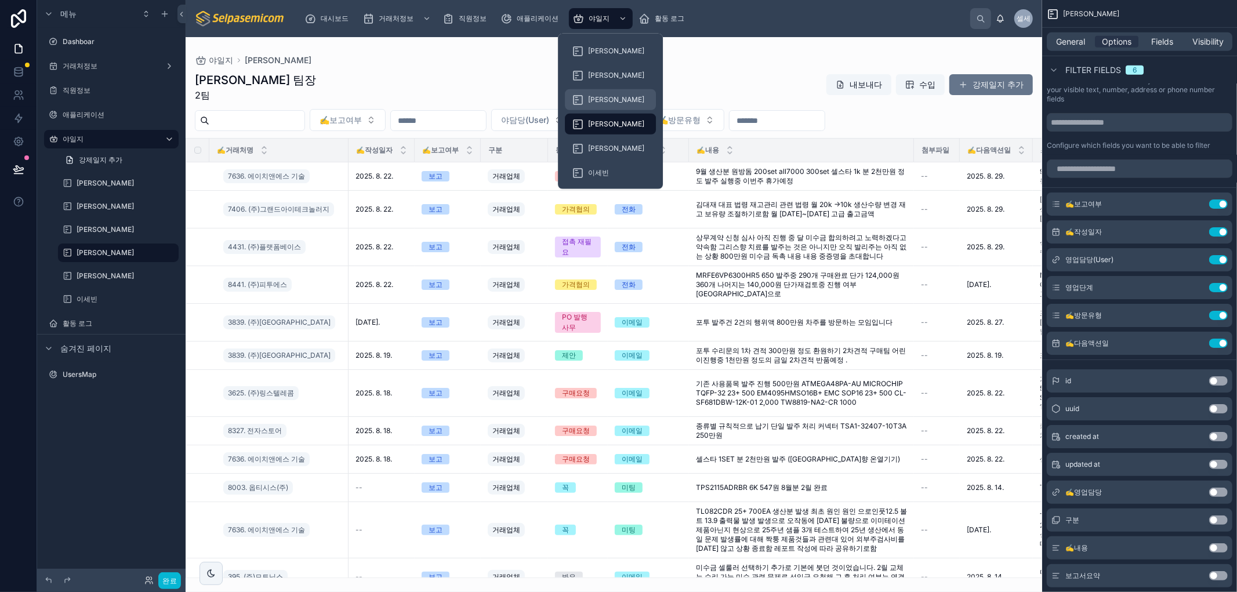
click at [602, 95] on font "[PERSON_NAME]" at bounding box center [616, 99] width 56 height 9
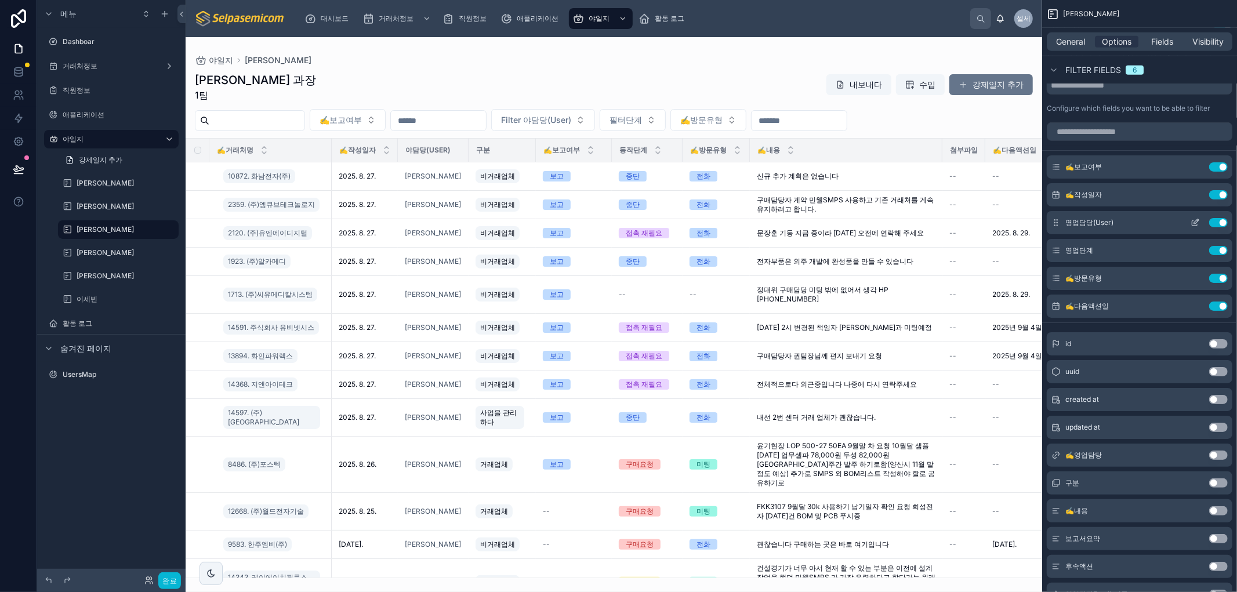
click at [1197, 218] on icon "스크롤 가능한 콘텐츠" at bounding box center [1195, 222] width 9 height 9
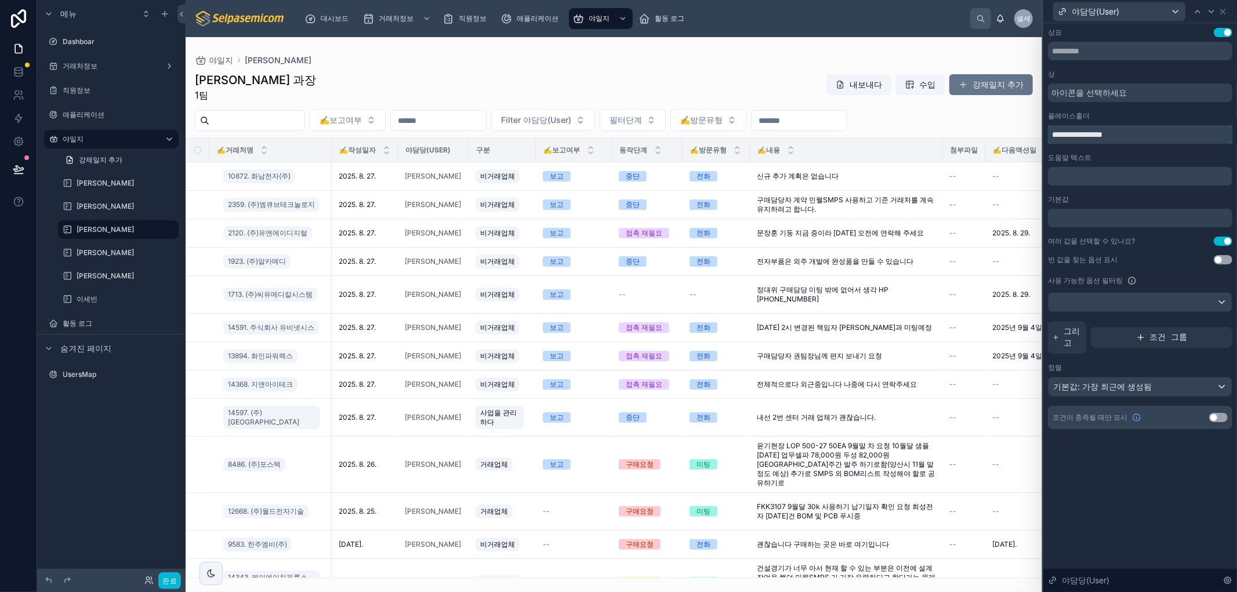
drag, startPoint x: 1075, startPoint y: 136, endPoint x: 972, endPoint y: 114, distance: 106.1
click at [972, 114] on div "**********" at bounding box center [618, 296] width 1237 height 592
type input "**********"
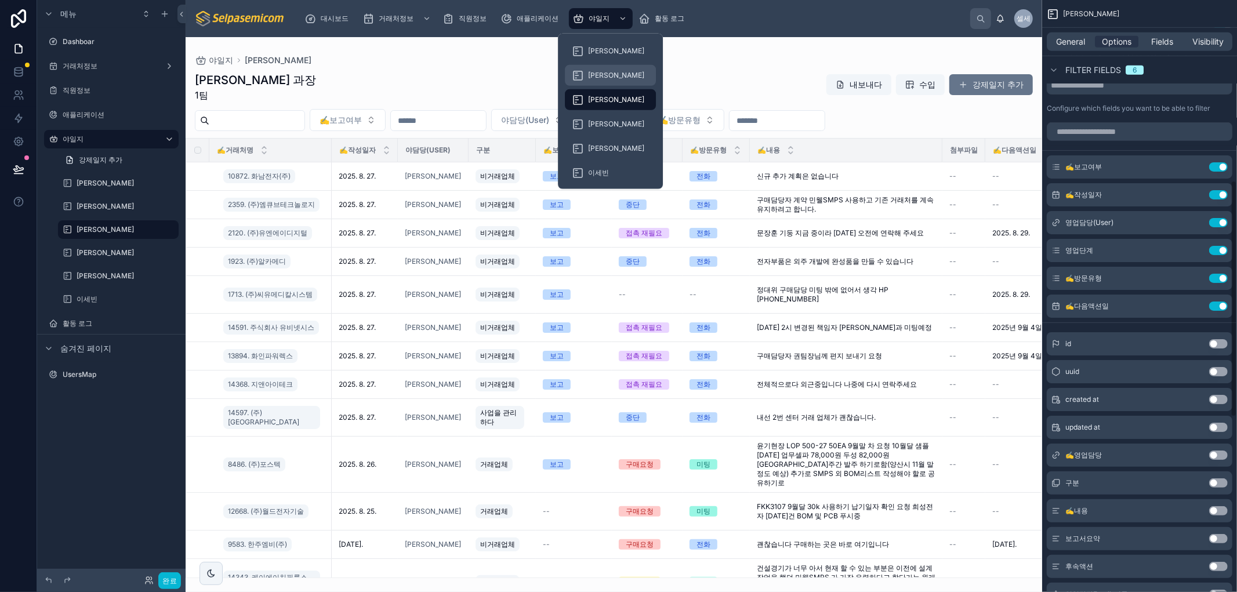
click at [611, 76] on div "[PERSON_NAME]" at bounding box center [610, 75] width 77 height 19
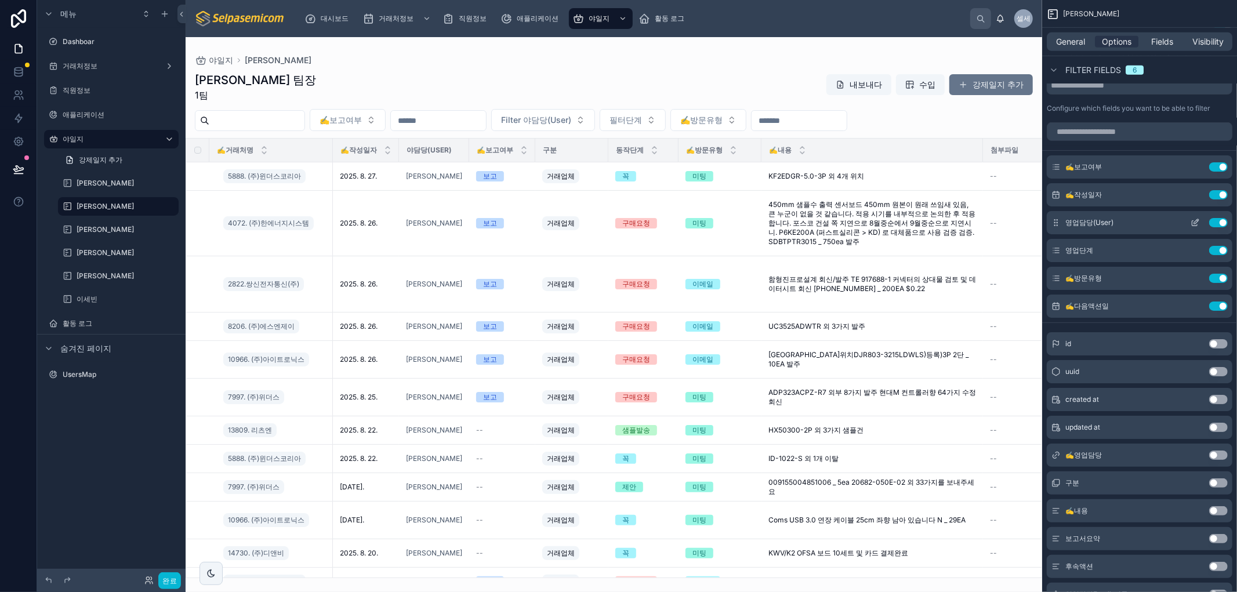
click at [1195, 220] on icon "스크롤 가능한 콘텐츠" at bounding box center [1195, 222] width 9 height 9
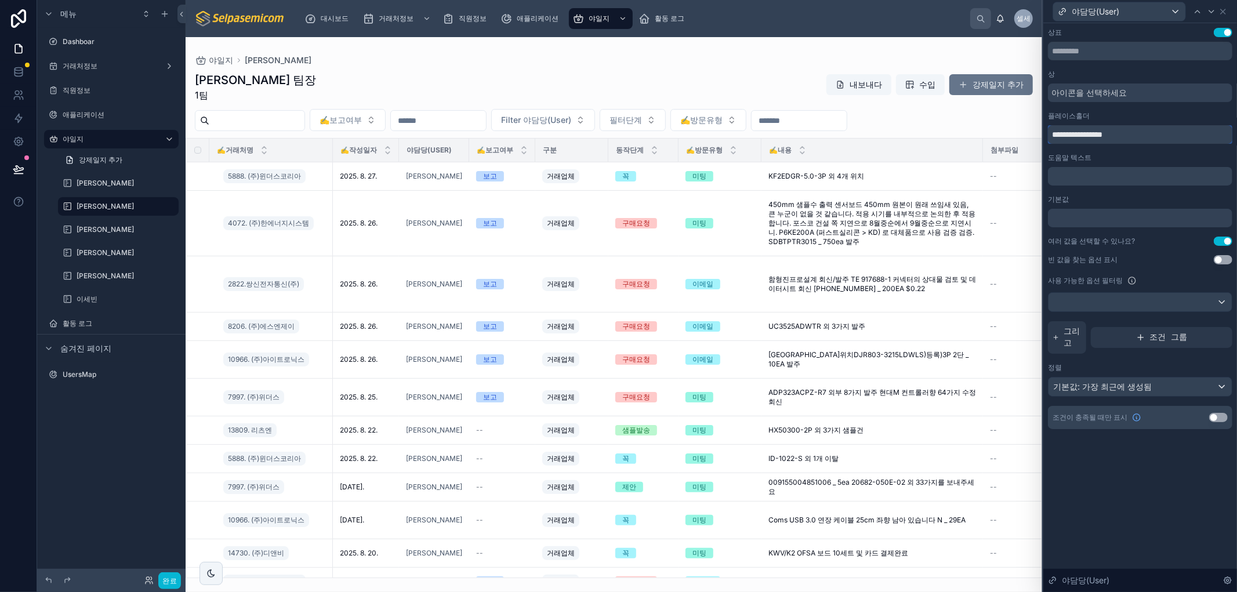
drag, startPoint x: 1071, startPoint y: 131, endPoint x: 948, endPoint y: 112, distance: 124.9
click at [948, 112] on div "**********" at bounding box center [618, 296] width 1237 height 592
type input "**********"
click at [1225, 13] on icon at bounding box center [1223, 11] width 9 height 9
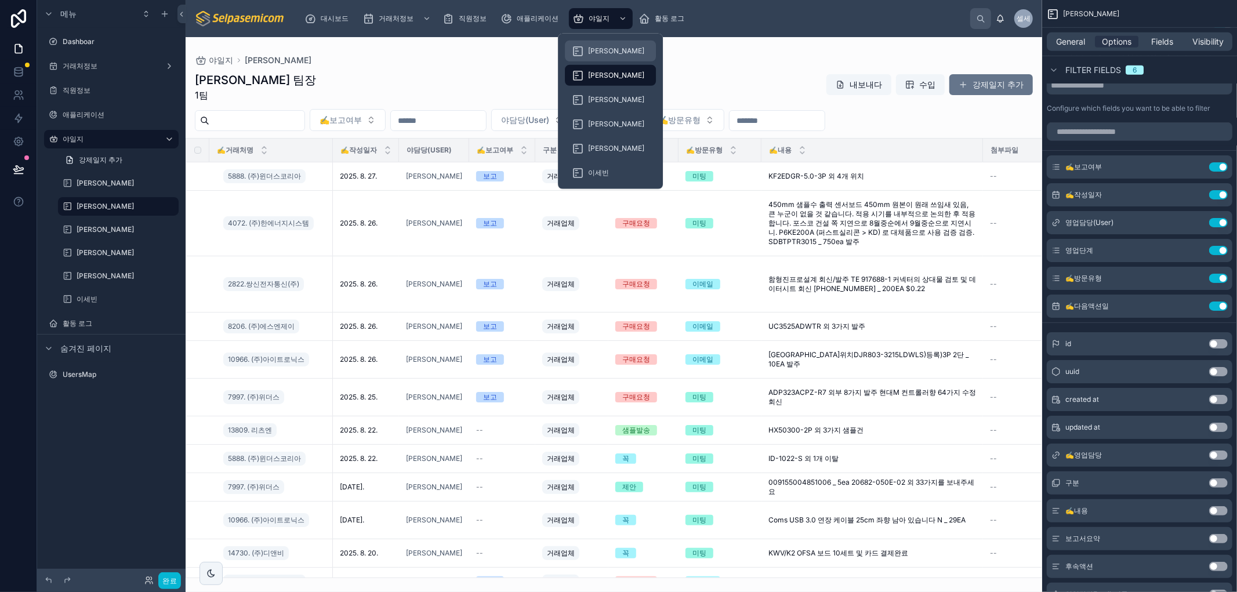
click at [599, 52] on font "[PERSON_NAME]" at bounding box center [616, 50] width 56 height 9
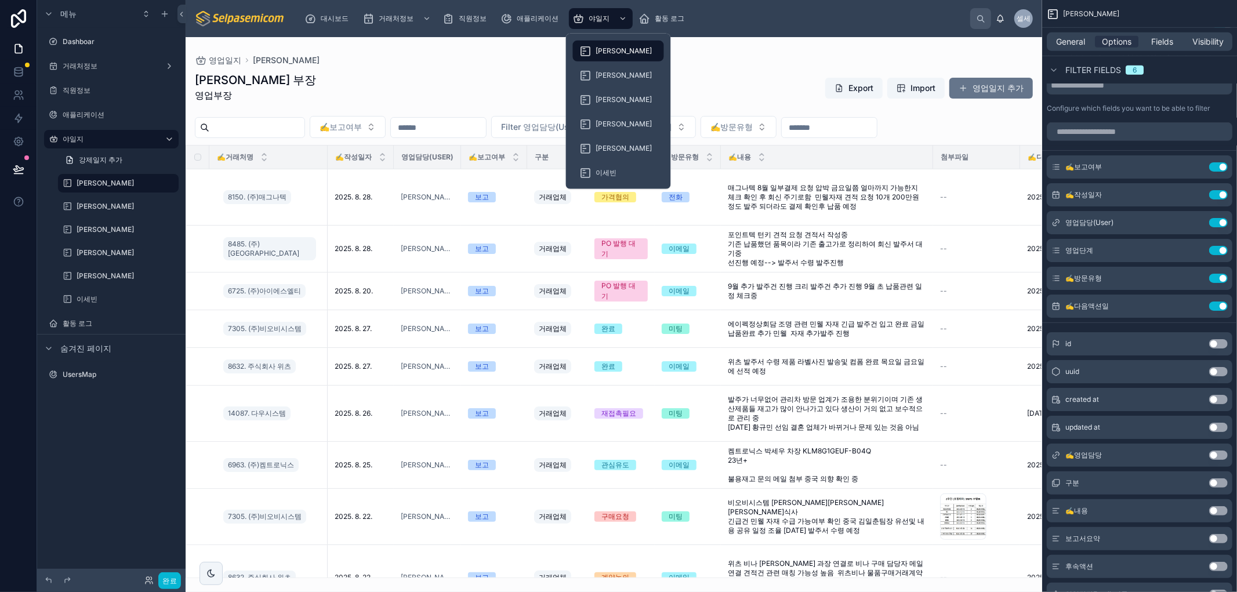
click at [432, 42] on div at bounding box center [614, 314] width 857 height 555
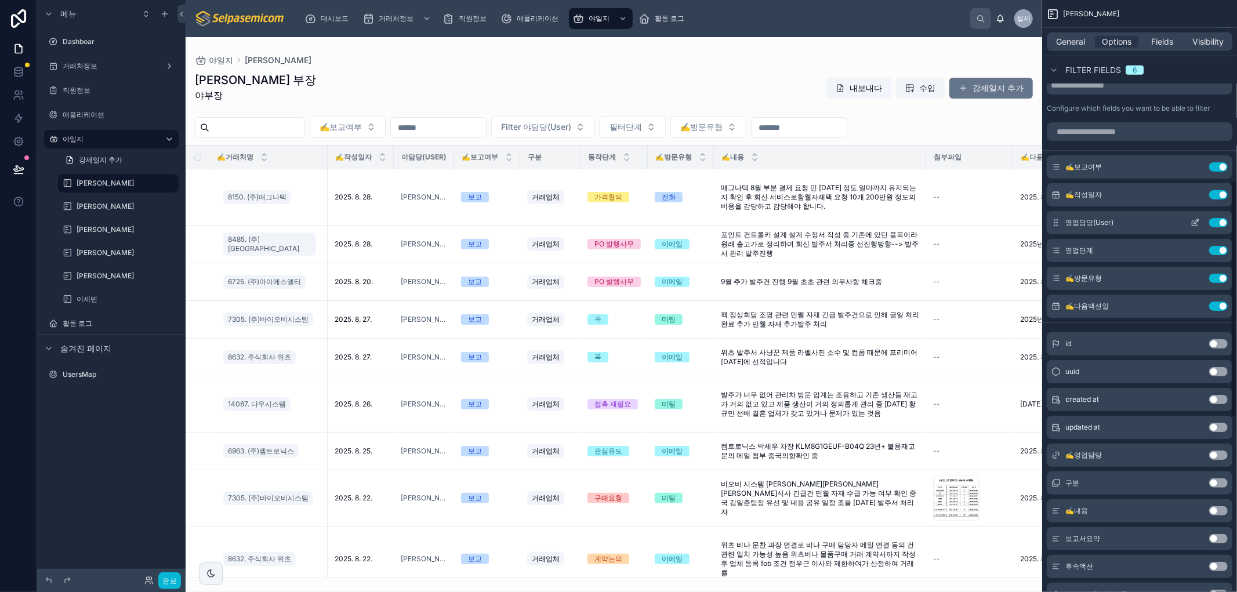
click at [1191, 222] on button "스크롤 가능한 콘텐츠" at bounding box center [1195, 222] width 19 height 9
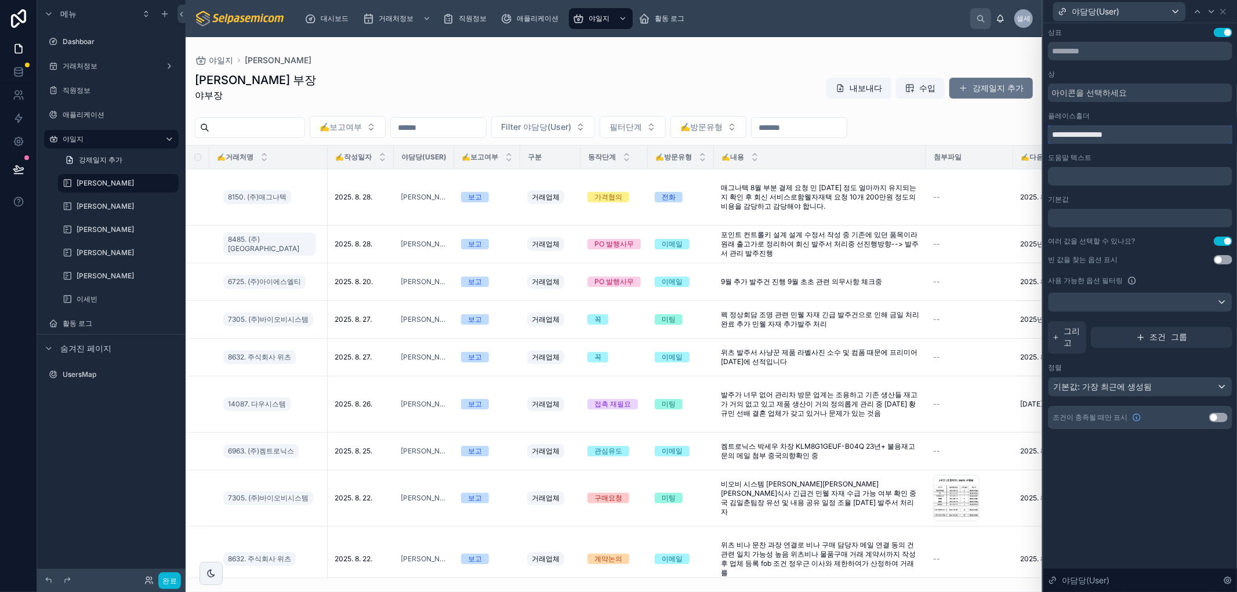
drag, startPoint x: 1075, startPoint y: 136, endPoint x: 959, endPoint y: 118, distance: 117.4
click at [962, 118] on div "**********" at bounding box center [618, 296] width 1237 height 592
type input "**********"
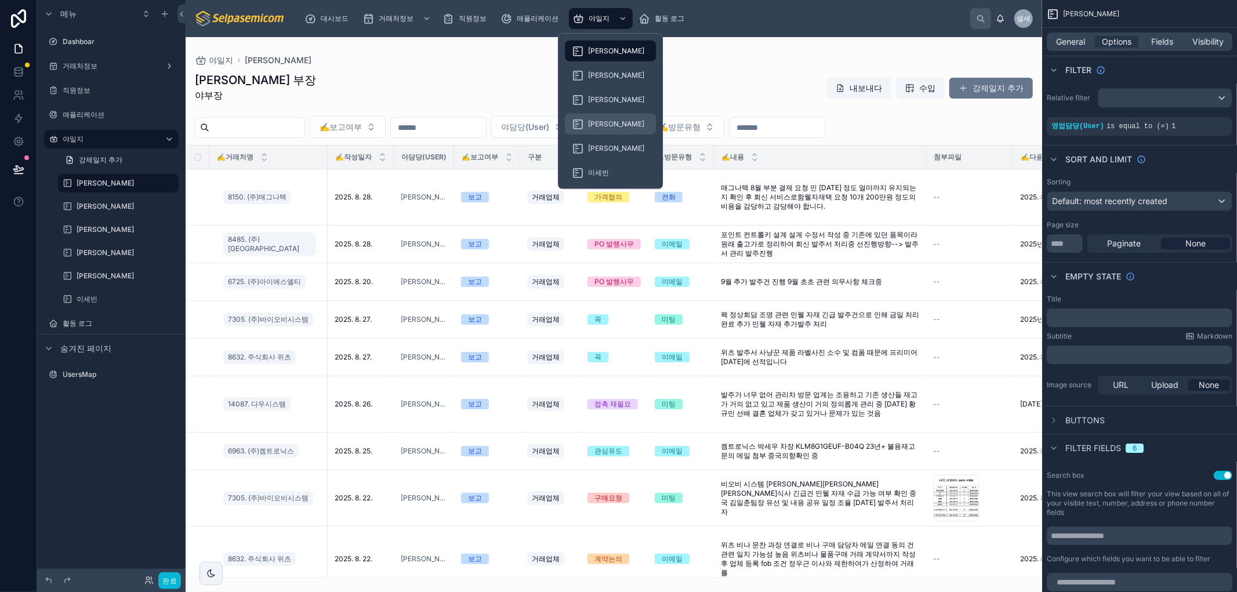
scroll to position [451, 0]
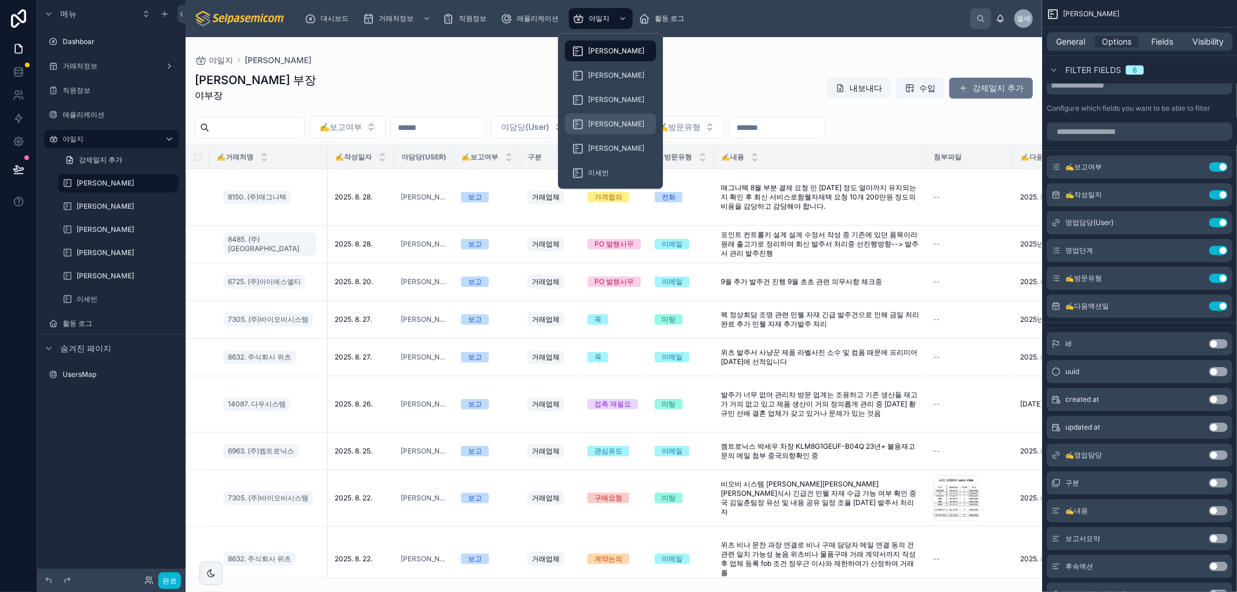
click at [611, 119] on div "[PERSON_NAME]" at bounding box center [610, 124] width 77 height 19
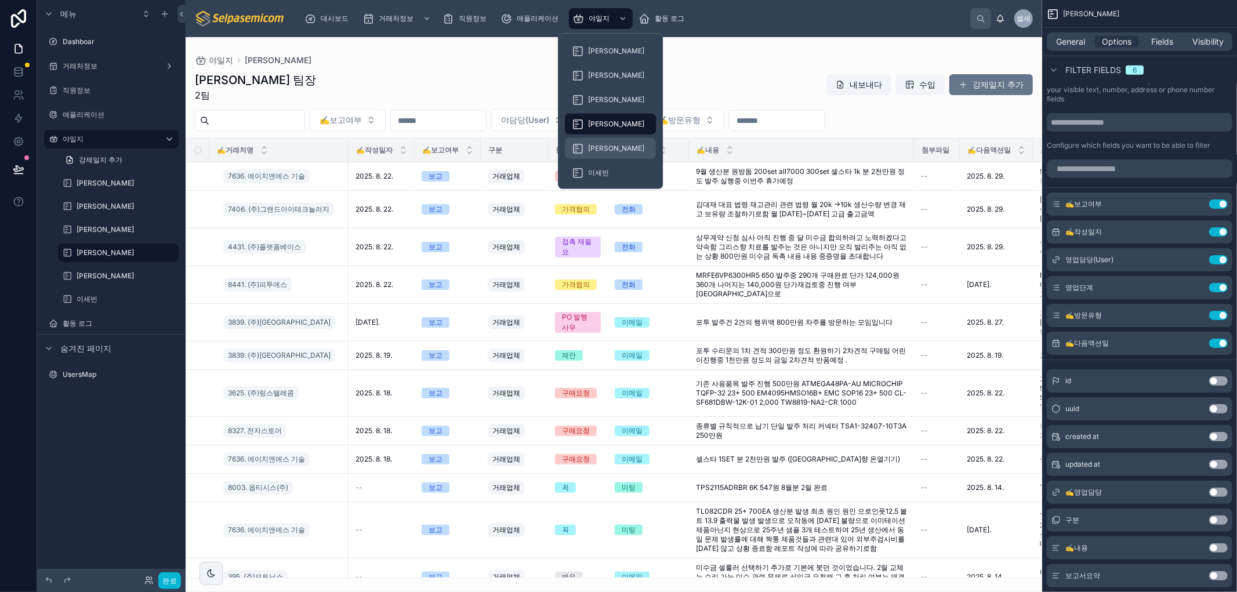
click at [593, 148] on font "[PERSON_NAME]" at bounding box center [616, 148] width 56 height 9
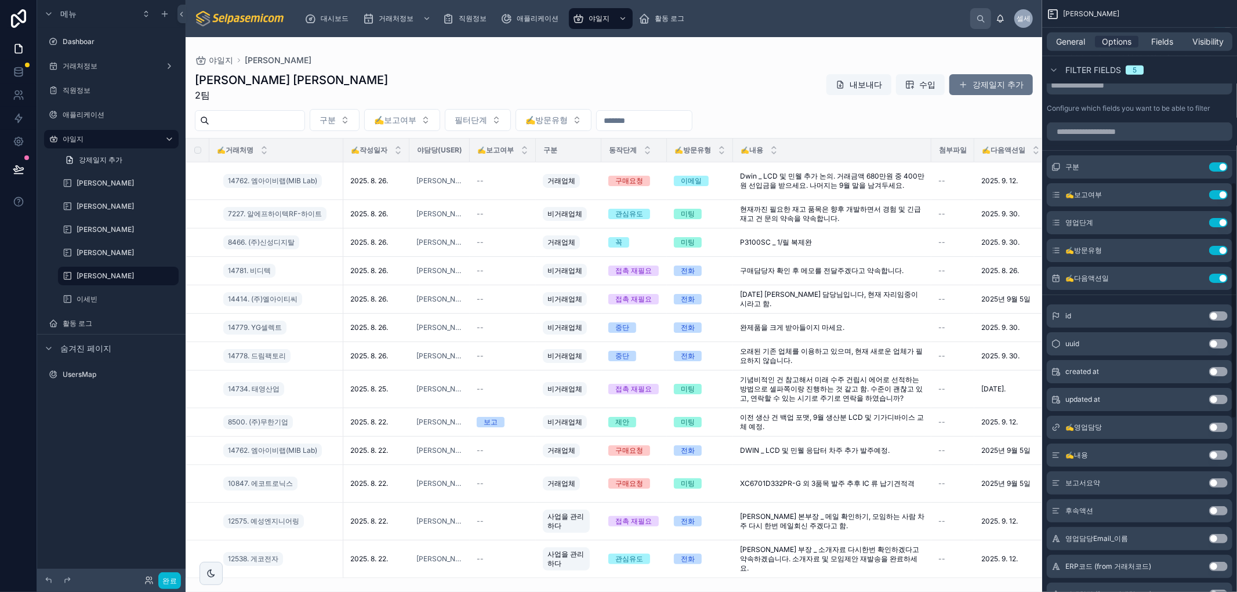
scroll to position [886, 0]
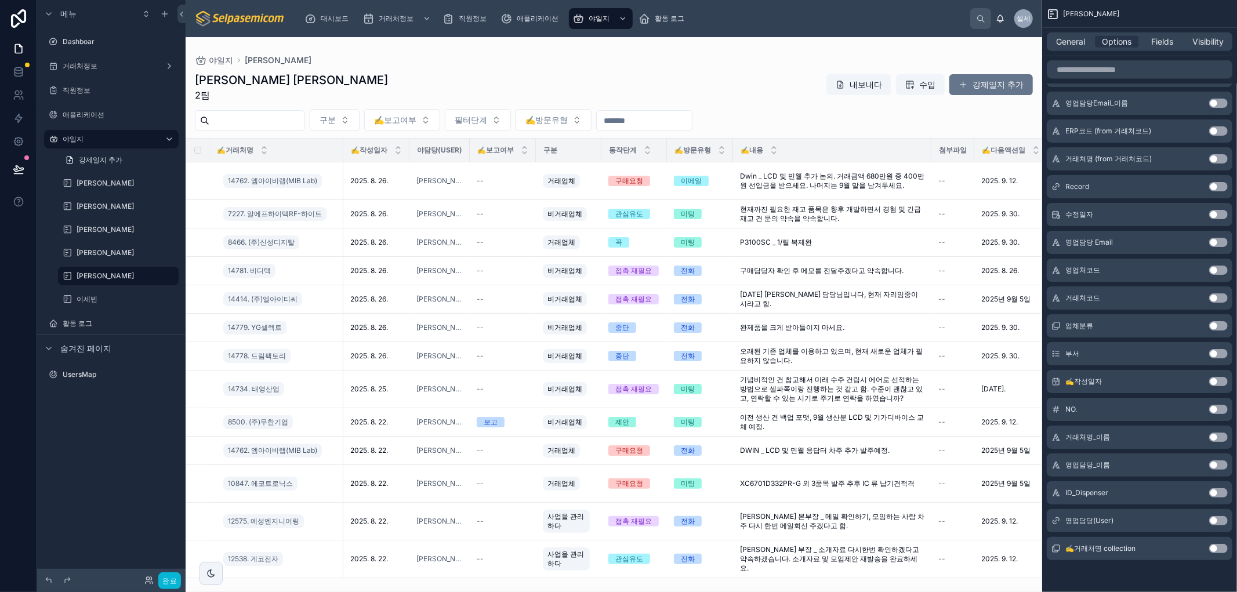
click at [1218, 519] on button "Use setting" at bounding box center [1218, 520] width 19 height 9
click at [1212, 408] on button "Use setting" at bounding box center [1218, 409] width 19 height 9
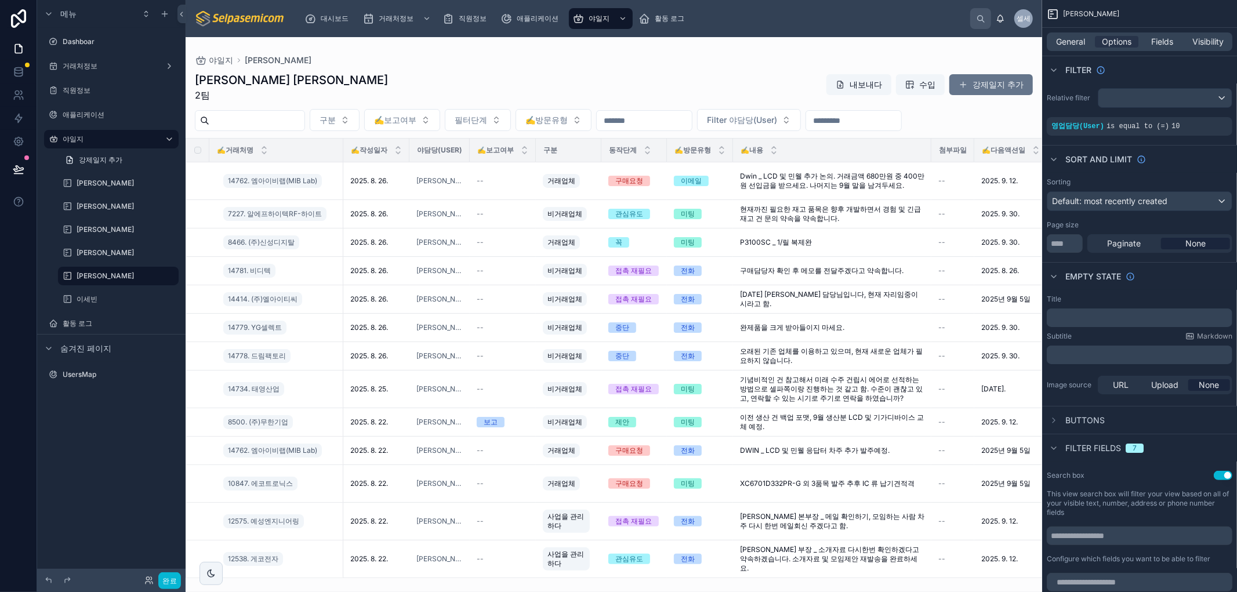
scroll to position [386, 0]
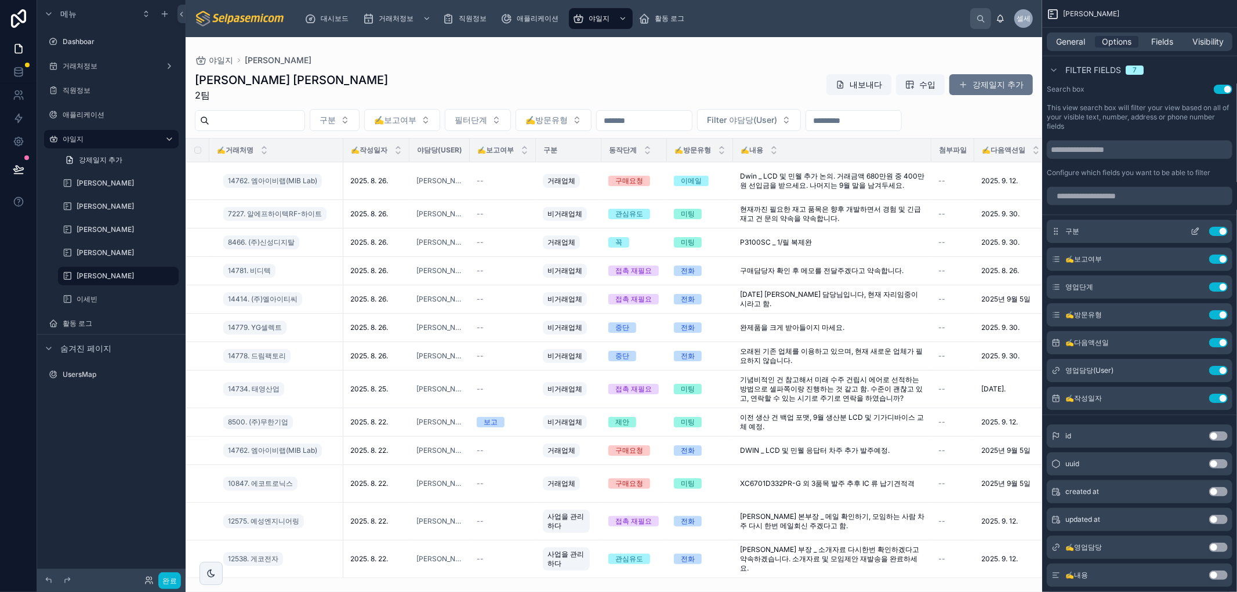
click at [1214, 232] on button "Use setting" at bounding box center [1218, 231] width 19 height 9
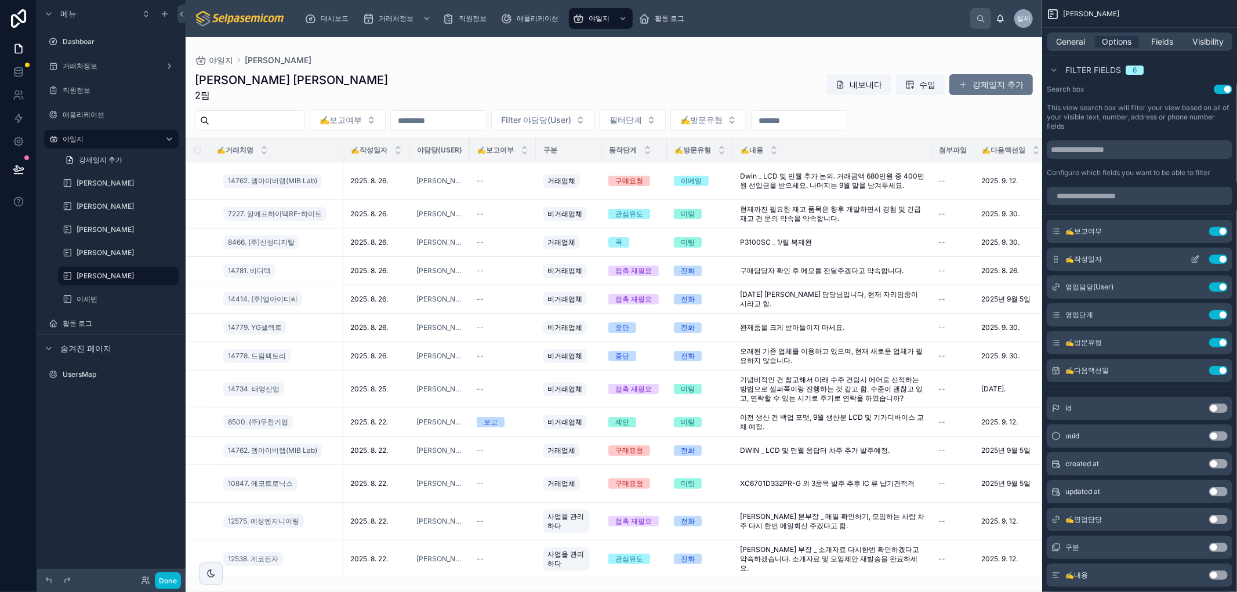
click at [1197, 258] on icon "스크롤 가능한 콘텐츠" at bounding box center [1196, 258] width 5 height 5
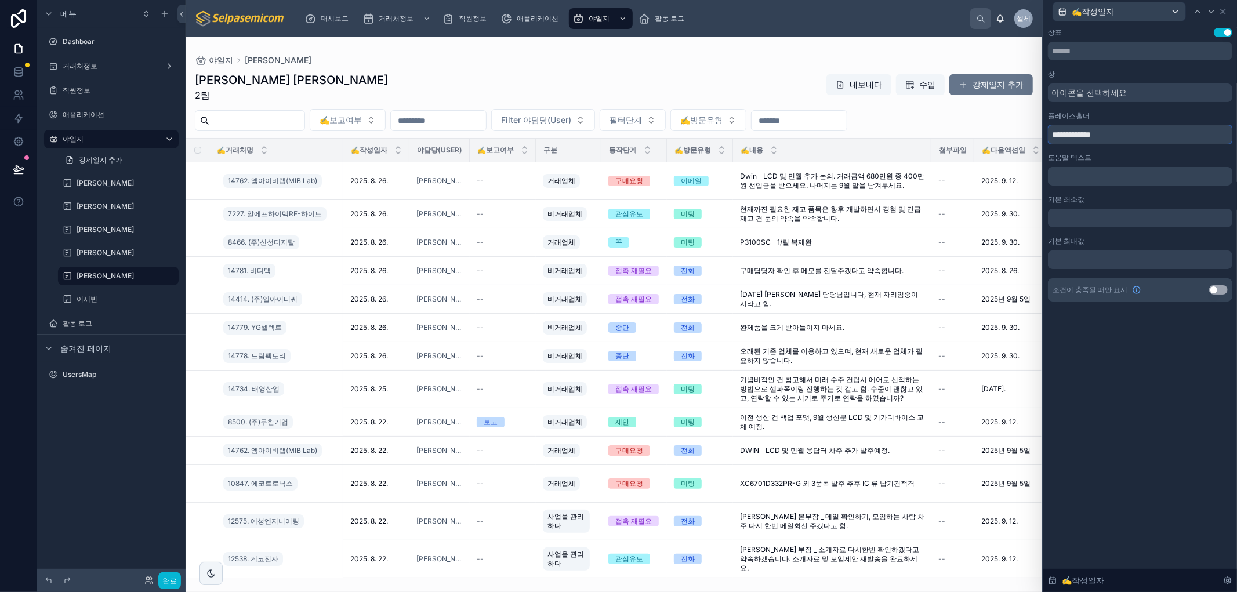
drag, startPoint x: 1078, startPoint y: 135, endPoint x: 991, endPoint y: 110, distance: 90.4
click at [994, 113] on div "**********" at bounding box center [618, 296] width 1237 height 592
type input "******"
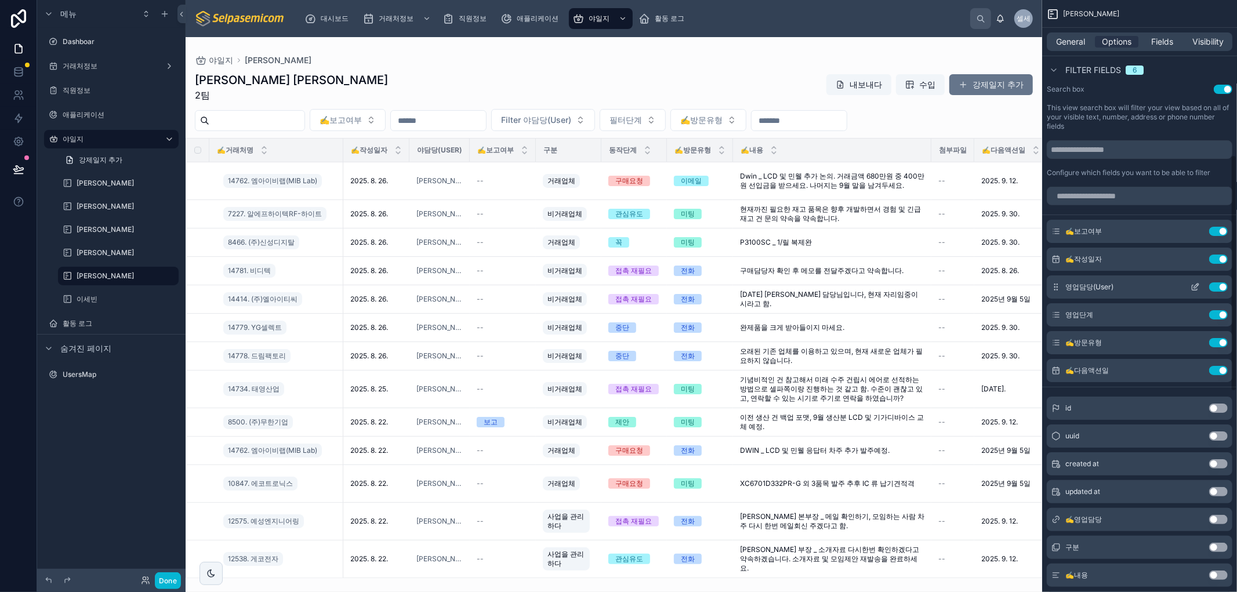
click at [1193, 285] on icon "스크롤 가능한 콘텐츠" at bounding box center [1195, 287] width 5 height 5
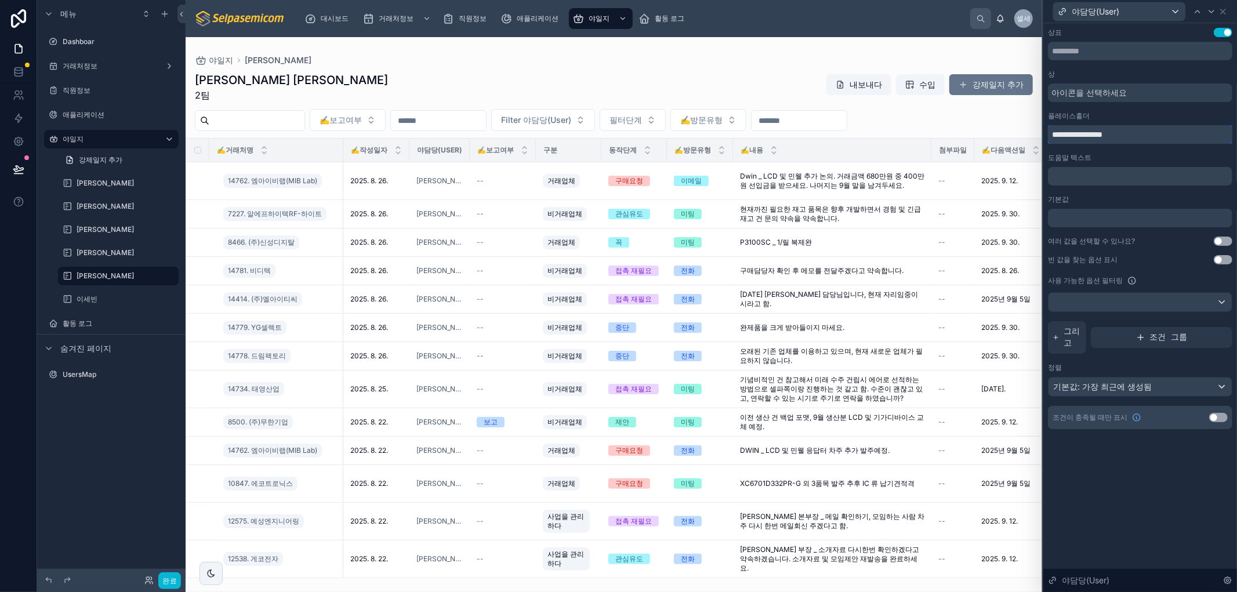
drag, startPoint x: 1075, startPoint y: 138, endPoint x: 1004, endPoint y: 126, distance: 72.3
click at [1004, 126] on div "**********" at bounding box center [618, 296] width 1237 height 592
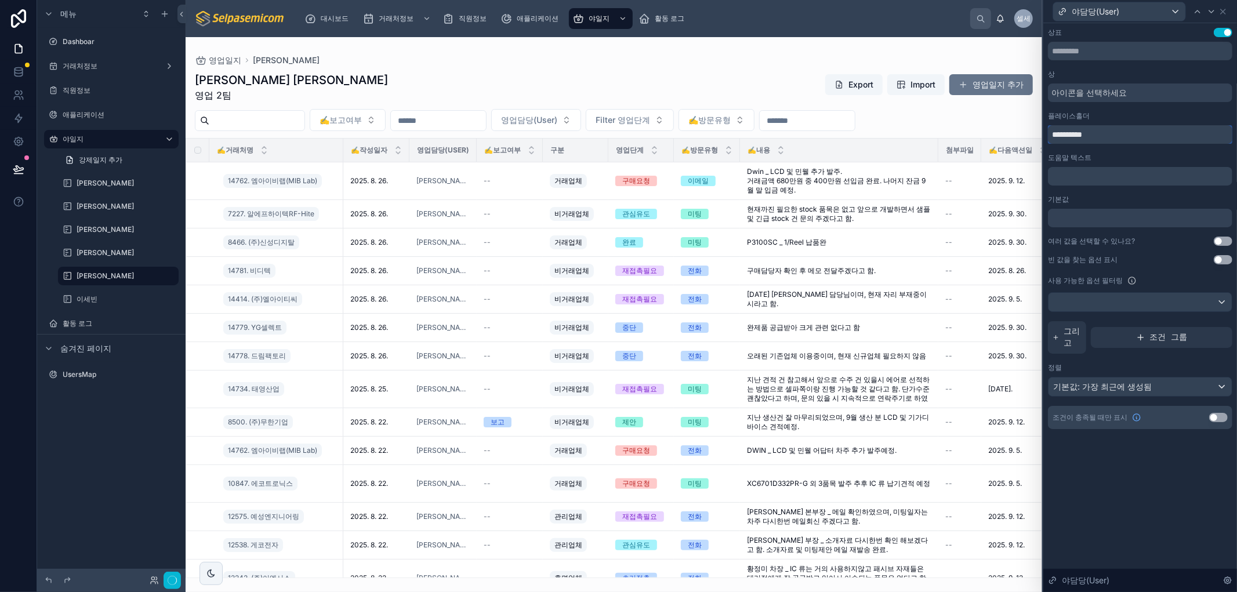
type input "**********"
click at [1217, 241] on button "설정 사용" at bounding box center [1223, 241] width 19 height 9
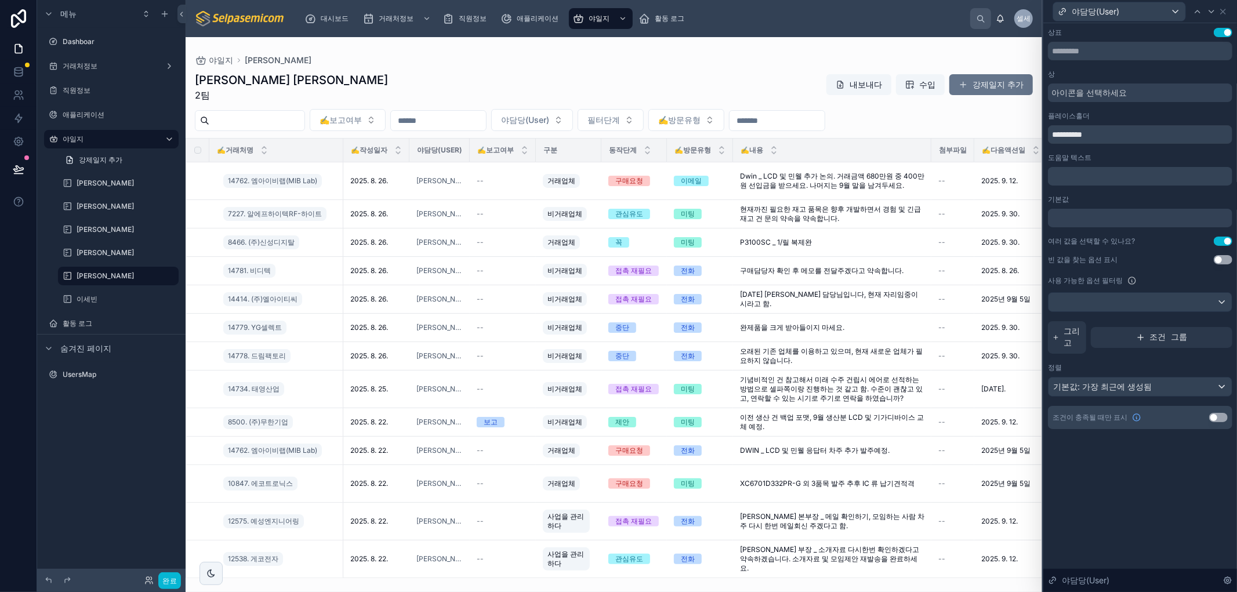
click at [1228, 10] on div "야담당(User)" at bounding box center [1140, 11] width 184 height 23
click at [1225, 10] on icon at bounding box center [1223, 11] width 9 height 9
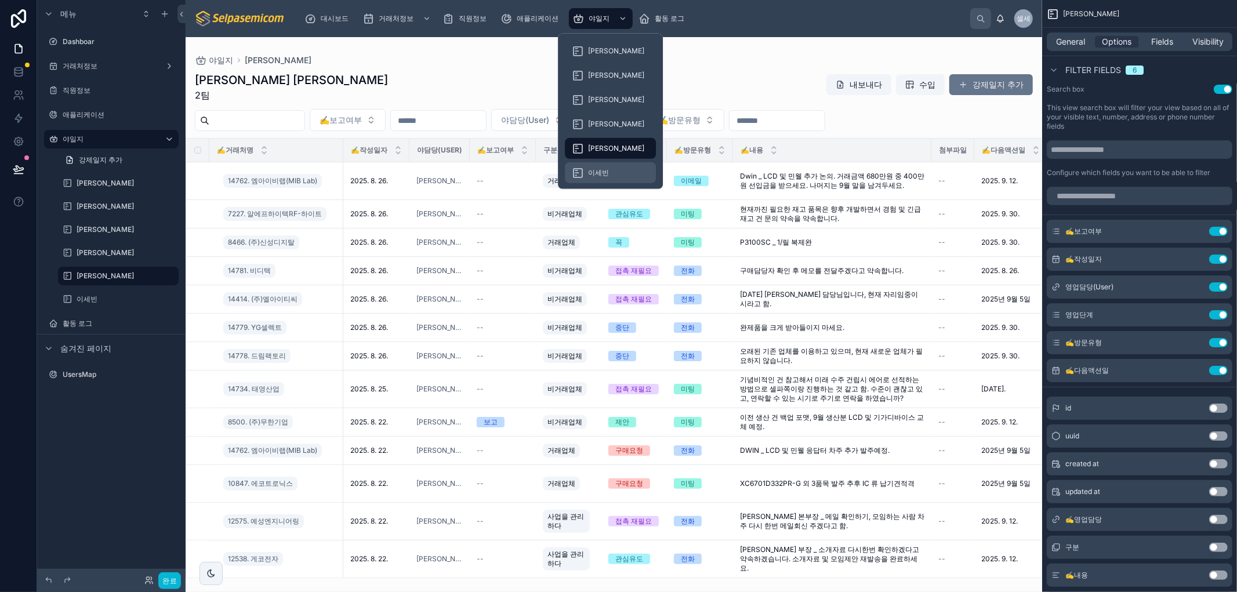
click at [599, 172] on font "이세빈" at bounding box center [598, 172] width 21 height 9
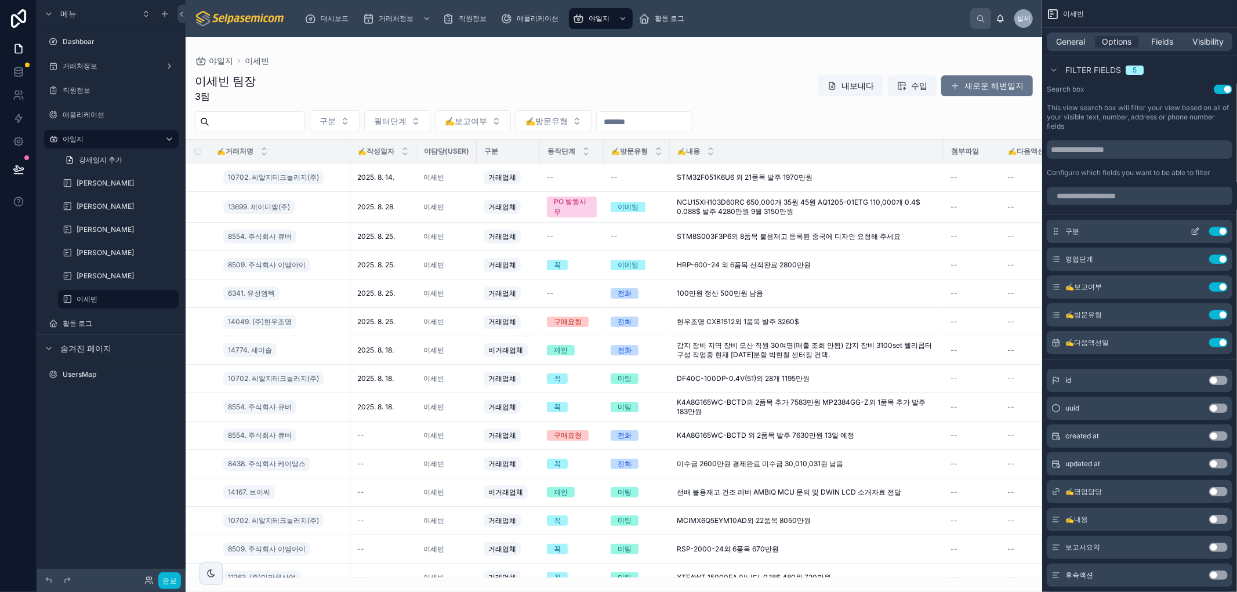
click at [1222, 230] on button "Use setting" at bounding box center [1218, 231] width 19 height 9
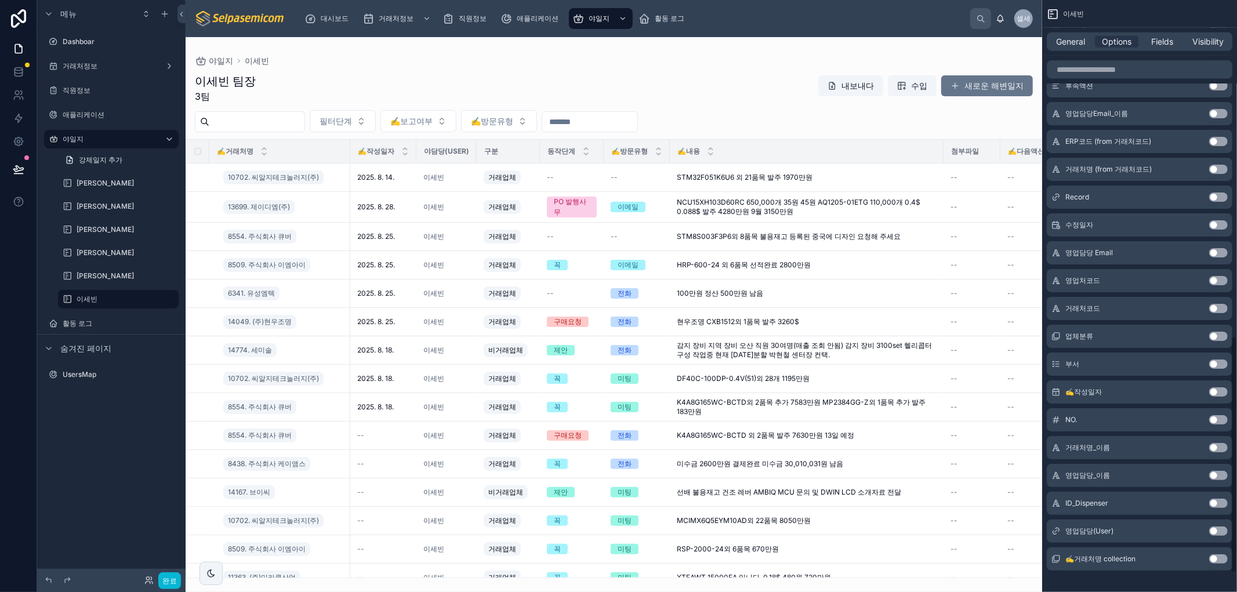
scroll to position [886, 0]
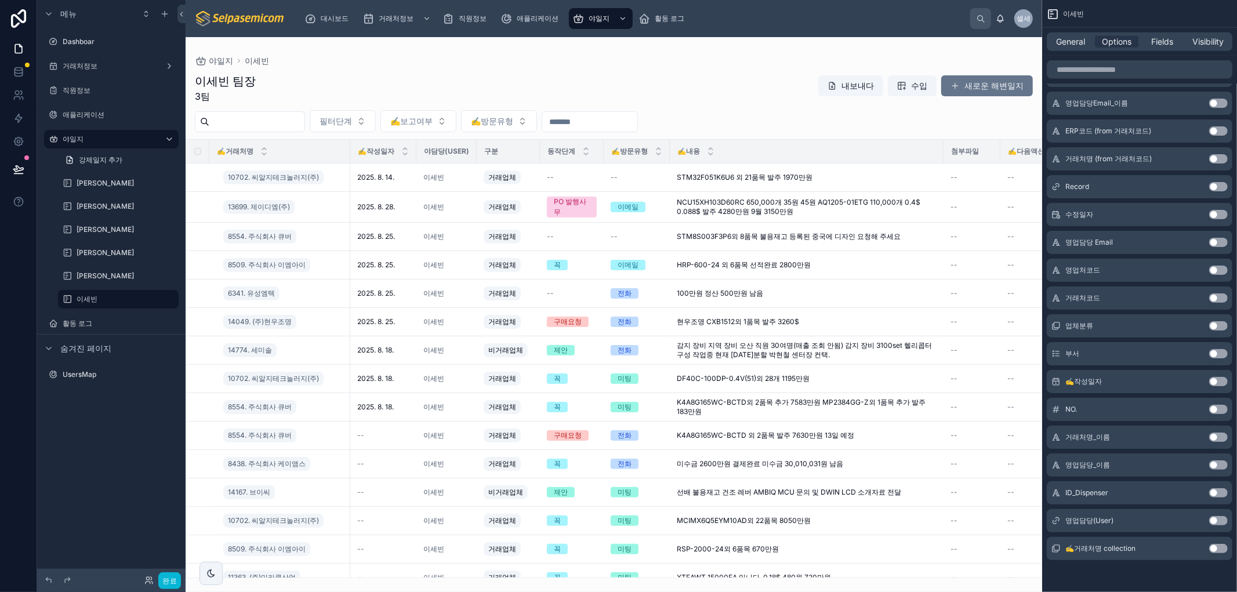
click at [1214, 380] on button "Use setting" at bounding box center [1218, 381] width 19 height 9
click at [1216, 520] on button "Use setting" at bounding box center [1218, 520] width 19 height 9
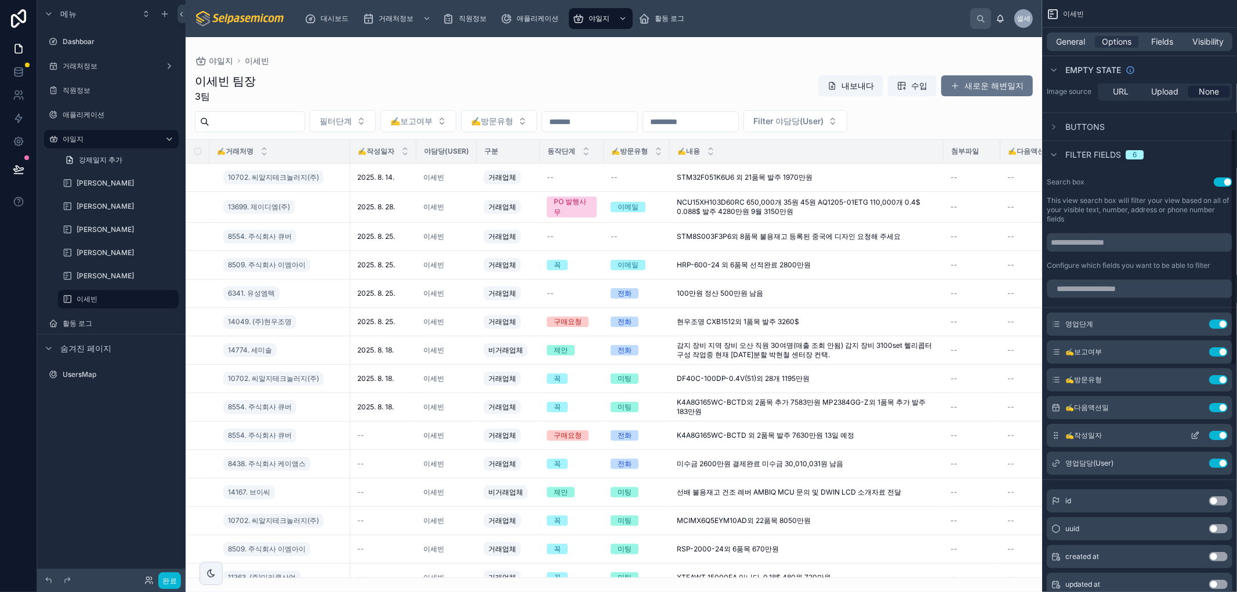
scroll to position [322, 0]
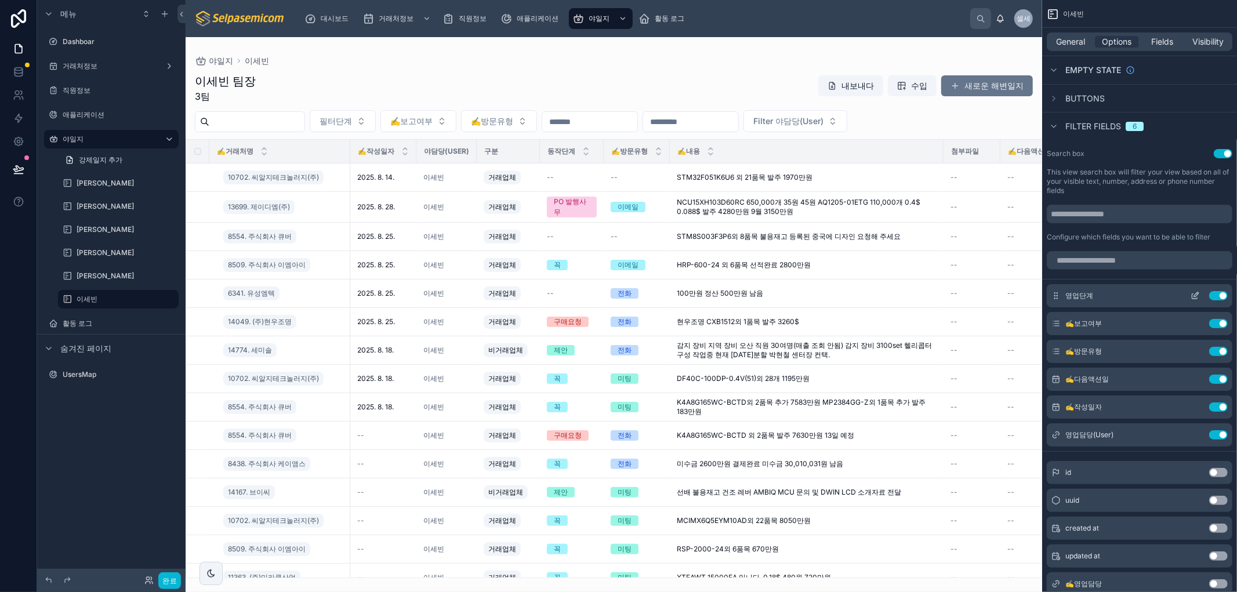
click at [1222, 292] on button "Use setting" at bounding box center [1218, 295] width 19 height 9
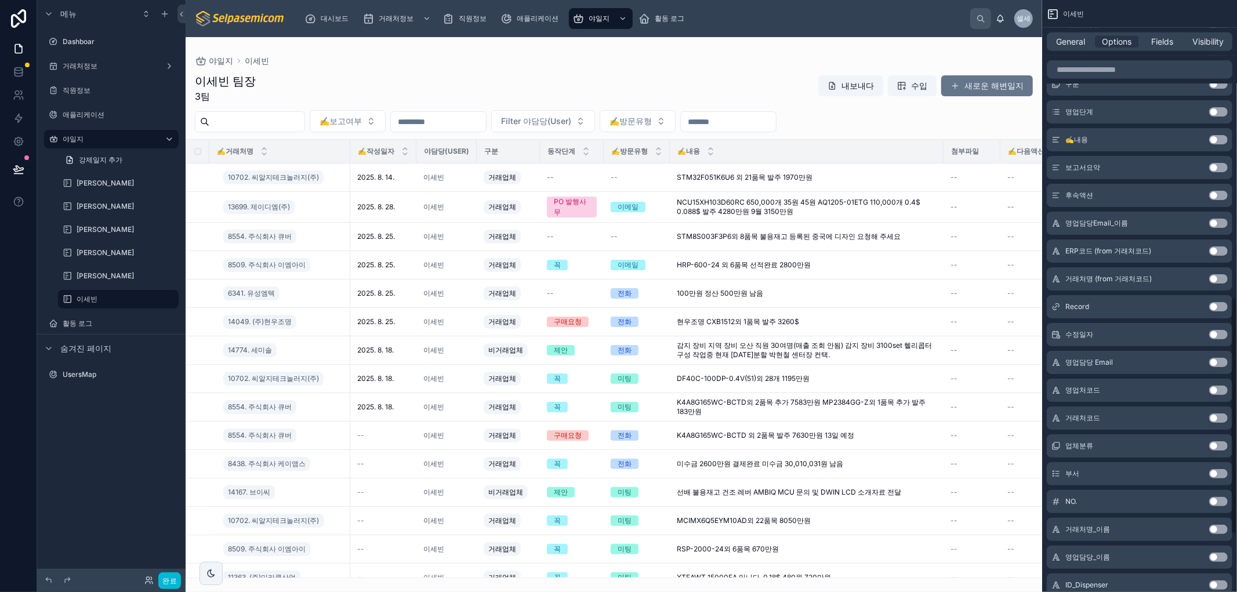
scroll to position [564, 0]
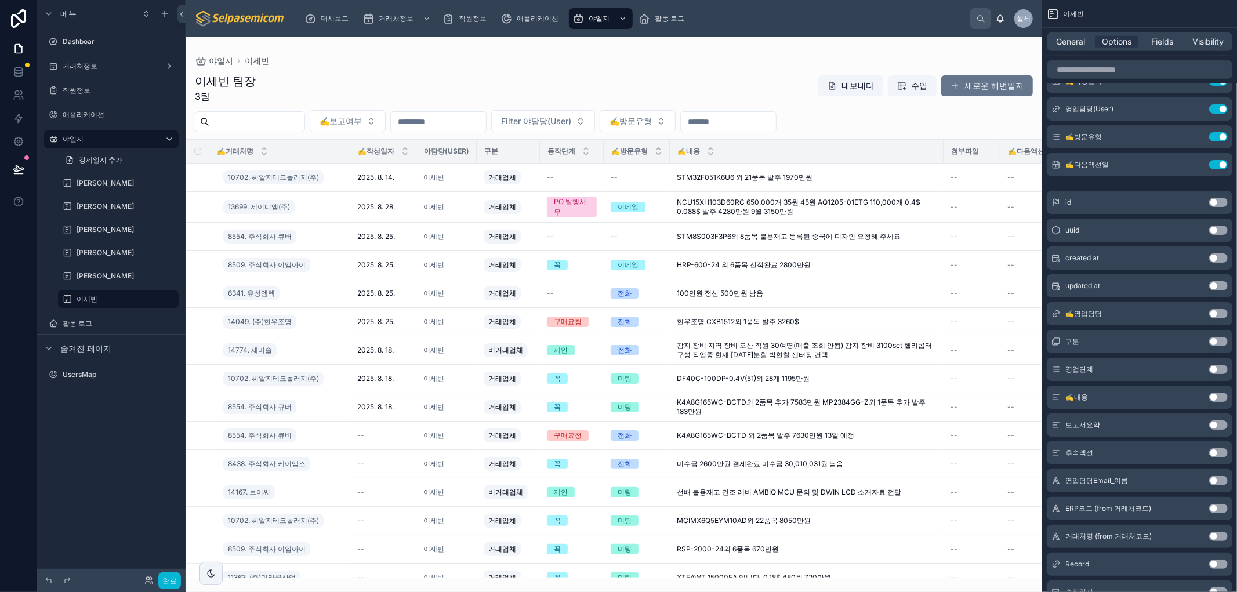
click at [1214, 369] on button "Use setting" at bounding box center [1218, 369] width 19 height 9
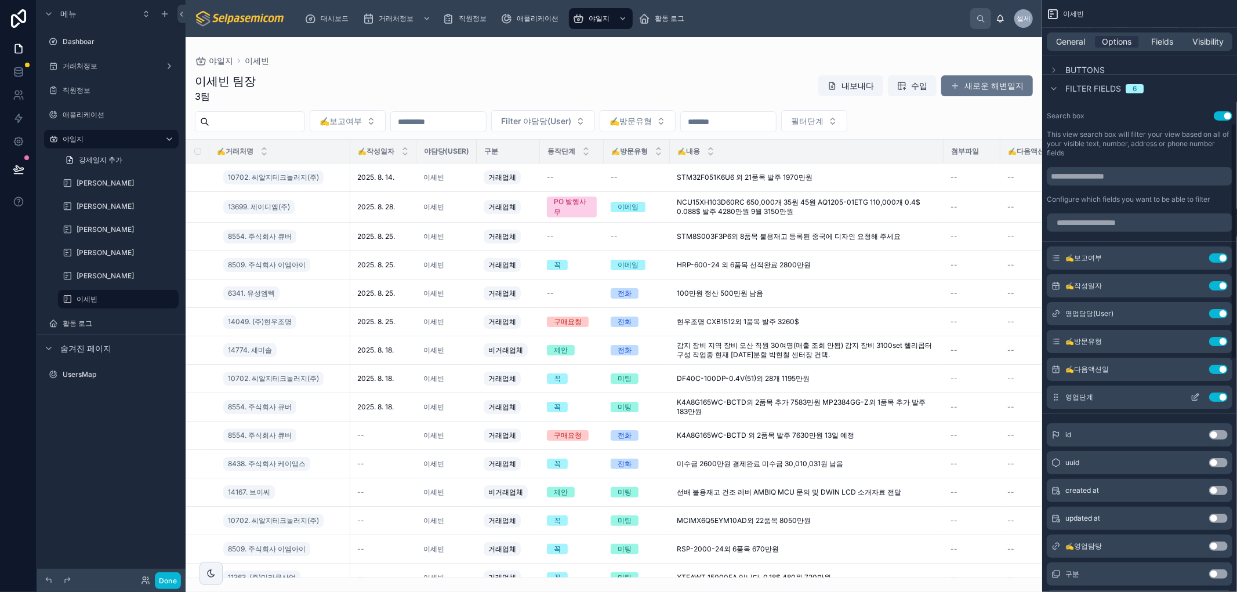
scroll to position [306, 0]
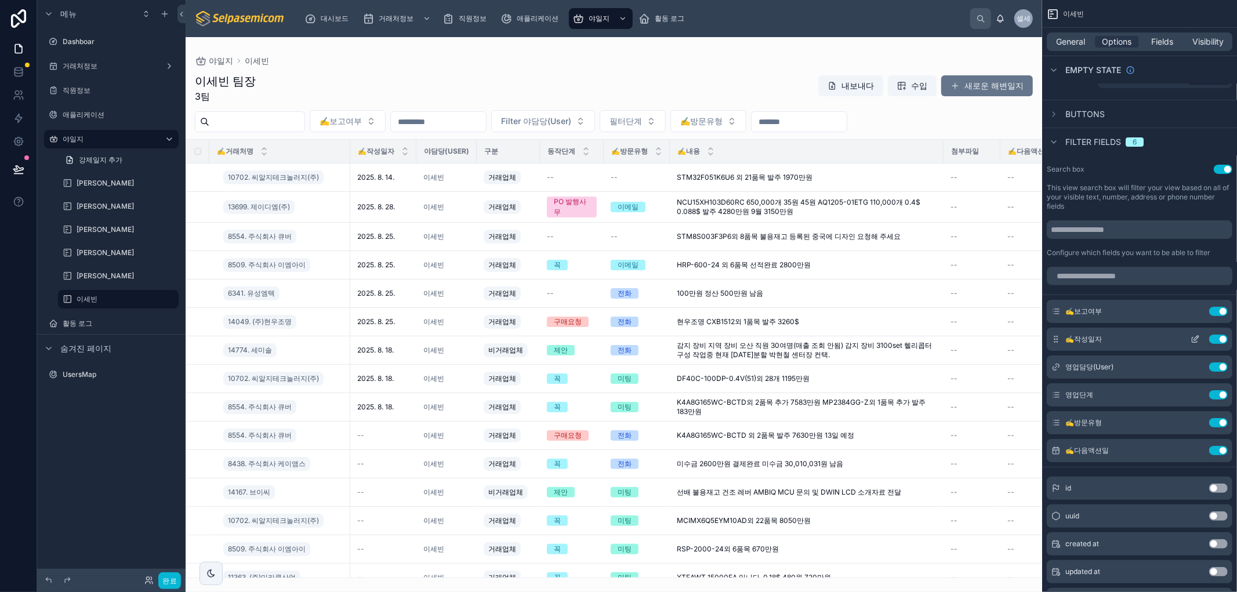
click at [1190, 340] on button "스크롤 가능한 콘텐츠" at bounding box center [1195, 339] width 19 height 9
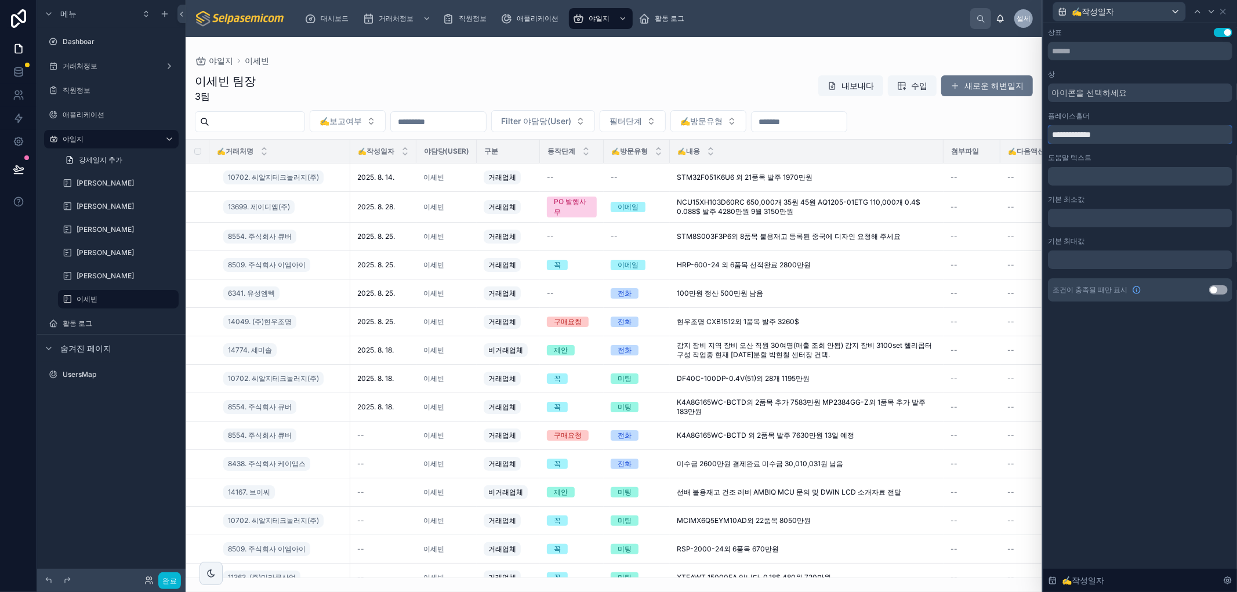
drag, startPoint x: 1076, startPoint y: 135, endPoint x: 911, endPoint y: 99, distance: 169.2
click at [911, 99] on div "**********" at bounding box center [618, 296] width 1237 height 592
type input "******"
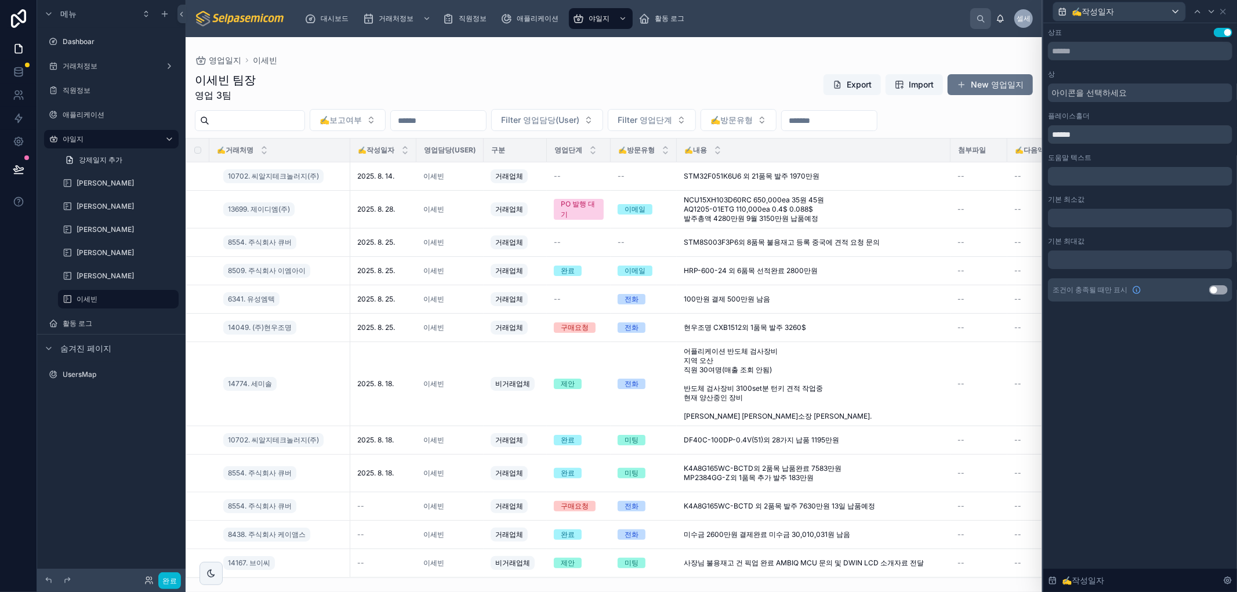
click at [1222, 8] on icon at bounding box center [1223, 11] width 9 height 9
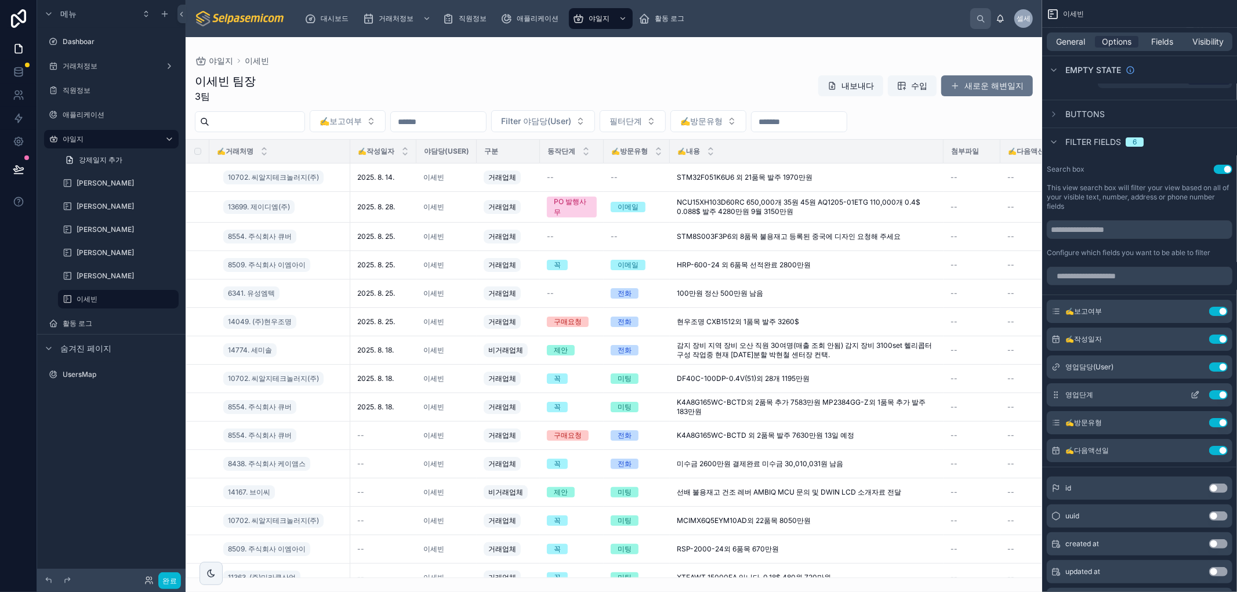
click at [1196, 396] on icon "스크롤 가능한 콘텐츠" at bounding box center [1195, 394] width 9 height 9
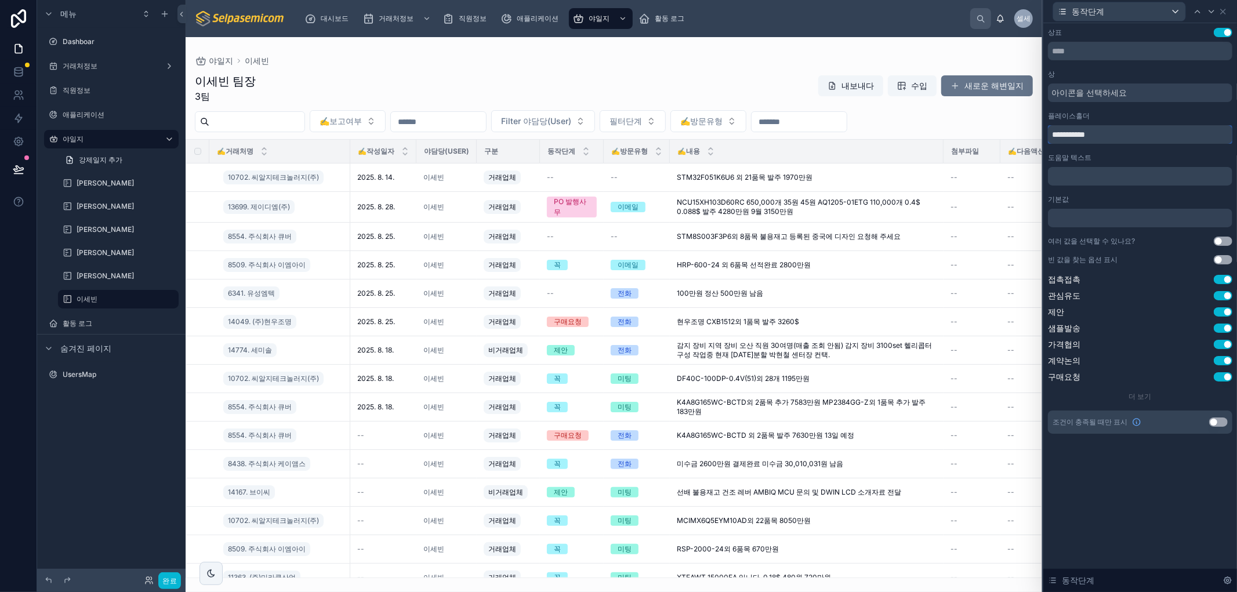
drag, startPoint x: 1072, startPoint y: 132, endPoint x: 1020, endPoint y: 131, distance: 52.2
click at [1020, 131] on div "**********" at bounding box center [618, 296] width 1237 height 592
type input "****"
click at [1226, 7] on icon at bounding box center [1223, 11] width 9 height 9
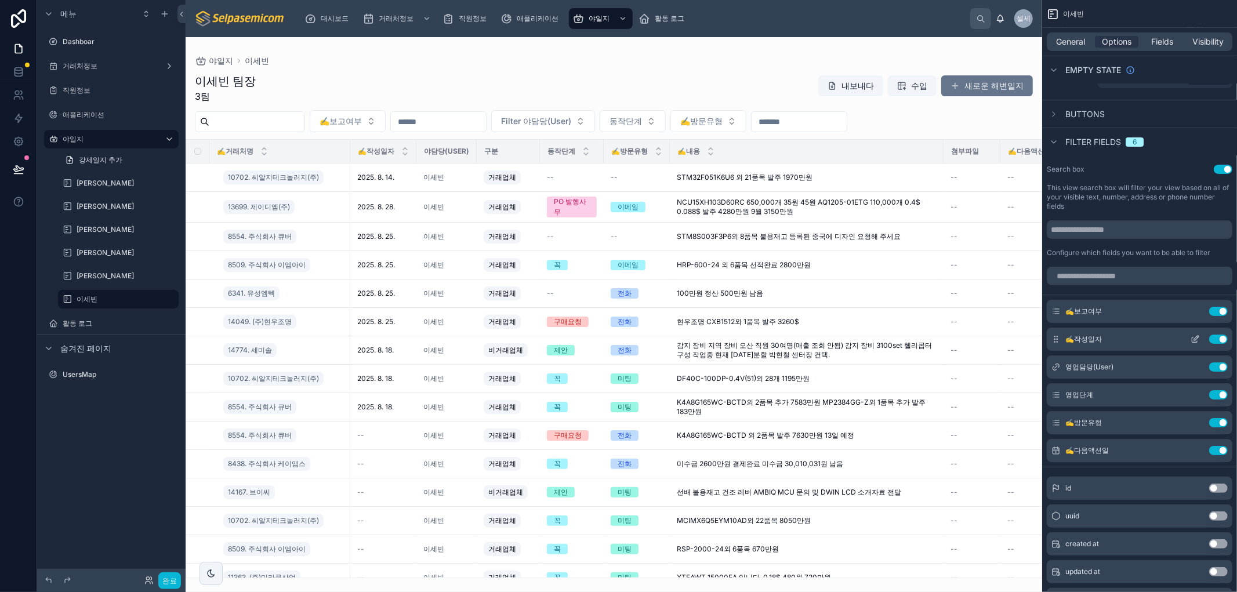
click at [1196, 338] on icon "스크롤 가능한 콘텐츠" at bounding box center [1195, 339] width 9 height 9
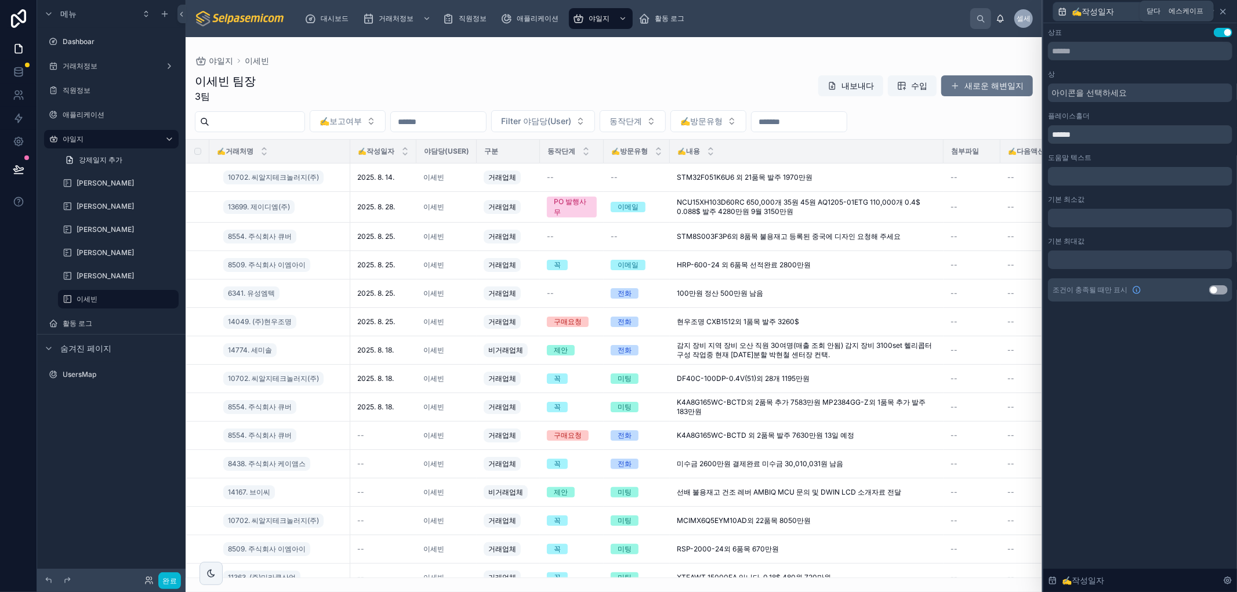
click at [1223, 8] on icon at bounding box center [1223, 11] width 9 height 9
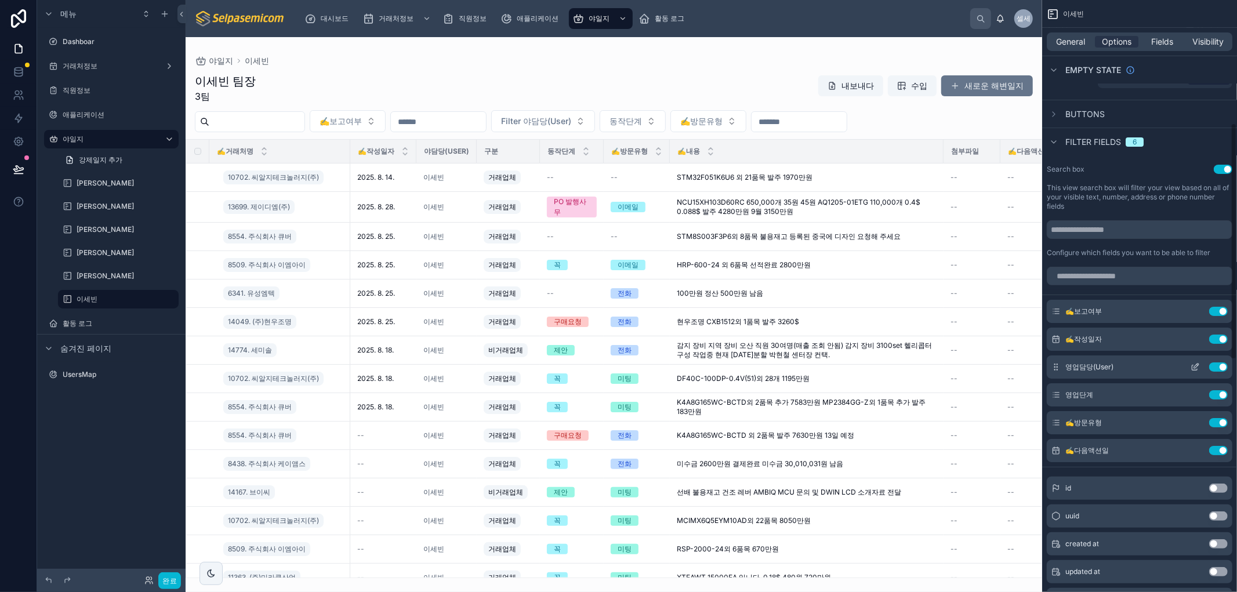
drag, startPoint x: 1196, startPoint y: 362, endPoint x: 1187, endPoint y: 341, distance: 22.9
click at [0, 0] on icon "스크롤 가능한 콘텐츠" at bounding box center [0, 0] width 0 height 0
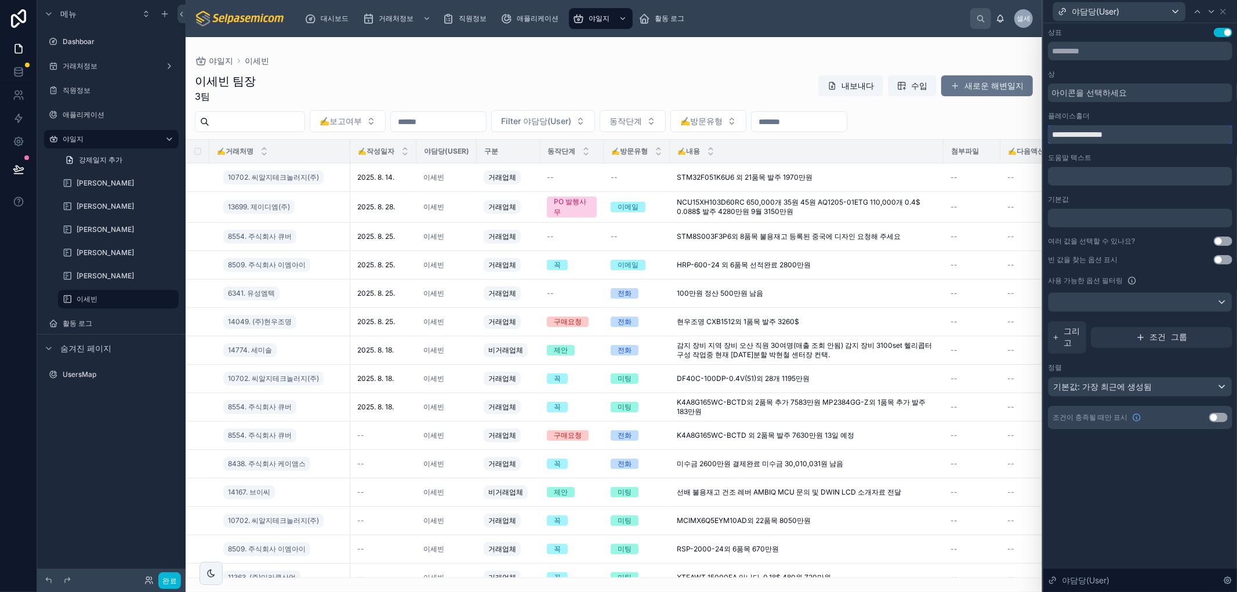
drag, startPoint x: 1074, startPoint y: 133, endPoint x: 963, endPoint y: 119, distance: 112.2
click at [963, 119] on div "**********" at bounding box center [618, 296] width 1237 height 592
type input "**********"
click at [1219, 238] on button "설정 사용" at bounding box center [1223, 241] width 19 height 9
click at [1226, 9] on icon at bounding box center [1223, 11] width 9 height 9
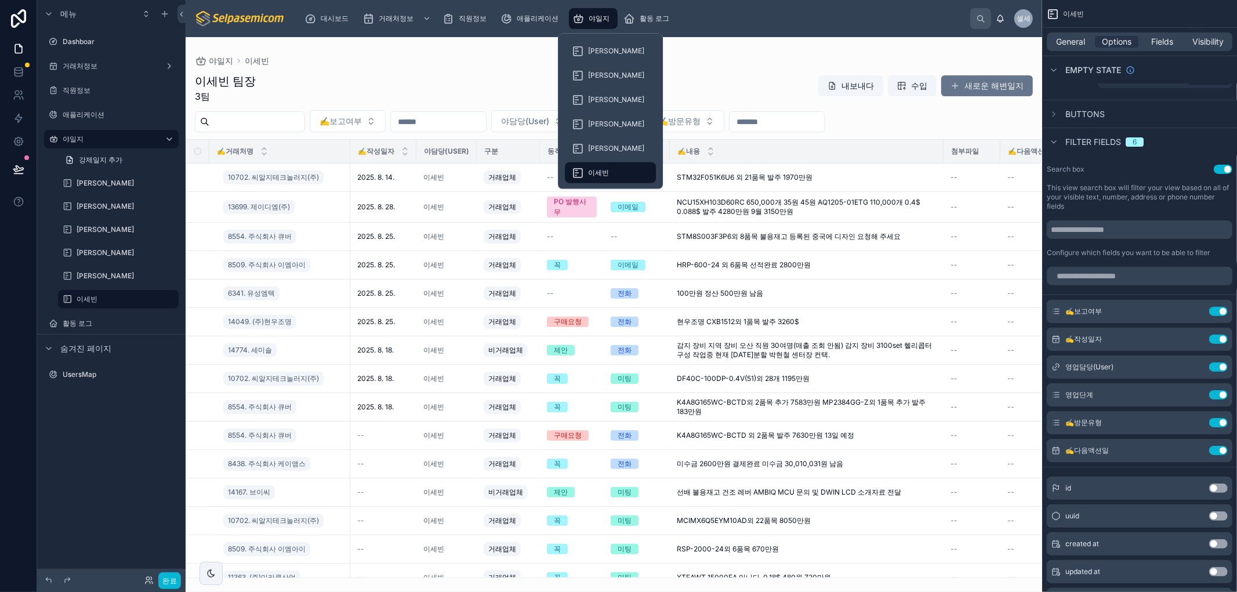
click at [607, 19] on font "야일지" at bounding box center [599, 18] width 21 height 9
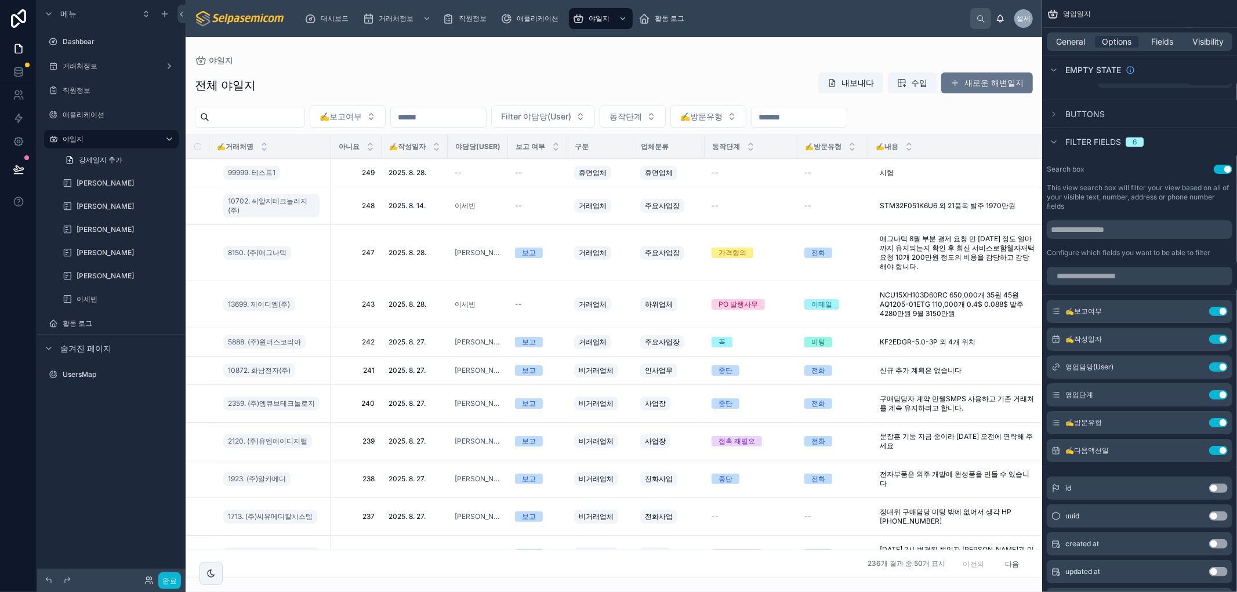
click at [679, 49] on div at bounding box center [614, 314] width 857 height 555
click at [1194, 365] on icon "스크롤 가능한 콘텐츠" at bounding box center [1195, 367] width 9 height 9
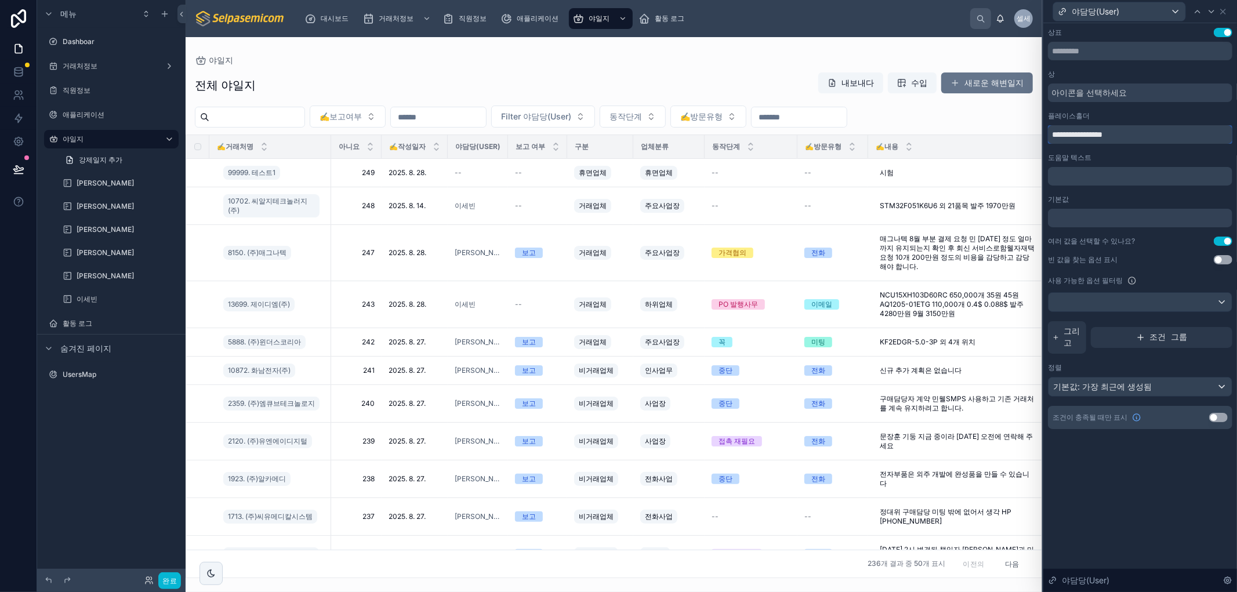
drag, startPoint x: 1076, startPoint y: 133, endPoint x: 988, endPoint y: 121, distance: 88.5
click at [988, 121] on div "**********" at bounding box center [618, 296] width 1237 height 592
type input "**********"
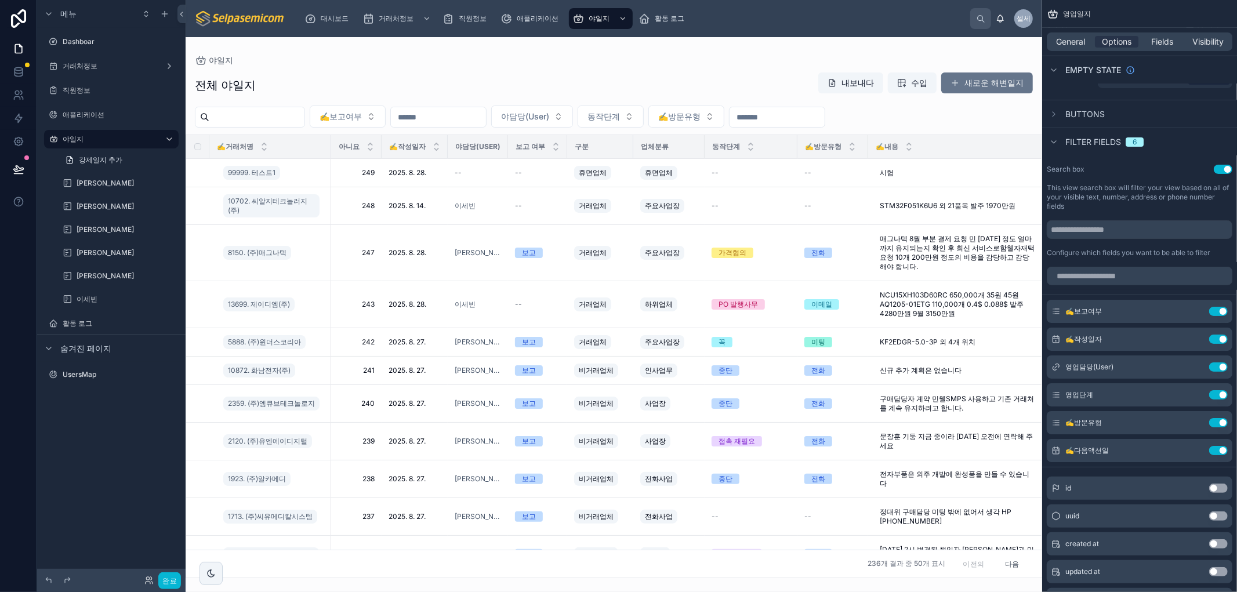
click at [546, 77] on div "전체 야일지 내보내다 수입 새로운 해변일지" at bounding box center [614, 85] width 838 height 27
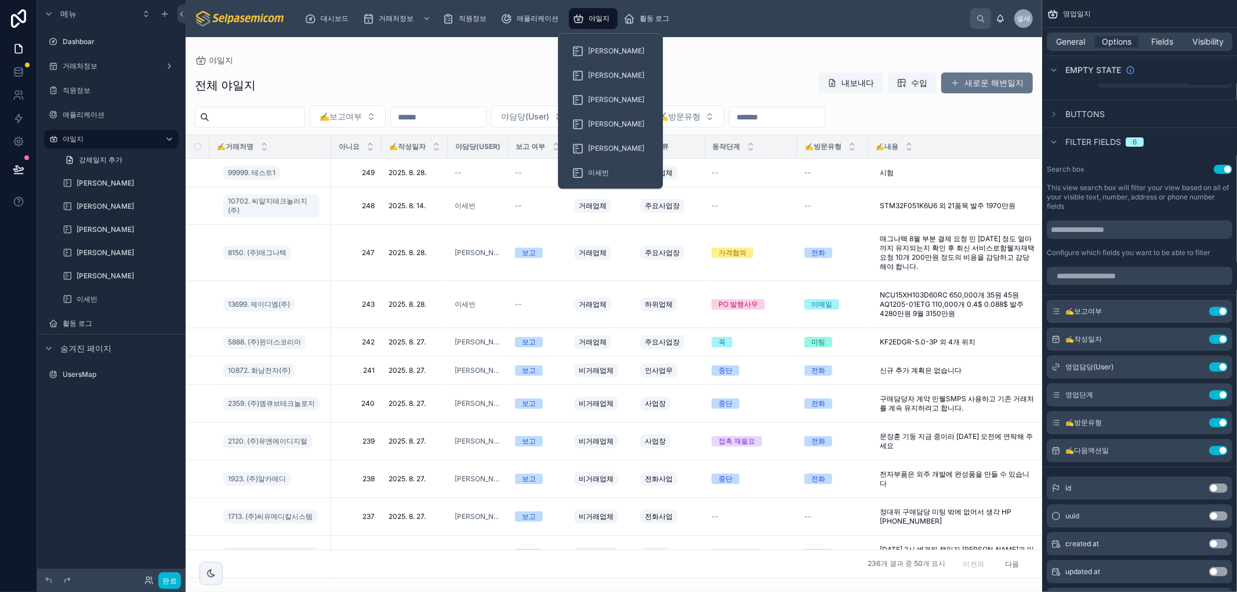
click at [600, 17] on font "야일지" at bounding box center [599, 18] width 21 height 9
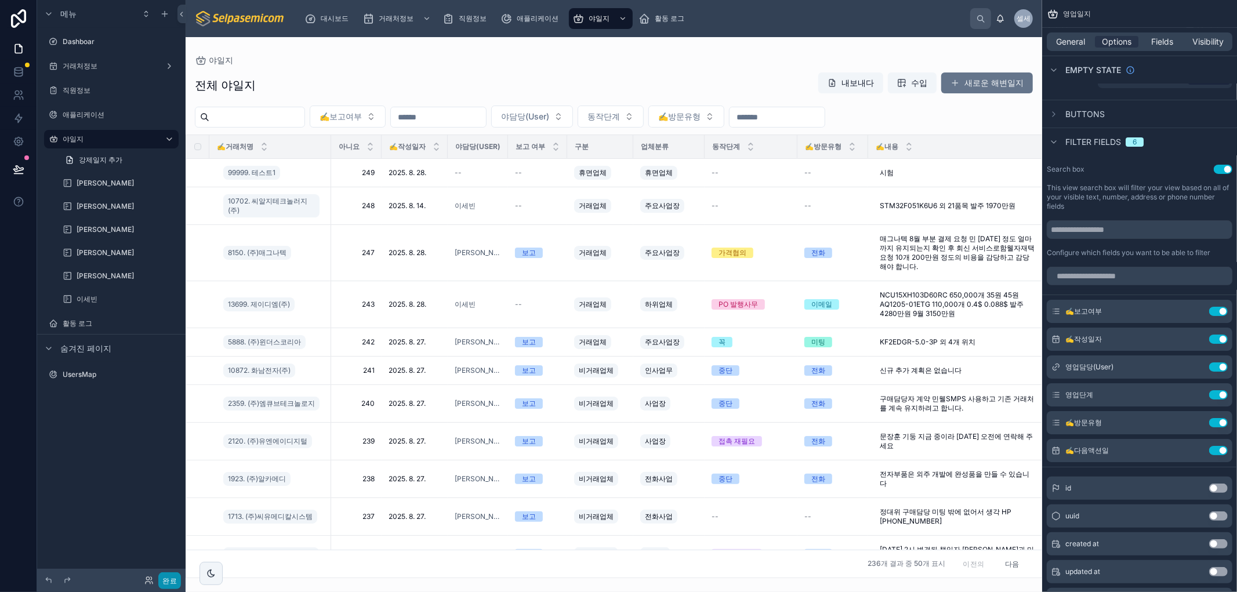
click at [166, 577] on font "완료" at bounding box center [169, 581] width 15 height 9
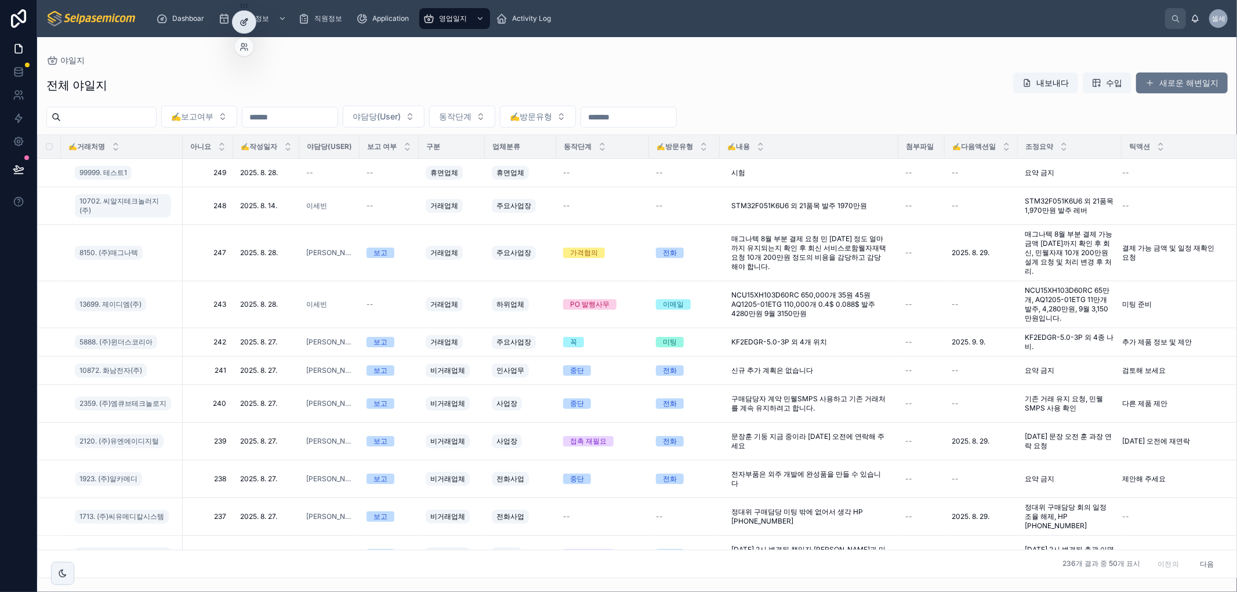
click at [245, 20] on icon at bounding box center [244, 21] width 9 height 9
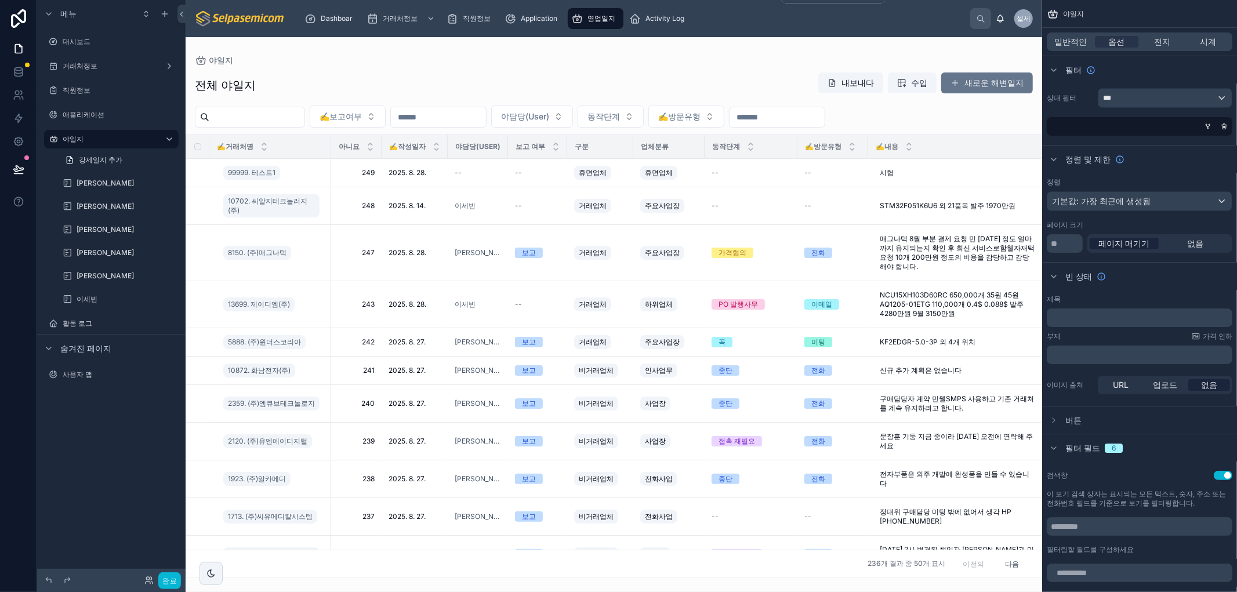
click at [592, 21] on span "영업일지" at bounding box center [602, 18] width 28 height 9
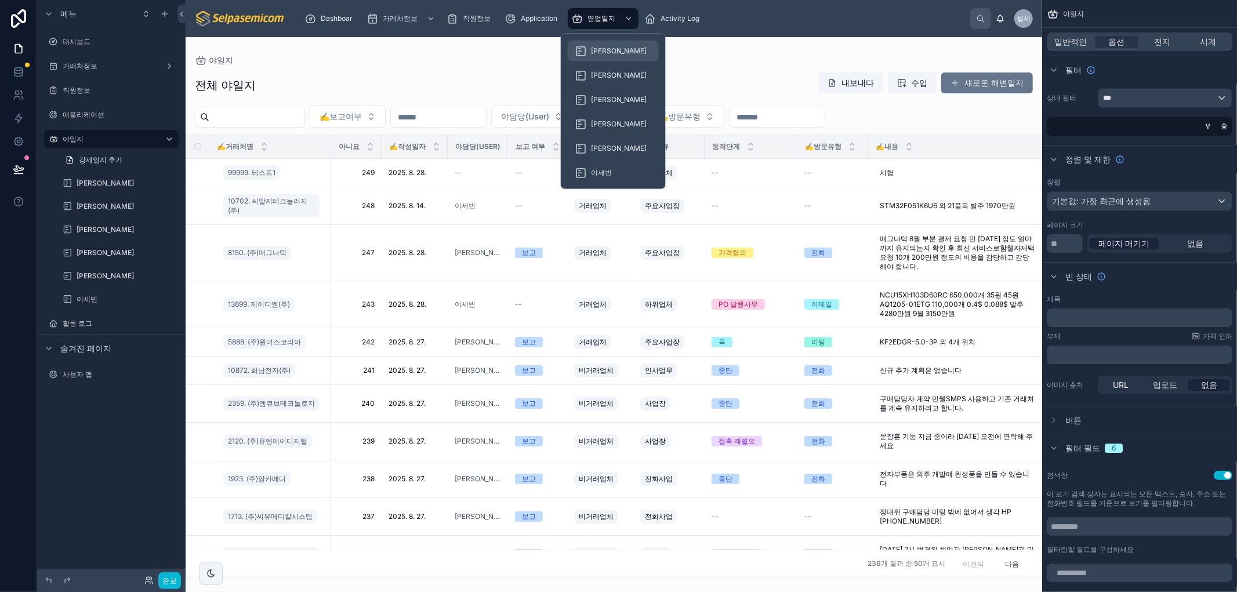
click at [589, 44] on div "[PERSON_NAME]" at bounding box center [613, 51] width 77 height 19
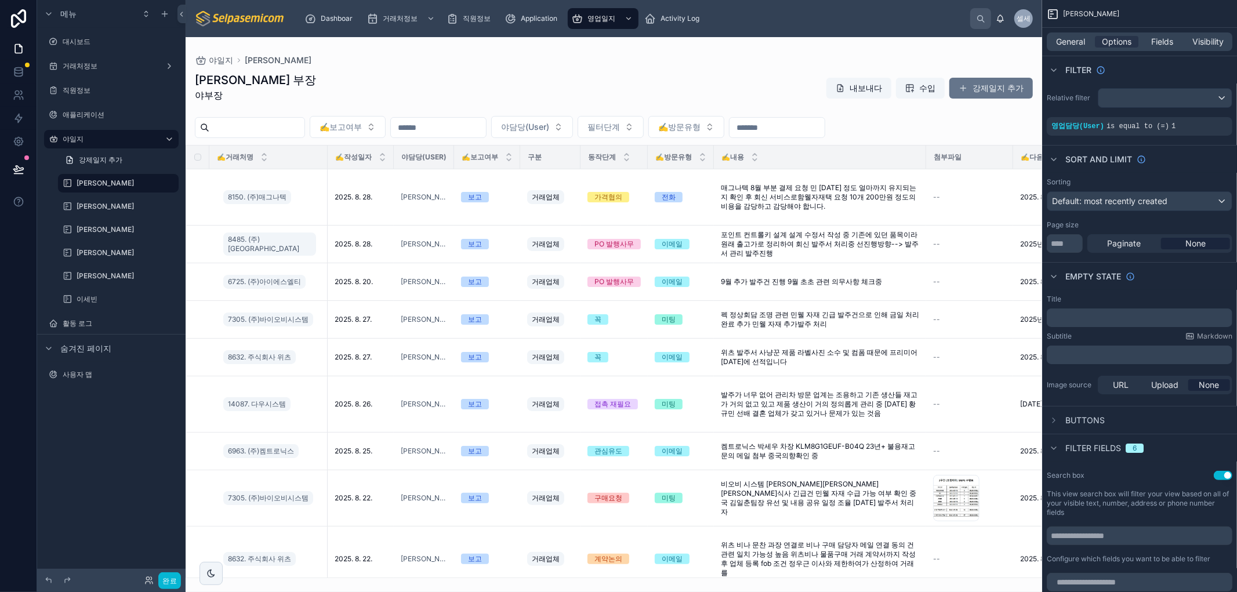
click at [833, 198] on div at bounding box center [614, 314] width 857 height 555
click at [825, 203] on font "매그나텍 8월 부분 결제 요청 민 [DATE] 정도 얼마까지 유지되는지 확인 후 회신 서비스로함웰자재택 요청 10개 200만원 정도의 비용을 …" at bounding box center [819, 196] width 197 height 27
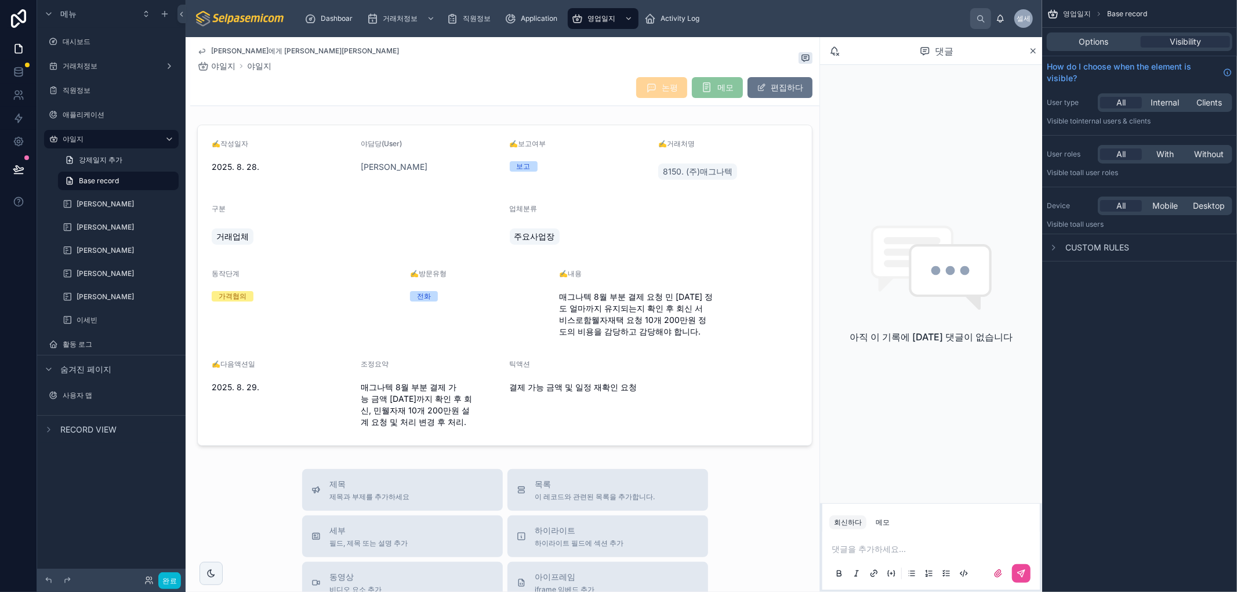
click at [1207, 338] on div "영업일지 Base record Options Visibility How do I choose when the element is visible…" at bounding box center [1139, 296] width 195 height 592
click at [1095, 42] on span "Options" at bounding box center [1095, 42] width 30 height 12
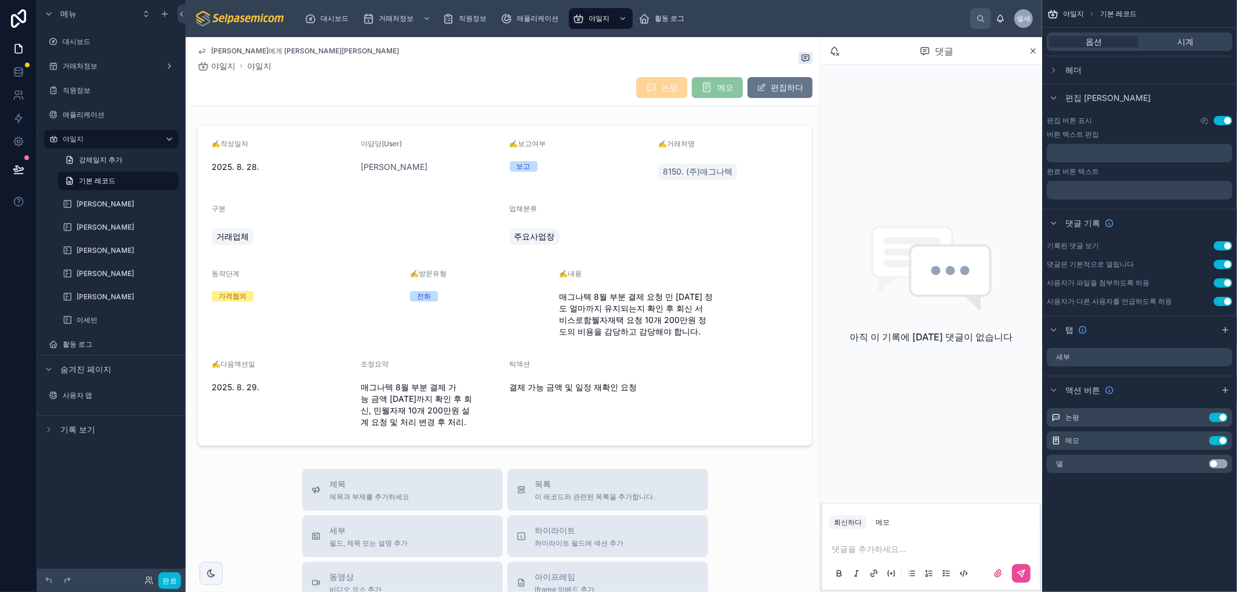
click at [1164, 542] on div "야일지 기본 레코드 옵션 시계 헤더 편집 버튼 편집 버튼 표시 설정 사용 버튼 텍스트 편집 ﻿ 완료 버튼 텍스트 ﻿ 댓글 기록 기록된 댓글 보…" at bounding box center [1139, 296] width 195 height 592
click at [1052, 329] on icon "스크롤 가능한 콘텐츠" at bounding box center [1053, 329] width 9 height 9
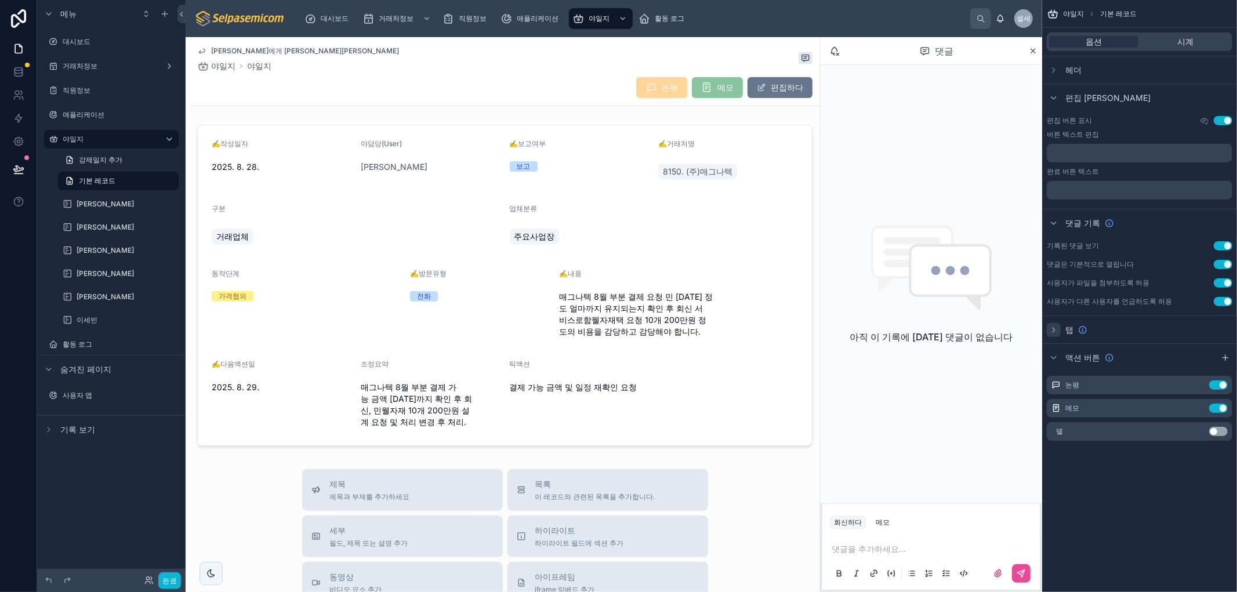
click at [1054, 329] on icon "스크롤 가능한 콘텐츠" at bounding box center [1053, 329] width 9 height 9
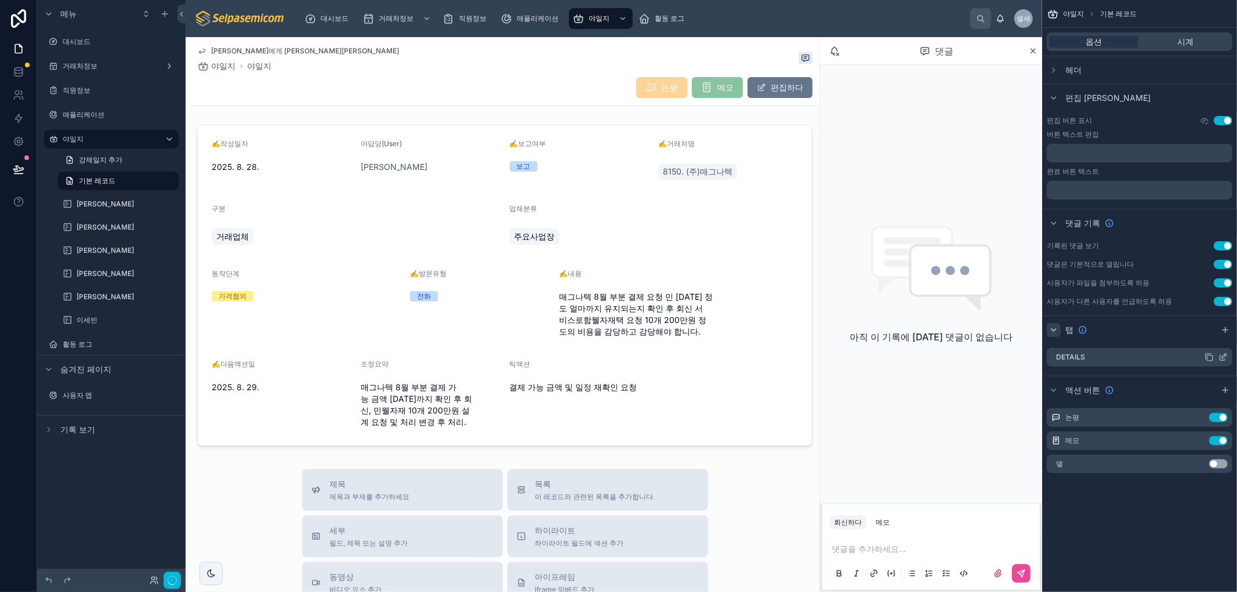
click at [1208, 357] on icon "스크롤 가능한 콘텐츠" at bounding box center [1209, 357] width 9 height 9
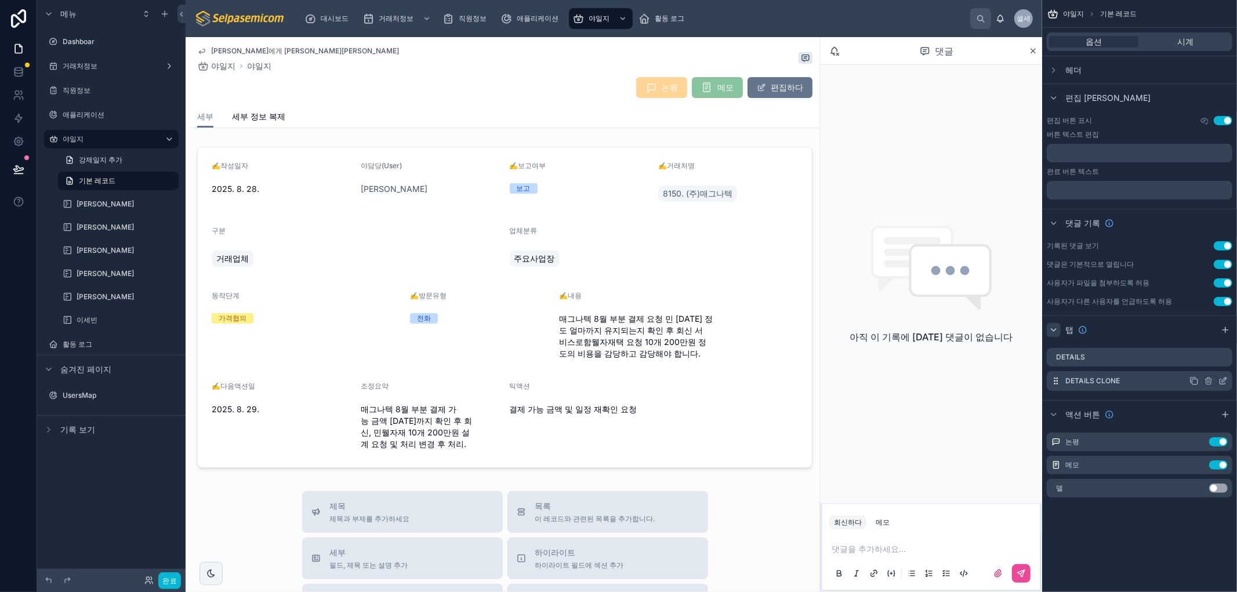
click at [1221, 381] on icon "스크롤 가능한 콘텐츠" at bounding box center [1223, 380] width 9 height 9
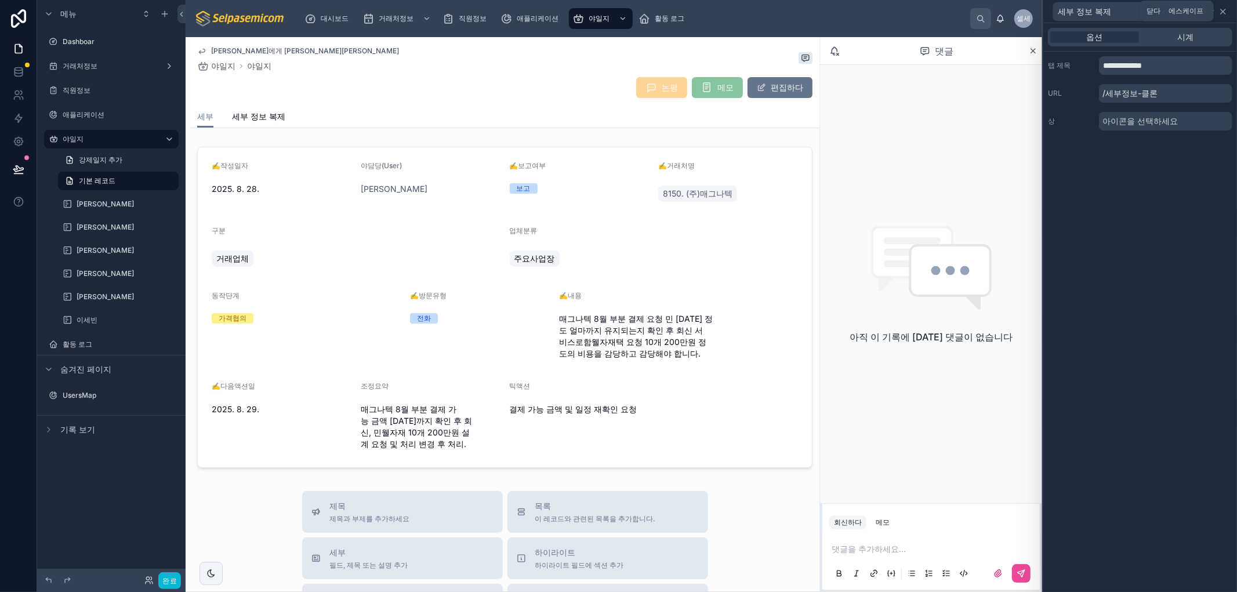
click at [1226, 10] on icon at bounding box center [1223, 11] width 9 height 9
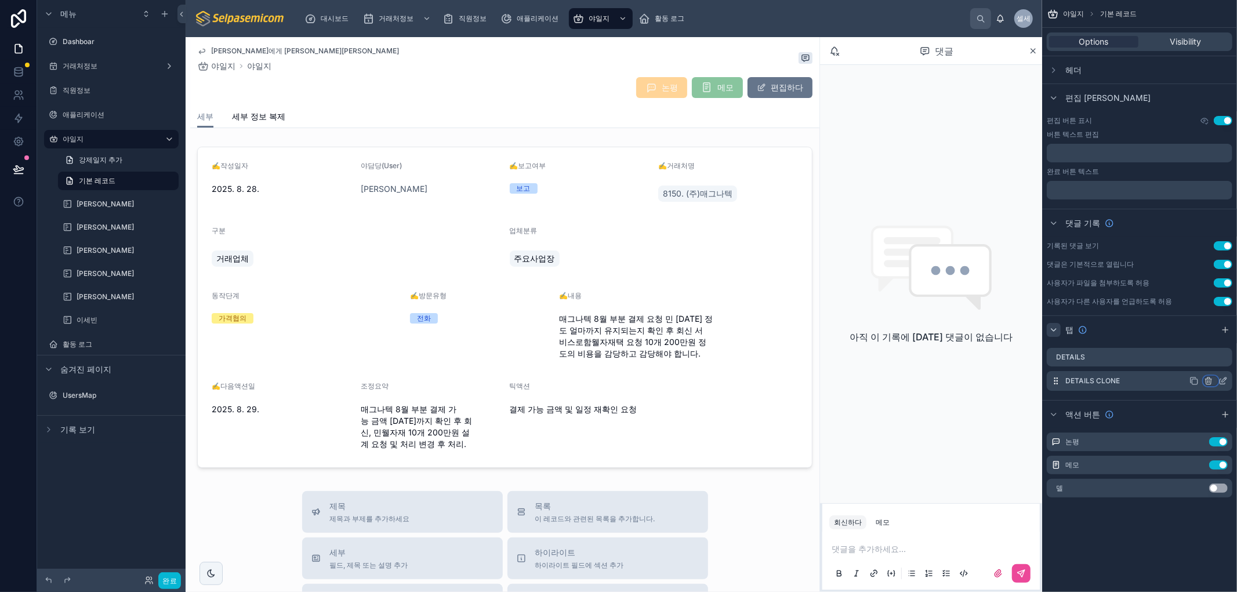
click at [1209, 382] on icon "스크롤 가능한 콘텐츠" at bounding box center [1208, 380] width 9 height 9
click at [1171, 427] on font "탭 제거" at bounding box center [1169, 425] width 27 height 10
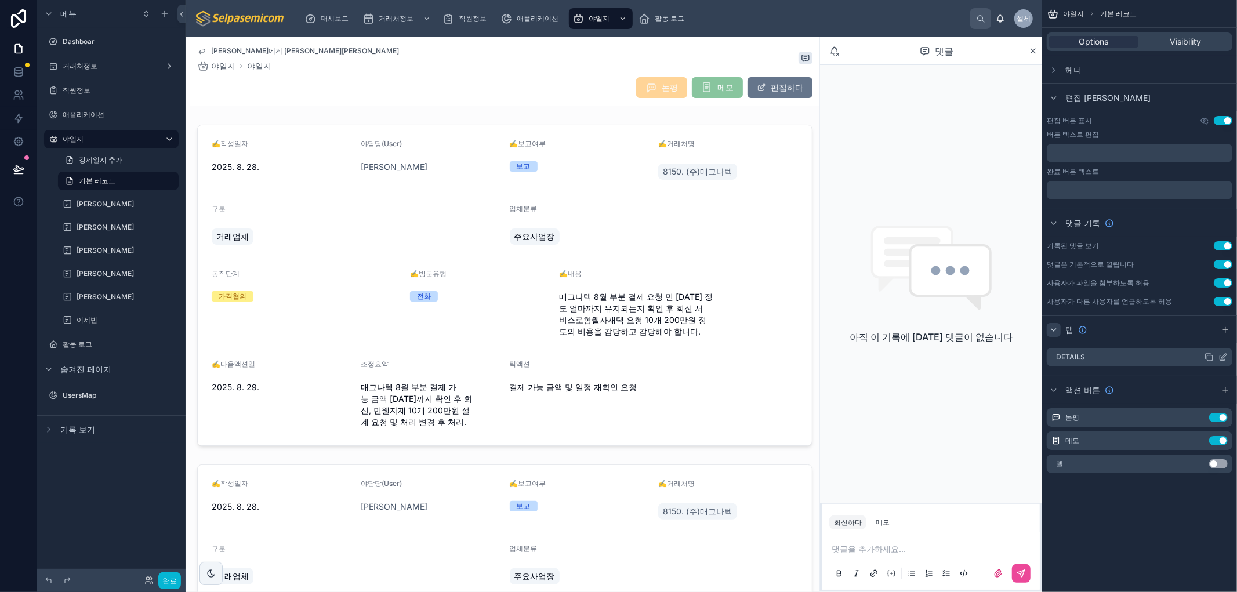
click at [1225, 358] on icon "스크롤 가능한 콘텐츠" at bounding box center [1223, 357] width 9 height 9
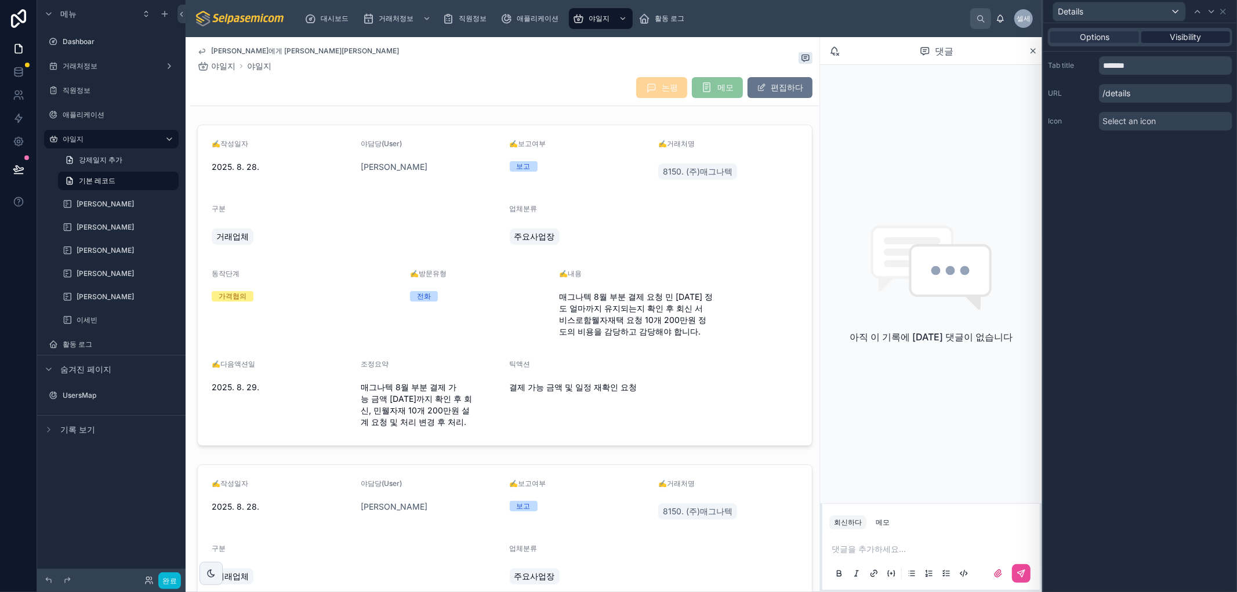
click at [1196, 34] on span "Visibility" at bounding box center [1186, 37] width 31 height 12
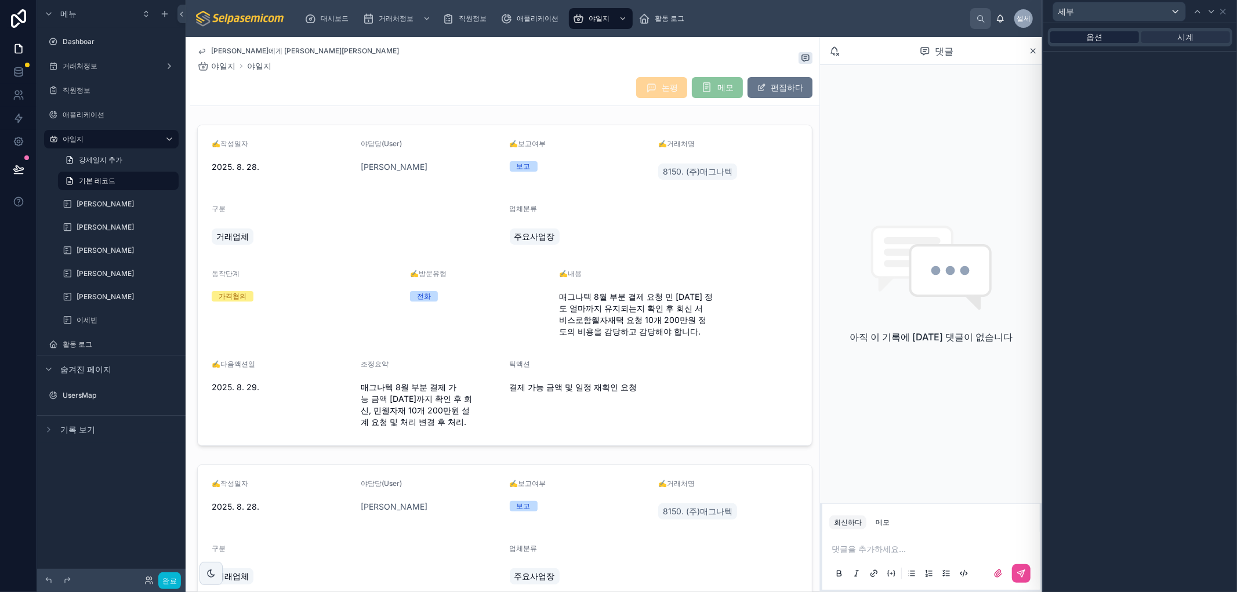
click at [1092, 35] on font "옵션" at bounding box center [1095, 37] width 16 height 10
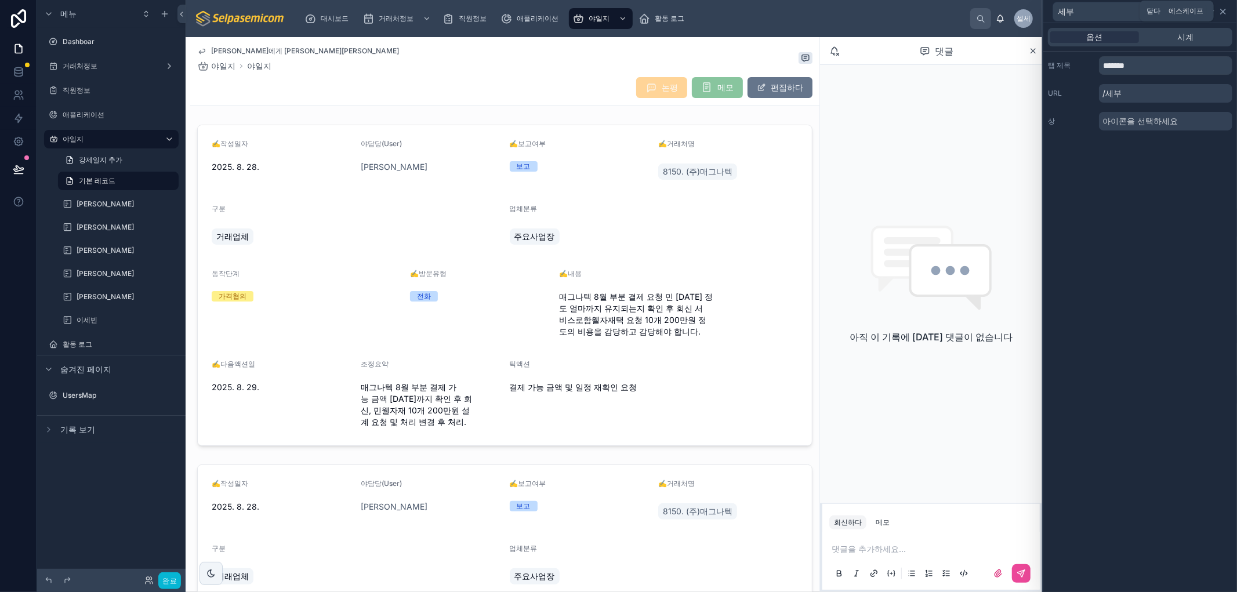
click at [1225, 10] on icon at bounding box center [1223, 11] width 9 height 9
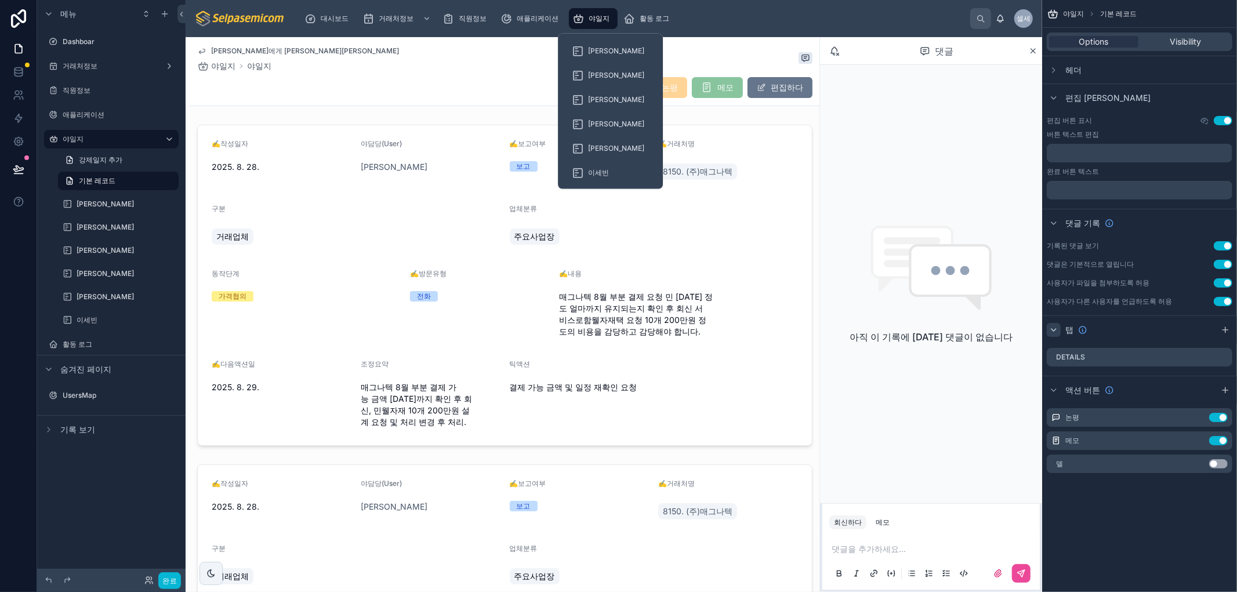
click at [596, 20] on font "야일지" at bounding box center [599, 18] width 21 height 9
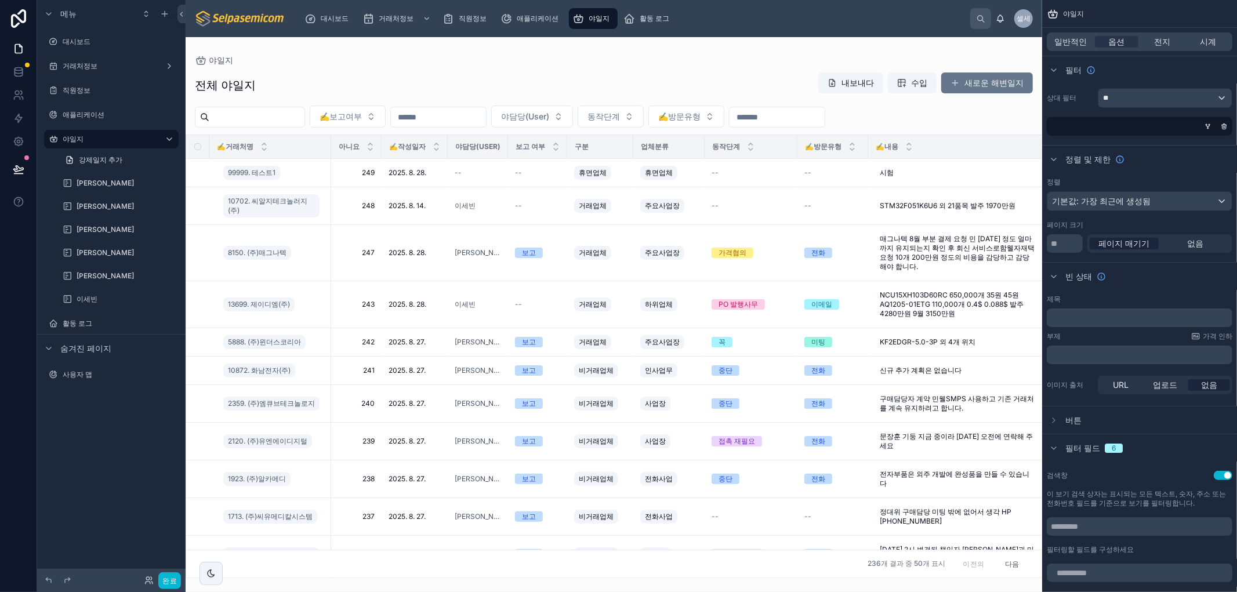
click at [907, 19] on div "대시보드 거래처정보 직원정보 애플리케이션 야일지 활동 로그" at bounding box center [632, 19] width 675 height 26
click at [1167, 38] on font "전지" at bounding box center [1163, 42] width 16 height 10
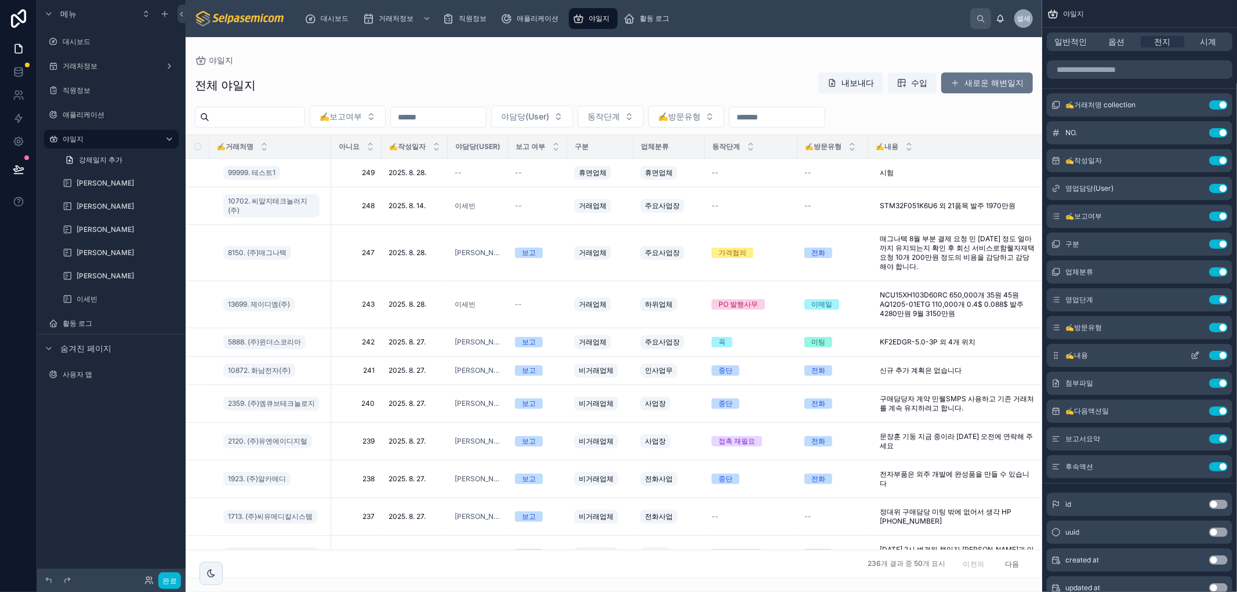
click at [1194, 354] on icon "스크롤 가능한 콘텐츠" at bounding box center [1195, 355] width 9 height 9
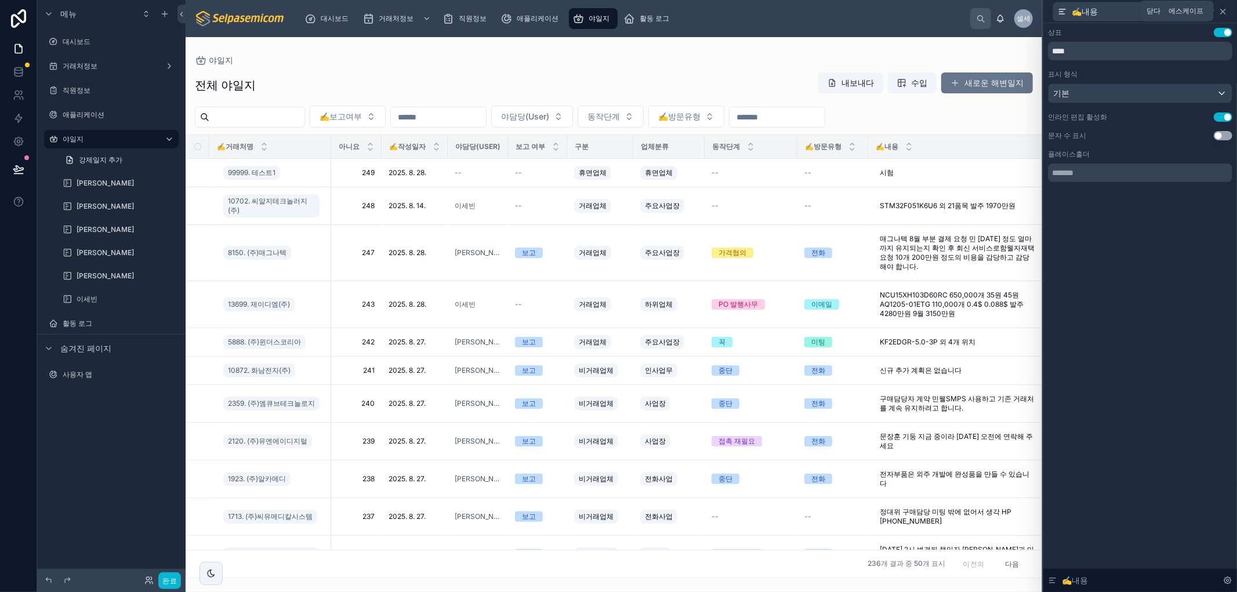
click at [1221, 10] on icon at bounding box center [1223, 11] width 9 height 9
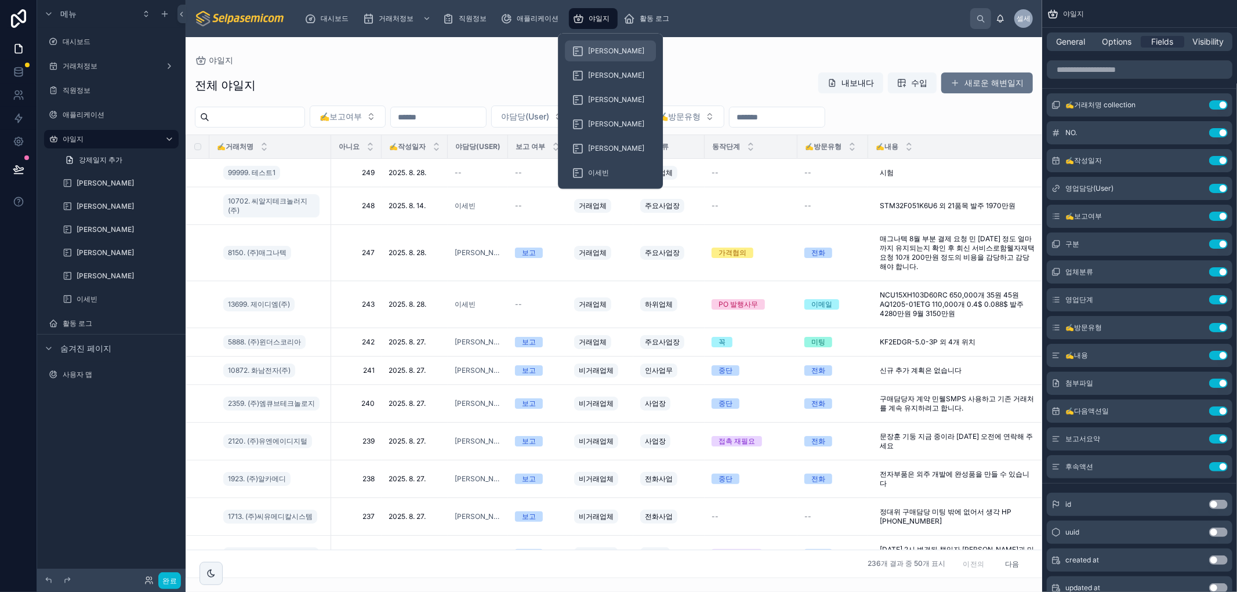
click at [602, 49] on font "[PERSON_NAME]" at bounding box center [616, 50] width 56 height 9
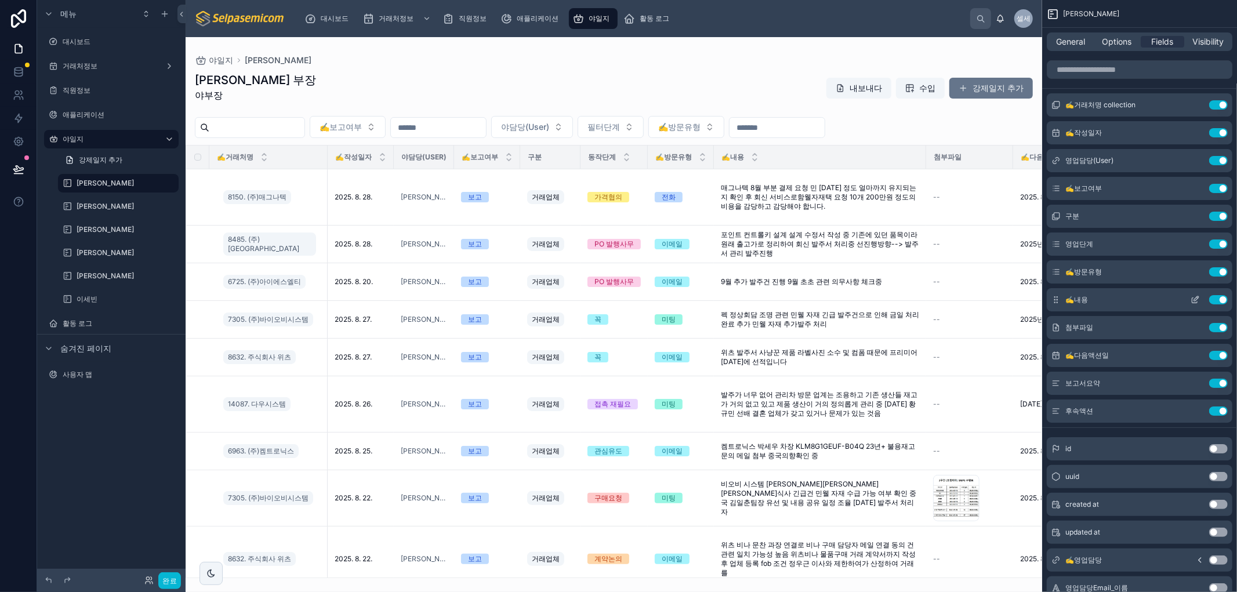
click at [1198, 296] on icon "스크롤 가능한 콘텐츠" at bounding box center [1196, 298] width 5 height 5
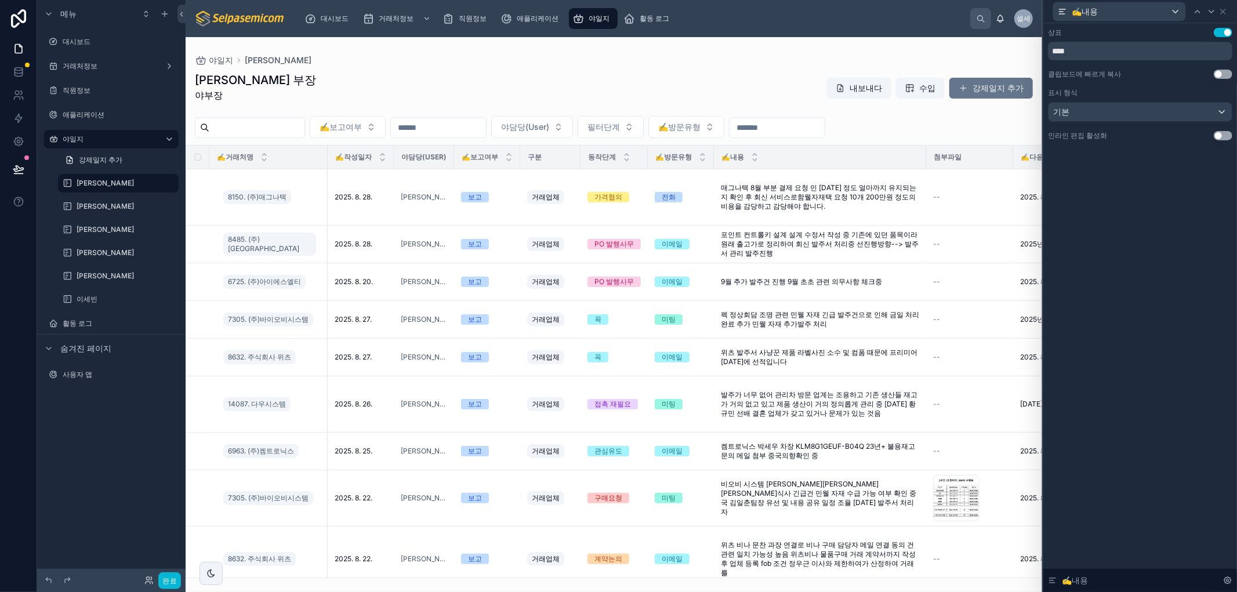
drag, startPoint x: 1218, startPoint y: 137, endPoint x: 1236, endPoint y: 137, distance: 18.0
click at [1218, 137] on button "설정 사용" at bounding box center [1223, 135] width 19 height 9
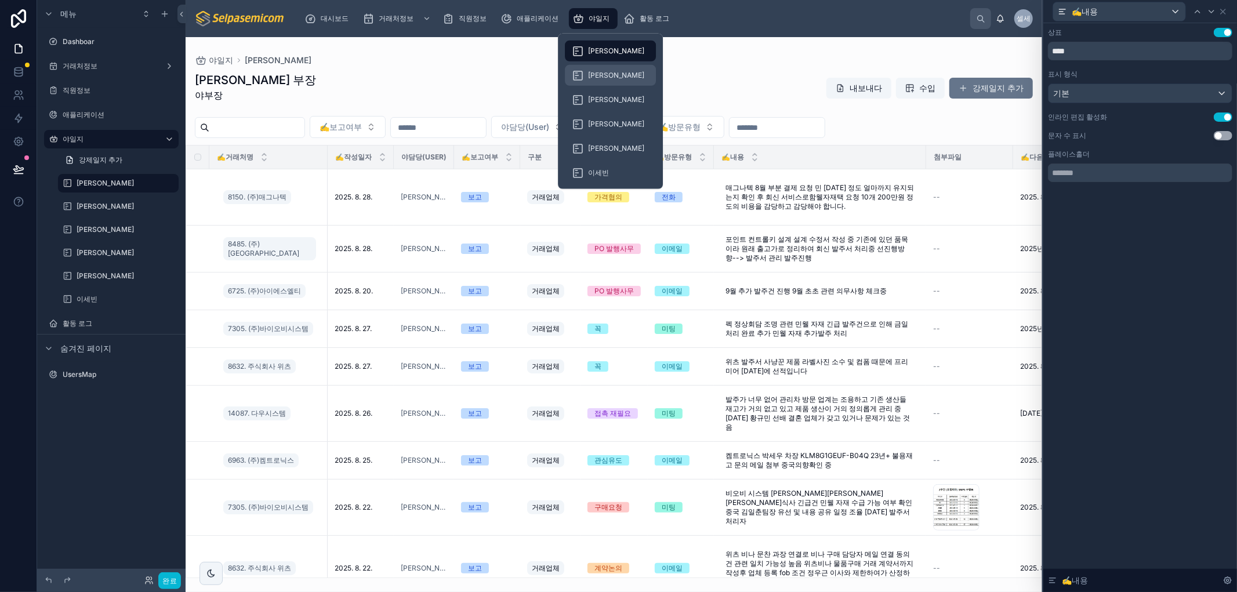
click at [596, 71] on font "[PERSON_NAME]" at bounding box center [616, 75] width 56 height 9
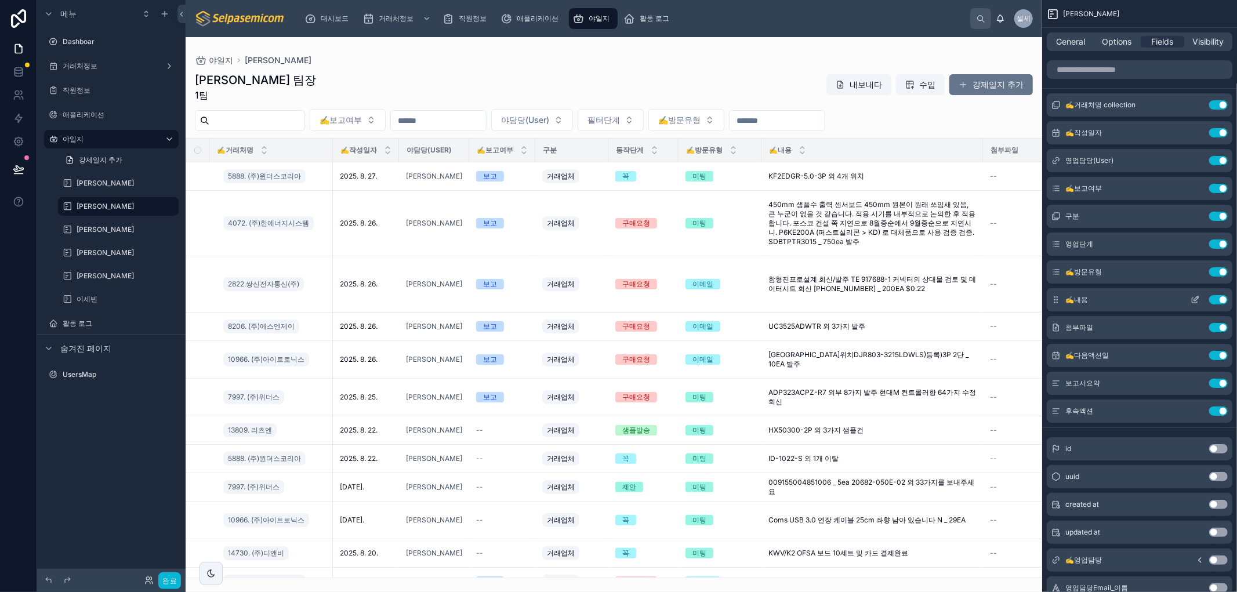
click at [1190, 296] on button "스크롤 가능한 콘텐츠" at bounding box center [1195, 299] width 19 height 9
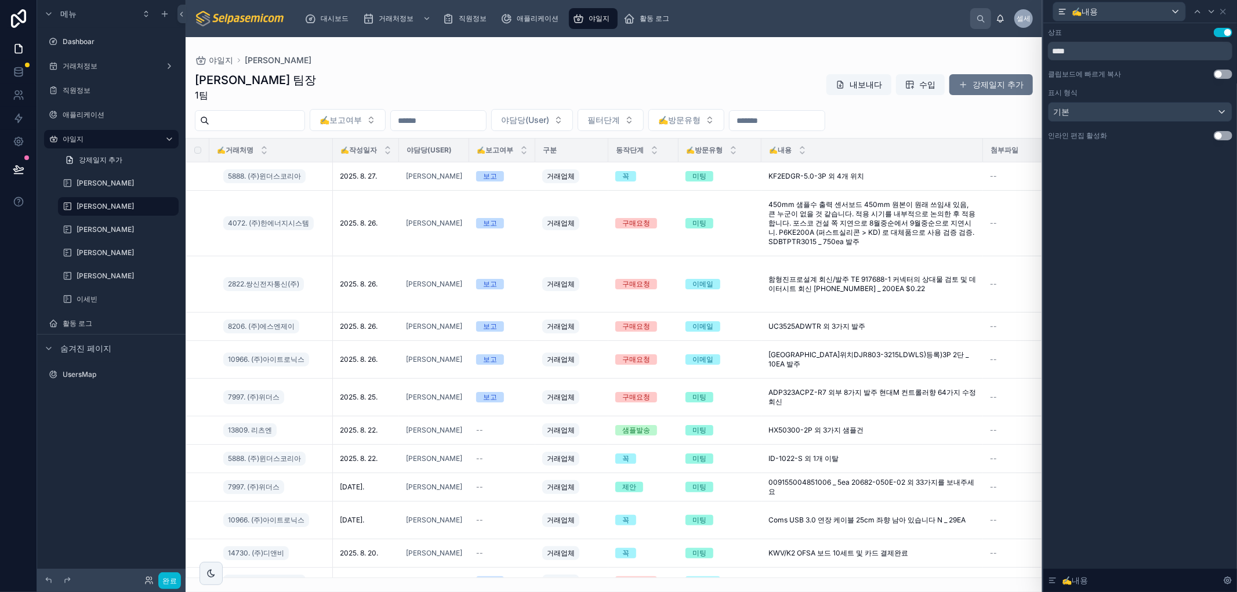
click at [1215, 134] on button "설정 사용" at bounding box center [1223, 135] width 19 height 9
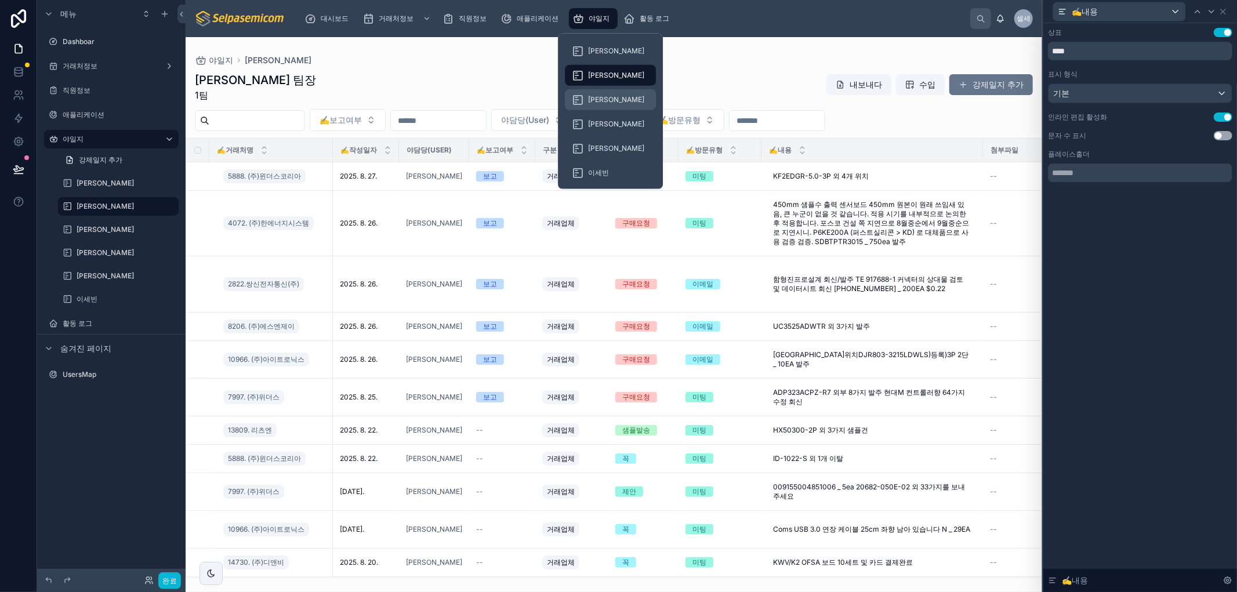
click at [600, 95] on font "[PERSON_NAME]" at bounding box center [616, 99] width 56 height 9
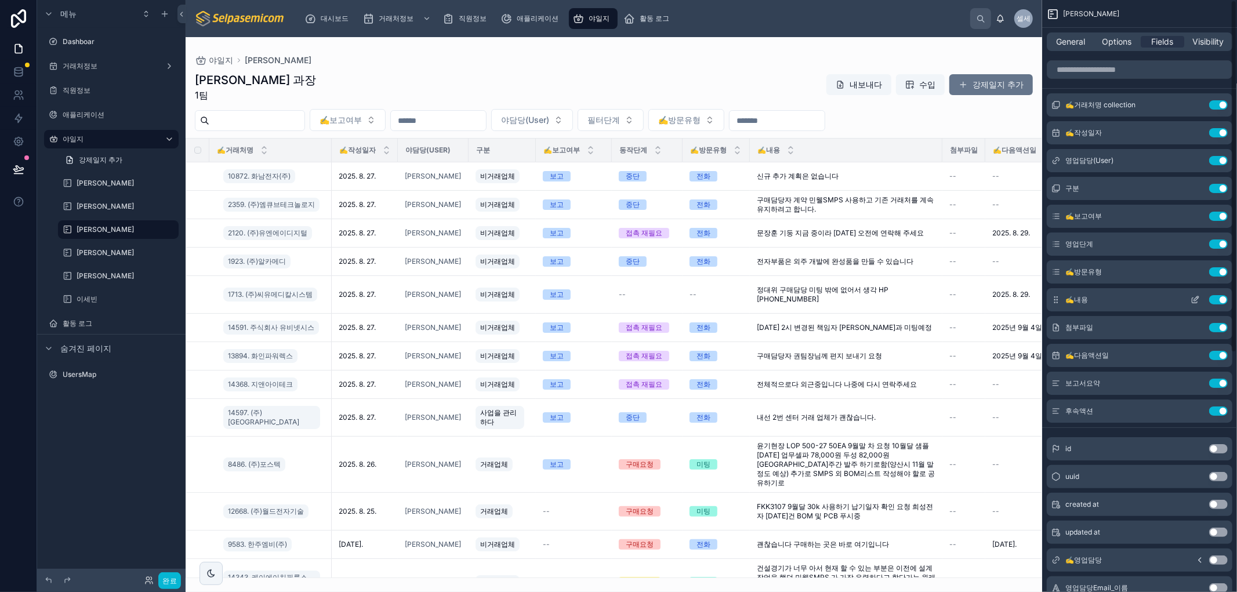
click at [1197, 300] on icon "스크롤 가능한 콘텐츠" at bounding box center [1195, 299] width 9 height 9
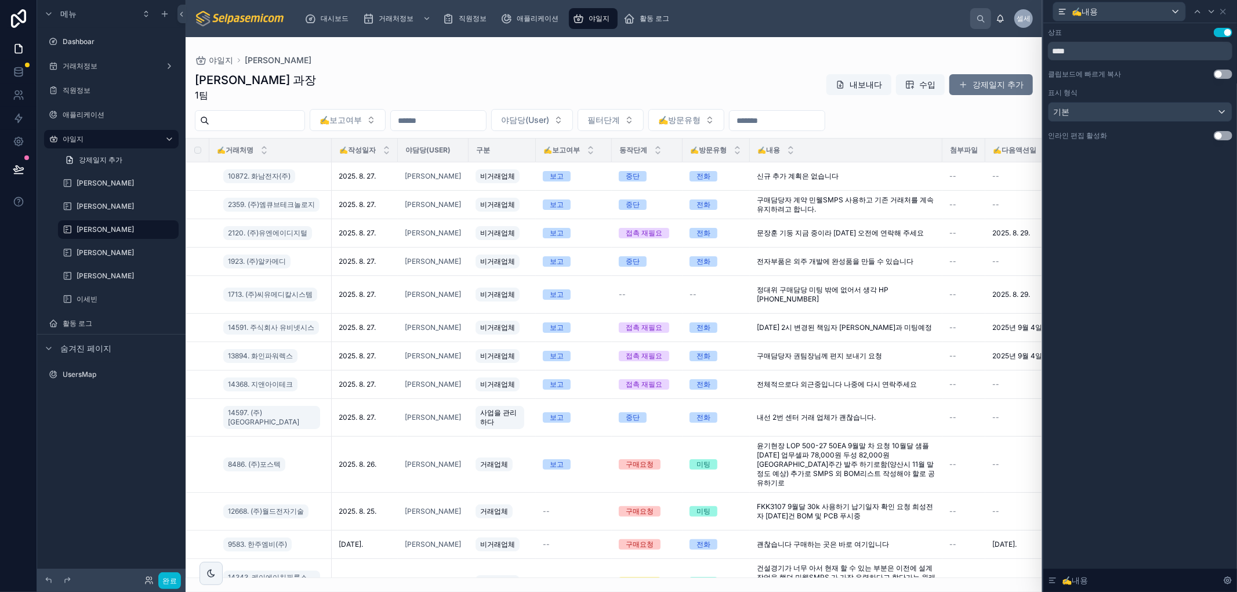
click at [1220, 135] on button "설정 사용" at bounding box center [1223, 135] width 19 height 9
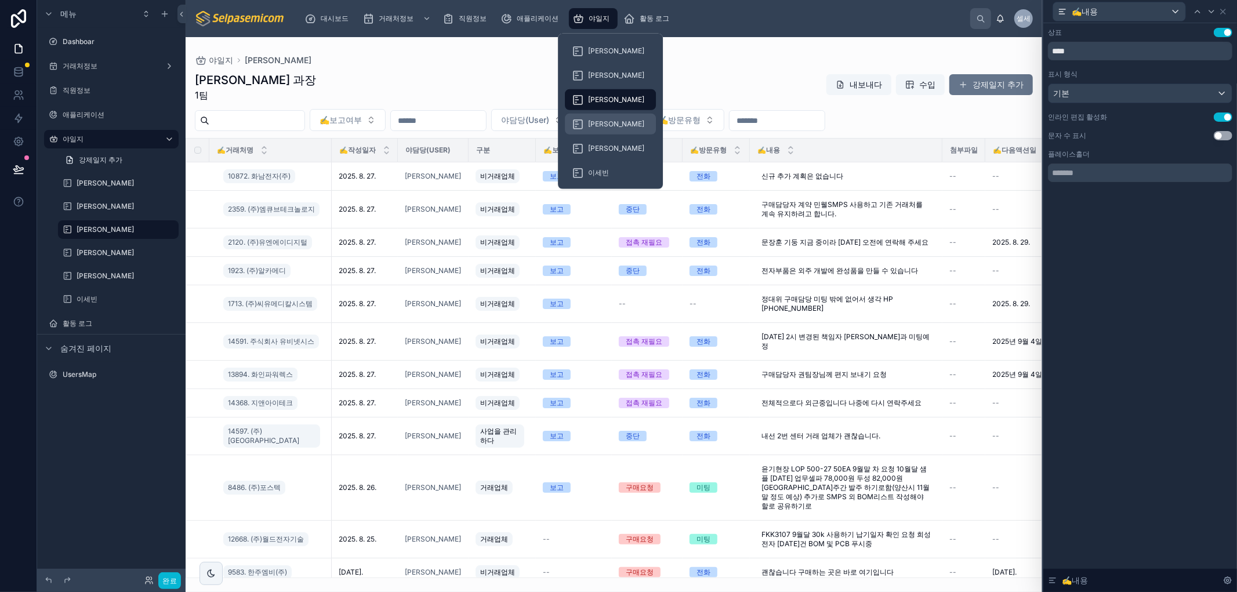
click at [599, 117] on div "[PERSON_NAME]" at bounding box center [610, 124] width 77 height 19
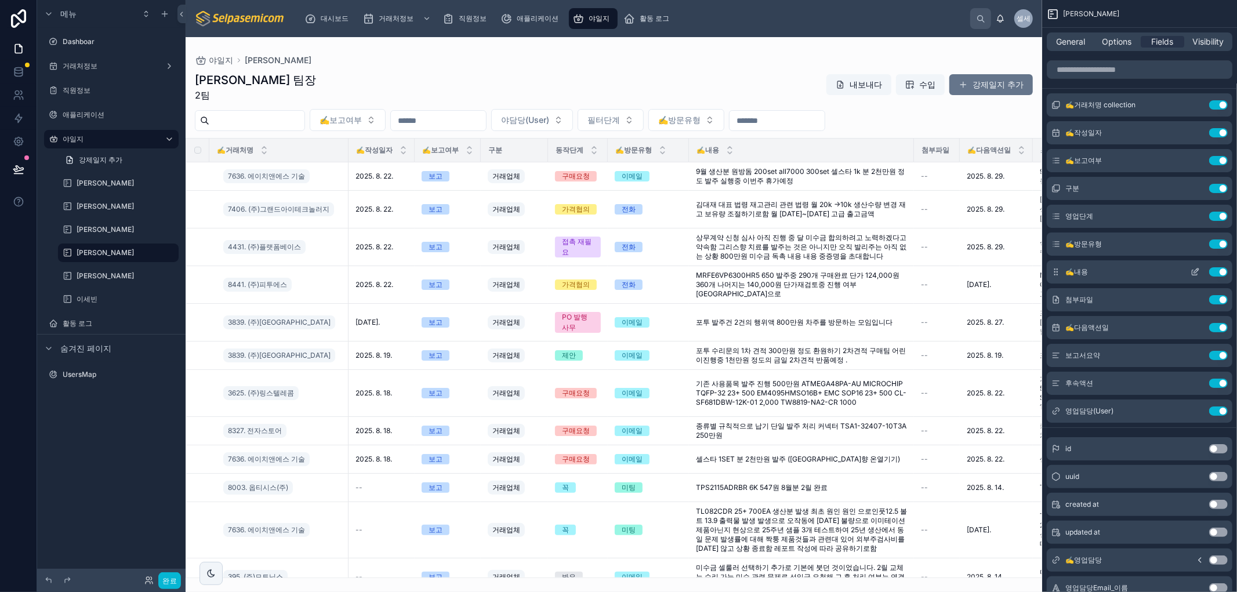
click at [1197, 273] on icon "스크롤 가능한 콘텐츠" at bounding box center [1195, 271] width 9 height 9
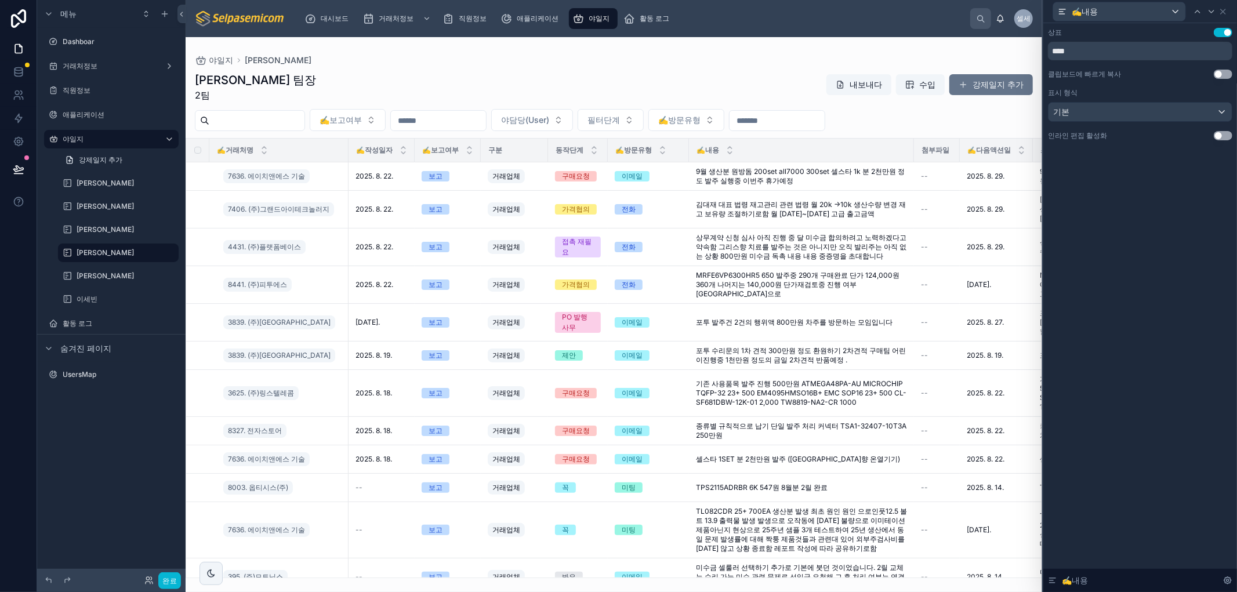
click at [1219, 134] on button "설정 사용" at bounding box center [1223, 135] width 19 height 9
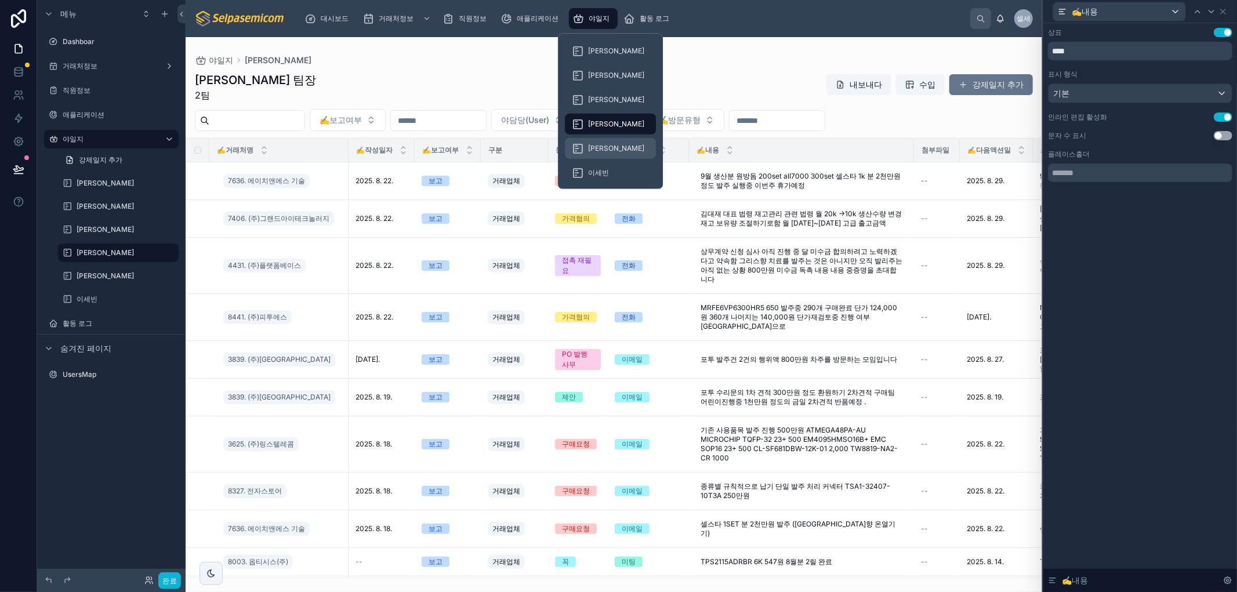
click at [597, 146] on font "[PERSON_NAME]" at bounding box center [616, 148] width 56 height 9
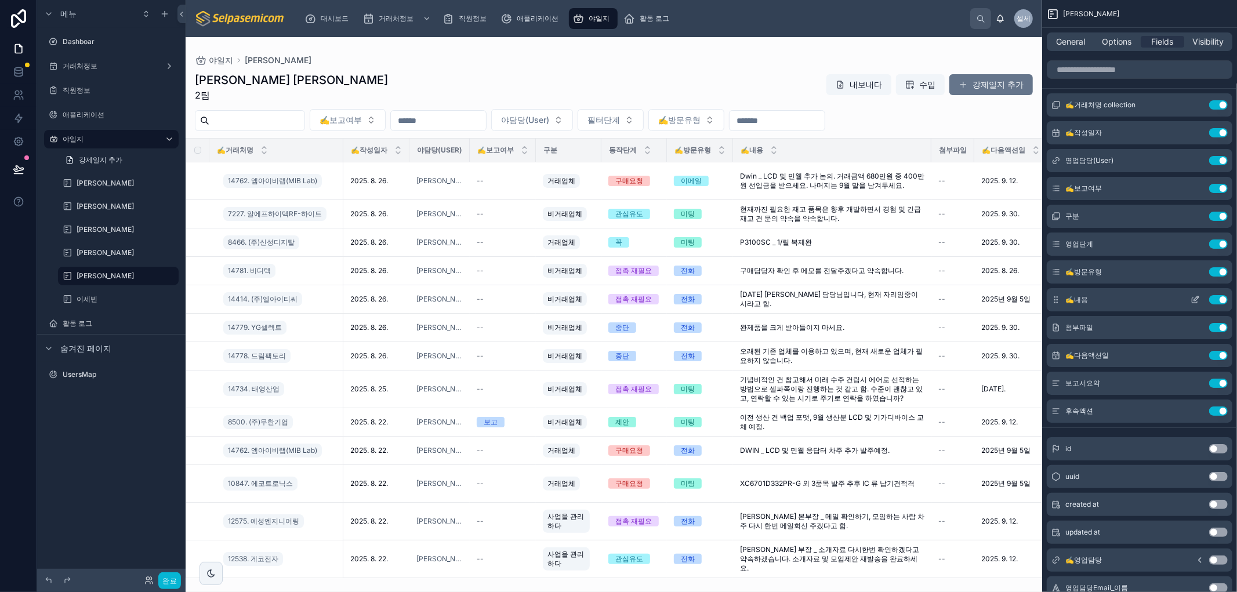
click at [1197, 302] on icon "스크롤 가능한 콘텐츠" at bounding box center [1195, 299] width 9 height 9
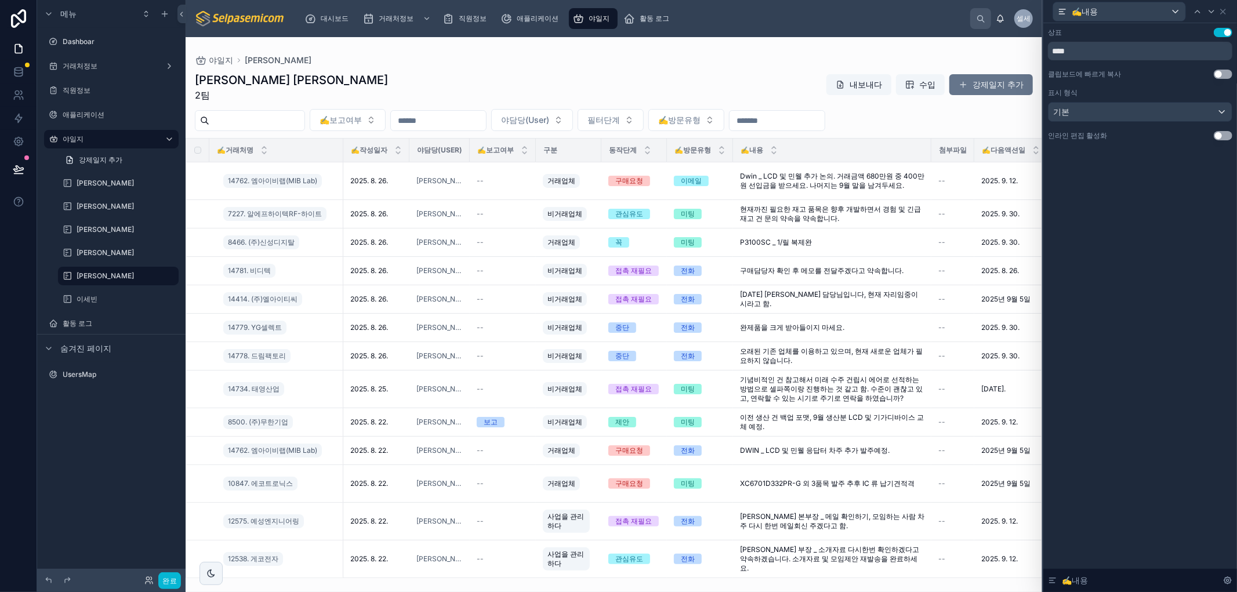
click at [1220, 135] on button "설정 사용" at bounding box center [1223, 135] width 19 height 9
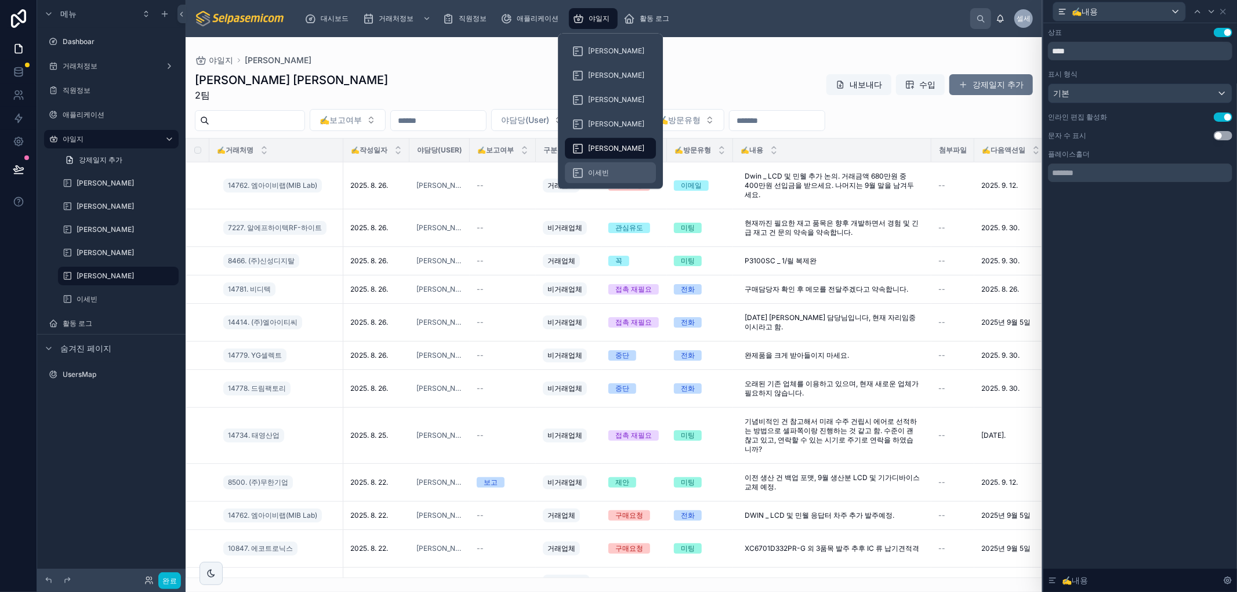
click at [597, 172] on font "이세빈" at bounding box center [598, 172] width 21 height 9
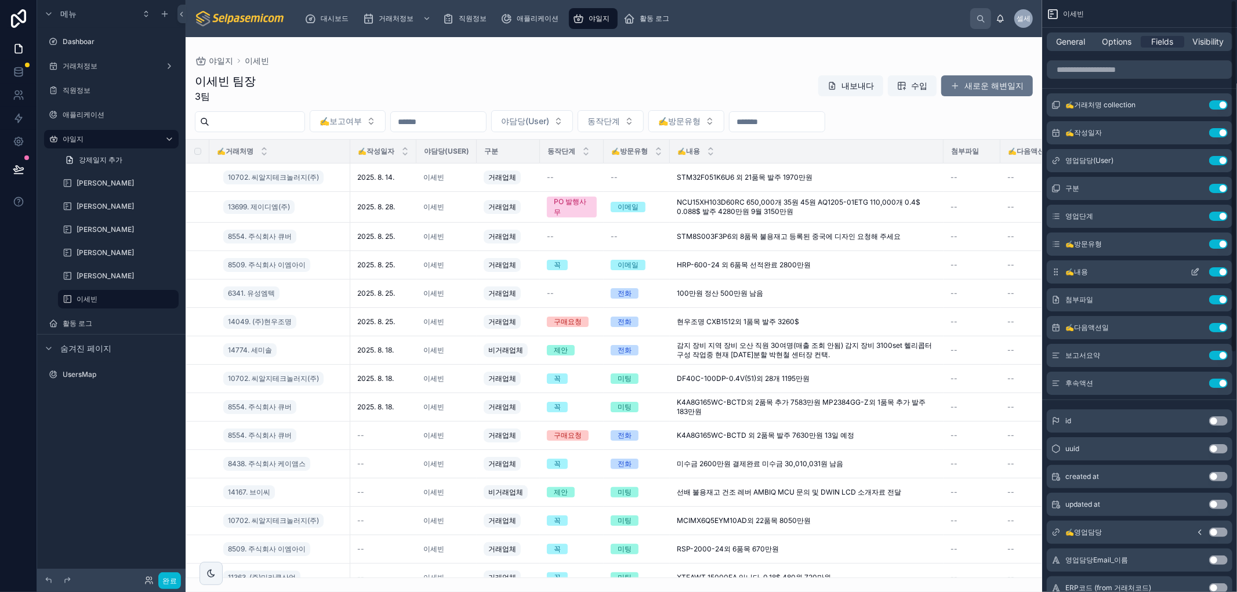
click at [1197, 273] on icon "스크롤 가능한 콘텐츠" at bounding box center [1195, 271] width 9 height 9
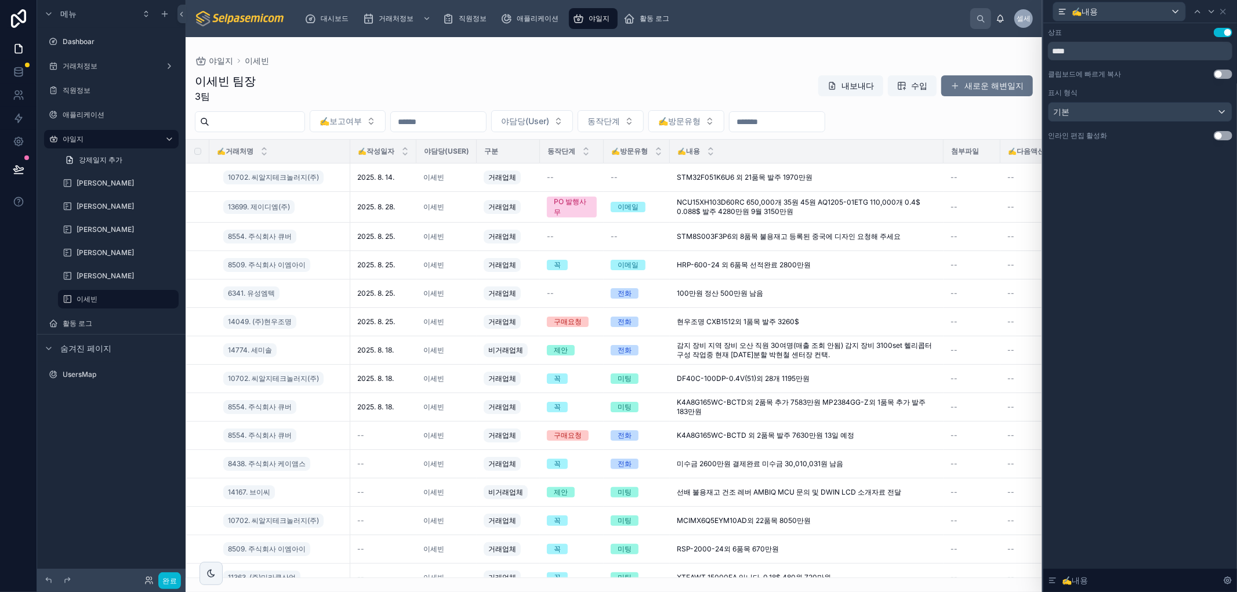
click at [1220, 134] on button "설정 사용" at bounding box center [1223, 135] width 19 height 9
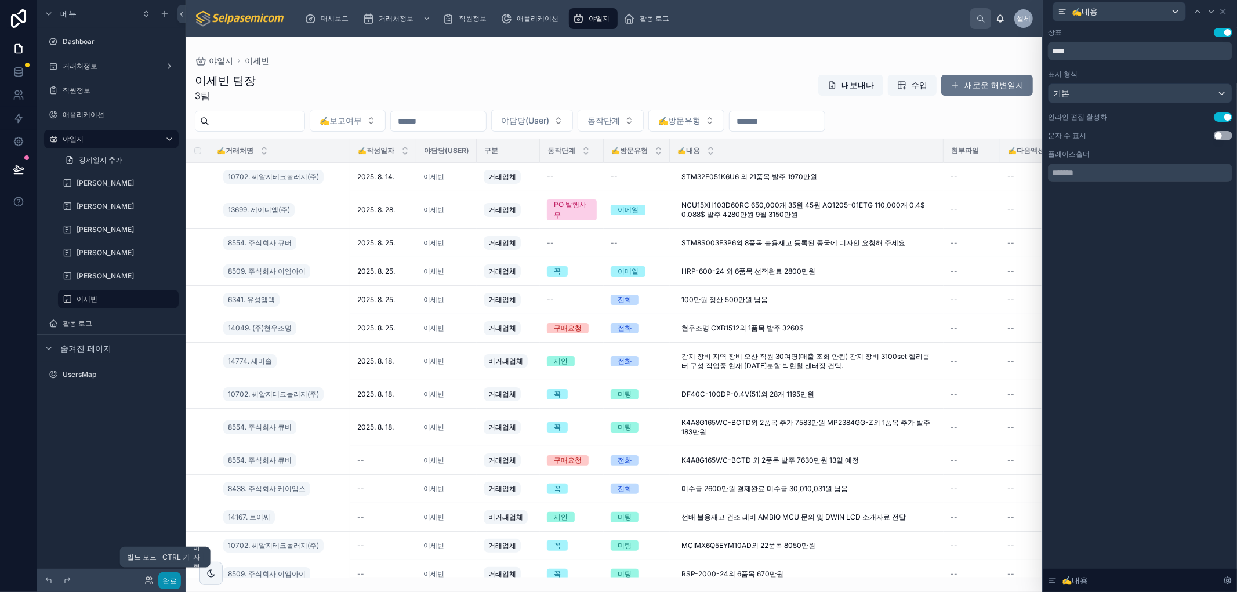
click at [169, 579] on font "완료" at bounding box center [169, 581] width 15 height 9
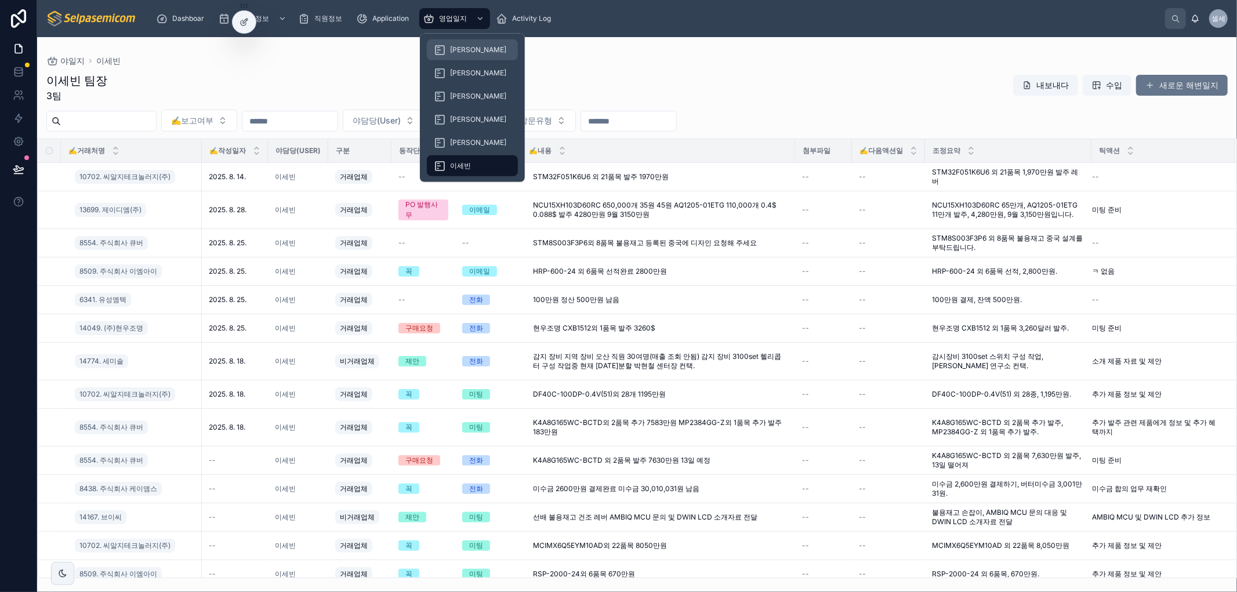
click at [468, 44] on div "[PERSON_NAME]" at bounding box center [472, 50] width 77 height 19
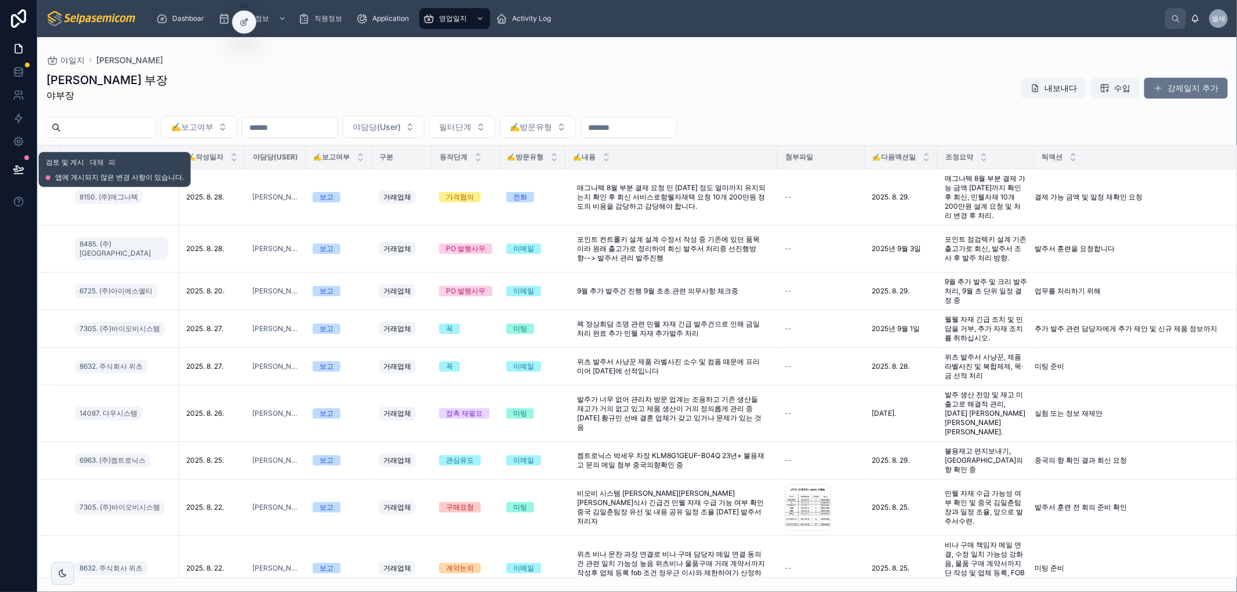
click at [16, 166] on icon at bounding box center [19, 170] width 12 height 12
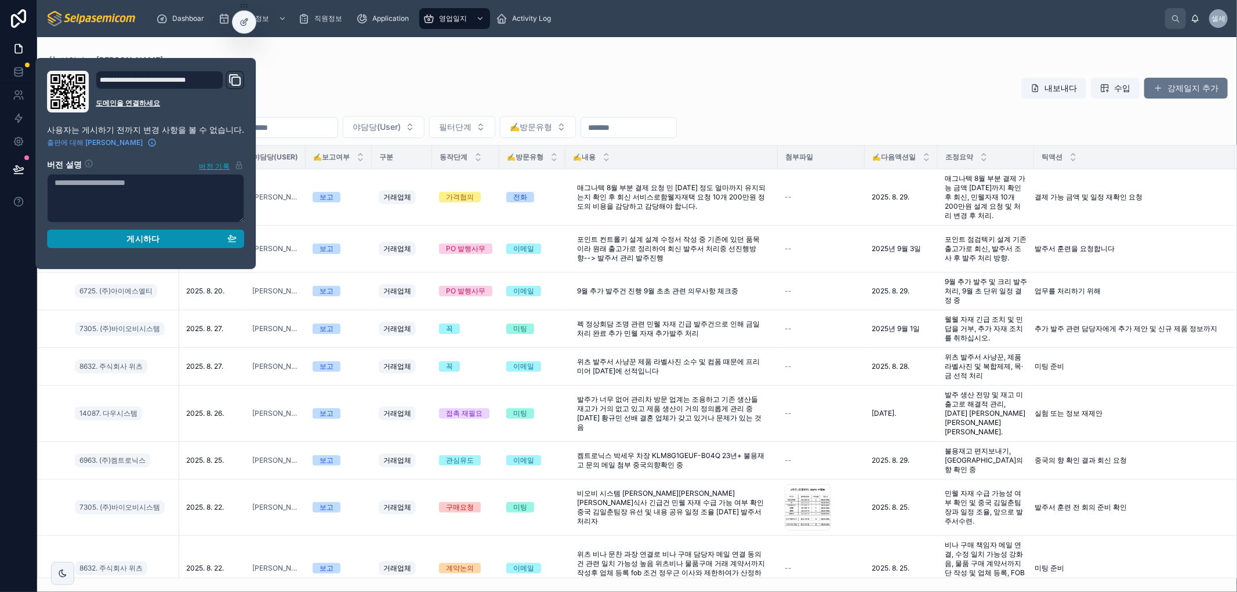
click at [131, 245] on button "게시하다" at bounding box center [145, 239] width 197 height 19
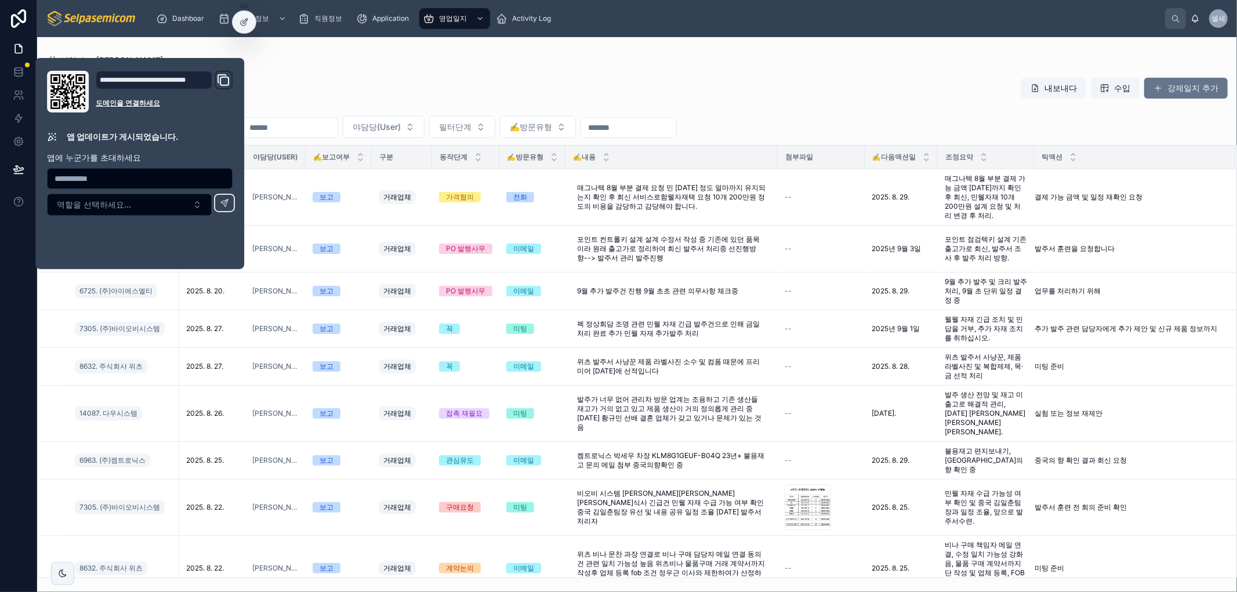
click at [528, 45] on div "야일지 허창윤 허창윤 부장 야부장 내보내다 수입 강제일지 추가 ✍️보고여부 야담당(User) 필터단계 ✍️방문유형 ✍️거래처명 ✍️작성일자 야…" at bounding box center [637, 307] width 1200 height 541
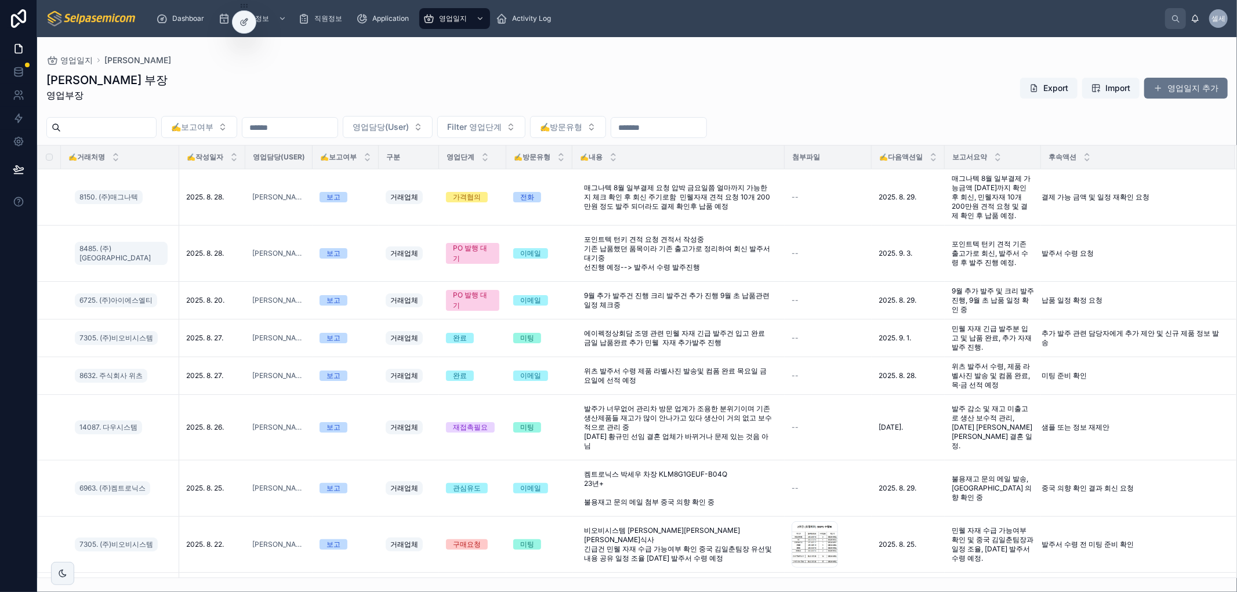
click at [350, 56] on div "영업일지 허창윤" at bounding box center [637, 60] width 1182 height 9
click at [426, 134] on button "영업담당(User)" at bounding box center [388, 127] width 90 height 22
click at [396, 85] on div "허창윤 부장 영업부장 Export Import 영업일지 추가" at bounding box center [637, 90] width 1182 height 37
drag, startPoint x: 461, startPoint y: 60, endPoint x: 439, endPoint y: 47, distance: 25.8
click at [461, 60] on div "영업일지 허창윤" at bounding box center [637, 60] width 1182 height 9
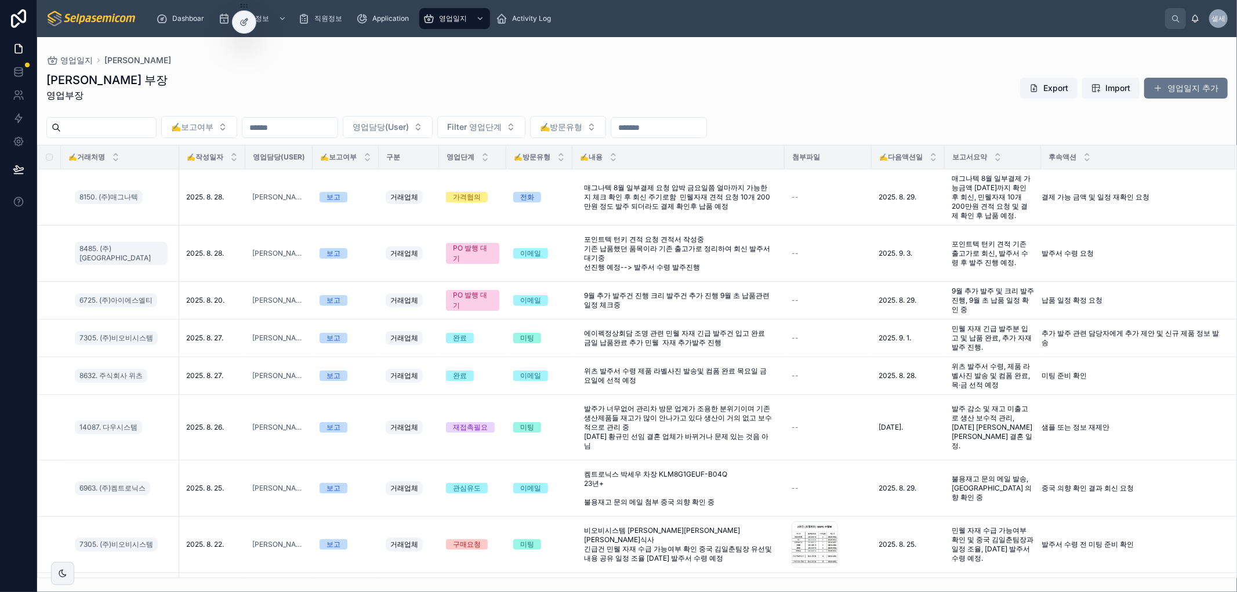
click at [658, 86] on div "허창윤 부장 영업부장 Export Import 영업일지 추가" at bounding box center [637, 90] width 1182 height 37
click at [631, 97] on div "허창윤 부장 영업부장 Export Import 영업일지 추가" at bounding box center [637, 90] width 1182 height 37
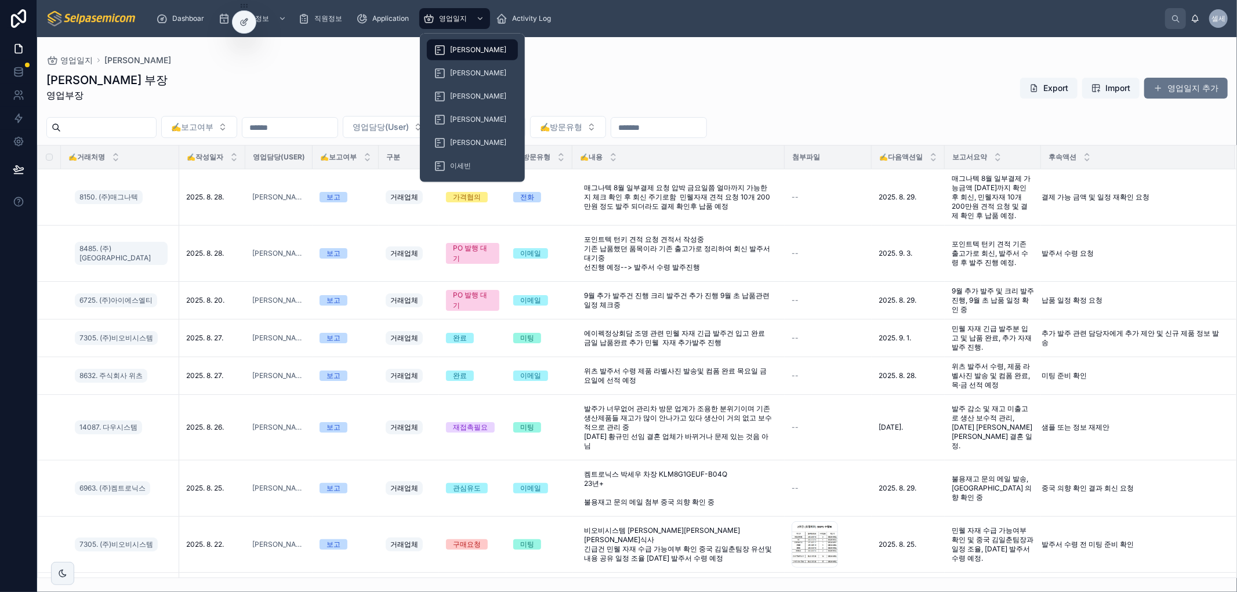
click at [454, 46] on span "[PERSON_NAME]" at bounding box center [478, 49] width 56 height 9
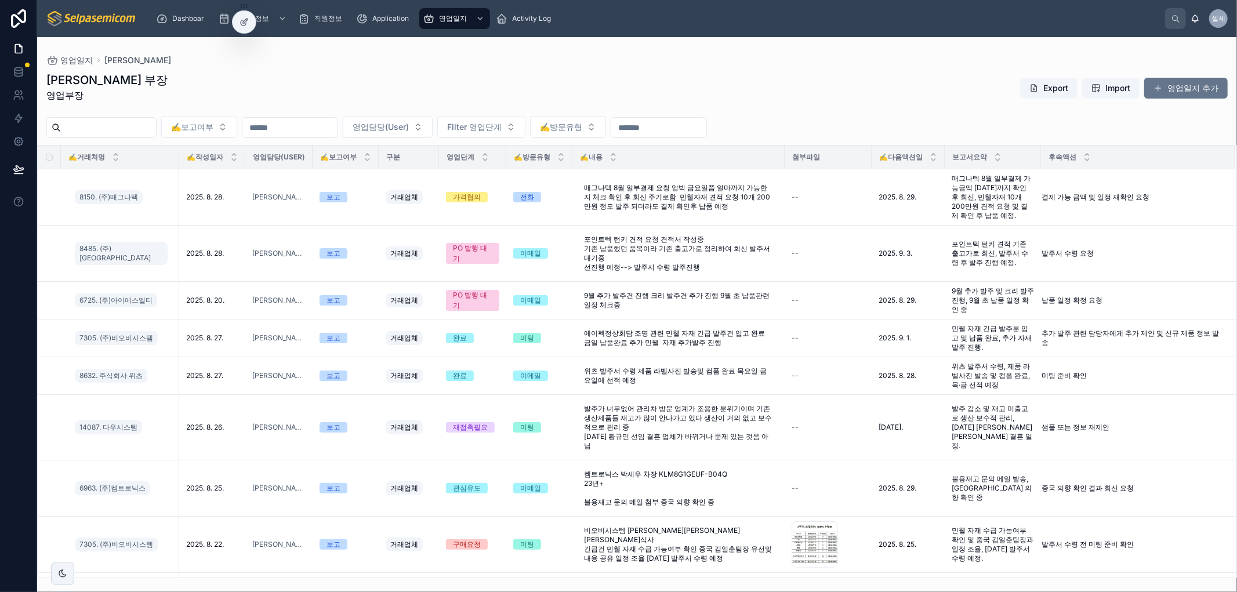
click at [478, 79] on div "허창윤 부장 영업부장 Export Import 영업일지 추가" at bounding box center [637, 90] width 1182 height 37
click at [363, 72] on div "허창윤 부장 영업부장 Export Import 영업일지 추가" at bounding box center [637, 90] width 1182 height 37
click at [240, 24] on icon at bounding box center [244, 21] width 9 height 9
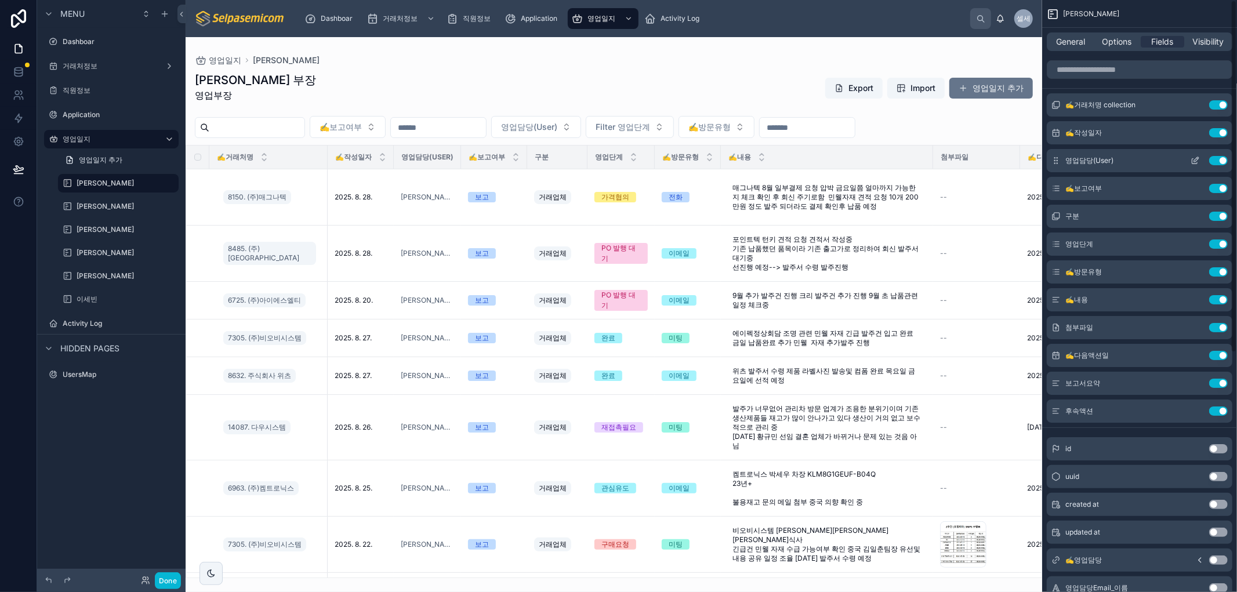
click at [1196, 159] on icon "scrollable content" at bounding box center [1196, 159] width 5 height 5
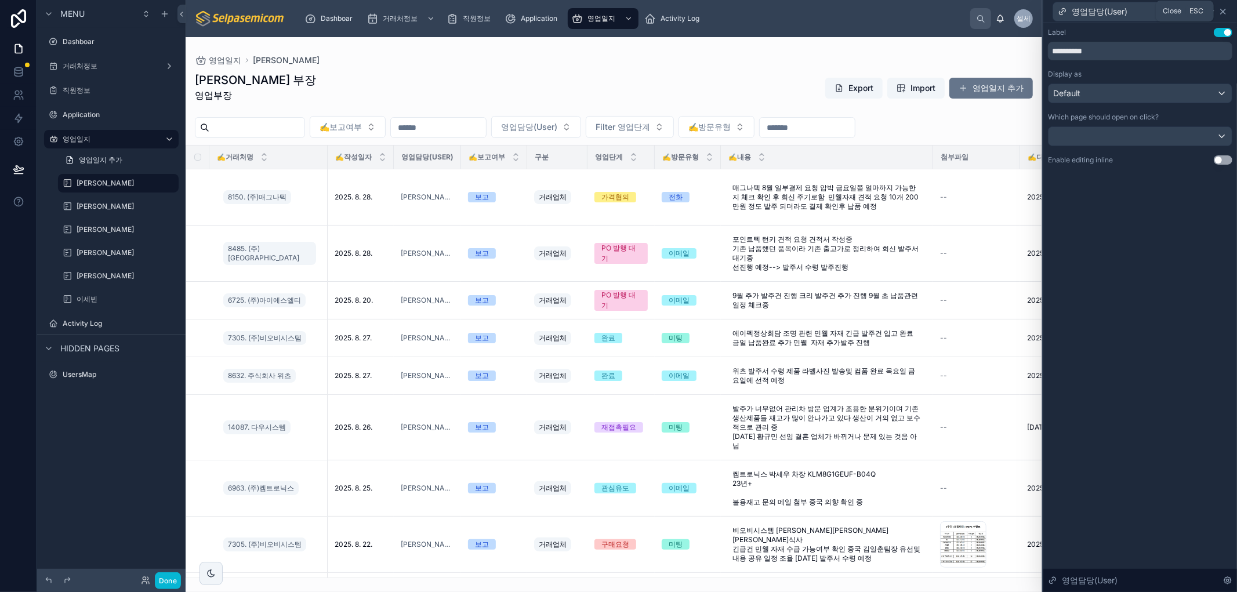
click at [1223, 10] on icon at bounding box center [1223, 11] width 5 height 5
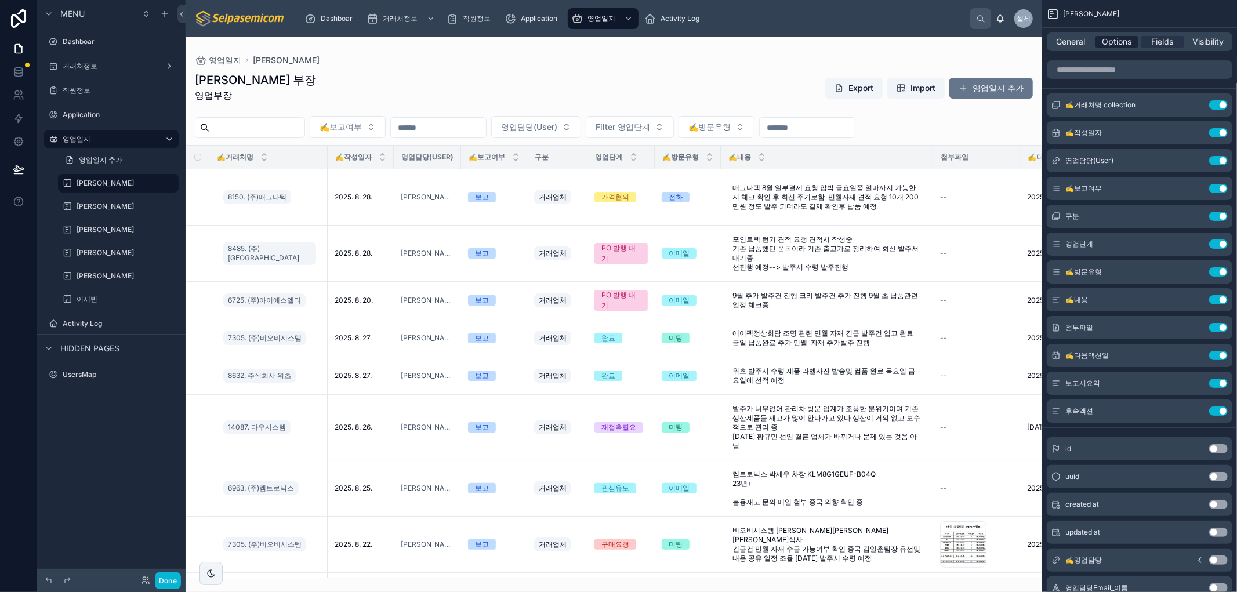
click at [1110, 44] on span "Options" at bounding box center [1117, 42] width 30 height 12
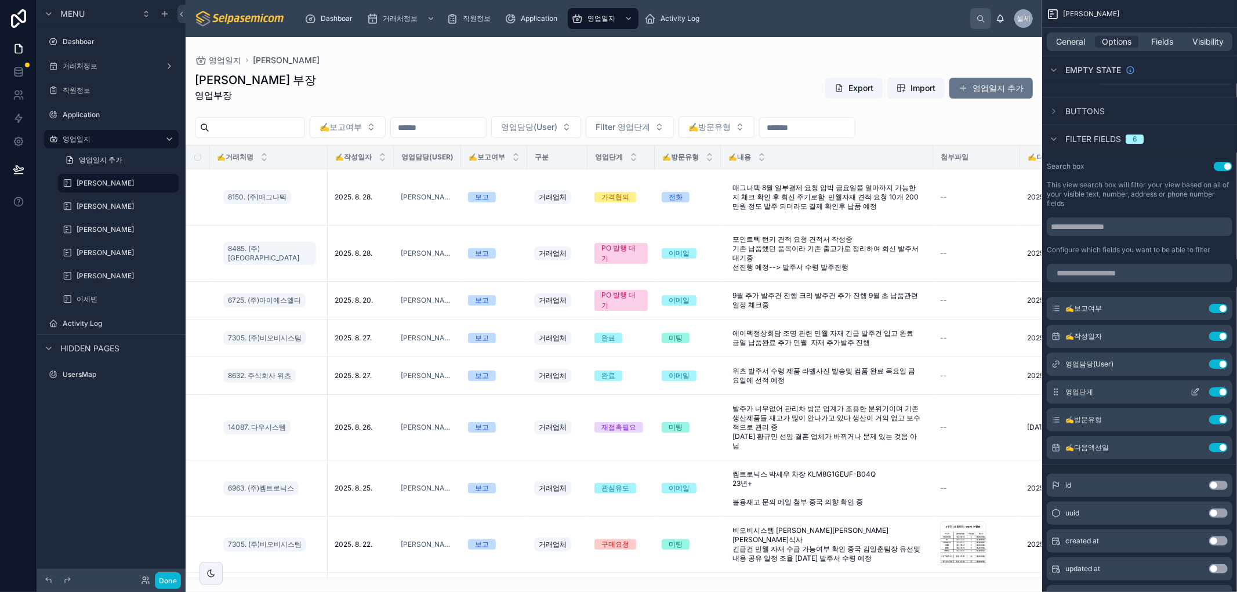
scroll to position [322, 0]
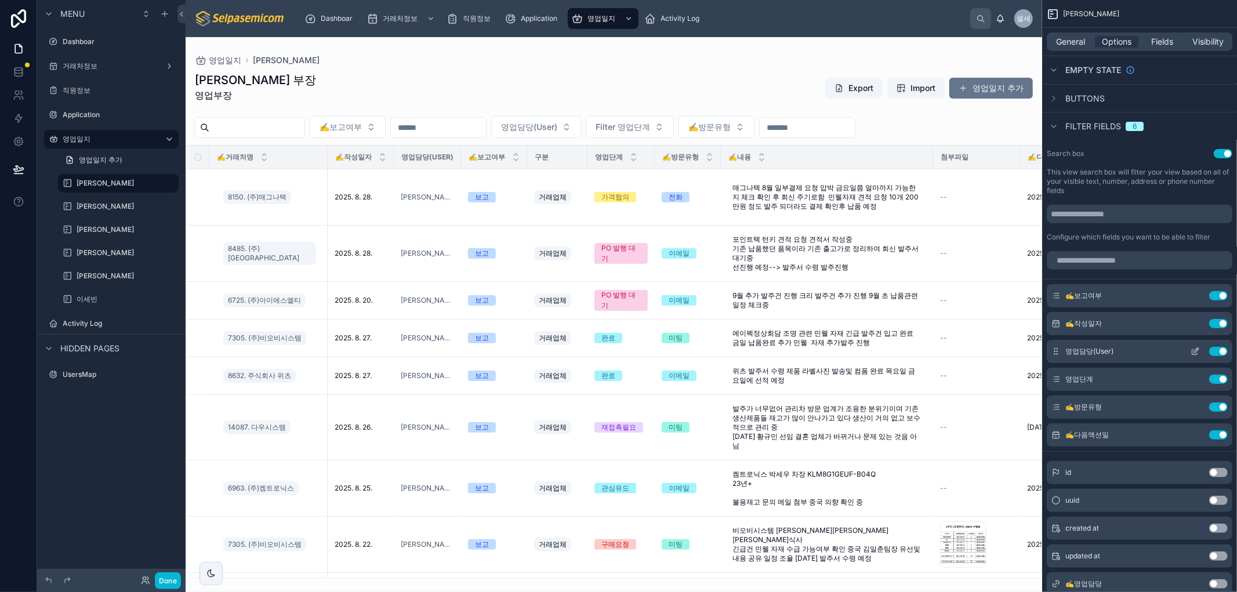
click at [1194, 353] on icon "scrollable content" at bounding box center [1195, 351] width 9 height 9
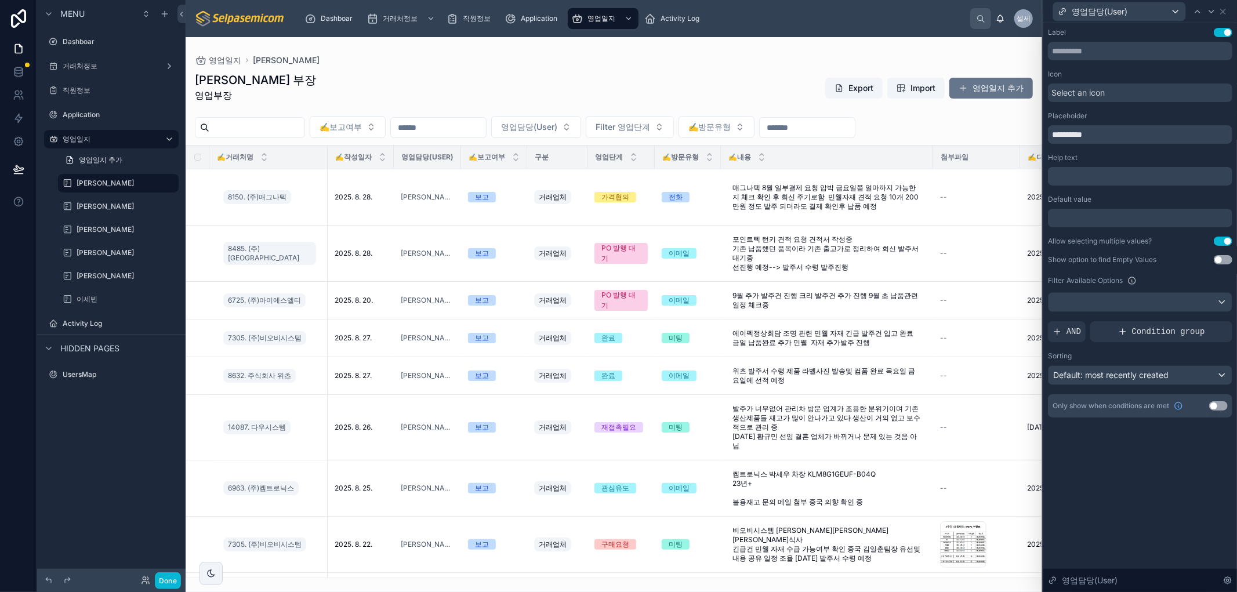
drag, startPoint x: 1101, startPoint y: 472, endPoint x: 1100, endPoint y: 488, distance: 16.9
click at [1101, 472] on div "**********" at bounding box center [1141, 307] width 194 height 569
click at [1064, 329] on div "AND" at bounding box center [1067, 331] width 38 height 21
click at [1201, 320] on icon at bounding box center [1203, 322] width 7 height 7
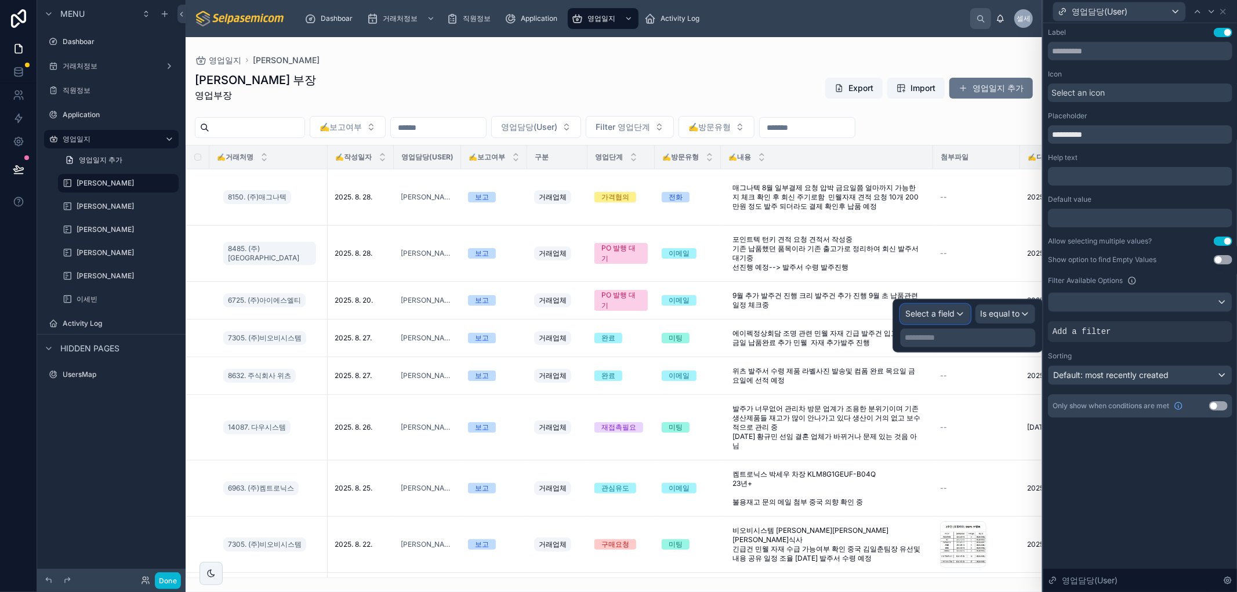
click at [946, 310] on span "Select a field" at bounding box center [930, 314] width 49 height 10
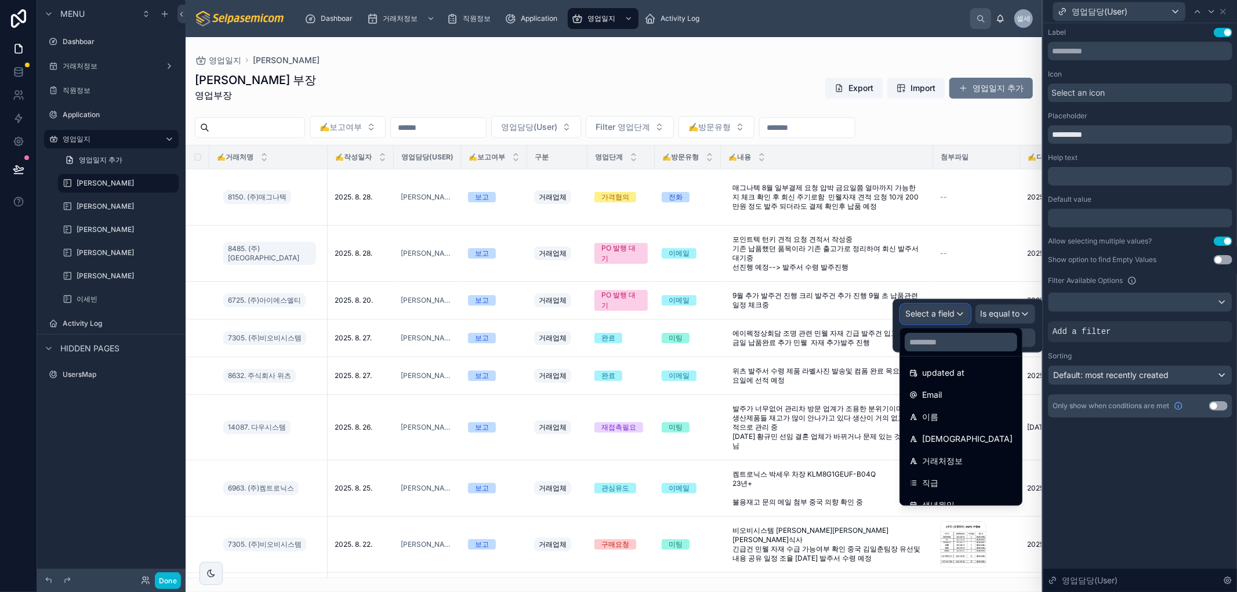
scroll to position [193, 0]
click at [975, 474] on div "부서" at bounding box center [961, 470] width 103 height 14
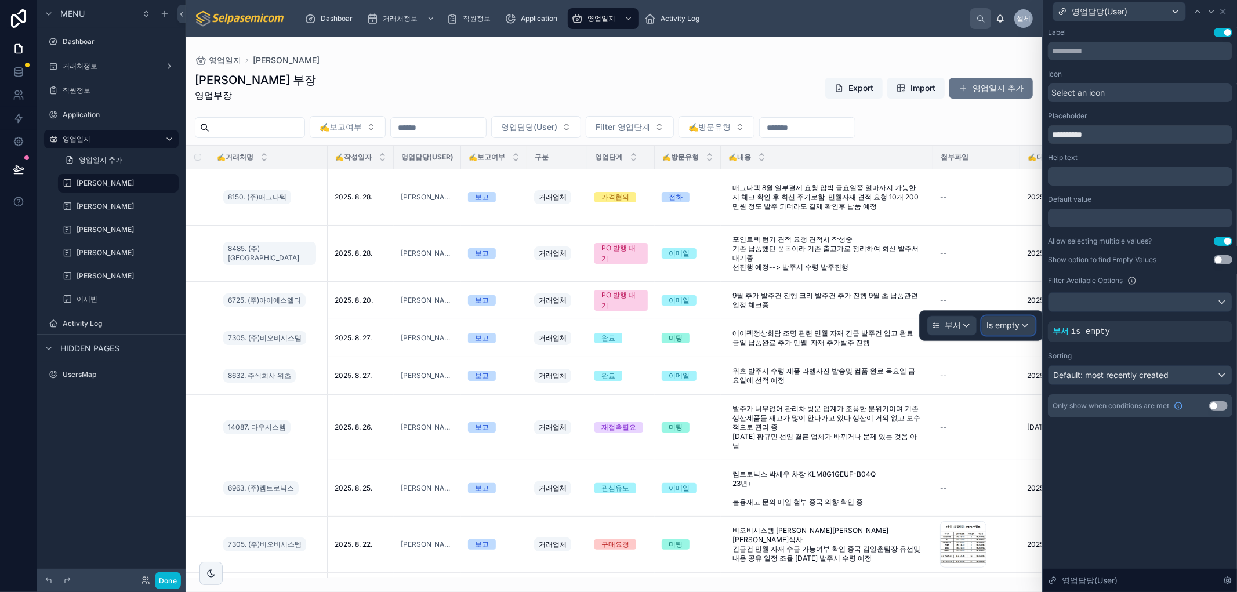
click at [1005, 321] on span "Is empty" at bounding box center [1003, 326] width 33 height 12
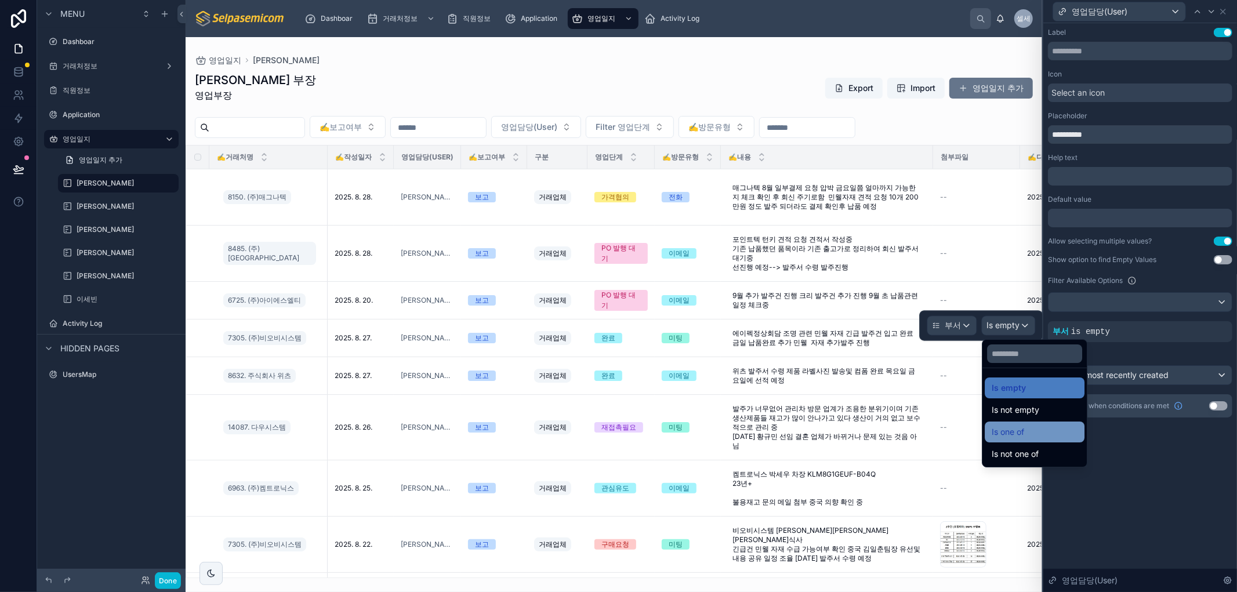
click at [1039, 430] on div "Is one of" at bounding box center [1035, 432] width 86 height 14
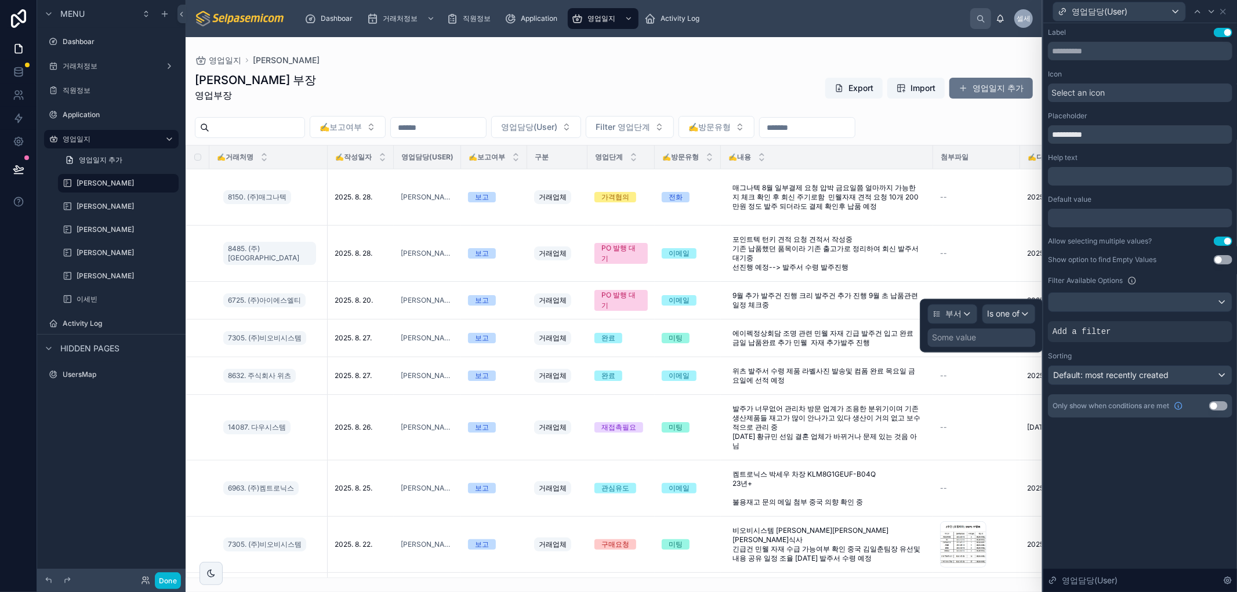
click at [949, 337] on div "Some value" at bounding box center [955, 338] width 44 height 12
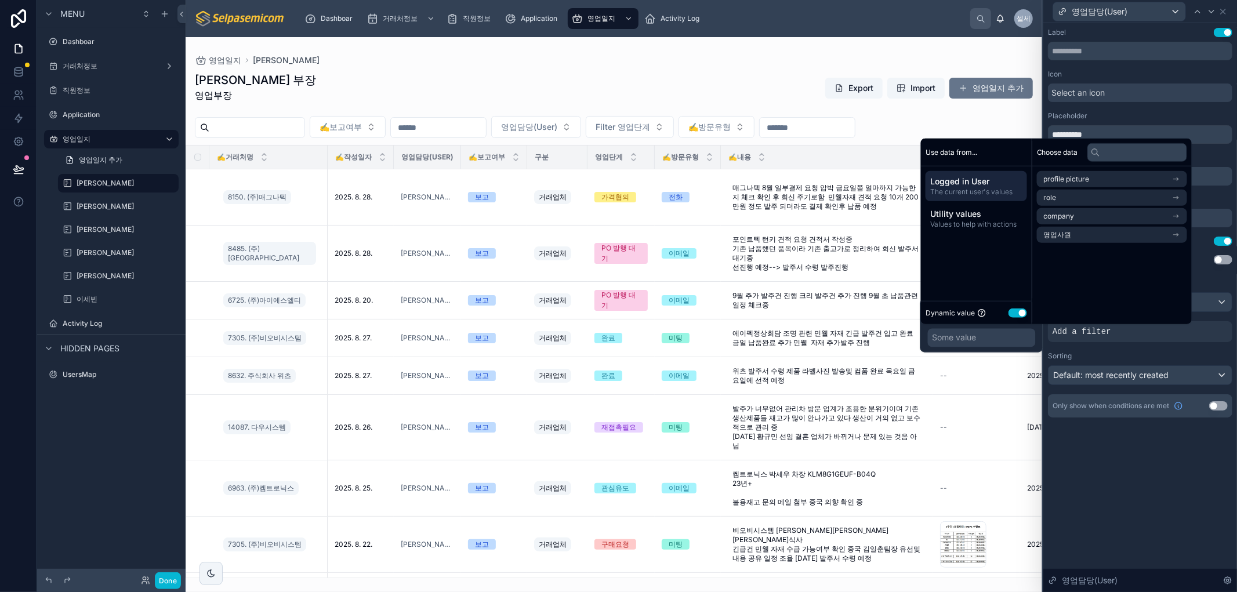
click at [1017, 313] on button "Use setting" at bounding box center [1018, 312] width 19 height 9
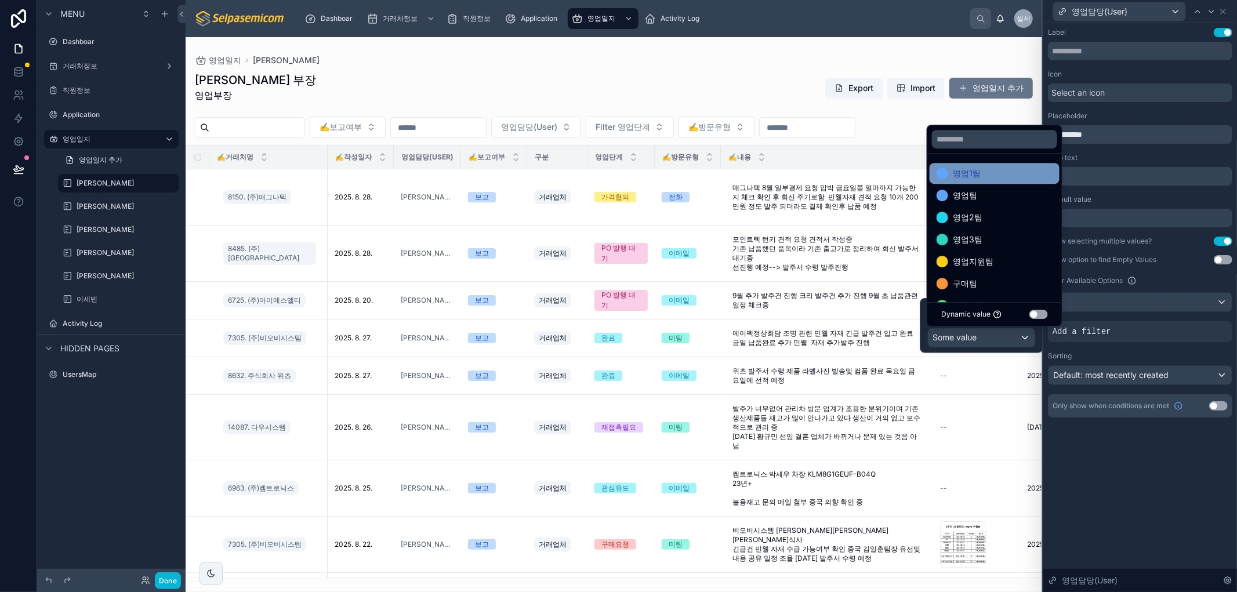
click at [992, 171] on div "영업1팀" at bounding box center [995, 173] width 116 height 14
click at [967, 179] on span "영업팀" at bounding box center [965, 173] width 24 height 14
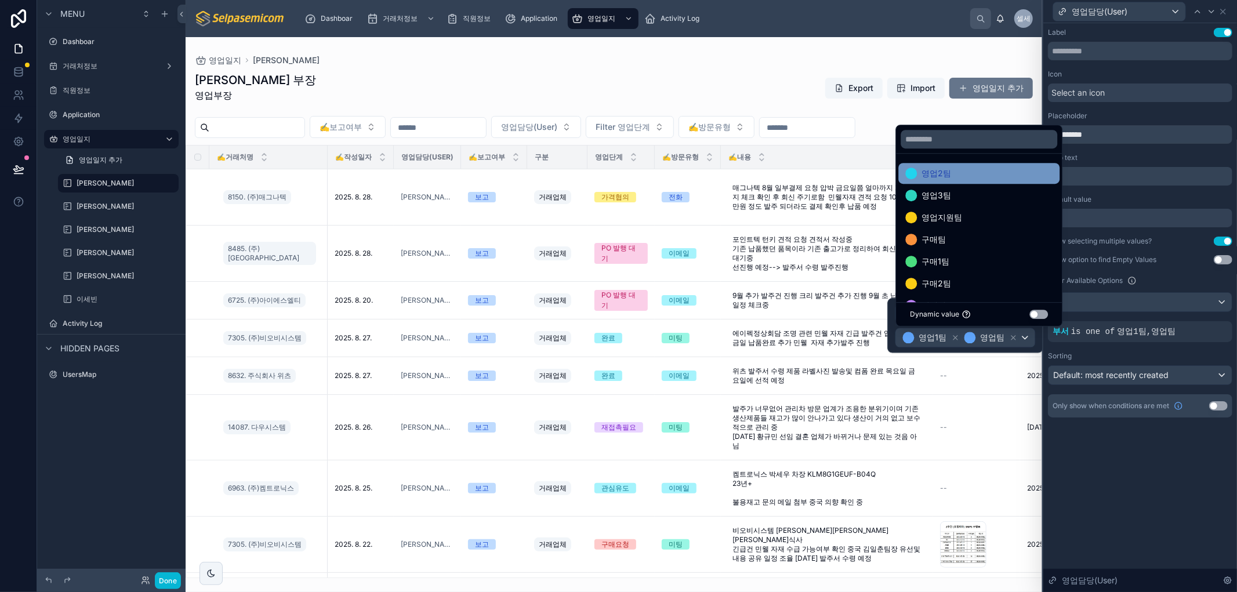
click at [946, 179] on span "영업2팀" at bounding box center [937, 173] width 30 height 14
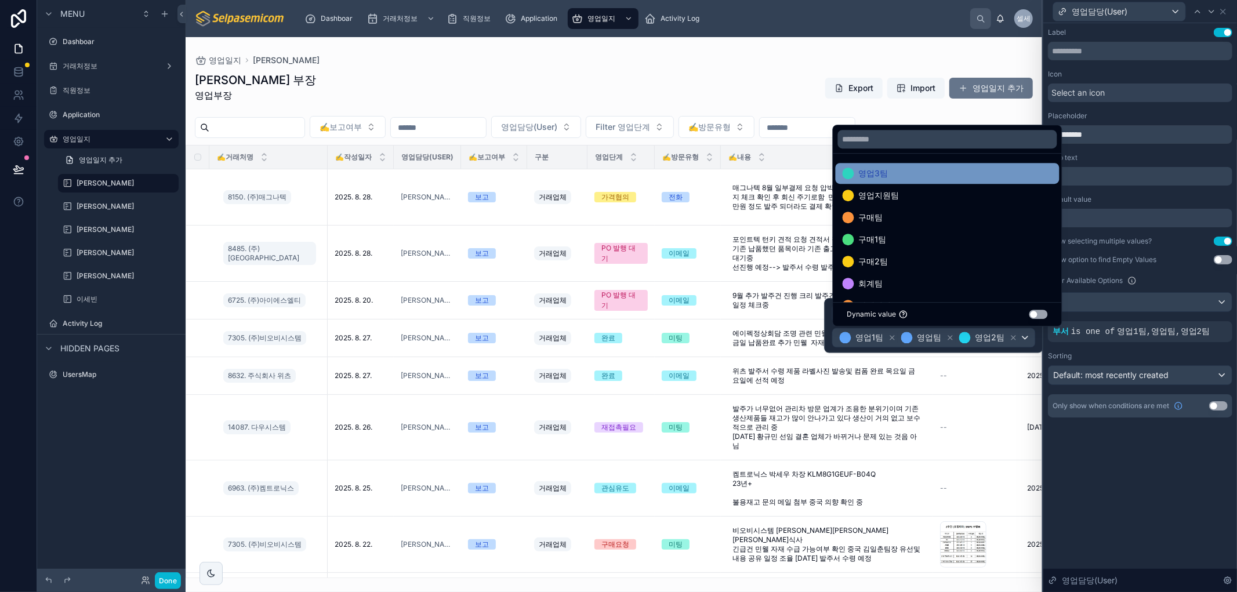
click at [918, 169] on div "영업3팀" at bounding box center [948, 173] width 210 height 14
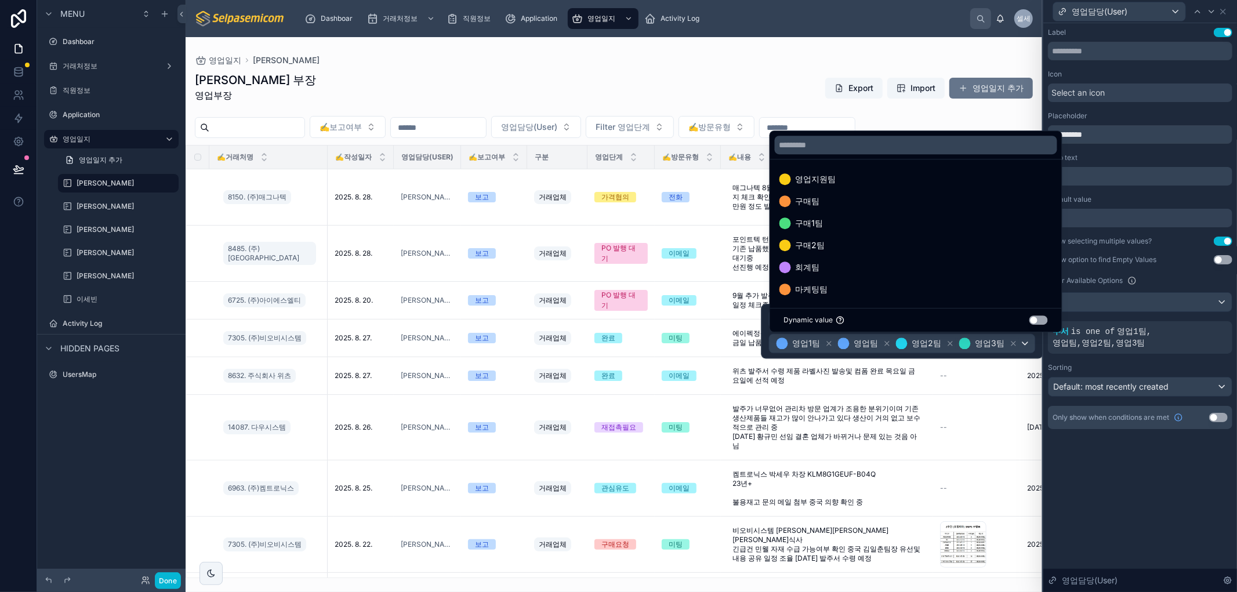
click at [1121, 503] on div "**********" at bounding box center [1141, 307] width 194 height 569
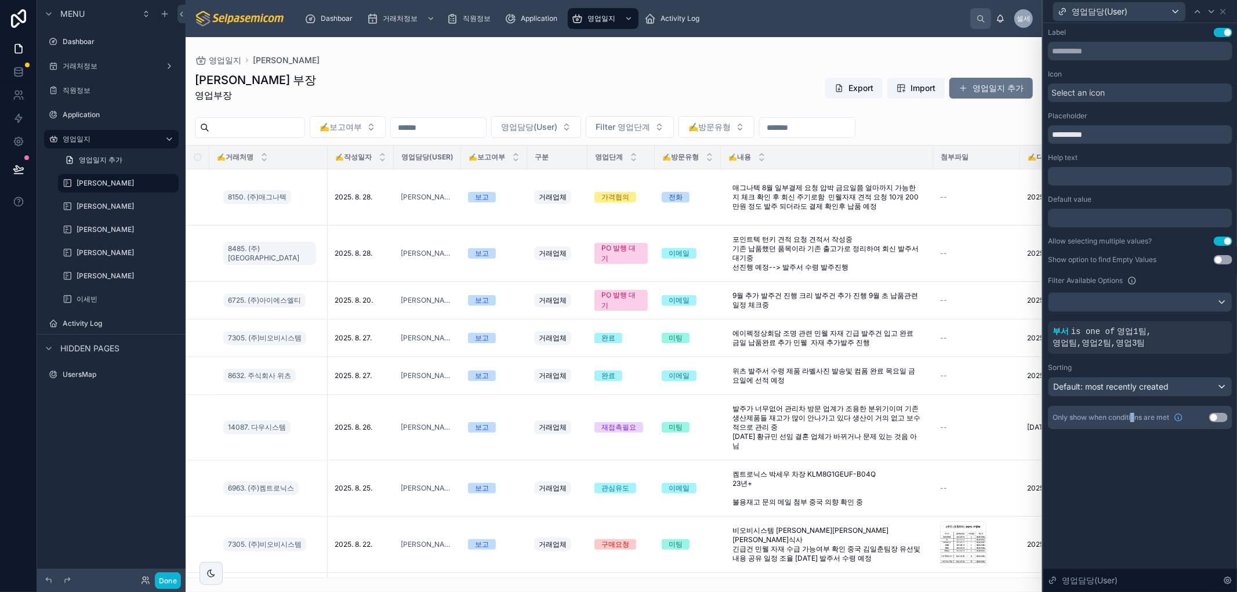
drag, startPoint x: 1133, startPoint y: 505, endPoint x: 1144, endPoint y: 522, distance: 20.6
click at [1135, 506] on div "**********" at bounding box center [1141, 307] width 194 height 569
click at [590, 130] on div at bounding box center [614, 314] width 857 height 555
click at [581, 125] on button "영업담당(User)" at bounding box center [536, 127] width 90 height 22
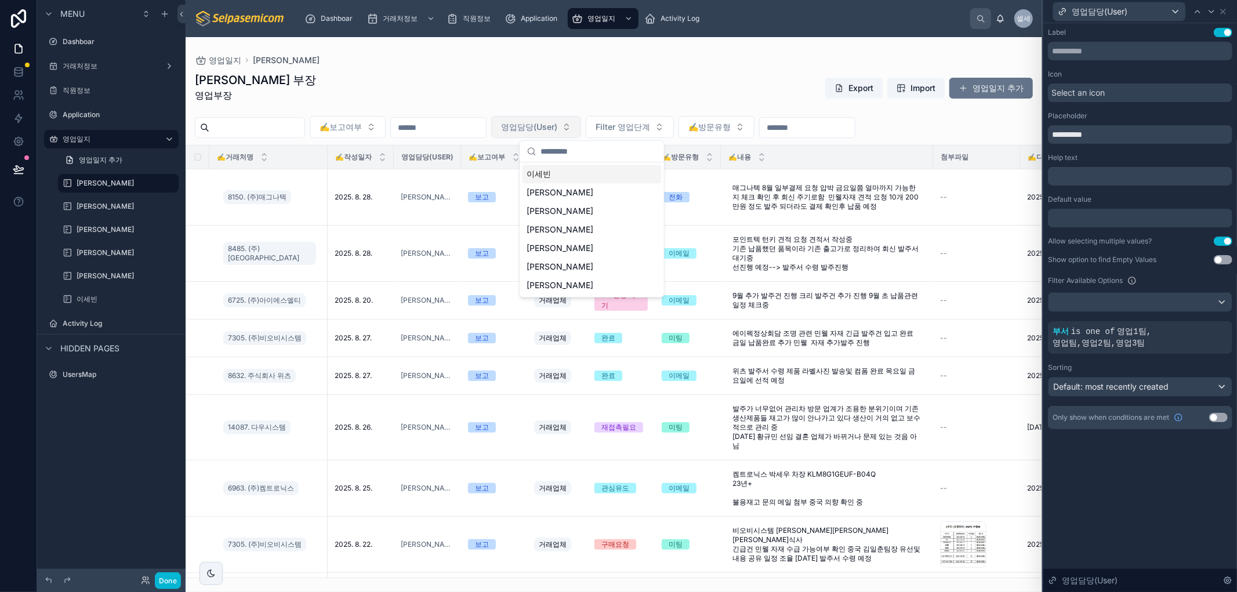
click at [581, 126] on button "영업담당(User)" at bounding box center [536, 127] width 90 height 22
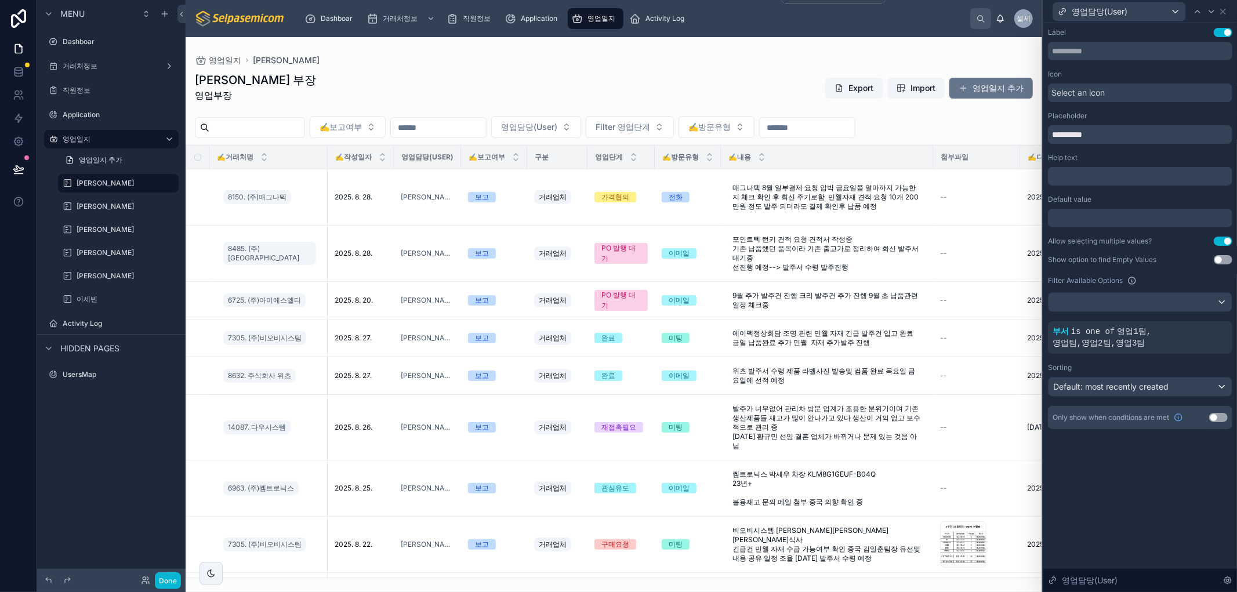
click at [595, 17] on span "영업일지" at bounding box center [602, 18] width 28 height 9
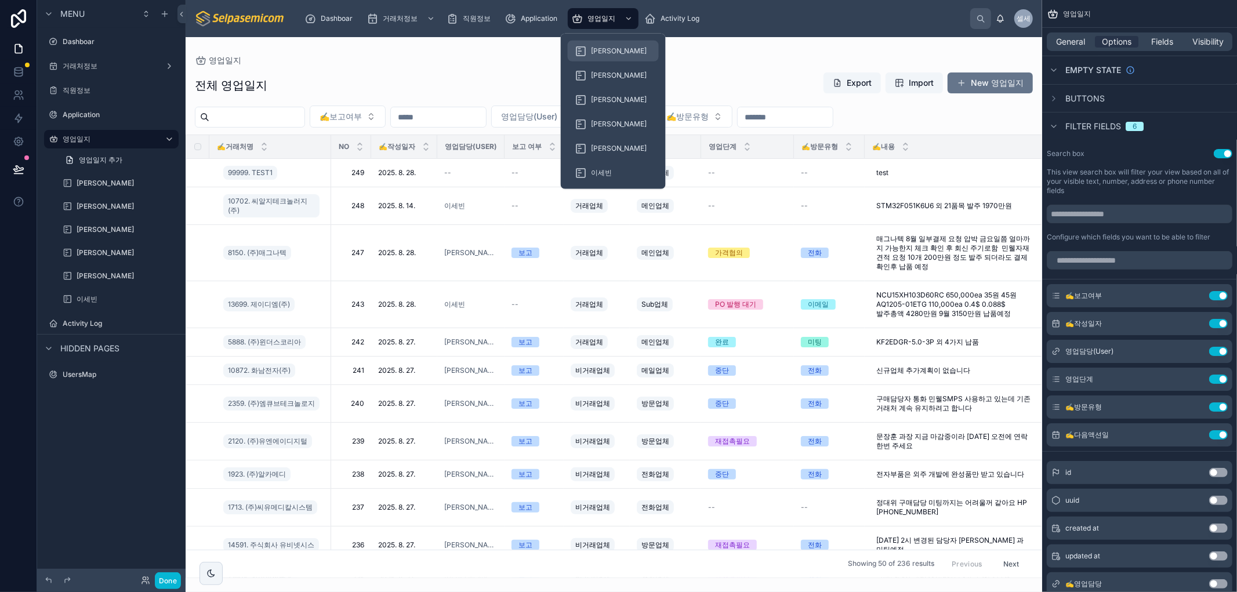
click at [600, 53] on span "[PERSON_NAME]" at bounding box center [619, 50] width 56 height 9
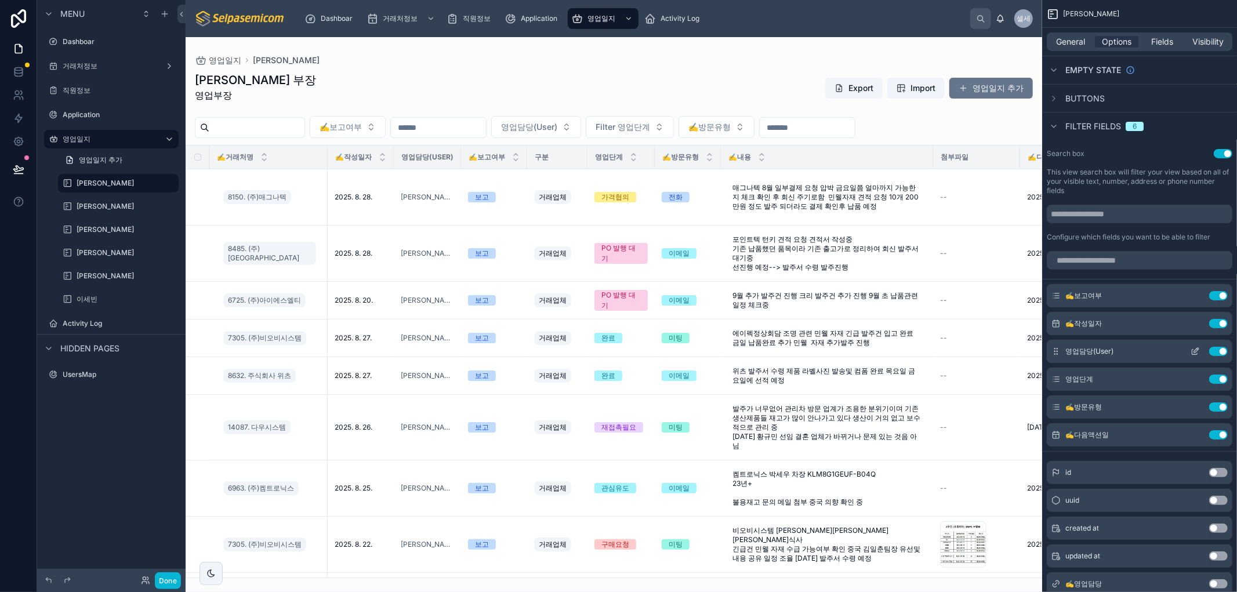
click at [1196, 349] on icon "scrollable content" at bounding box center [1195, 351] width 9 height 9
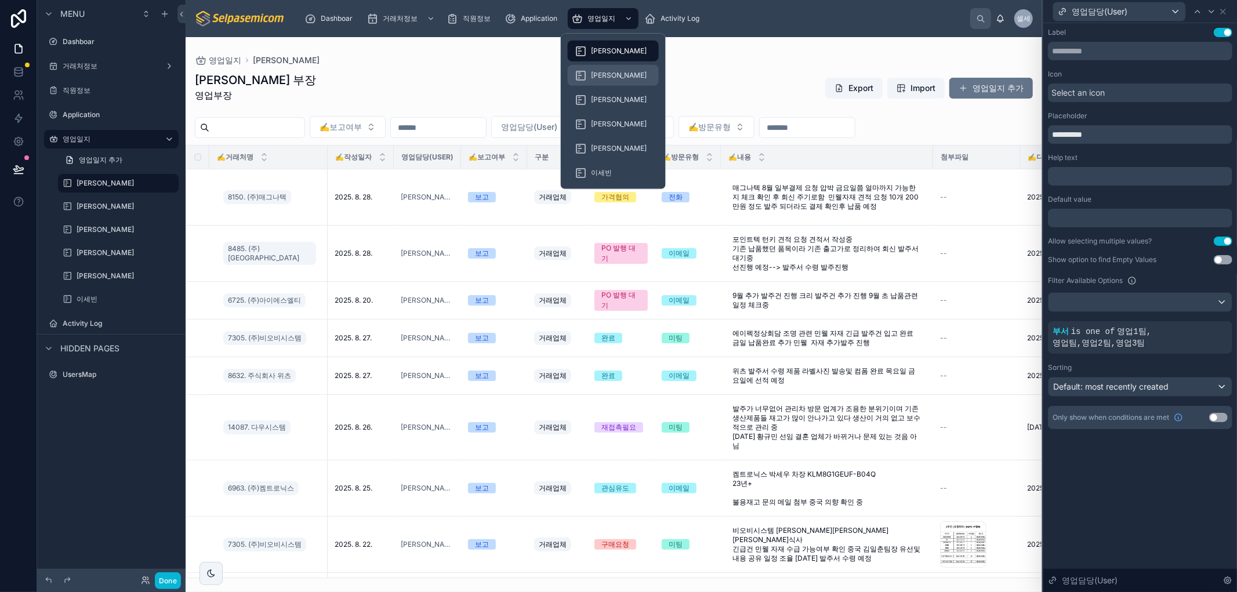
click at [601, 71] on span "[PERSON_NAME]" at bounding box center [619, 75] width 56 height 9
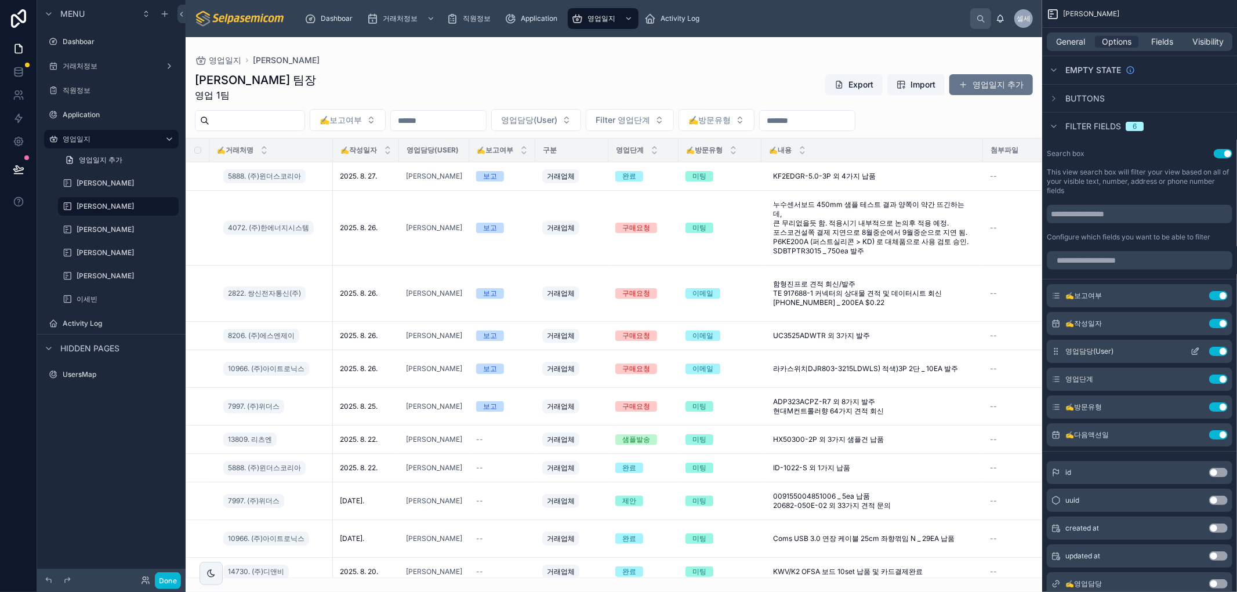
click at [1193, 352] on icon "scrollable content" at bounding box center [1195, 352] width 5 height 5
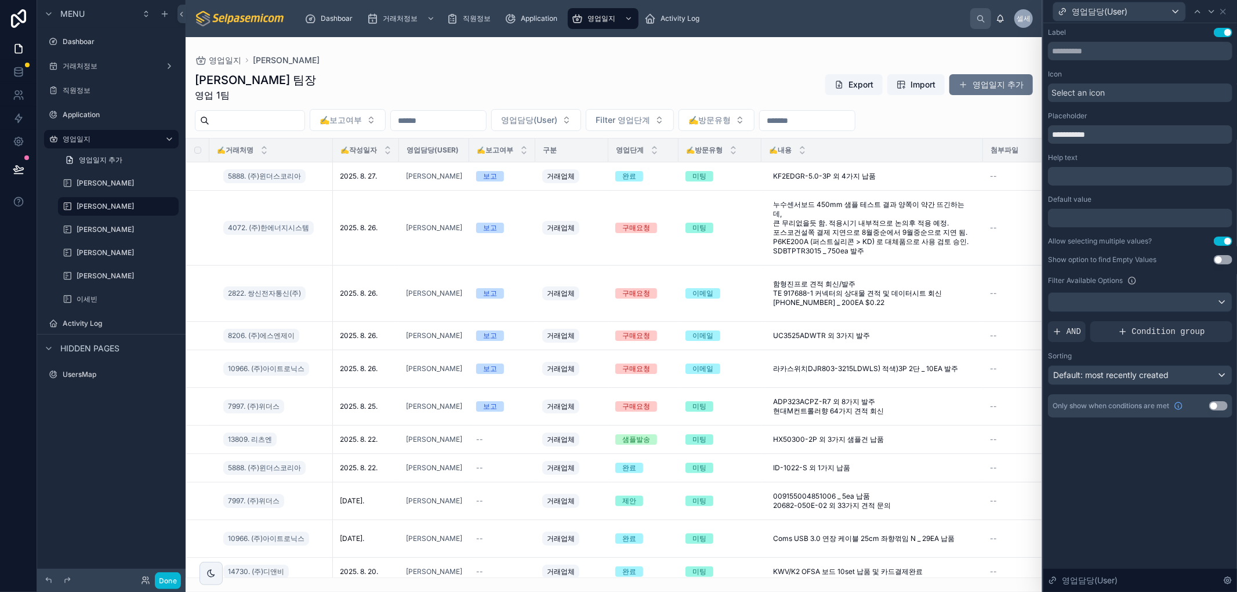
click at [739, 75] on div at bounding box center [614, 314] width 857 height 555
drag, startPoint x: 1161, startPoint y: 497, endPoint x: 1133, endPoint y: 520, distance: 36.2
click at [1157, 499] on div "**********" at bounding box center [1141, 307] width 194 height 569
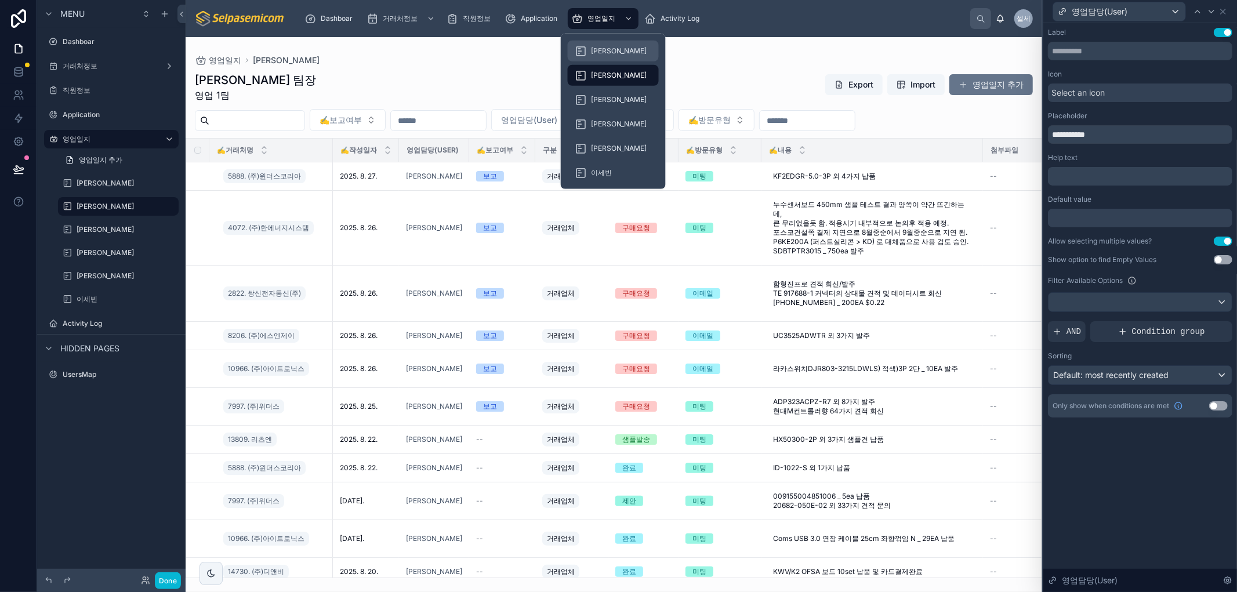
click at [604, 43] on div "[PERSON_NAME]" at bounding box center [613, 51] width 77 height 19
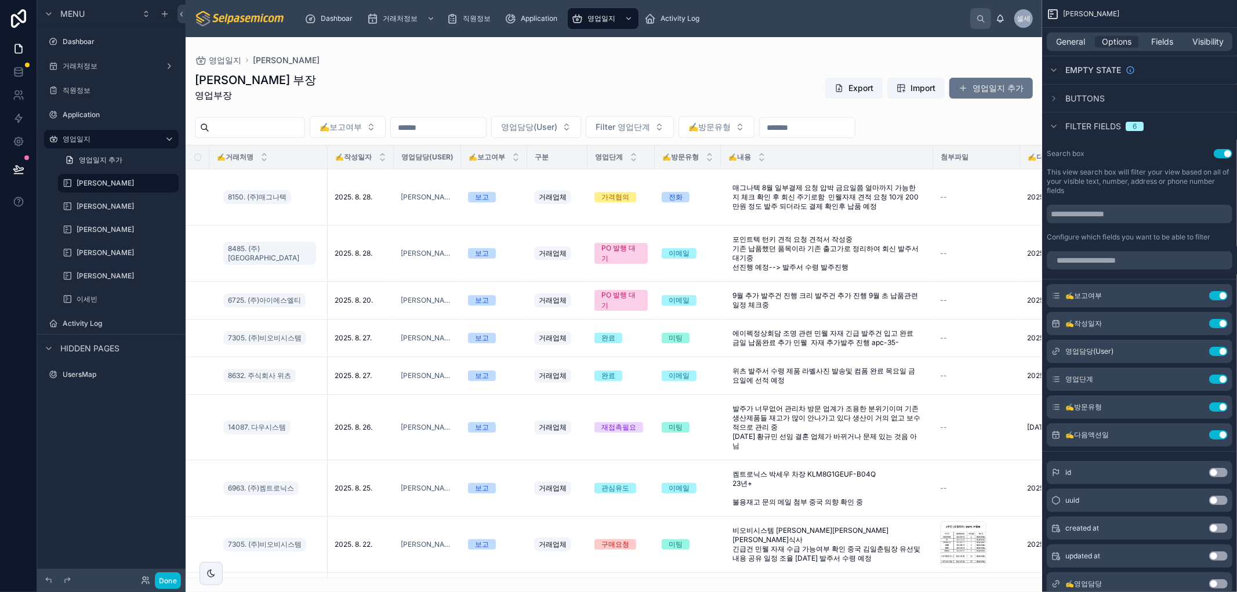
click at [582, 134] on div at bounding box center [614, 314] width 857 height 555
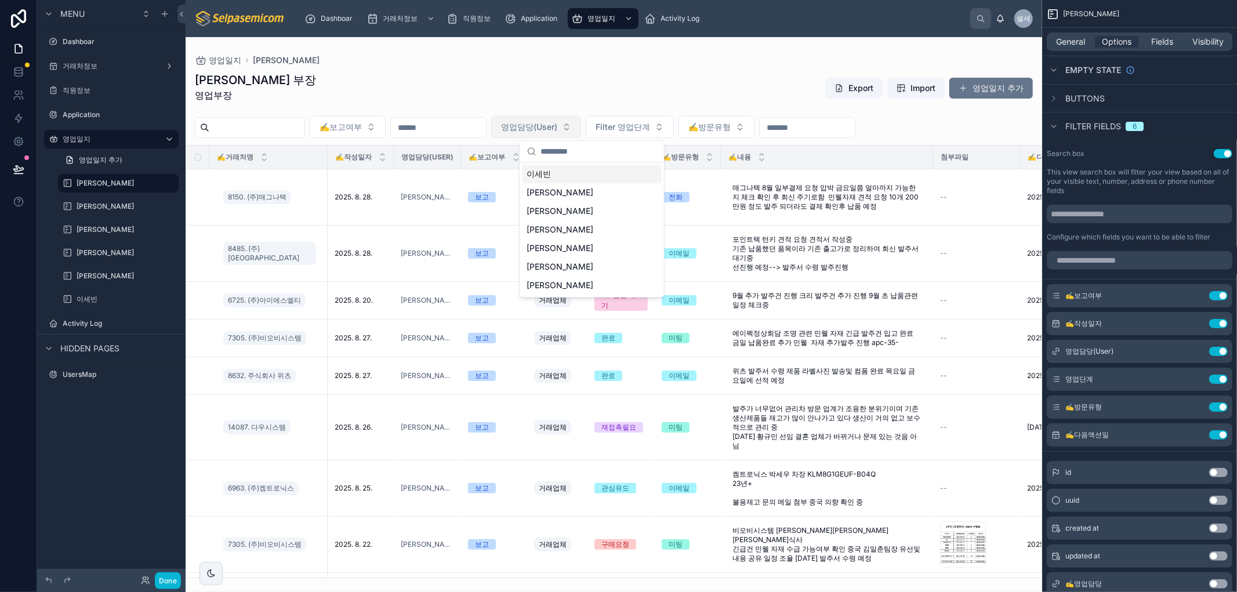
click at [557, 124] on span "영업담당(User)" at bounding box center [529, 127] width 56 height 12
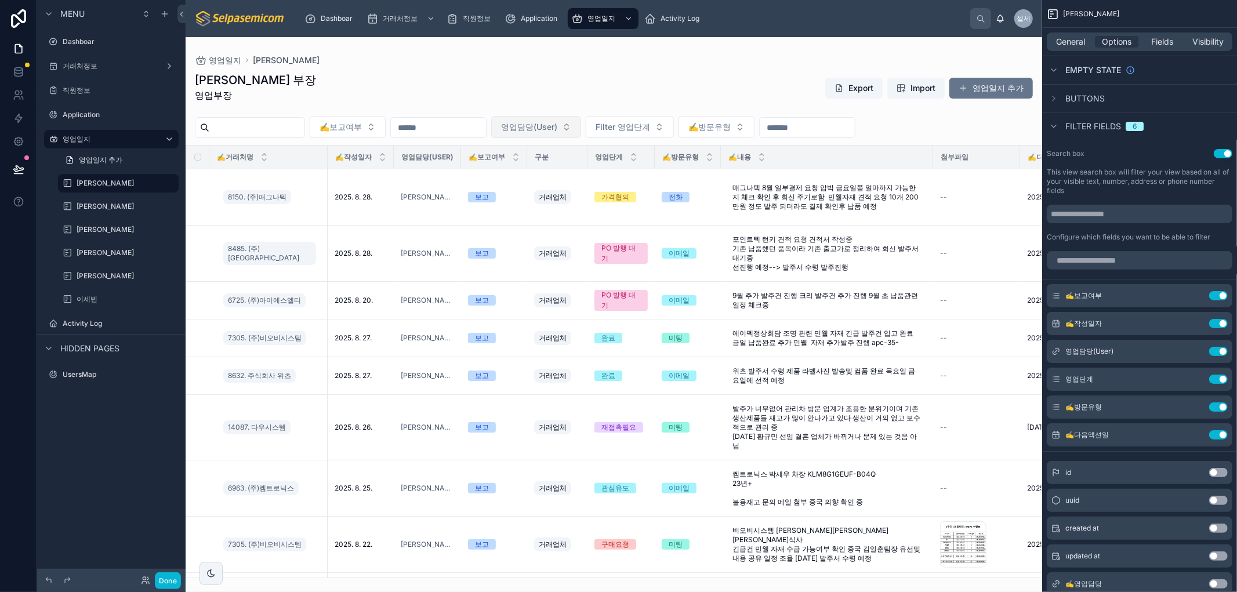
click at [557, 124] on span "영업담당(User)" at bounding box center [529, 127] width 56 height 12
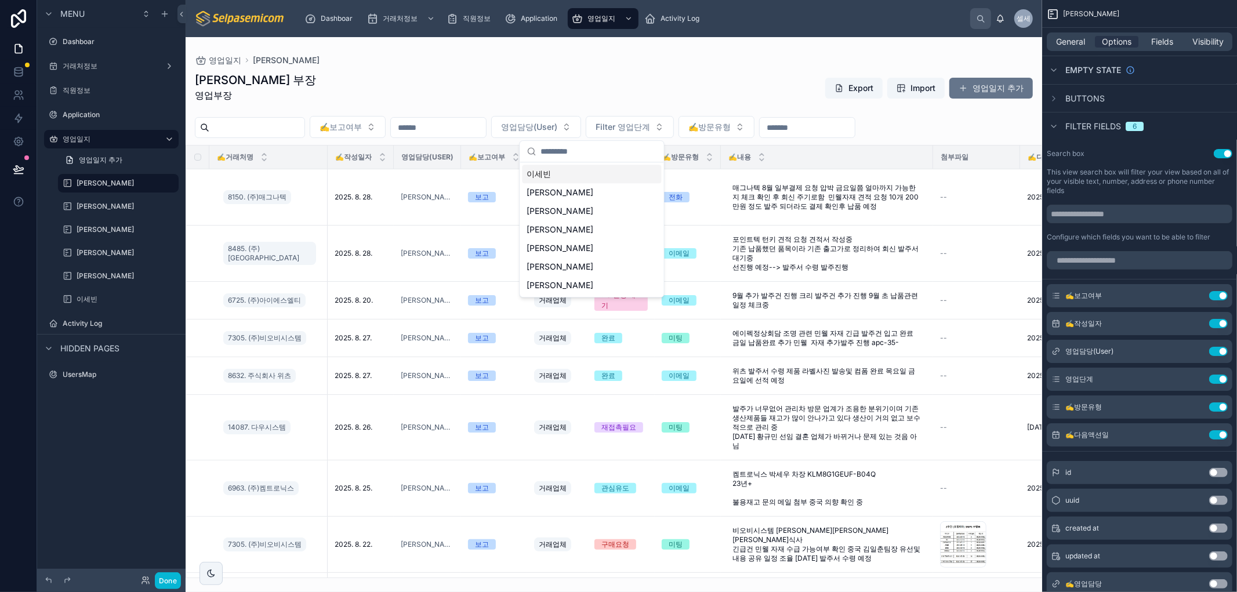
click at [600, 79] on div "허창윤 부장 영업부장 Export Import 영업일지 추가" at bounding box center [614, 90] width 838 height 37
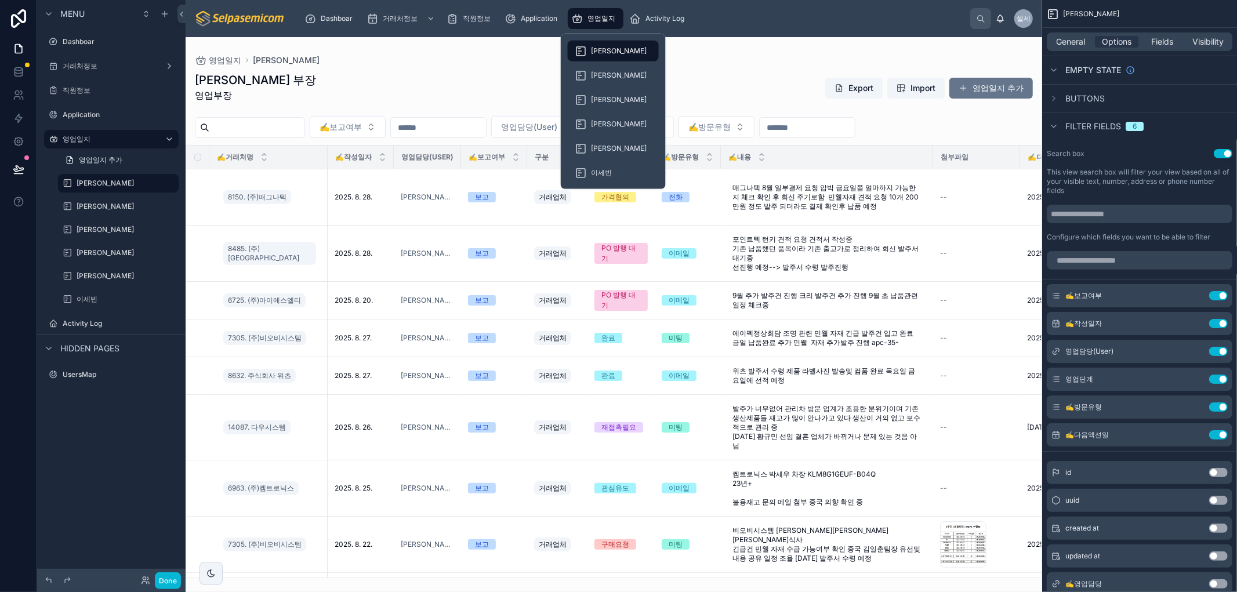
click at [596, 25] on div "영업일지" at bounding box center [595, 18] width 49 height 19
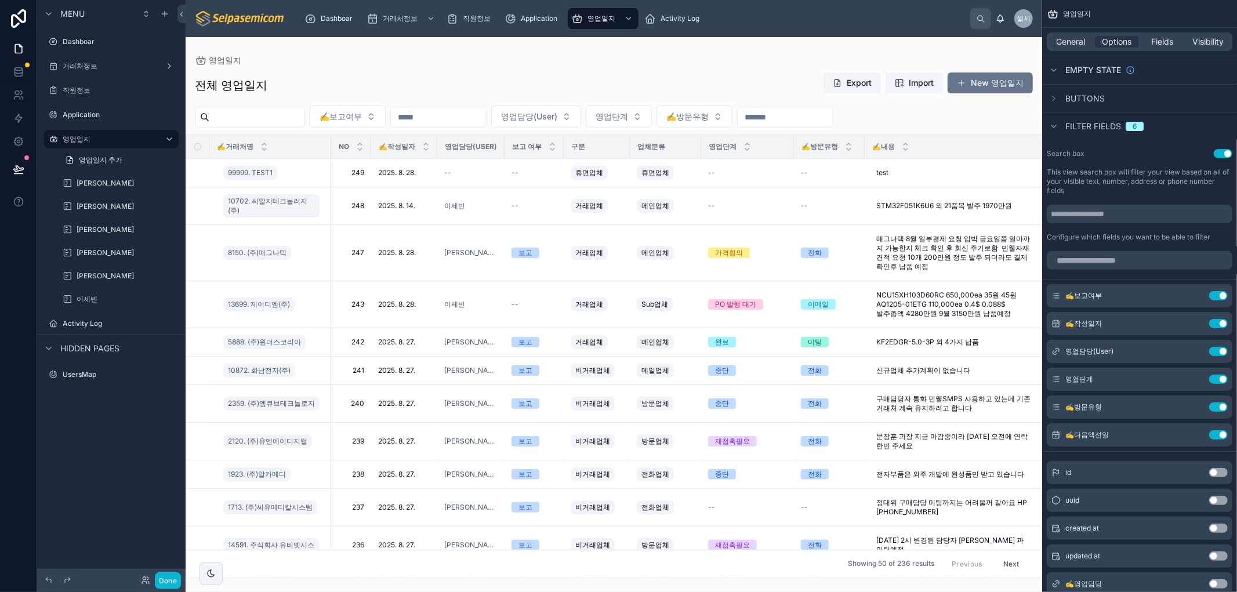
click at [557, 118] on div at bounding box center [614, 314] width 857 height 555
click at [557, 119] on span "영업담당(User)" at bounding box center [529, 117] width 56 height 12
drag, startPoint x: 646, startPoint y: 74, endPoint x: 1111, endPoint y: 280, distance: 509.3
click at [646, 74] on div "전체 영업일지 Export Import New 영업일지" at bounding box center [614, 85] width 838 height 27
click at [1196, 348] on icon "scrollable content" at bounding box center [1195, 351] width 9 height 9
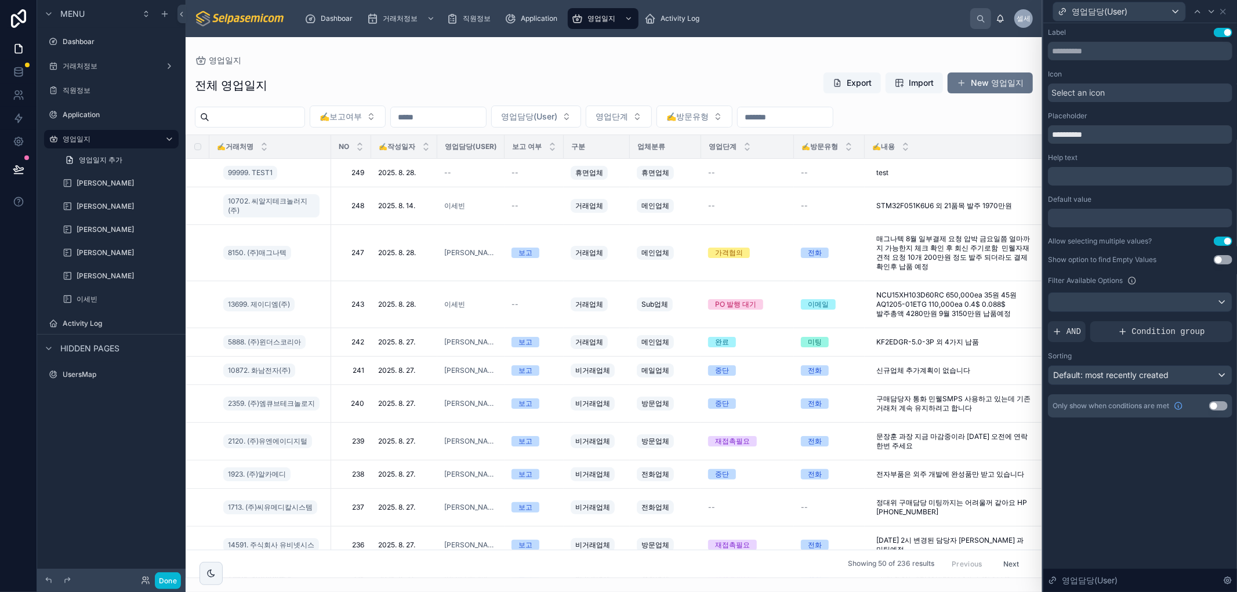
drag, startPoint x: 1064, startPoint y: 327, endPoint x: 1096, endPoint y: 292, distance: 47.2
click at [1064, 327] on div "AND" at bounding box center [1067, 331] width 38 height 21
click at [1204, 320] on icon at bounding box center [1203, 322] width 7 height 7
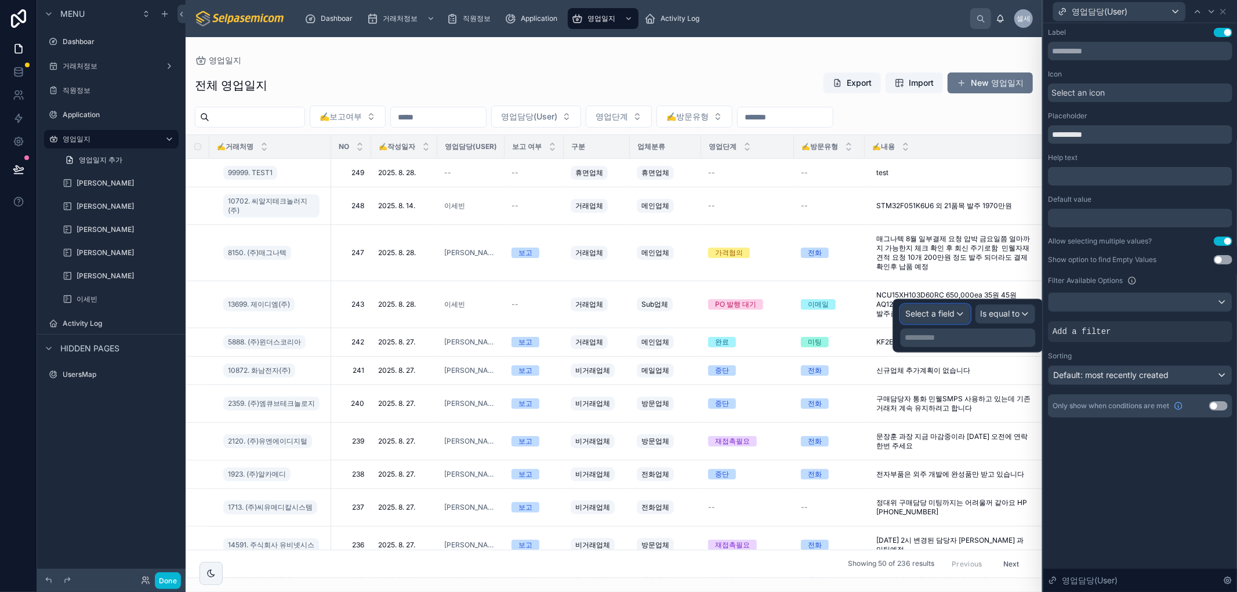
click at [939, 314] on span "Select a field" at bounding box center [930, 314] width 49 height 10
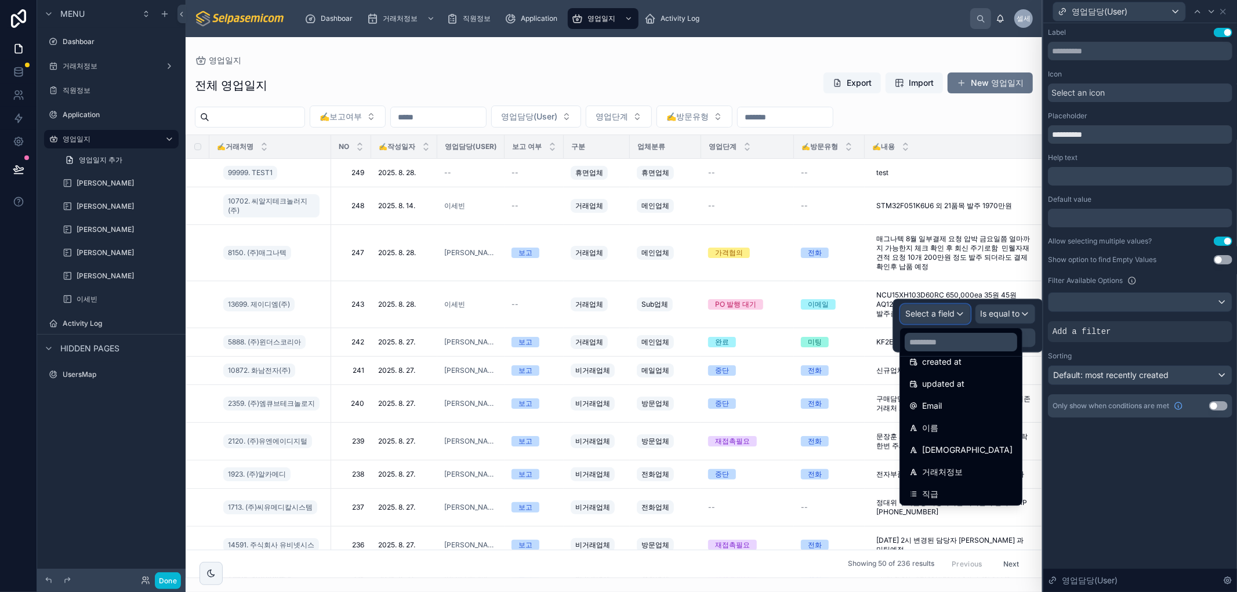
scroll to position [258, 0]
click at [960, 399] on div "부서" at bounding box center [961, 406] width 103 height 14
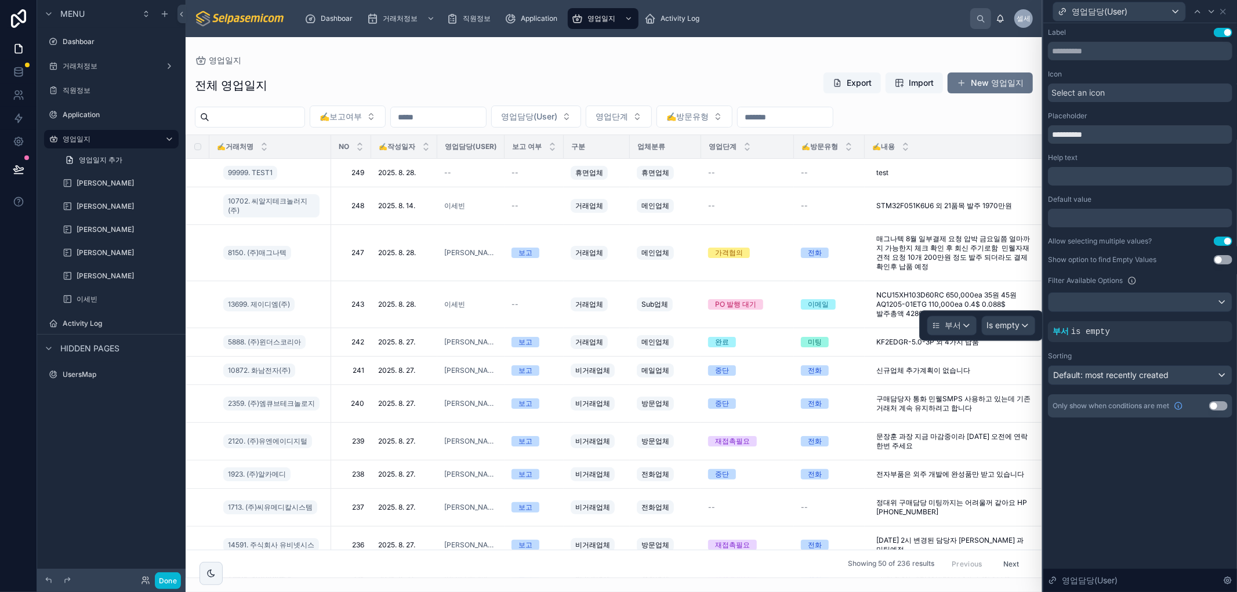
click at [1006, 314] on div "부서 Is empty" at bounding box center [982, 326] width 124 height 30
click at [1005, 322] on span "Is empty" at bounding box center [1003, 326] width 33 height 12
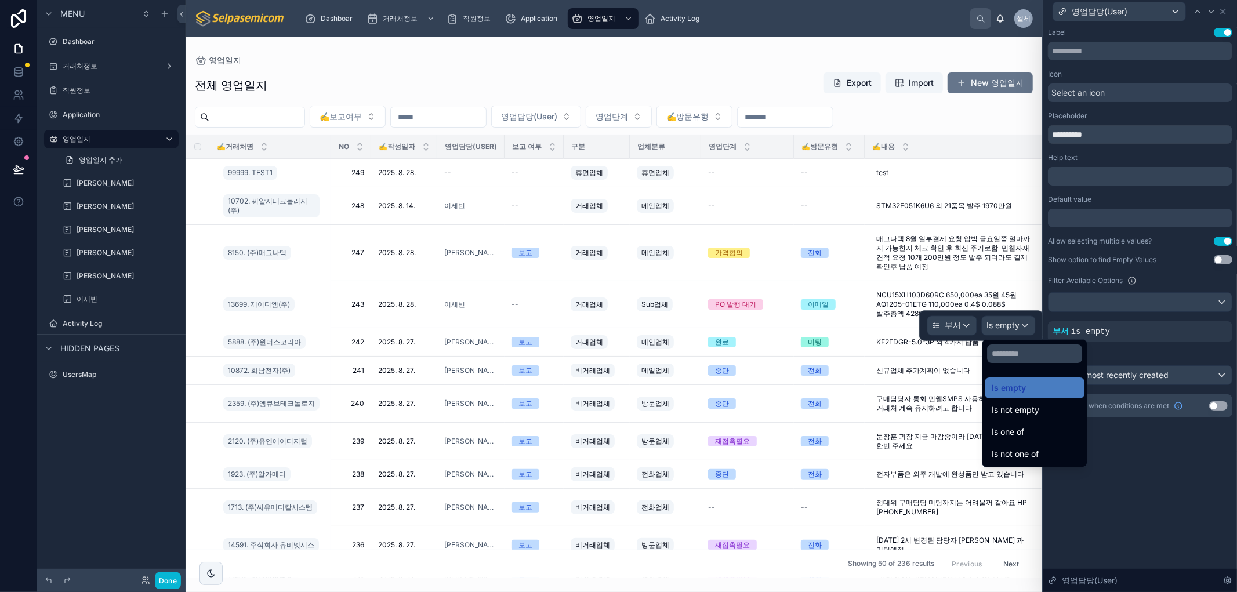
drag, startPoint x: 1035, startPoint y: 433, endPoint x: 959, endPoint y: 351, distance: 112.0
click at [1035, 433] on div "Is one of" at bounding box center [1035, 432] width 86 height 14
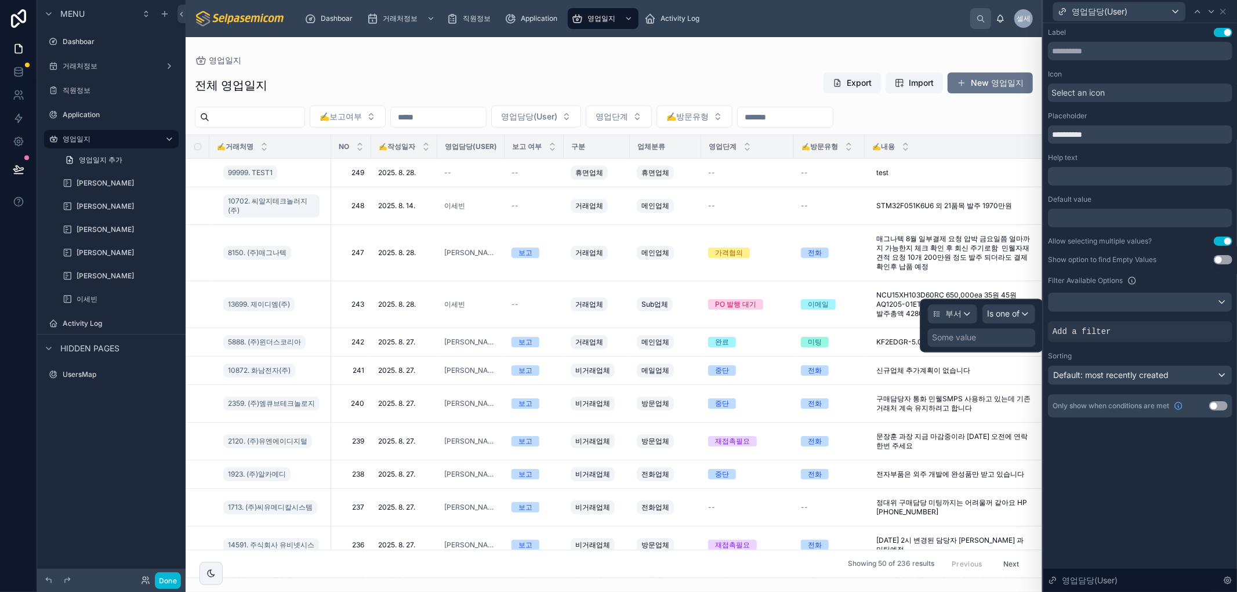
click at [952, 339] on div "Some value" at bounding box center [955, 338] width 44 height 12
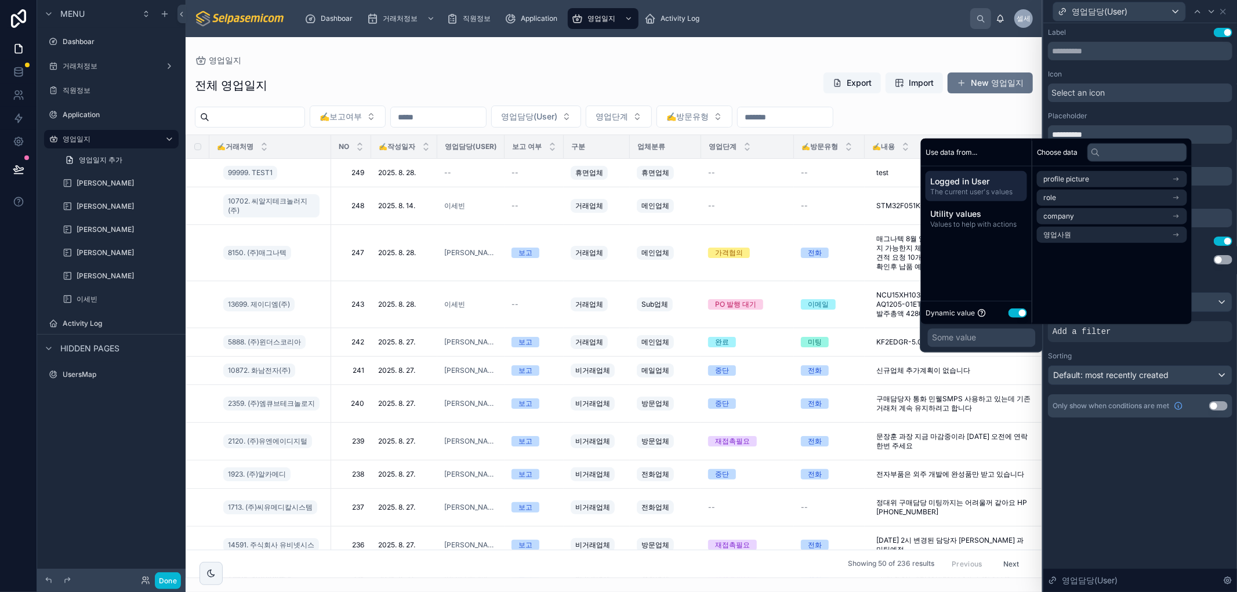
click at [1019, 320] on div "Dynamic value Use setting" at bounding box center [976, 312] width 111 height 23
click at [1017, 314] on button "Use setting" at bounding box center [1018, 312] width 19 height 9
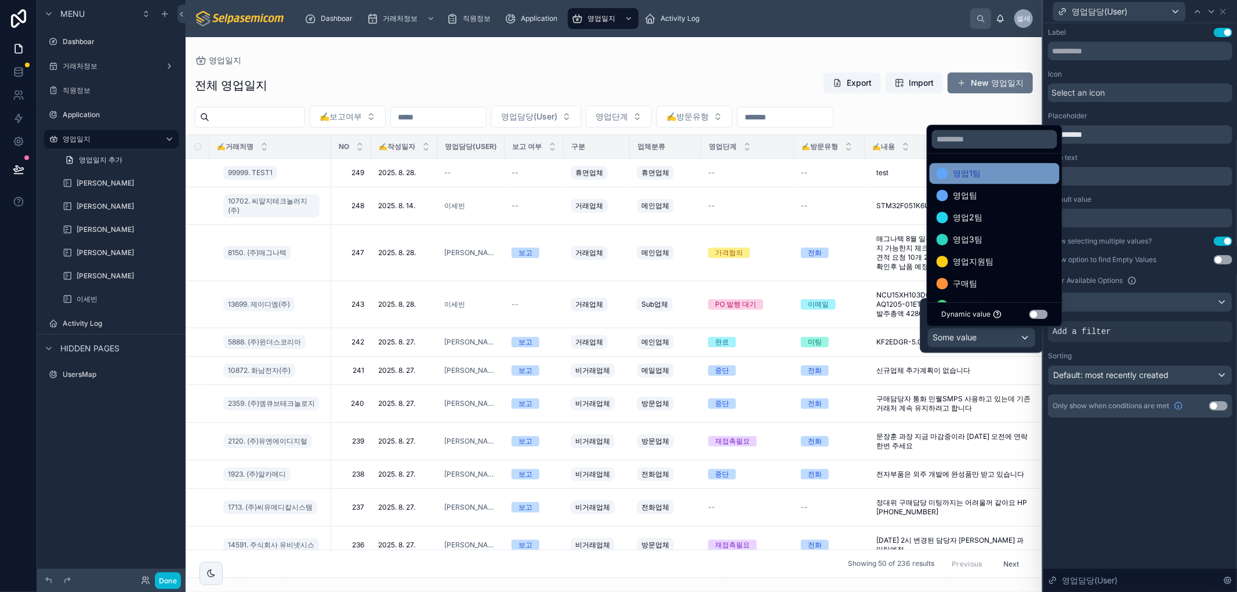
click at [954, 175] on span "영업1팀" at bounding box center [967, 173] width 28 height 14
click at [966, 175] on span "영업팀" at bounding box center [965, 173] width 24 height 14
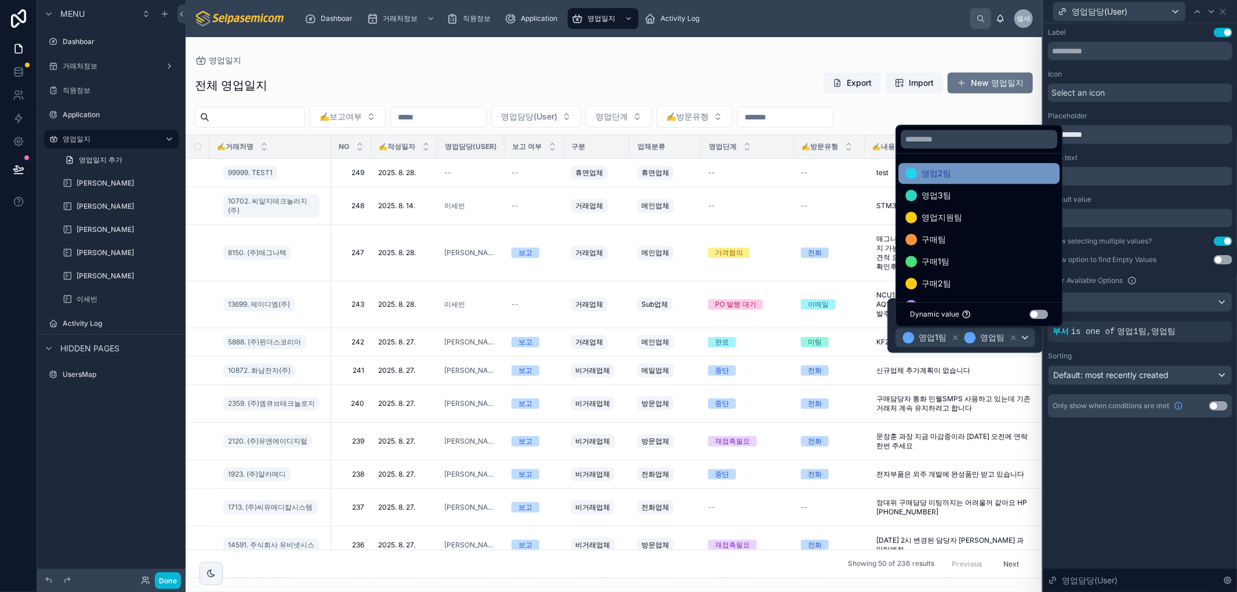
click at [965, 170] on div "영업2팀" at bounding box center [978, 173] width 147 height 14
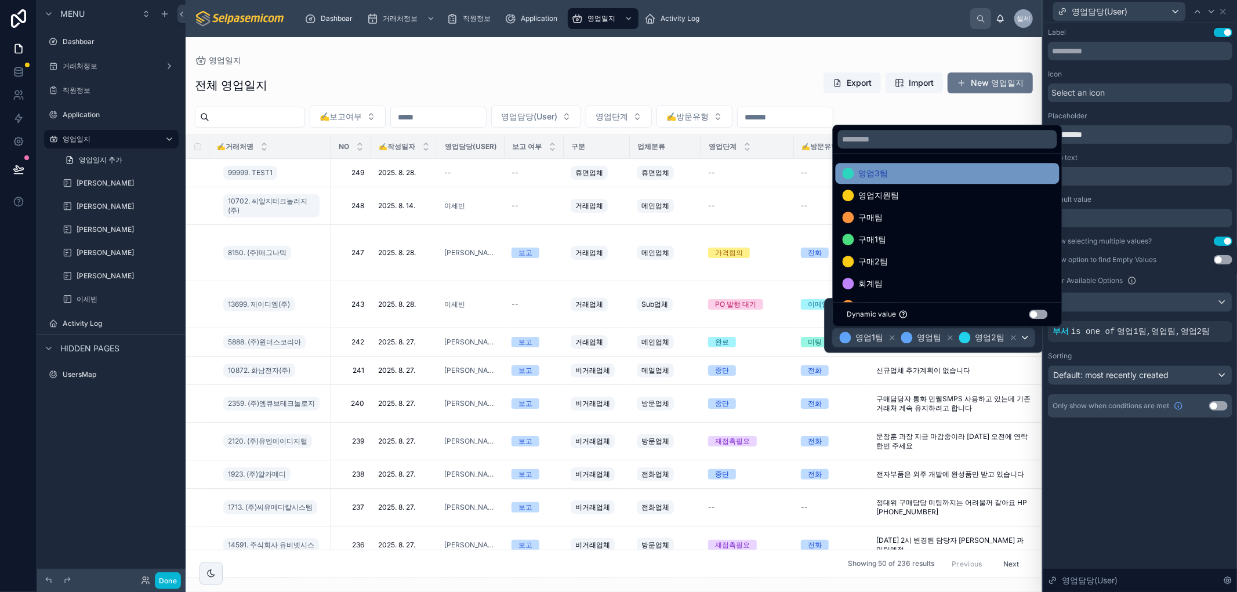
click at [1031, 172] on div "영업3팀" at bounding box center [948, 173] width 210 height 14
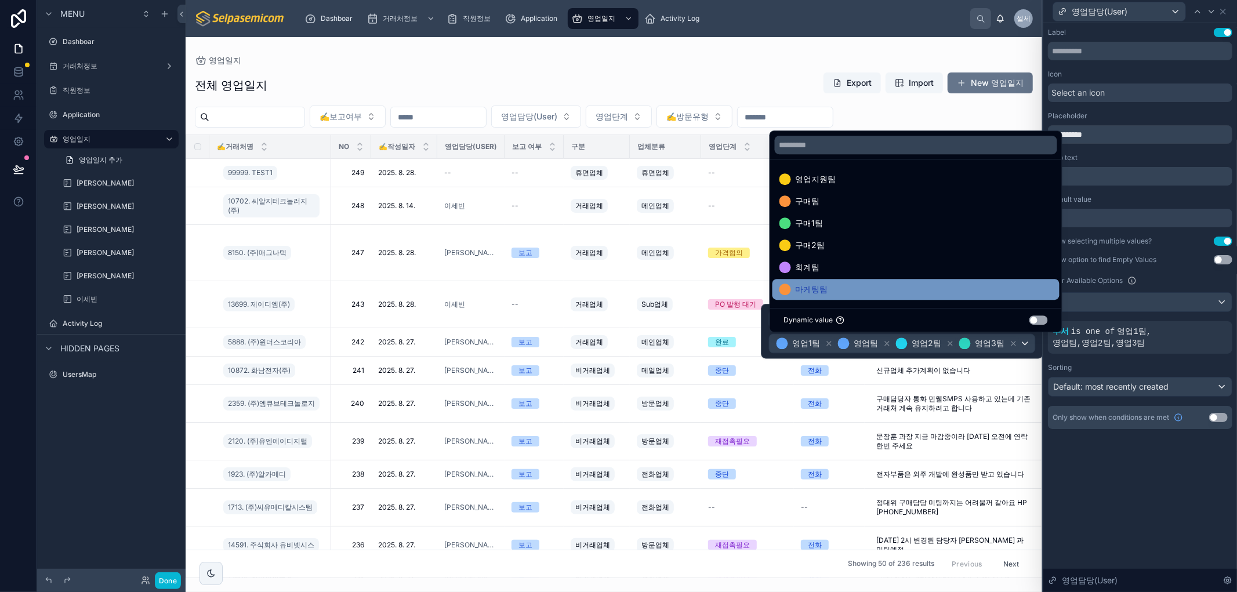
click at [834, 288] on div "마케팅팀" at bounding box center [916, 289] width 273 height 14
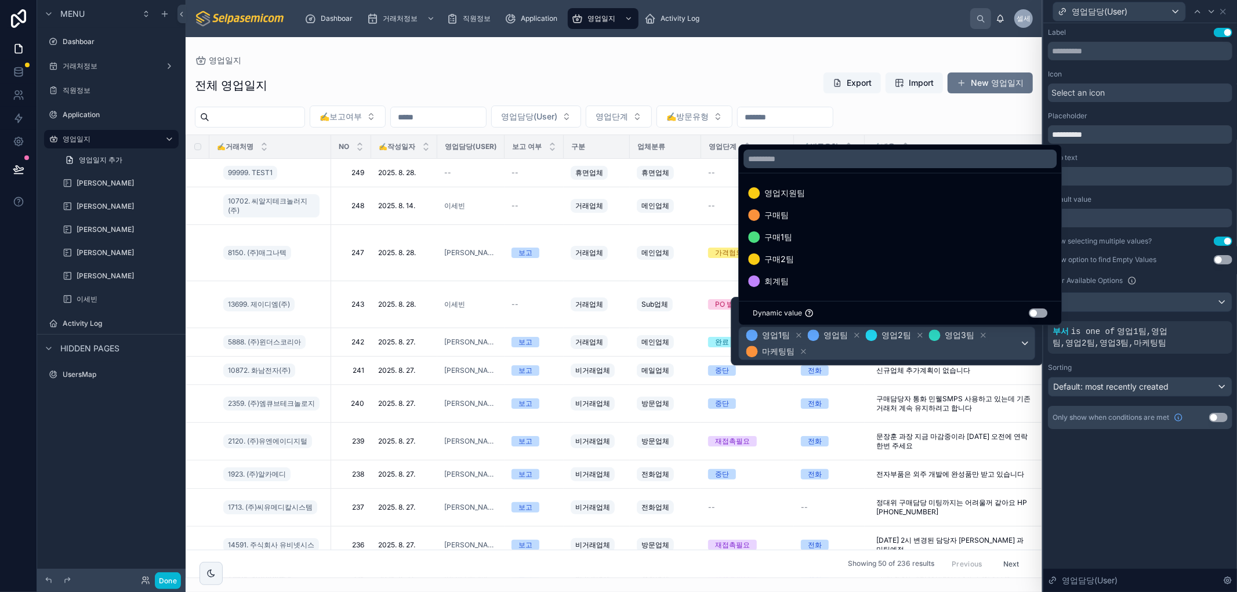
drag, startPoint x: 1149, startPoint y: 507, endPoint x: 1175, endPoint y: 516, distance: 27.7
click at [1149, 506] on div "**********" at bounding box center [1141, 307] width 194 height 569
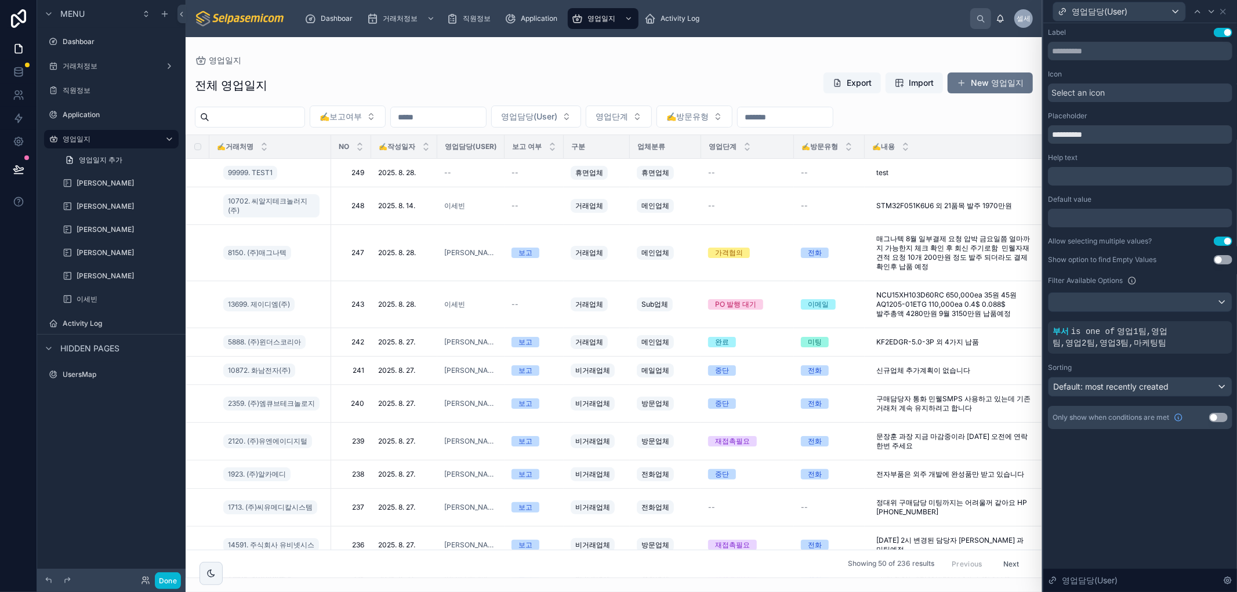
drag, startPoint x: 1076, startPoint y: 454, endPoint x: 1077, endPoint y: 460, distance: 5.9
click at [1075, 455] on div "**********" at bounding box center [1141, 240] width 194 height 434
click at [1087, 474] on div "**********" at bounding box center [1141, 307] width 194 height 569
click at [557, 113] on span "영업담당(User)" at bounding box center [529, 117] width 56 height 12
click at [559, 60] on div "영업일지" at bounding box center [614, 60] width 838 height 9
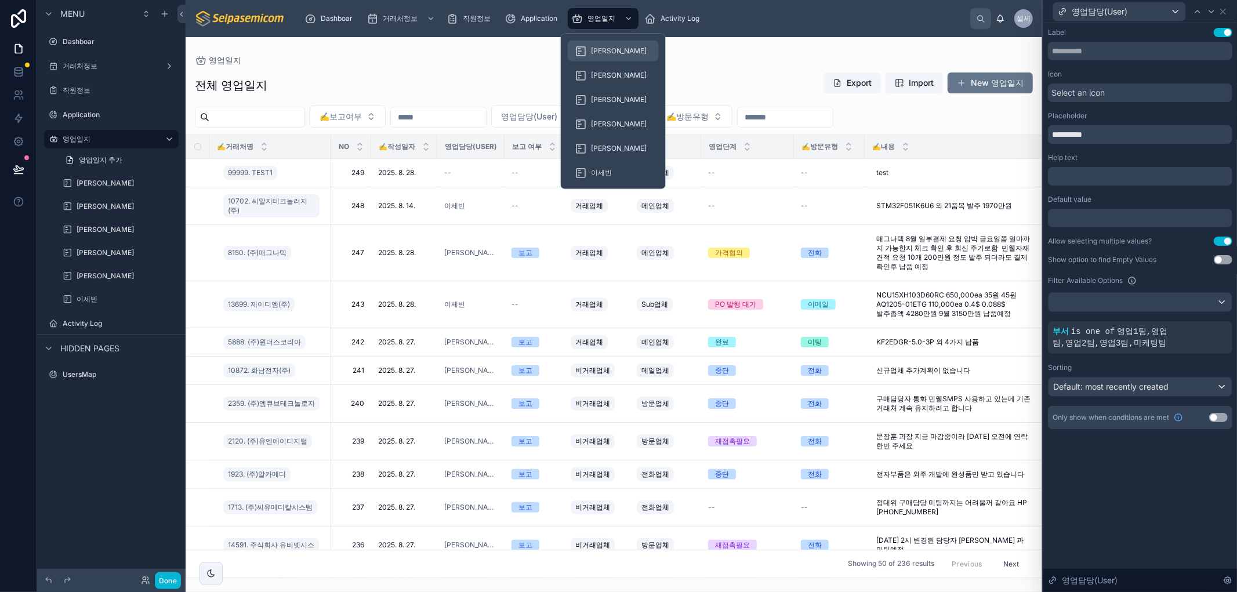
click at [610, 58] on div "[PERSON_NAME]" at bounding box center [613, 51] width 77 height 19
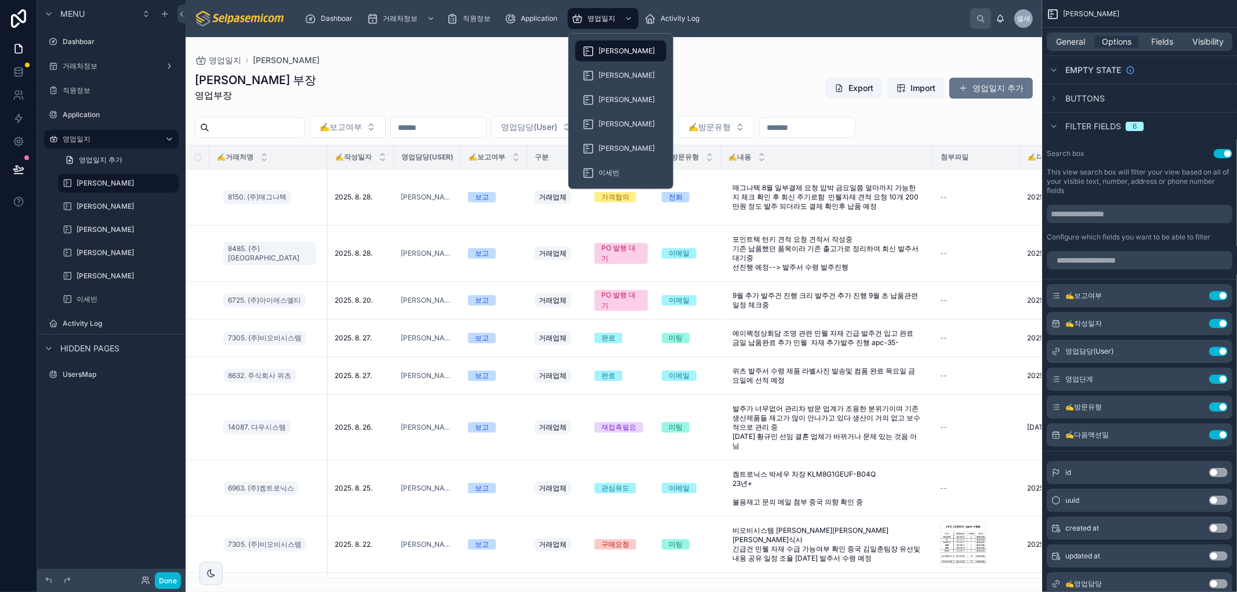
click at [699, 63] on div at bounding box center [614, 314] width 857 height 555
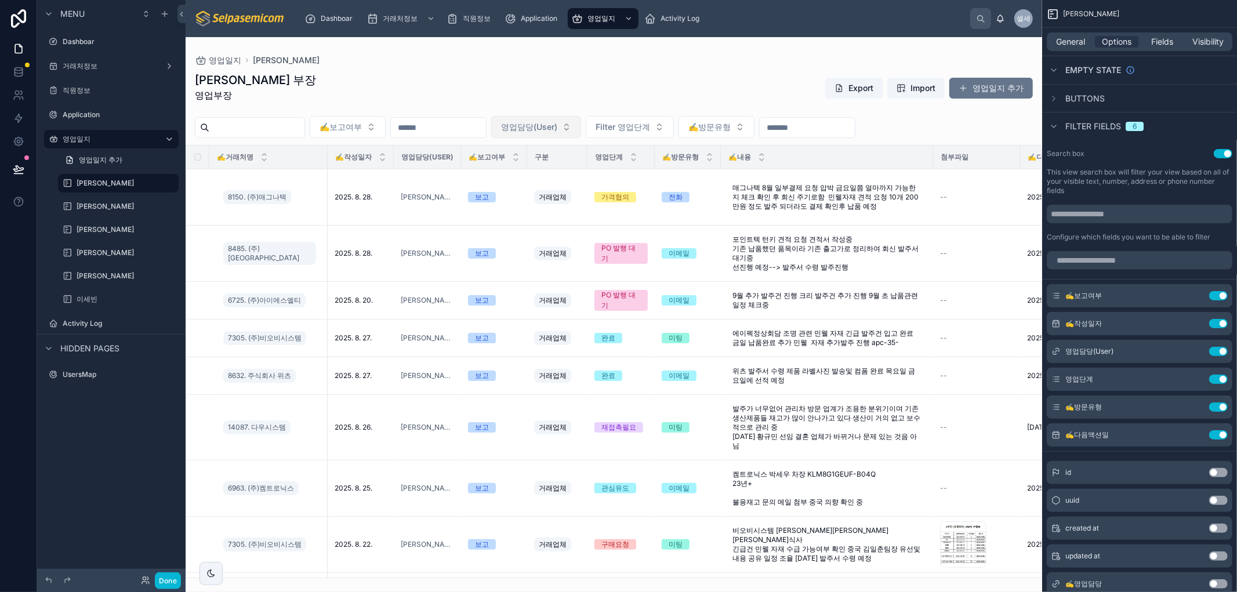
click at [557, 131] on span "영업담당(User)" at bounding box center [529, 127] width 56 height 12
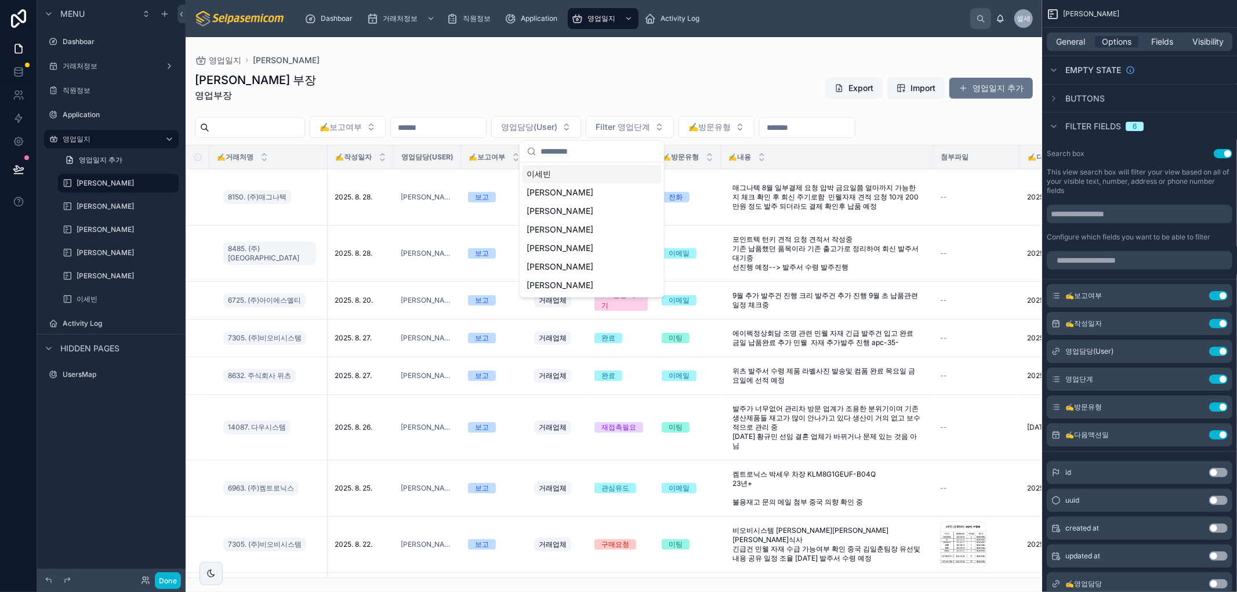
drag, startPoint x: 581, startPoint y: 71, endPoint x: 584, endPoint y: 42, distance: 29.2
click at [582, 64] on div "영업일지 허창윤 허창윤 부장 영업부장 Export Import 영업일지 추가 ✍️보고여부 영업담당(User) Filter 영업단계 ✍️방문유형…" at bounding box center [614, 307] width 857 height 541
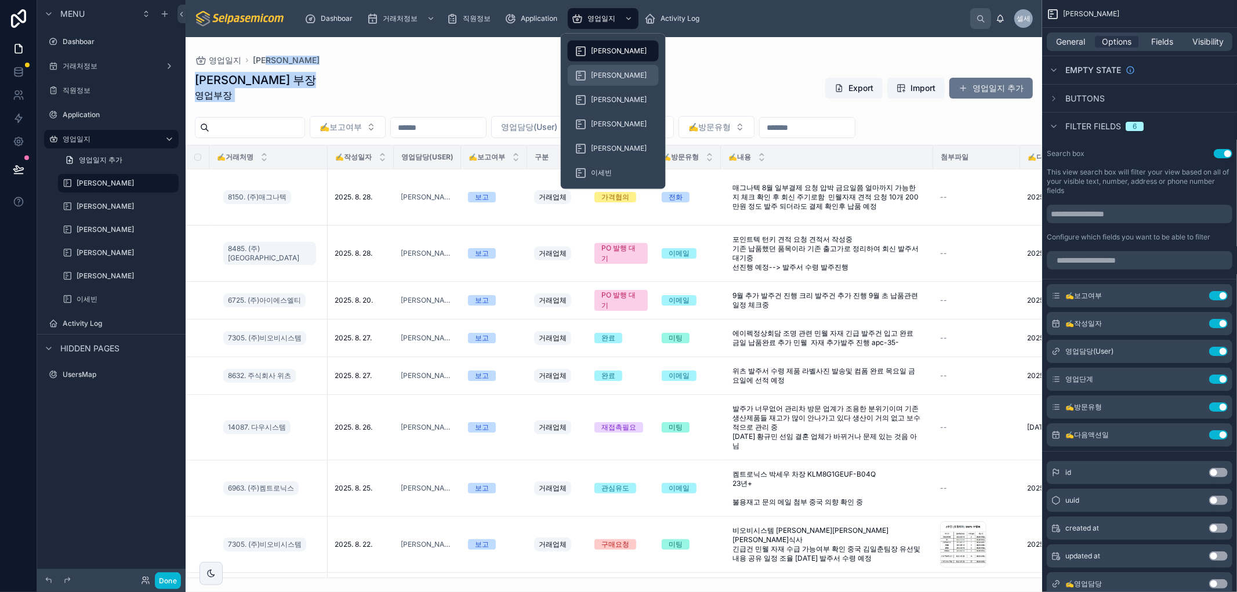
click at [609, 83] on div "[PERSON_NAME]" at bounding box center [613, 75] width 77 height 19
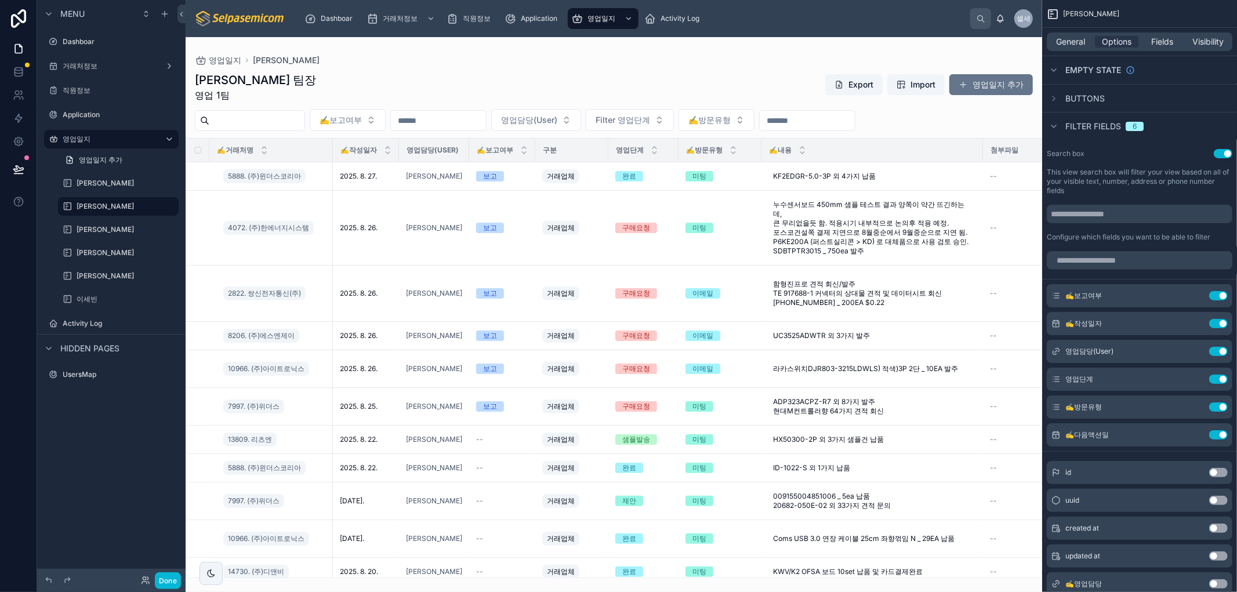
click at [553, 118] on div at bounding box center [614, 314] width 857 height 555
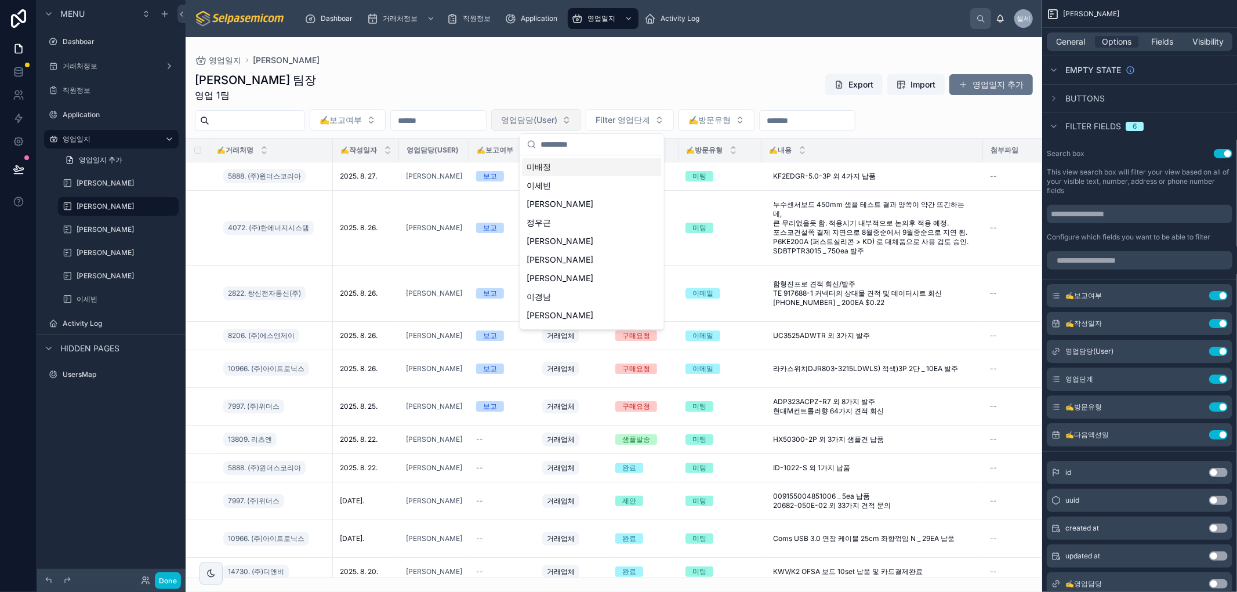
click at [581, 130] on button "영업담당(User)" at bounding box center [536, 120] width 90 height 22
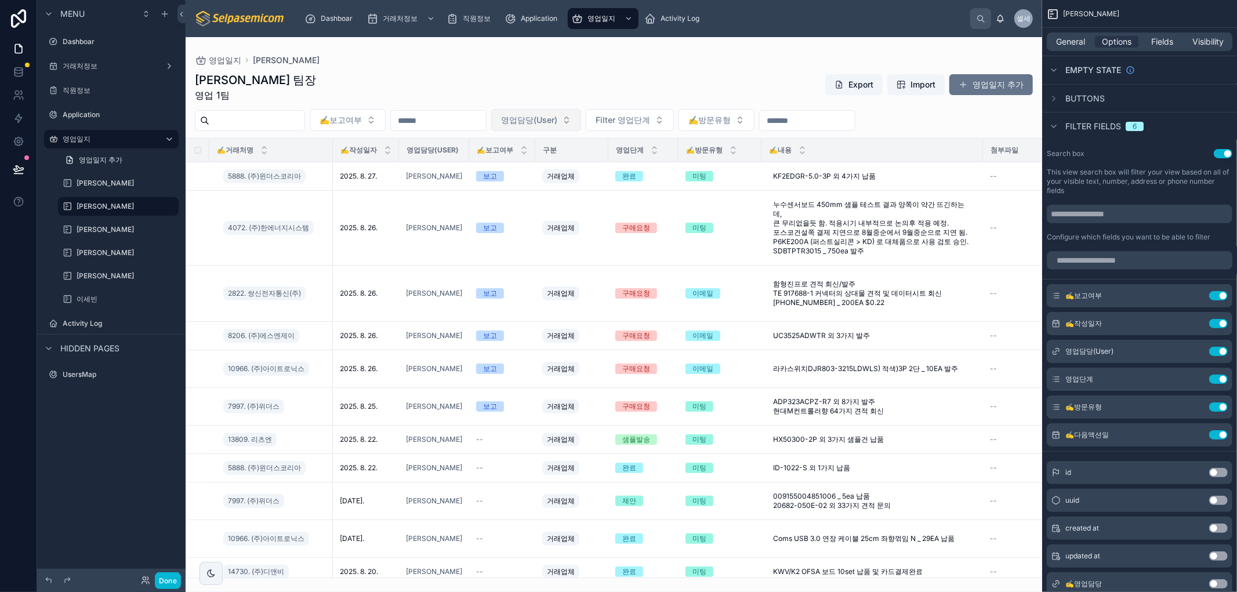
click at [557, 125] on span "영업담당(User)" at bounding box center [529, 120] width 56 height 12
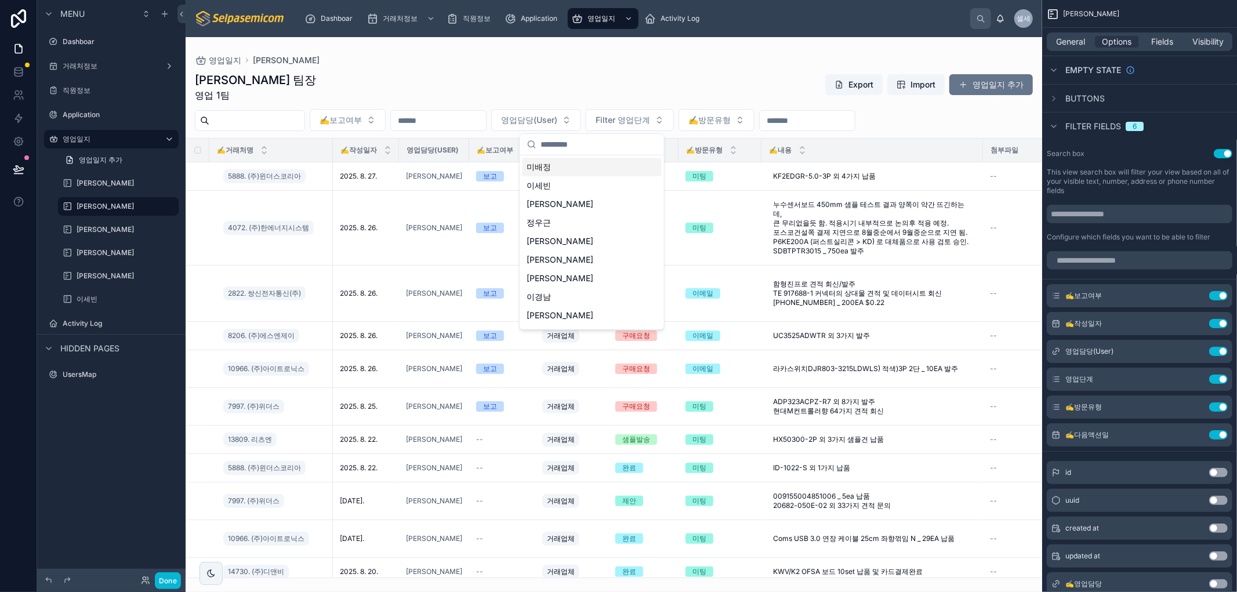
click at [646, 77] on div "김춘래 팀장 영업 1팀 Export Import 영업일지 추가" at bounding box center [614, 87] width 838 height 30
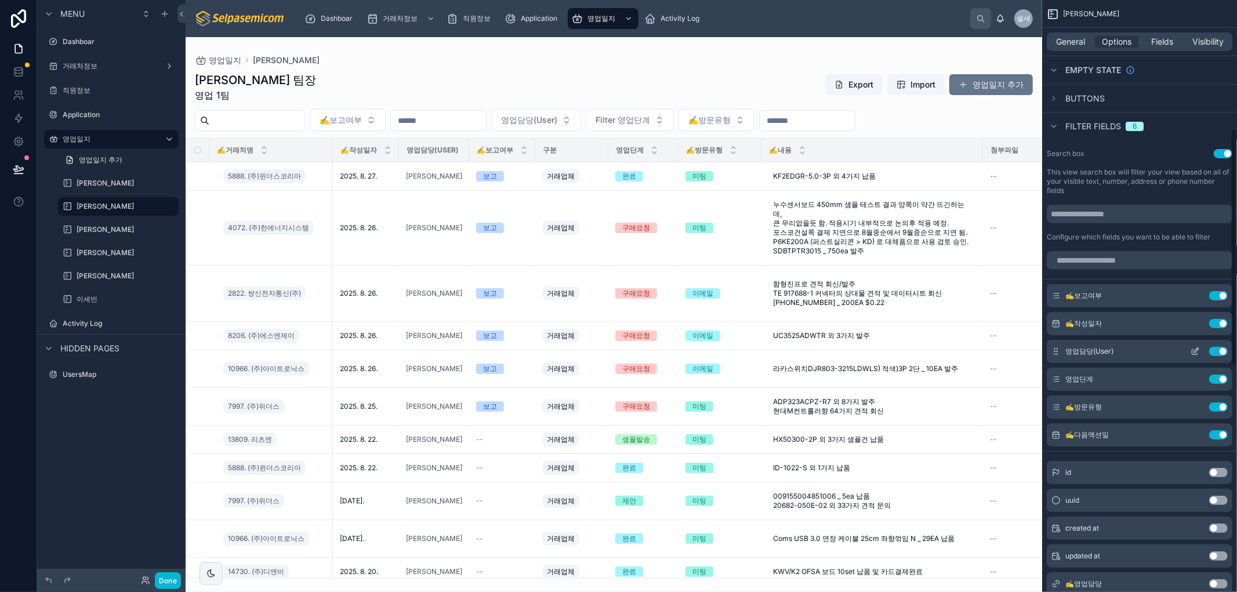
click at [1196, 352] on icon "scrollable content" at bounding box center [1195, 351] width 9 height 9
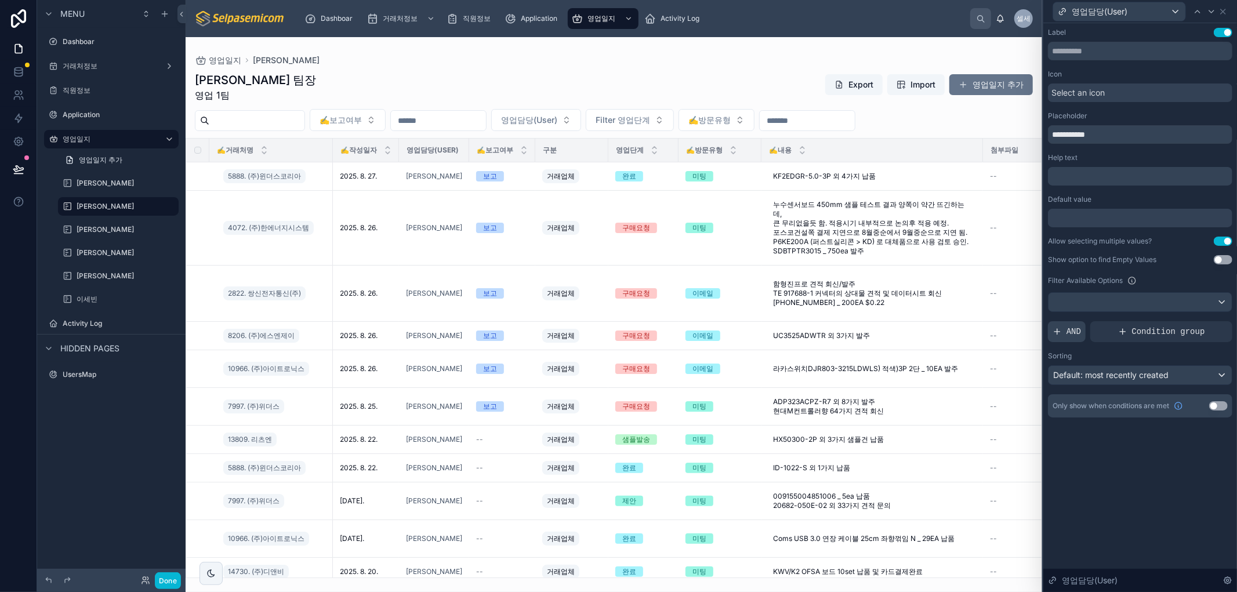
click at [1064, 328] on div "AND" at bounding box center [1067, 331] width 38 height 21
click at [1202, 324] on icon at bounding box center [1203, 322] width 7 height 7
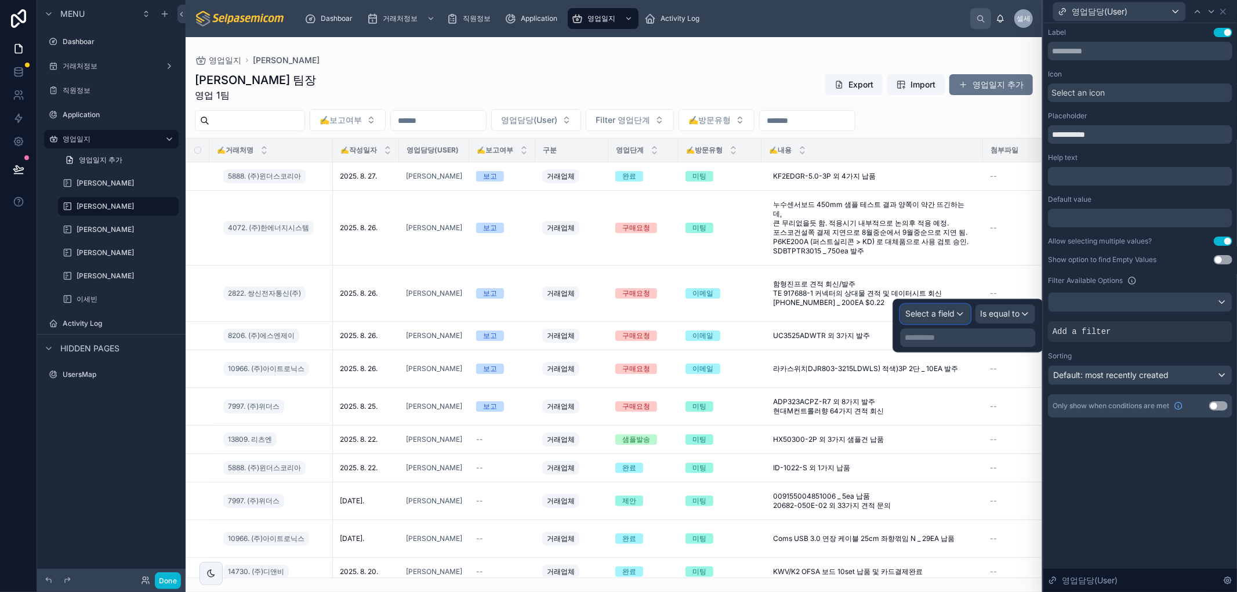
click at [970, 320] on div "Select a field" at bounding box center [935, 314] width 69 height 19
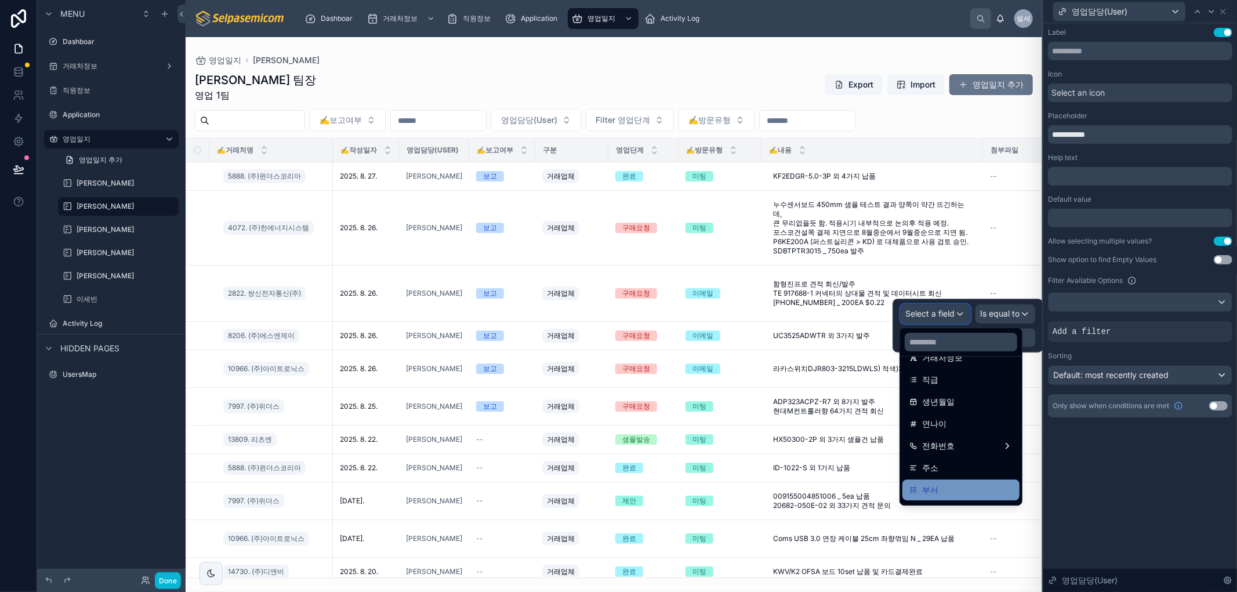
scroll to position [193, 0]
drag, startPoint x: 948, startPoint y: 461, endPoint x: 1001, endPoint y: 314, distance: 156.0
click at [948, 462] on div "부서" at bounding box center [961, 469] width 117 height 21
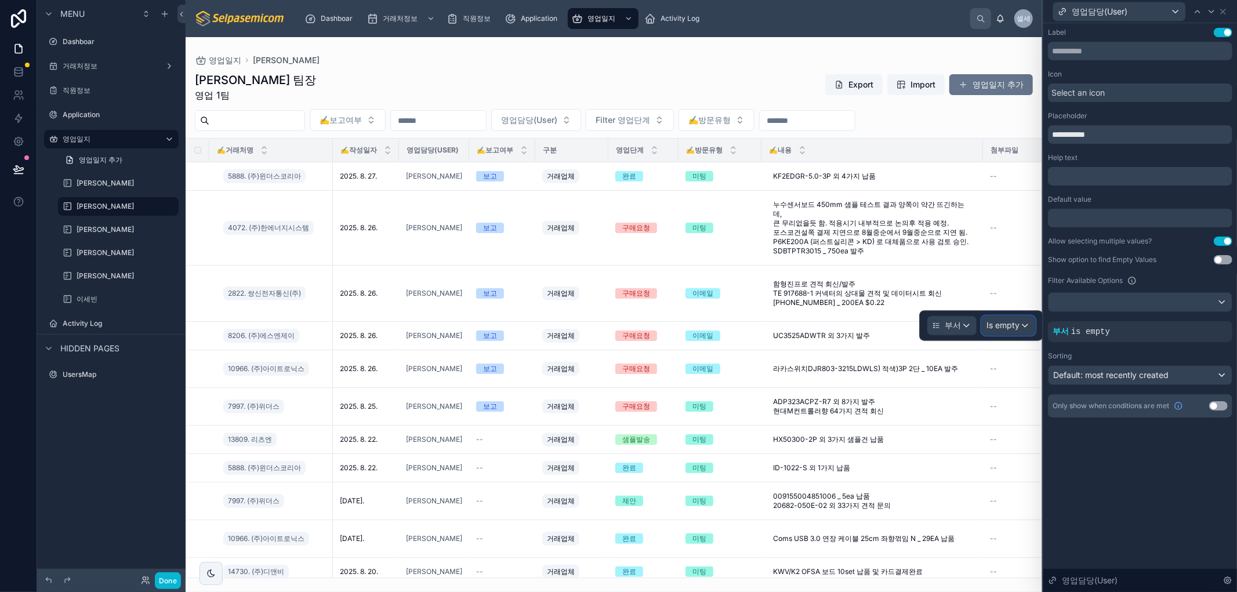
click at [1001, 322] on span "Is empty" at bounding box center [1003, 326] width 33 height 12
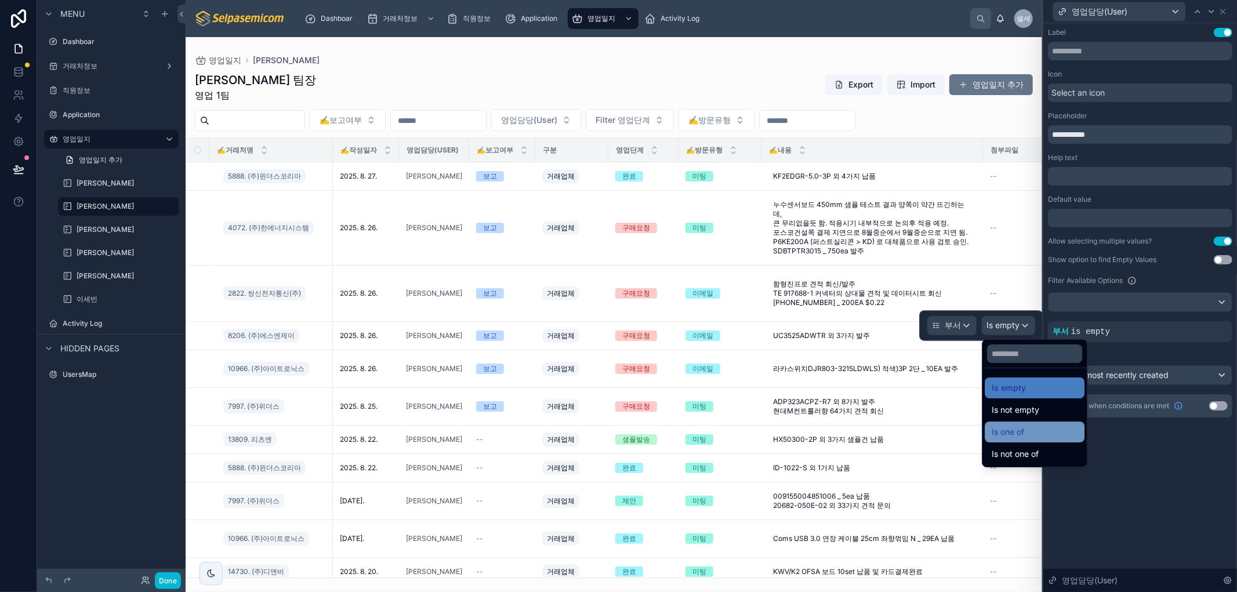
click at [1029, 426] on div "Is one of" at bounding box center [1035, 432] width 86 height 14
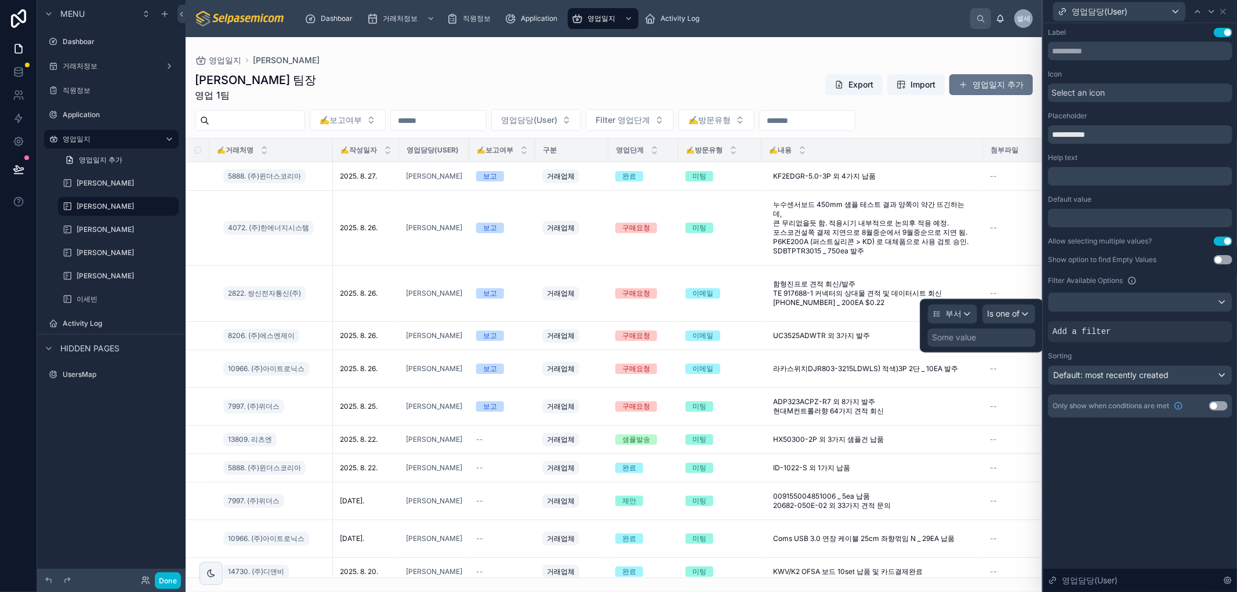
click at [956, 339] on div "Some value" at bounding box center [955, 338] width 44 height 12
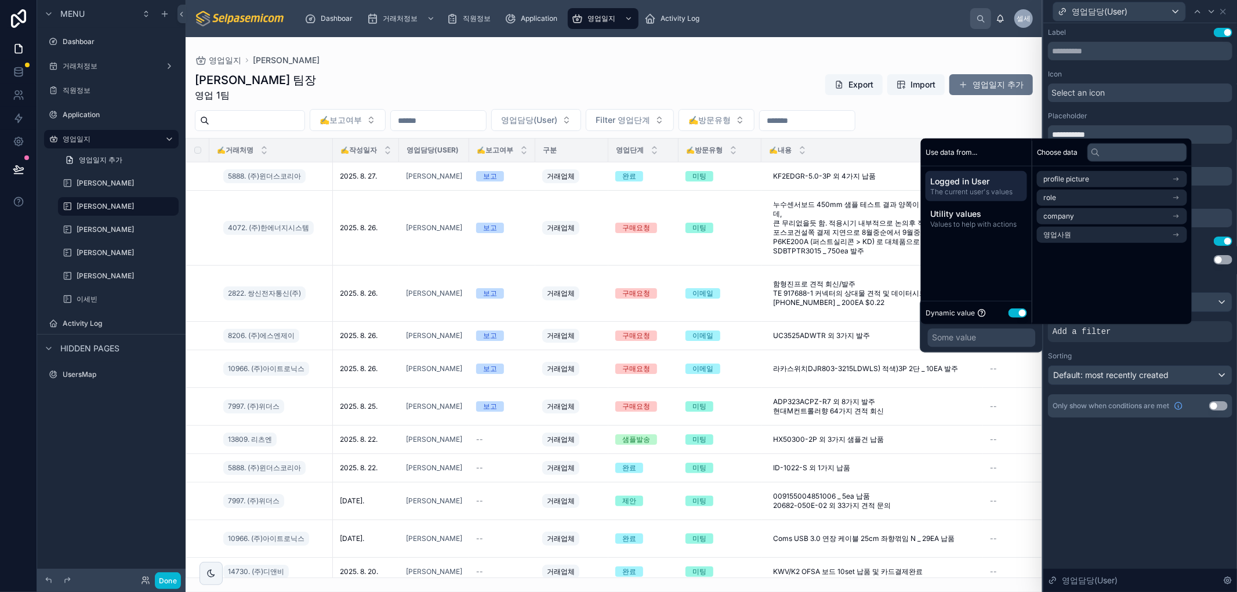
click at [1006, 311] on div "Dynamic value Use setting" at bounding box center [977, 312] width 102 height 13
click at [1010, 313] on button "Use setting" at bounding box center [1018, 312] width 19 height 9
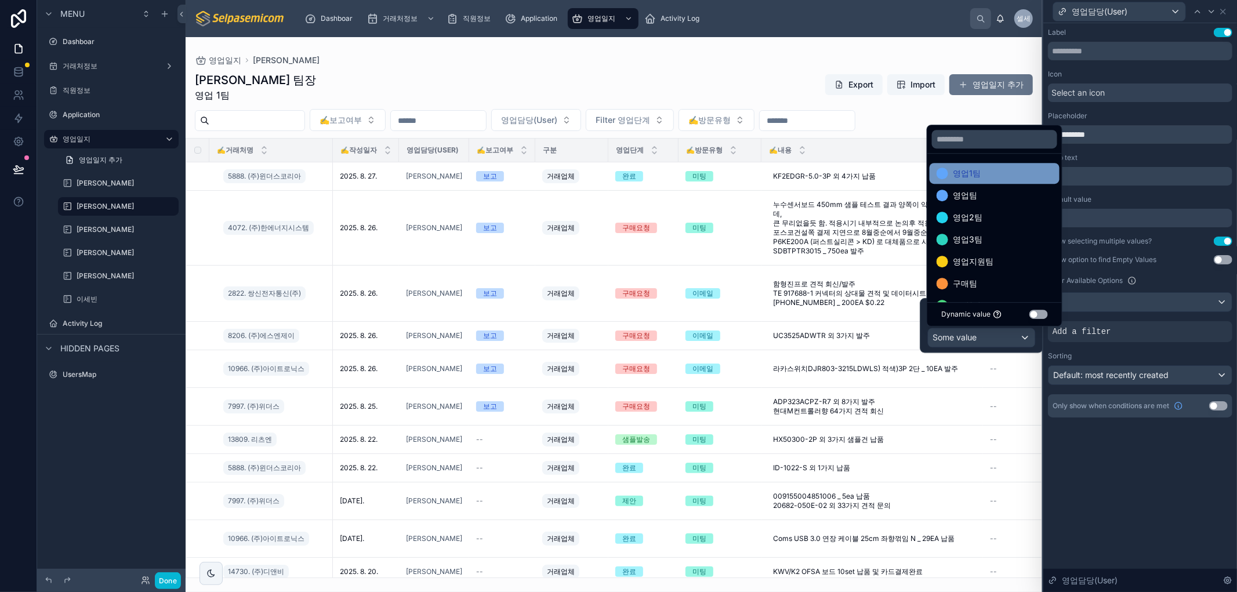
click at [964, 176] on span "영업1팀" at bounding box center [967, 173] width 28 height 14
click at [972, 183] on div "영업팀" at bounding box center [995, 173] width 130 height 21
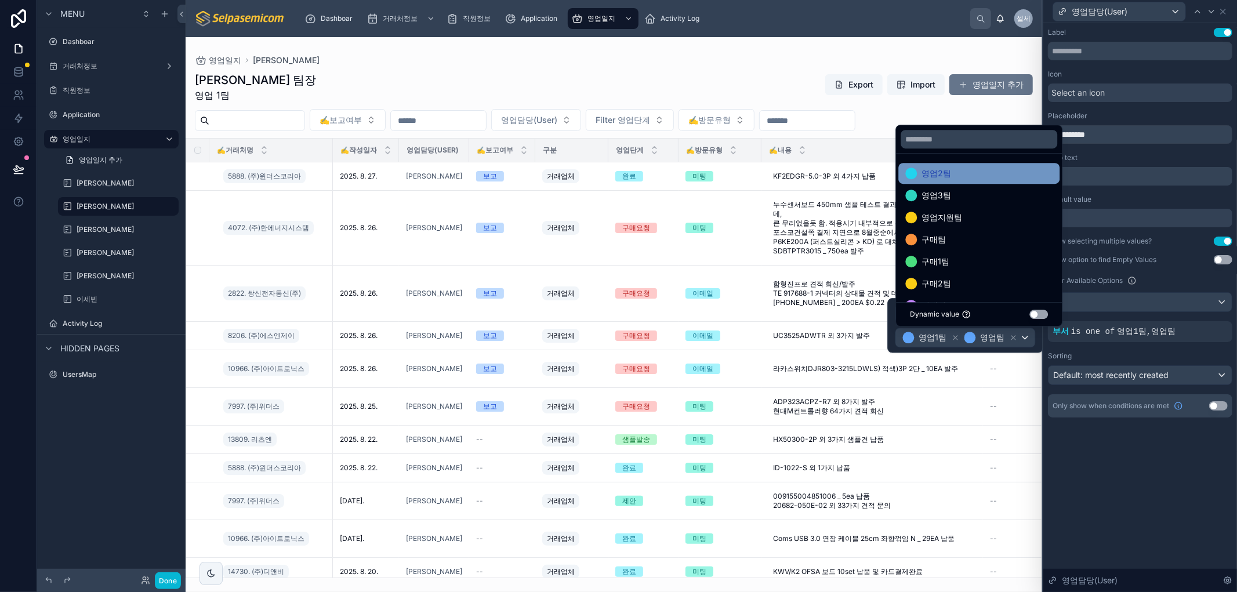
click at [977, 180] on div "영업2팀" at bounding box center [979, 173] width 161 height 21
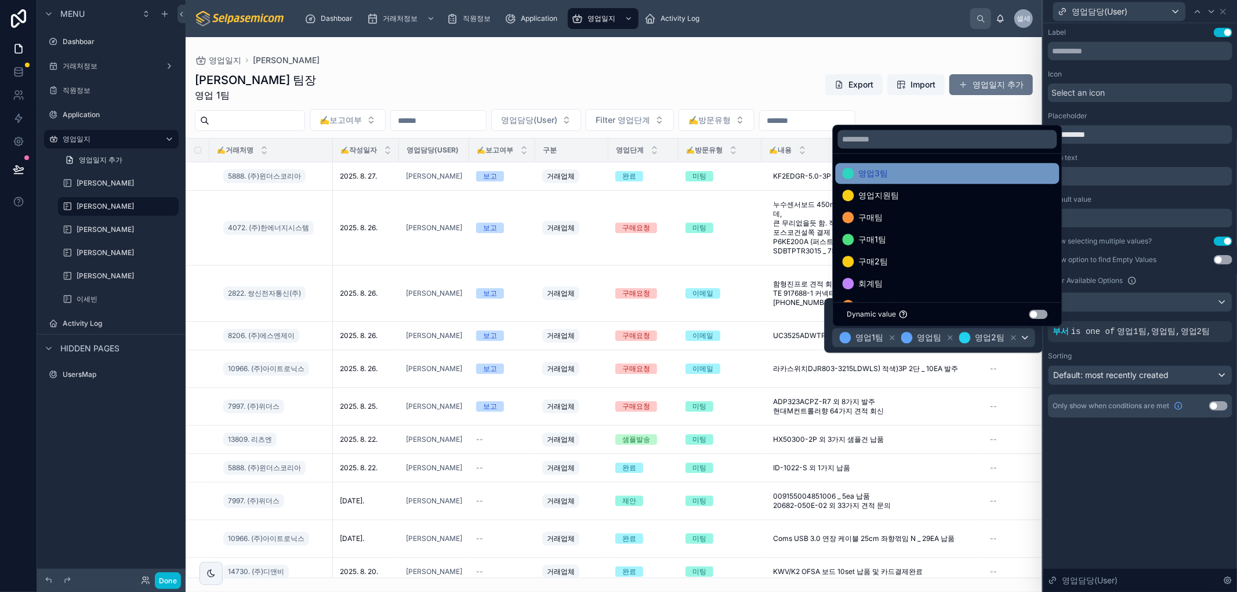
click at [901, 166] on div "영업3팀" at bounding box center [948, 173] width 210 height 14
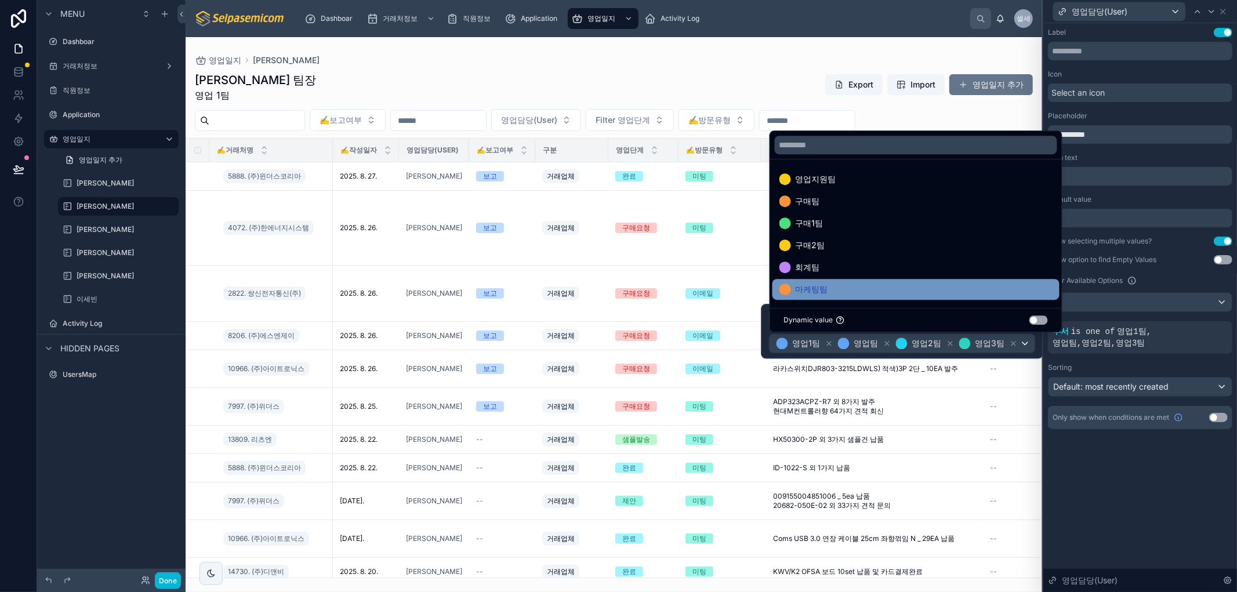
click at [821, 288] on span "마케팅팀" at bounding box center [812, 289] width 32 height 14
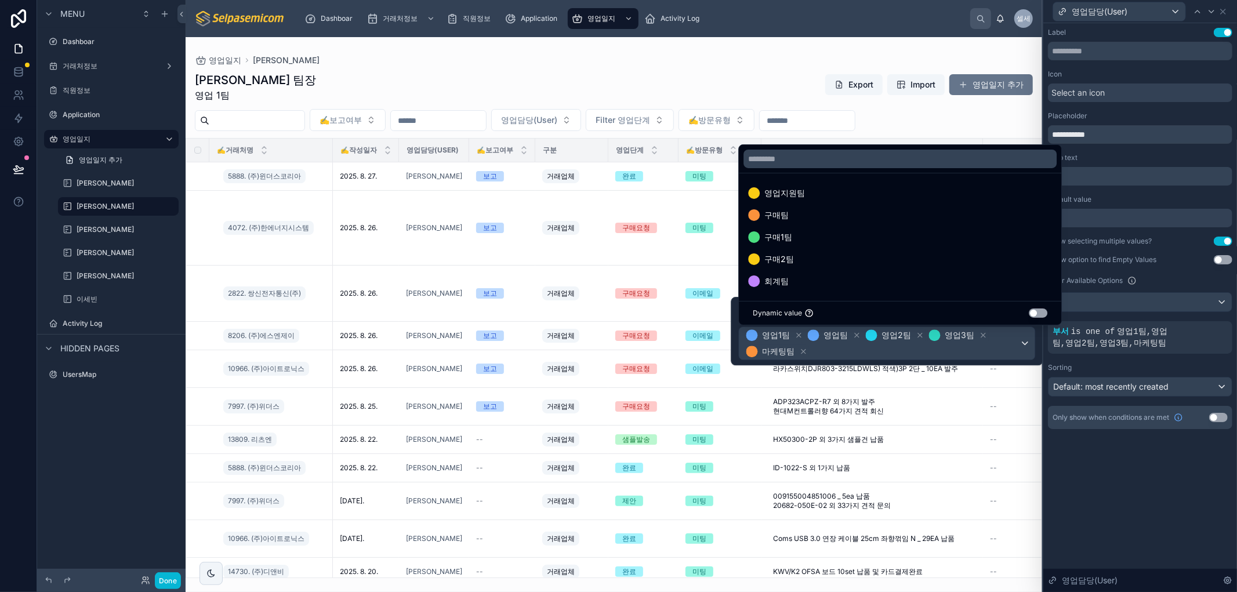
click at [1169, 533] on div "**********" at bounding box center [1141, 307] width 194 height 569
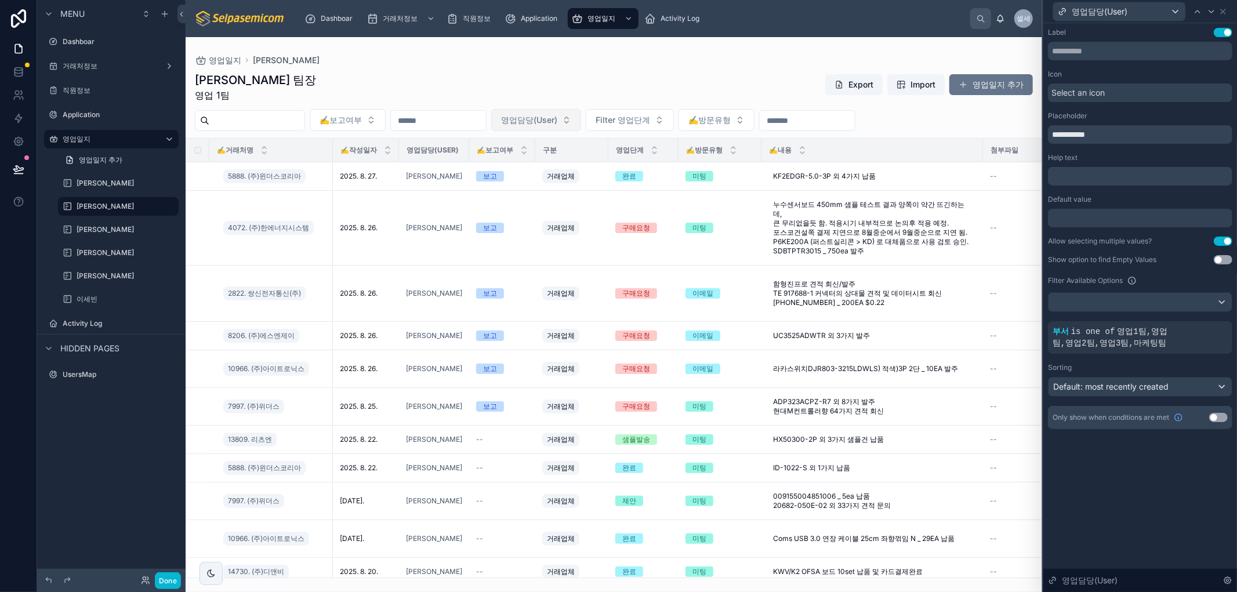
click at [557, 114] on span "영업담당(User)" at bounding box center [529, 120] width 56 height 12
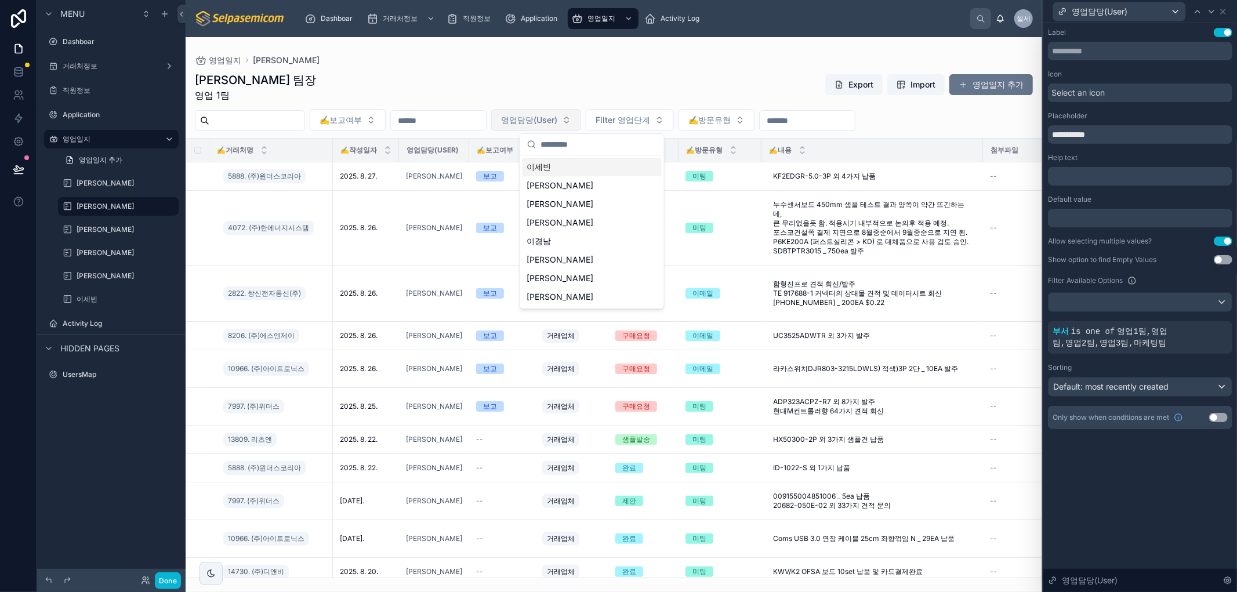
drag, startPoint x: 594, startPoint y: 114, endPoint x: 595, endPoint y: 94, distance: 19.8
click at [557, 115] on span "영업담당(User)" at bounding box center [529, 120] width 56 height 12
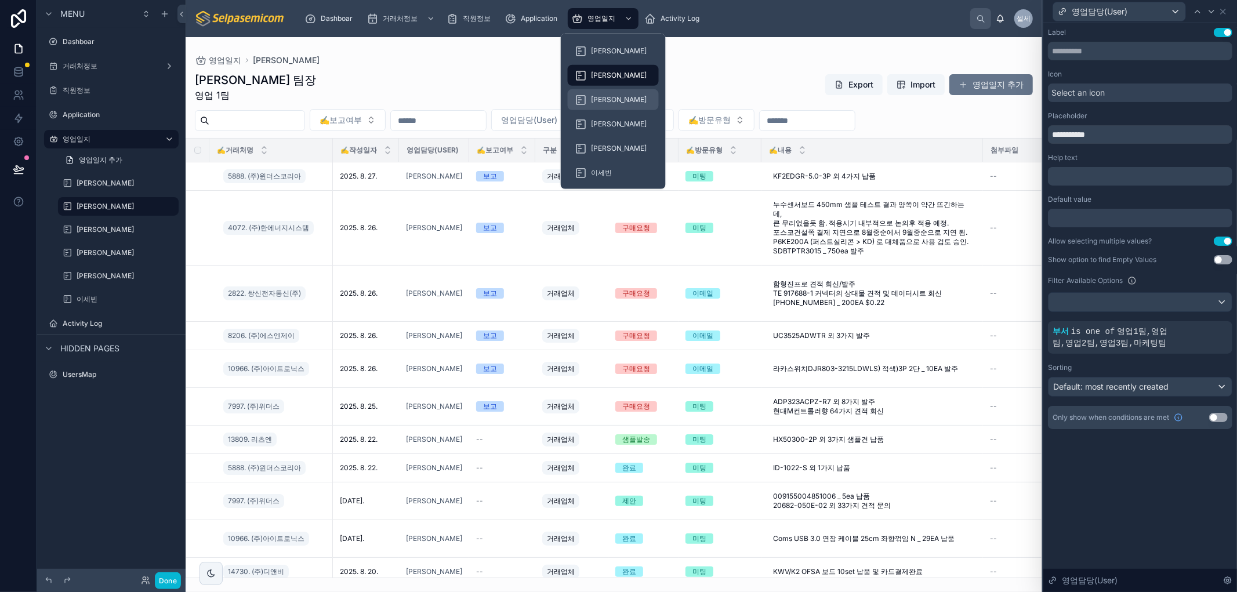
click at [604, 97] on span "[PERSON_NAME]" at bounding box center [619, 99] width 56 height 9
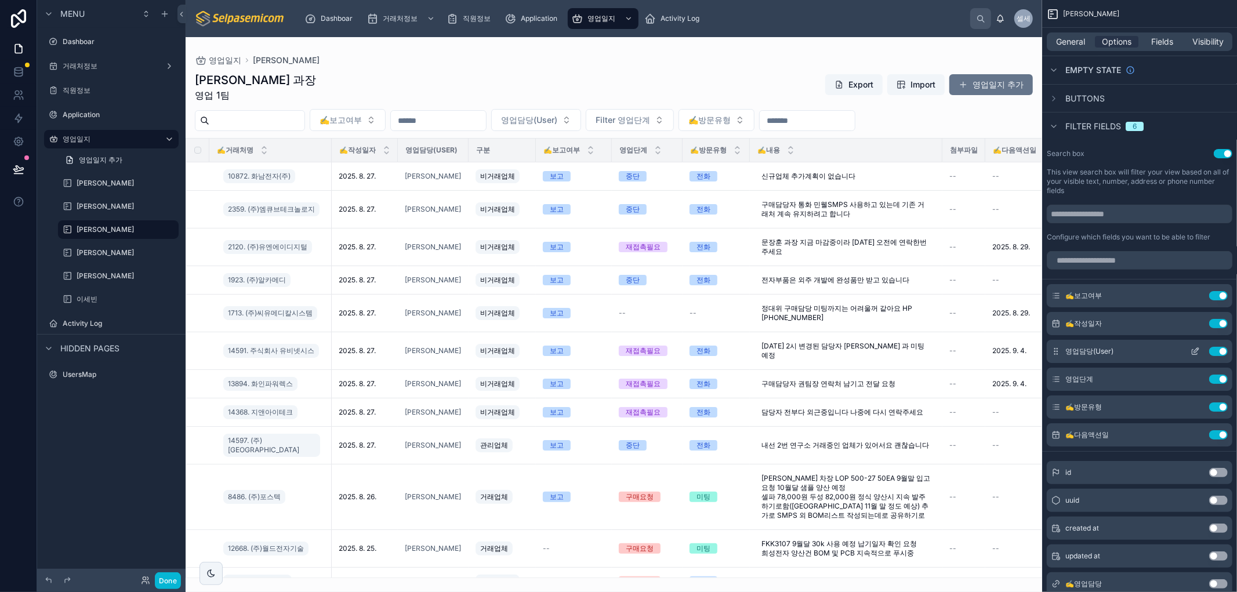
click at [1193, 350] on icon "scrollable content" at bounding box center [1195, 351] width 9 height 9
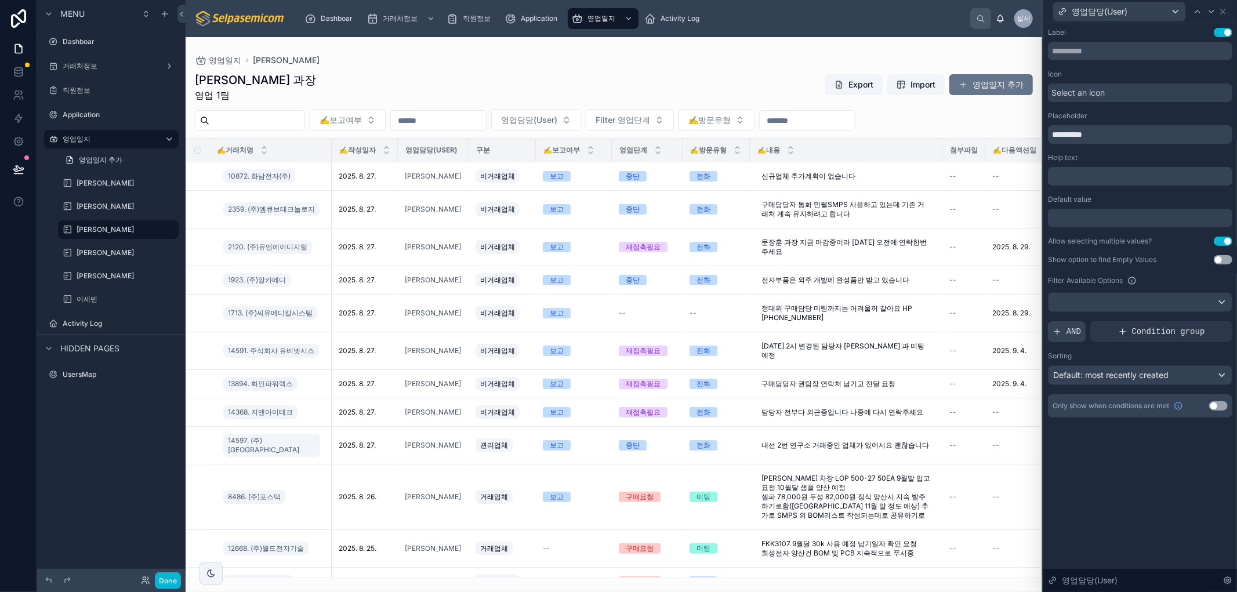
click at [1060, 331] on icon at bounding box center [1057, 331] width 9 height 9
click at [1202, 326] on div at bounding box center [1204, 322] width 16 height 16
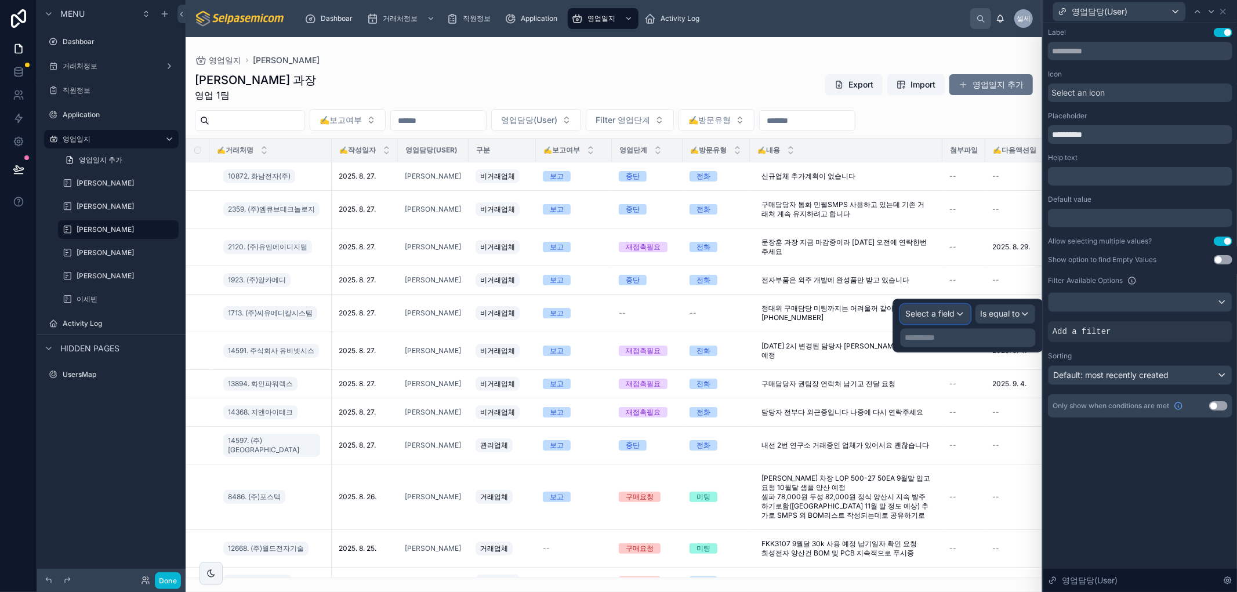
click at [959, 317] on div "Select a field" at bounding box center [935, 314] width 69 height 19
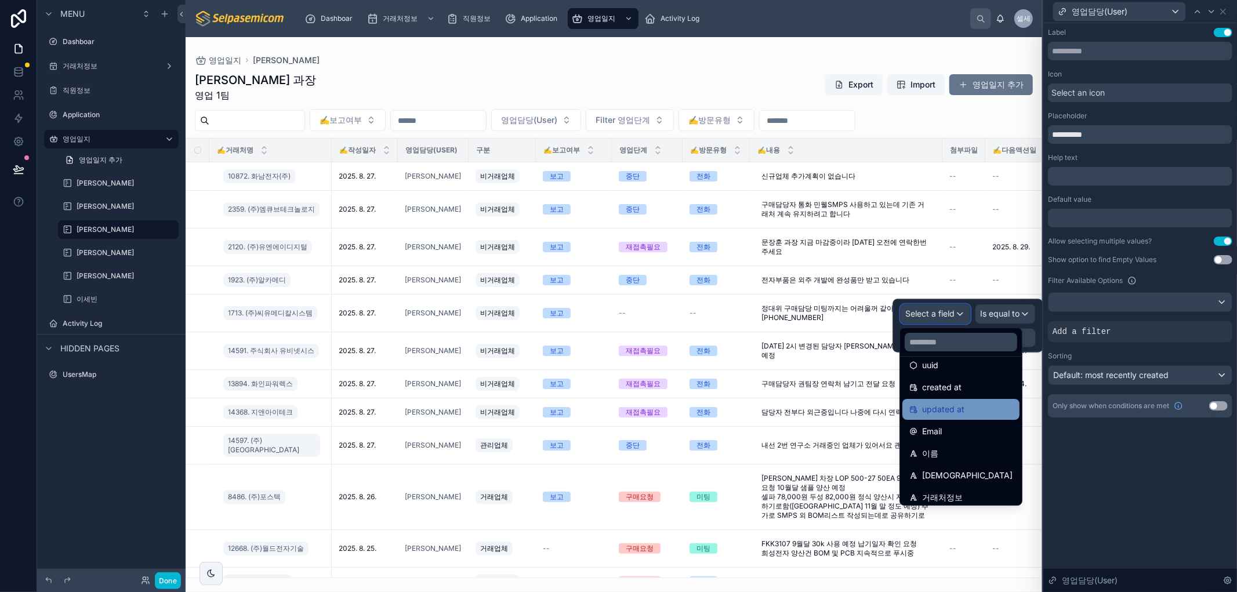
scroll to position [64, 0]
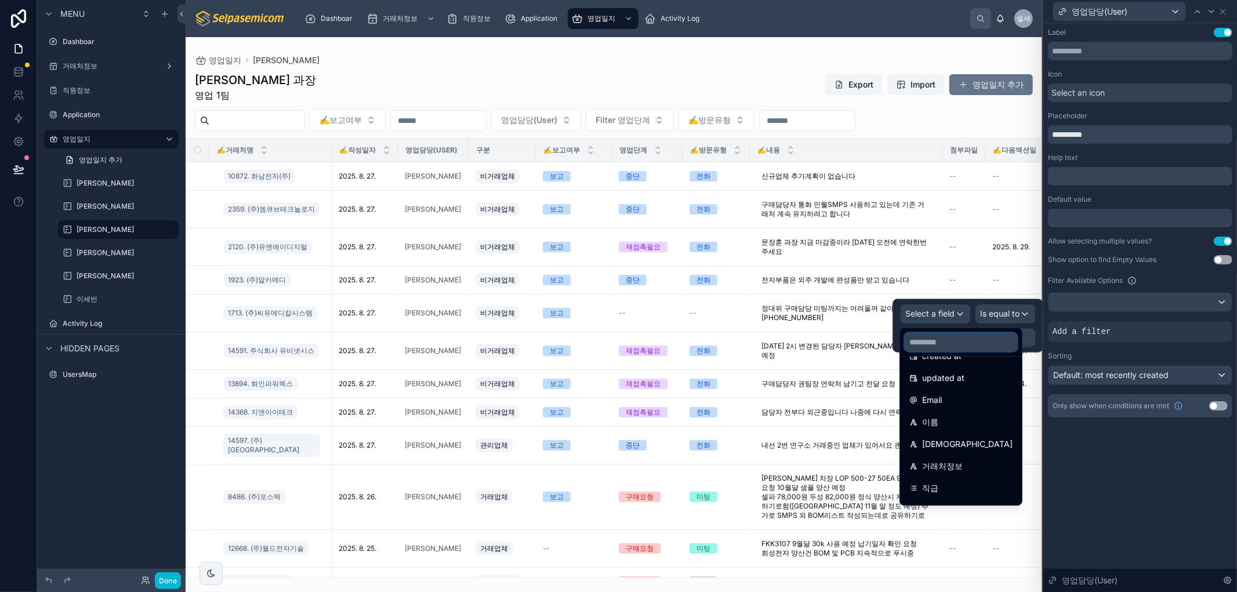
click at [937, 340] on input "text" at bounding box center [961, 342] width 113 height 19
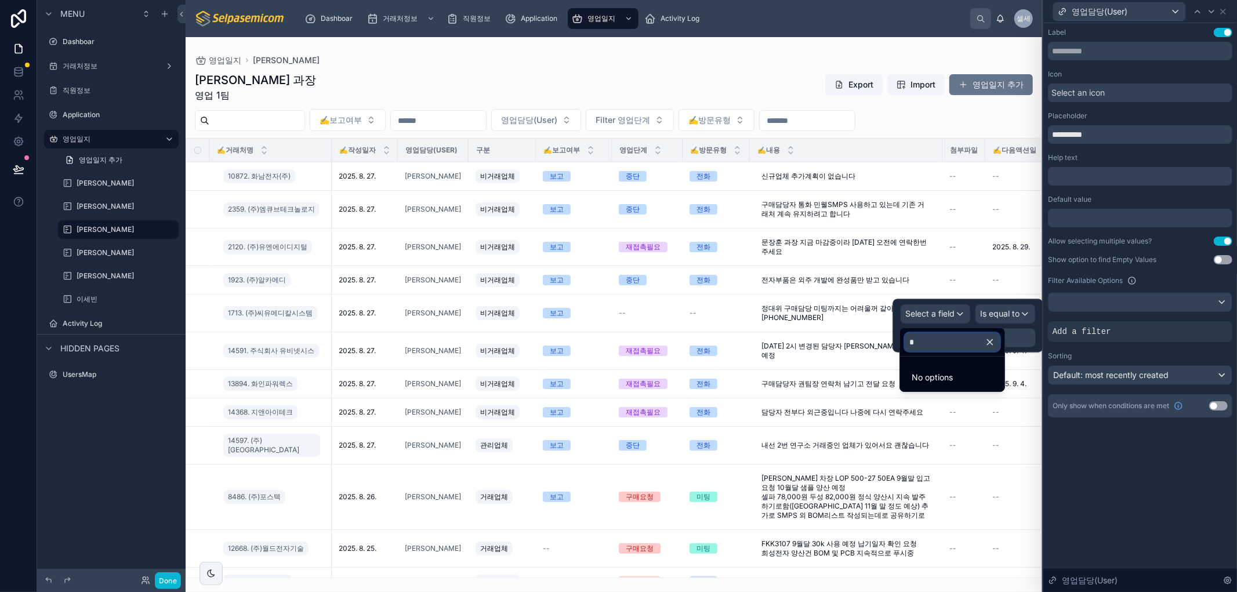
scroll to position [0, 0]
type input "**"
click at [955, 371] on div "부서" at bounding box center [953, 377] width 86 height 14
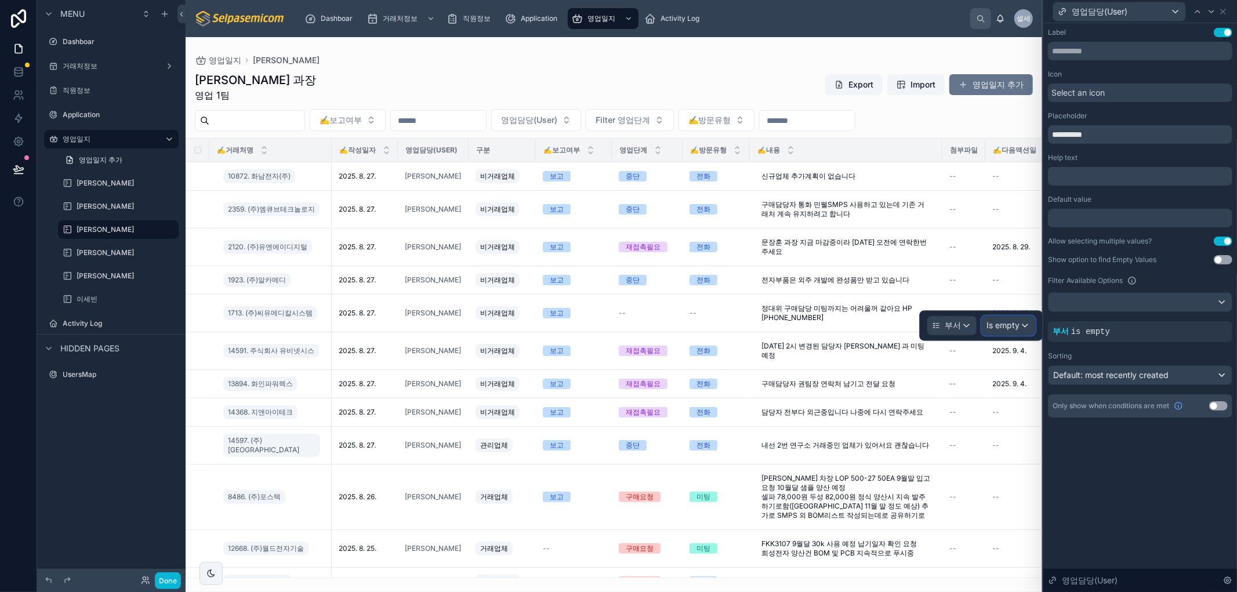
click at [1007, 329] on span "Is empty" at bounding box center [1003, 326] width 33 height 12
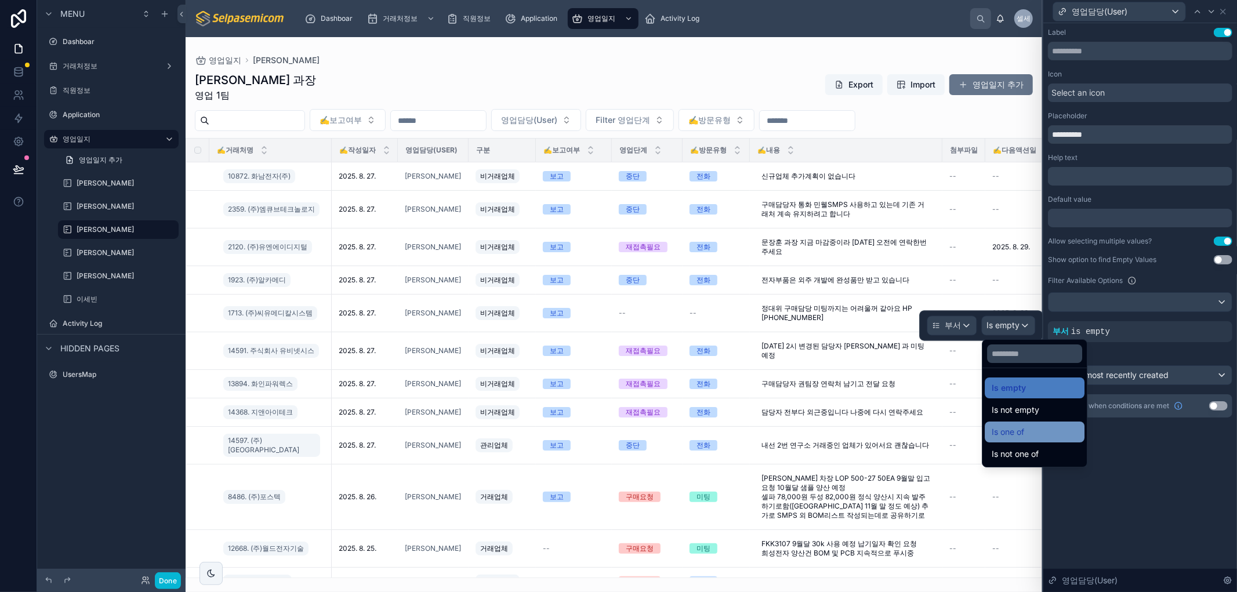
click at [1024, 430] on span "Is one of" at bounding box center [1008, 432] width 32 height 14
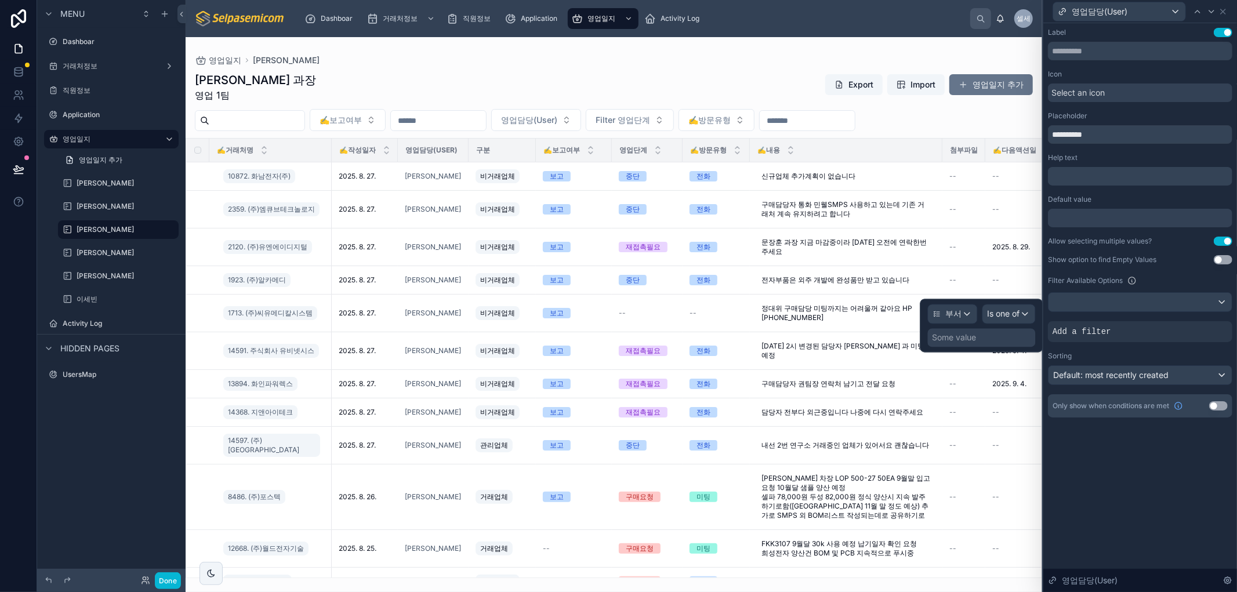
click at [955, 338] on div "Some value" at bounding box center [955, 338] width 44 height 12
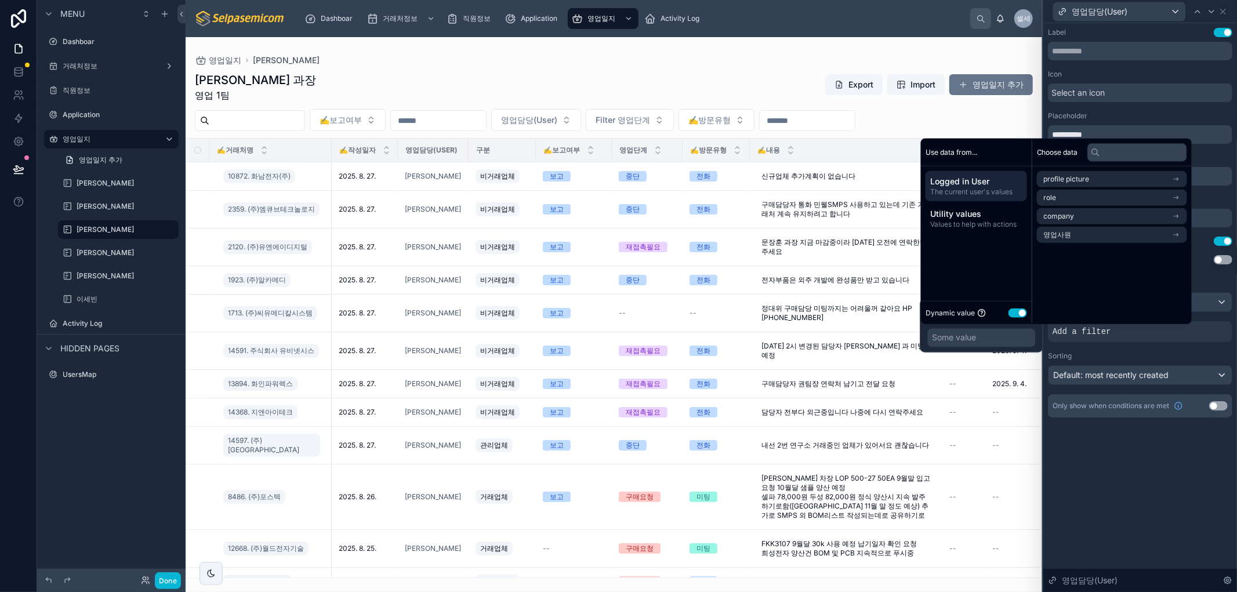
click at [1010, 311] on button "Use setting" at bounding box center [1018, 312] width 19 height 9
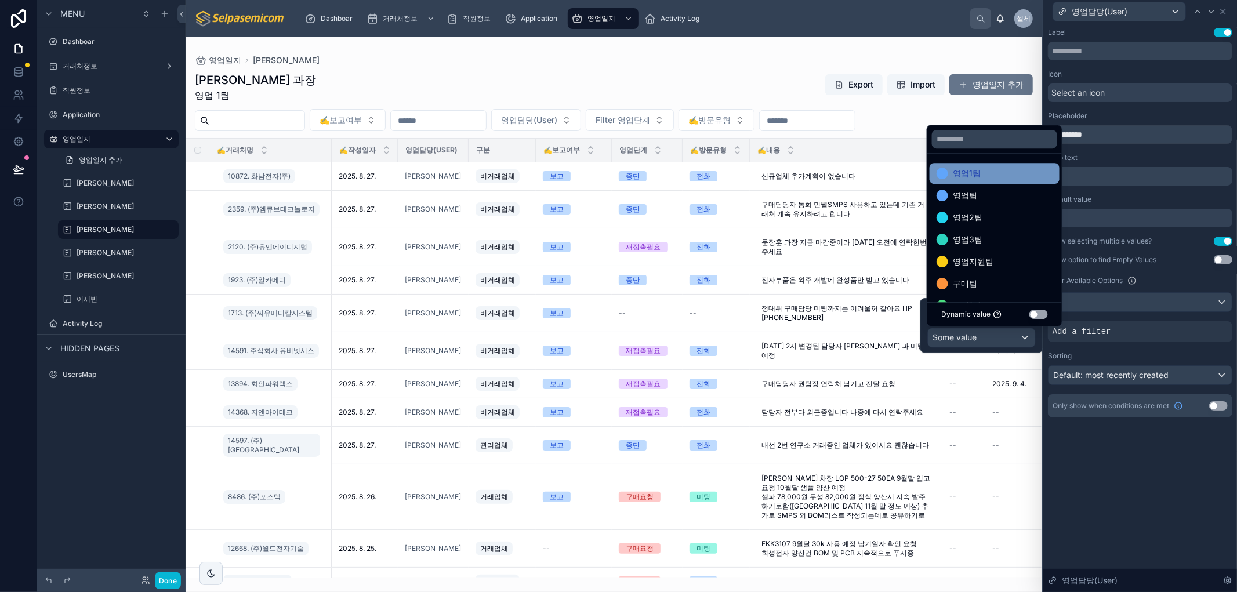
click at [949, 166] on div "영업1팀" at bounding box center [959, 173] width 44 height 14
click at [976, 177] on span "영업팀" at bounding box center [965, 173] width 24 height 14
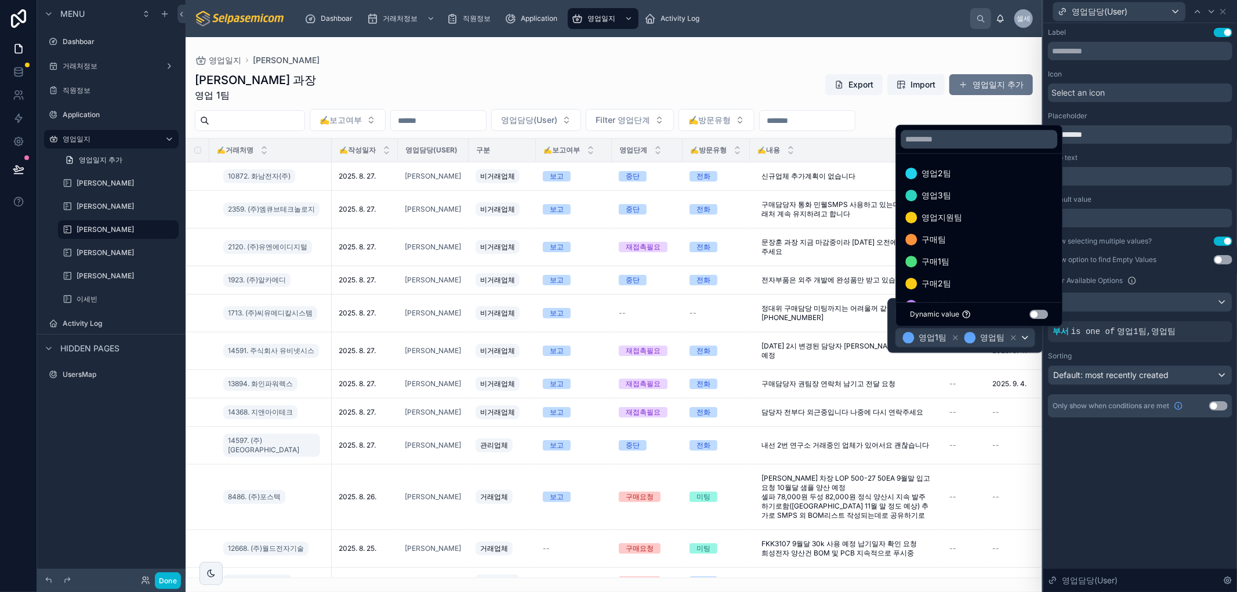
click at [976, 177] on div "영업2팀" at bounding box center [978, 173] width 147 height 14
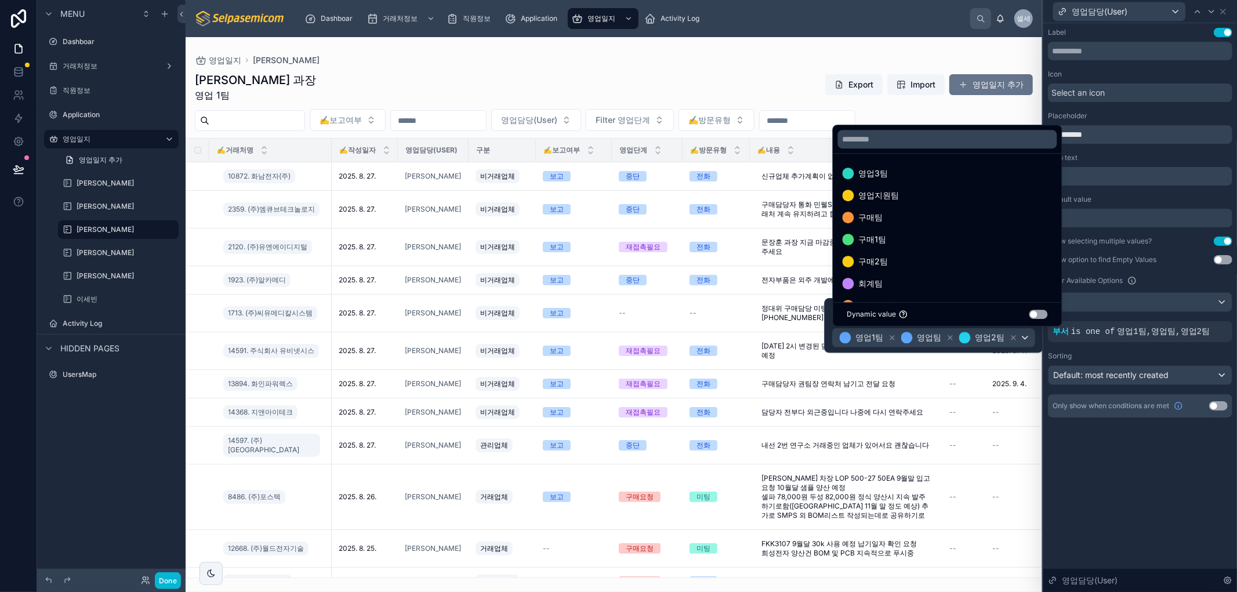
click at [936, 172] on div "영업3팀" at bounding box center [948, 173] width 210 height 14
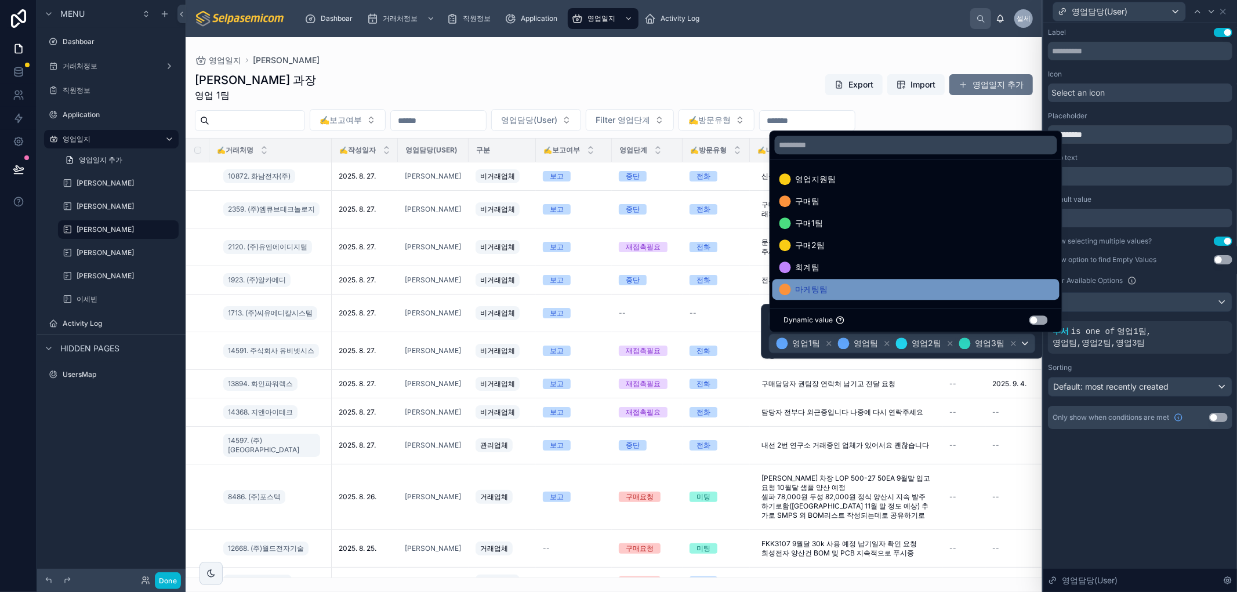
click at [822, 294] on span "마케팅팀" at bounding box center [812, 289] width 32 height 14
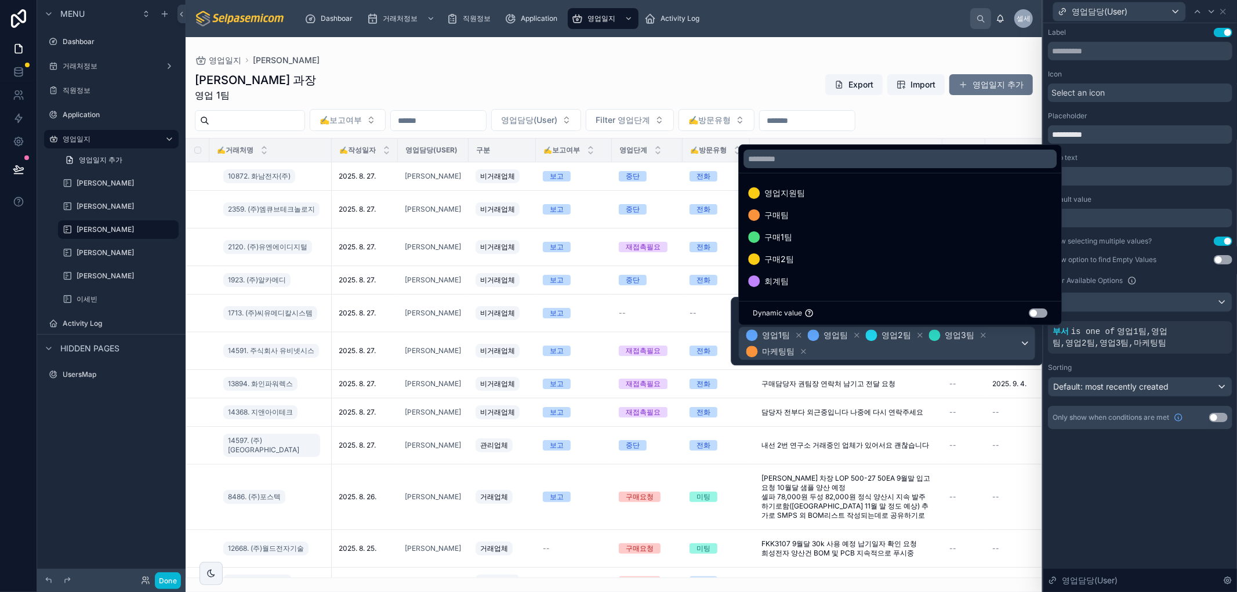
click at [1138, 520] on div "**********" at bounding box center [1141, 307] width 194 height 569
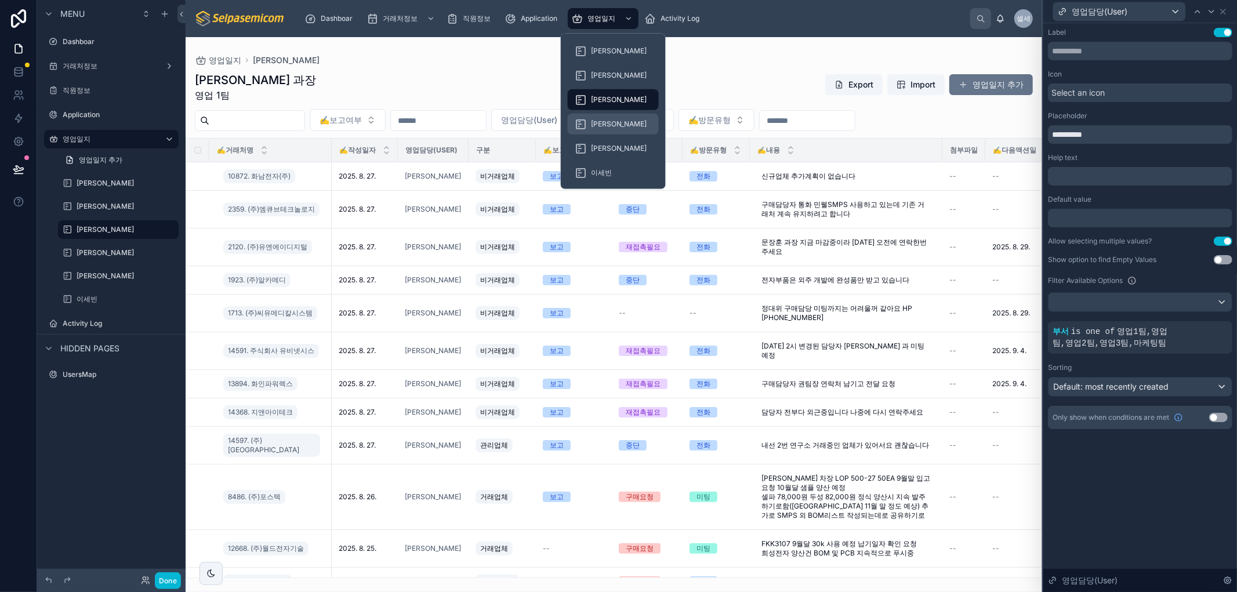
click at [604, 118] on div "[PERSON_NAME]" at bounding box center [613, 124] width 77 height 19
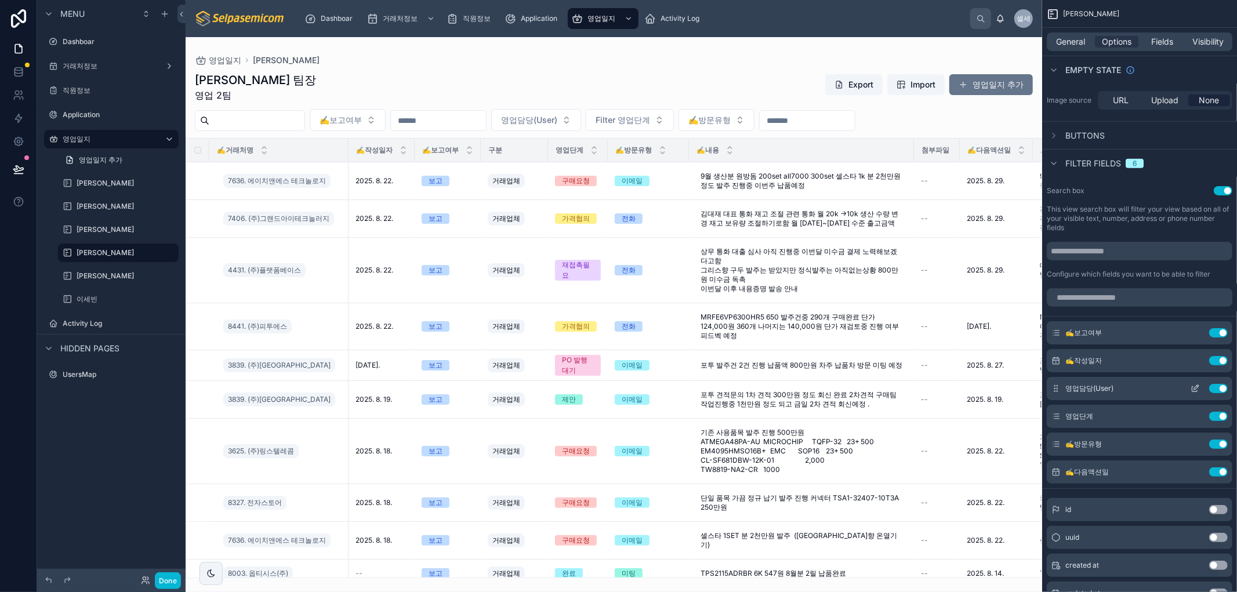
click at [1195, 386] on icon "scrollable content" at bounding box center [1195, 388] width 9 height 9
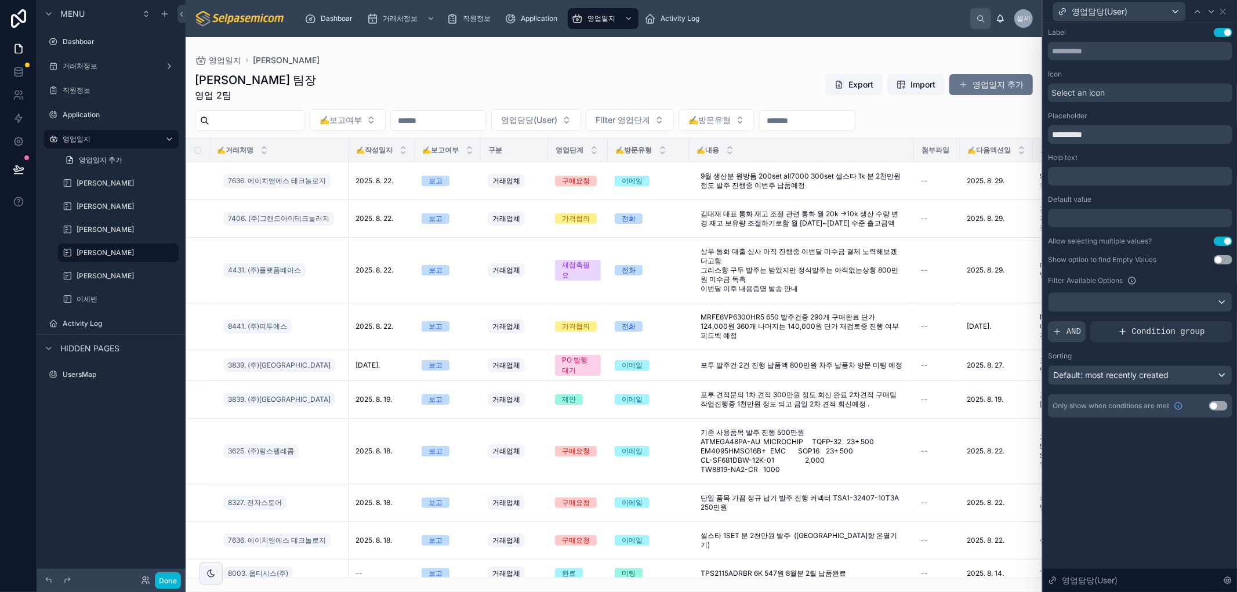
click at [1059, 325] on div "AND" at bounding box center [1067, 331] width 38 height 21
click at [1209, 324] on div at bounding box center [1204, 322] width 16 height 16
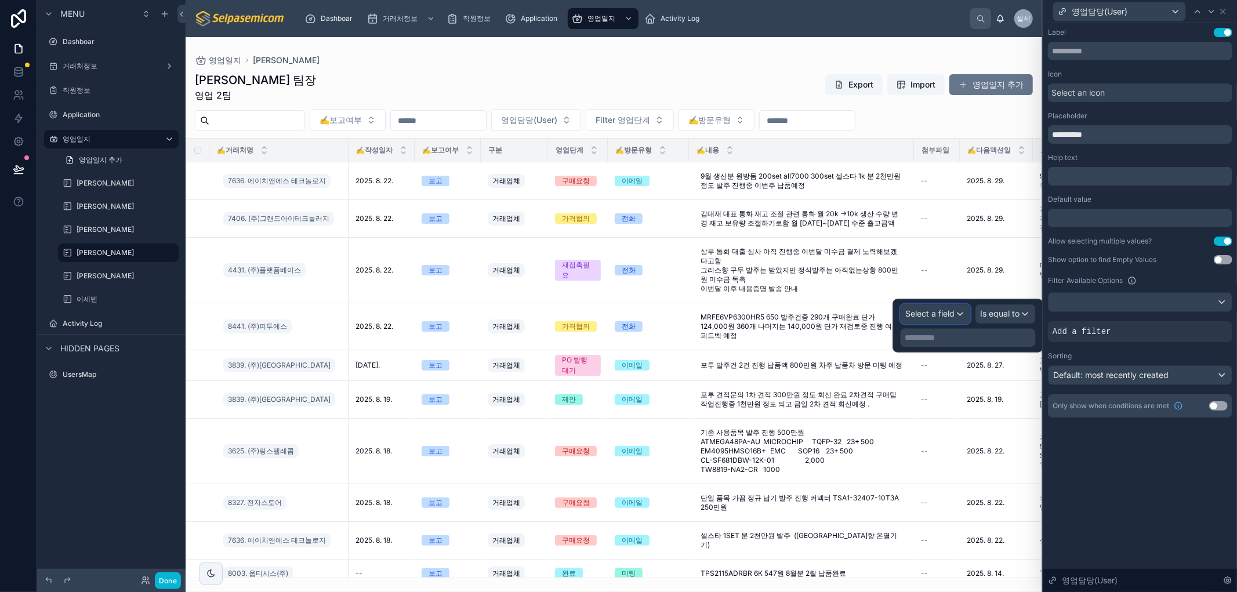
click at [923, 306] on div "Select a field" at bounding box center [935, 314] width 69 height 19
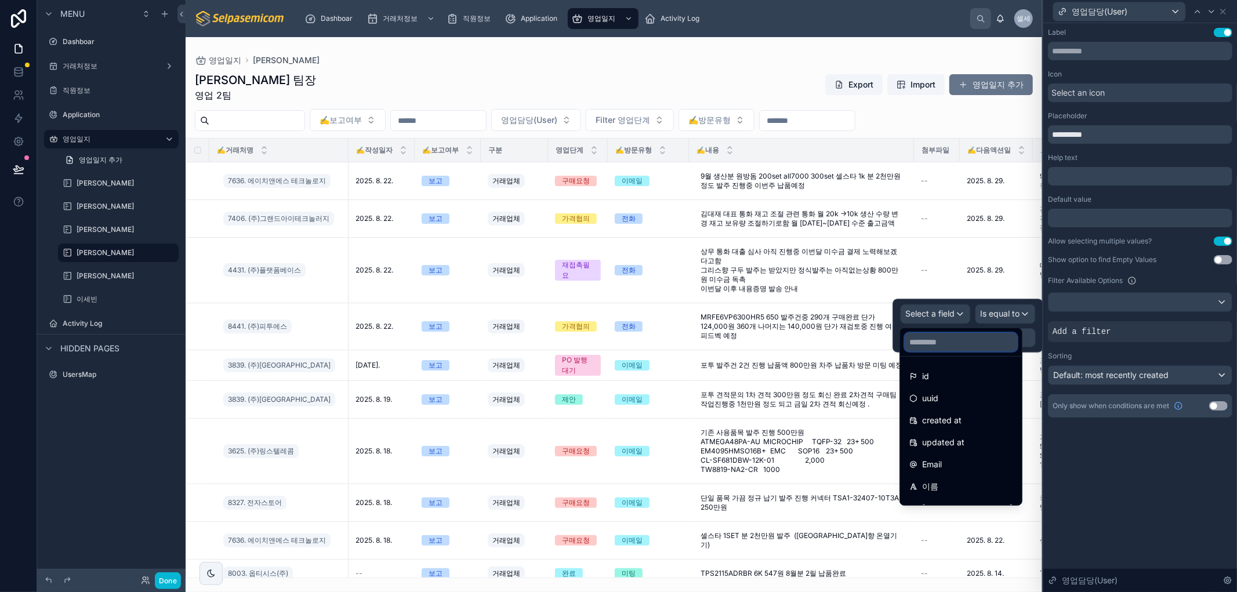
click at [948, 345] on input "text" at bounding box center [961, 342] width 113 height 19
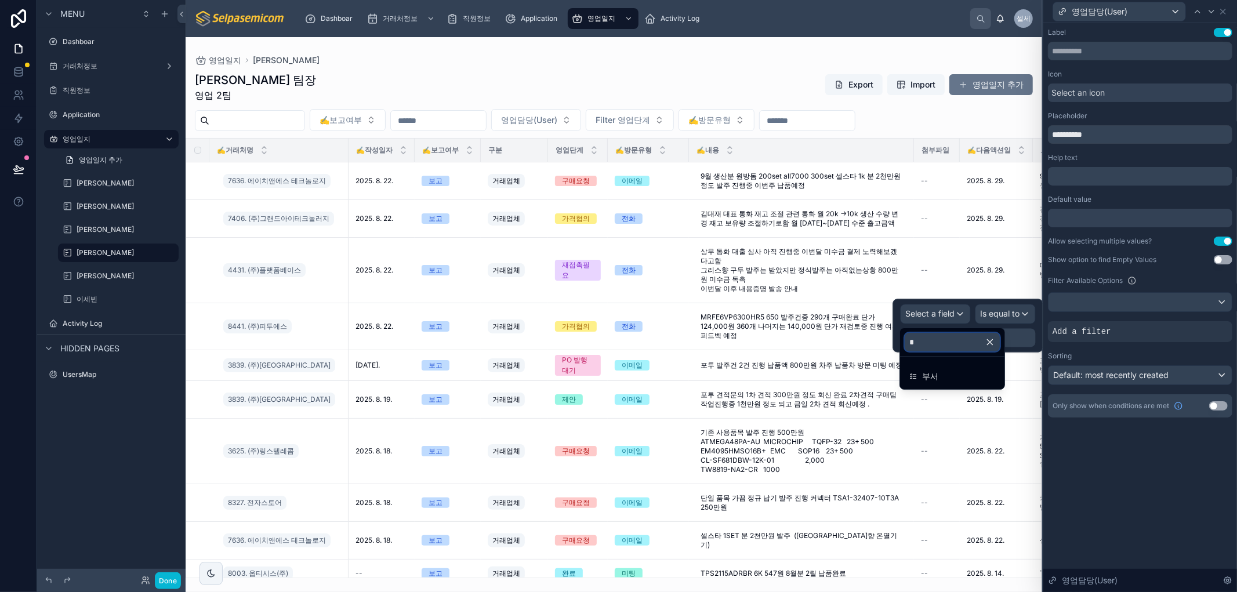
type input "**"
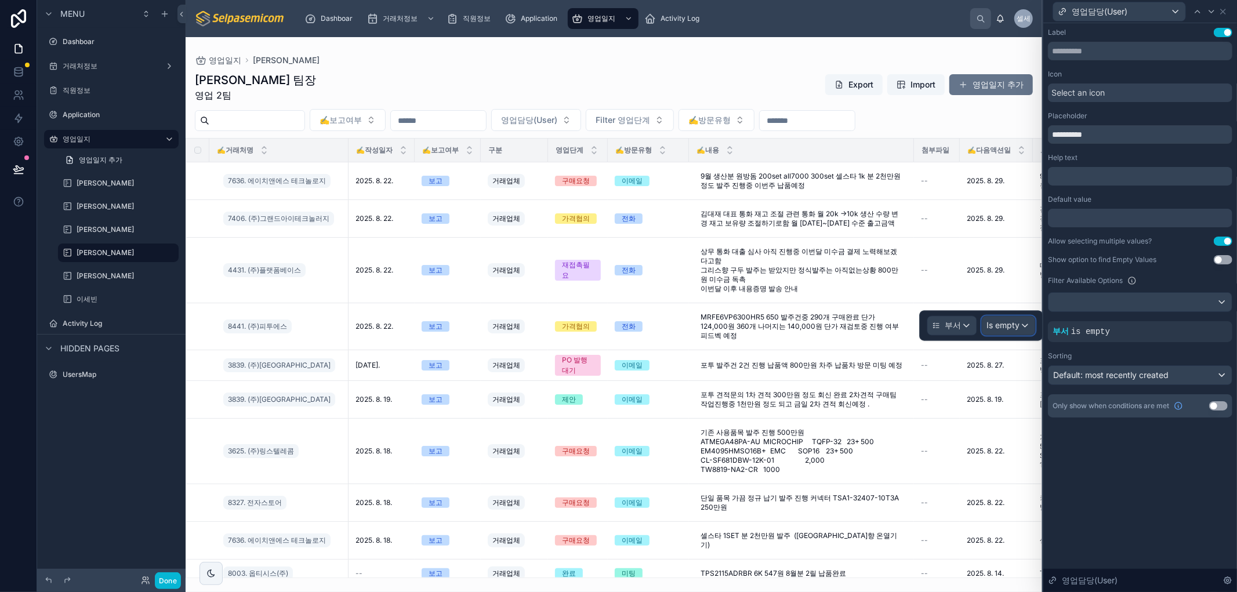
click at [1010, 323] on span "Is empty" at bounding box center [1003, 326] width 33 height 12
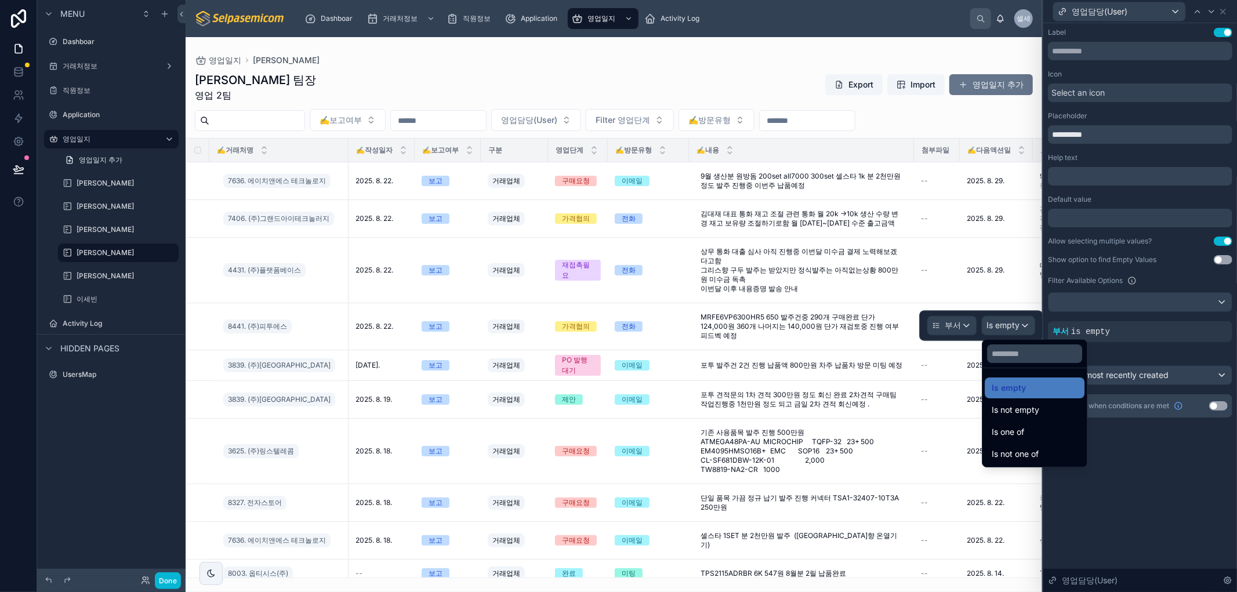
drag, startPoint x: 1033, startPoint y: 426, endPoint x: 955, endPoint y: 352, distance: 107.5
click at [1033, 426] on div "Is one of" at bounding box center [1035, 432] width 86 height 14
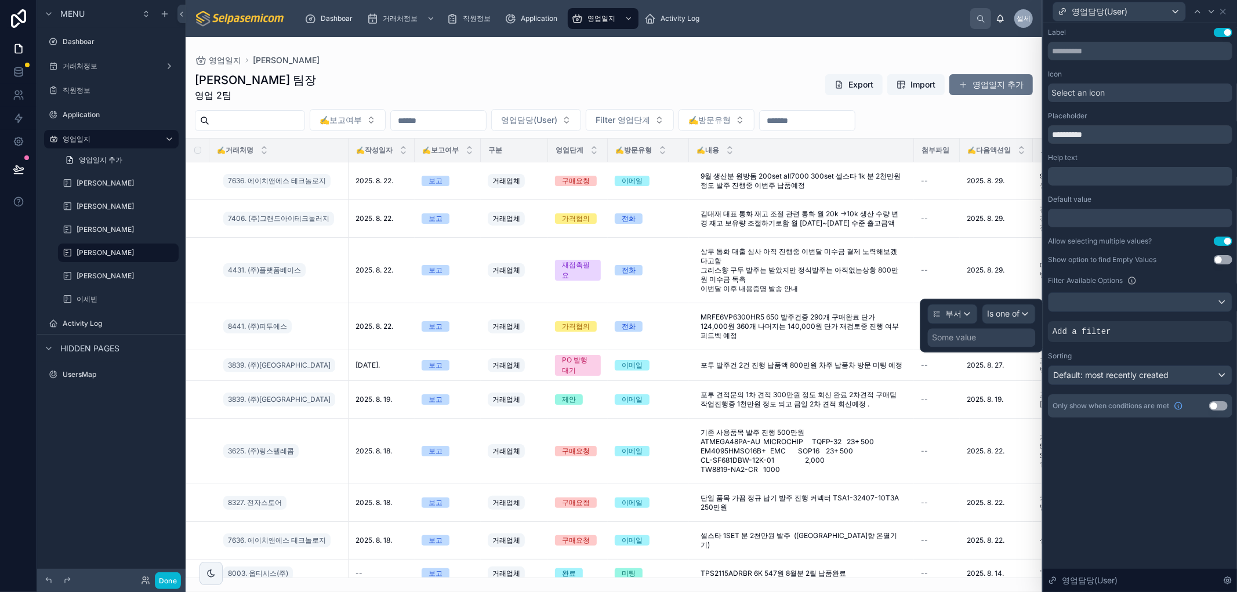
click at [951, 340] on div "Some value" at bounding box center [955, 338] width 44 height 12
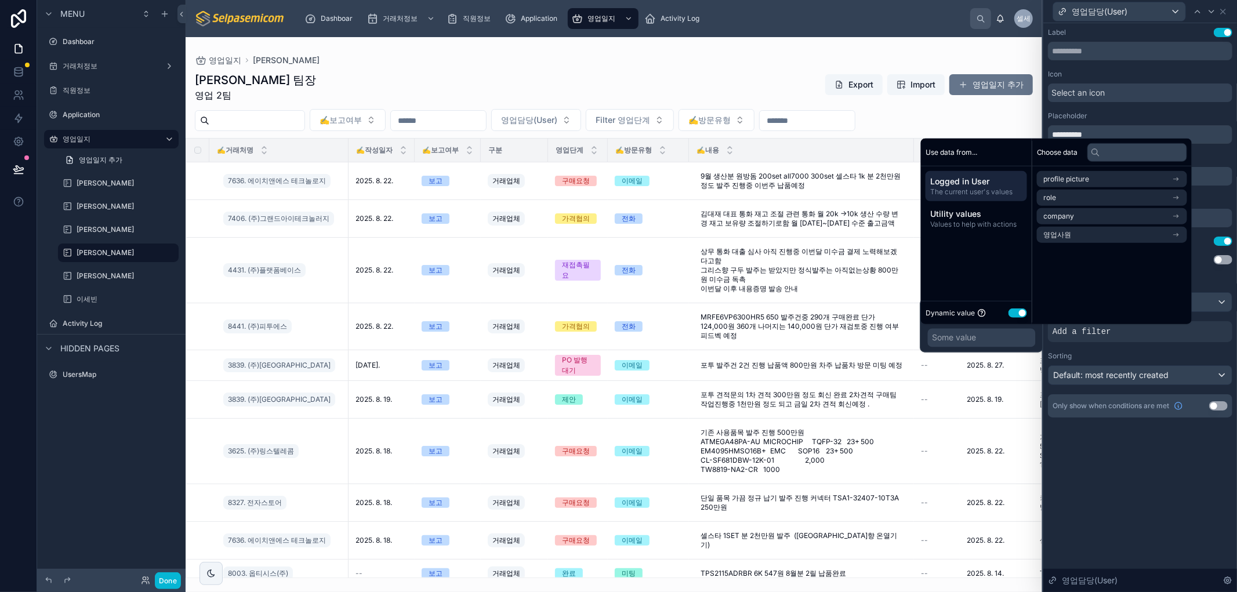
click at [1020, 310] on button "Use setting" at bounding box center [1018, 312] width 19 height 9
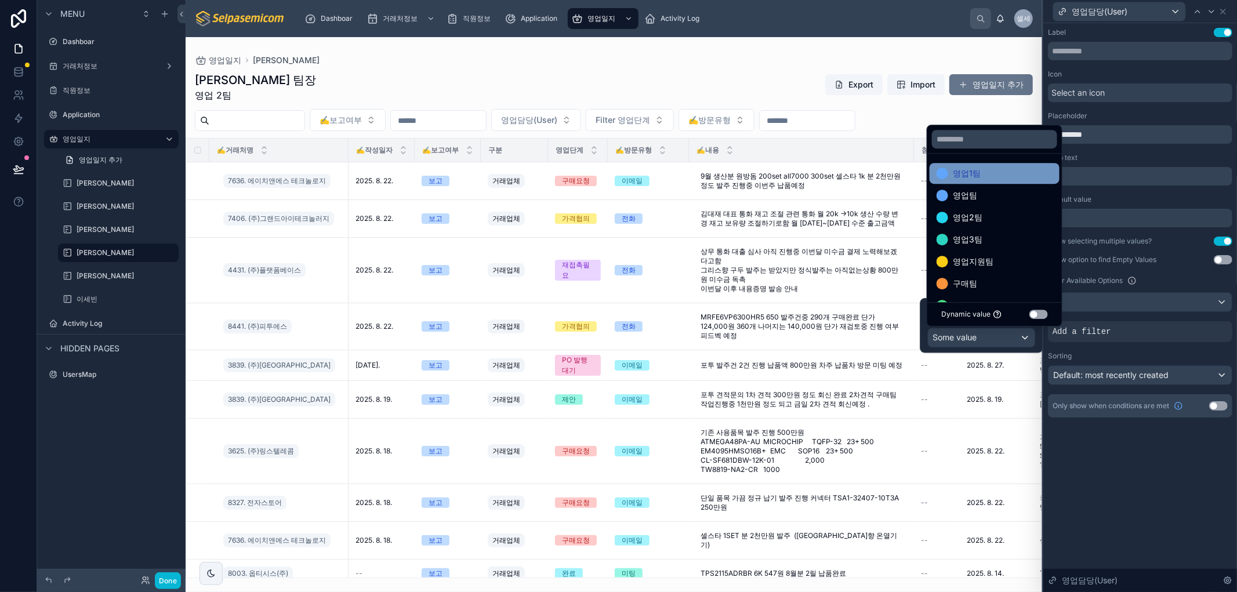
click at [979, 168] on span "영업1팀" at bounding box center [967, 173] width 28 height 14
click at [961, 173] on span "영업팀" at bounding box center [965, 173] width 24 height 14
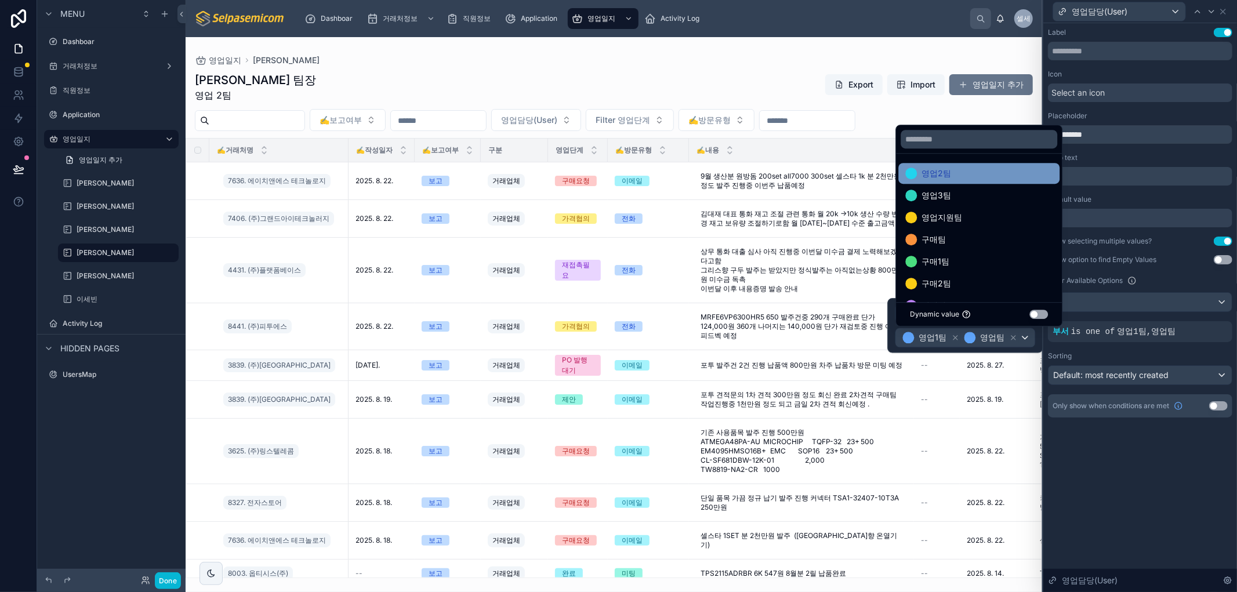
click at [944, 175] on span "영업2팀" at bounding box center [937, 173] width 30 height 14
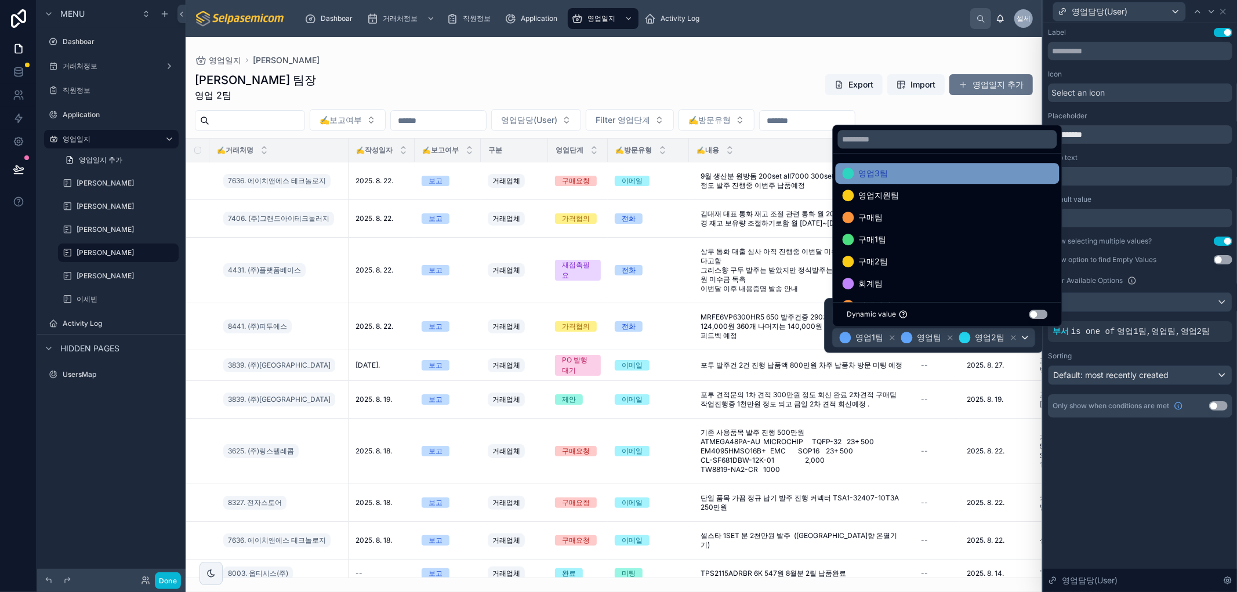
click at [912, 169] on div "영업3팀" at bounding box center [948, 173] width 210 height 14
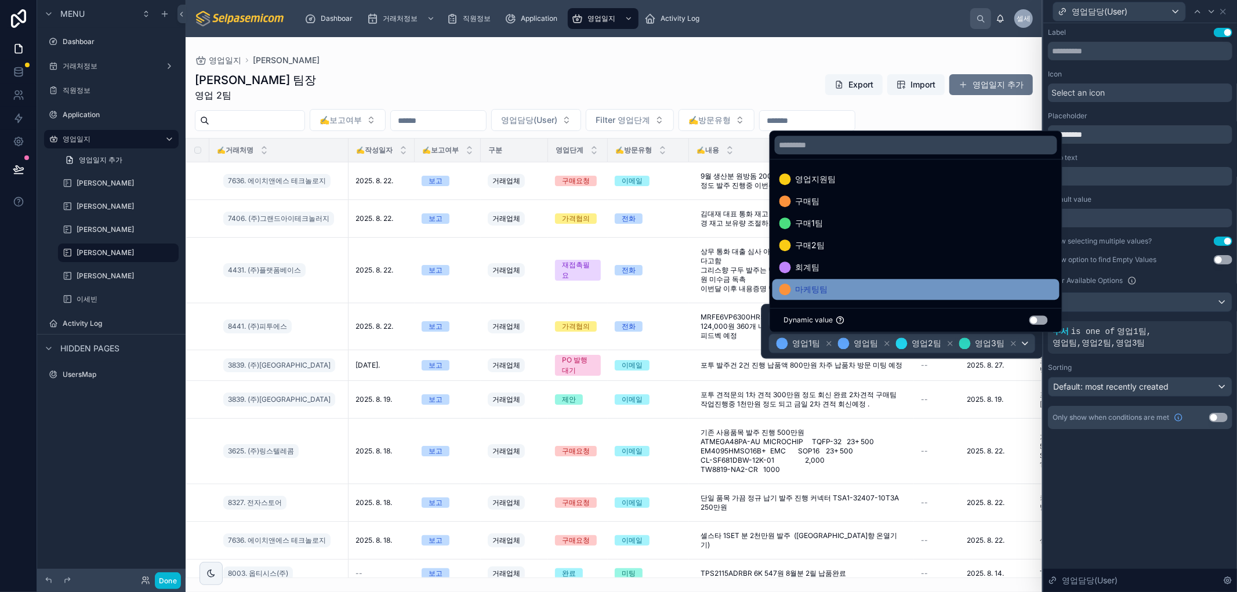
click at [822, 286] on span "마케팅팀" at bounding box center [812, 289] width 32 height 14
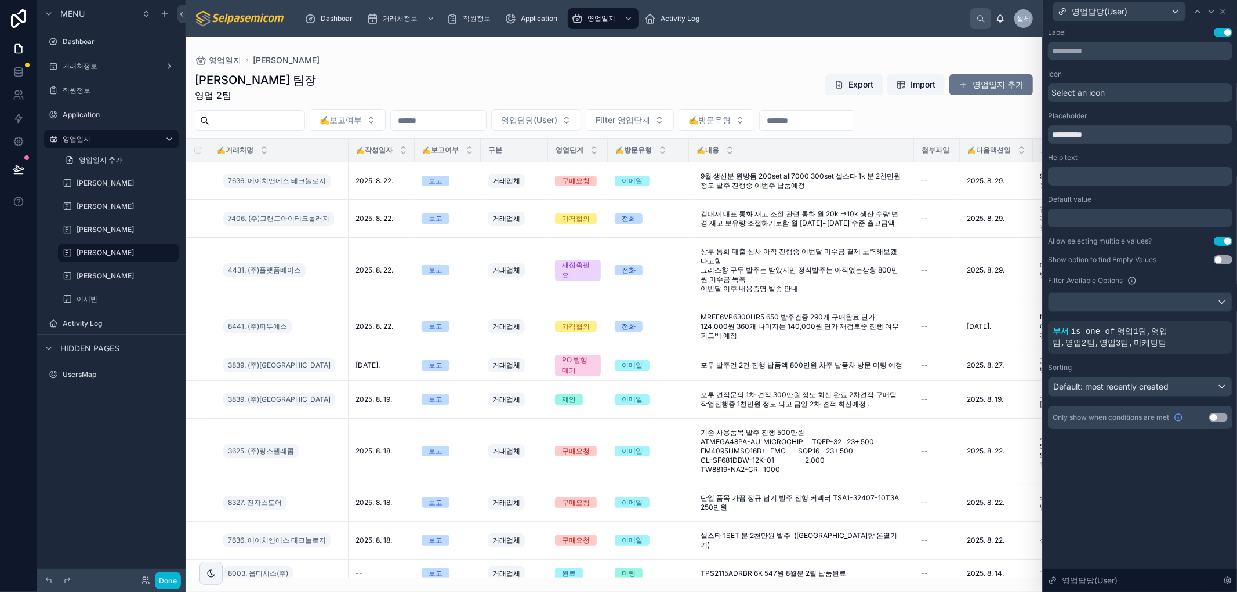
click at [1151, 495] on div "**********" at bounding box center [1141, 307] width 194 height 569
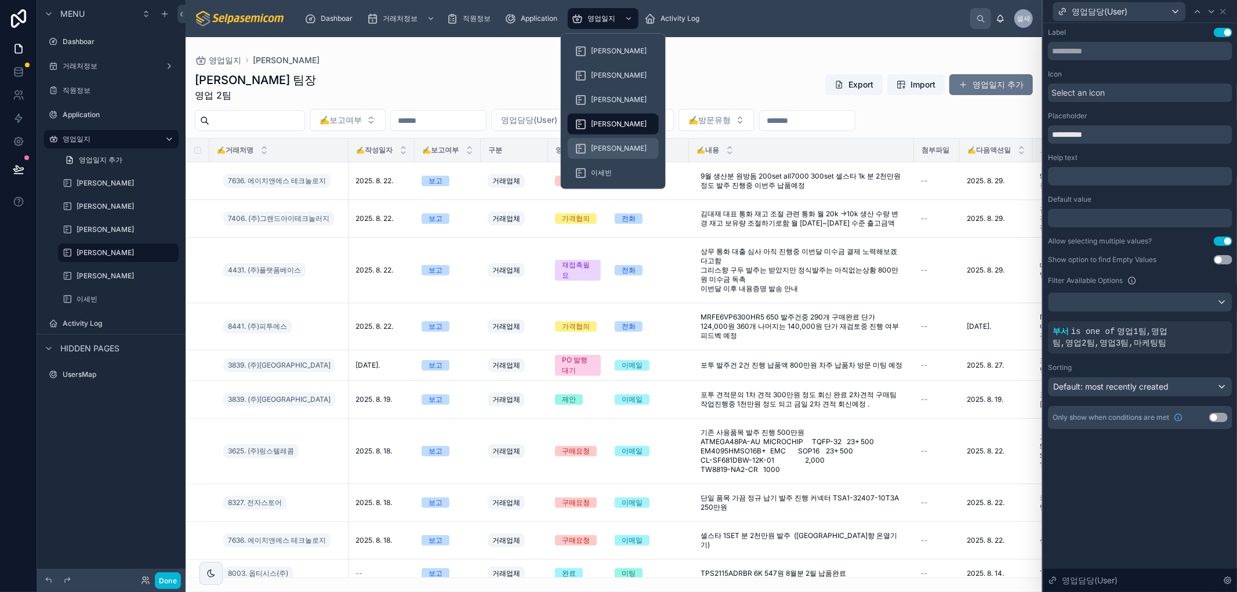
click at [611, 142] on div "[PERSON_NAME]" at bounding box center [613, 148] width 77 height 19
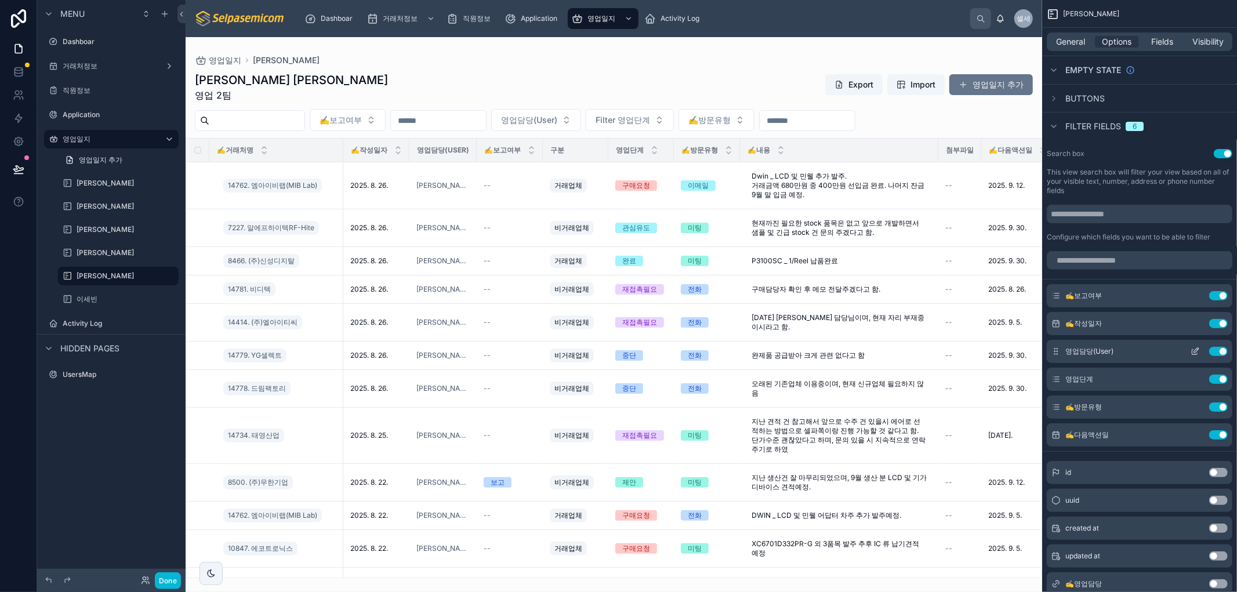
click at [1195, 350] on icon "scrollable content" at bounding box center [1196, 350] width 5 height 5
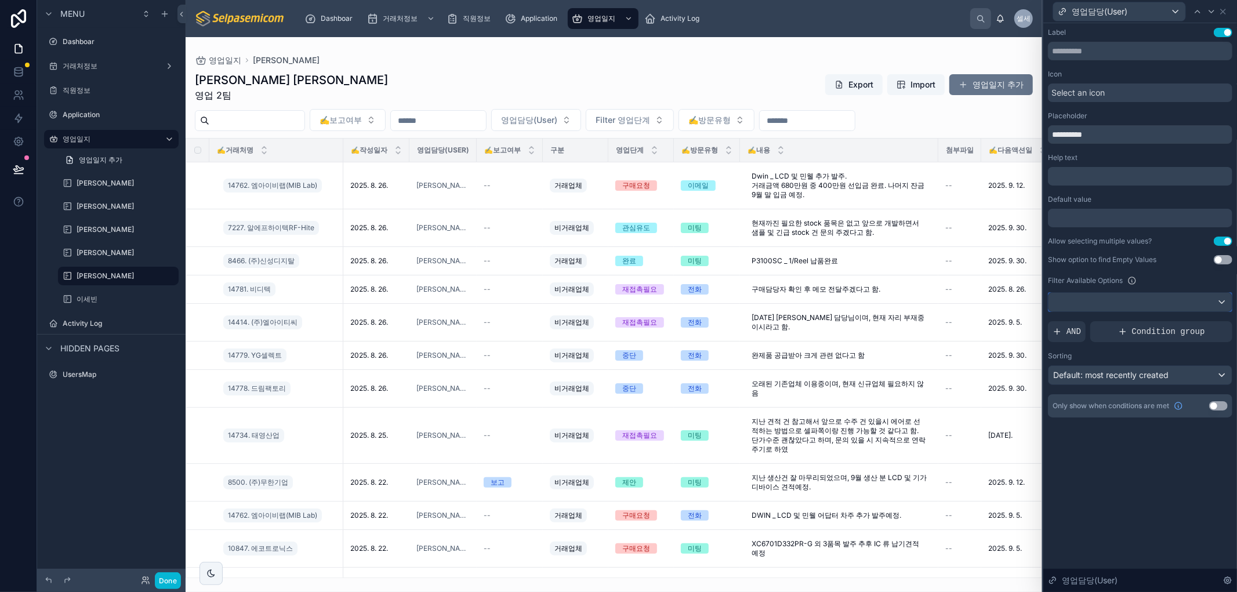
click at [1176, 299] on div at bounding box center [1140, 302] width 183 height 19
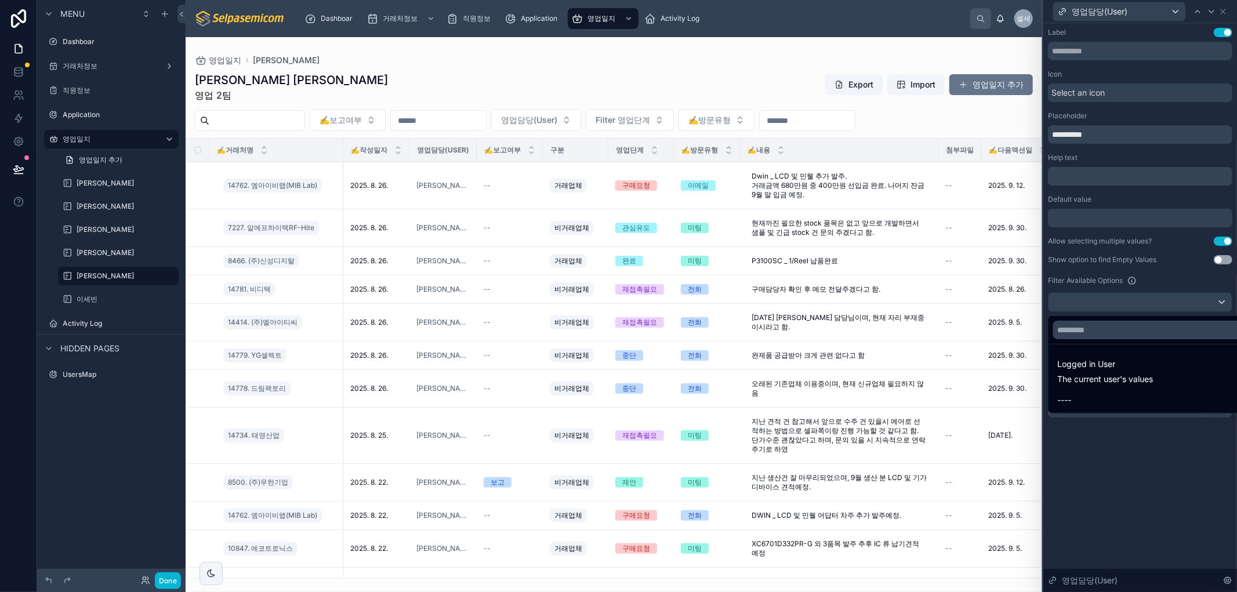
click at [1167, 296] on div at bounding box center [1141, 296] width 194 height 592
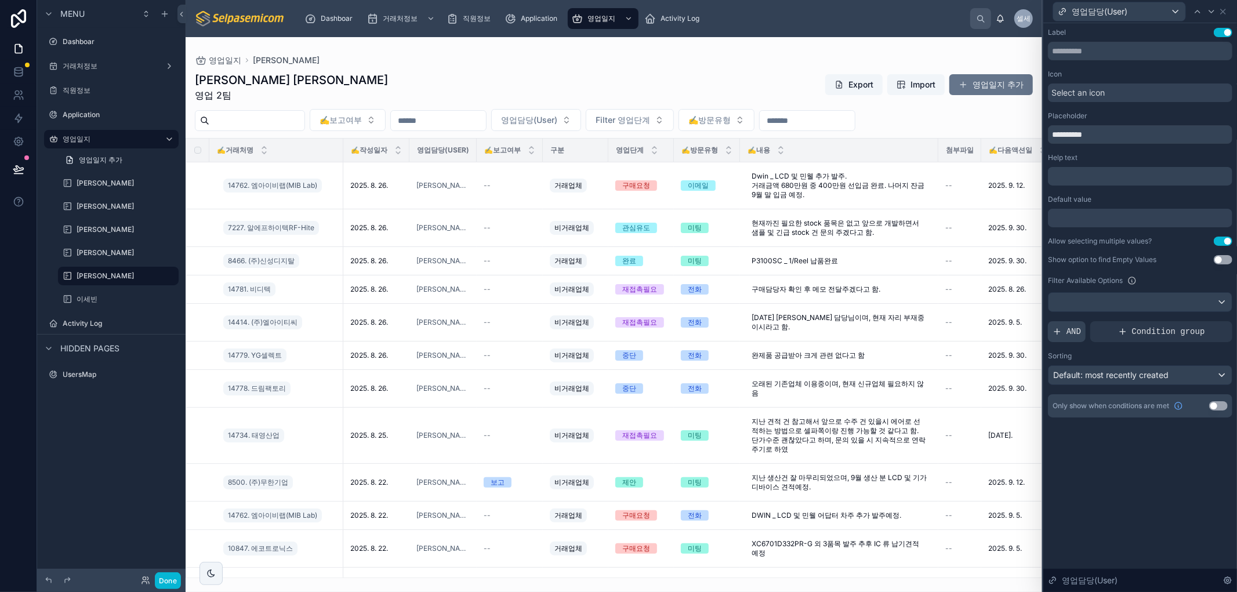
click at [1055, 328] on icon at bounding box center [1057, 331] width 9 height 9
click at [1207, 322] on icon at bounding box center [1203, 322] width 7 height 7
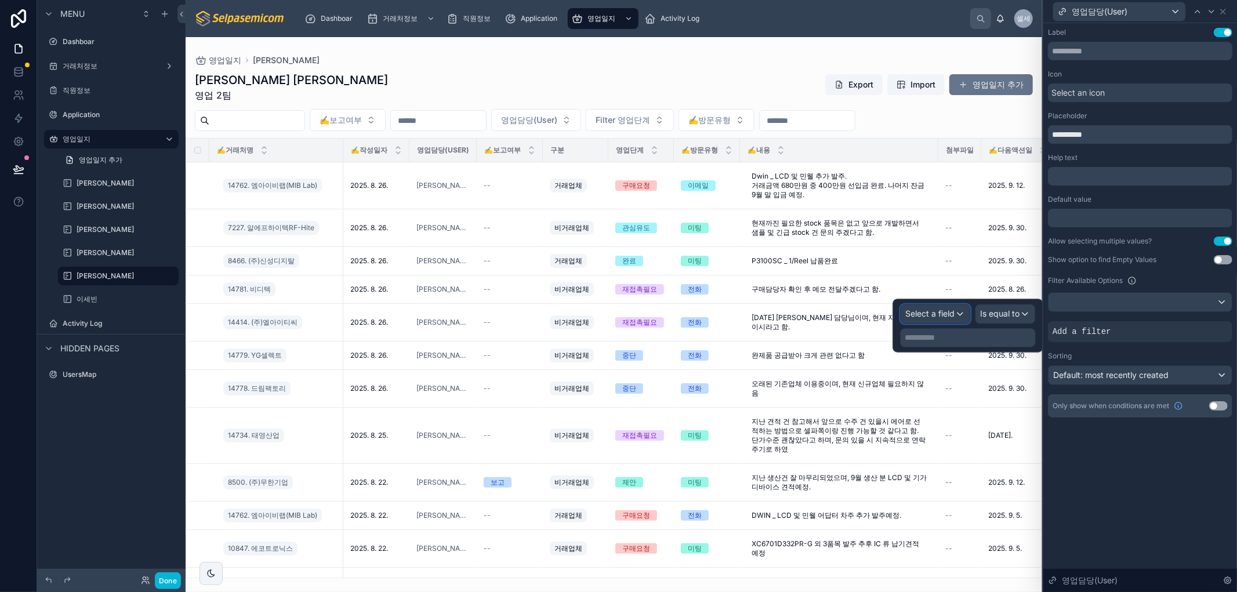
click at [963, 310] on div "Select a field" at bounding box center [935, 314] width 69 height 19
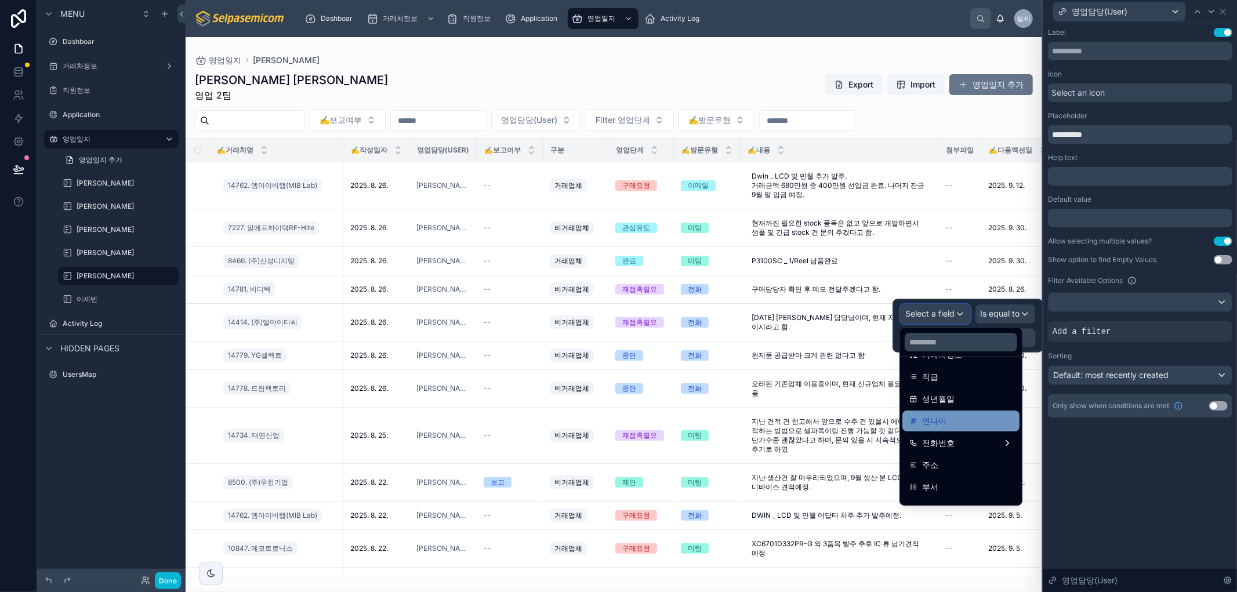
scroll to position [258, 0]
drag, startPoint x: 936, startPoint y: 405, endPoint x: 1001, endPoint y: 311, distance: 113.9
click at [936, 405] on span "부서" at bounding box center [930, 406] width 16 height 14
click at [1001, 311] on div "**********" at bounding box center [968, 325] width 150 height 53
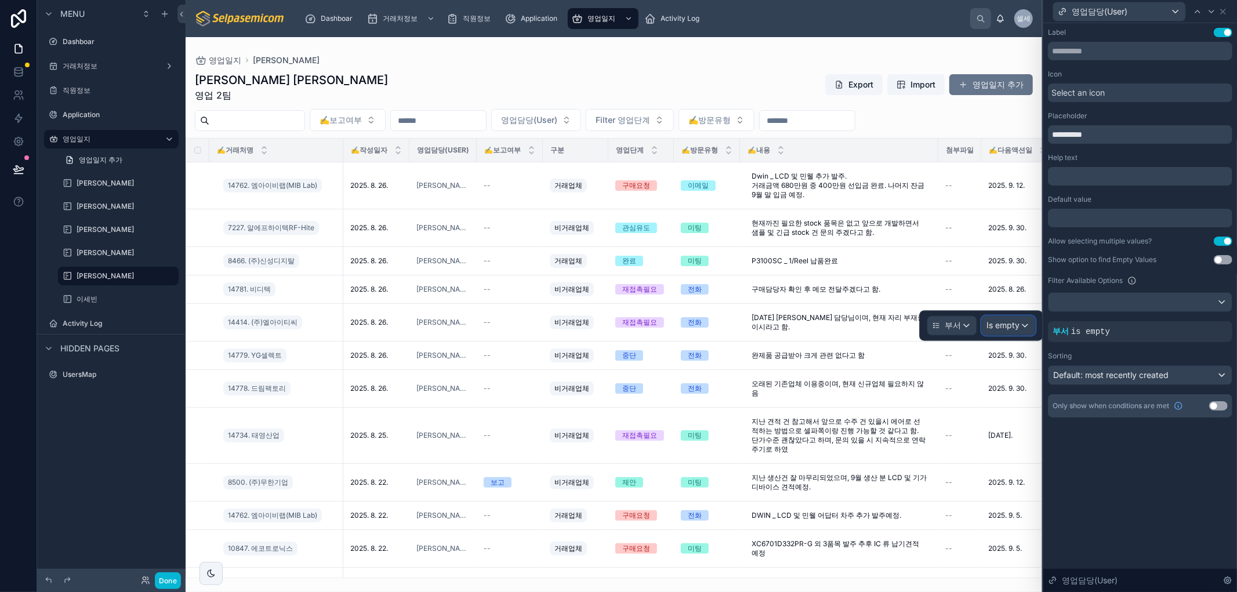
click at [1002, 317] on div "Is empty" at bounding box center [1009, 326] width 53 height 19
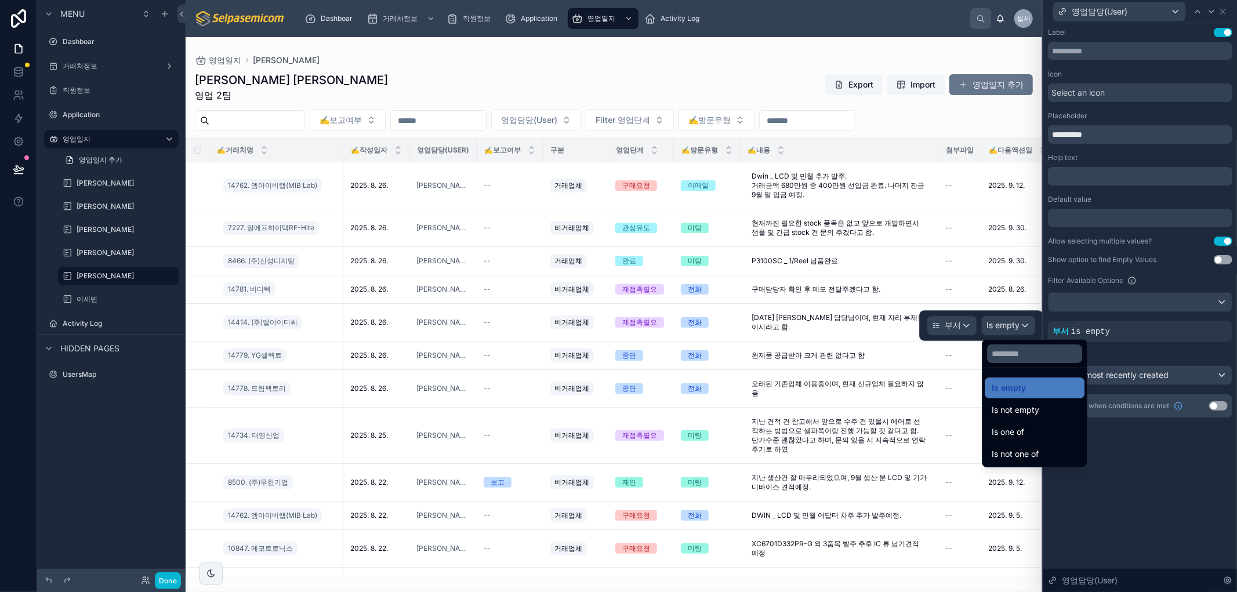
drag, startPoint x: 1025, startPoint y: 430, endPoint x: 983, endPoint y: 352, distance: 89.5
click at [1024, 430] on span "Is one of" at bounding box center [1008, 432] width 32 height 14
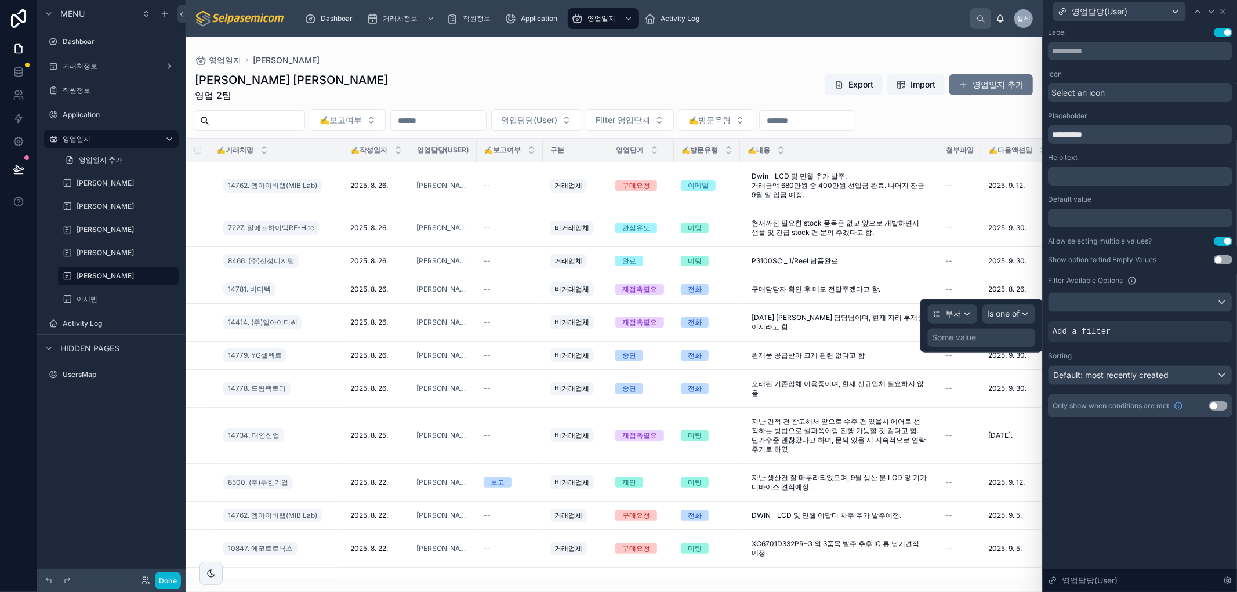
click at [969, 340] on div "Some value" at bounding box center [955, 338] width 44 height 12
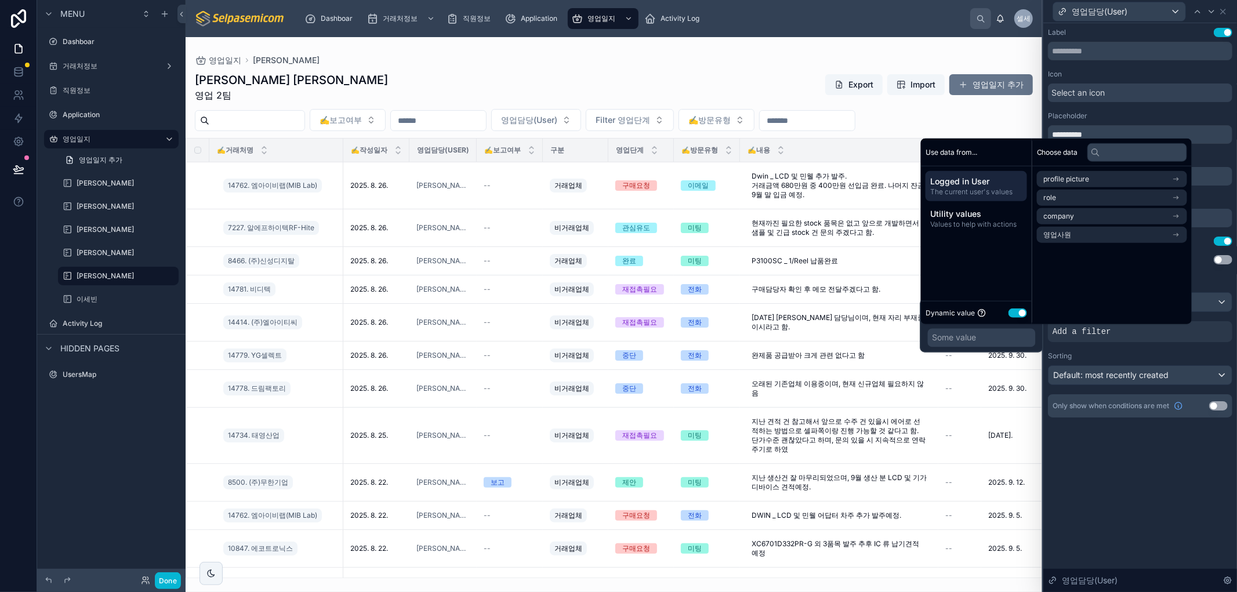
click at [1019, 307] on div "Dynamic value Use setting" at bounding box center [977, 312] width 102 height 13
click at [1019, 310] on button "Use setting" at bounding box center [1018, 312] width 19 height 9
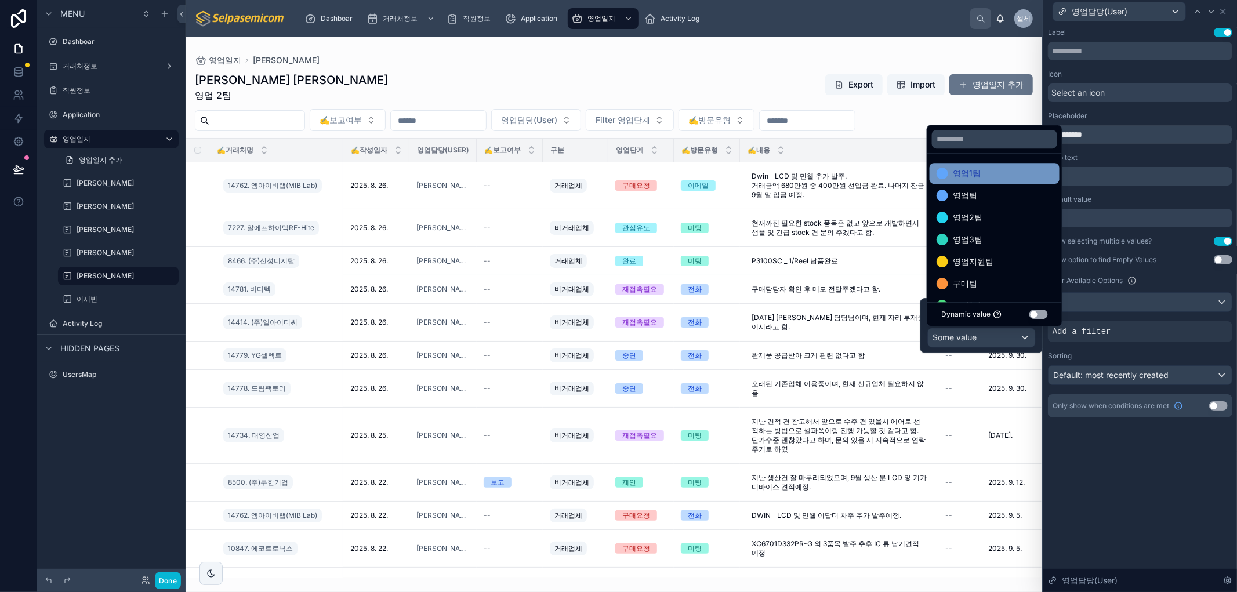
click at [956, 171] on span "영업1팀" at bounding box center [967, 173] width 28 height 14
click at [956, 171] on span "영업팀" at bounding box center [965, 173] width 24 height 14
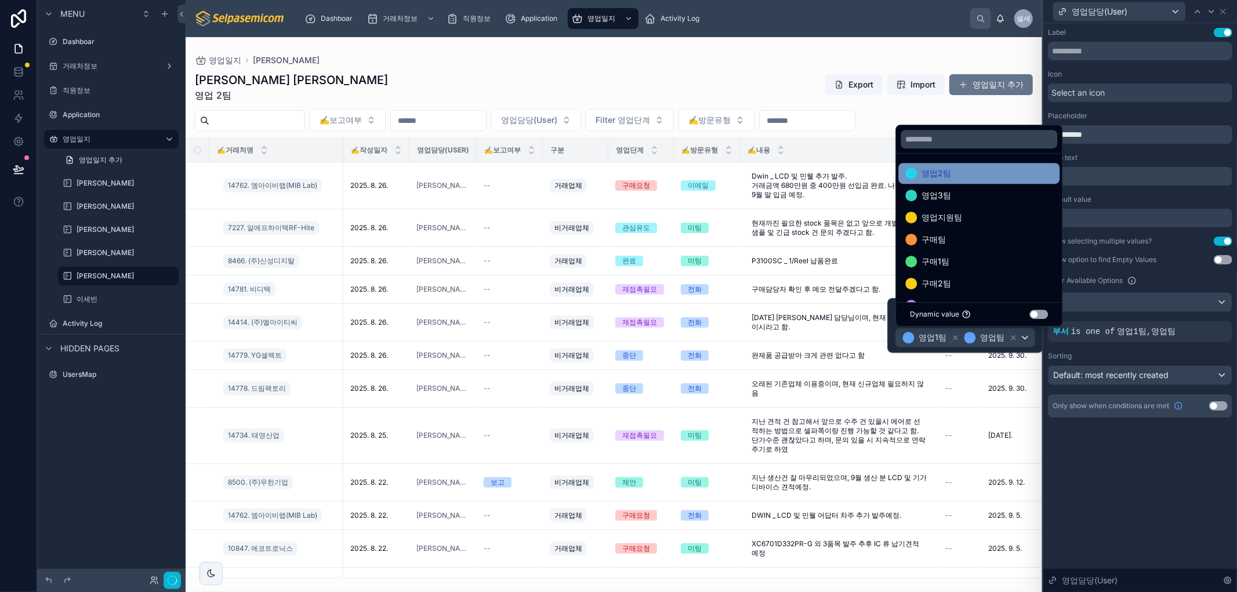
click at [956, 170] on div "영업2팀" at bounding box center [978, 173] width 147 height 14
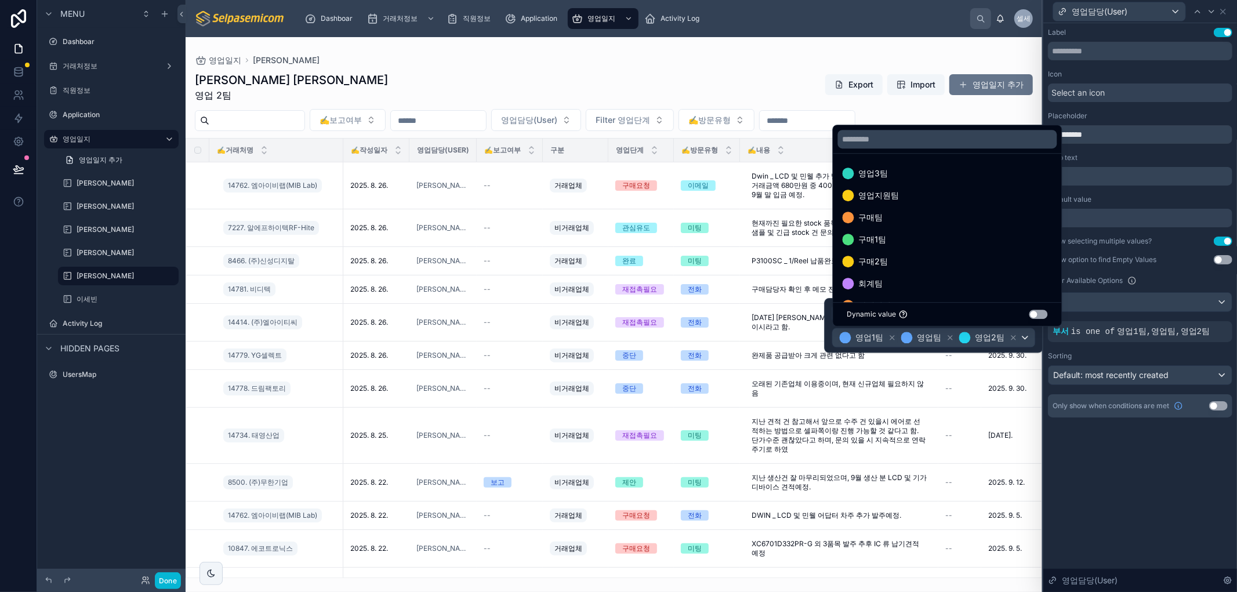
click at [956, 170] on div "영업3팀" at bounding box center [948, 173] width 210 height 14
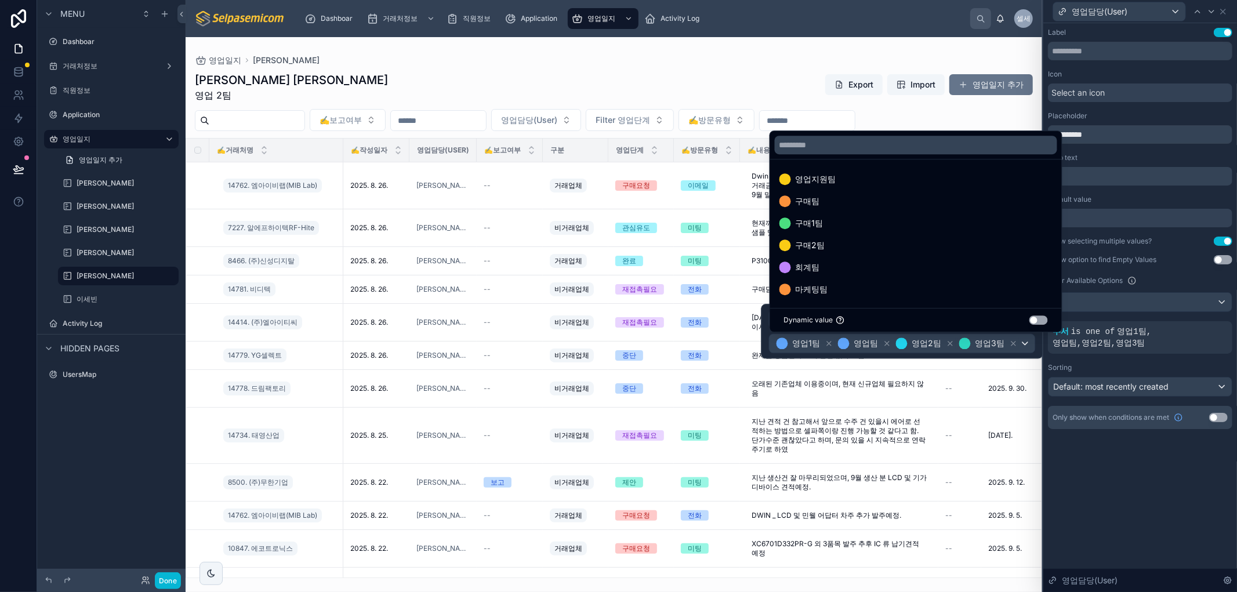
scroll to position [322, 0]
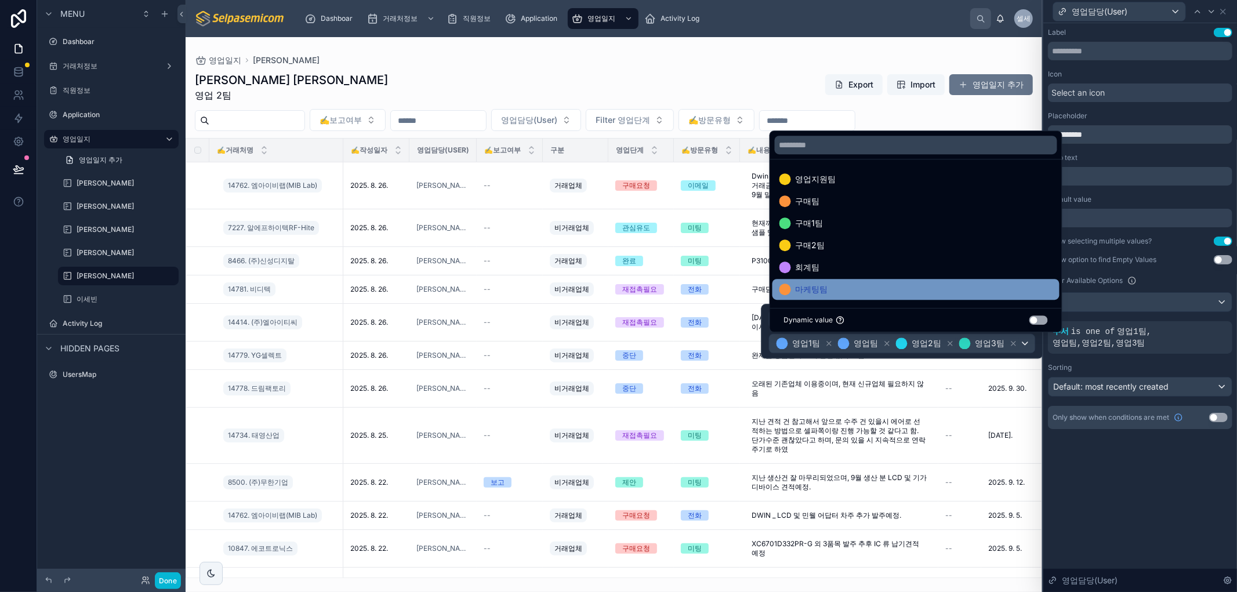
click at [832, 289] on div "마케팅팀" at bounding box center [916, 289] width 273 height 14
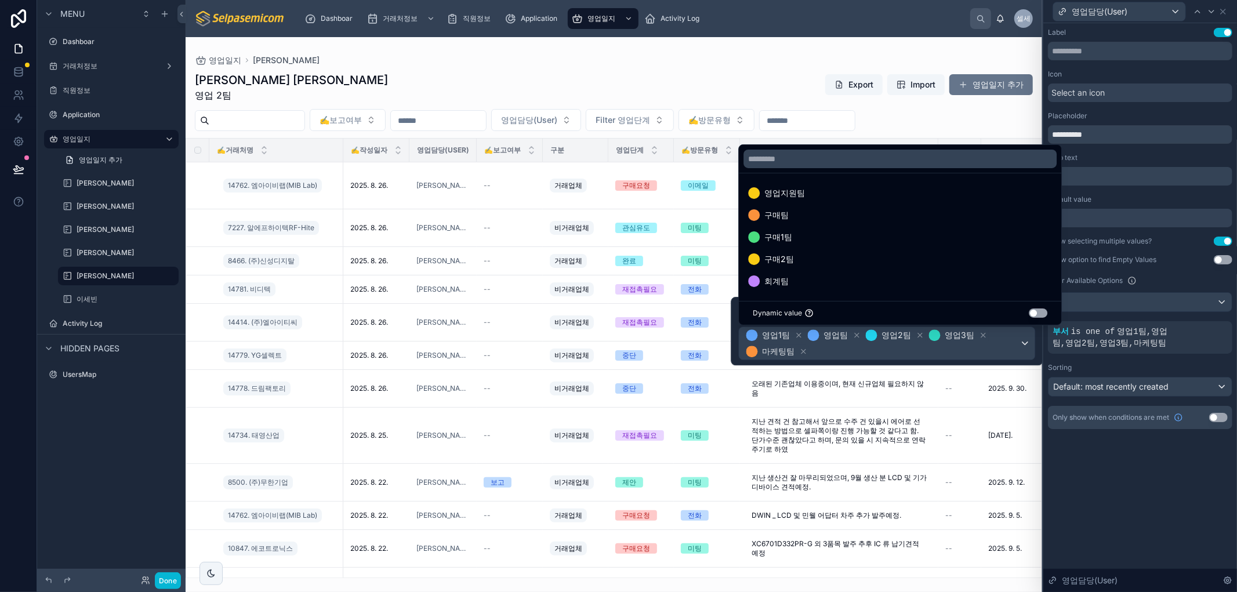
click at [1107, 508] on div "**********" at bounding box center [1141, 307] width 194 height 569
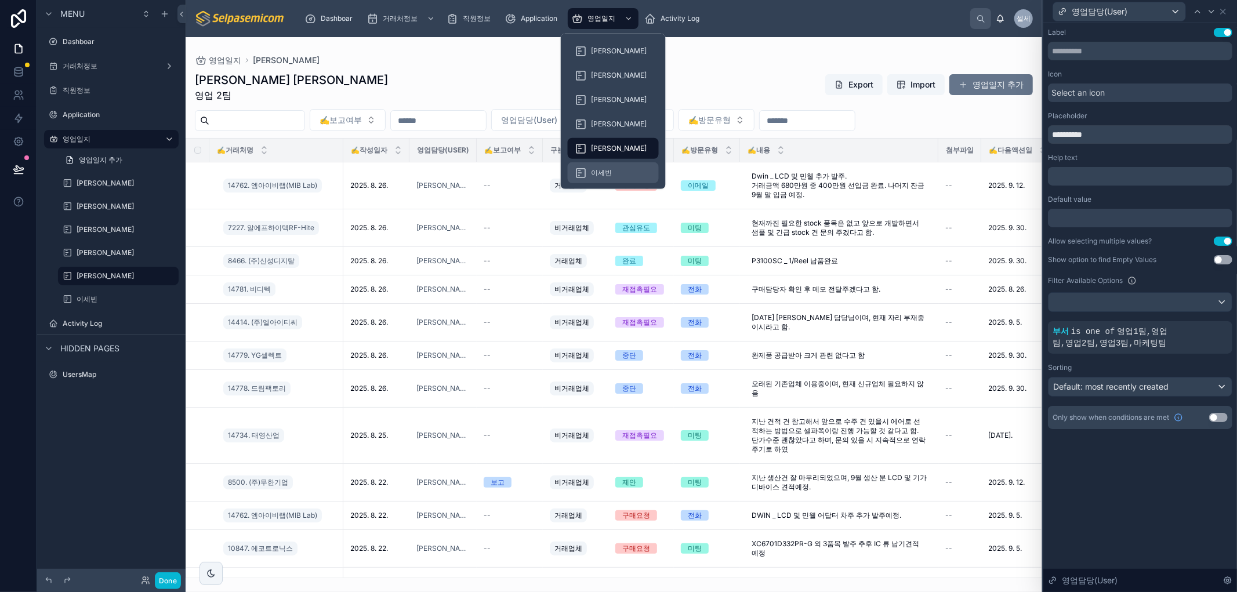
click at [605, 168] on span "이세빈" at bounding box center [601, 172] width 21 height 9
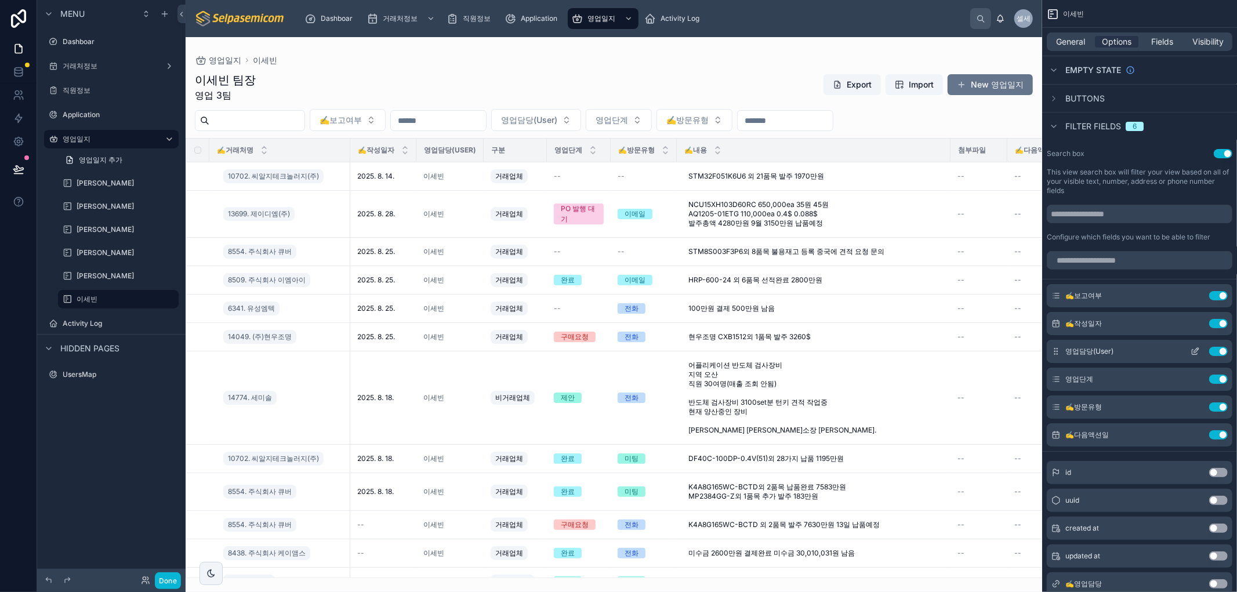
click at [1198, 352] on icon "scrollable content" at bounding box center [1195, 351] width 9 height 9
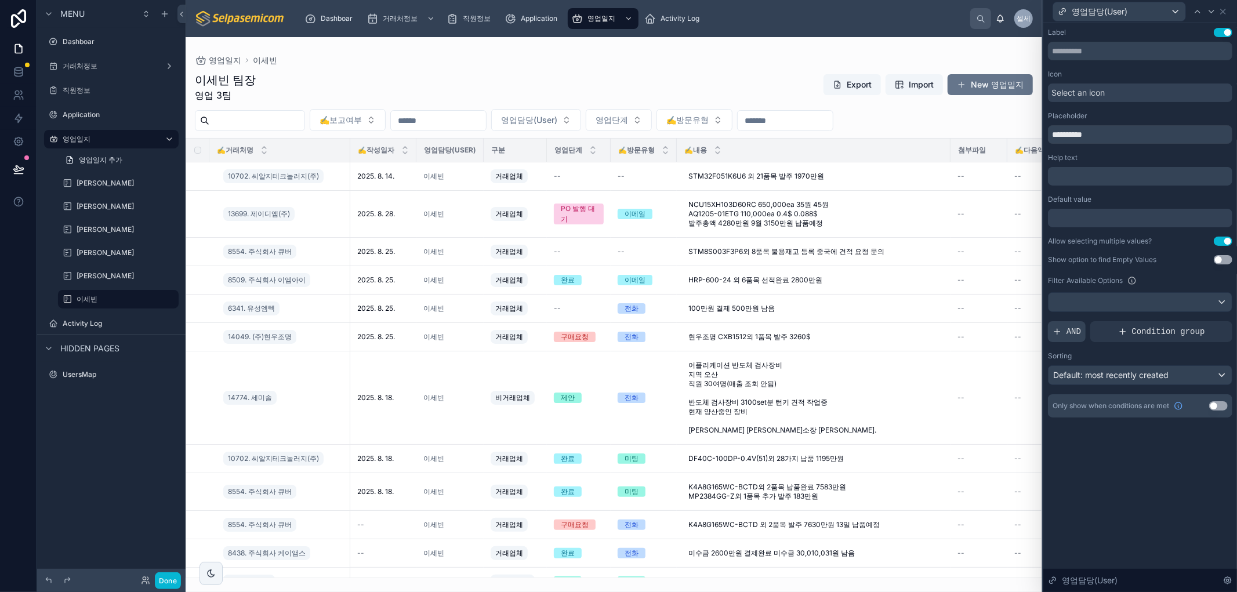
click at [1069, 333] on span "AND" at bounding box center [1074, 332] width 15 height 12
click at [1203, 323] on icon at bounding box center [1203, 322] width 7 height 7
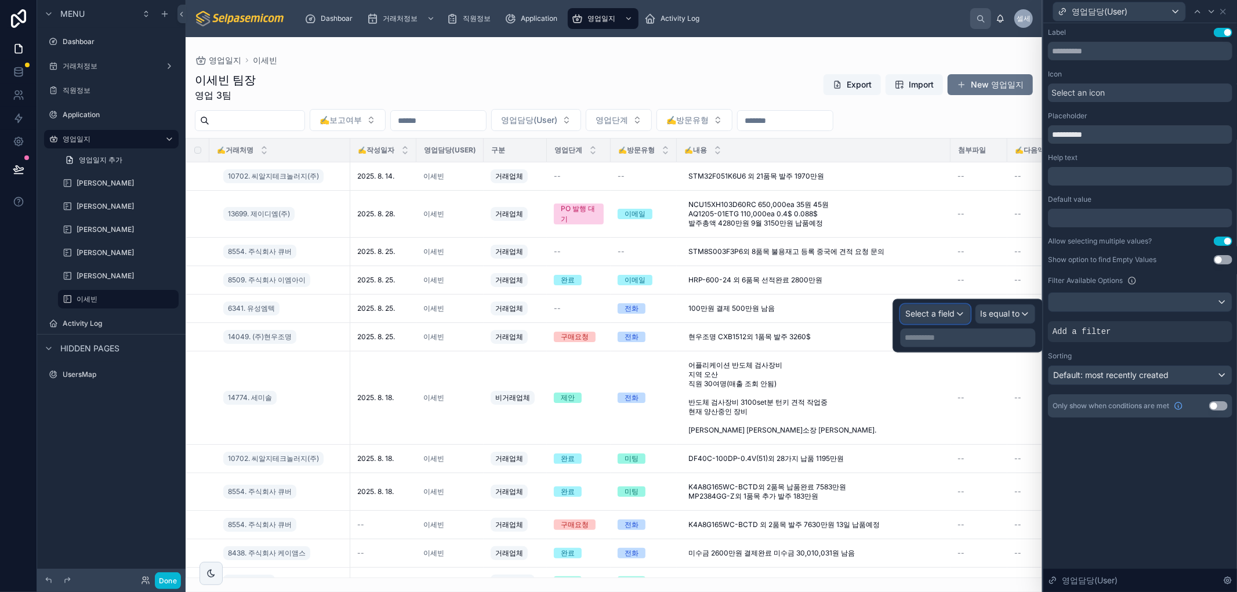
click at [944, 310] on span "Select a field" at bounding box center [930, 314] width 49 height 10
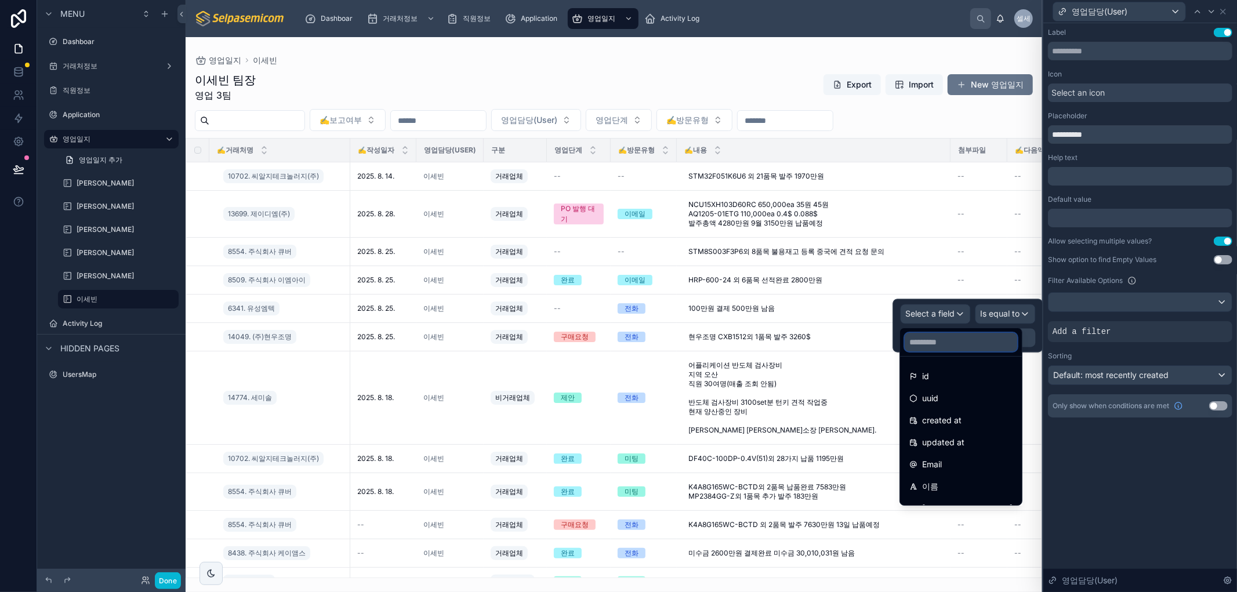
click at [932, 339] on input "text" at bounding box center [961, 342] width 113 height 19
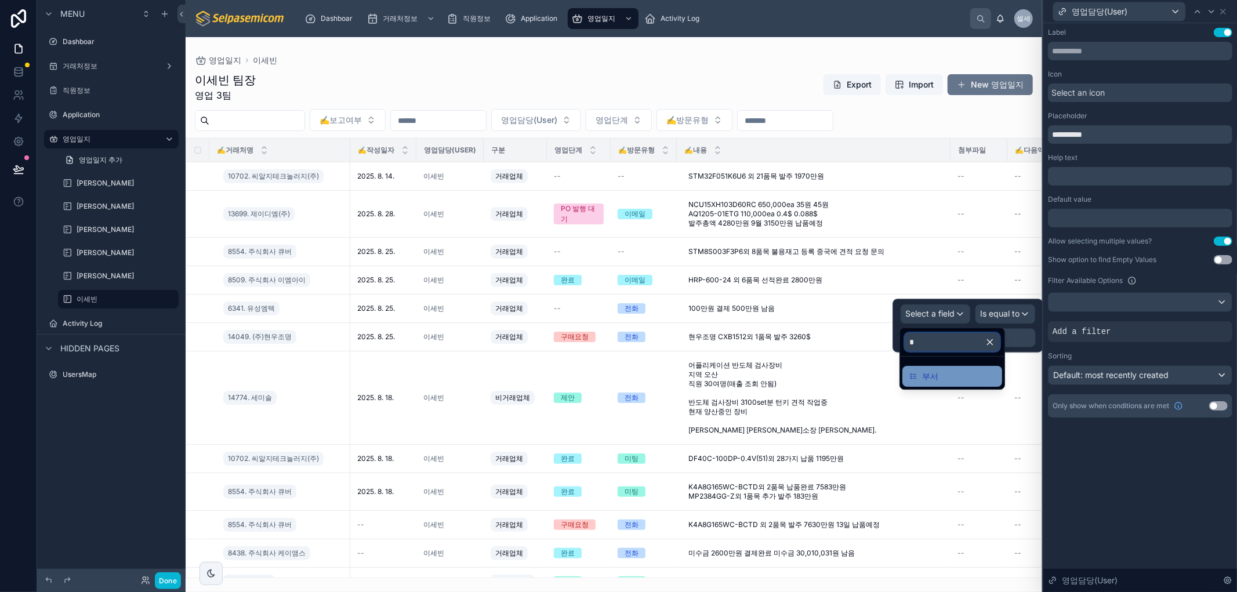
type input "*"
click at [971, 373] on div "부서" at bounding box center [953, 377] width 86 height 14
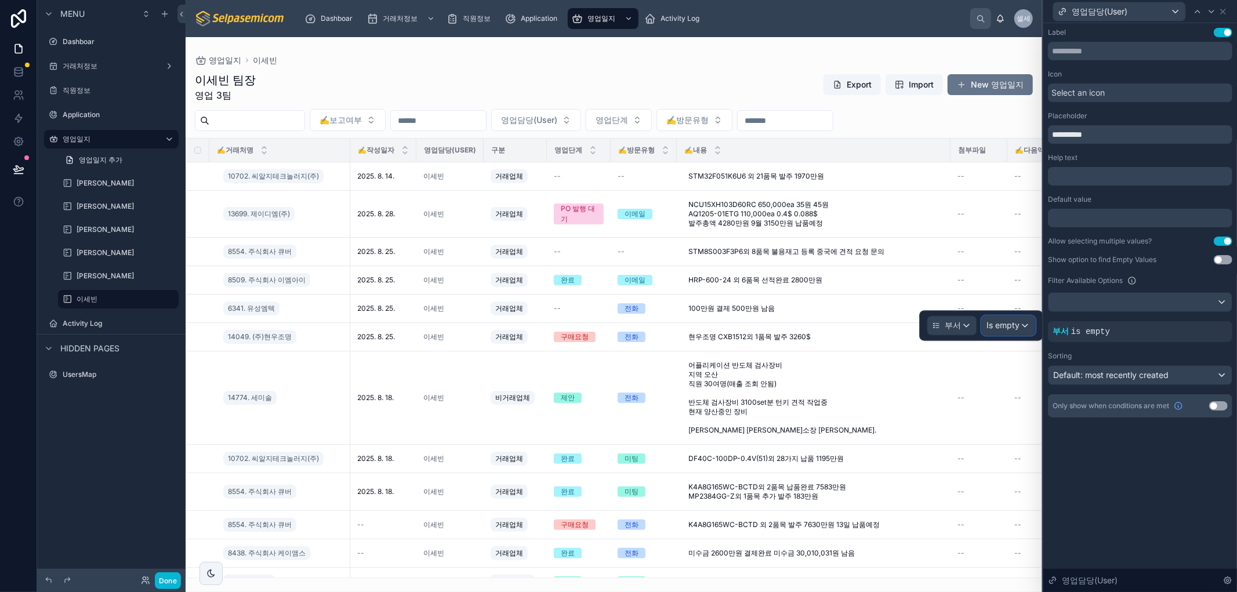
click at [1007, 331] on span "Is empty" at bounding box center [1003, 326] width 33 height 12
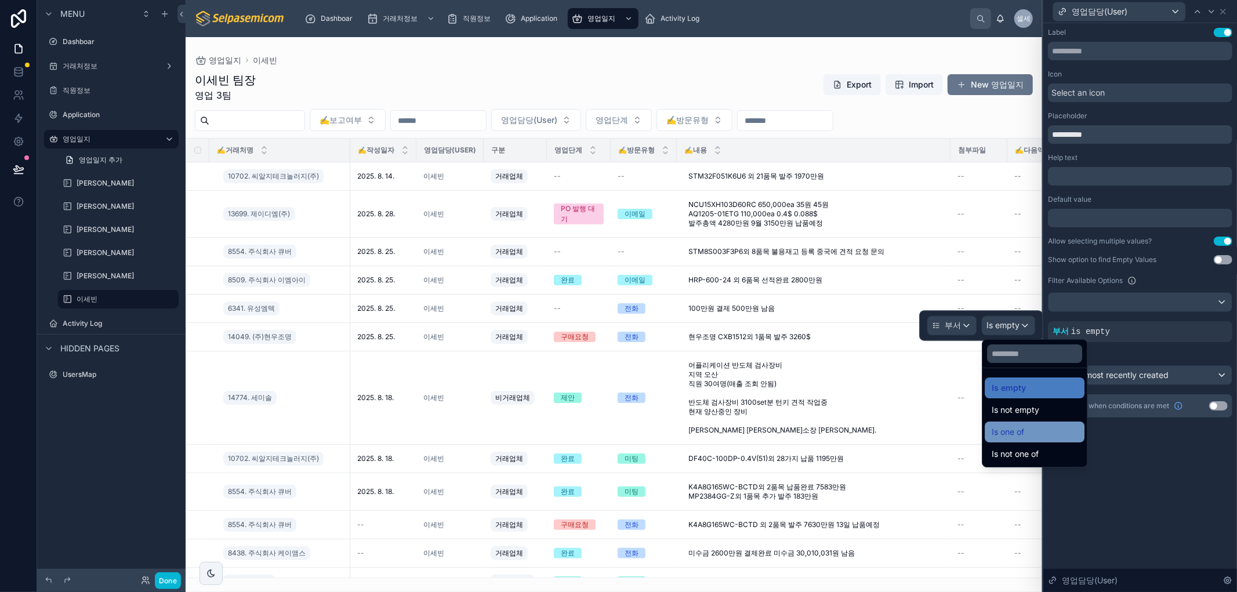
click at [1027, 434] on div "Is one of" at bounding box center [1035, 432] width 86 height 14
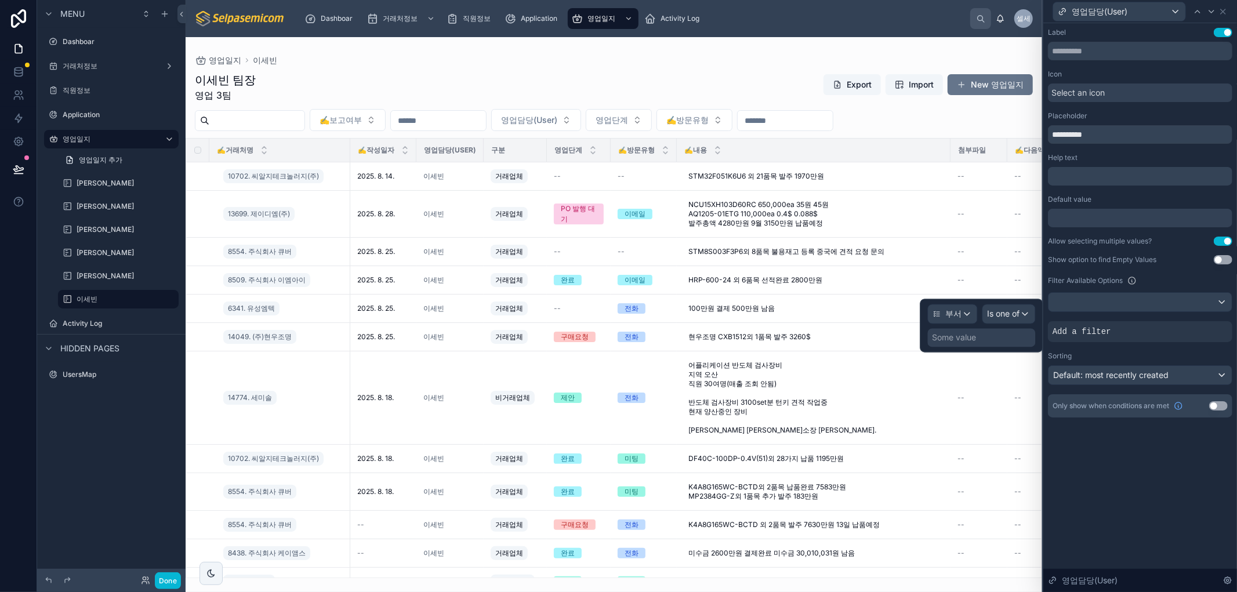
click at [959, 343] on div "Some value" at bounding box center [955, 338] width 44 height 12
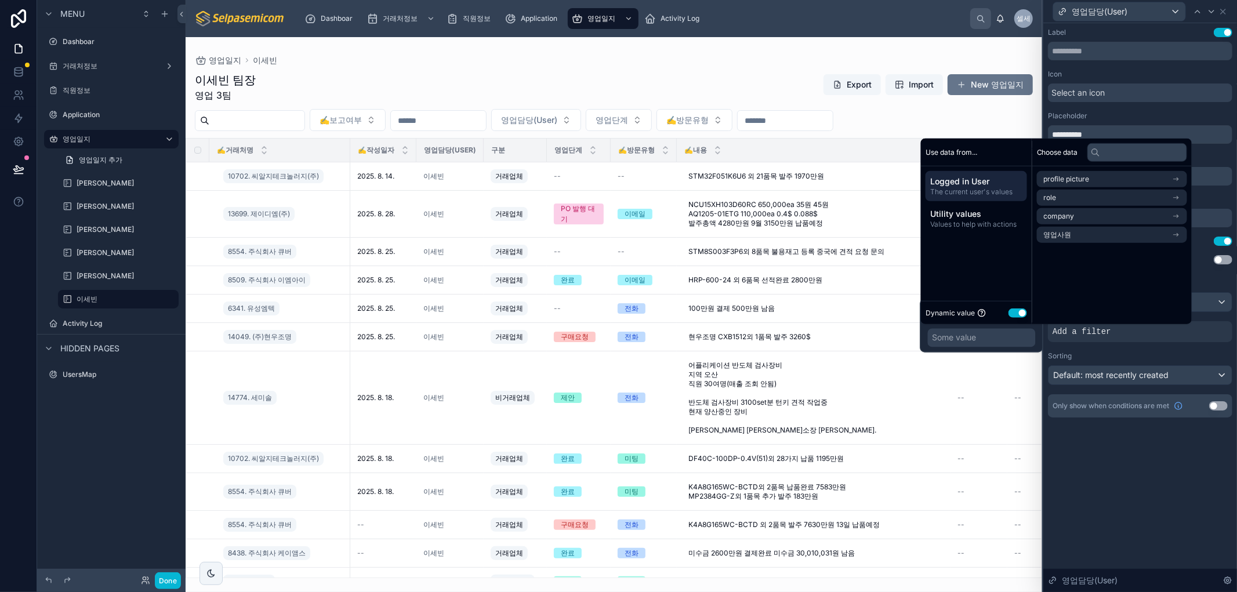
click at [1023, 314] on button "Use setting" at bounding box center [1018, 312] width 19 height 9
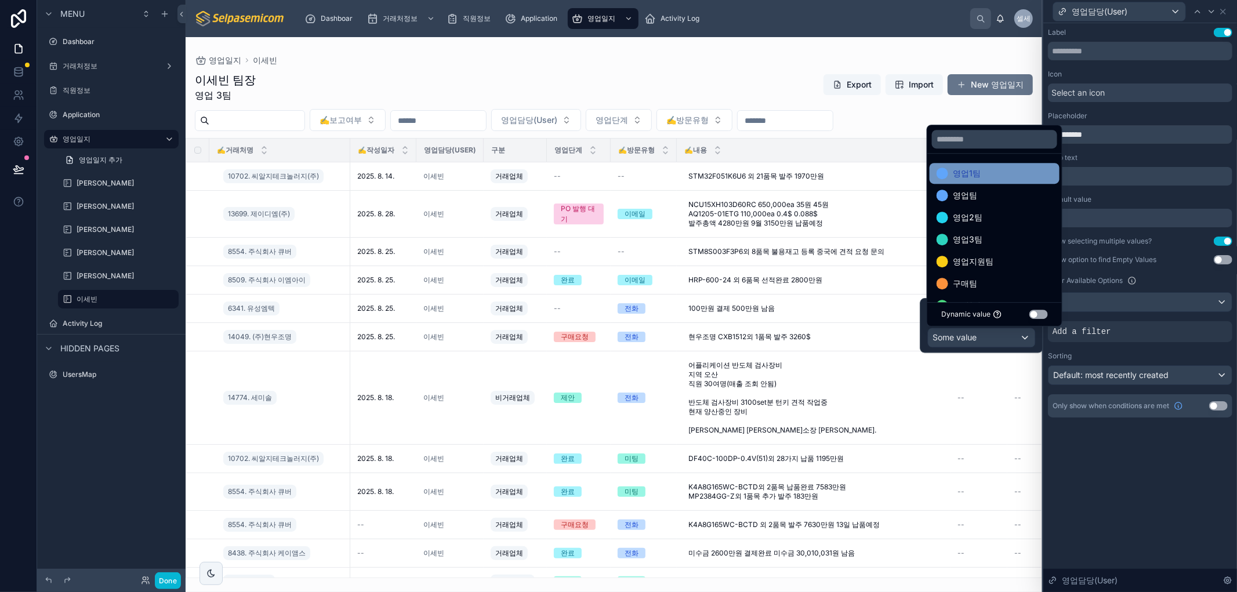
click at [973, 176] on span "영업1팀" at bounding box center [967, 173] width 28 height 14
click at [973, 176] on span "영업팀" at bounding box center [965, 173] width 24 height 14
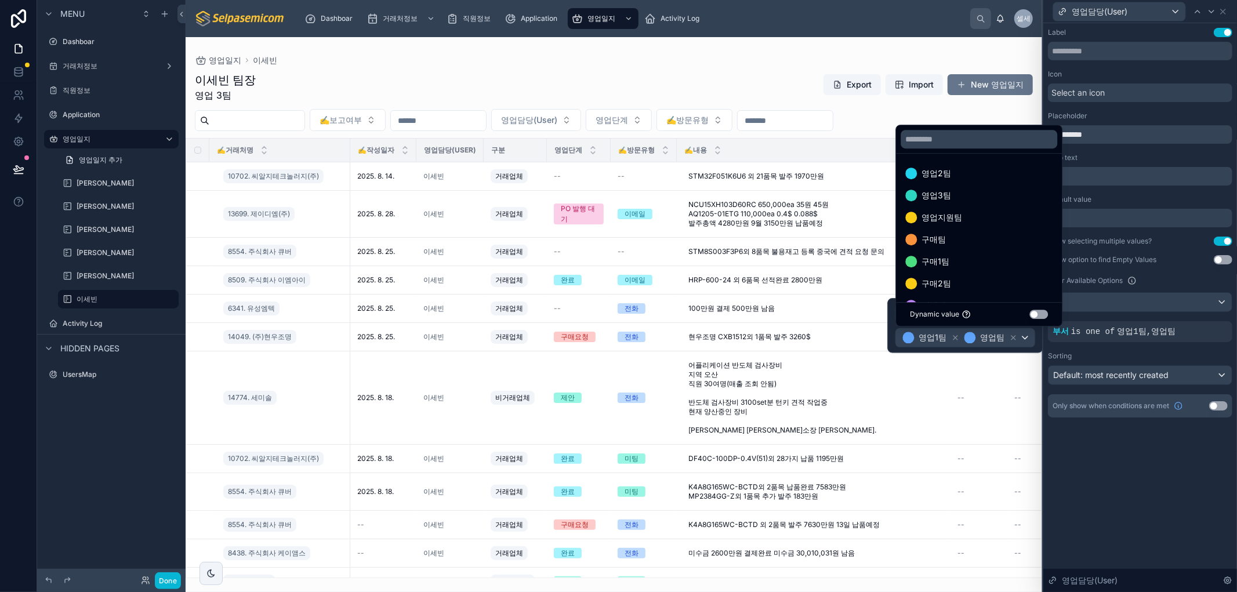
click at [973, 176] on div "영업2팀" at bounding box center [978, 173] width 147 height 14
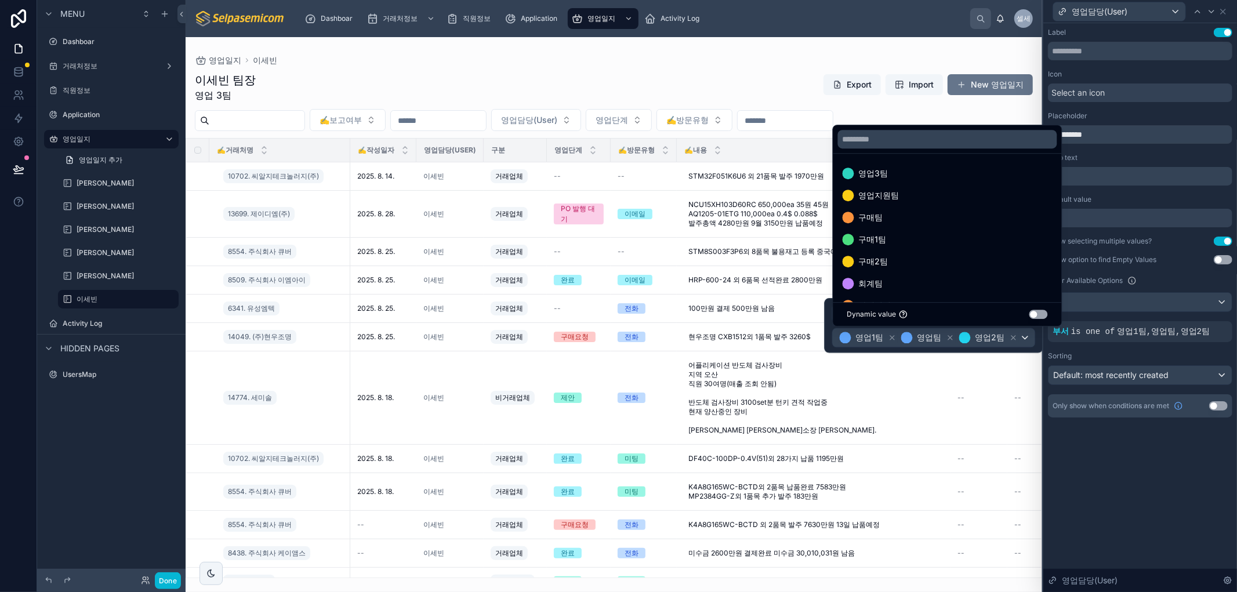
click at [973, 176] on div "영업3팀" at bounding box center [948, 173] width 210 height 14
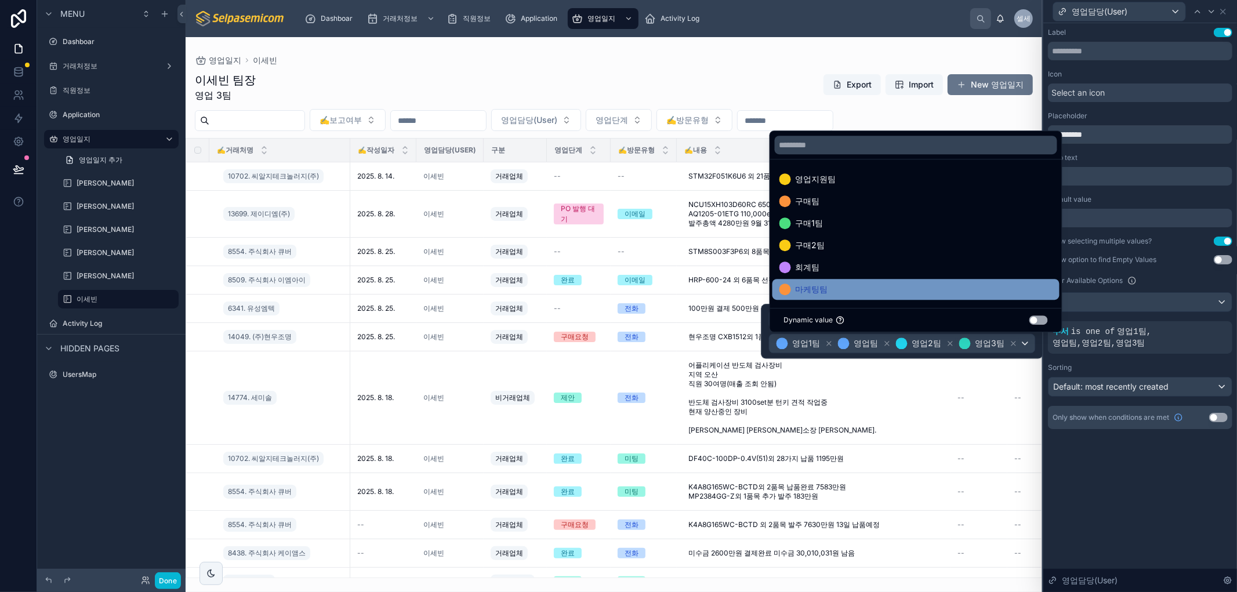
click at [845, 287] on div "마케팅팀" at bounding box center [916, 289] width 273 height 14
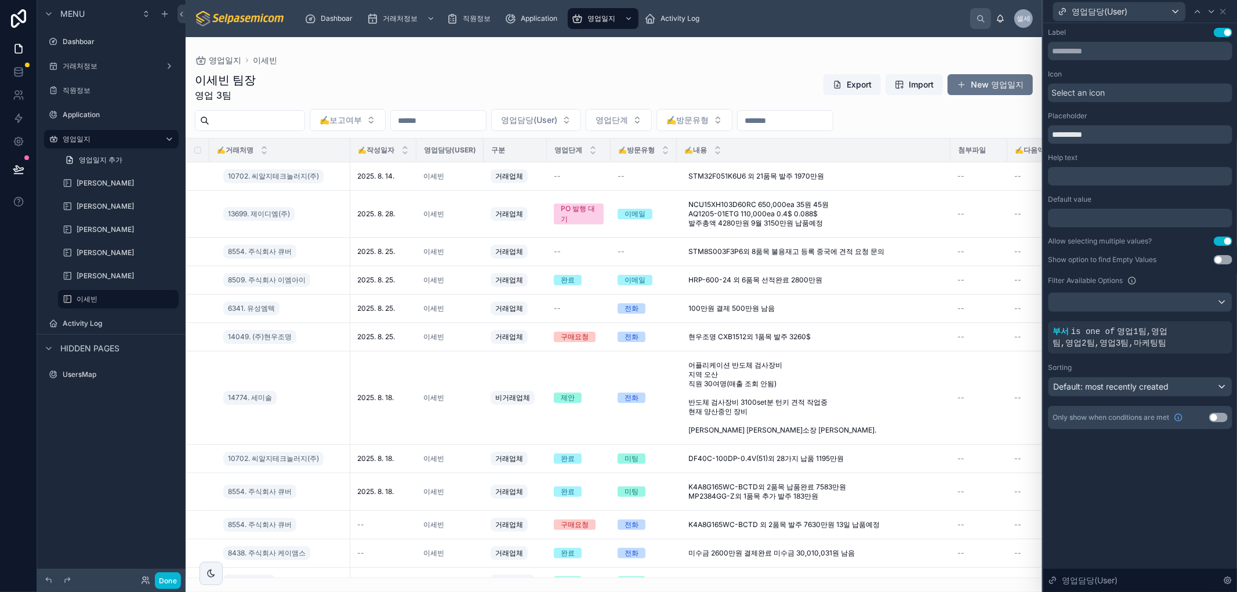
click at [1128, 482] on div "**********" at bounding box center [1141, 307] width 194 height 569
click at [760, 71] on div at bounding box center [614, 314] width 857 height 555
click at [169, 583] on button "Done" at bounding box center [168, 581] width 26 height 17
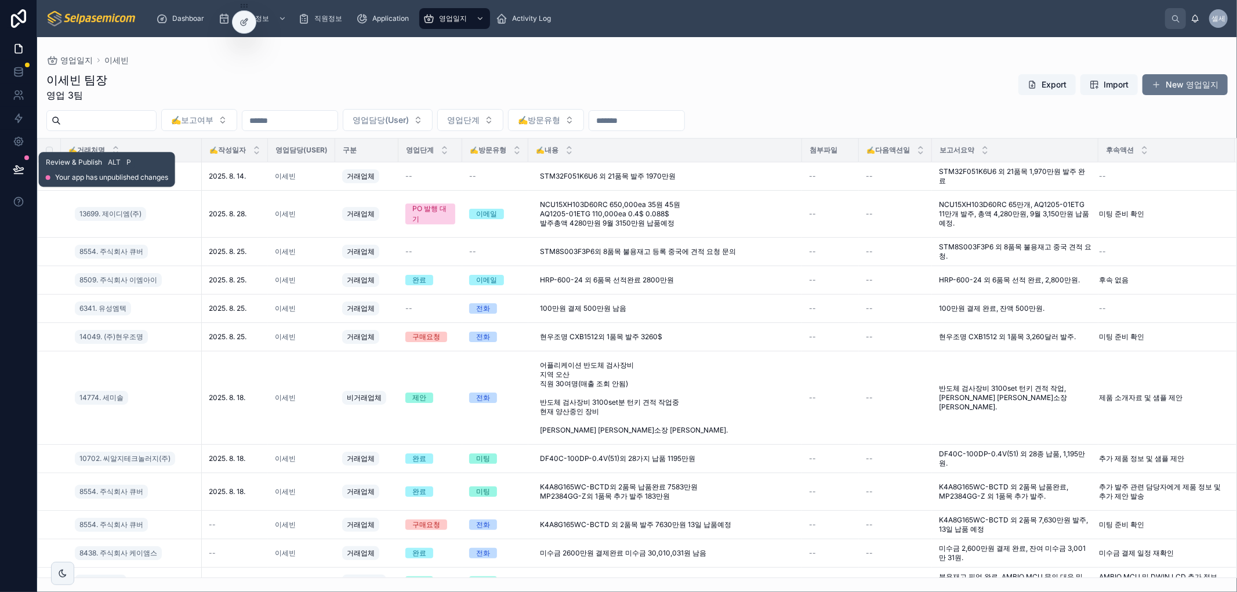
click at [13, 169] on icon at bounding box center [19, 170] width 12 height 12
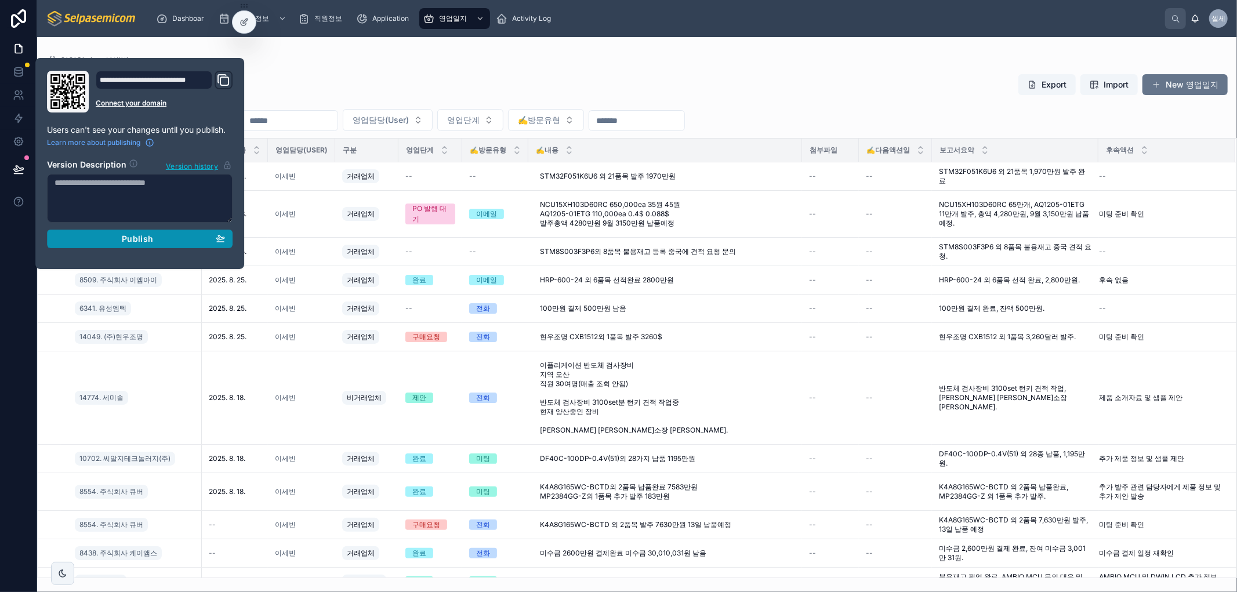
click at [182, 235] on div "Publish" at bounding box center [140, 239] width 171 height 10
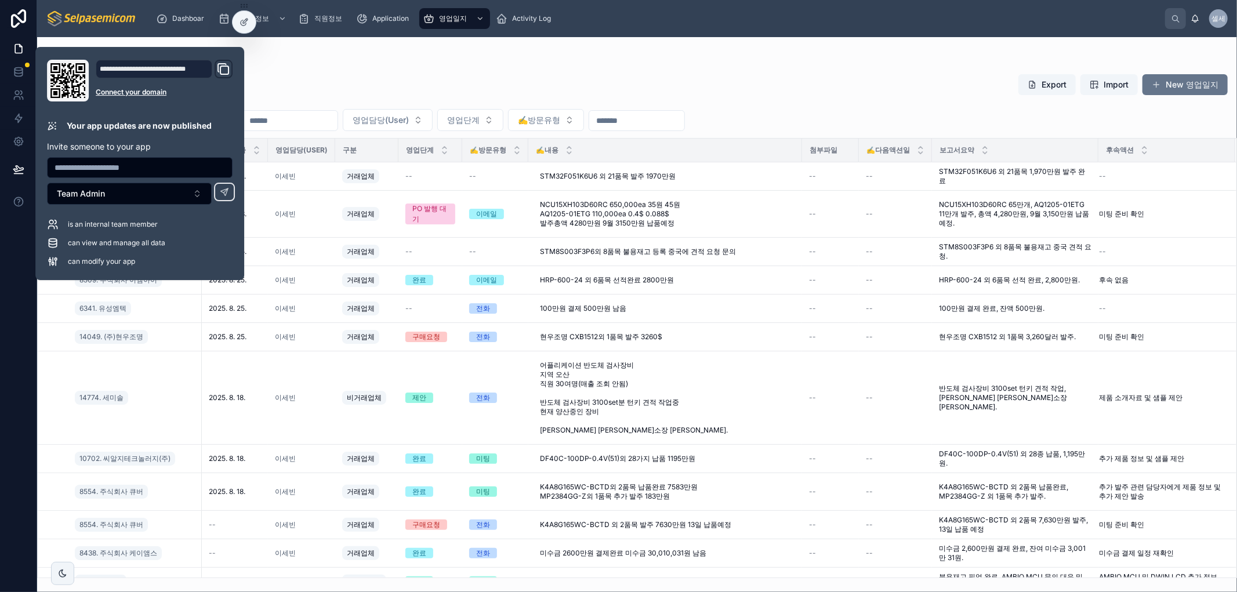
click at [441, 67] on div "이세빈 팀장 영업 3팀 Export Import New 영업일지 ✍️보고여부 영업담당(User) 영업단계 ✍️방문유형 ✍️거래처명 ✍️작성일자…" at bounding box center [637, 321] width 1200 height 513
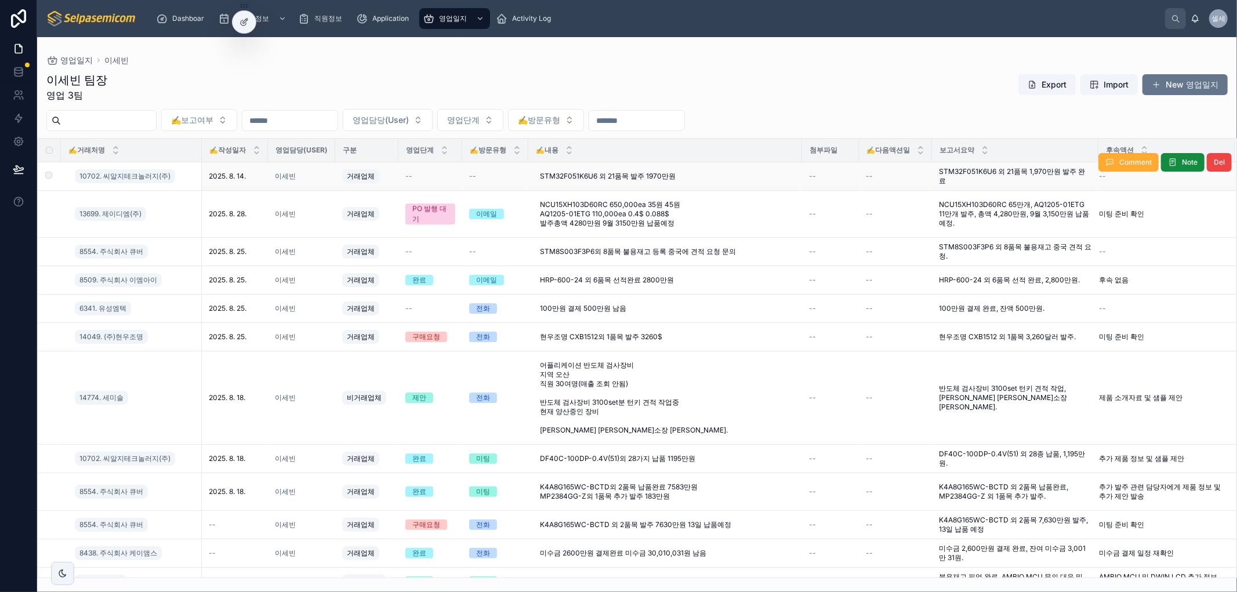
click at [958, 174] on span "STM32F051K6U6 외 21품목 1,970만원 발주 완료" at bounding box center [1015, 176] width 153 height 19
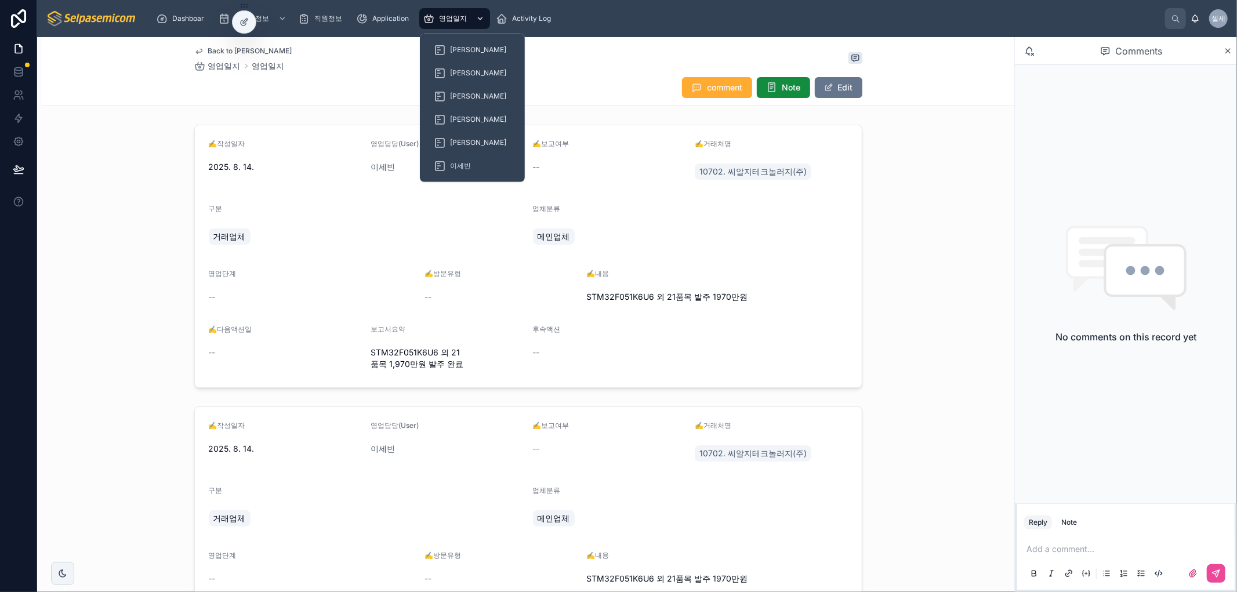
click at [447, 17] on span "영업일지" at bounding box center [453, 18] width 28 height 9
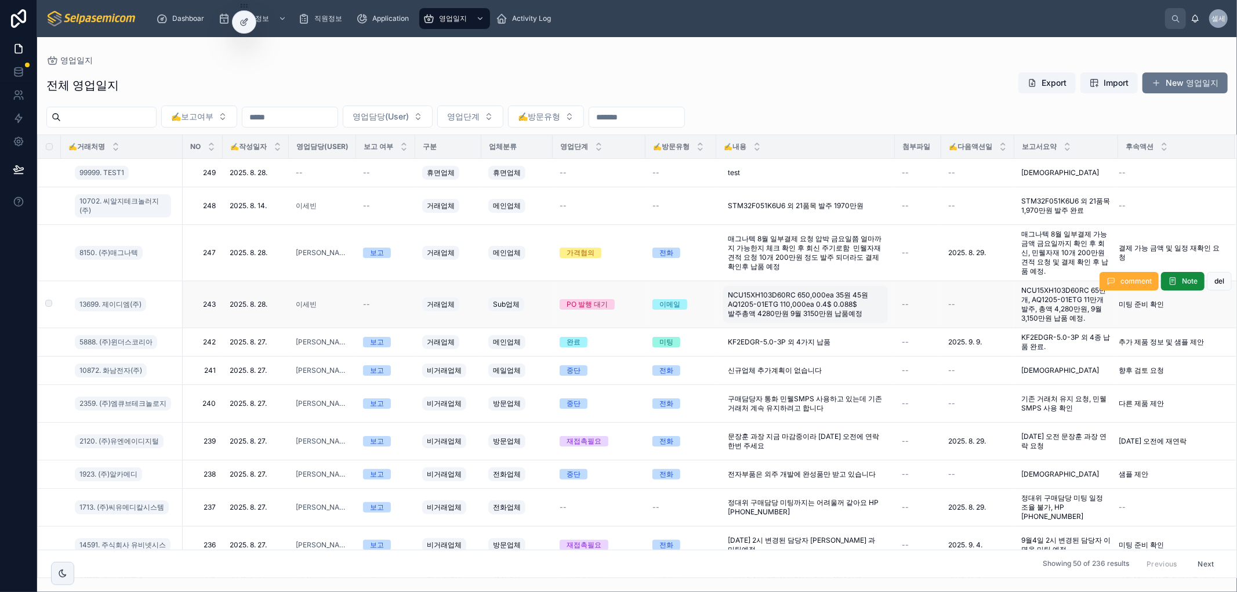
click at [803, 291] on span "NCU15XH103D60RC 650,000ea 35원 45원 AQ1205-01ETG 110,000ea 0.4$ 0.088$ 발주총액 4280만…" at bounding box center [805, 305] width 155 height 28
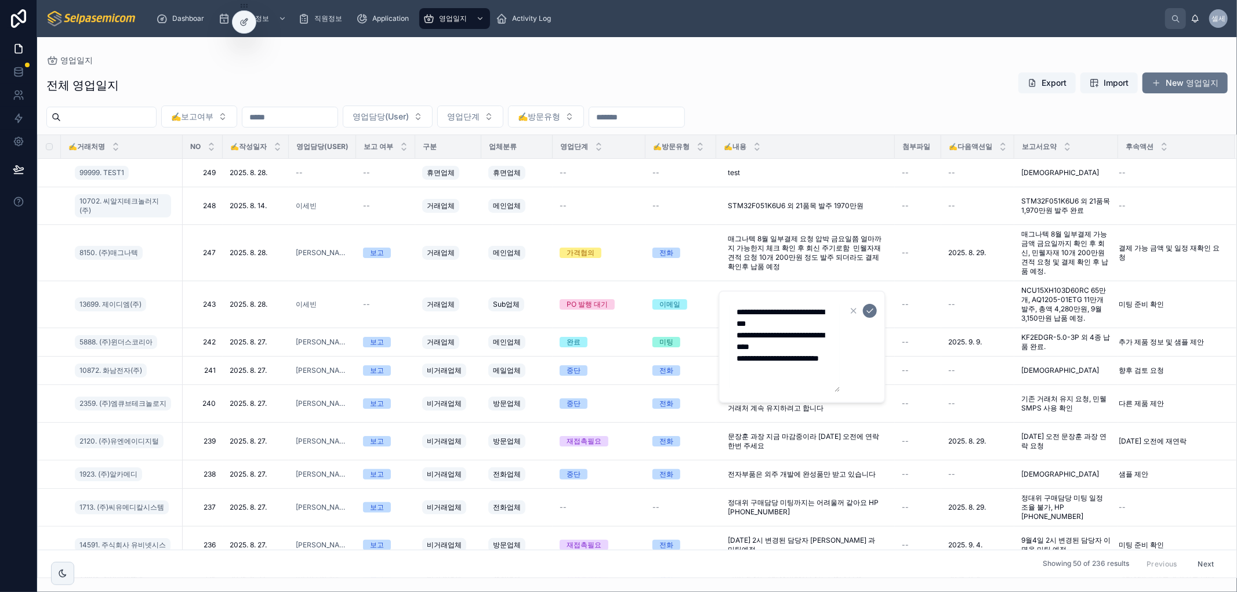
click at [767, 59] on div "영업일지" at bounding box center [637, 60] width 1182 height 9
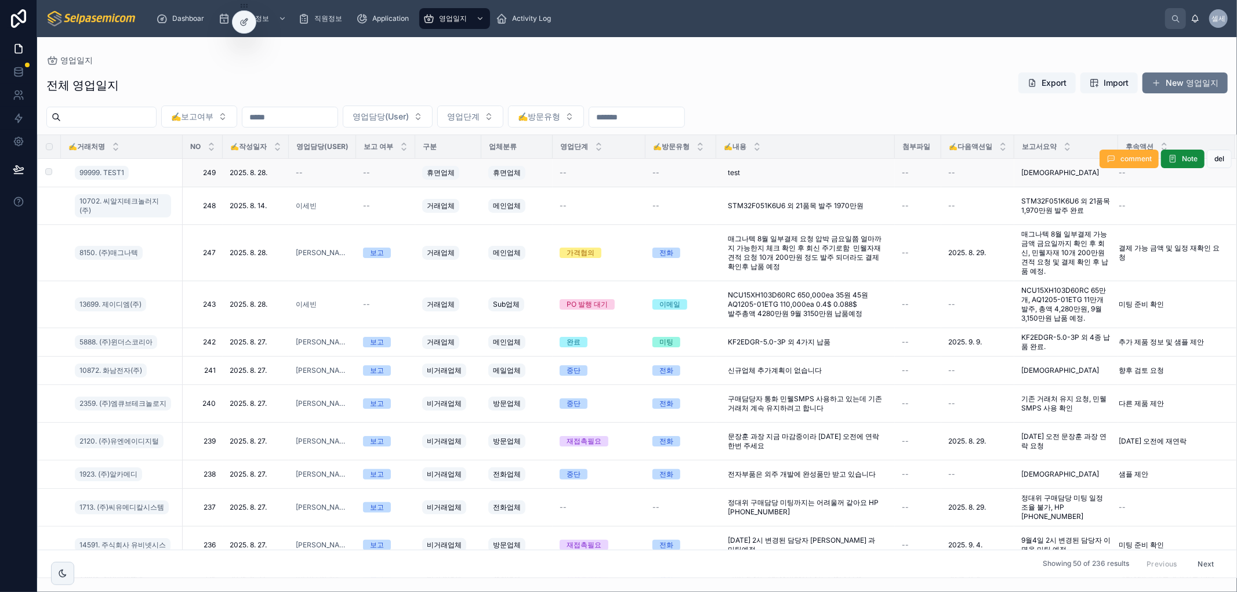
click at [607, 176] on div "--" at bounding box center [599, 172] width 79 height 9
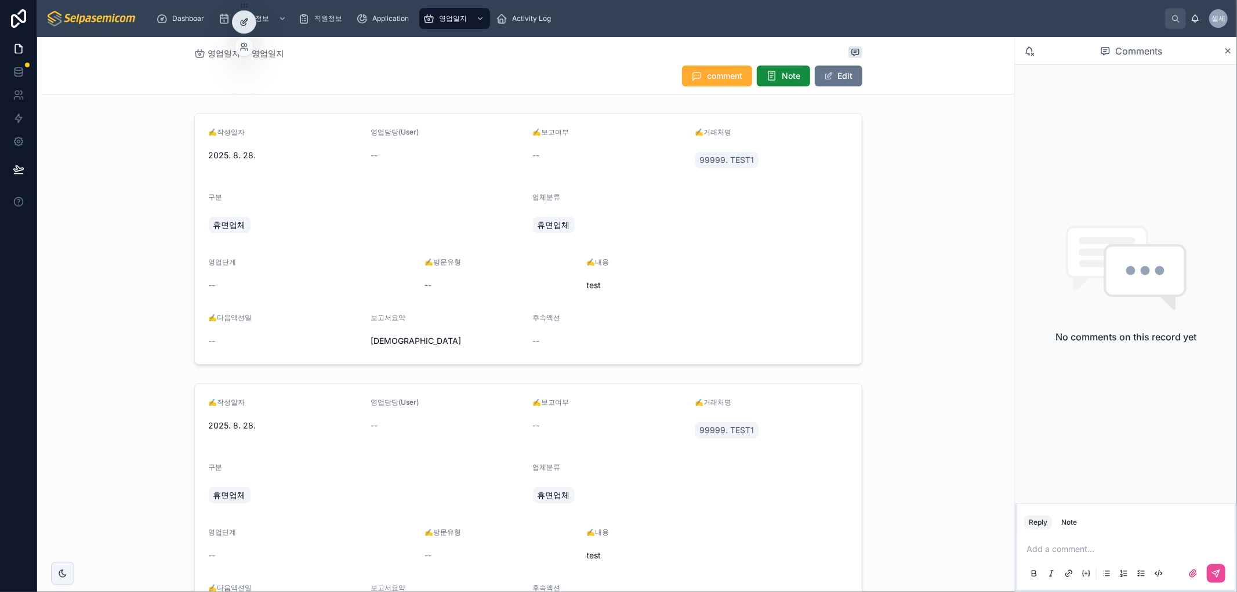
click at [238, 24] on div at bounding box center [244, 22] width 23 height 22
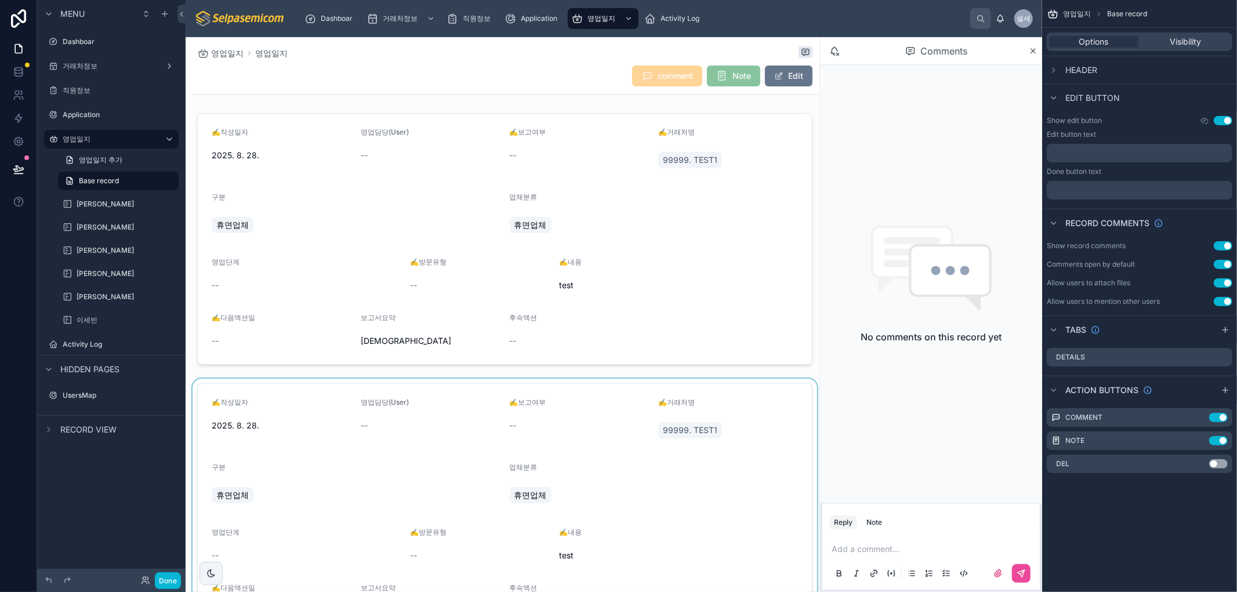
click at [756, 415] on div at bounding box center [504, 509] width 629 height 261
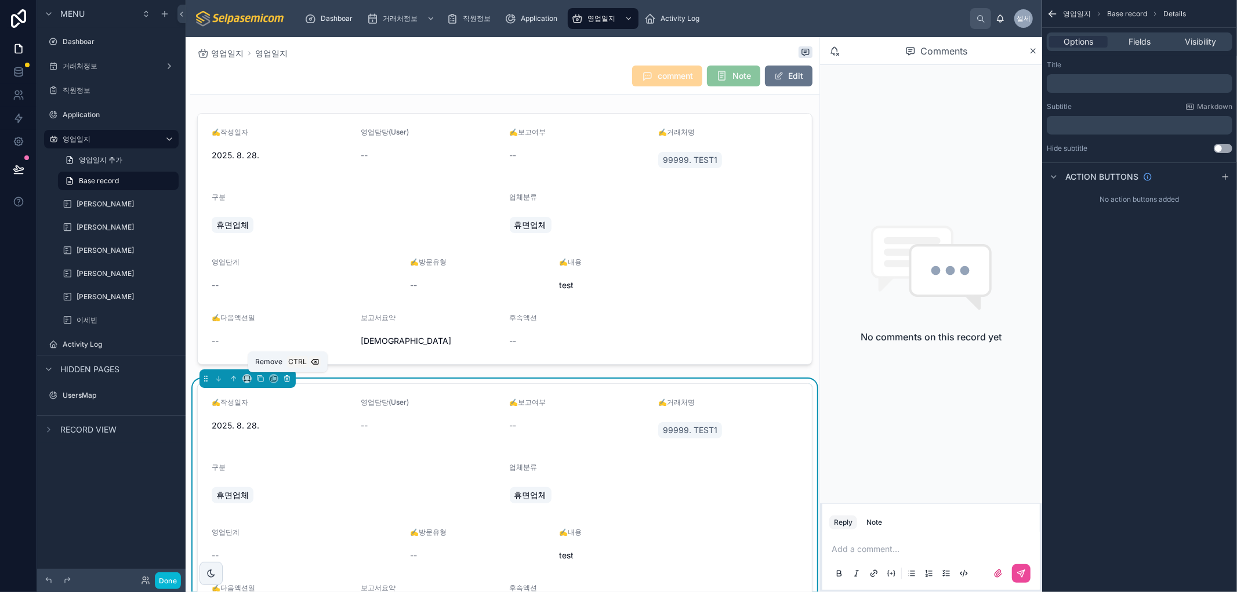
click at [285, 375] on icon at bounding box center [287, 379] width 8 height 8
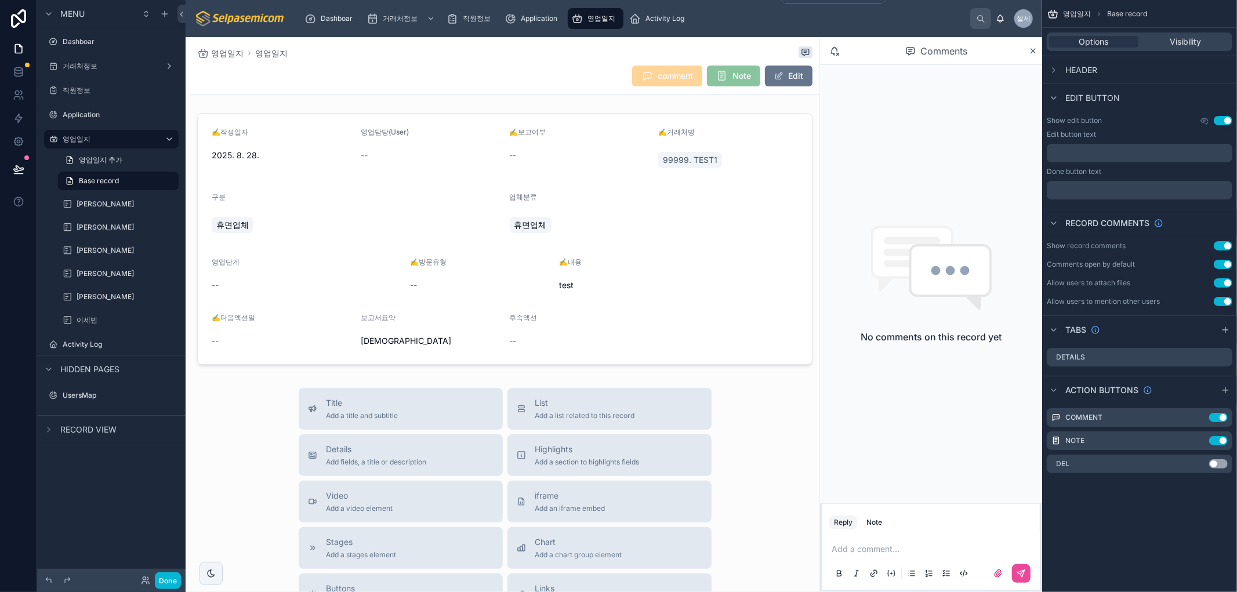
click at [598, 19] on span "영업일지" at bounding box center [602, 18] width 28 height 9
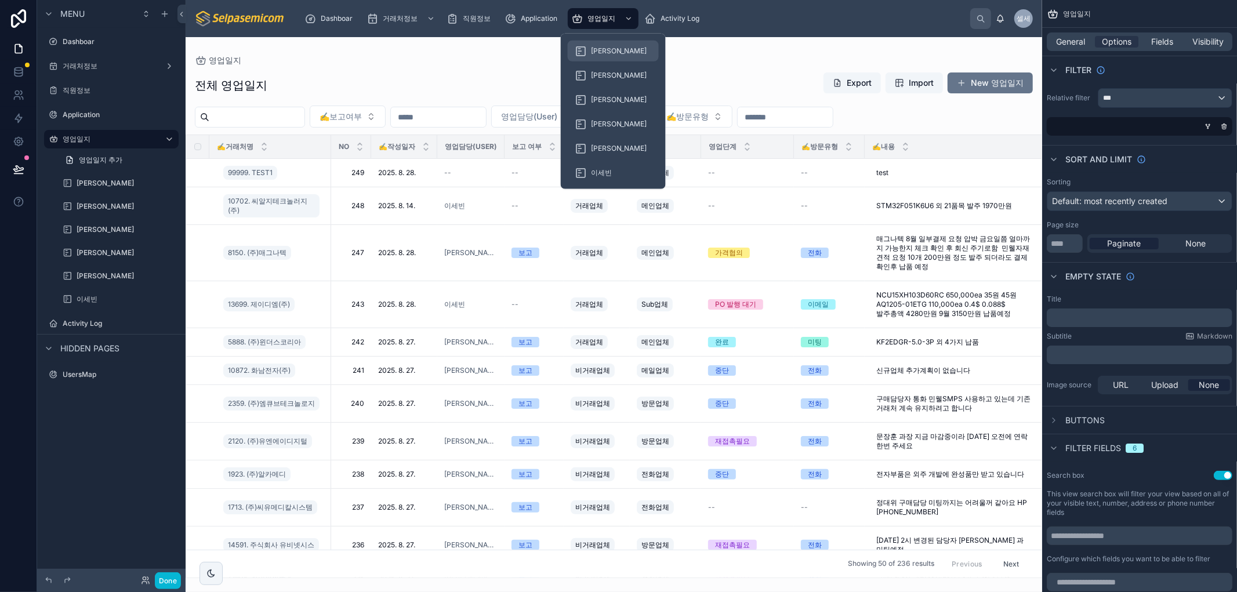
click at [589, 47] on div "[PERSON_NAME]" at bounding box center [613, 51] width 77 height 19
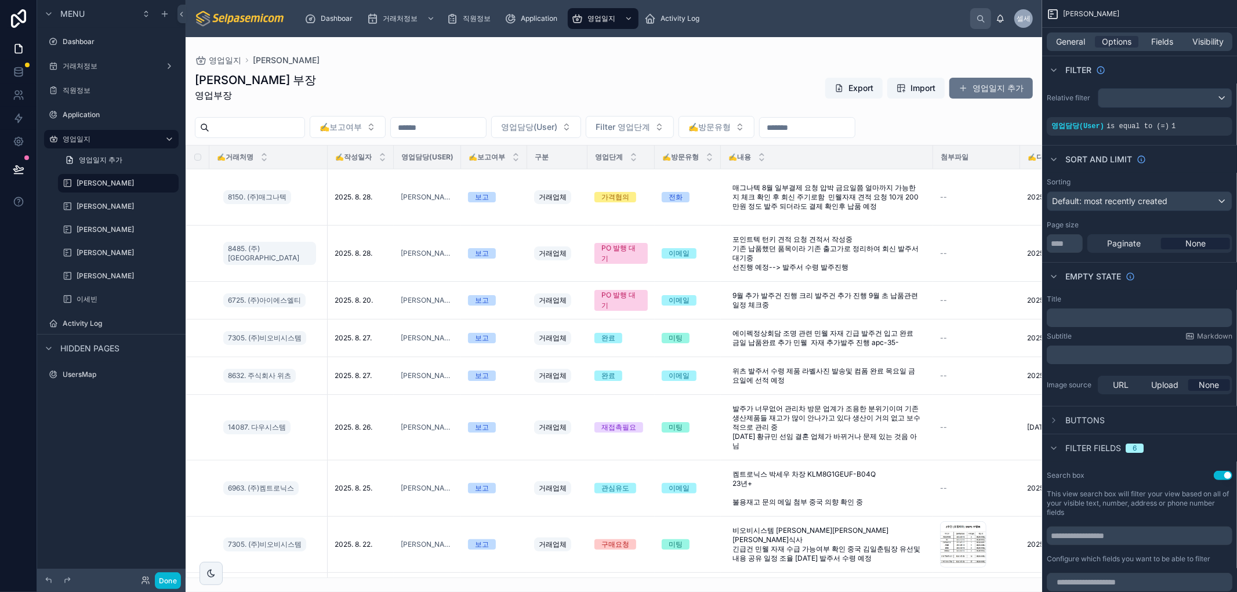
click at [805, 200] on div at bounding box center [614, 314] width 857 height 555
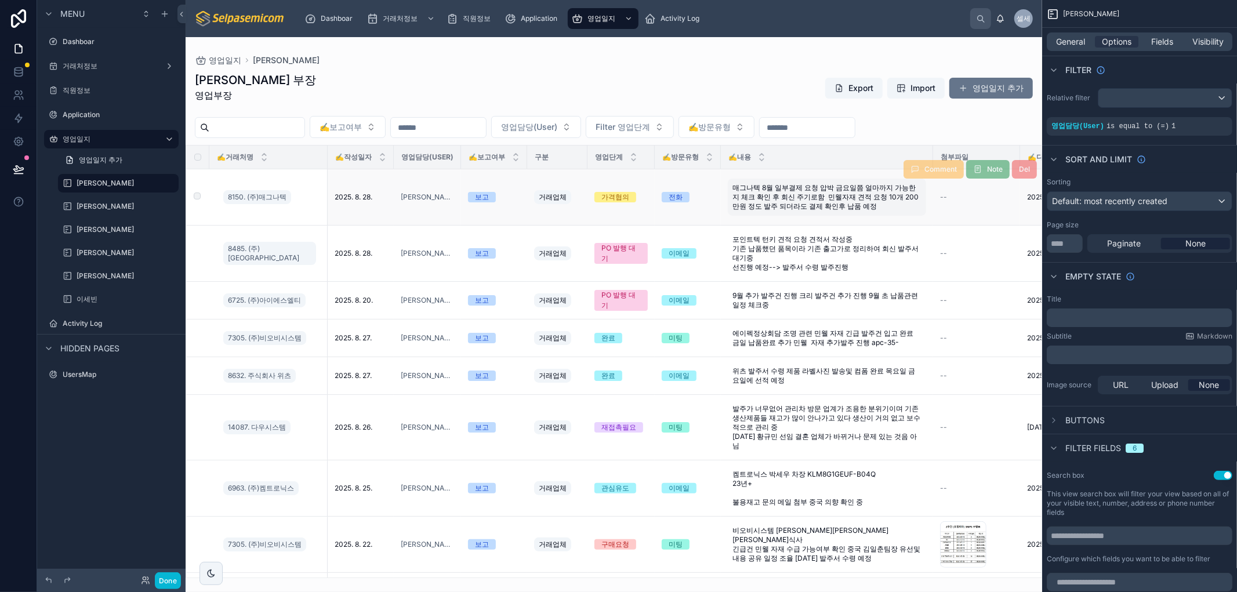
click at [758, 200] on span "매그나텍 8월 일부결제 요청 압박 금요일쯤 얼마까지 가능한지 체크 확인 후 회신 주기로함 민웰자재 견적 요청 10개 200만원 정도 발주 되더…" at bounding box center [827, 197] width 189 height 28
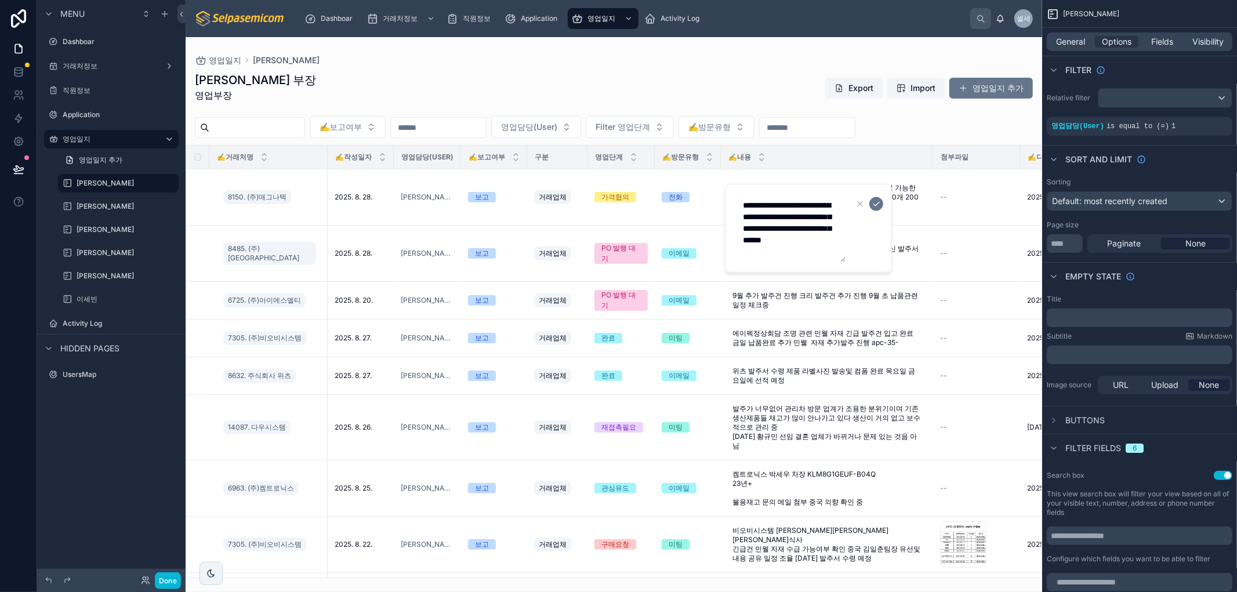
click at [650, 99] on div "허창윤 부장 영업부장 Export Import 영업일지 추가" at bounding box center [614, 90] width 838 height 37
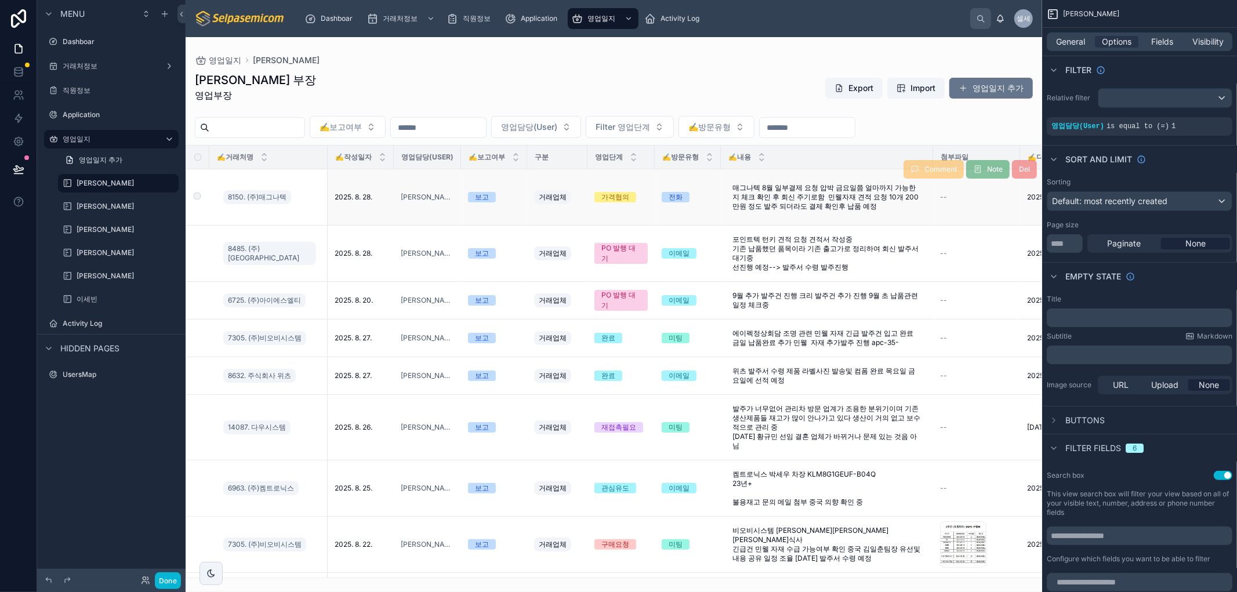
click at [528, 187] on td "거래업체" at bounding box center [557, 197] width 60 height 56
click at [365, 189] on td "2025. 8. 28. 2025. 8. 28." at bounding box center [361, 197] width 66 height 56
click at [703, 216] on td "전화" at bounding box center [688, 197] width 66 height 56
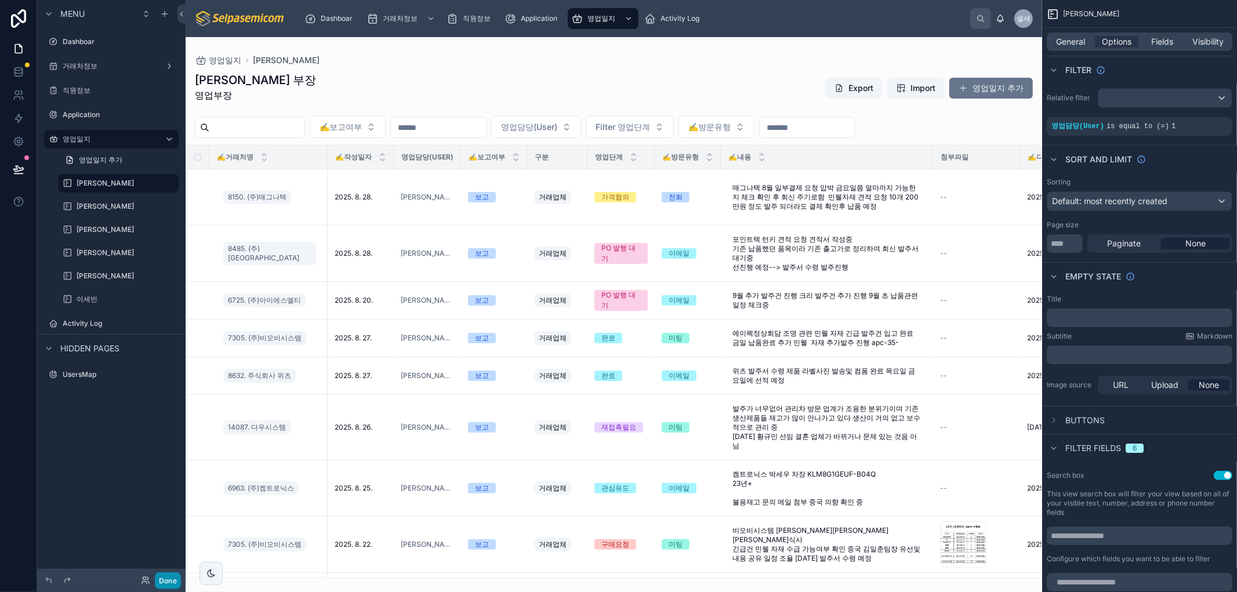
click at [173, 575] on button "Done" at bounding box center [168, 581] width 26 height 17
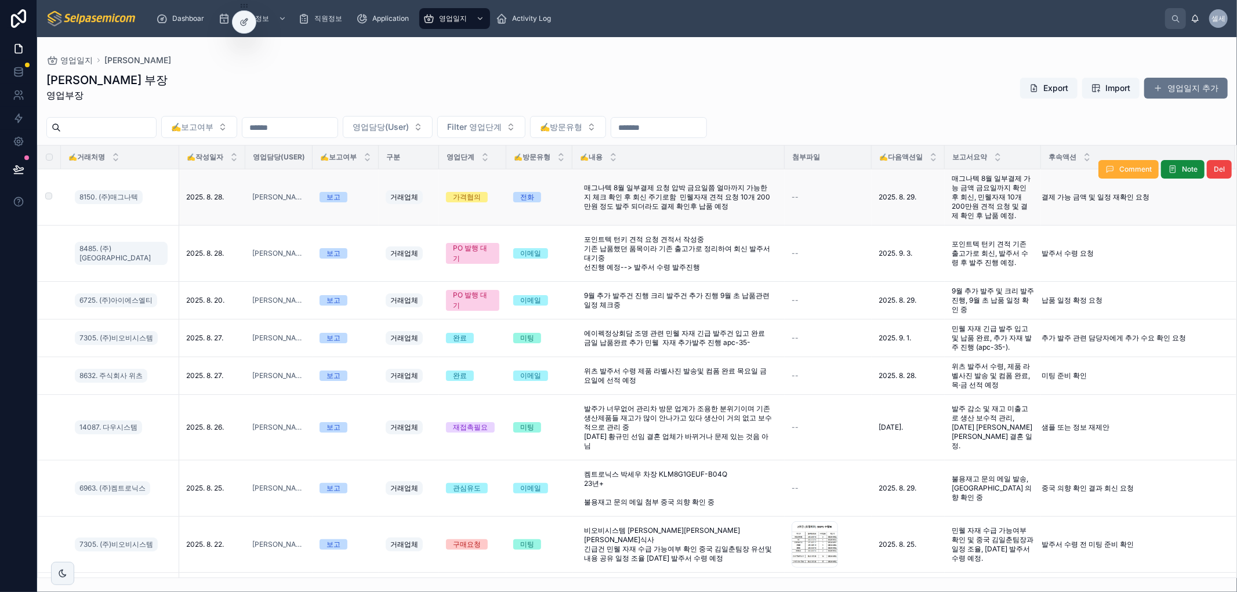
click at [820, 210] on td "--" at bounding box center [828, 197] width 87 height 56
click at [915, 194] on span "2025. 8. 29." at bounding box center [898, 197] width 38 height 9
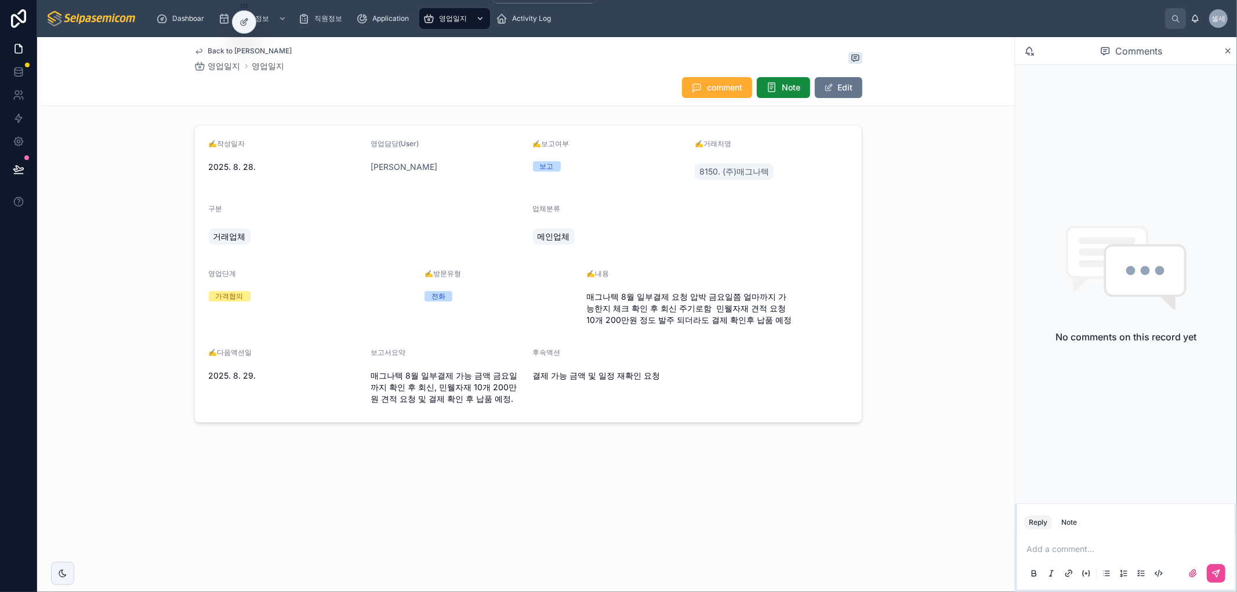
click at [438, 12] on div "영업일지" at bounding box center [455, 18] width 64 height 19
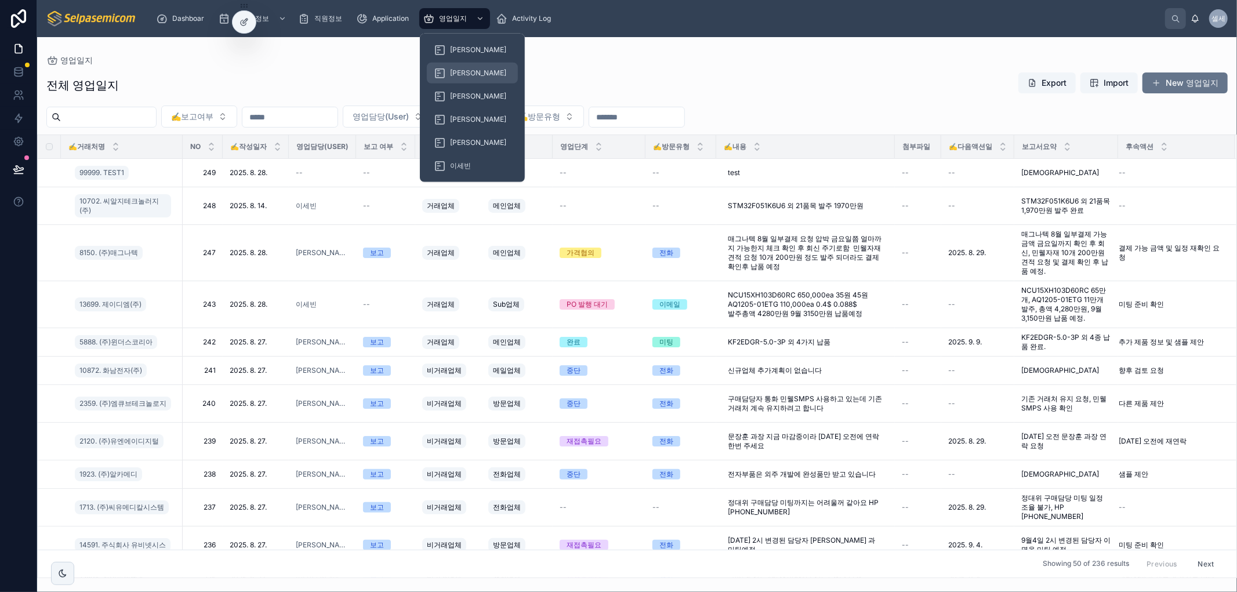
click at [462, 79] on div "[PERSON_NAME]" at bounding box center [472, 73] width 77 height 19
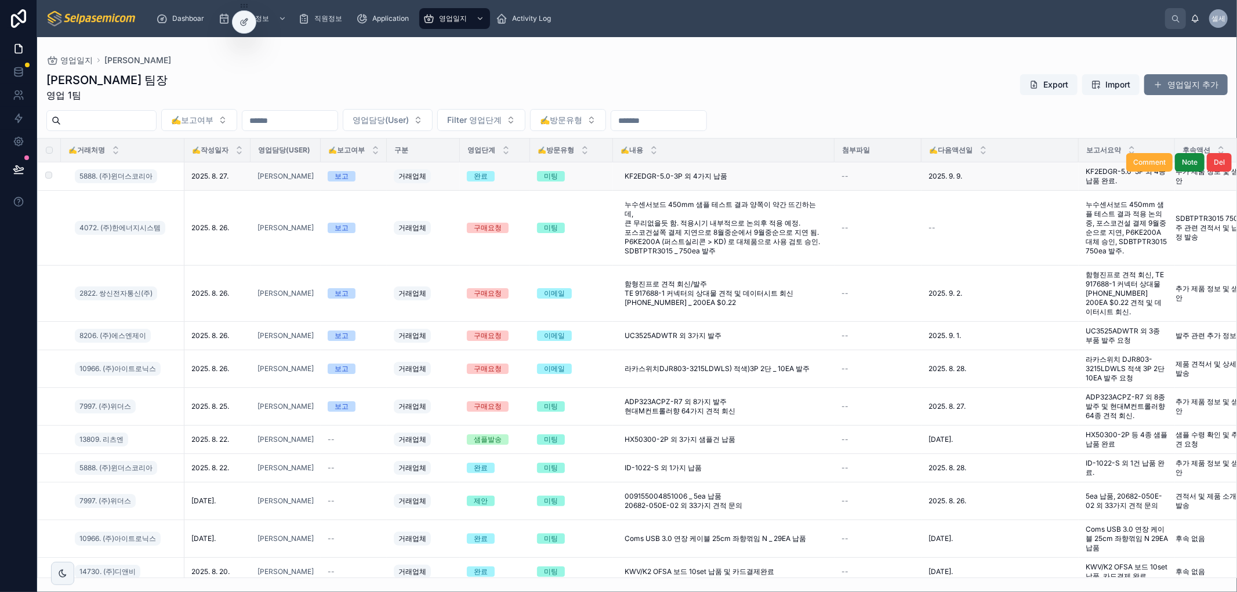
click at [885, 169] on td "--" at bounding box center [878, 176] width 87 height 28
click at [886, 174] on div "--" at bounding box center [878, 176] width 73 height 9
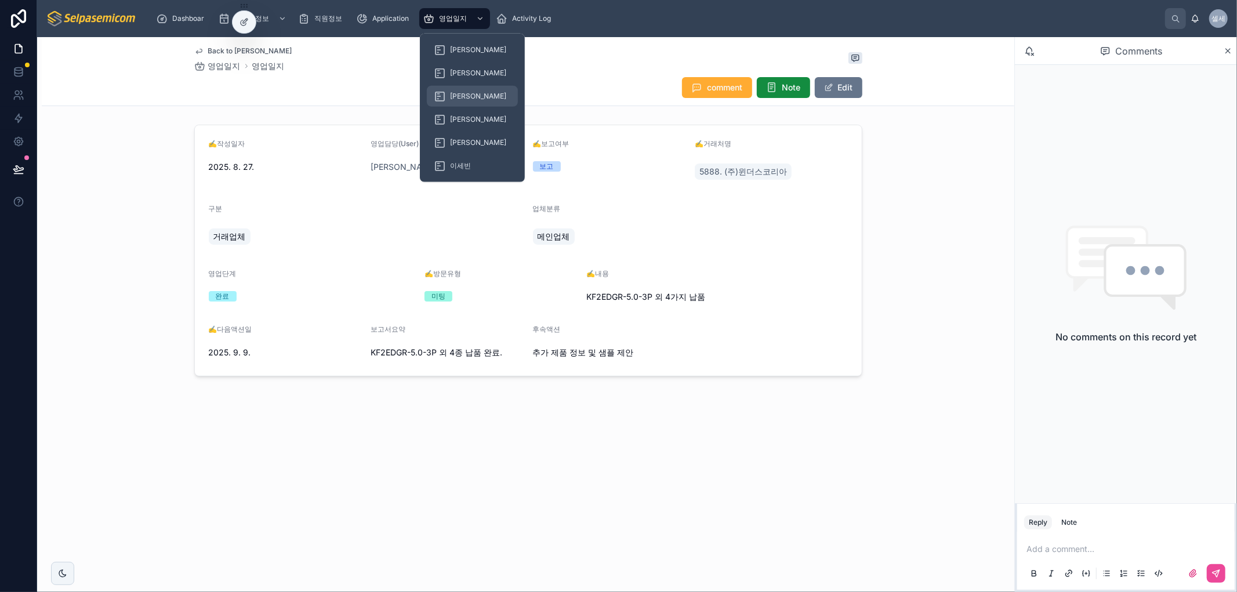
click at [456, 97] on span "[PERSON_NAME]" at bounding box center [478, 96] width 56 height 9
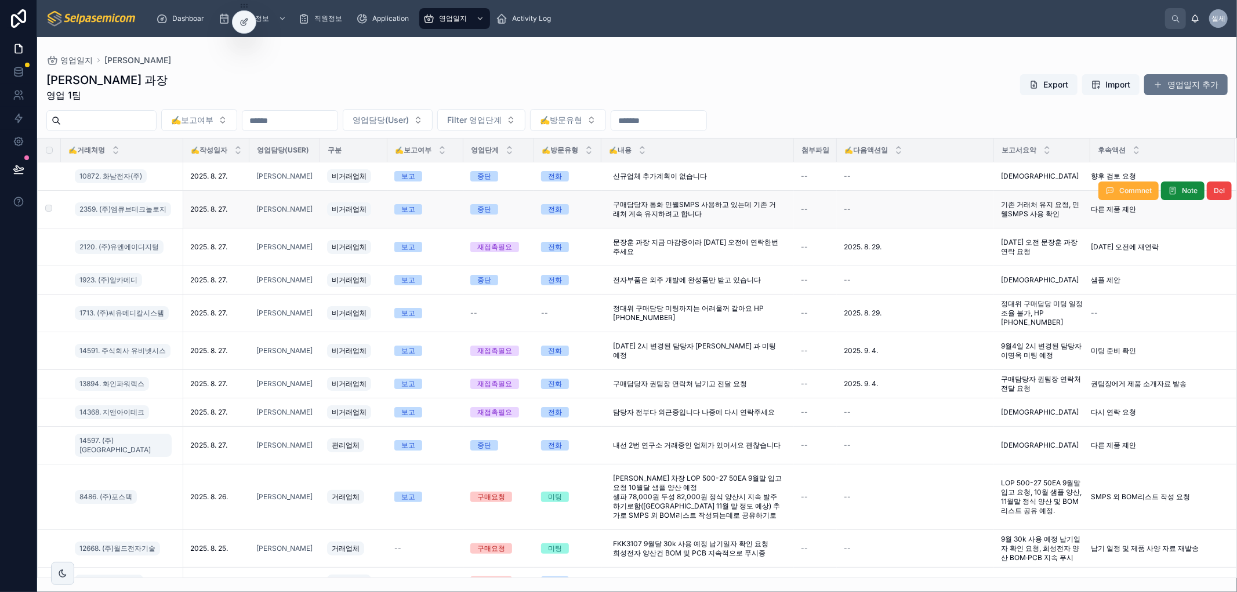
click at [957, 212] on div "--" at bounding box center [915, 209] width 143 height 9
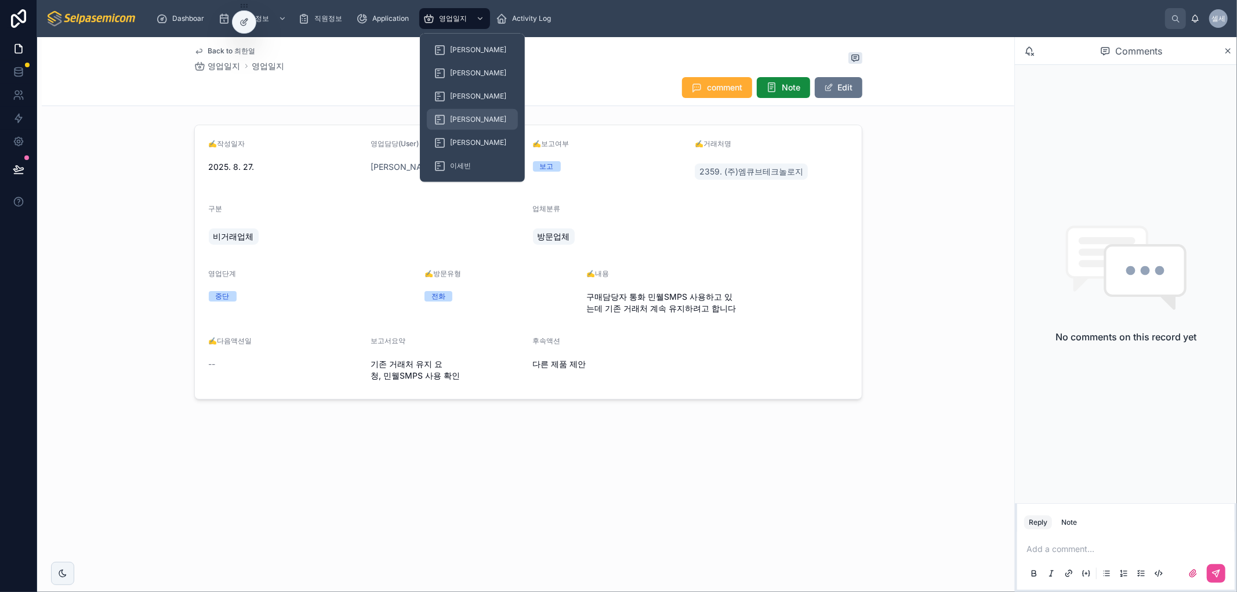
click at [467, 116] on span "[PERSON_NAME]" at bounding box center [478, 119] width 56 height 9
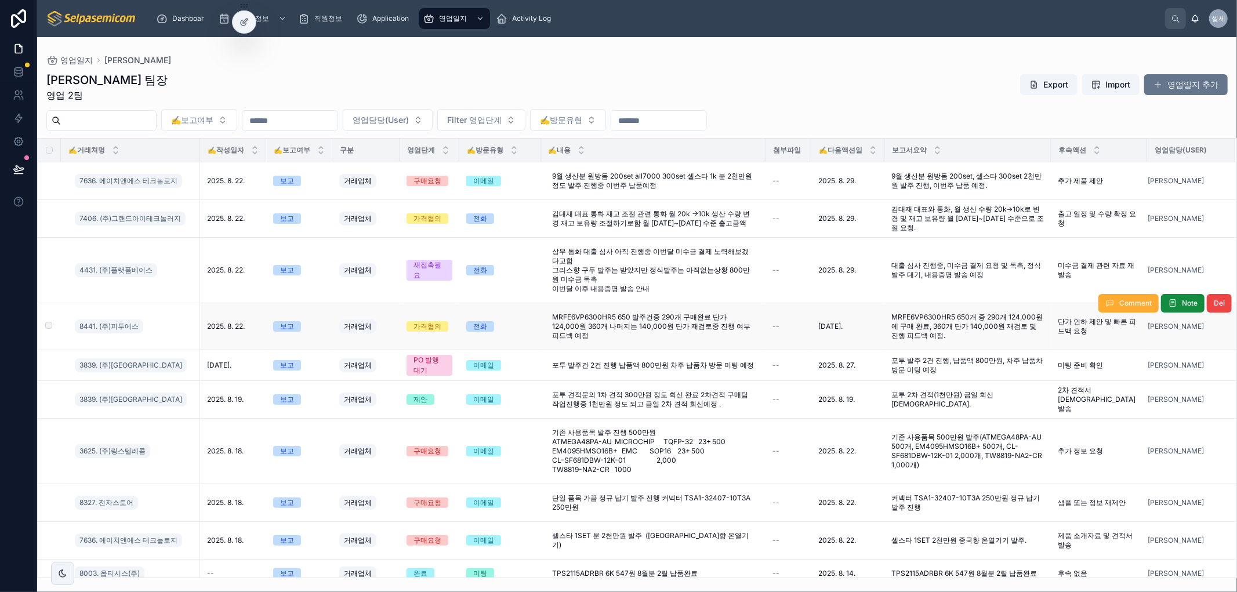
click at [949, 322] on span "MRFE6VP6300HR5 650개 중 290개 124,000원에 구매 완료, 360개 단가 140,000원 재검토 및 진행 피드백 예정." at bounding box center [968, 327] width 153 height 28
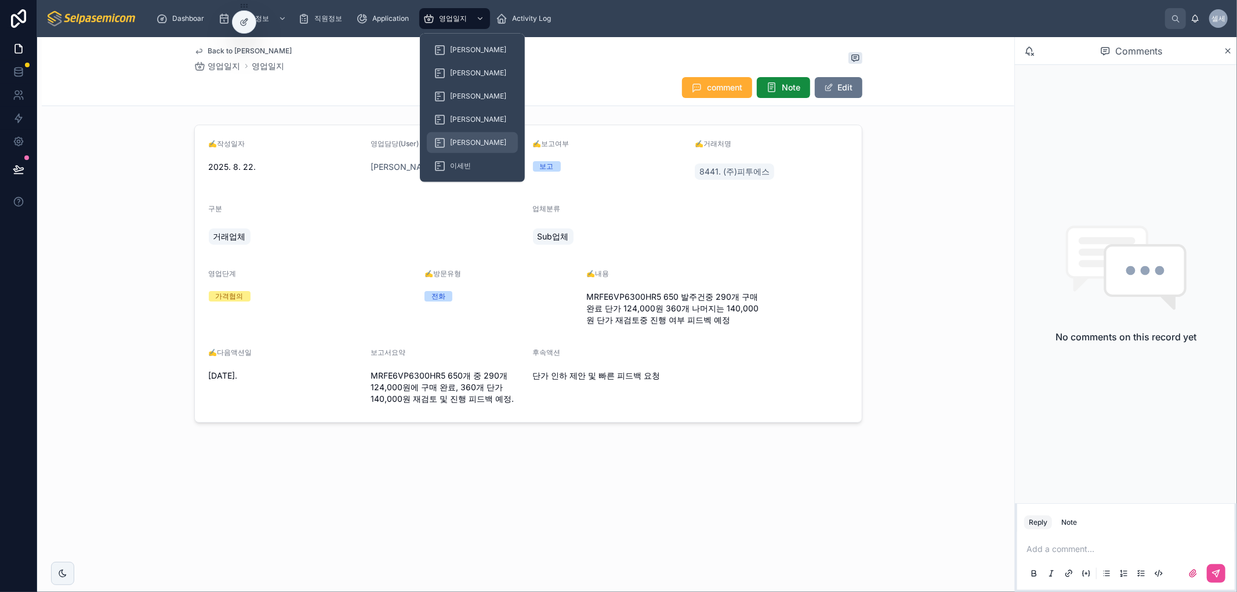
click at [461, 136] on div "[PERSON_NAME]" at bounding box center [472, 142] width 77 height 19
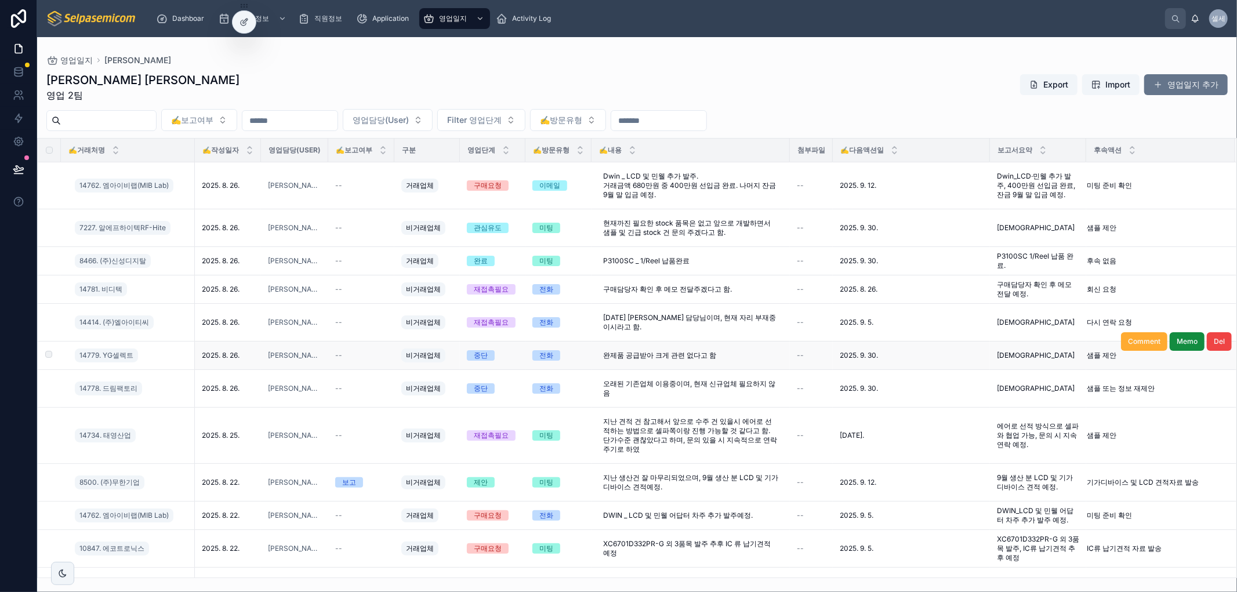
click at [1013, 355] on span "[DEMOGRAPHIC_DATA]" at bounding box center [1036, 355] width 78 height 9
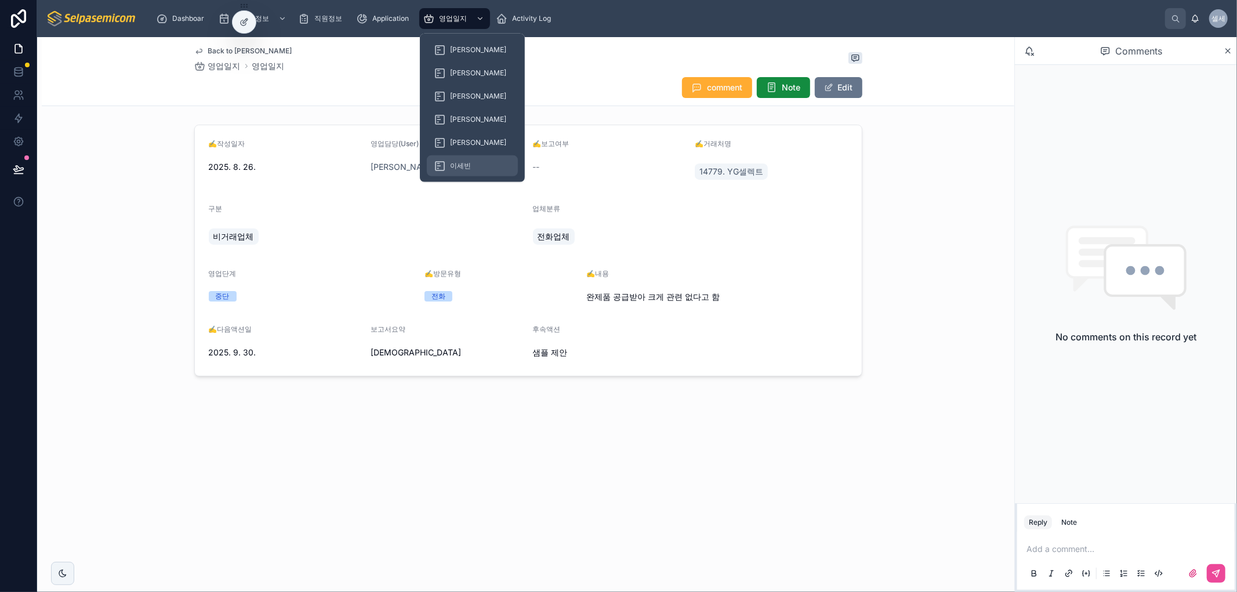
click at [463, 165] on span "이세빈" at bounding box center [460, 165] width 21 height 9
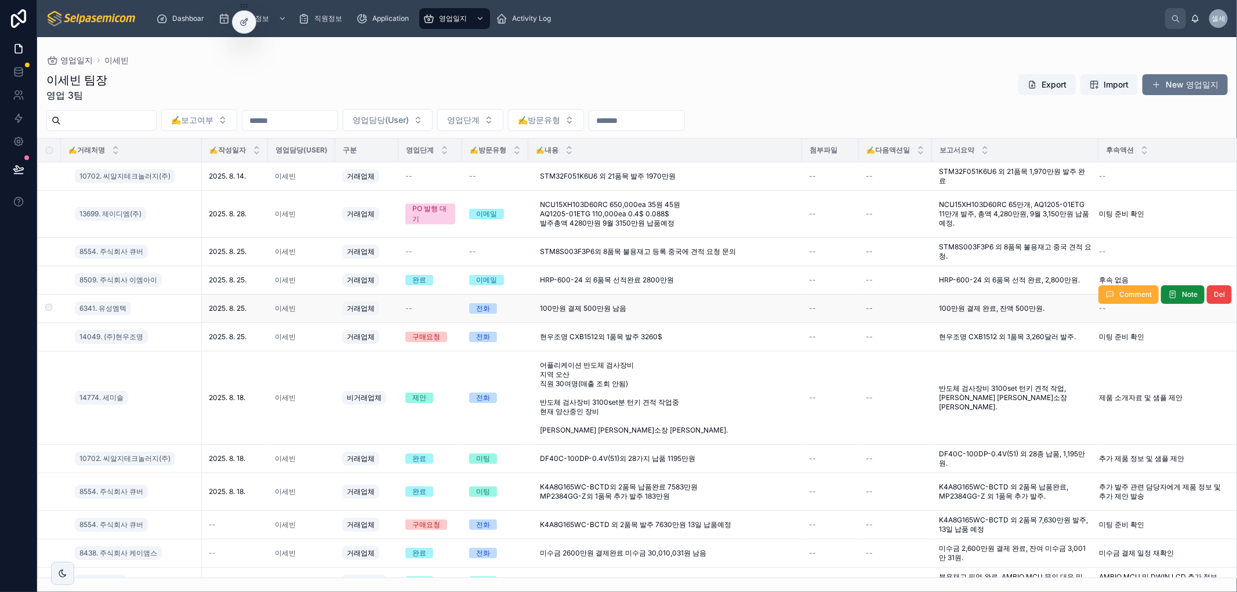
click at [980, 310] on span "100만원 결제 완료, 잔액 500만원." at bounding box center [992, 308] width 106 height 9
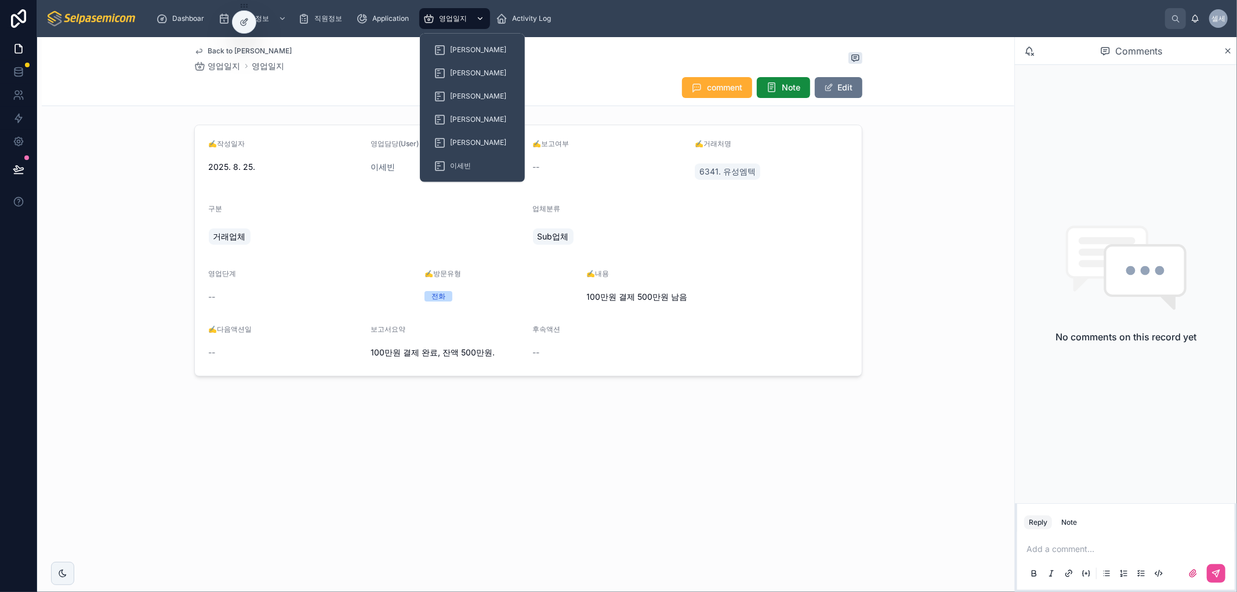
click at [454, 20] on span "영업일지" at bounding box center [453, 18] width 28 height 9
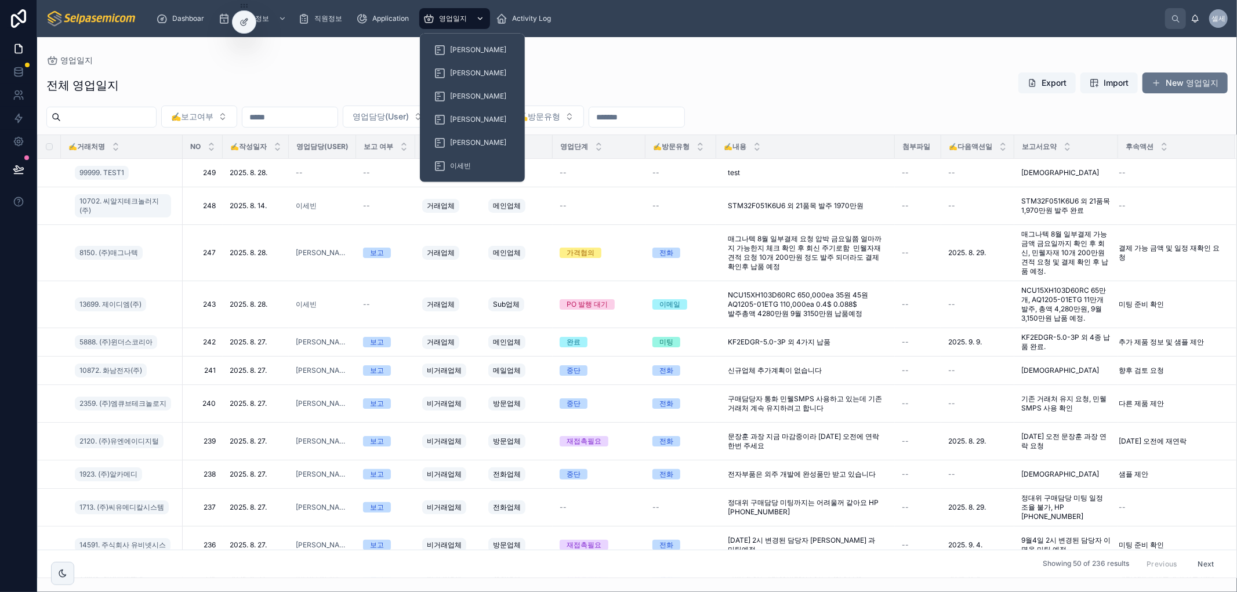
click at [451, 19] on span "영업일지" at bounding box center [453, 18] width 28 height 9
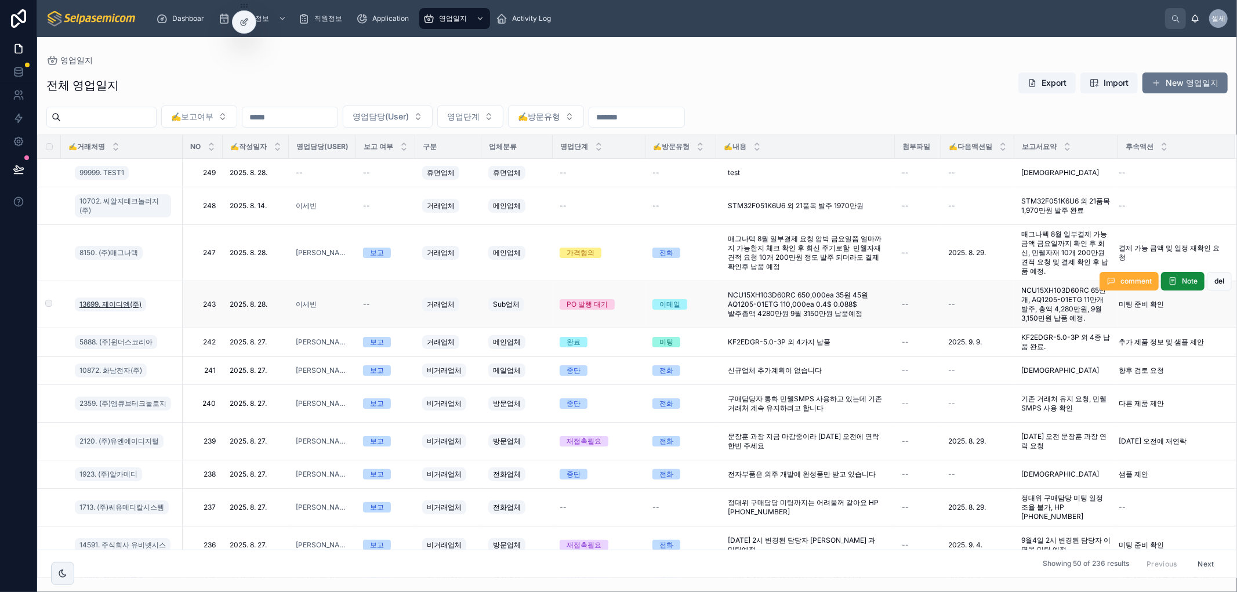
click at [112, 305] on span "13699. 제이디엠(주)" at bounding box center [110, 304] width 62 height 9
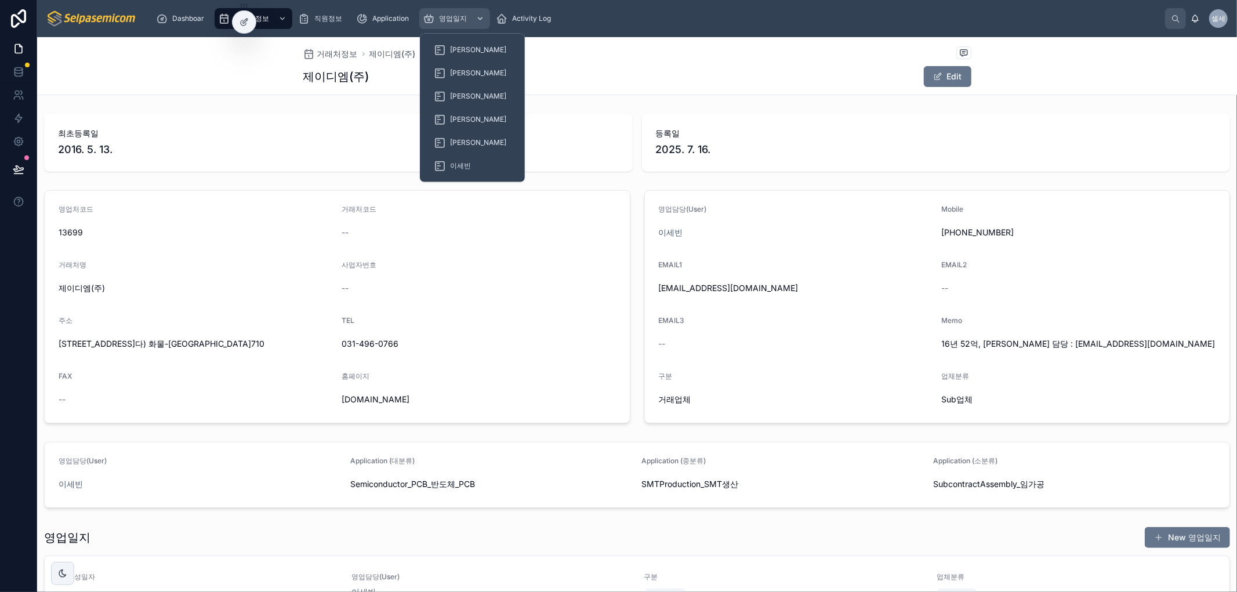
click at [455, 16] on span "영업일지" at bounding box center [453, 18] width 28 height 9
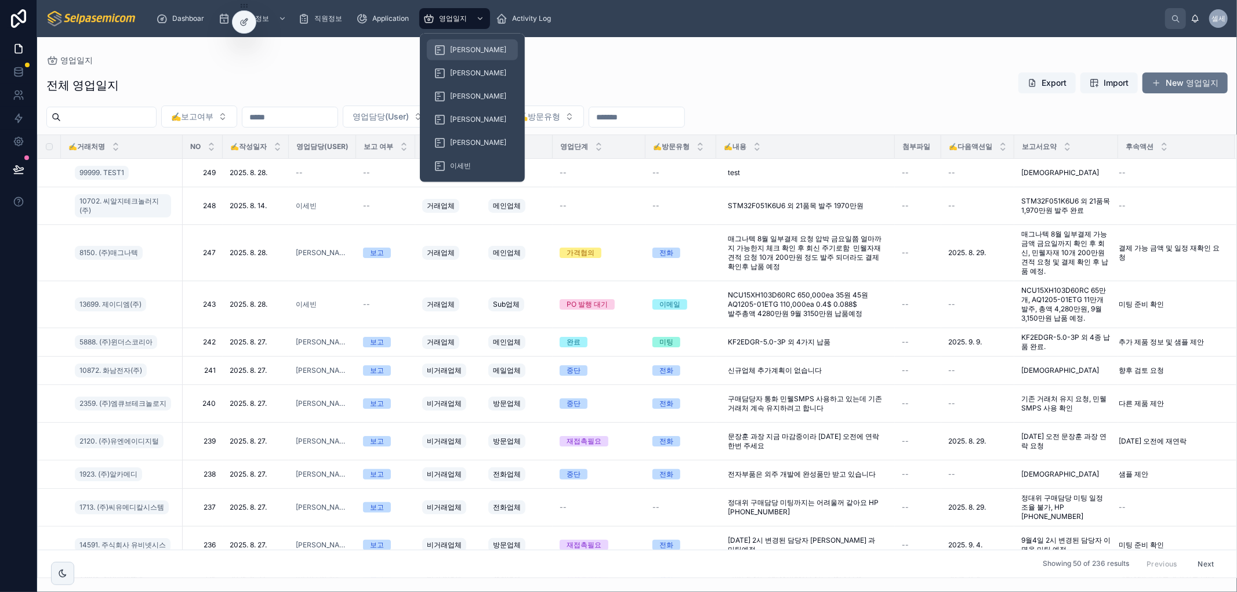
click at [461, 43] on div "[PERSON_NAME]" at bounding box center [472, 50] width 77 height 19
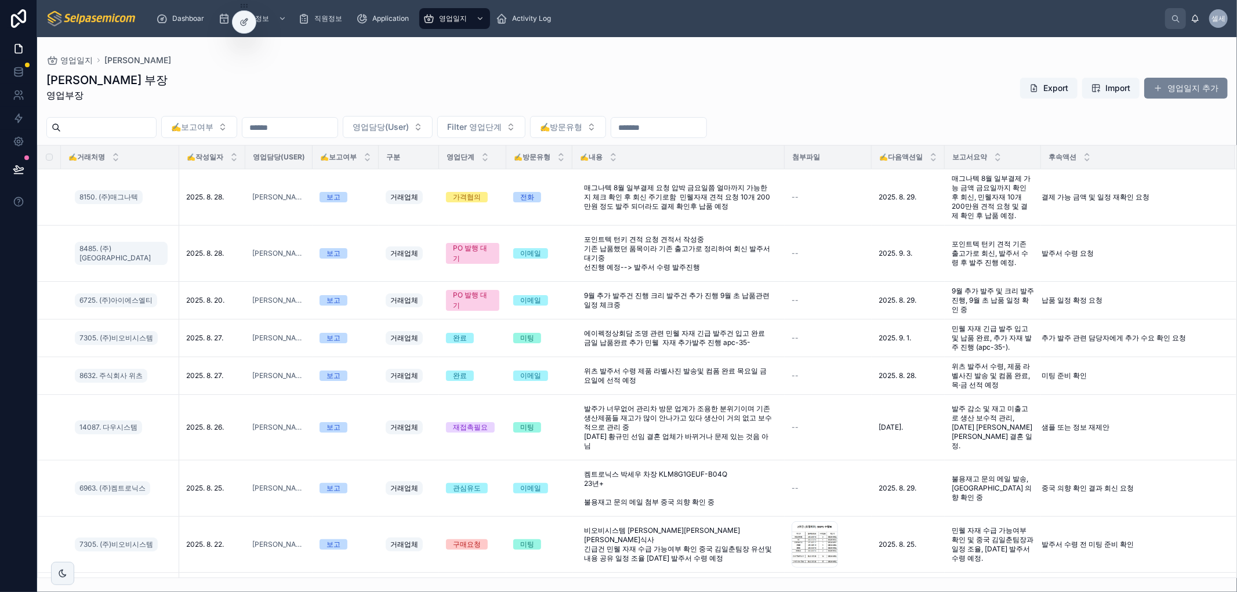
click at [1183, 90] on button "영업일지 추가" at bounding box center [1186, 88] width 84 height 21
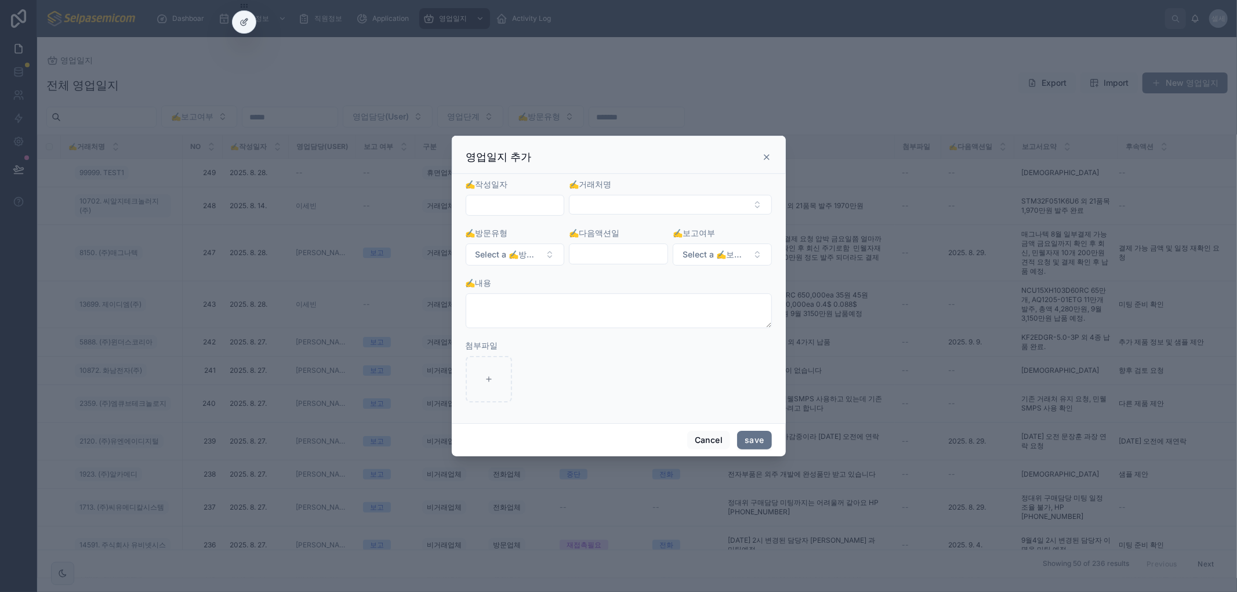
click at [769, 159] on icon at bounding box center [767, 157] width 5 height 5
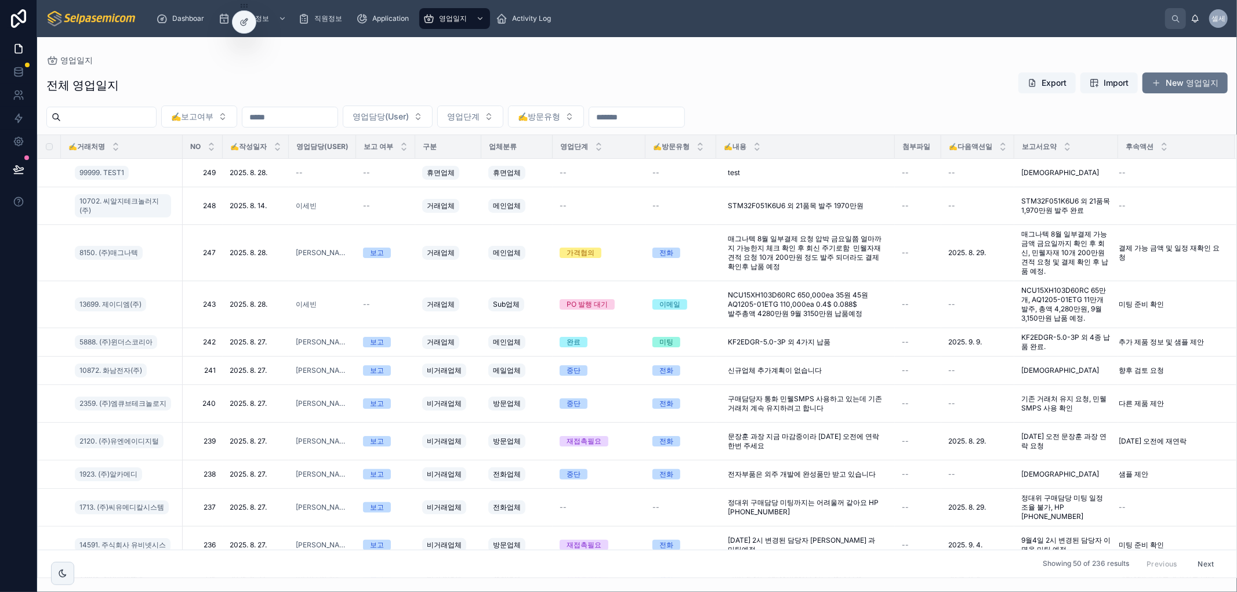
click at [364, 59] on div "영업일지" at bounding box center [637, 60] width 1182 height 9
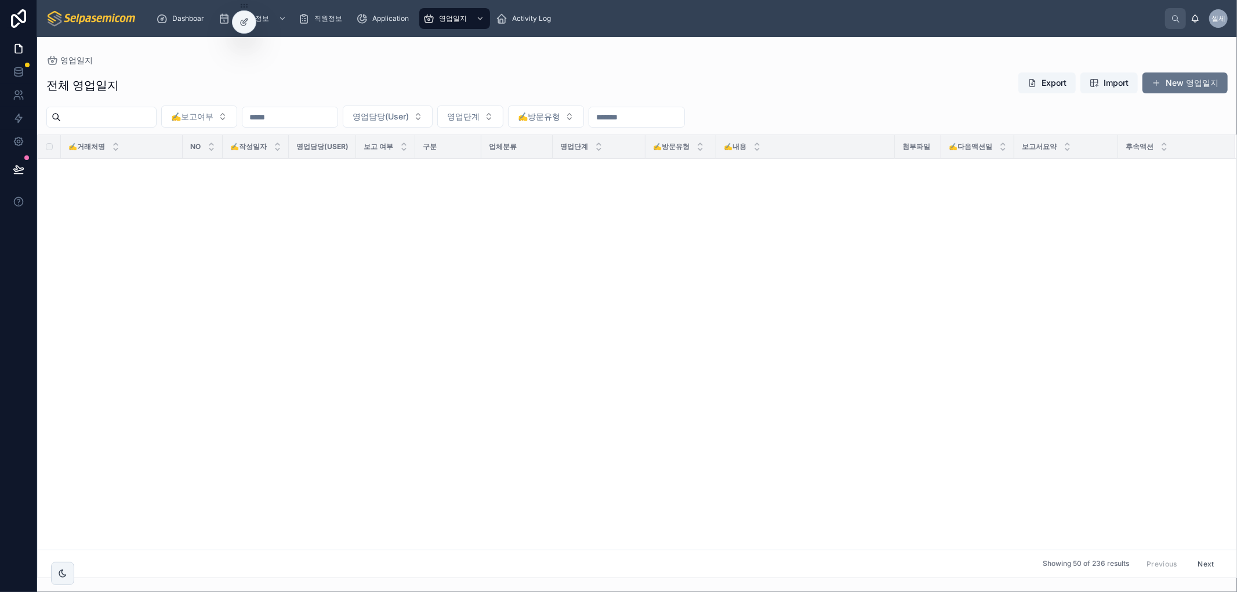
scroll to position [644, 0]
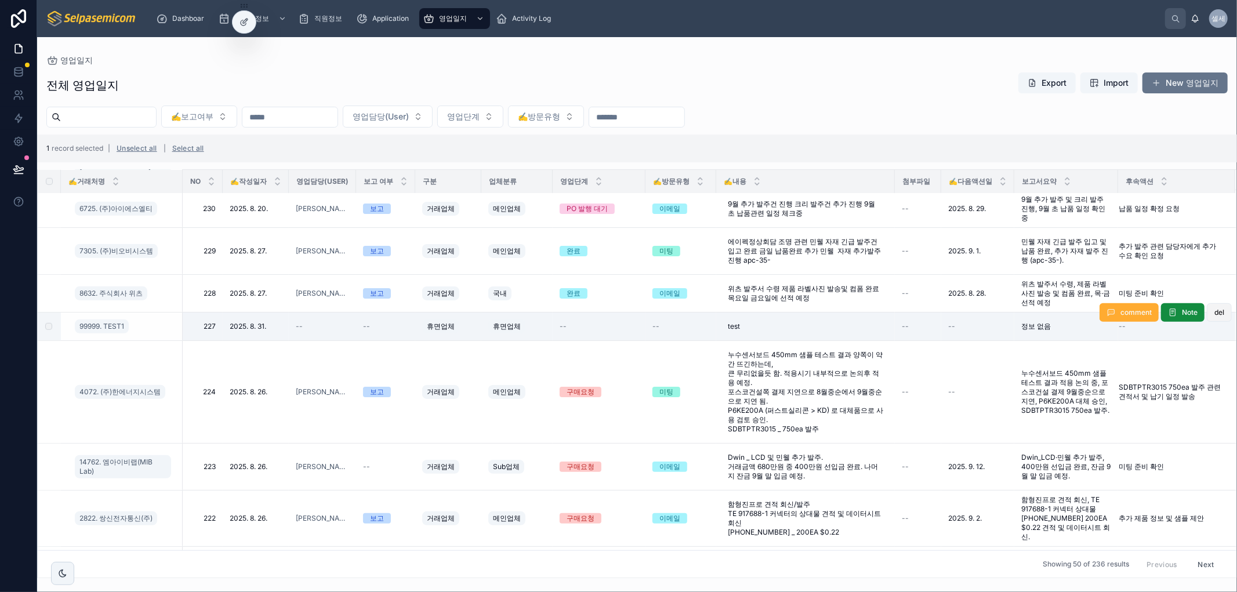
click at [1215, 311] on span "del" at bounding box center [1220, 312] width 10 height 9
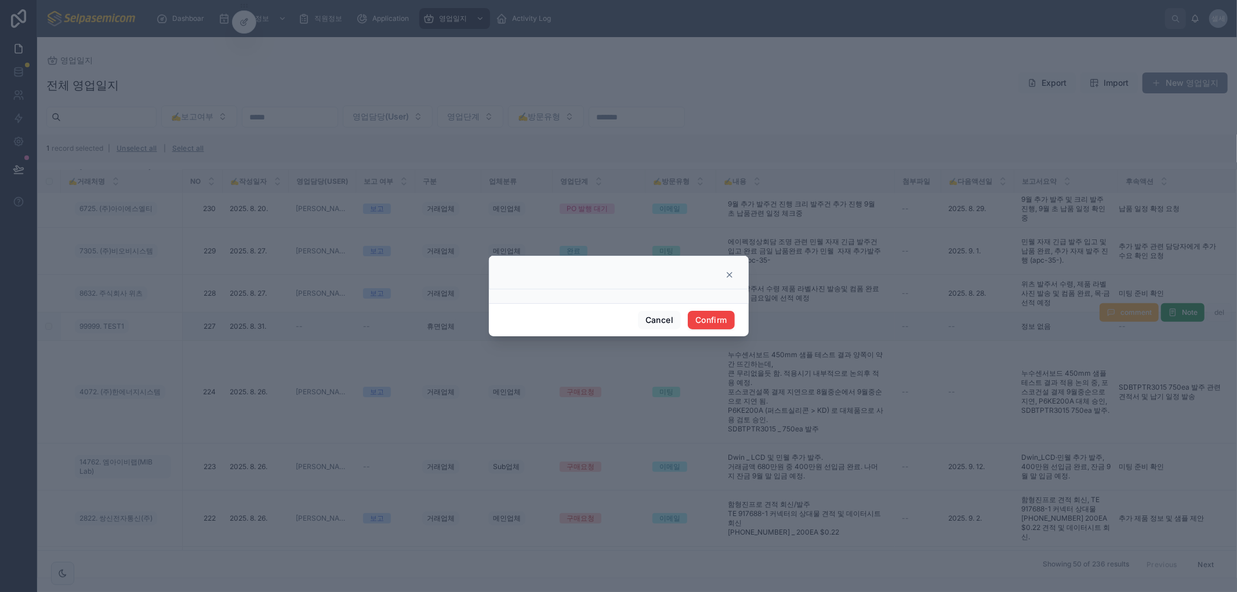
click at [697, 308] on div "Cancel Confirm" at bounding box center [619, 319] width 260 height 33
click at [708, 320] on button "Confirm" at bounding box center [711, 320] width 46 height 19
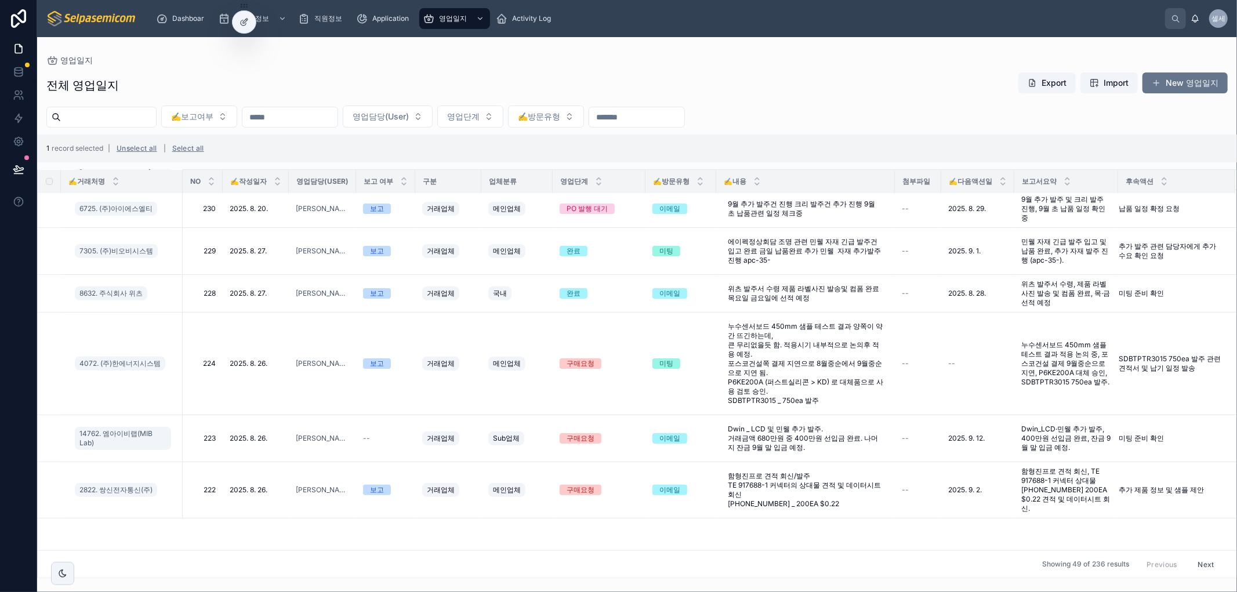
scroll to position [1, 0]
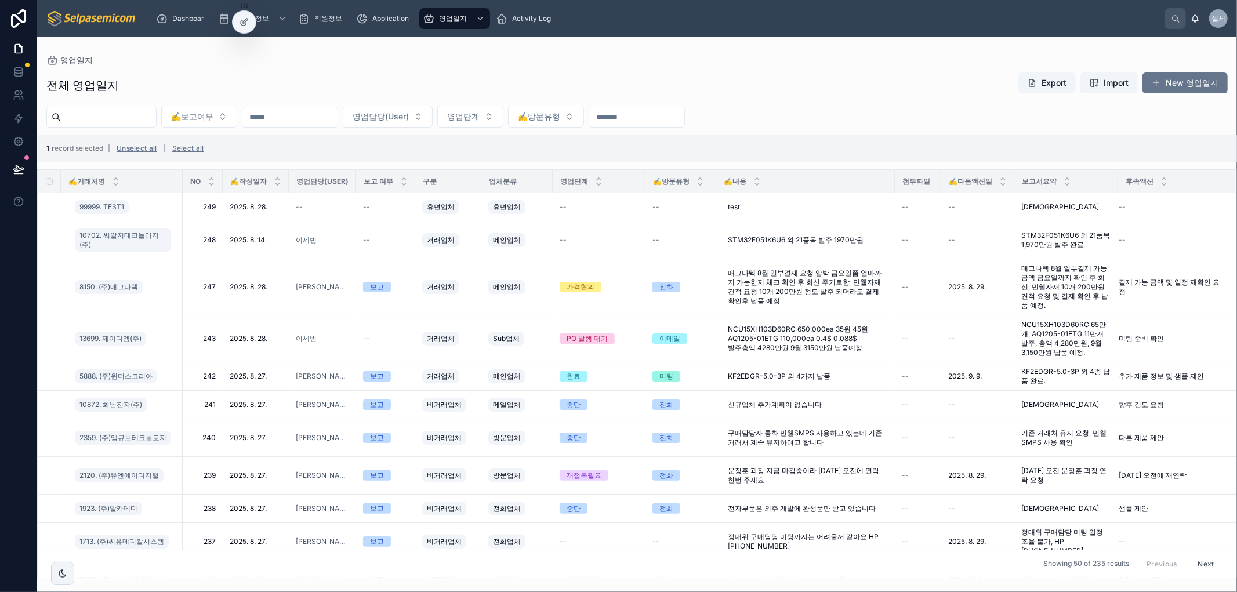
drag, startPoint x: 522, startPoint y: 66, endPoint x: 505, endPoint y: 90, distance: 29.6
click at [522, 67] on div "전체 영업일지 Export Import New 영업일지 ✍️보고여부 영업담당(User) 영업단계 ✍️방문유형 1 record selected …" at bounding box center [637, 321] width 1200 height 513
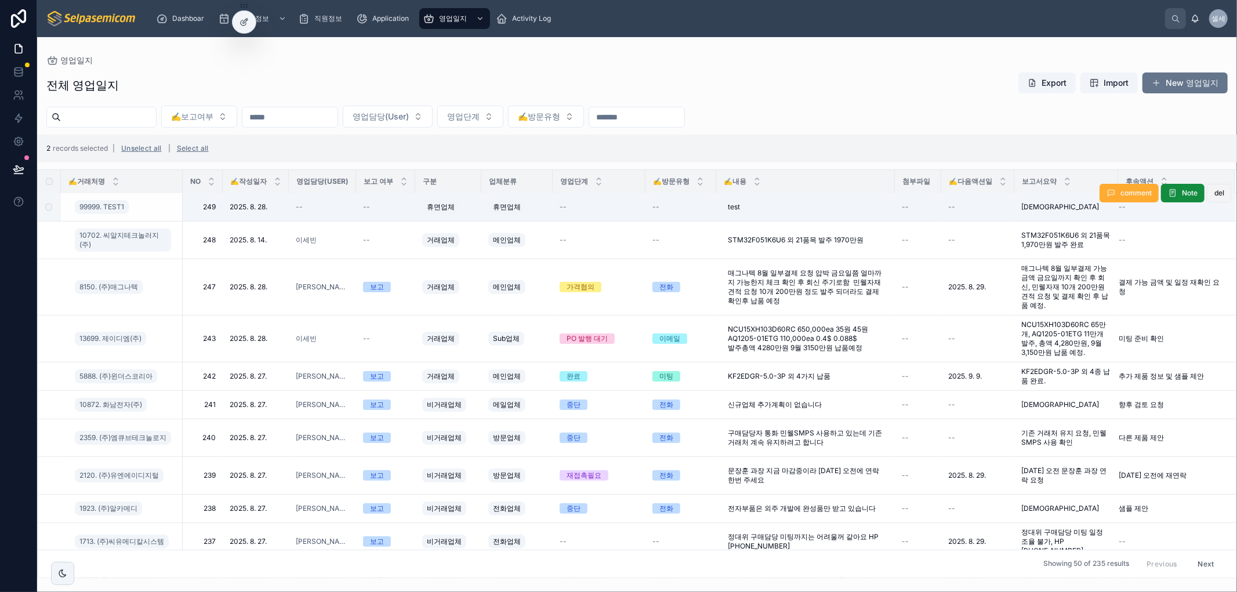
click at [1215, 193] on span "del" at bounding box center [1220, 193] width 10 height 9
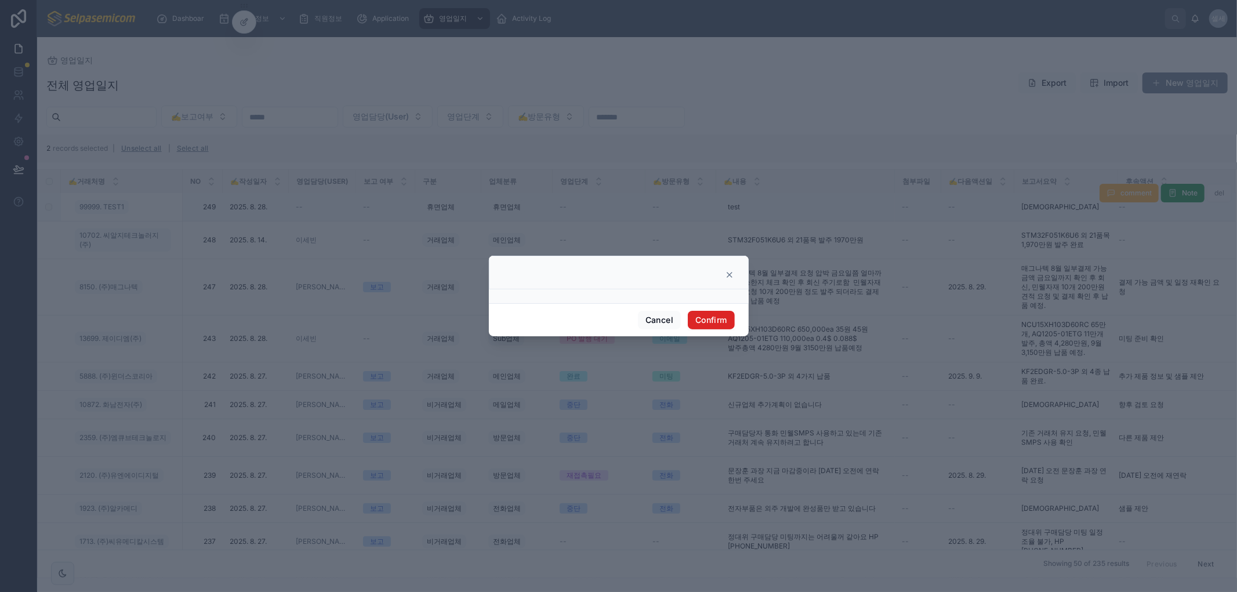
click at [716, 319] on button "Confirm" at bounding box center [711, 320] width 46 height 19
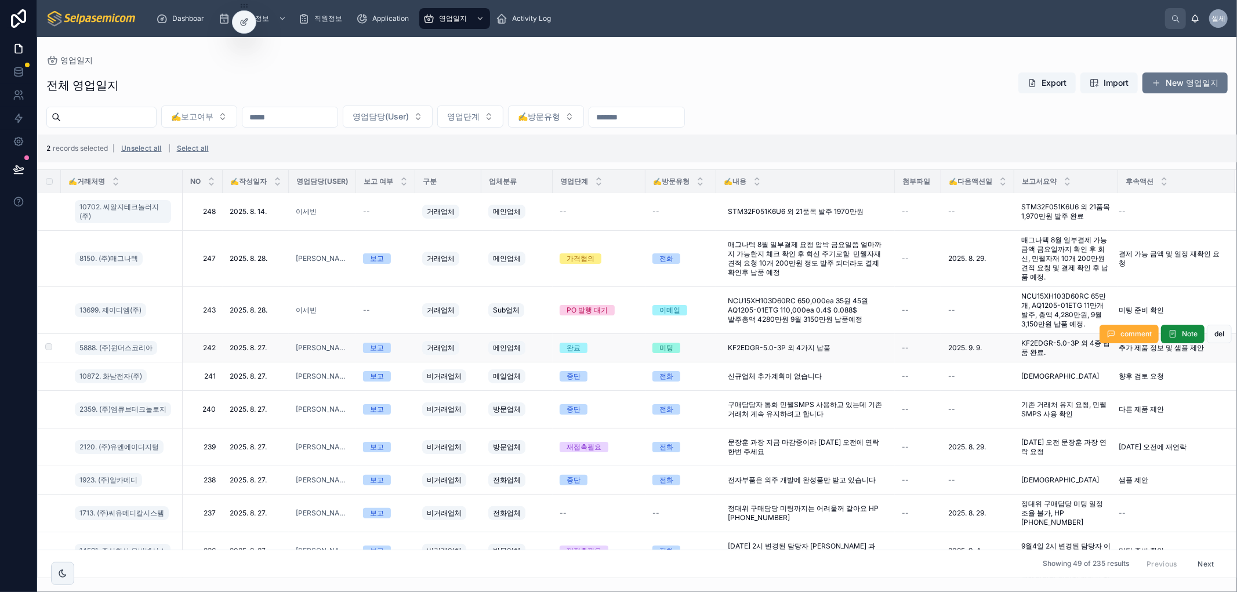
scroll to position [9, 0]
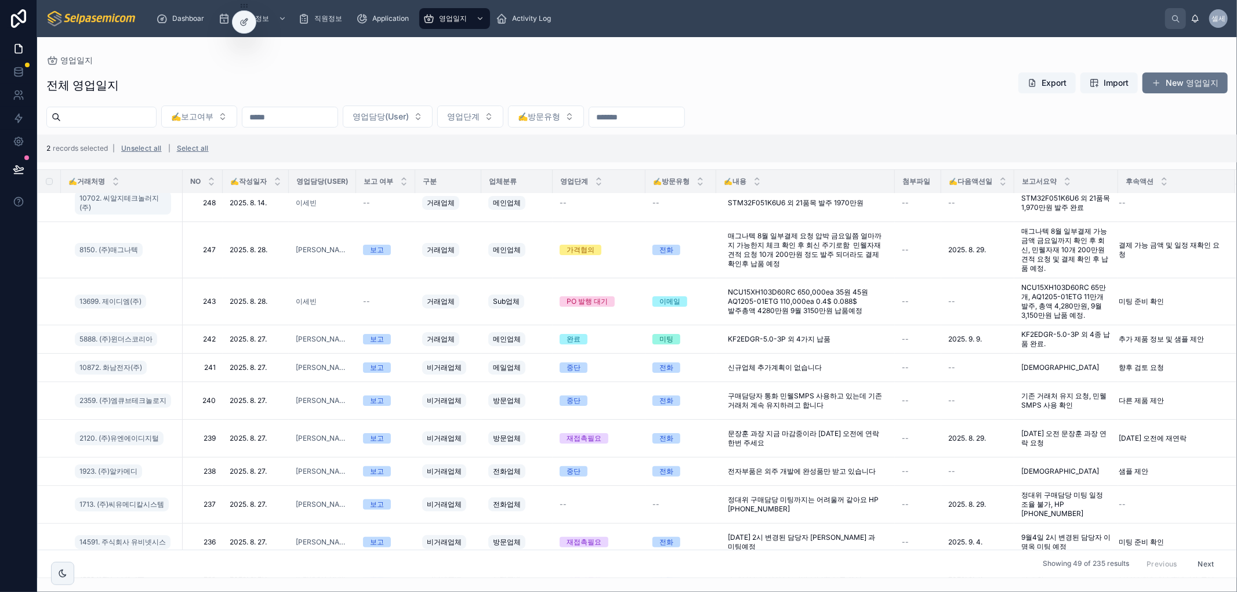
click at [617, 56] on div "영업일지" at bounding box center [637, 60] width 1182 height 9
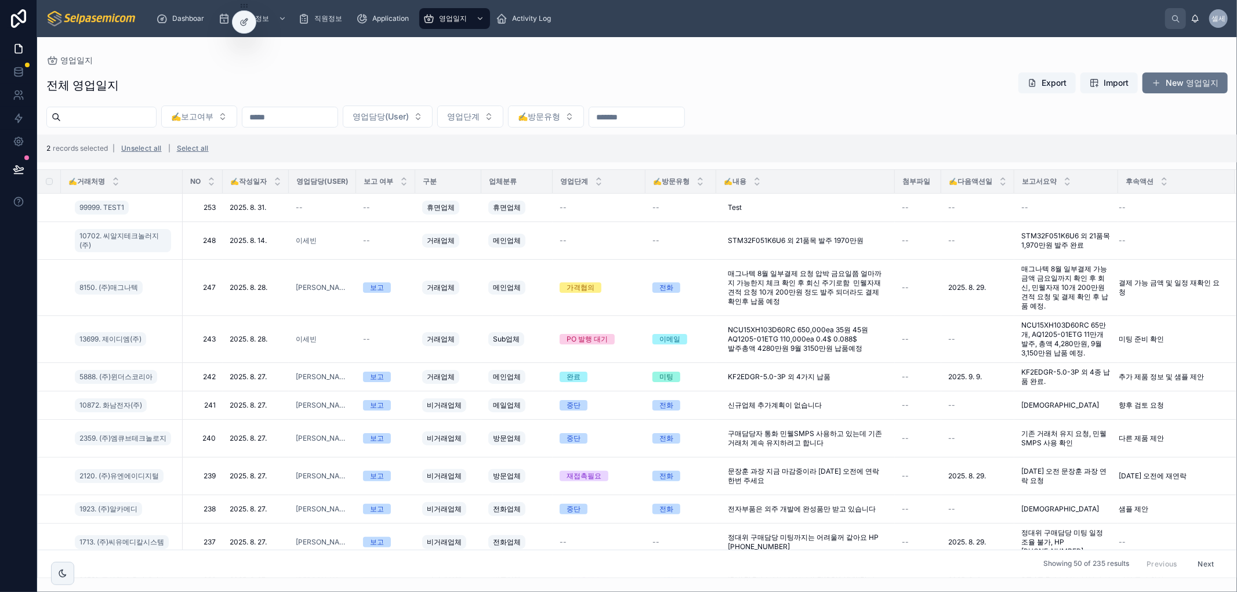
click at [356, 56] on div "영업일지" at bounding box center [637, 60] width 1182 height 9
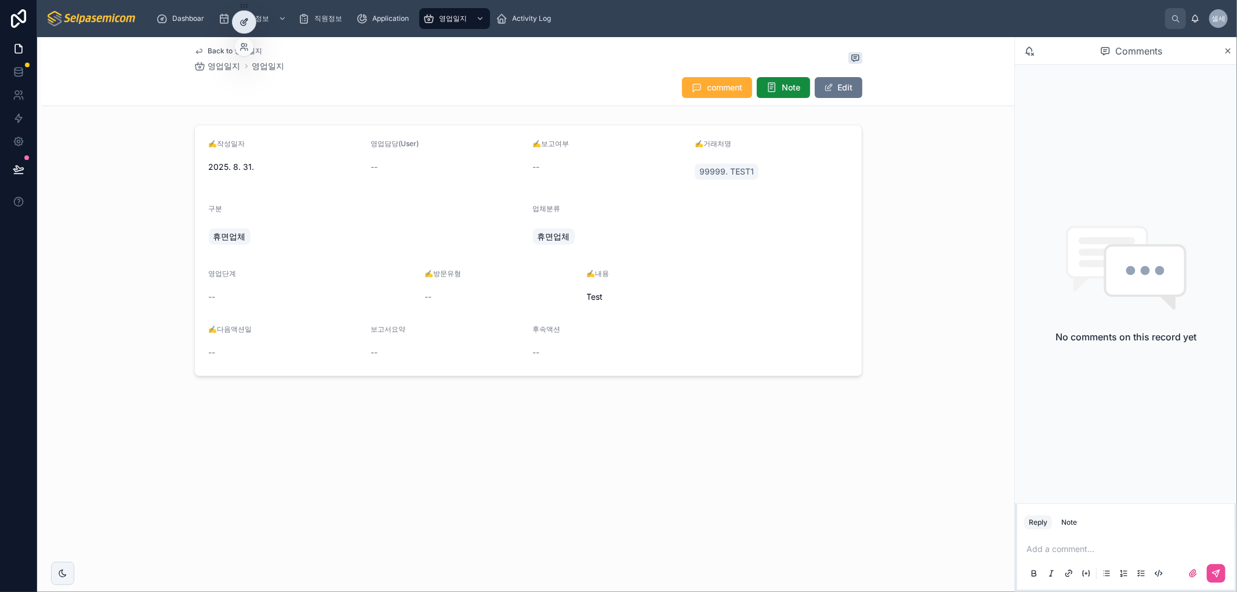
click at [240, 21] on icon at bounding box center [244, 21] width 9 height 9
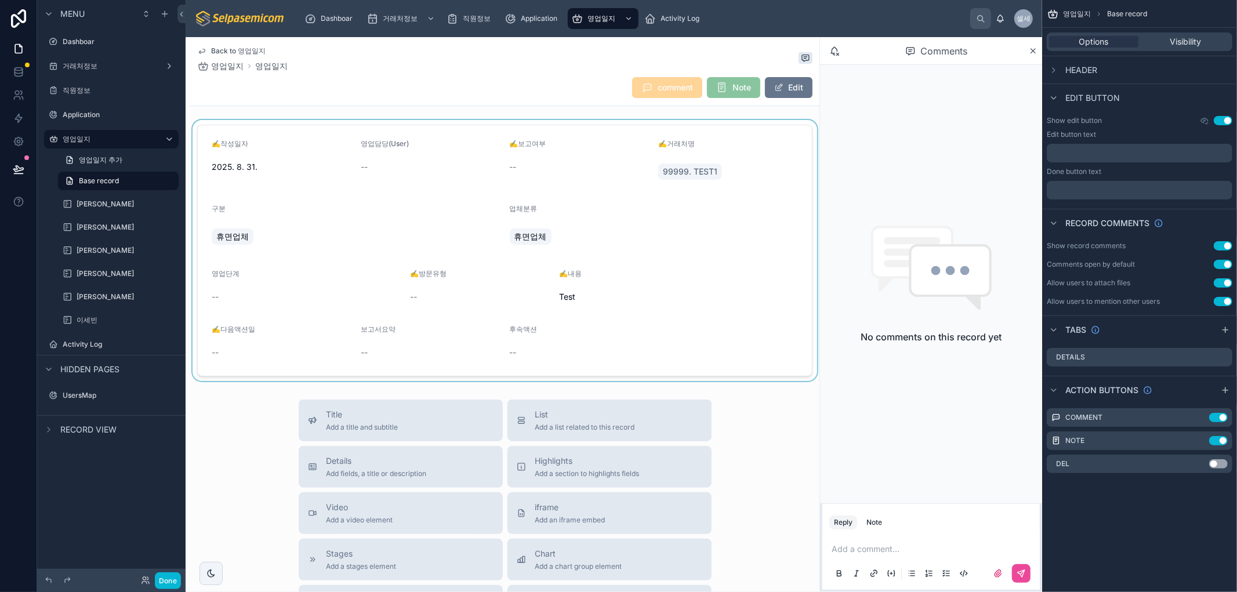
click at [368, 148] on div at bounding box center [504, 250] width 629 height 261
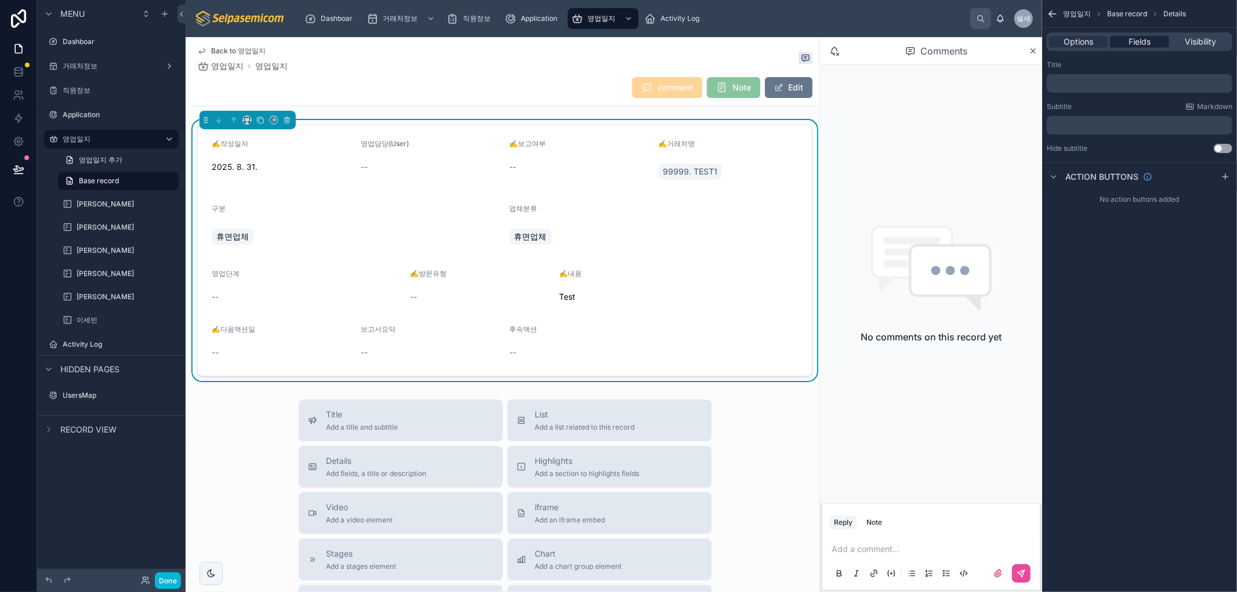
click at [1137, 45] on span "Fields" at bounding box center [1140, 42] width 22 height 12
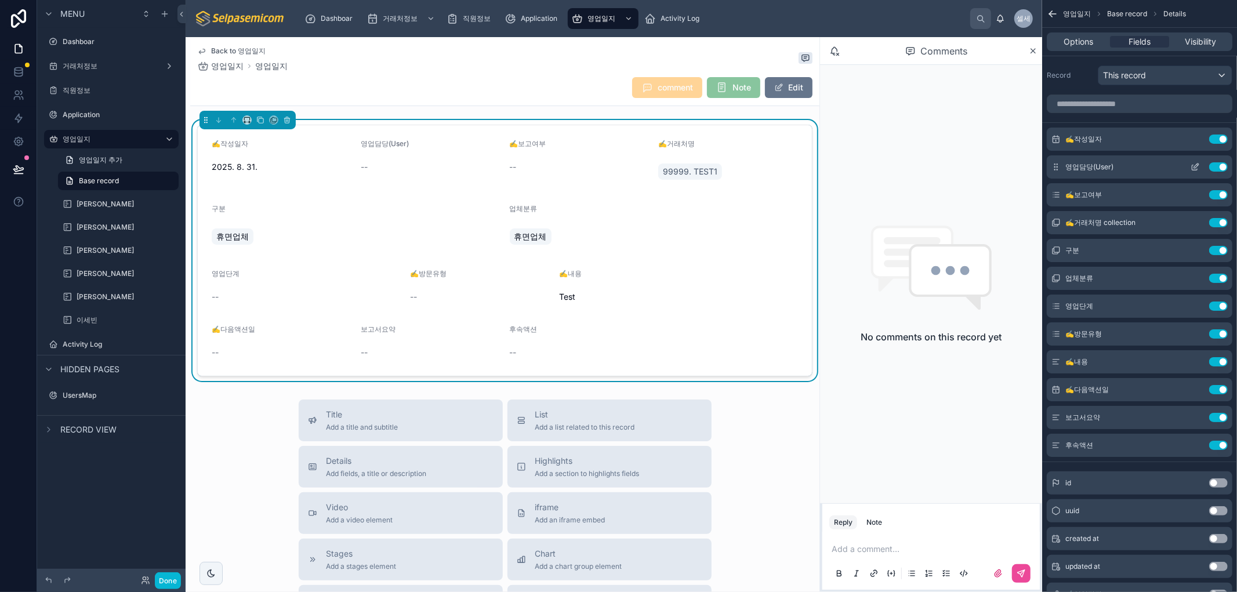
click at [1194, 168] on icon "scrollable content" at bounding box center [1196, 166] width 5 height 5
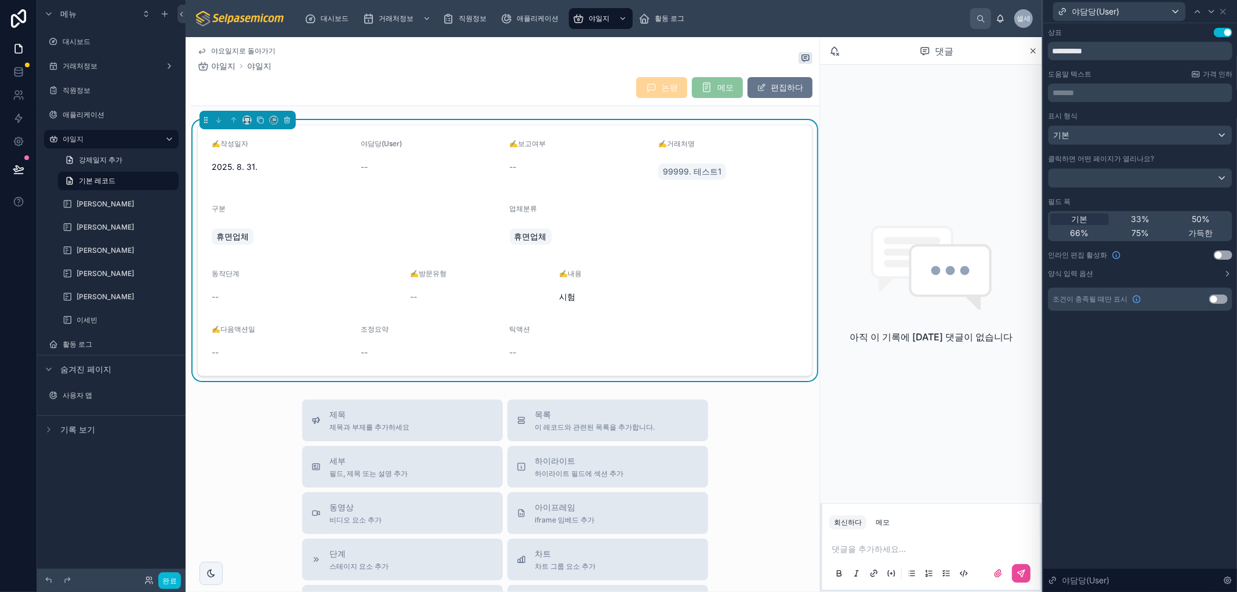
drag, startPoint x: 1147, startPoint y: 351, endPoint x: 1132, endPoint y: 350, distance: 15.1
click at [1146, 351] on div "**********" at bounding box center [1141, 307] width 194 height 569
click at [1228, 12] on div "야담당(User)" at bounding box center [1140, 11] width 184 height 23
click at [1220, 13] on icon at bounding box center [1223, 11] width 9 height 9
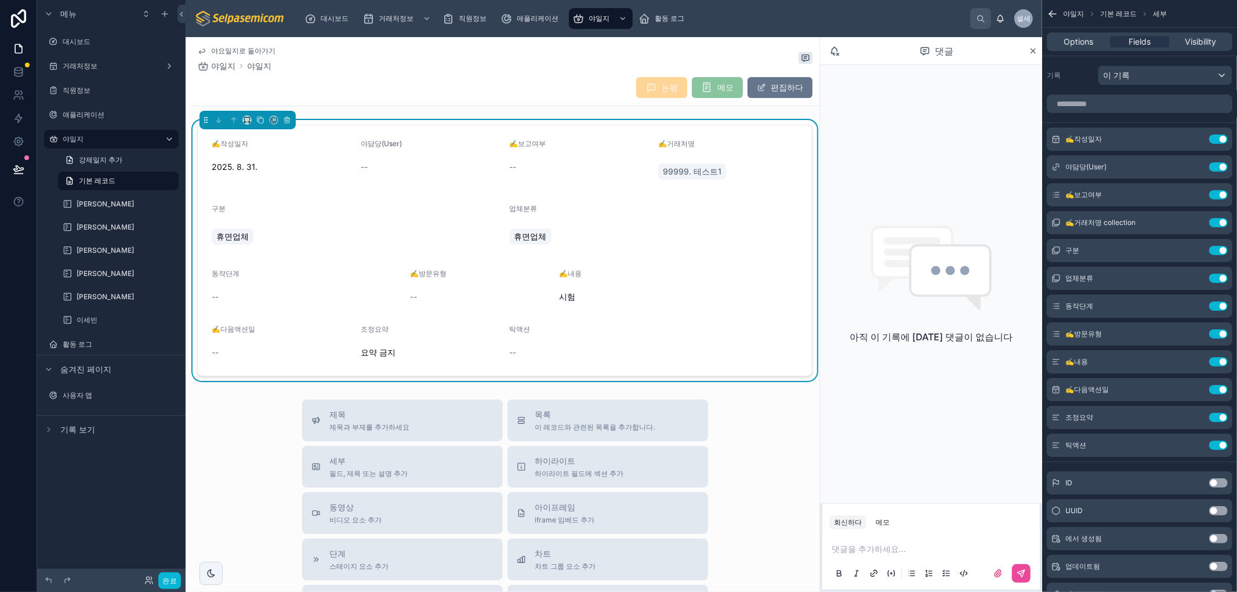
click at [230, 47] on font "야요일지로 돌아가기" at bounding box center [243, 50] width 64 height 9
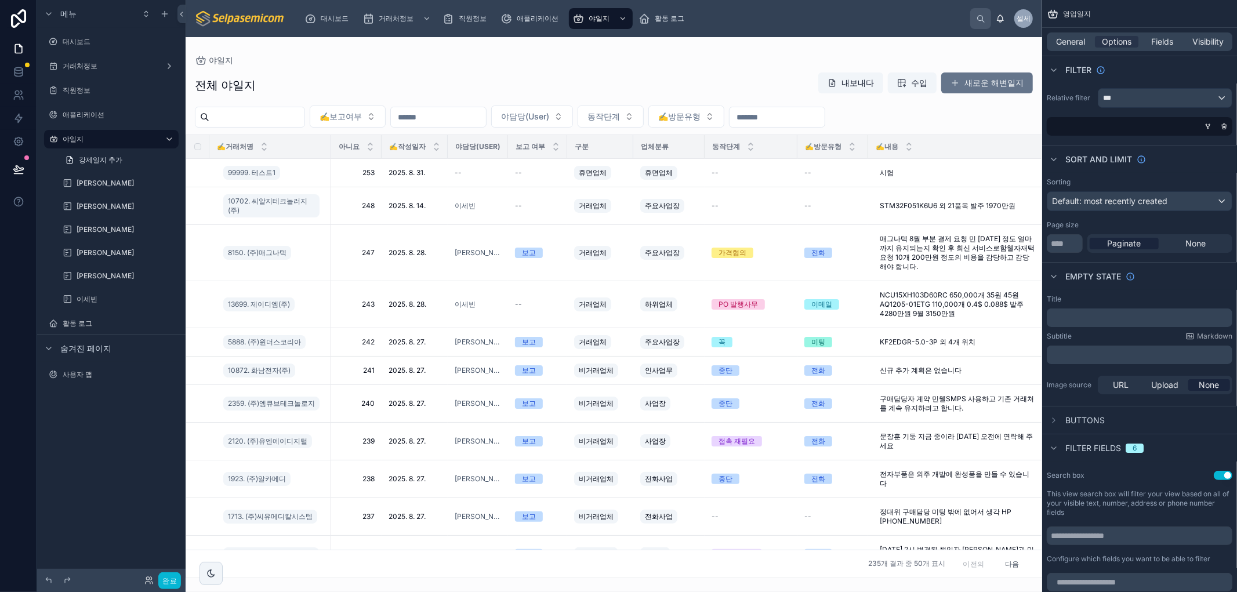
click at [766, 76] on div "전체 야일지 내보내다 수입 새로운 해변일지" at bounding box center [614, 85] width 838 height 27
click at [1059, 42] on span "General" at bounding box center [1071, 42] width 29 height 12
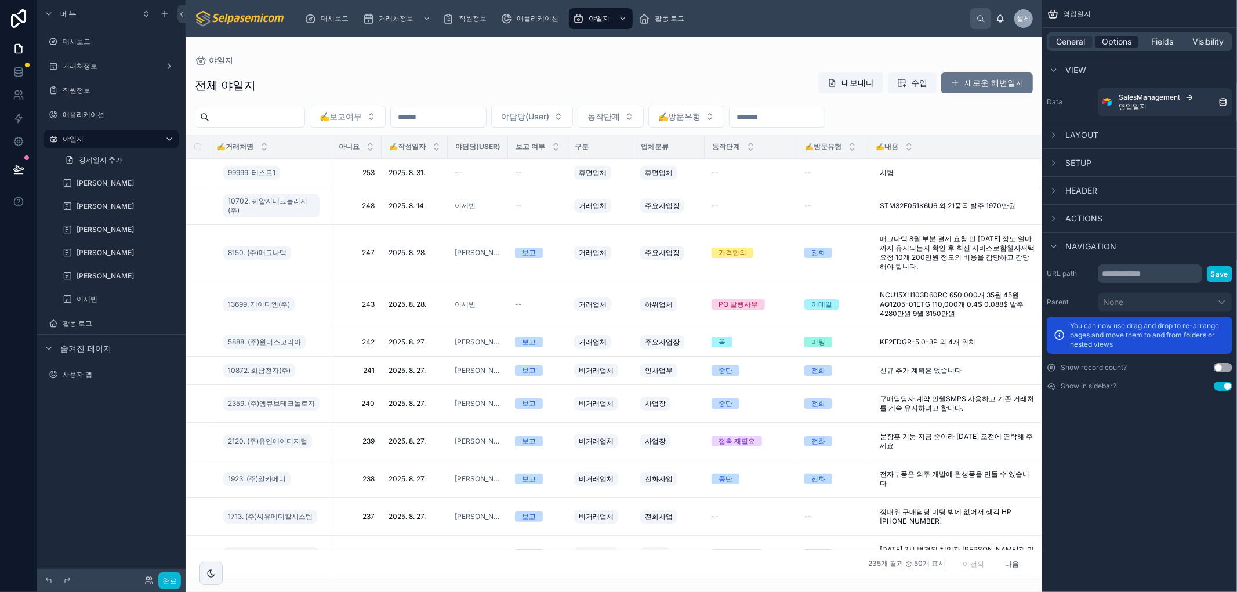
click at [1120, 42] on span "Options" at bounding box center [1117, 42] width 30 height 12
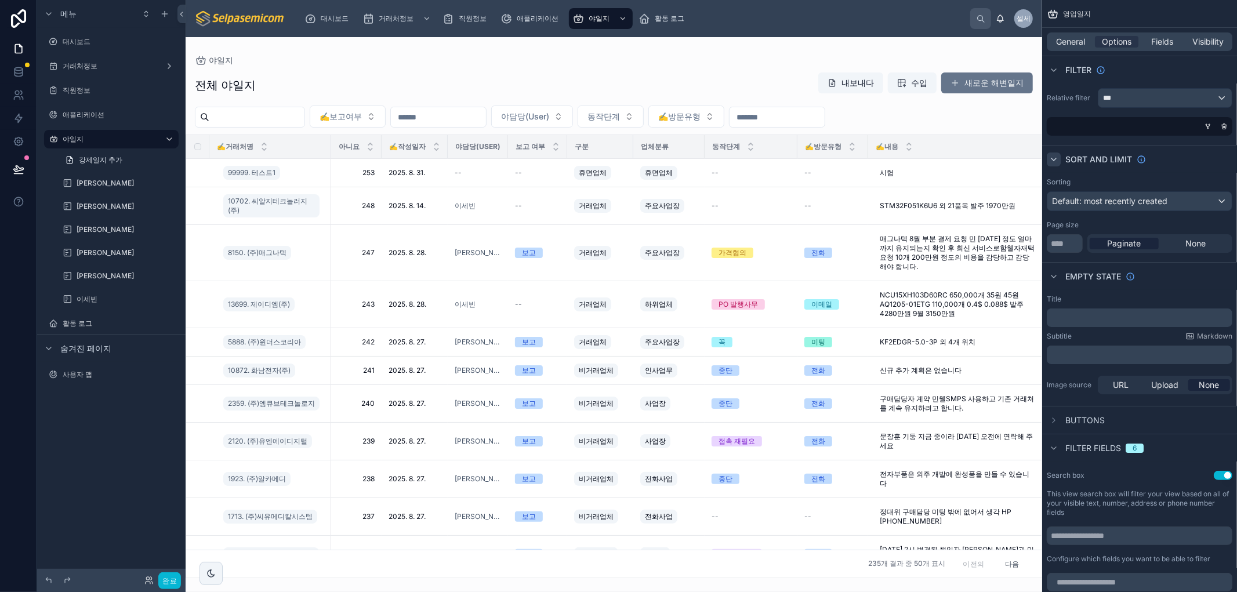
click at [1053, 157] on icon "스크롤 가능한 콘텐츠" at bounding box center [1053, 159] width 9 height 9
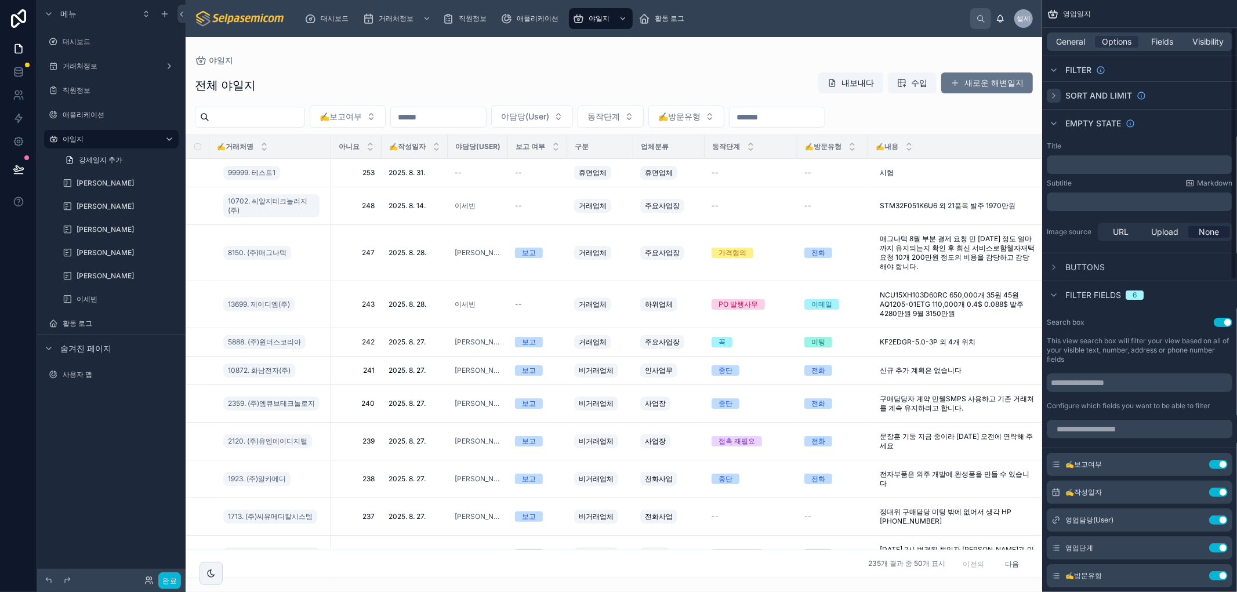
scroll to position [64, 0]
click at [1055, 293] on icon "스크롤 가능한 콘텐츠" at bounding box center [1053, 294] width 9 height 9
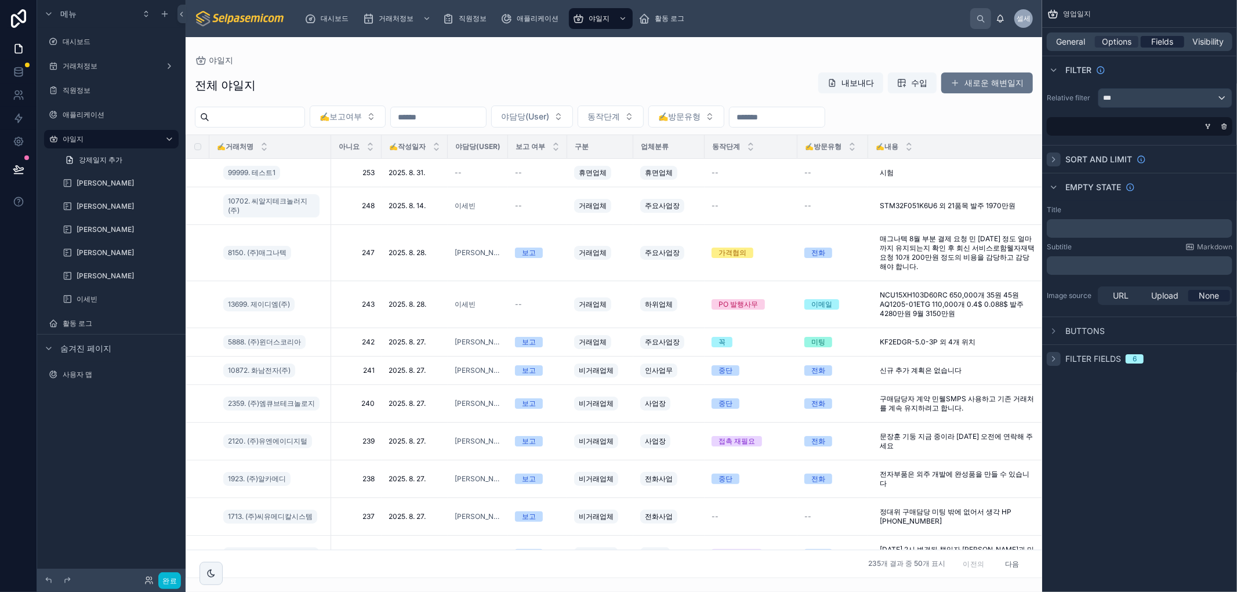
click at [1168, 37] on span "Fields" at bounding box center [1163, 42] width 22 height 12
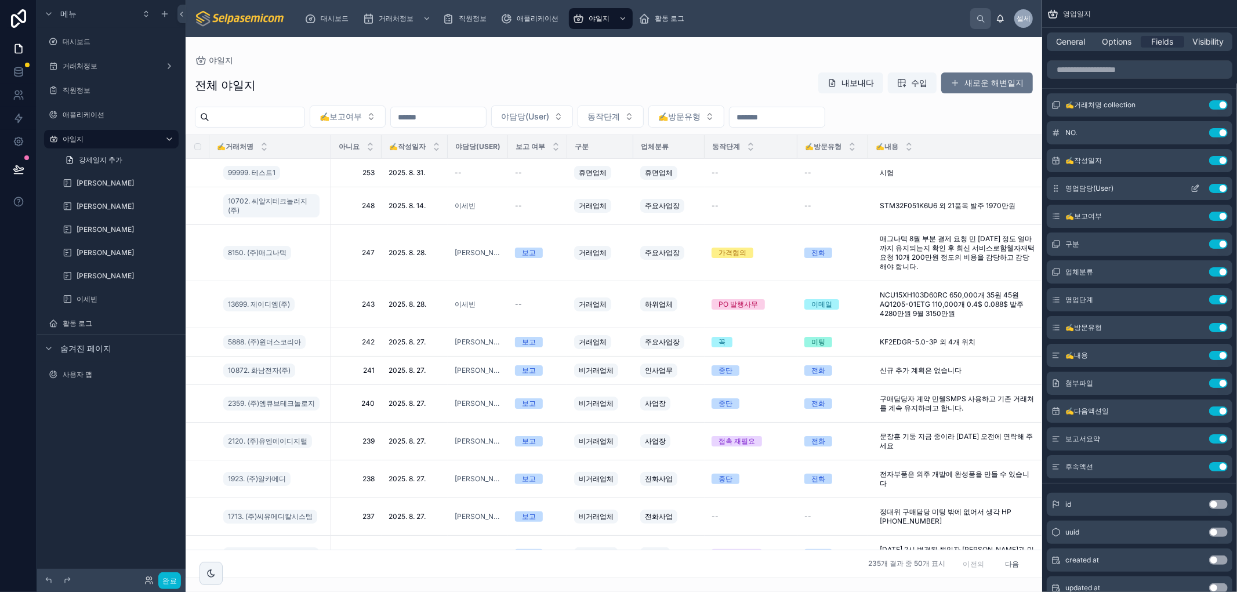
click at [1059, 187] on icon "스크롤 가능한 콘텐츠" at bounding box center [1056, 188] width 9 height 9
click at [1098, 186] on span "영업담당(User)" at bounding box center [1090, 188] width 48 height 9
click at [1196, 187] on icon "스크롤 가능한 콘텐츠" at bounding box center [1195, 188] width 9 height 9
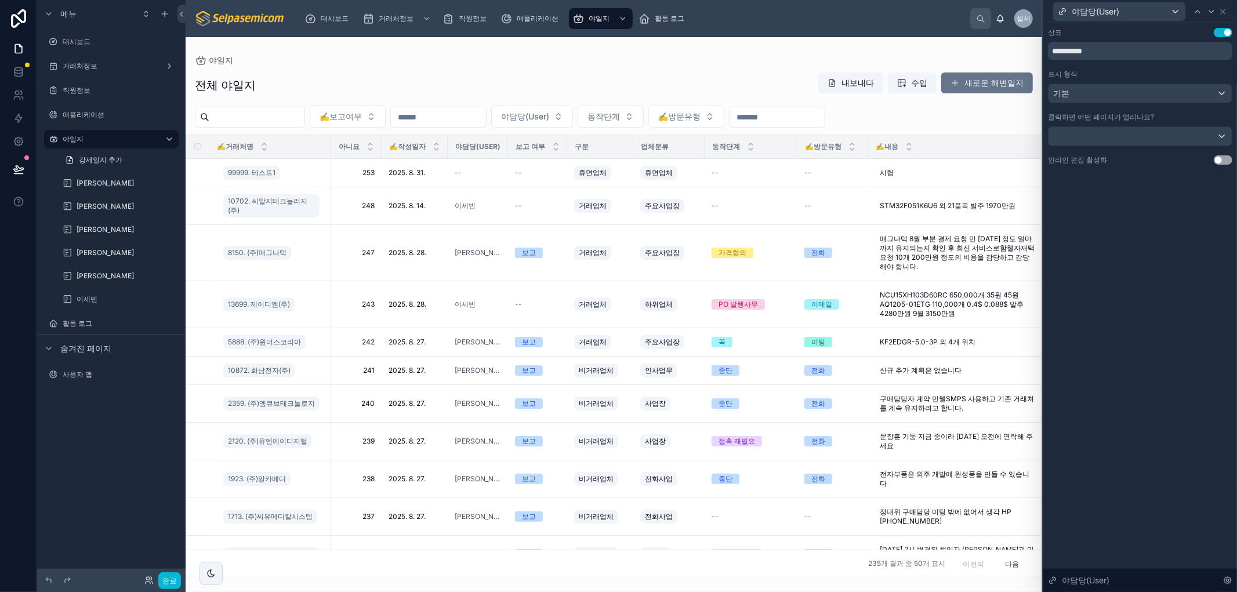
click at [1132, 263] on div "**********" at bounding box center [1141, 307] width 194 height 569
click at [1158, 97] on div "기본" at bounding box center [1140, 93] width 183 height 19
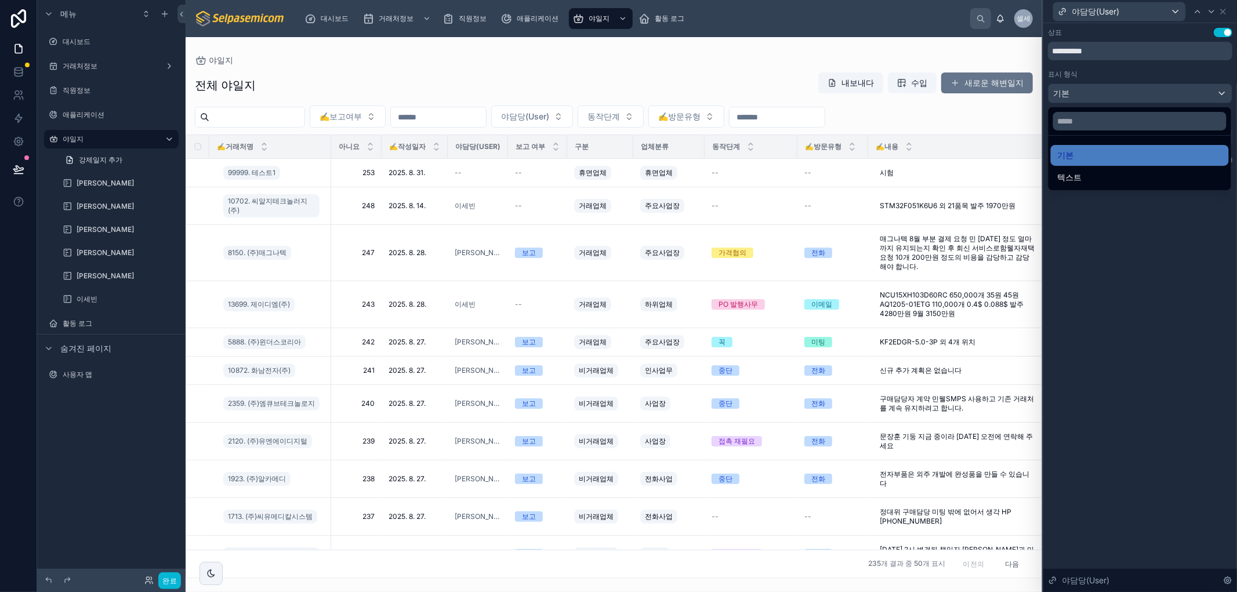
drag, startPoint x: 1109, startPoint y: 355, endPoint x: 1107, endPoint y: 408, distance: 52.8
click at [1109, 356] on div at bounding box center [1141, 296] width 194 height 592
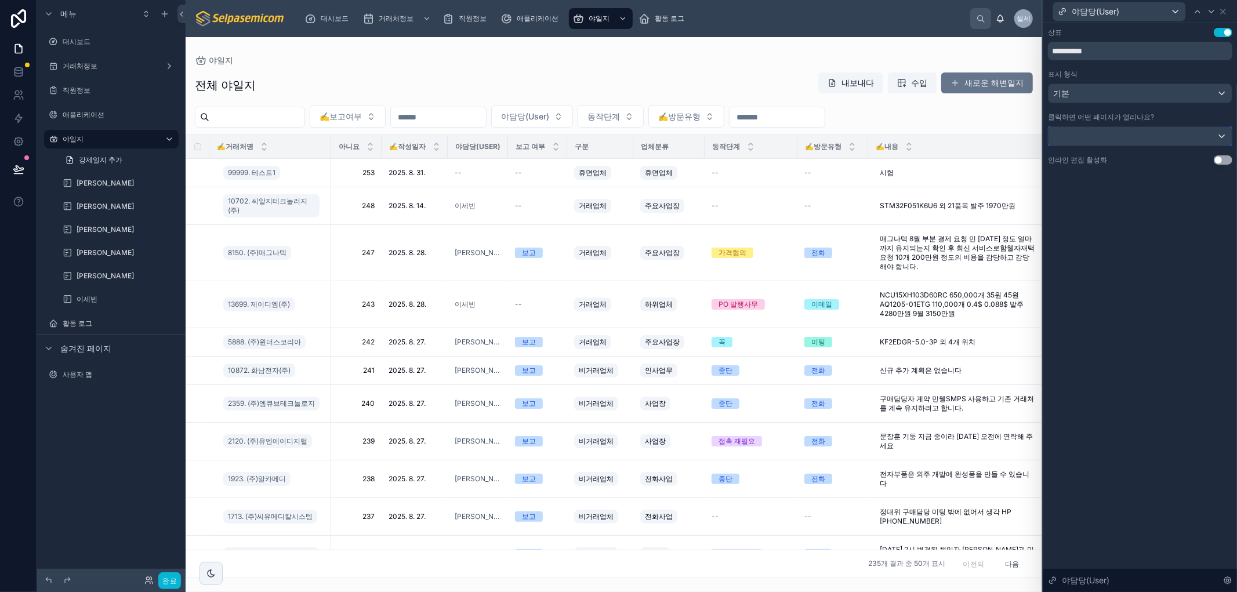
click at [1085, 135] on div at bounding box center [1140, 136] width 183 height 19
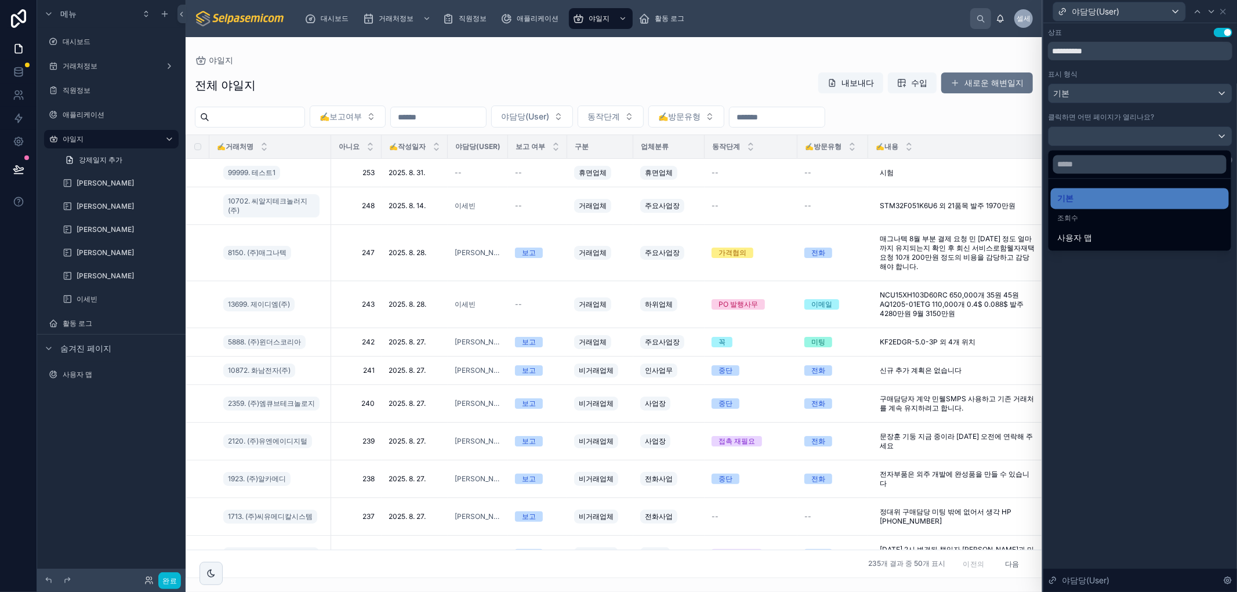
click at [1139, 289] on div at bounding box center [1141, 296] width 194 height 592
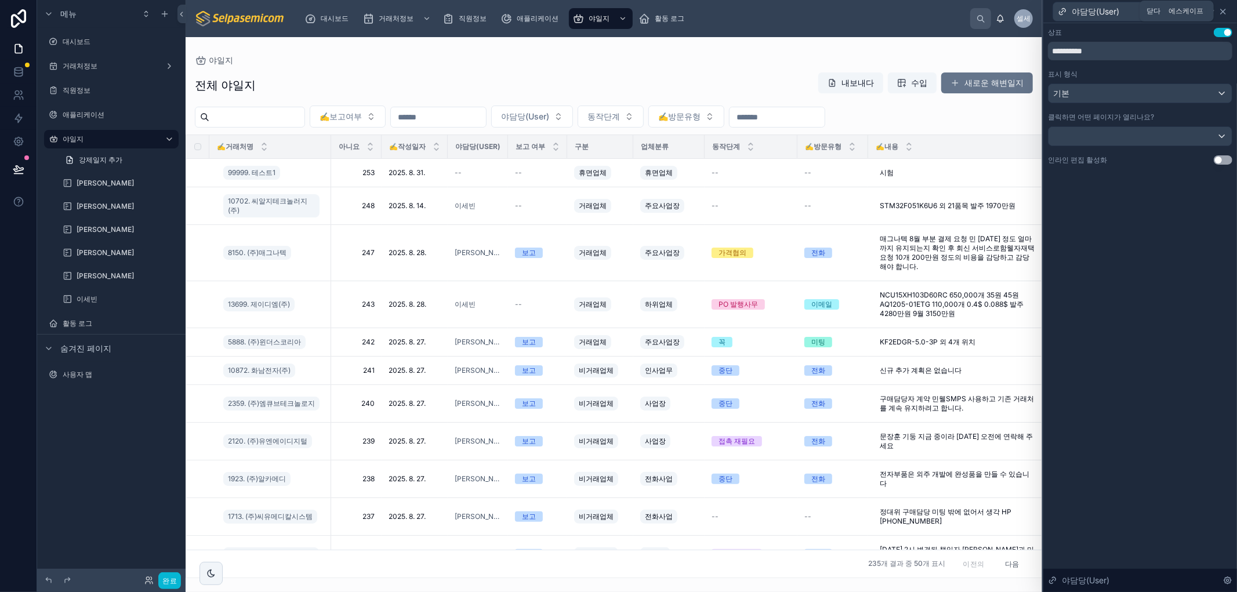
click at [1224, 9] on icon at bounding box center [1223, 11] width 9 height 9
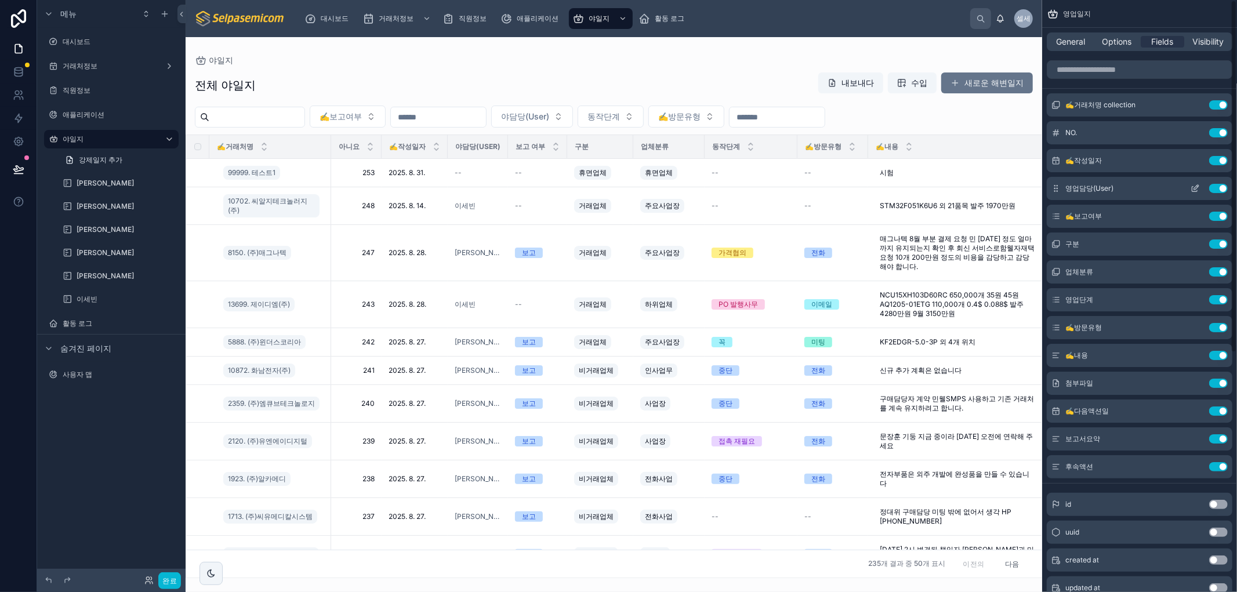
click at [1191, 187] on button "스크롤 가능한 콘텐츠" at bounding box center [1195, 188] width 19 height 9
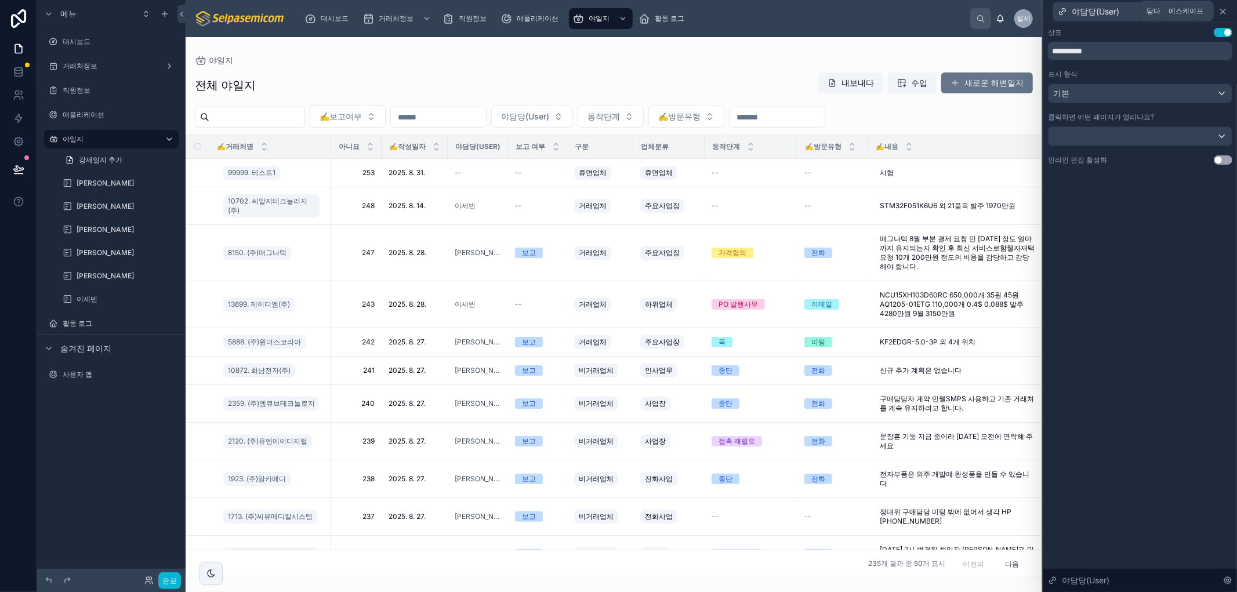
click at [1223, 9] on icon at bounding box center [1223, 11] width 9 height 9
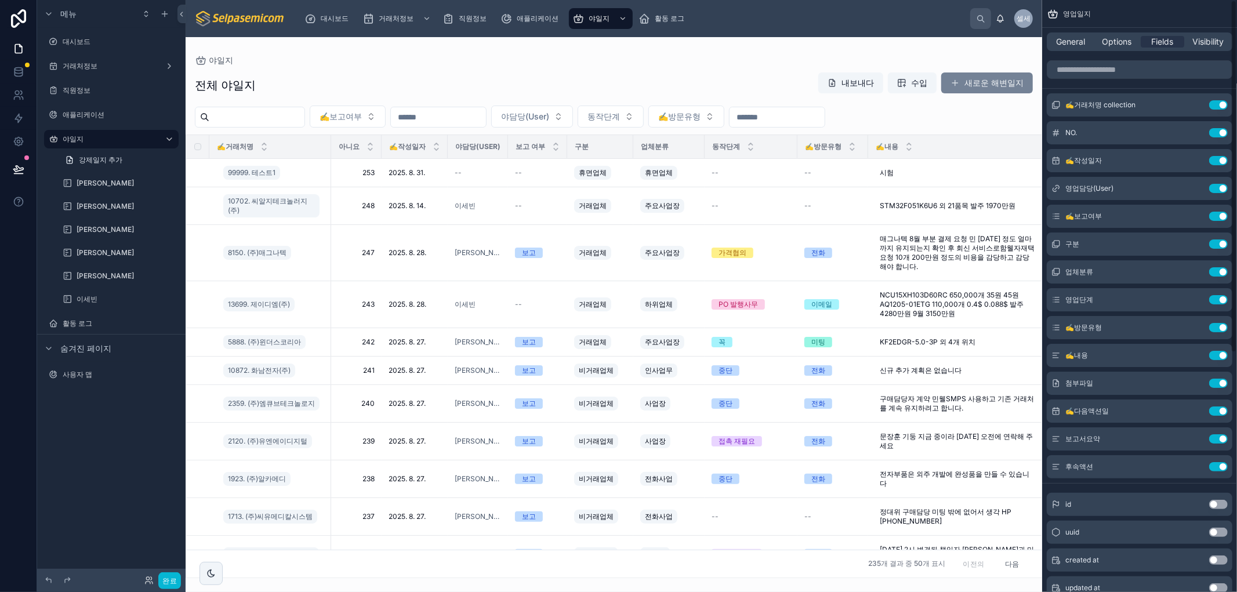
click at [995, 77] on font "새로운 해변일지" at bounding box center [994, 83] width 59 height 12
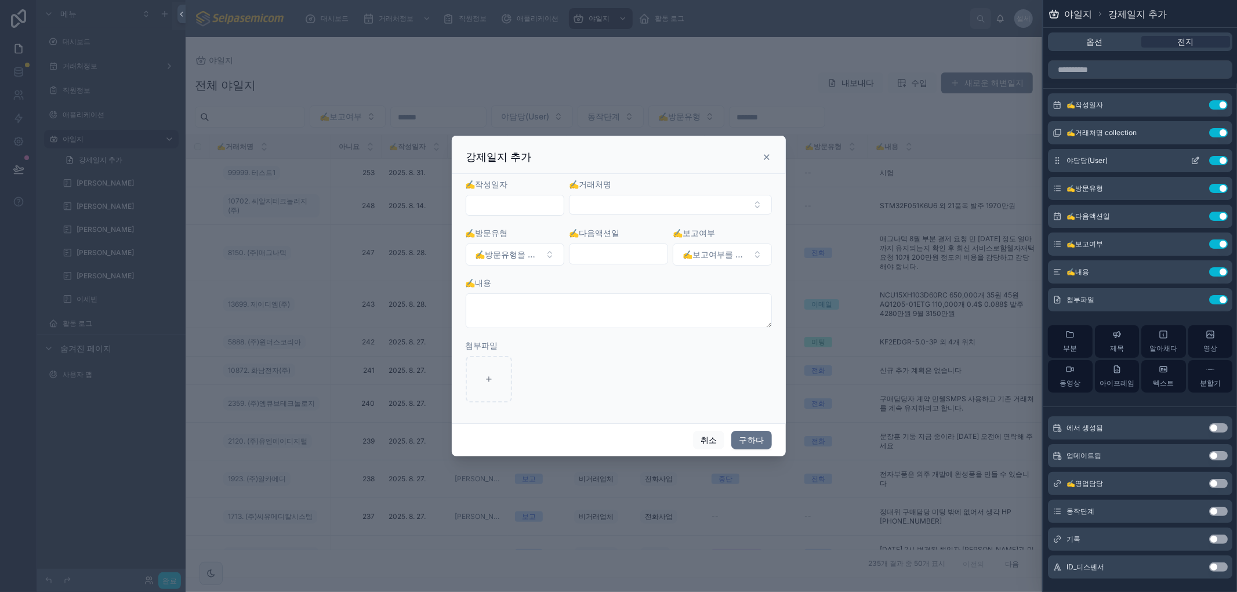
click at [1194, 161] on icon at bounding box center [1196, 159] width 5 height 5
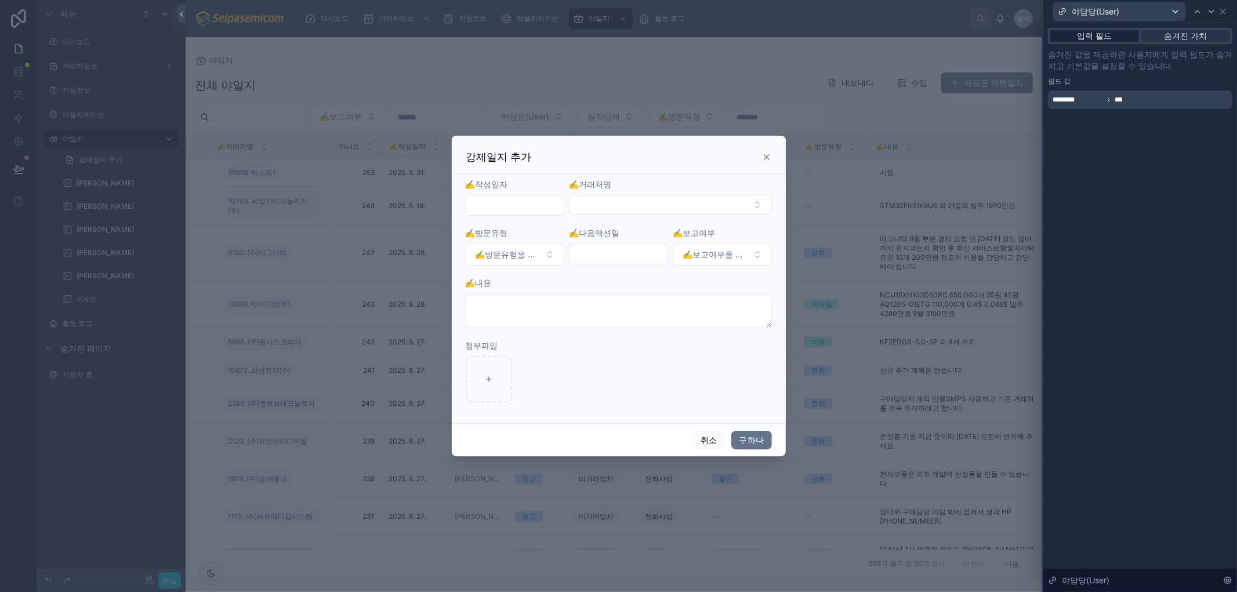
click at [1111, 39] on font "입력 필드" at bounding box center [1095, 36] width 35 height 10
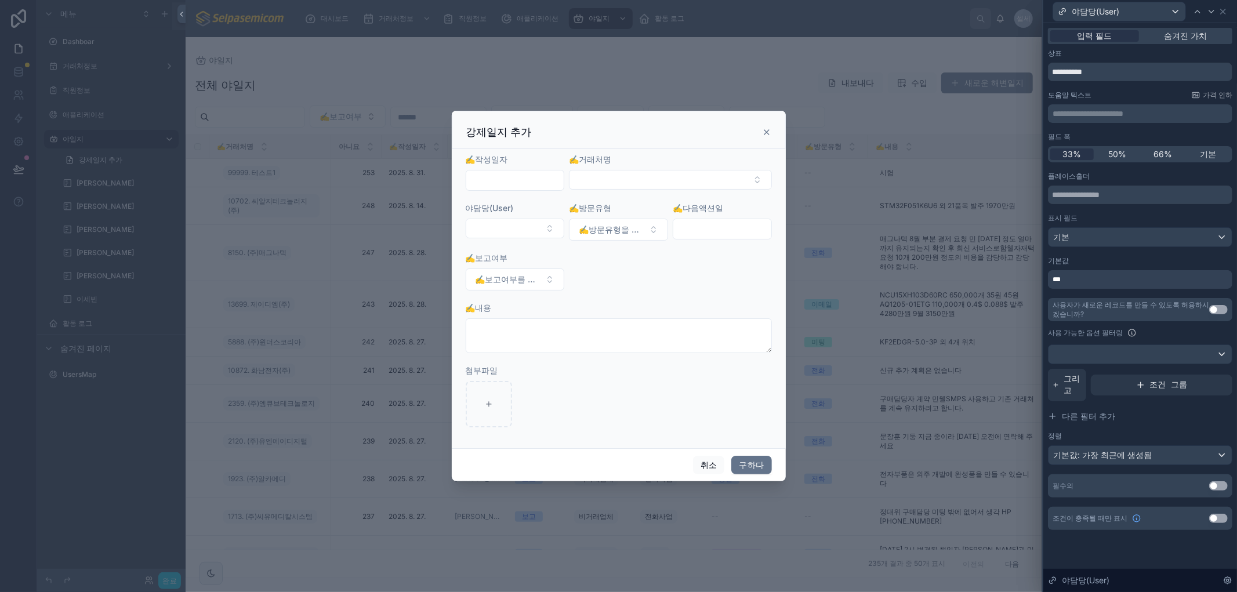
click at [1061, 279] on font "***" at bounding box center [1057, 279] width 8 height 7
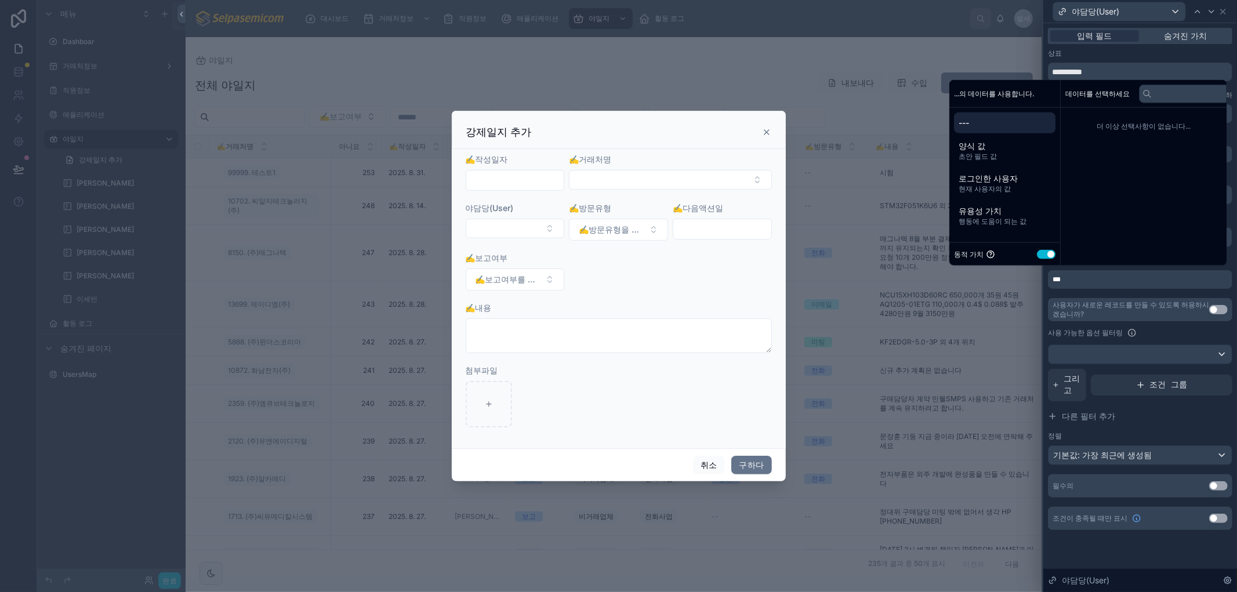
click at [967, 121] on font "---" at bounding box center [964, 123] width 10 height 10
click at [1110, 549] on div "**********" at bounding box center [1141, 290] width 194 height 535
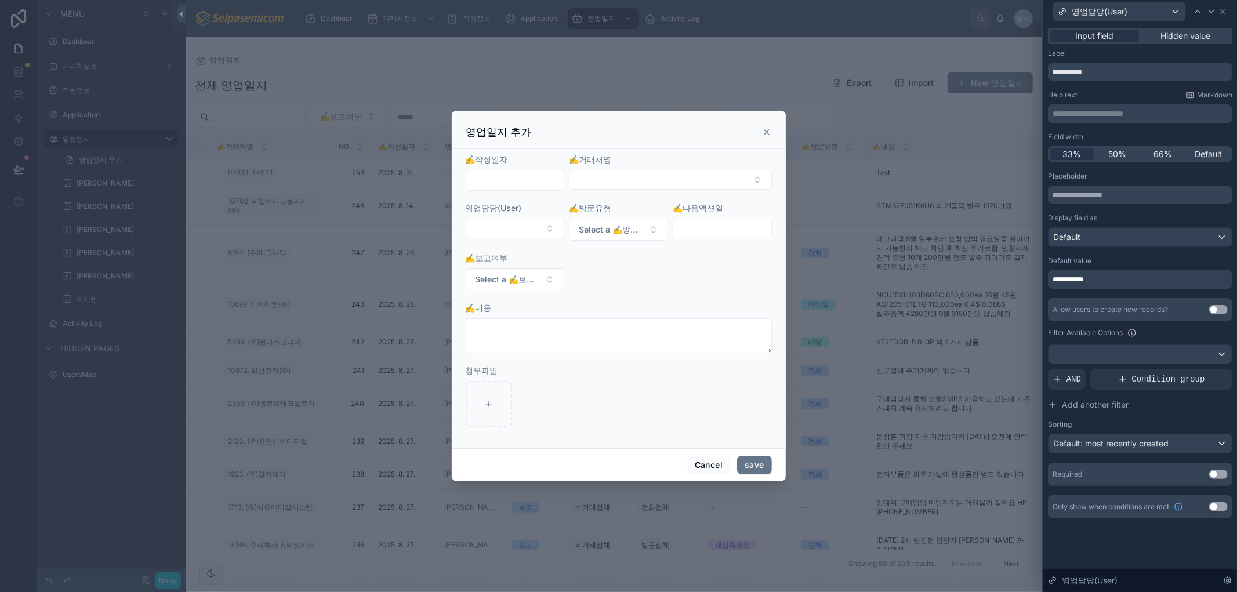
click at [1151, 175] on div "Placeholder" at bounding box center [1140, 176] width 184 height 9
drag, startPoint x: 1107, startPoint y: 281, endPoint x: 1118, endPoint y: 283, distance: 11.2
click at [1019, 274] on div "**********" at bounding box center [618, 296] width 1237 height 592
click at [1110, 270] on div "**********" at bounding box center [1140, 279] width 184 height 19
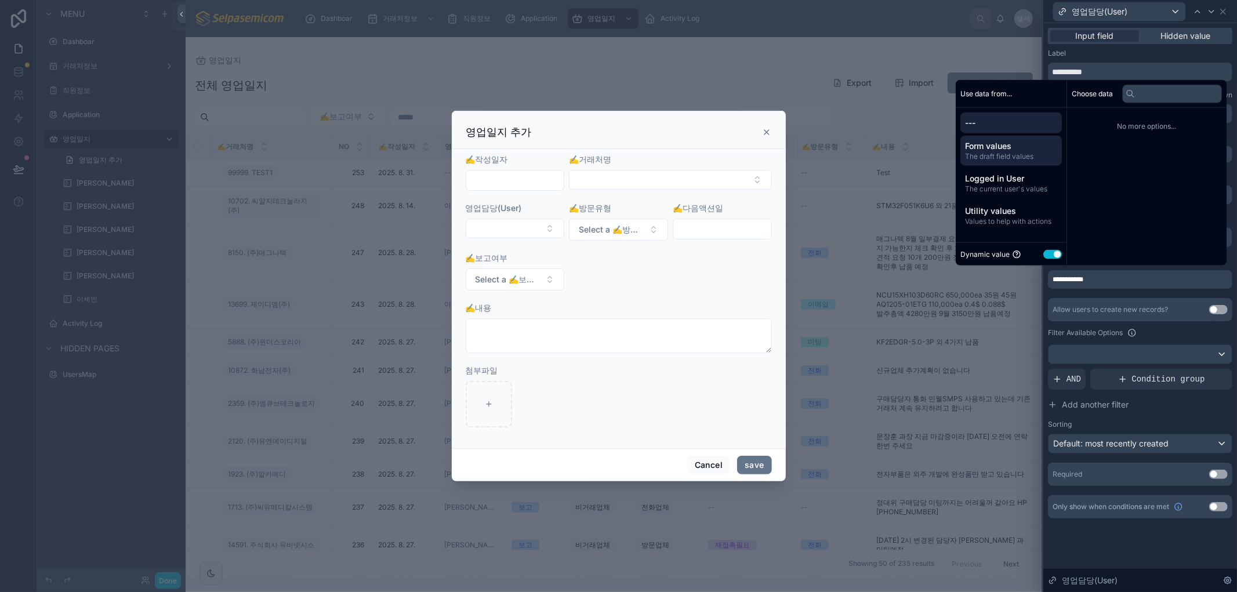
click at [1013, 158] on span "The draft field values" at bounding box center [1011, 156] width 92 height 9
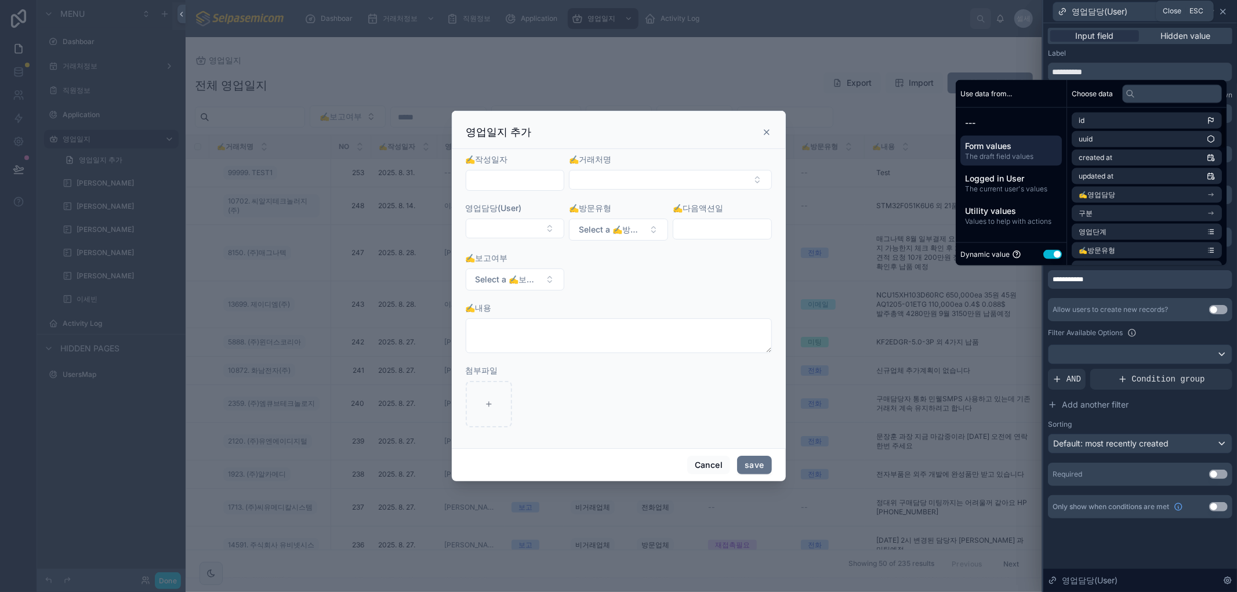
click at [1225, 9] on icon at bounding box center [1223, 11] width 9 height 9
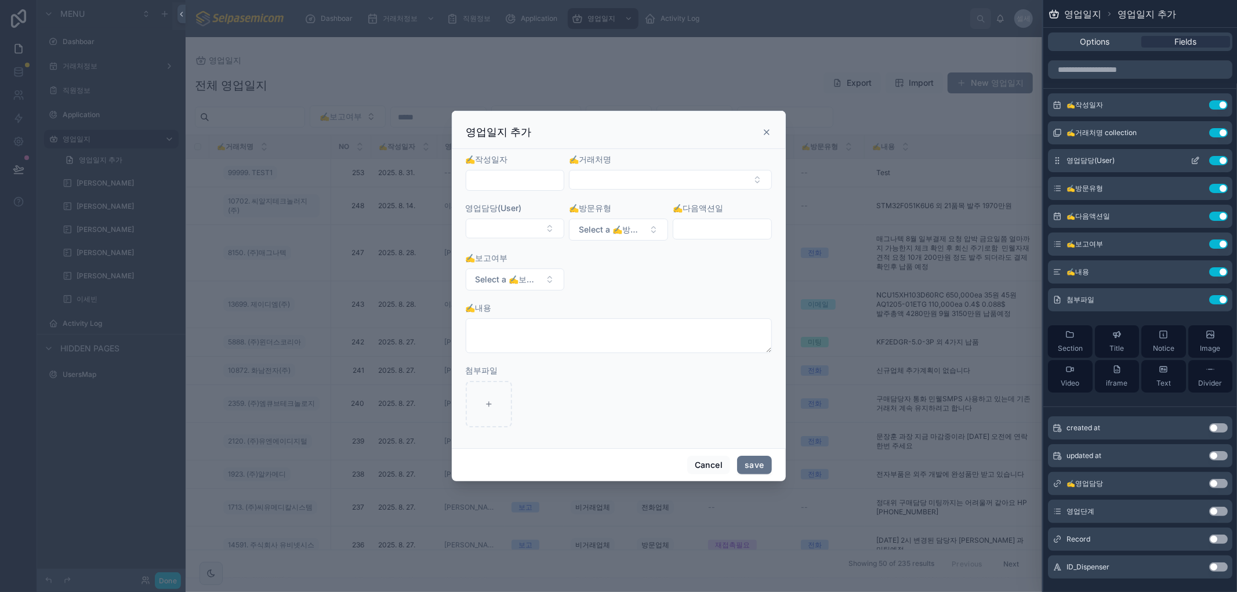
click at [1209, 164] on button "Use setting" at bounding box center [1218, 160] width 19 height 9
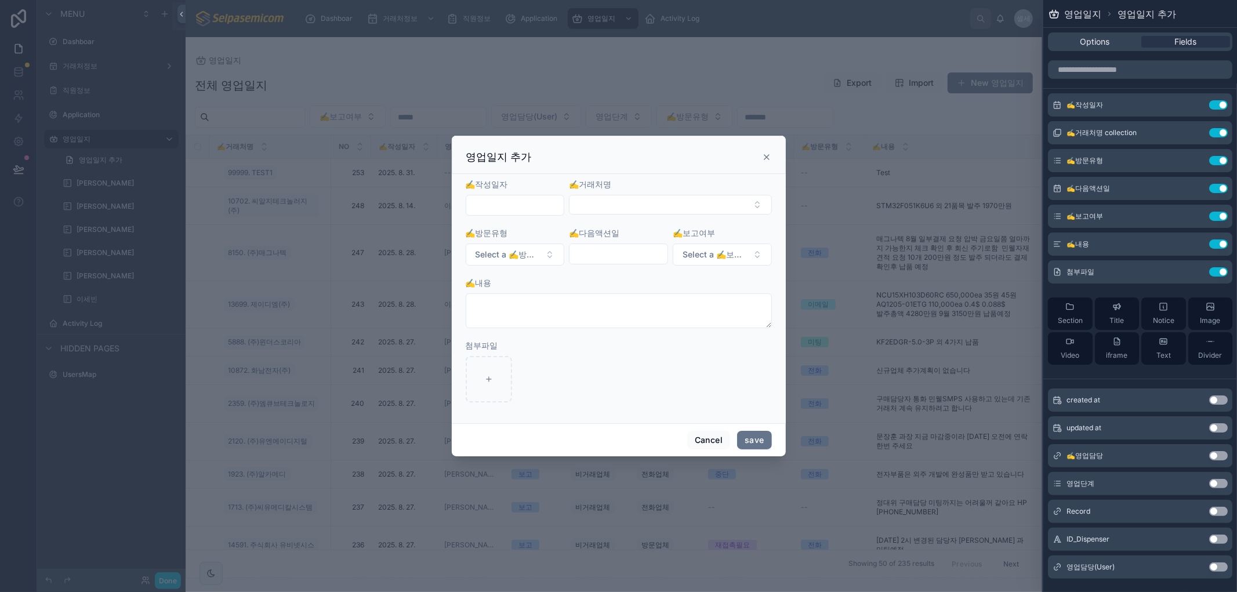
scroll to position [1, 0]
click at [1209, 454] on button "Use setting" at bounding box center [1218, 455] width 19 height 9
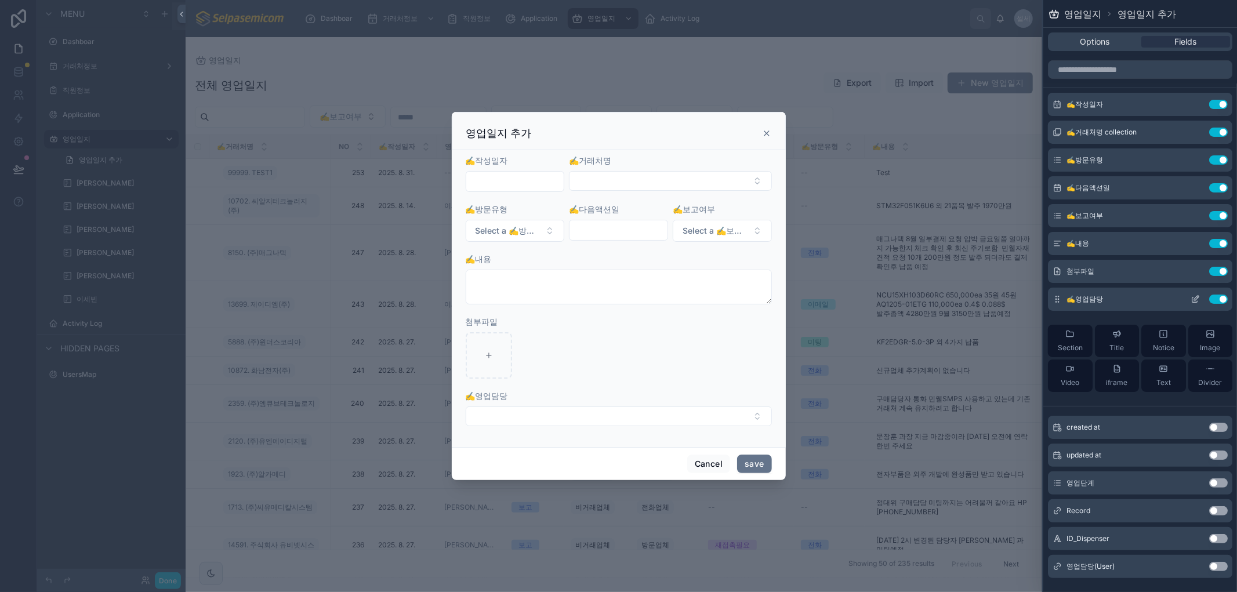
click at [1211, 296] on button "Use setting" at bounding box center [1218, 299] width 19 height 9
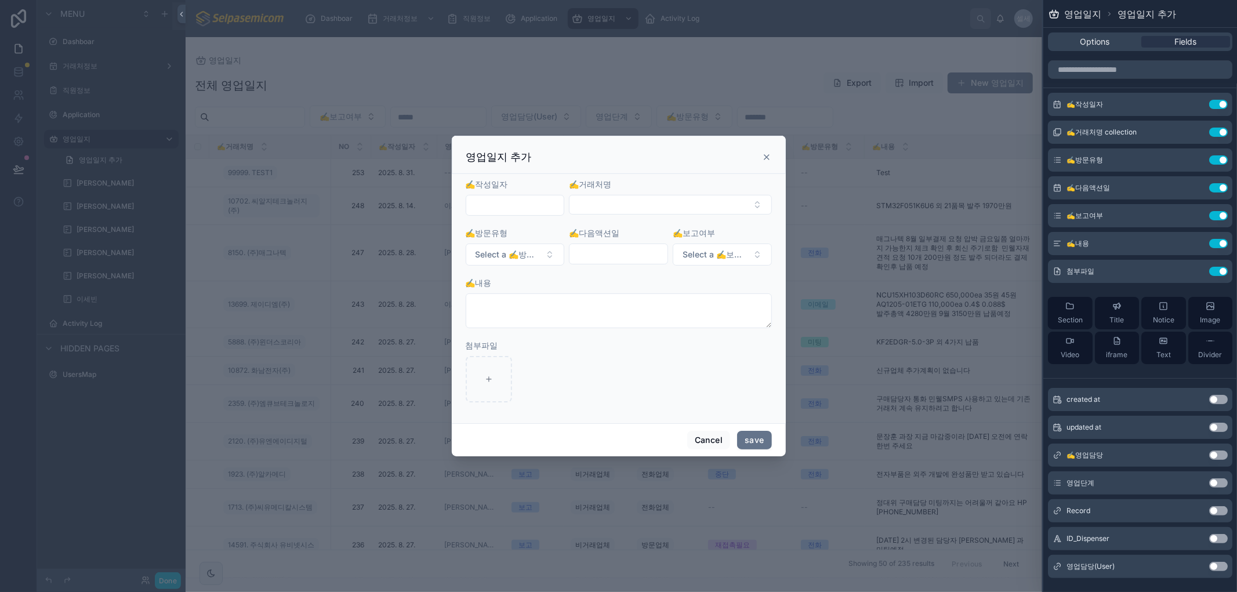
click at [1209, 566] on button "Use setting" at bounding box center [1218, 566] width 19 height 9
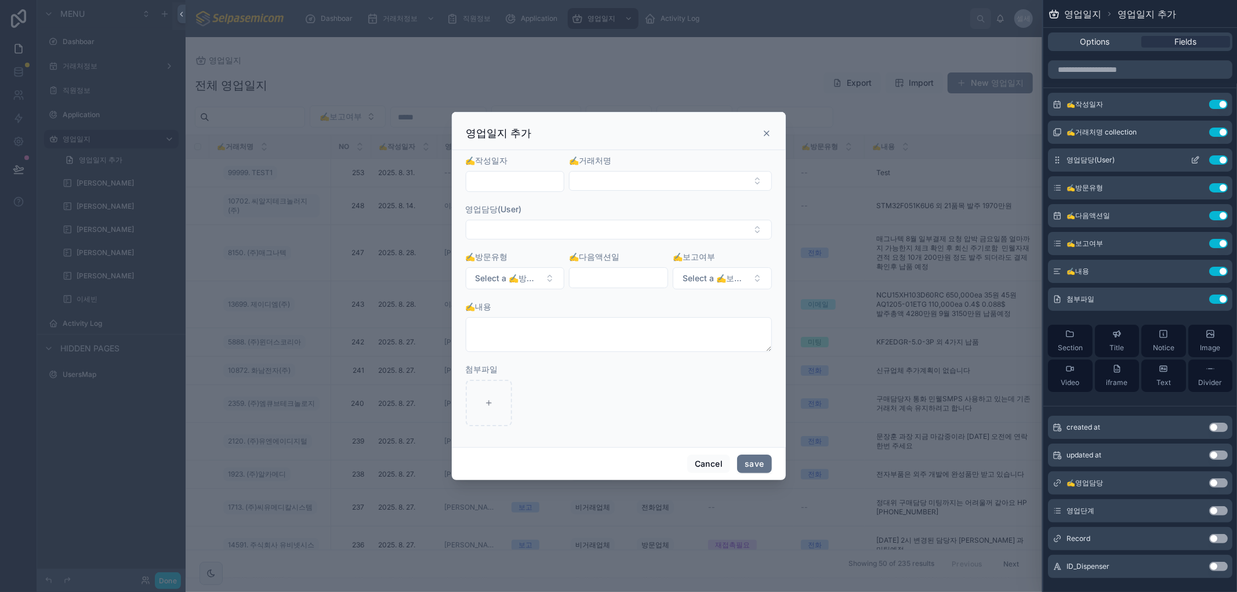
click at [1194, 161] on icon at bounding box center [1196, 159] width 5 height 5
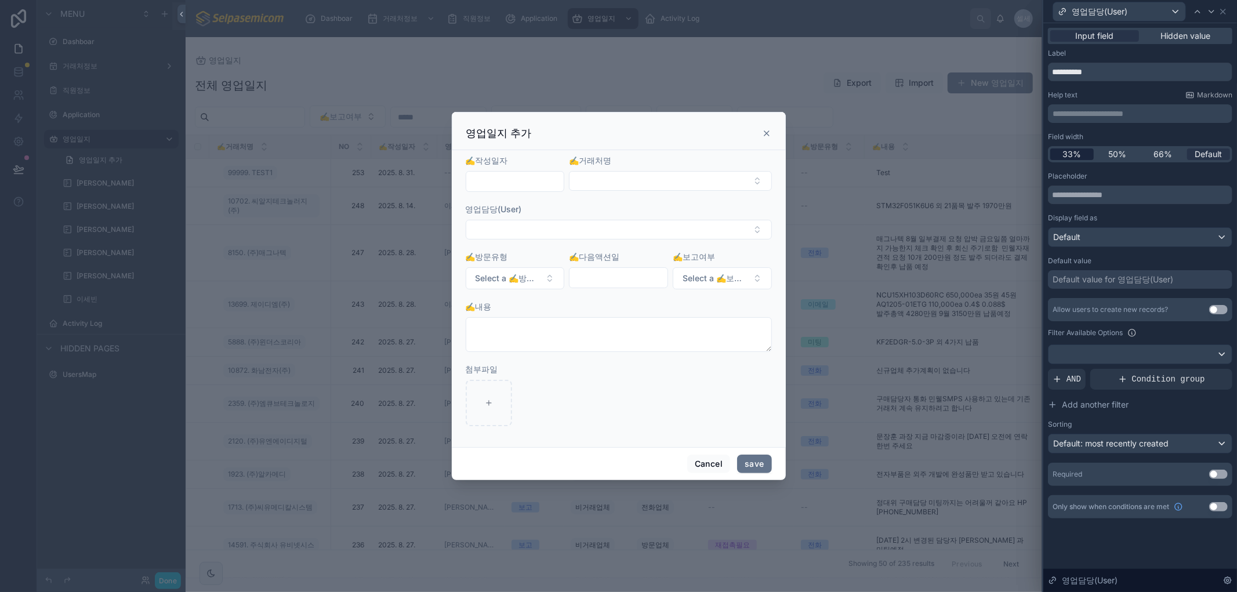
click at [1070, 152] on span "33%" at bounding box center [1072, 154] width 19 height 12
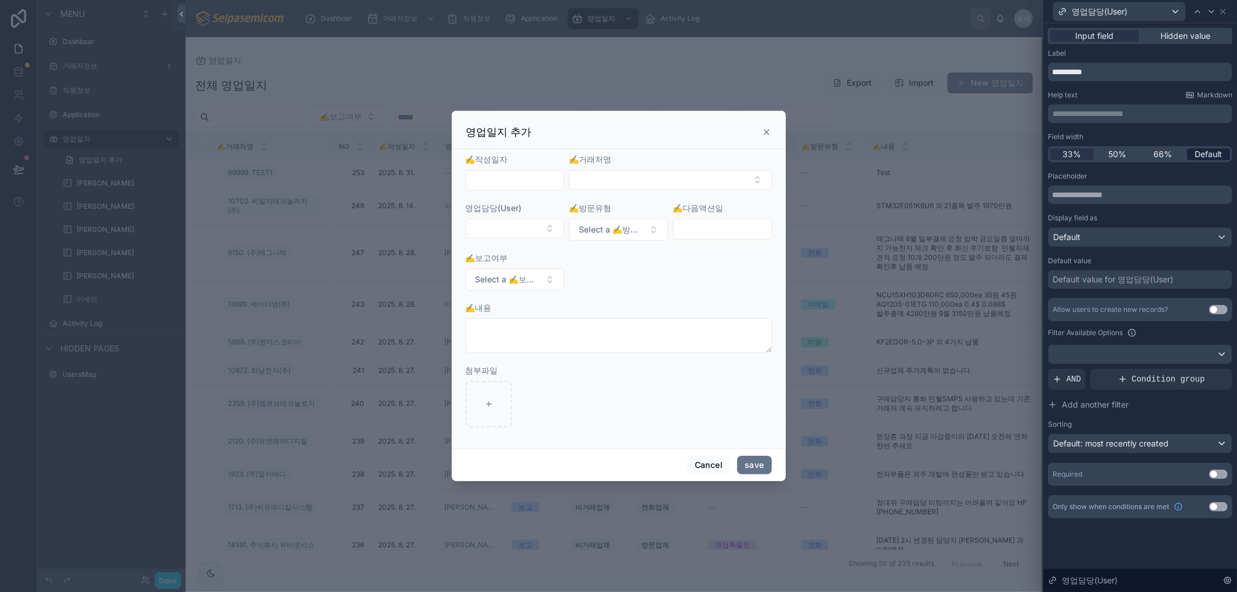
click at [1204, 154] on span "Default" at bounding box center [1208, 154] width 27 height 12
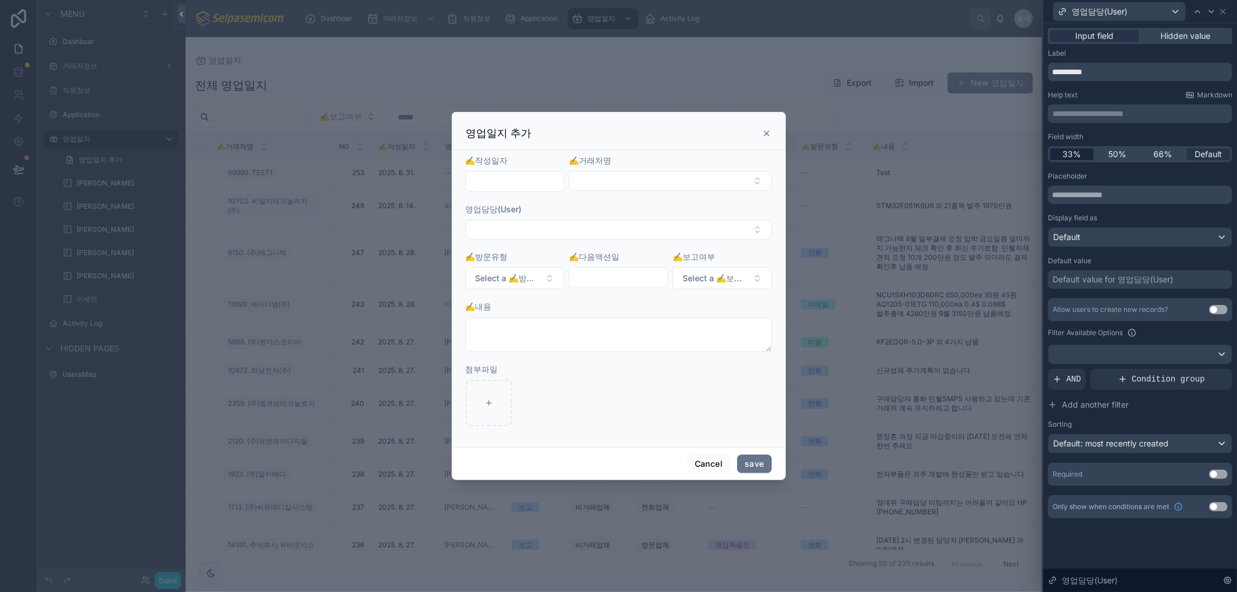
click at [1075, 151] on span "33%" at bounding box center [1072, 154] width 19 height 12
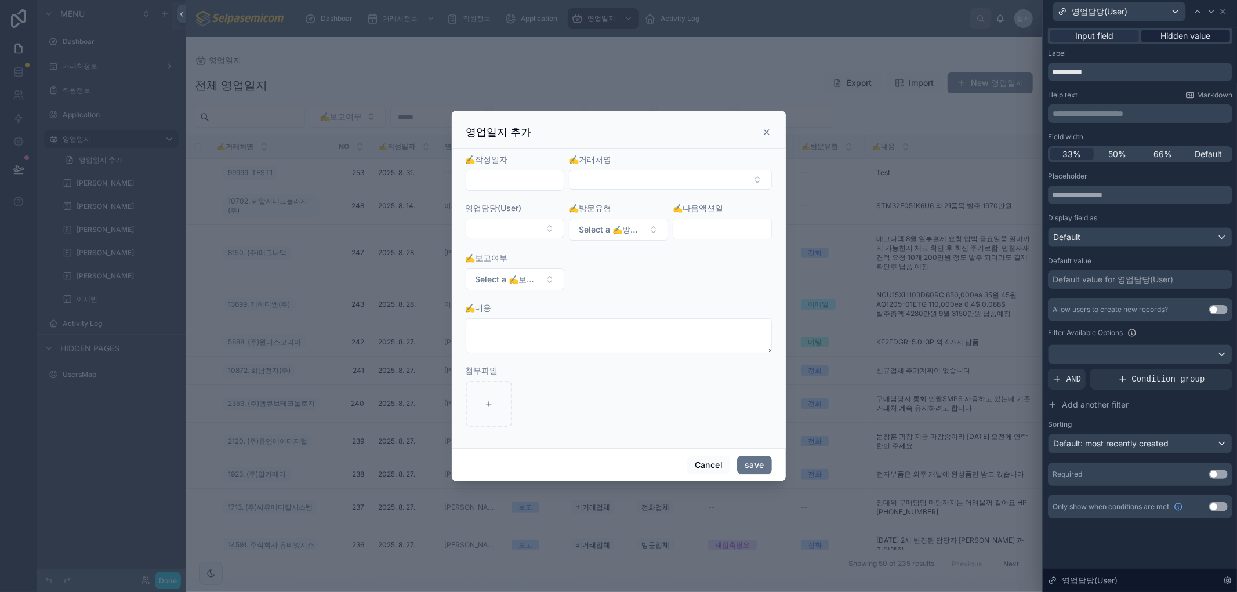
click at [1187, 37] on span "Hidden value" at bounding box center [1186, 36] width 50 height 12
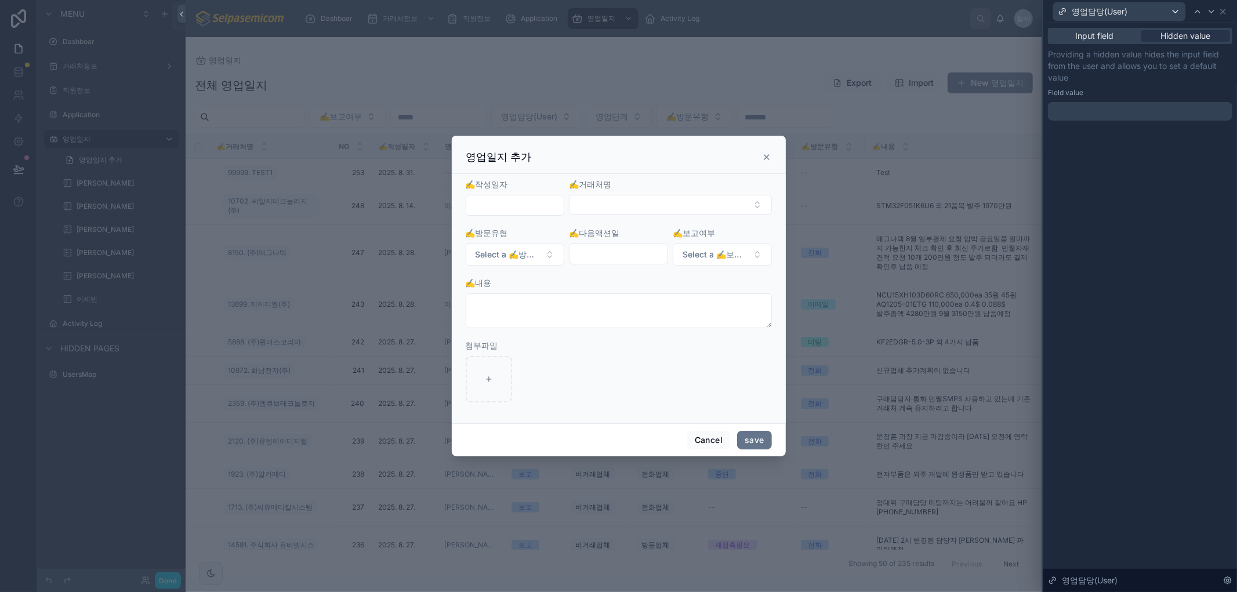
click at [1121, 115] on div at bounding box center [1140, 111] width 184 height 19
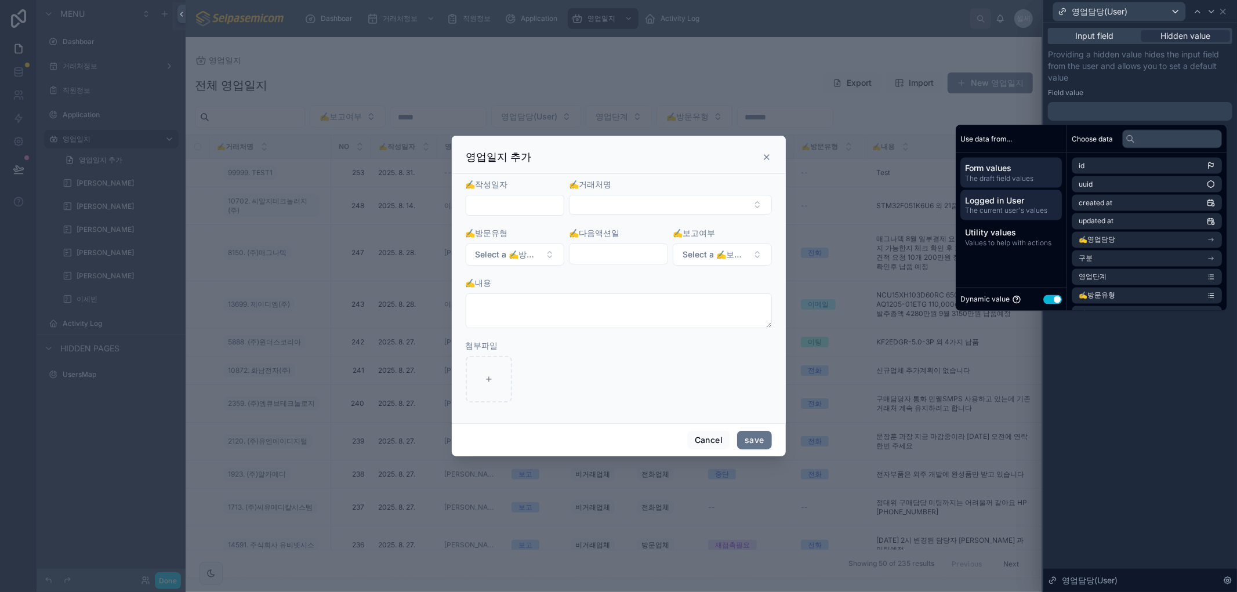
click at [1008, 202] on span "Logged in User" at bounding box center [1011, 201] width 92 height 12
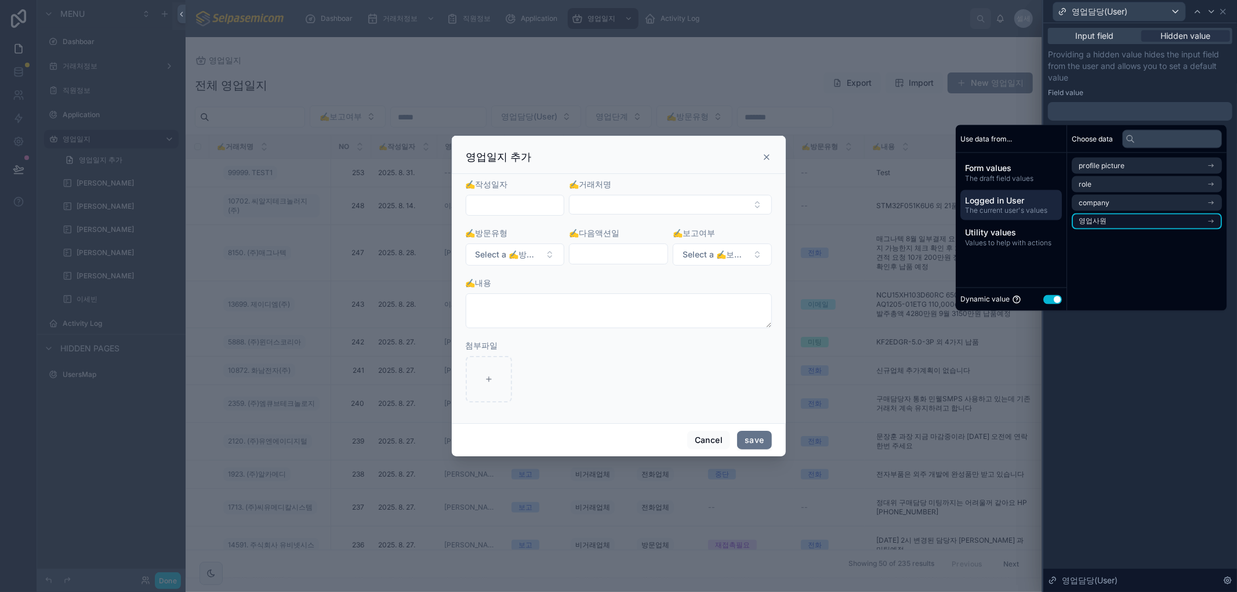
click at [1097, 221] on span "영업사원" at bounding box center [1093, 221] width 28 height 9
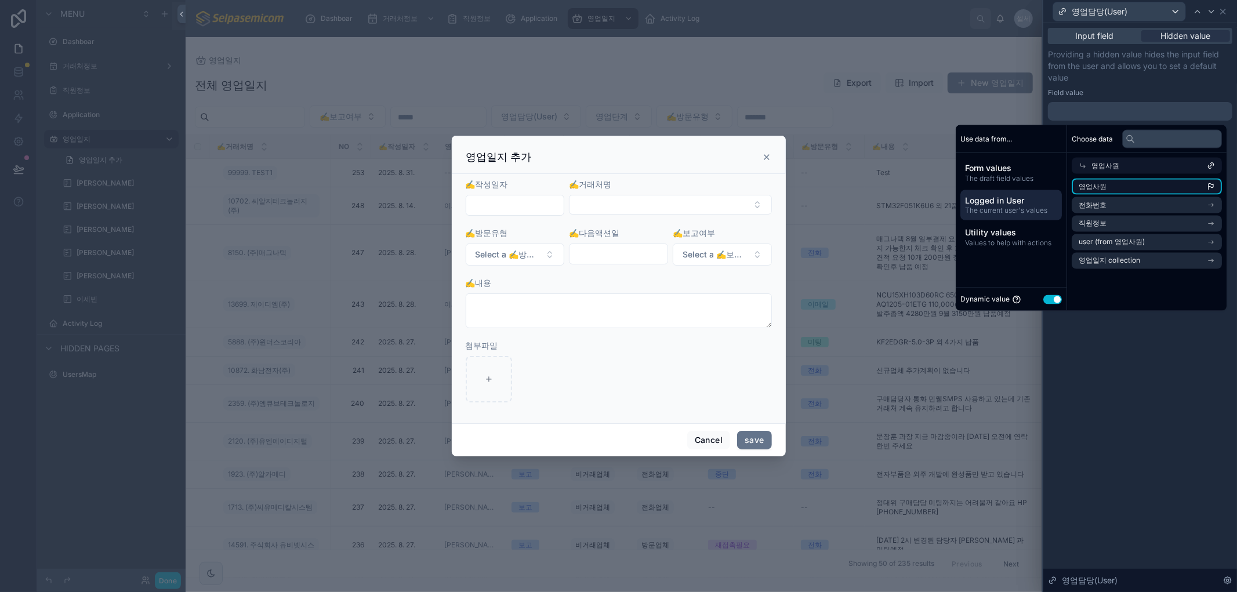
click at [1116, 186] on li "영업사원" at bounding box center [1147, 187] width 150 height 16
click at [1102, 352] on div "**********" at bounding box center [1141, 307] width 194 height 569
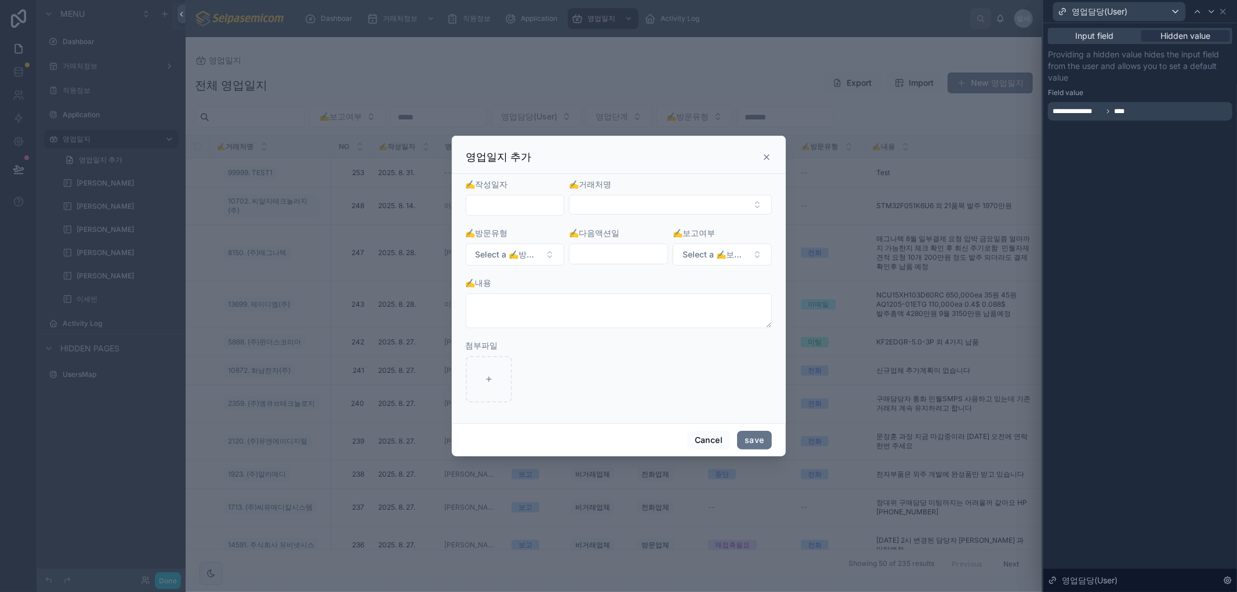
click at [765, 158] on icon at bounding box center [767, 157] width 5 height 5
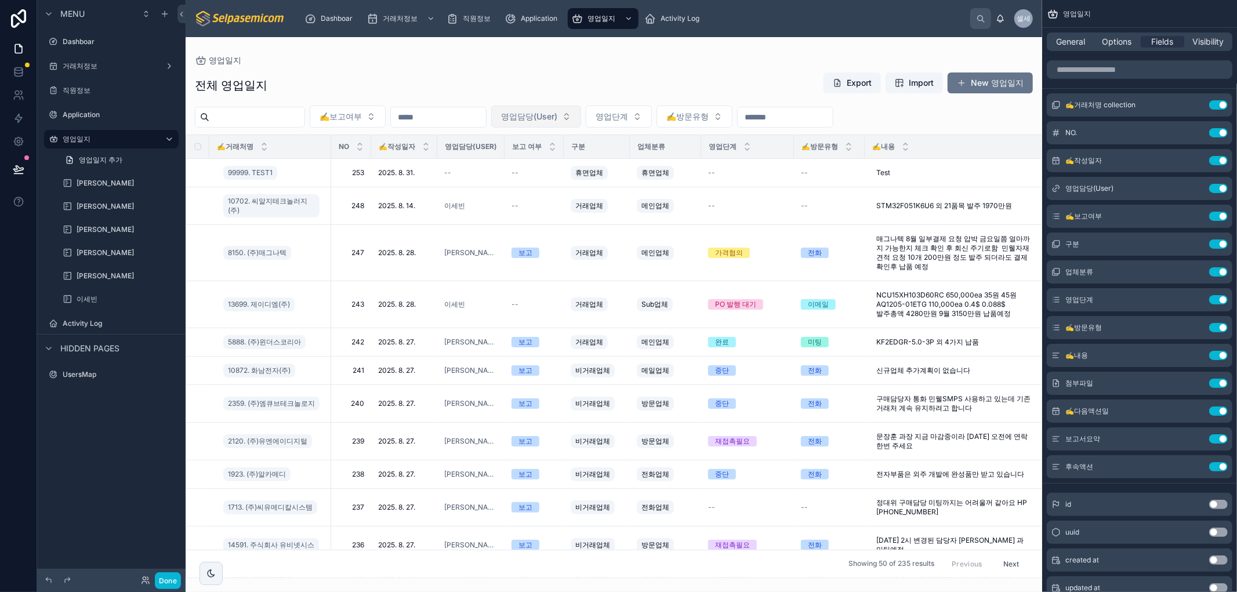
click at [557, 120] on span "영업담당(User)" at bounding box center [529, 117] width 56 height 12
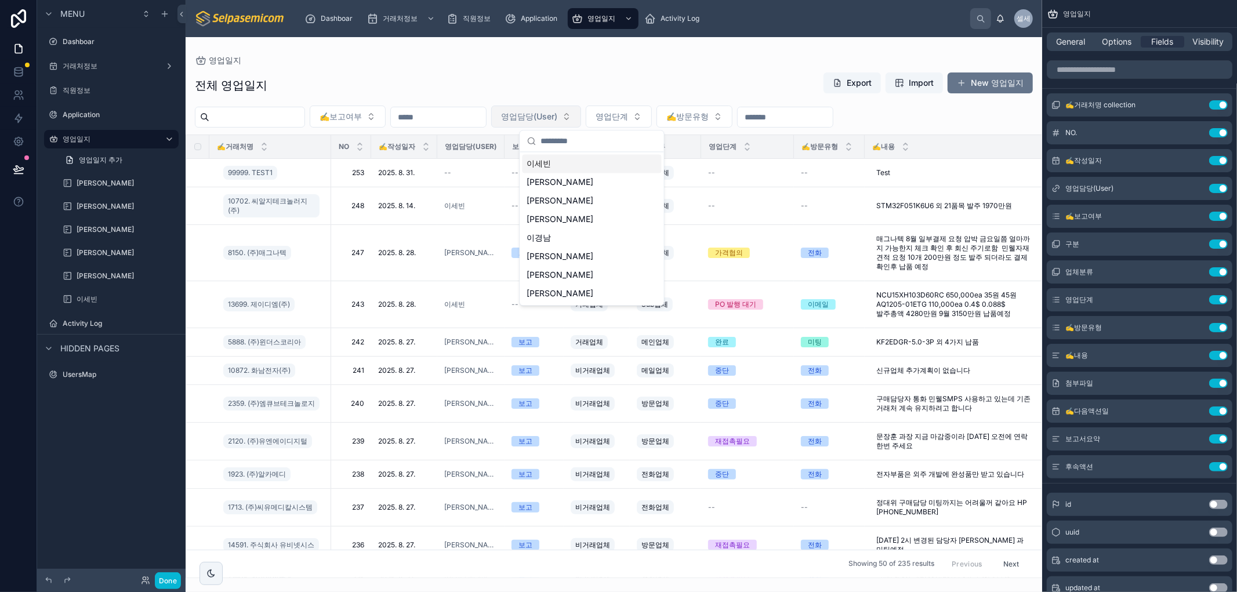
click at [557, 120] on span "영업담당(User)" at bounding box center [529, 117] width 56 height 12
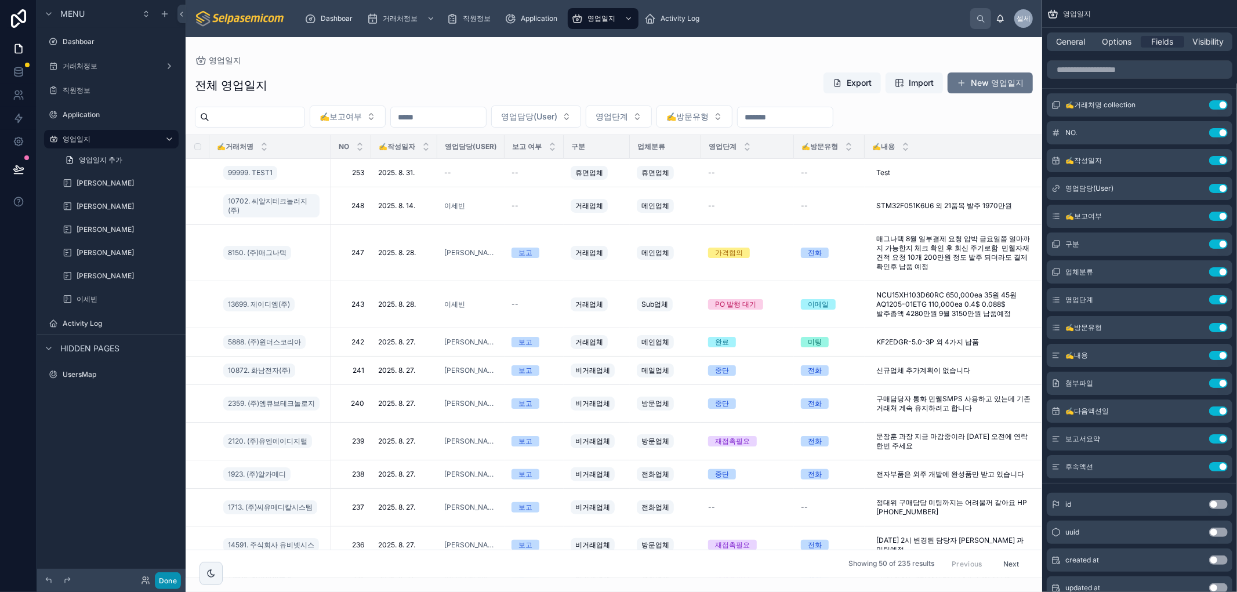
click at [165, 577] on button "Done" at bounding box center [168, 581] width 26 height 17
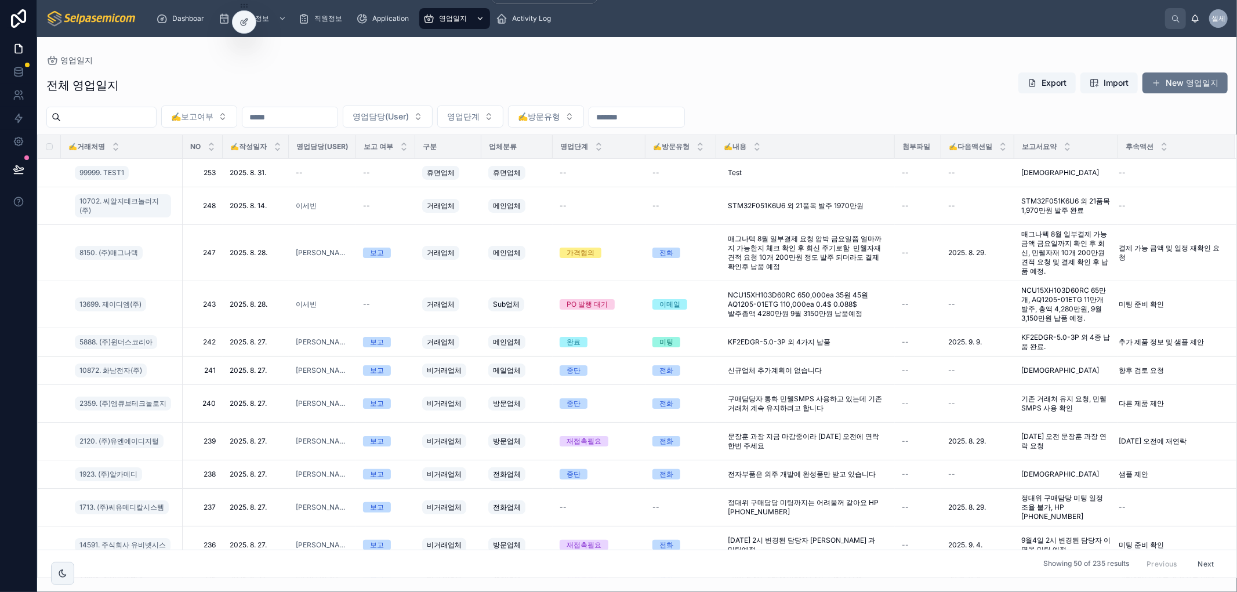
click at [457, 19] on span "영업일지" at bounding box center [453, 18] width 28 height 9
click at [618, 73] on div "전체 영업일지 Export Import New 영업일지" at bounding box center [637, 85] width 1182 height 27
click at [19, 169] on icon at bounding box center [19, 170] width 12 height 12
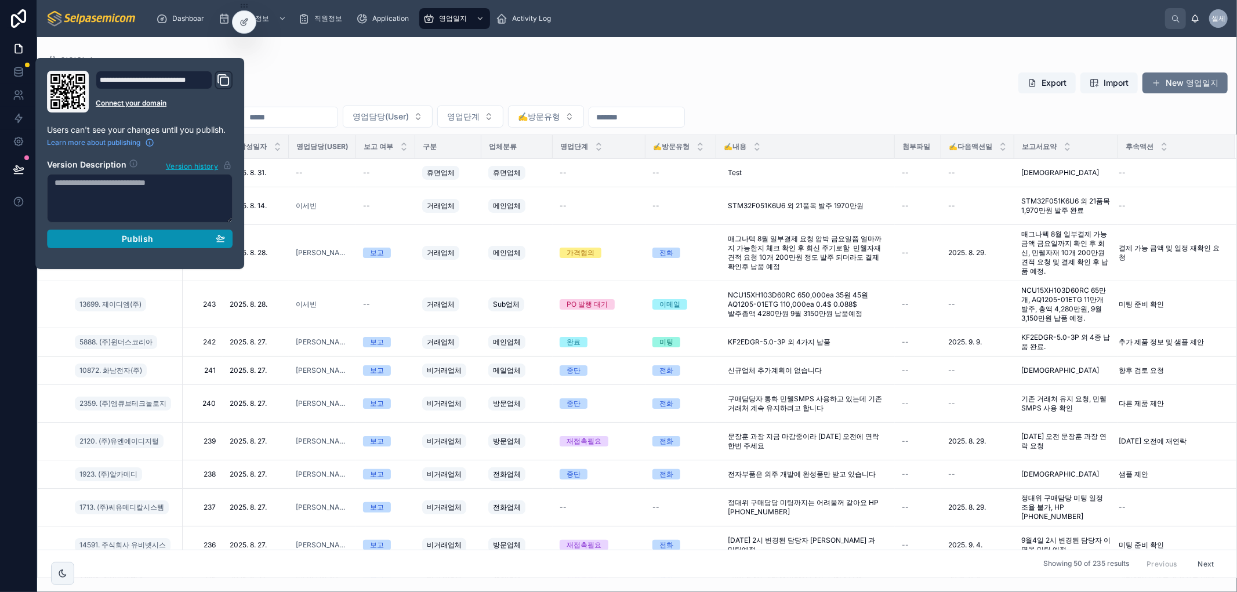
click at [104, 240] on div "Publish" at bounding box center [140, 239] width 171 height 10
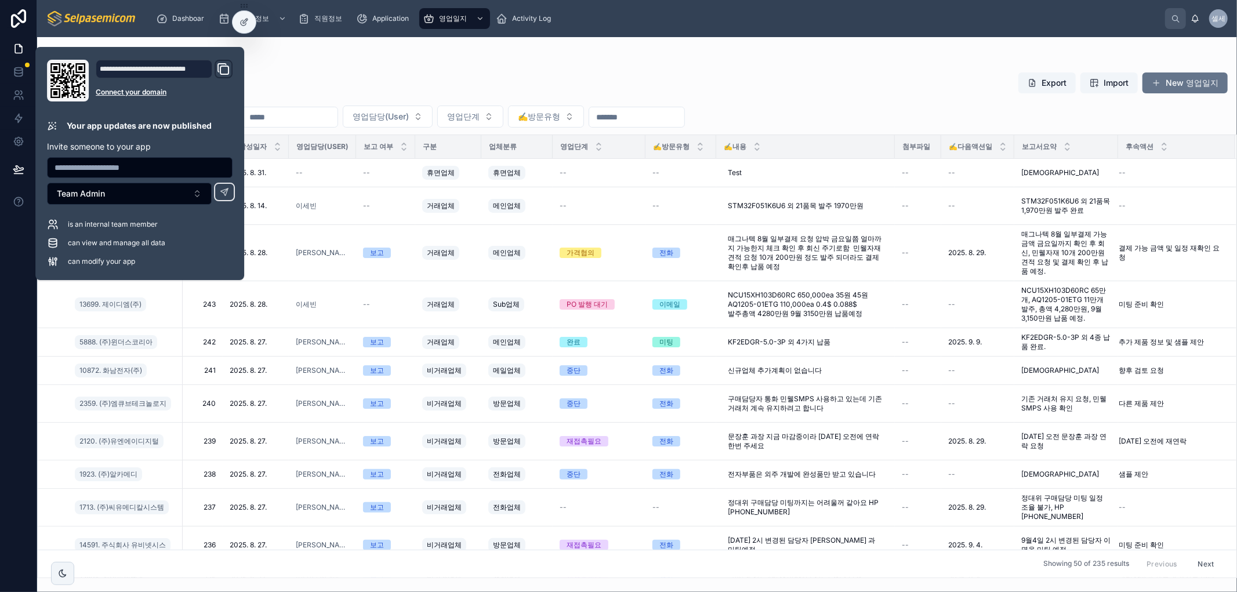
click at [390, 49] on div "영업일지 전체 영업일지 Export Import New 영업일지 ✍️보고여부 영업담당(User) 영업단계 ✍️방문유형 ✍️거래처명 NO ✍️작…" at bounding box center [637, 307] width 1200 height 541
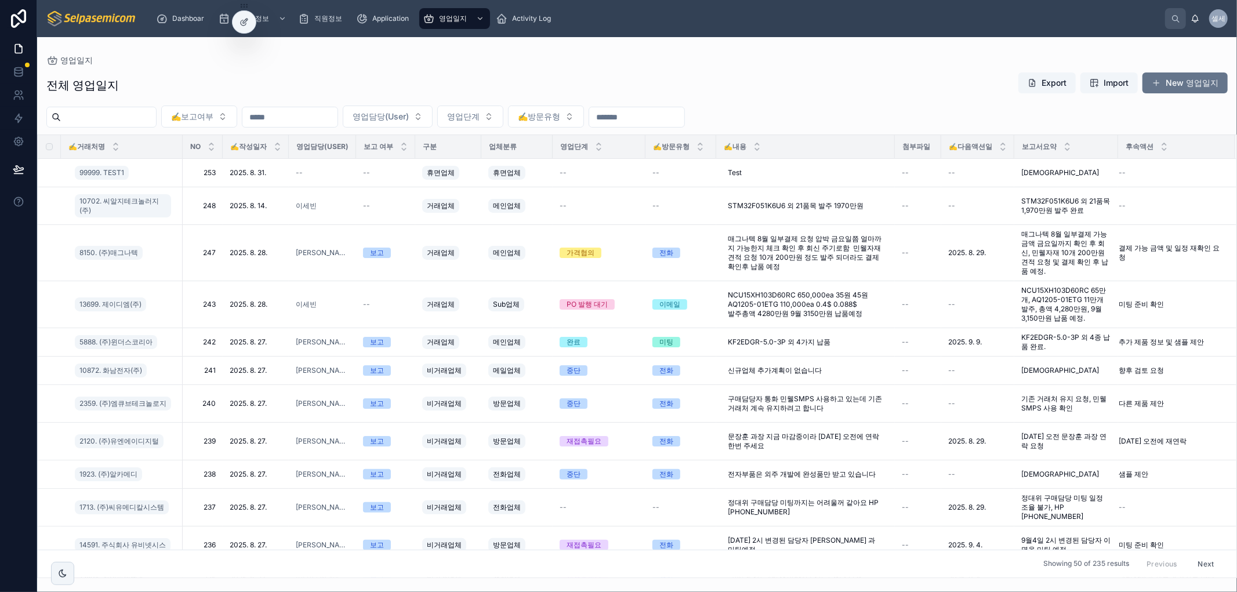
drag, startPoint x: 877, startPoint y: 77, endPoint x: 899, endPoint y: 63, distance: 26.1
click at [877, 77] on div "전체 영업일지 Export Import New 영업일지" at bounding box center [637, 85] width 1182 height 27
click at [16, 50] on icon at bounding box center [19, 49] width 12 height 12
click at [24, 169] on button at bounding box center [19, 169] width 26 height 32
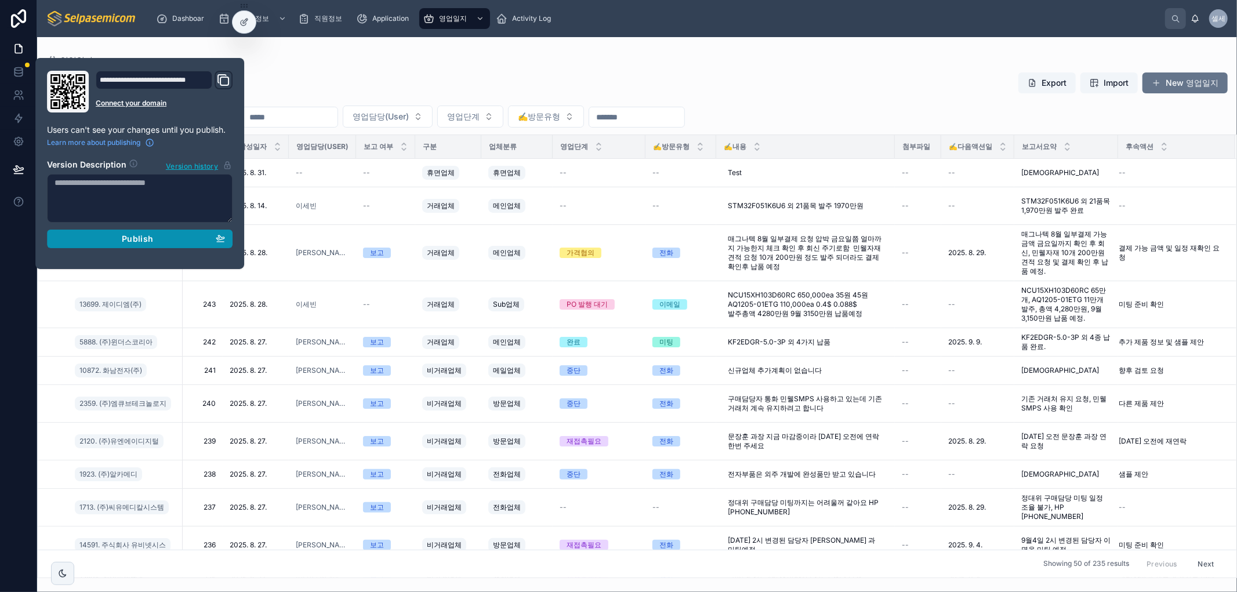
click at [124, 239] on span "Publish" at bounding box center [137, 239] width 31 height 10
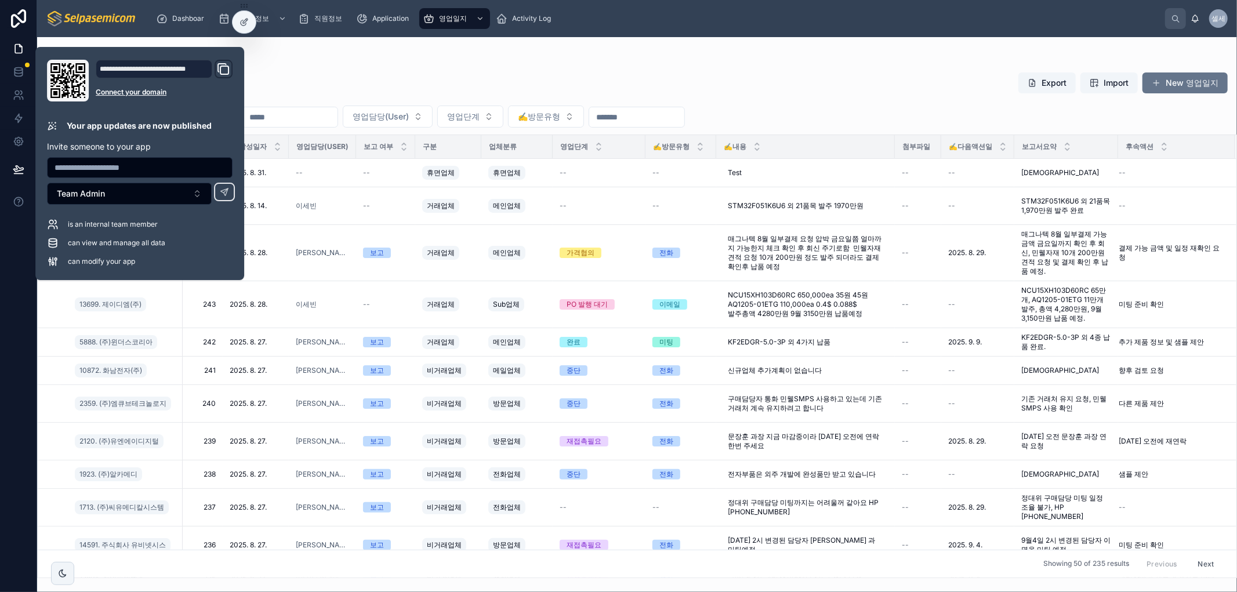
click at [398, 60] on div "영업일지" at bounding box center [637, 60] width 1182 height 9
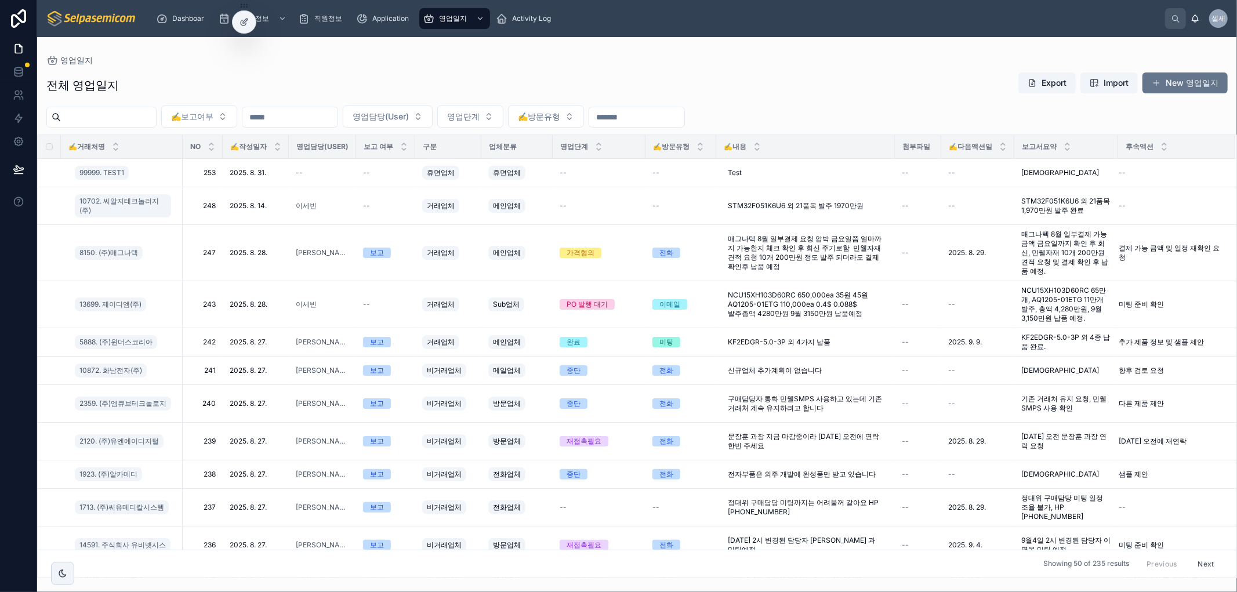
click at [566, 74] on div "전체 영업일지 Export Import New 영업일지" at bounding box center [637, 85] width 1182 height 27
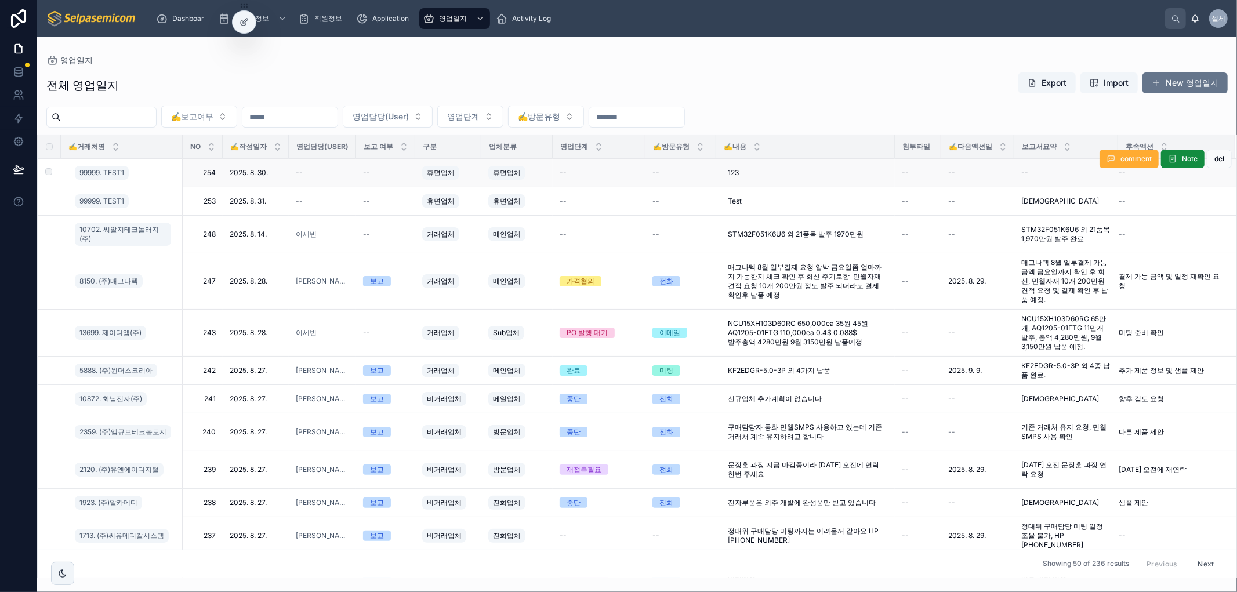
click at [45, 176] on label at bounding box center [41, 172] width 7 height 9
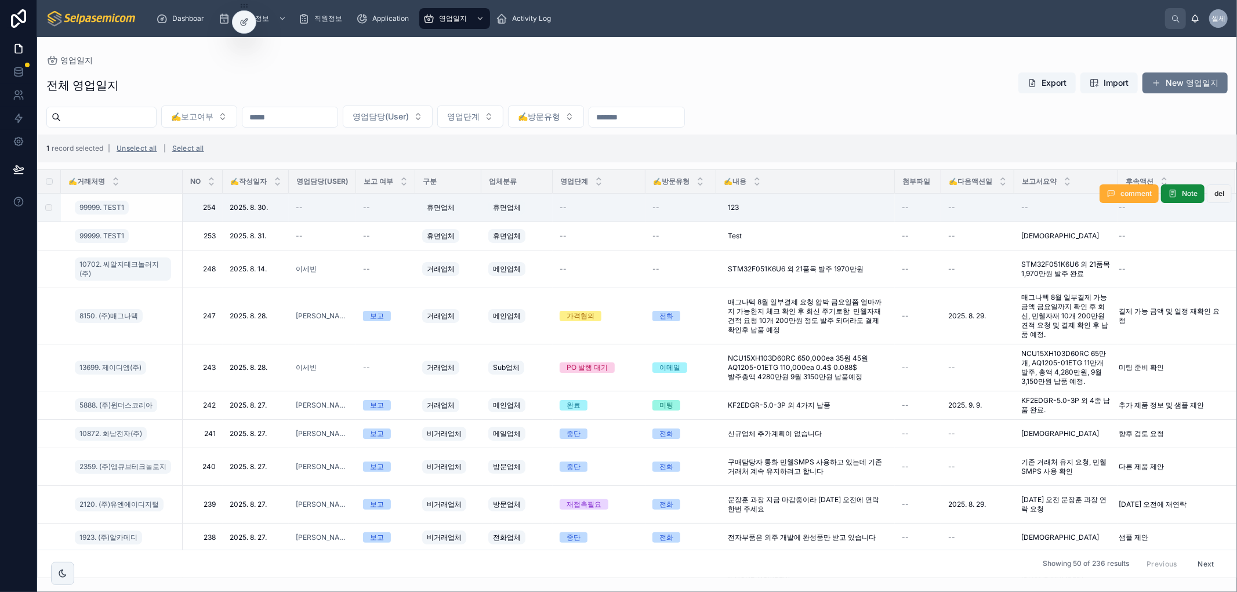
click at [1215, 193] on span "del" at bounding box center [1220, 193] width 10 height 9
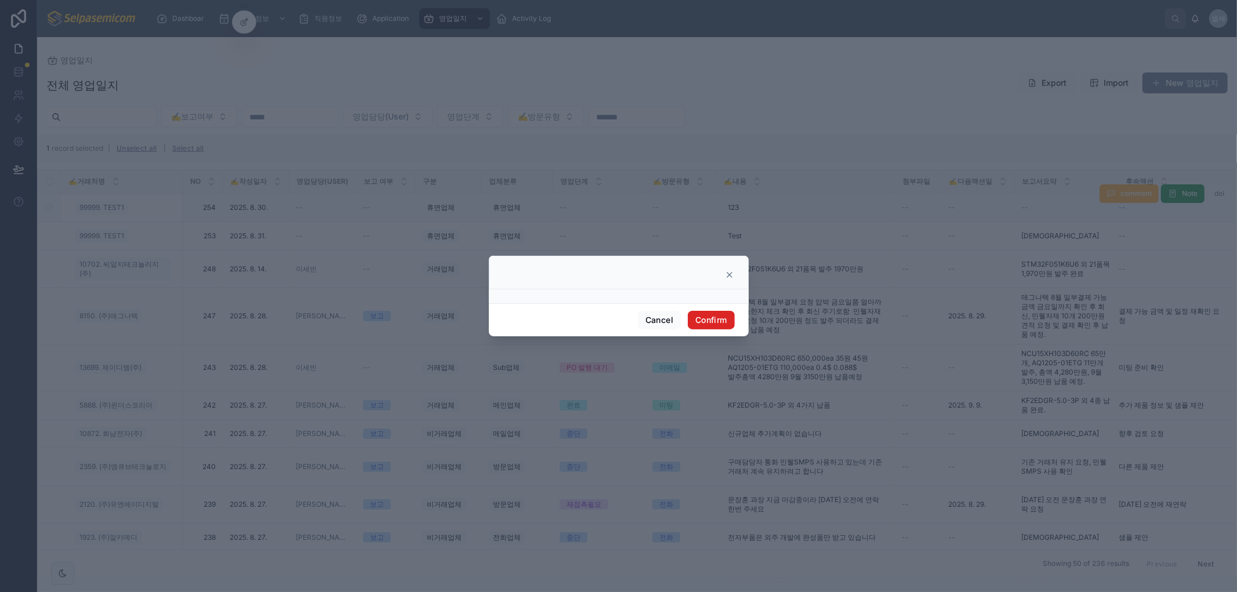
click at [698, 311] on button "Confirm" at bounding box center [711, 320] width 46 height 19
